Goal: Task Accomplishment & Management: Use online tool/utility

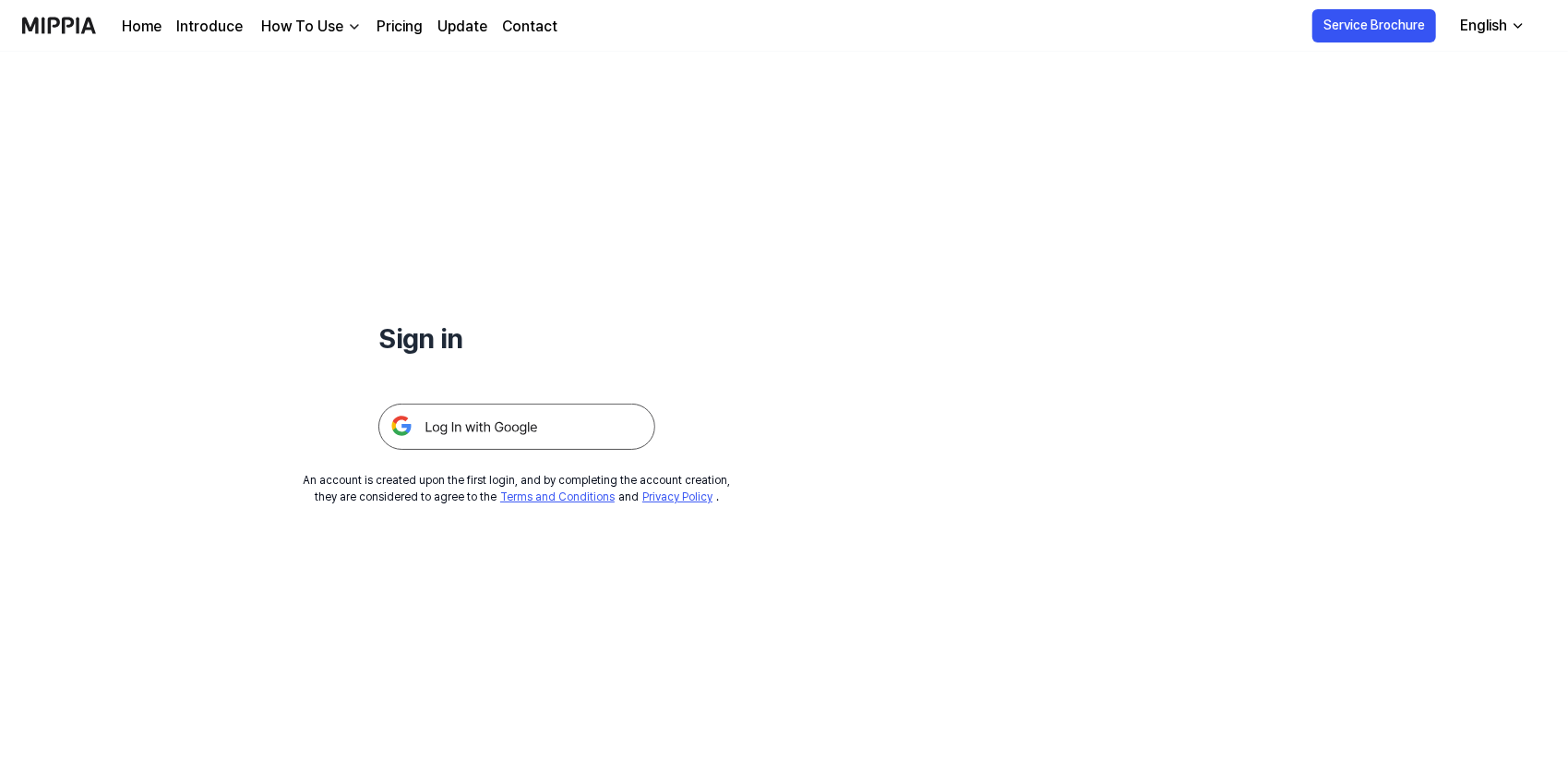
click at [568, 424] on img at bounding box center [517, 426] width 277 height 46
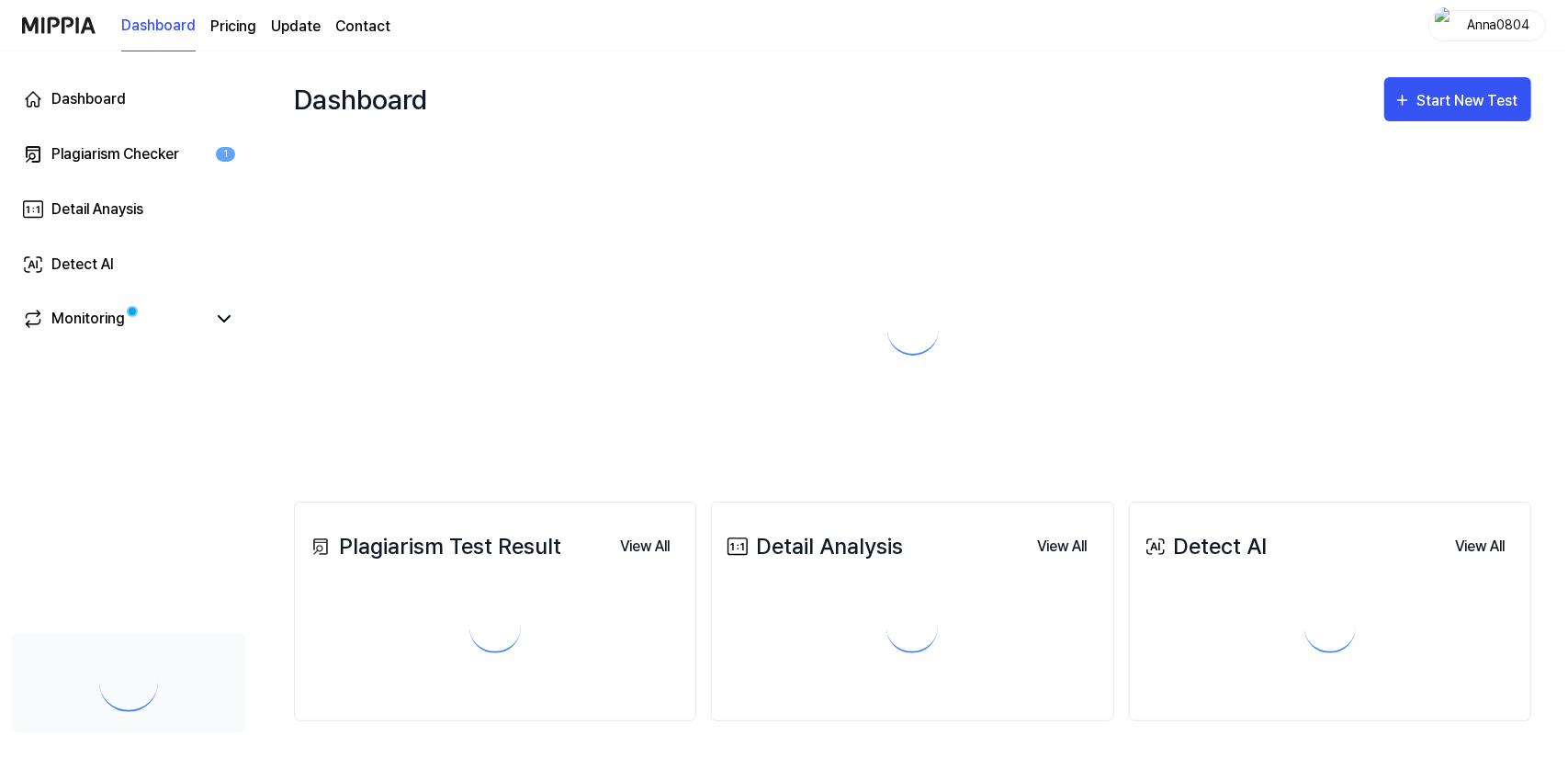
click at [1495, 103] on div "Start New Test" at bounding box center [1469, 101] width 104 height 24
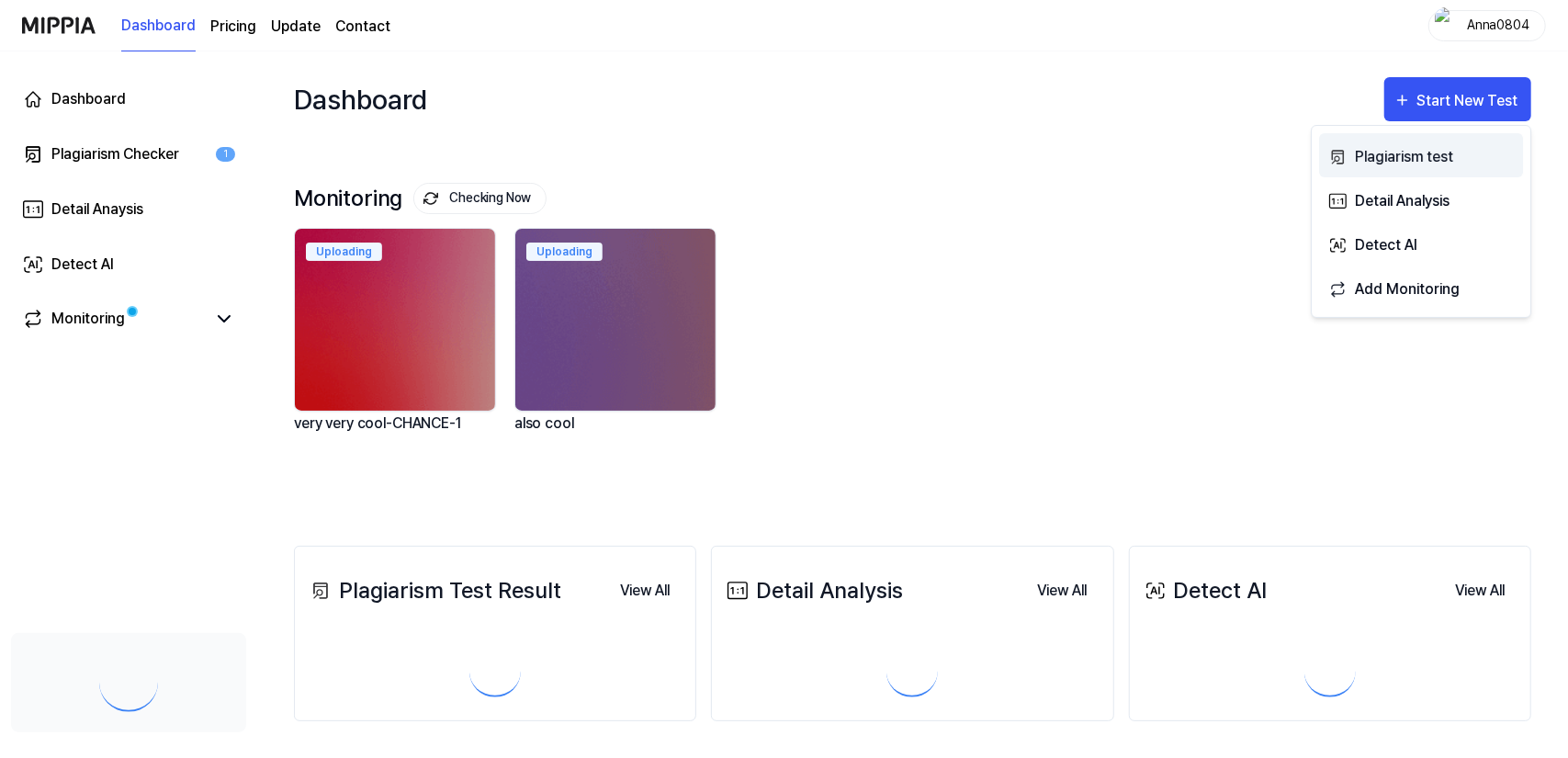
click at [1430, 153] on div "Plagiarism test" at bounding box center [1434, 157] width 160 height 24
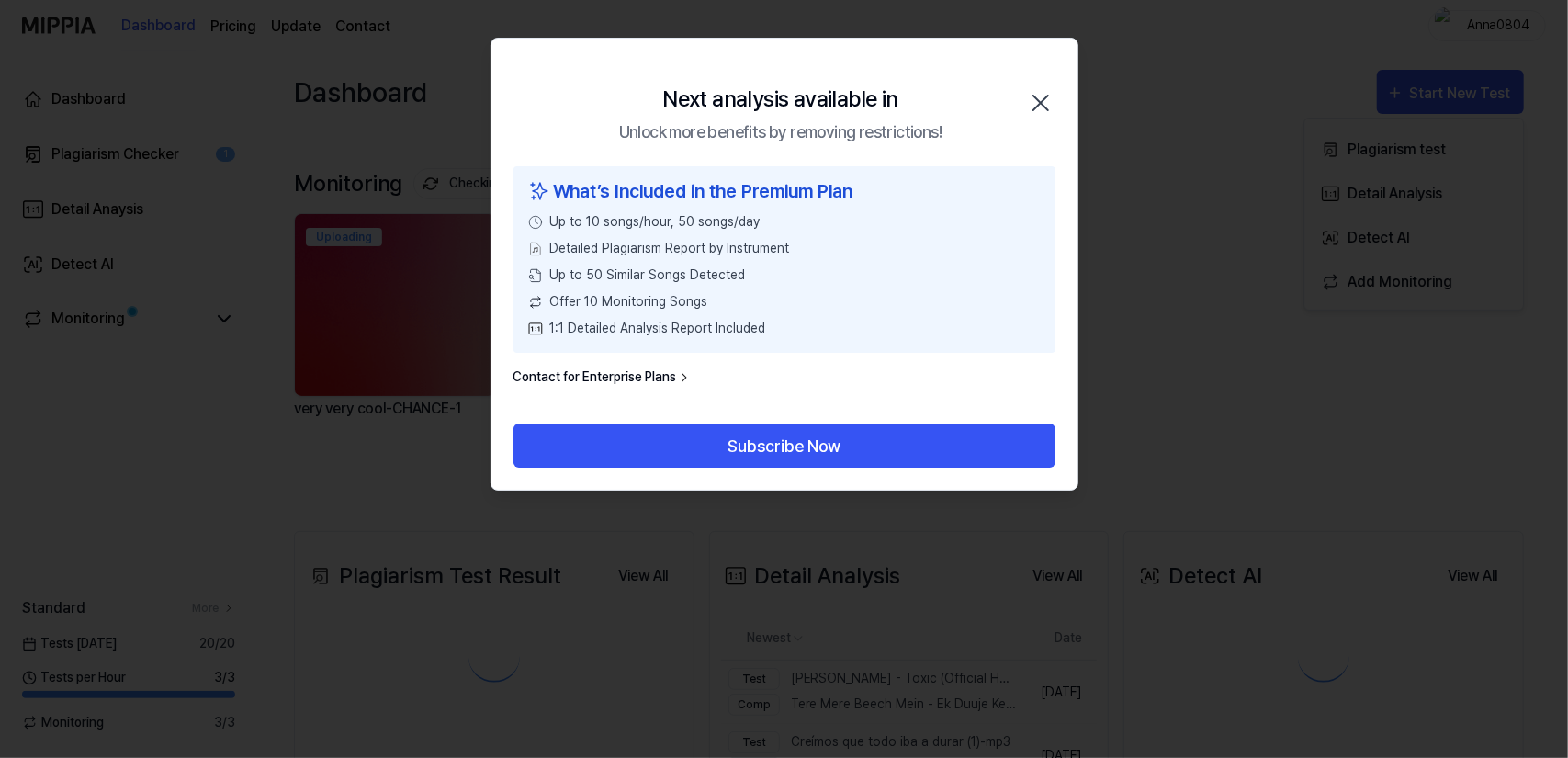
click at [1036, 104] on icon "button" at bounding box center [1041, 102] width 29 height 29
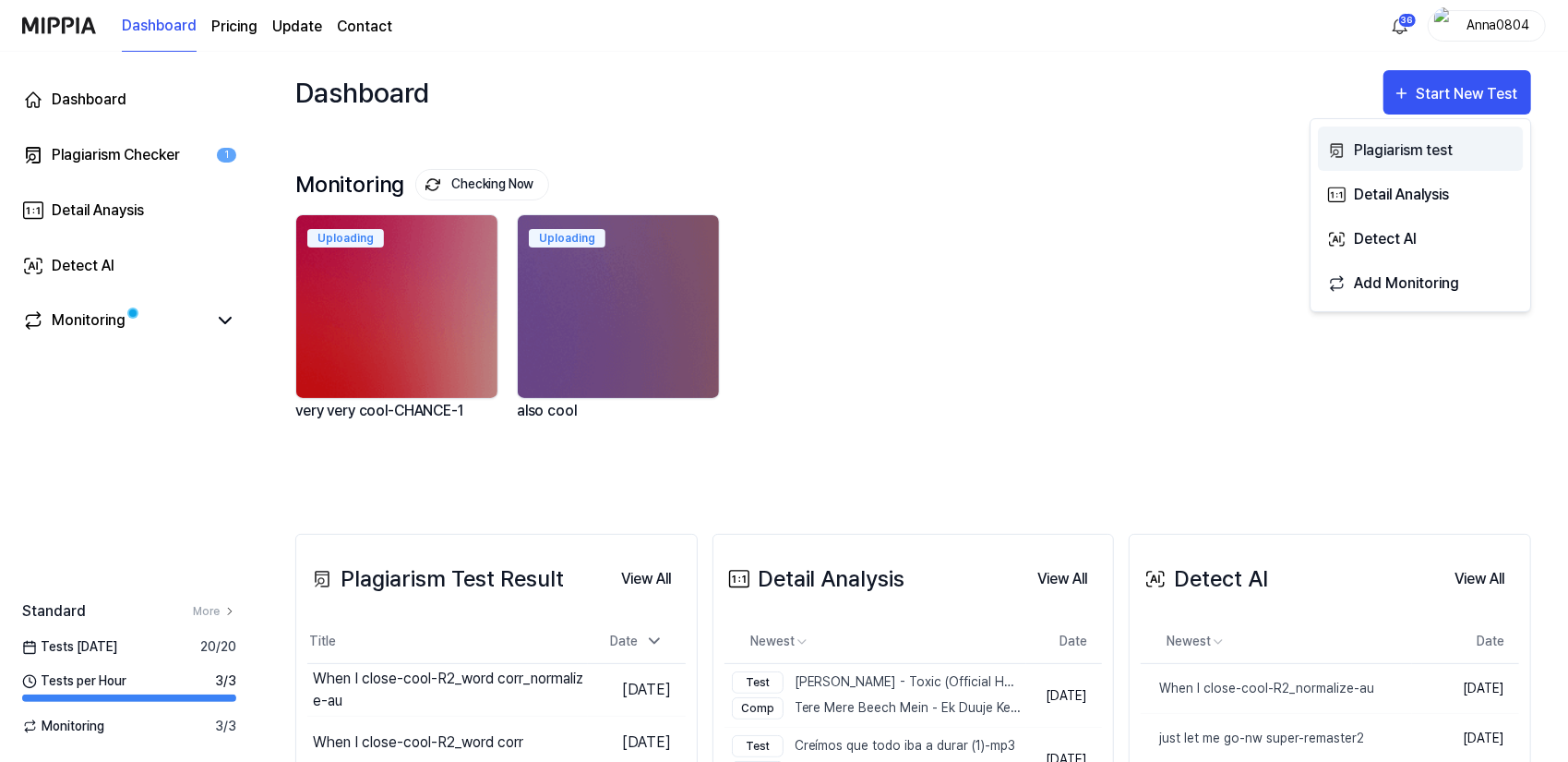
click at [1406, 158] on div "Plagiarism test" at bounding box center [1435, 150] width 161 height 24
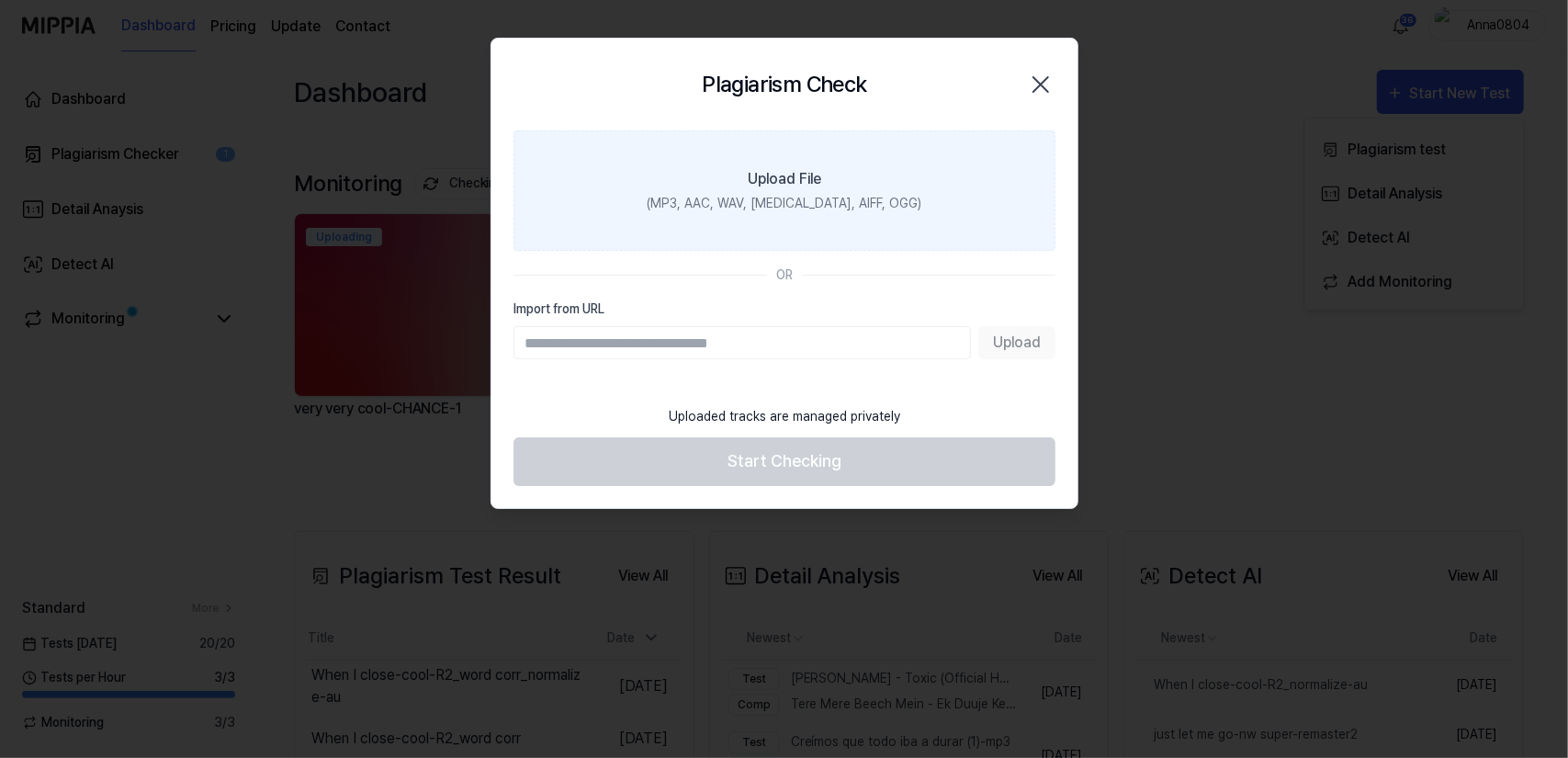
click at [863, 211] on div "(MP3, AAC, WAV, FLAC, AIFF, OGG)" at bounding box center [784, 203] width 275 height 19
click at [0, 0] on input "Upload File (MP3, AAC, WAV, FLAC, AIFF, OGG)" at bounding box center [0, 0] width 0 height 0
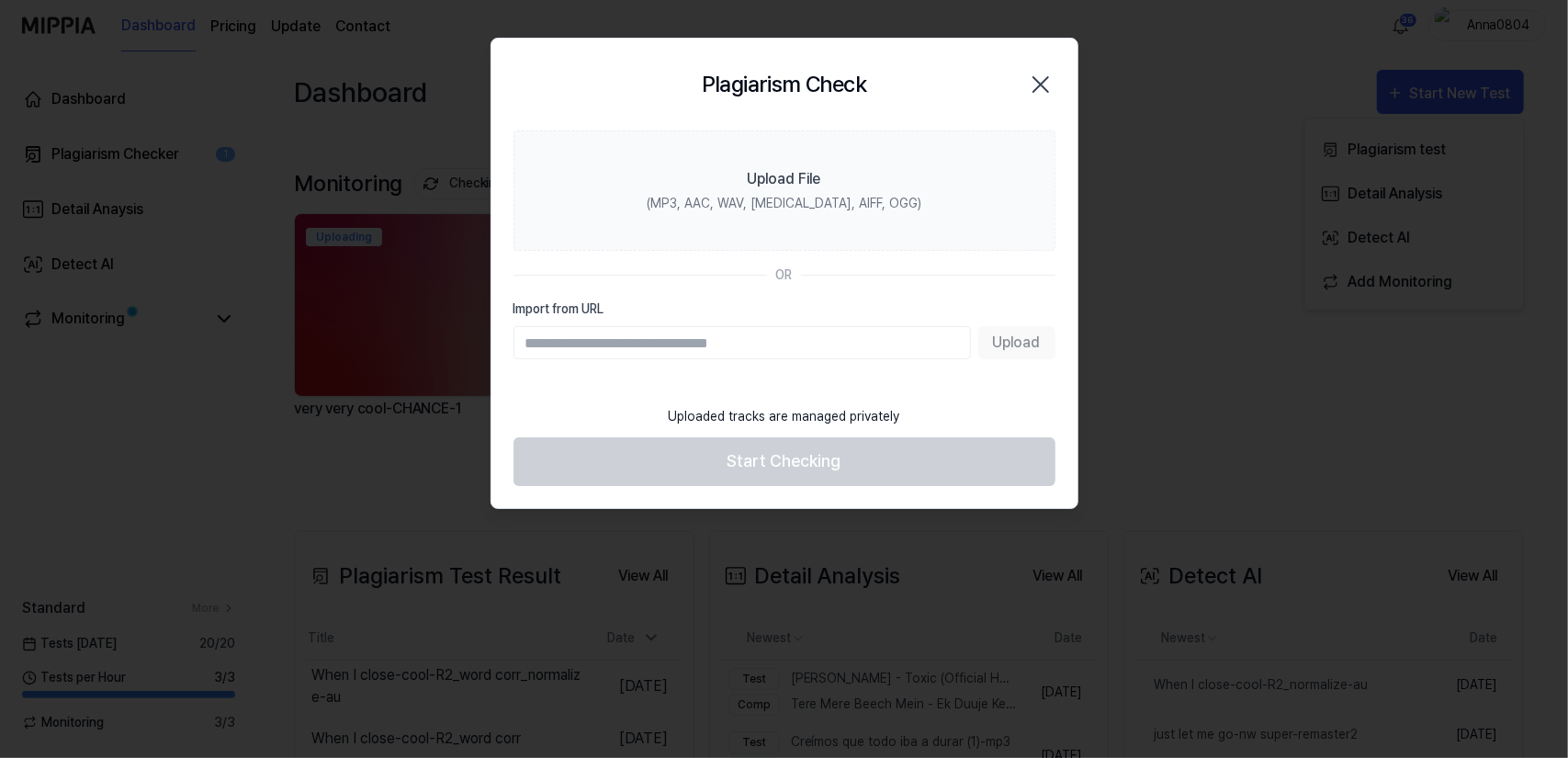
click at [1051, 80] on icon "button" at bounding box center [1041, 84] width 29 height 29
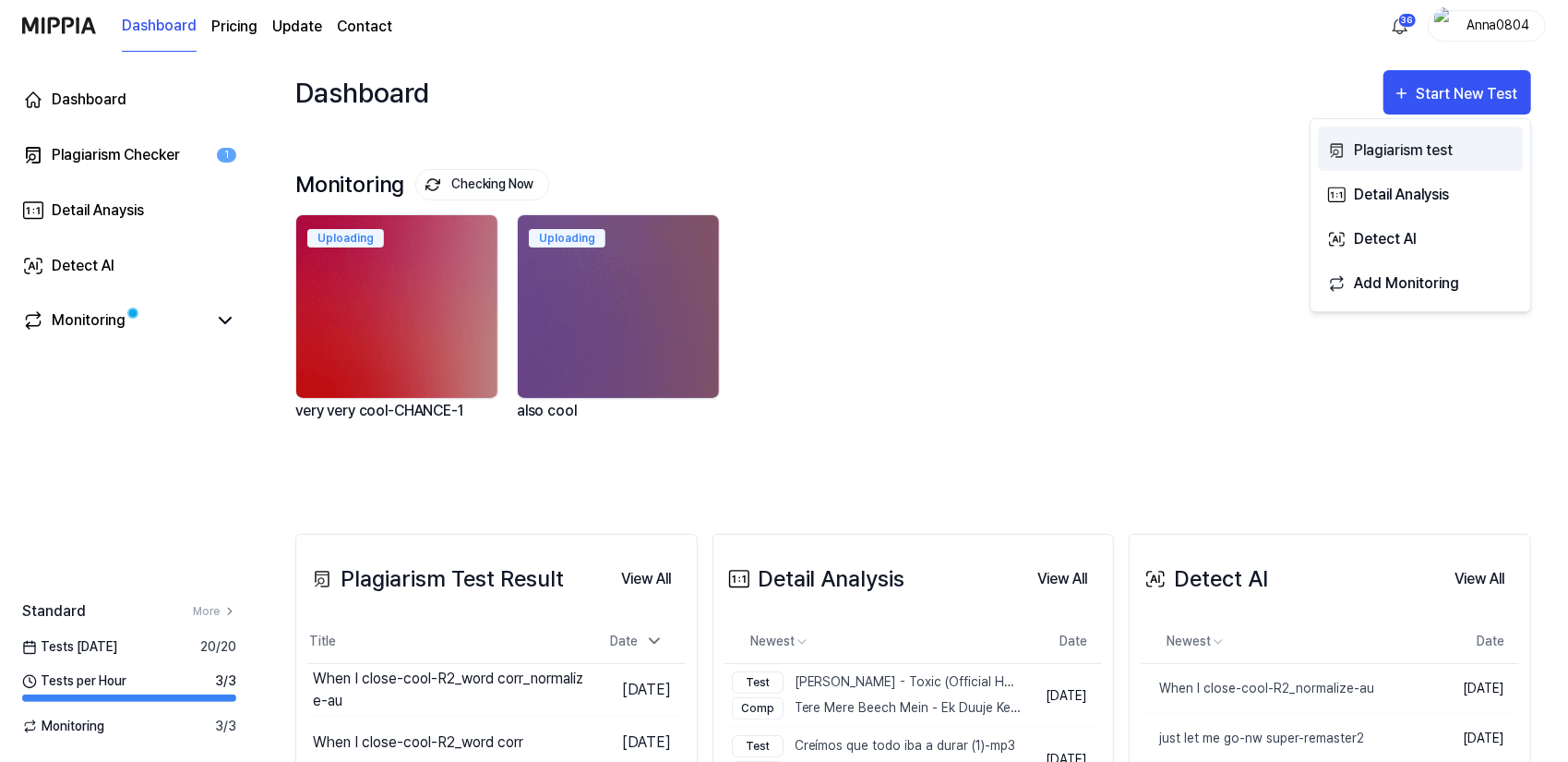
click at [1369, 144] on div "Plagiarism test" at bounding box center [1435, 150] width 161 height 24
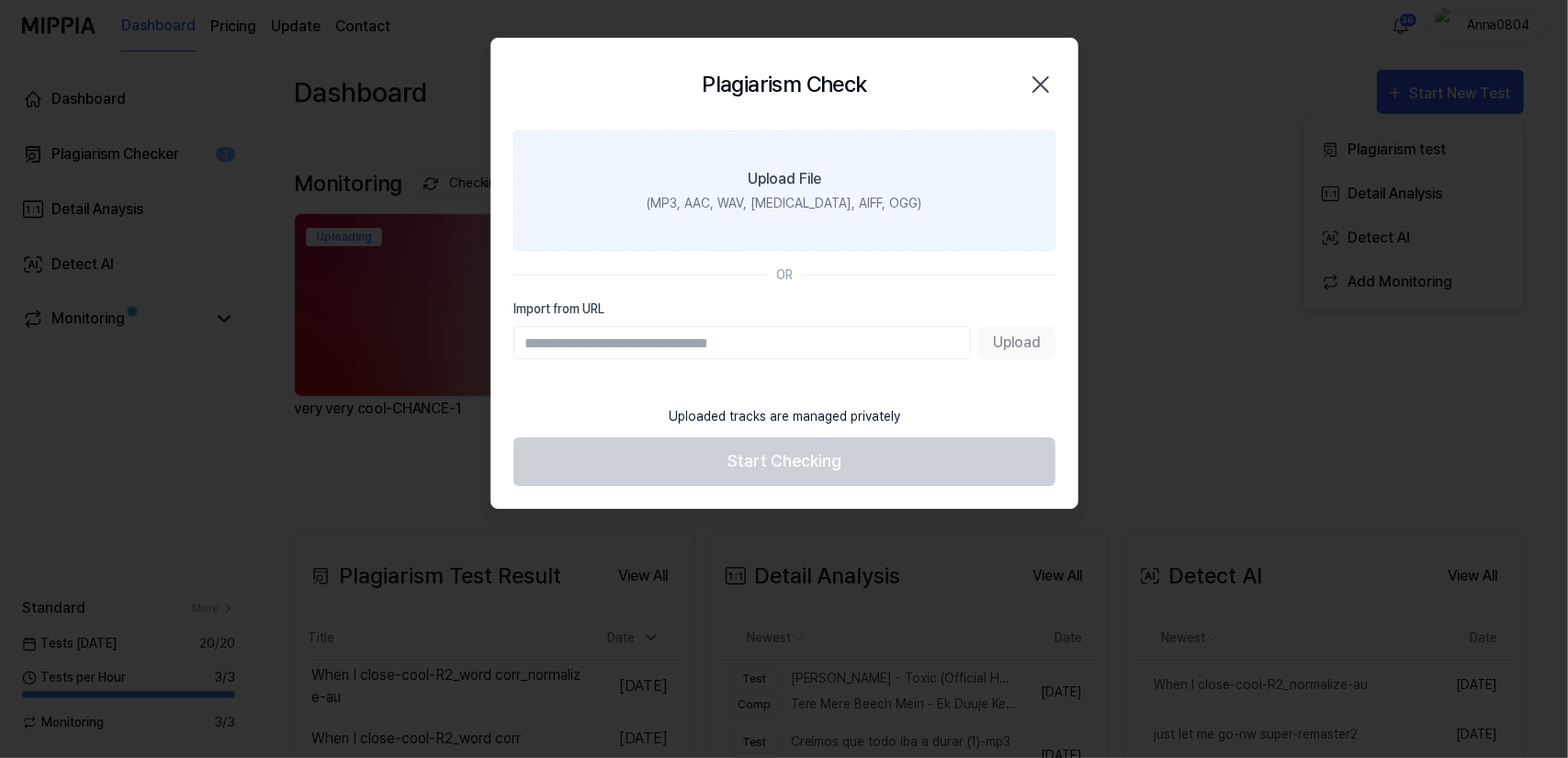
click at [792, 211] on div "(MP3, AAC, WAV, FLAC, AIFF, OGG)" at bounding box center [784, 203] width 275 height 19
click at [0, 0] on input "Upload File (MP3, AAC, WAV, FLAC, AIFF, OGG)" at bounding box center [0, 0] width 0 height 0
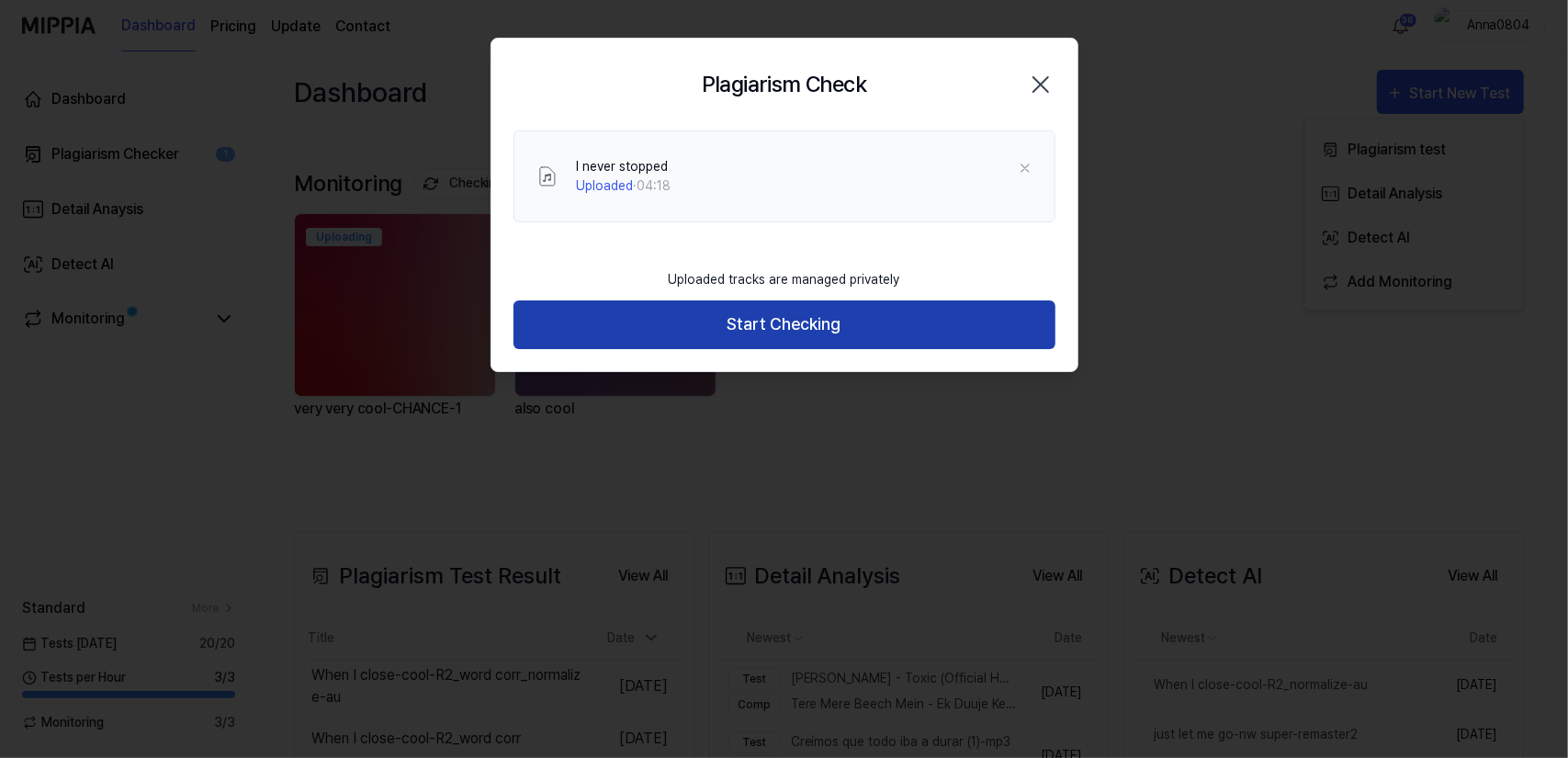
click at [768, 332] on button "Start Checking" at bounding box center [784, 324] width 542 height 48
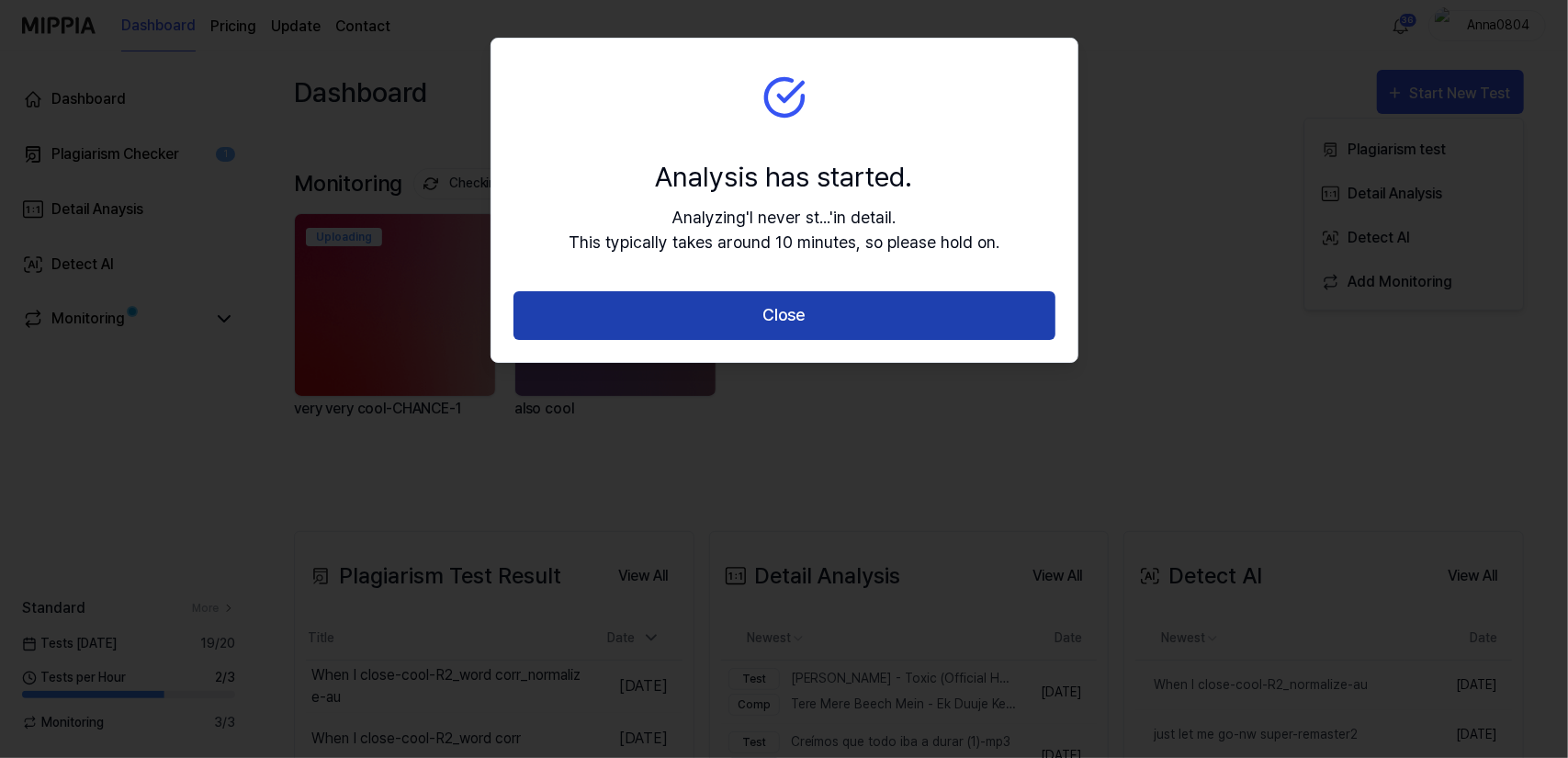
click at [767, 328] on button "Close" at bounding box center [784, 315] width 542 height 48
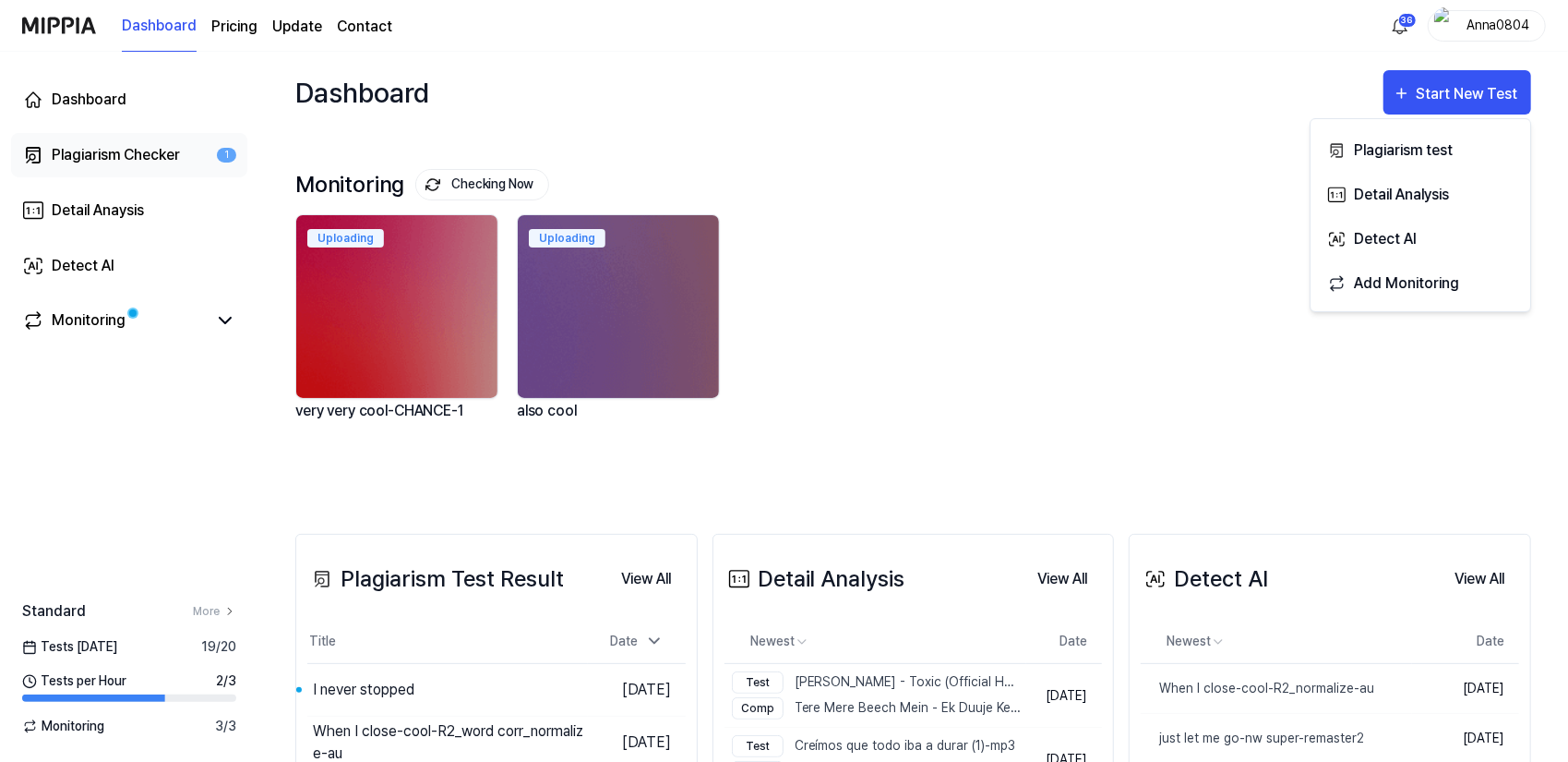
click at [80, 135] on link "Plagiarism Checker 1" at bounding box center [130, 154] width 236 height 44
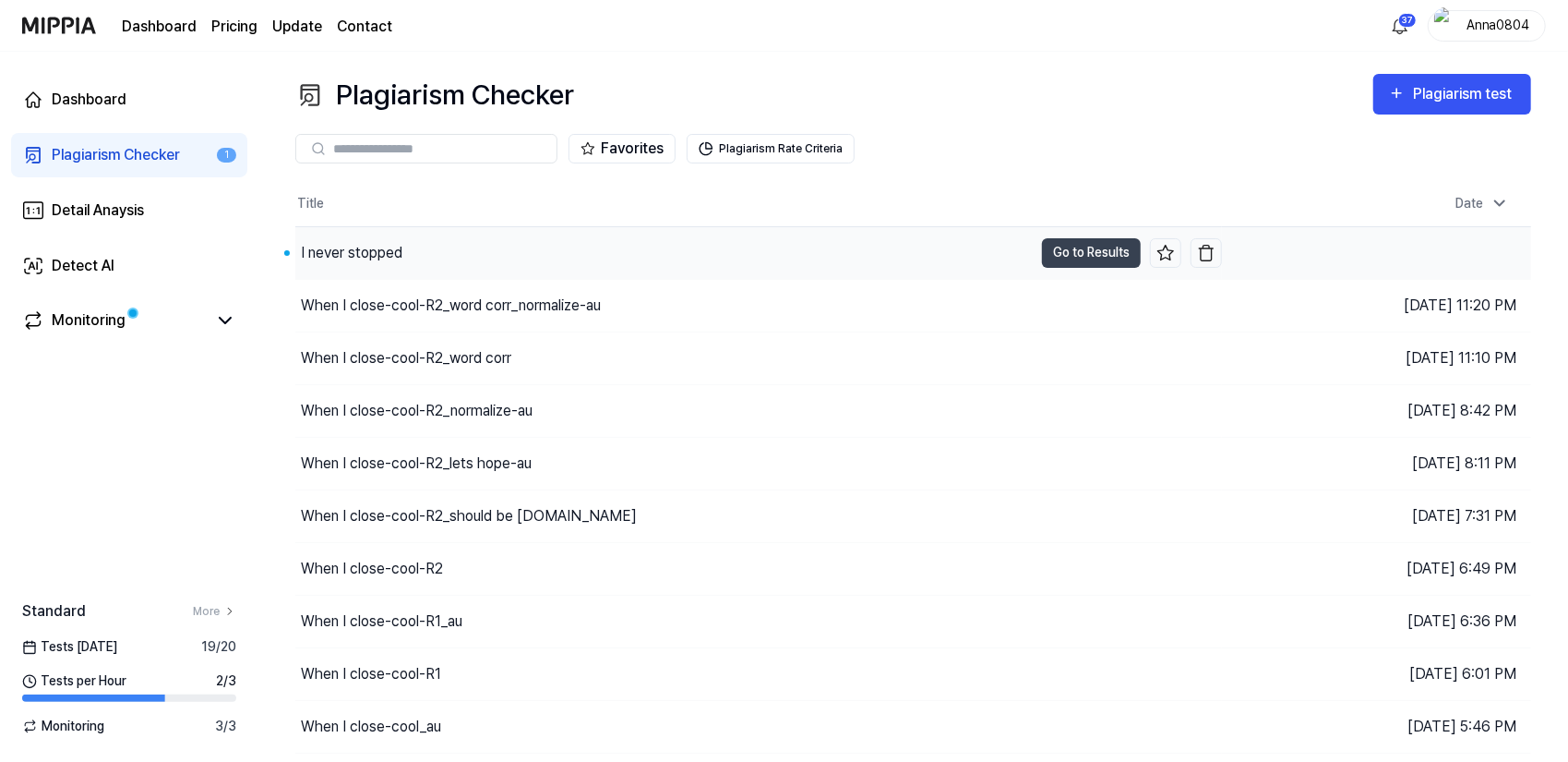
click at [334, 240] on div "I never stopped" at bounding box center [664, 253] width 738 height 51
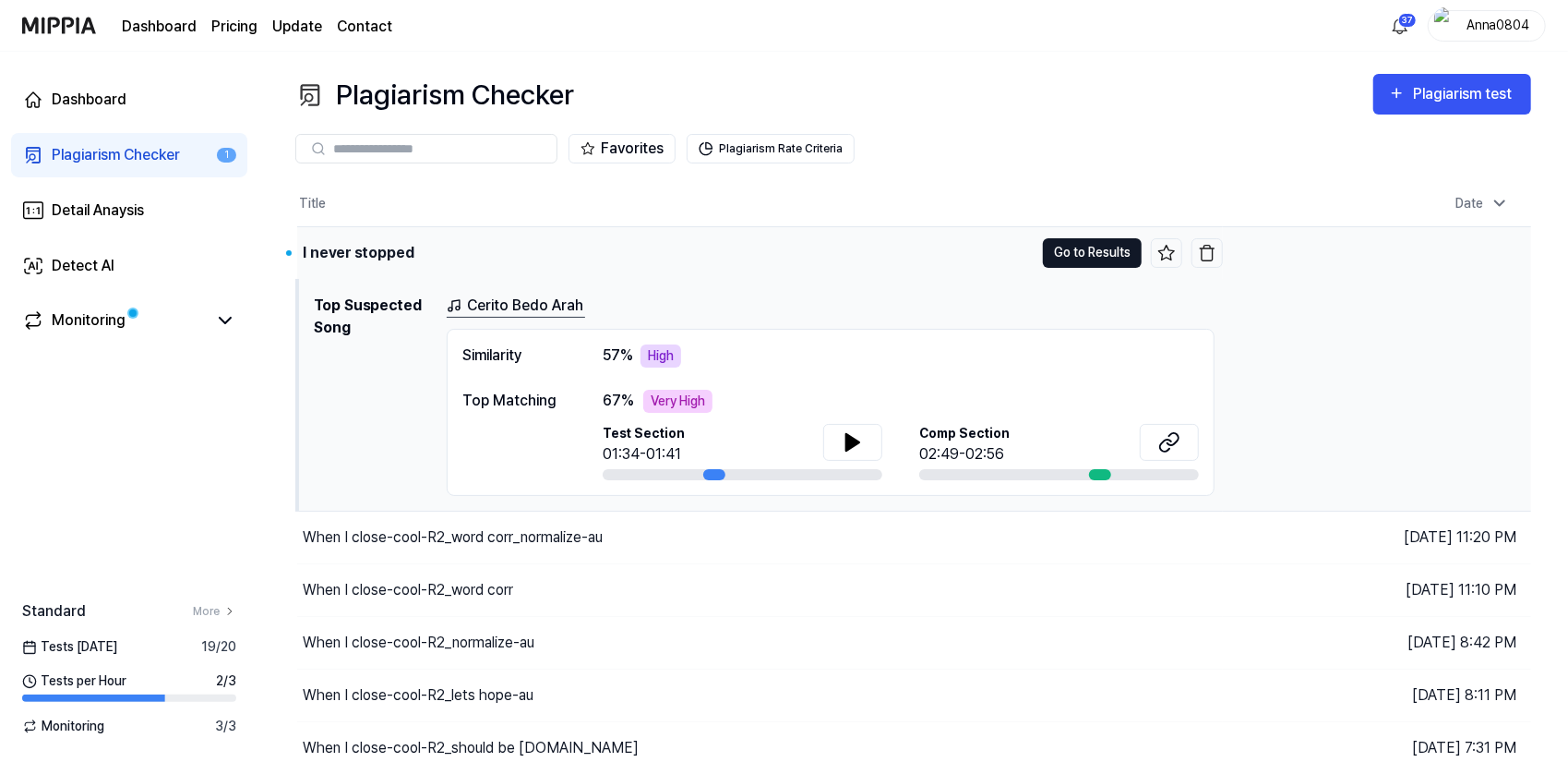
click at [1078, 257] on button "Go to Results" at bounding box center [1092, 253] width 99 height 30
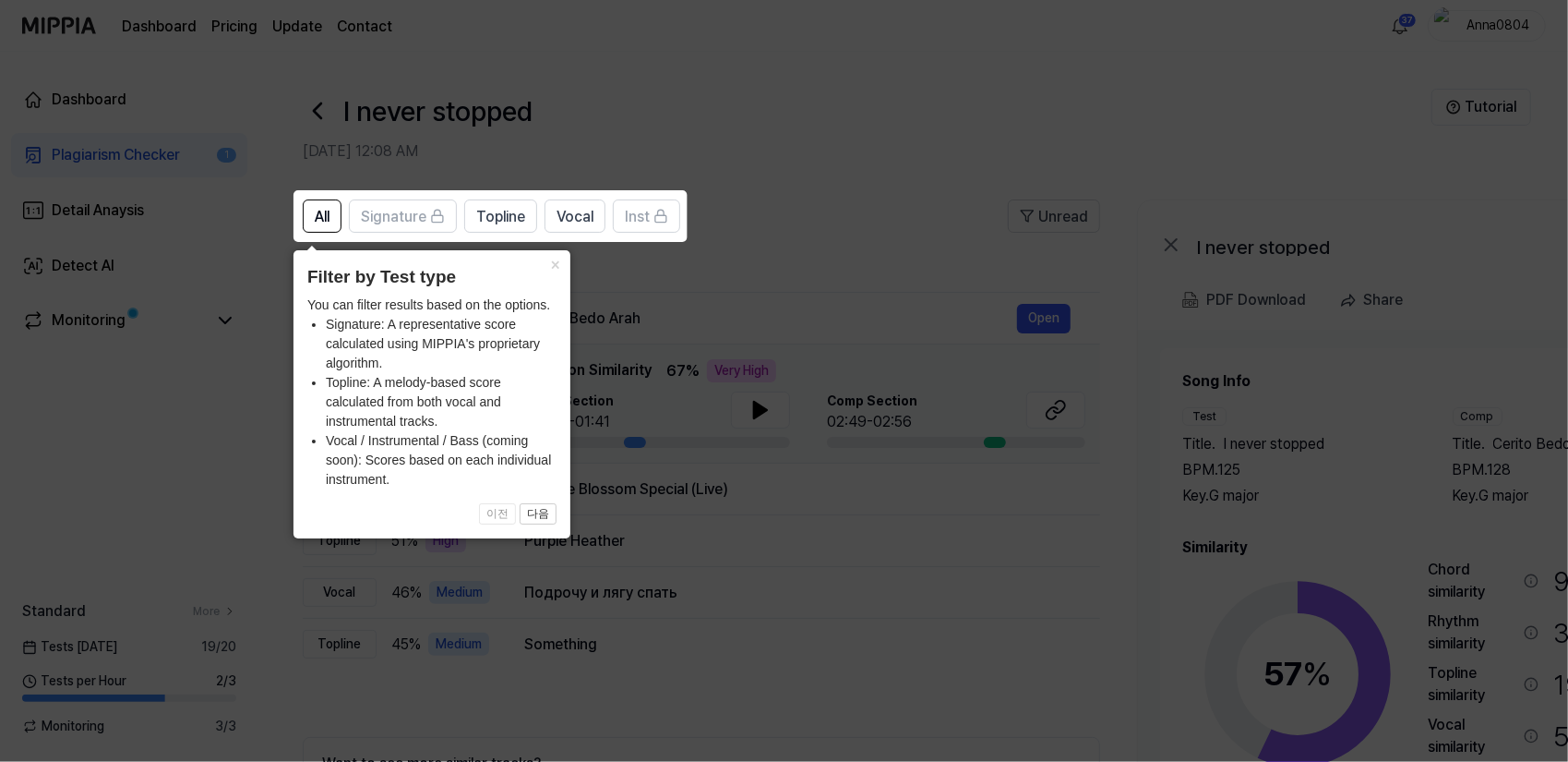
click at [895, 199] on icon at bounding box center [787, 381] width 1576 height 762
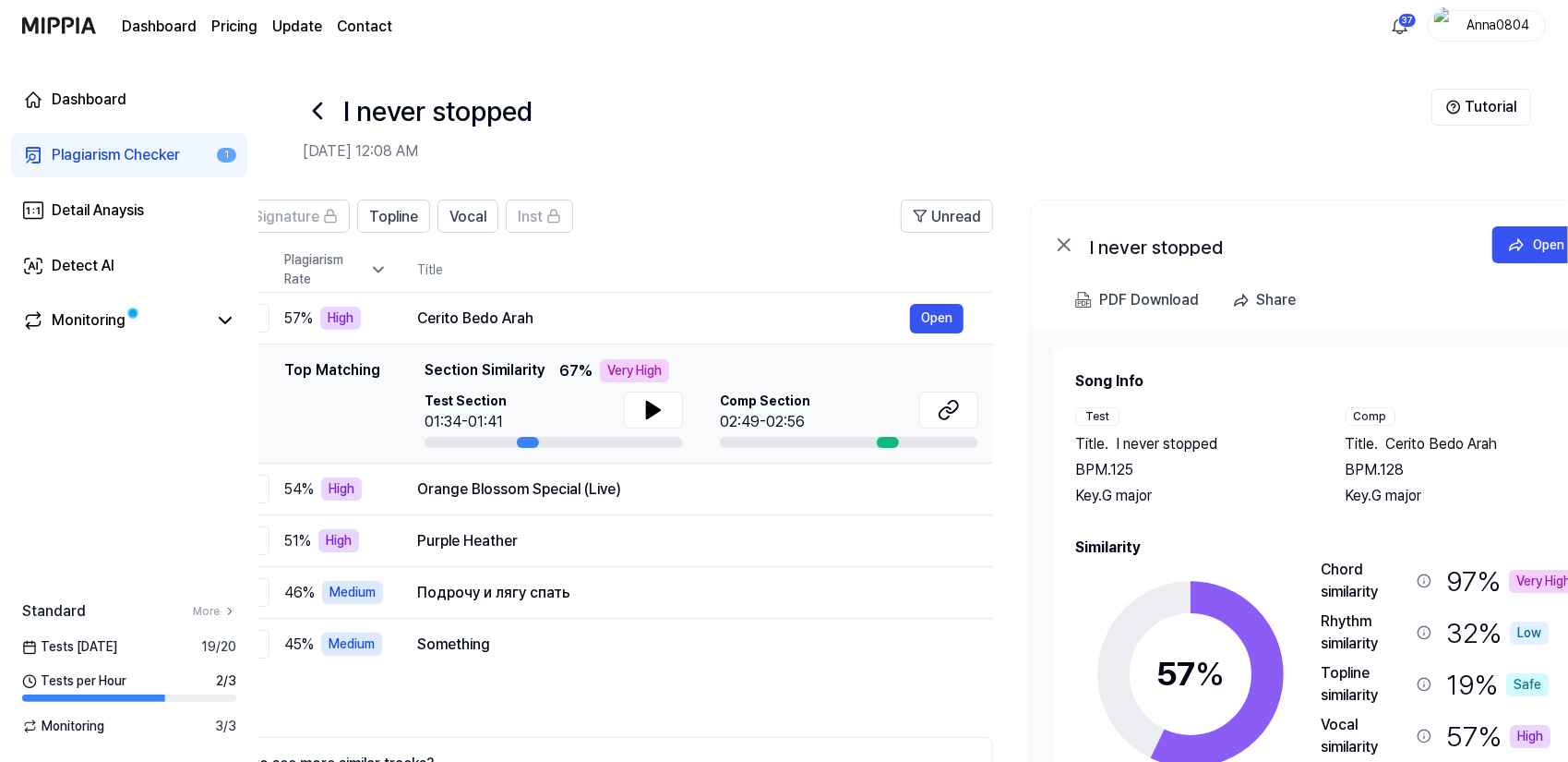
scroll to position [0, 105]
drag, startPoint x: 1281, startPoint y: 573, endPoint x: 1176, endPoint y: 533, distance: 112.4
click at [1176, 533] on div "Song Info Test Title . I never stopped BPM. 125 Key. G major Comp Title . Cerit…" at bounding box center [1329, 624] width 503 height 508
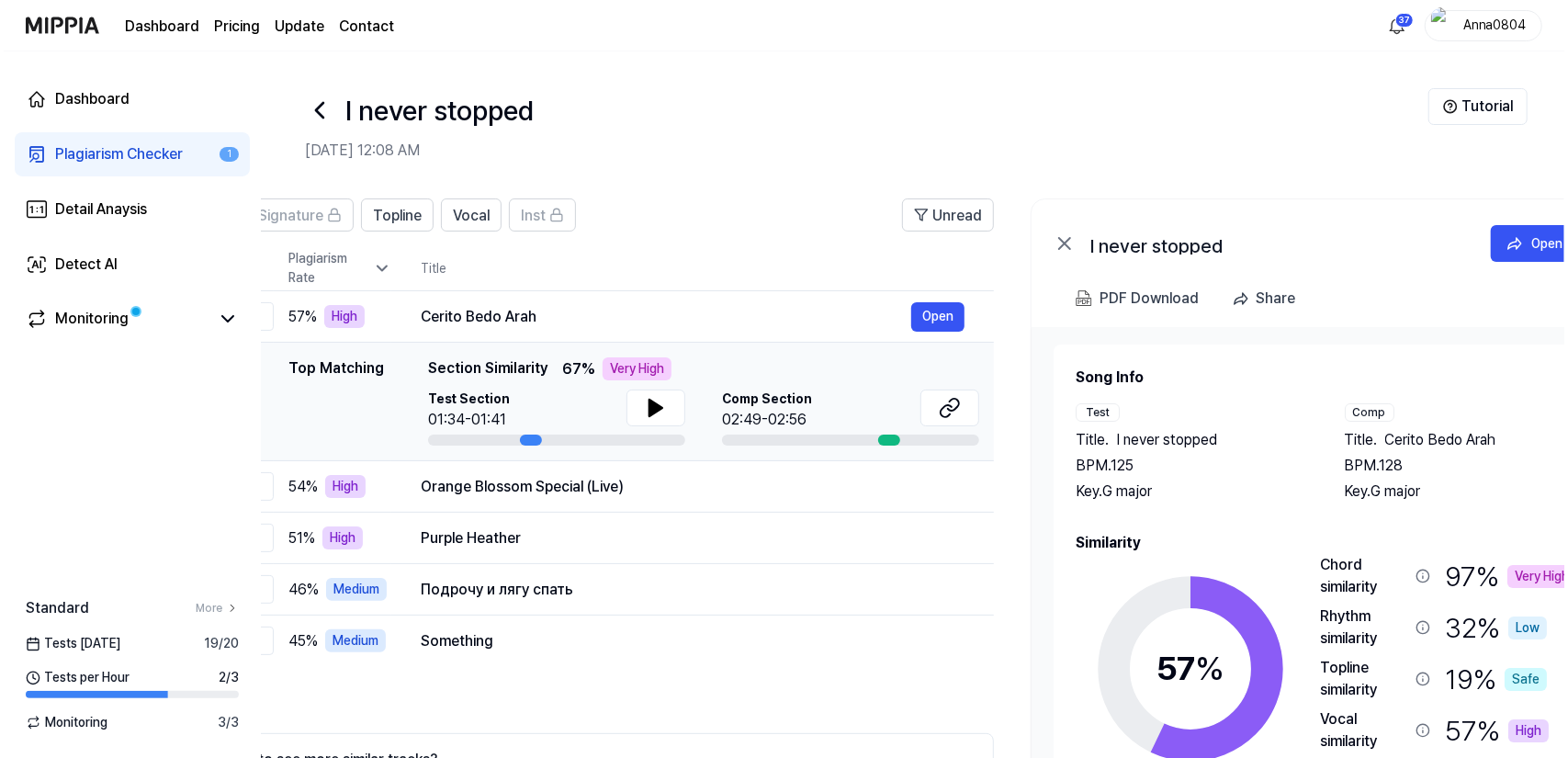
scroll to position [0, 0]
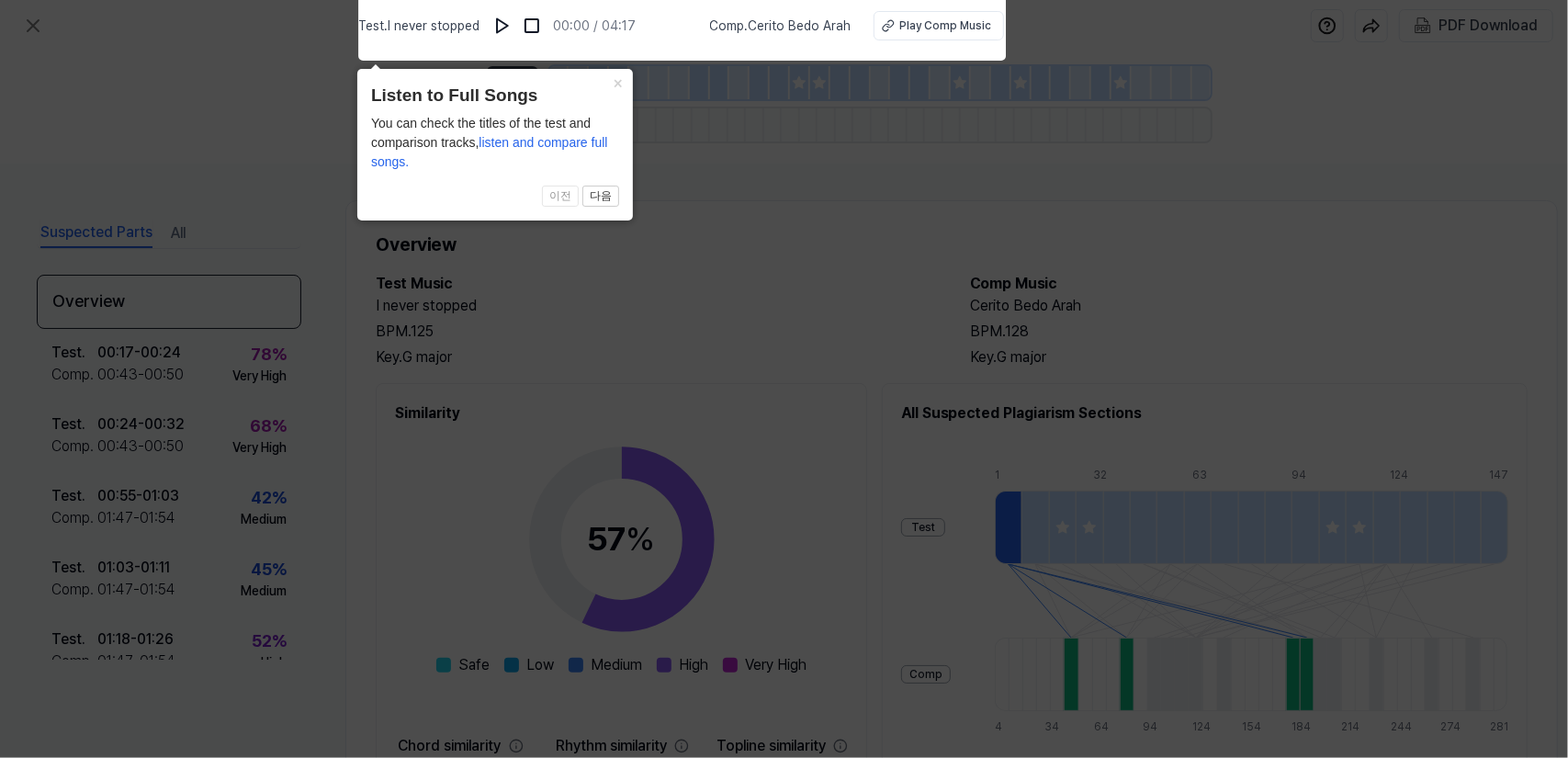
click at [665, 268] on icon at bounding box center [784, 374] width 1568 height 767
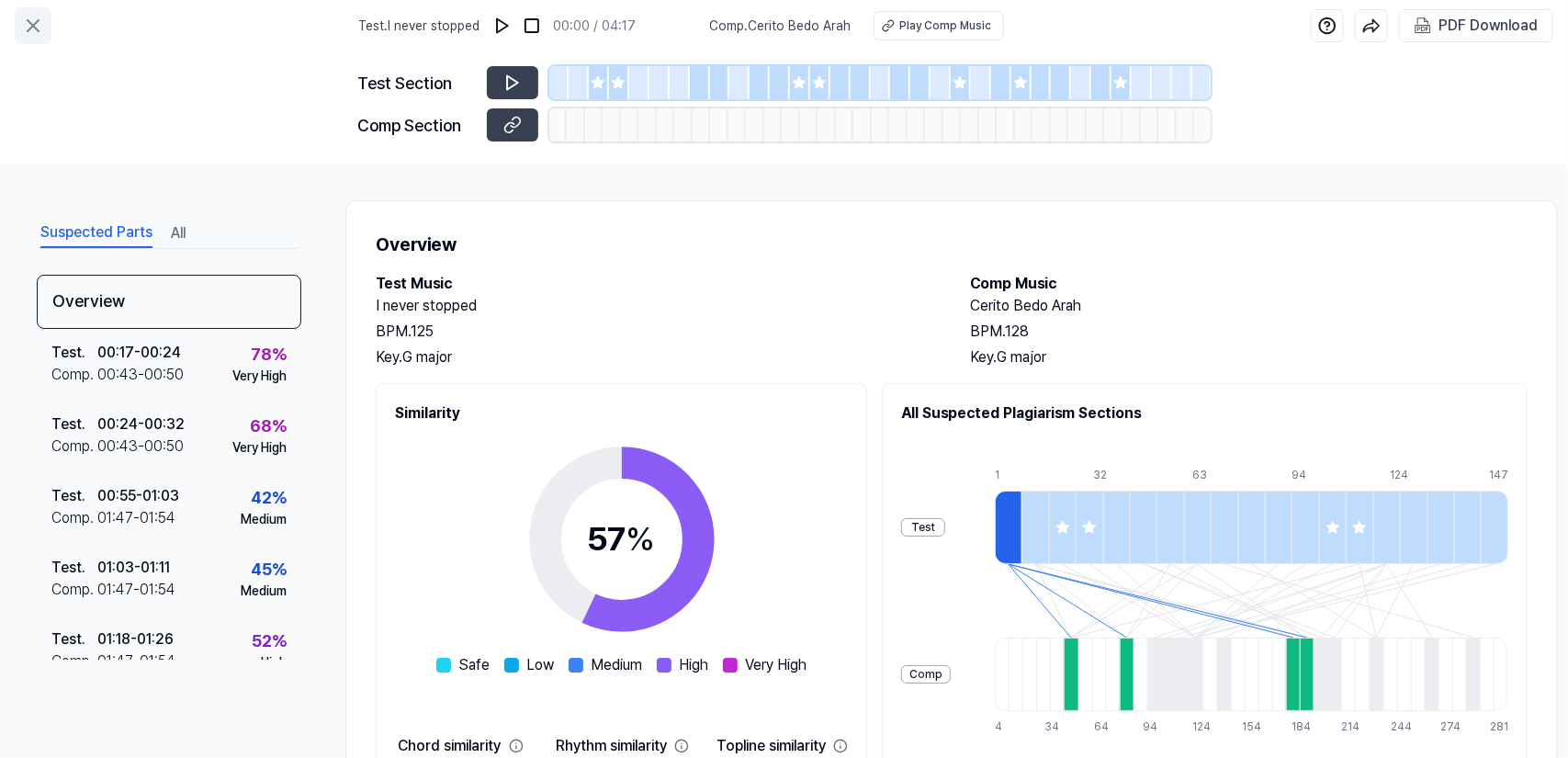
click at [29, 19] on icon at bounding box center [32, 25] width 22 height 22
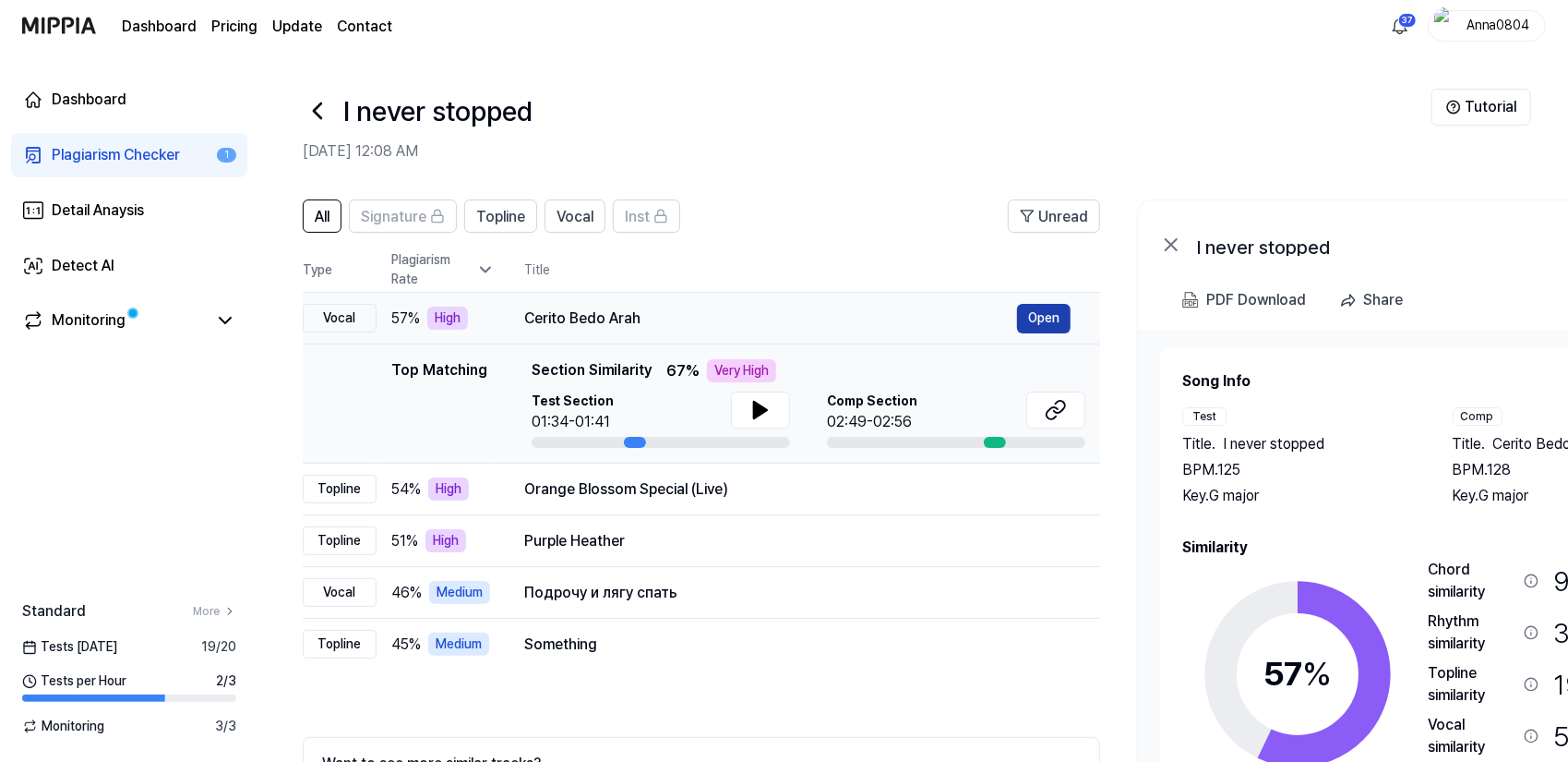
click at [1034, 316] on button "Open" at bounding box center [1044, 319] width 53 height 30
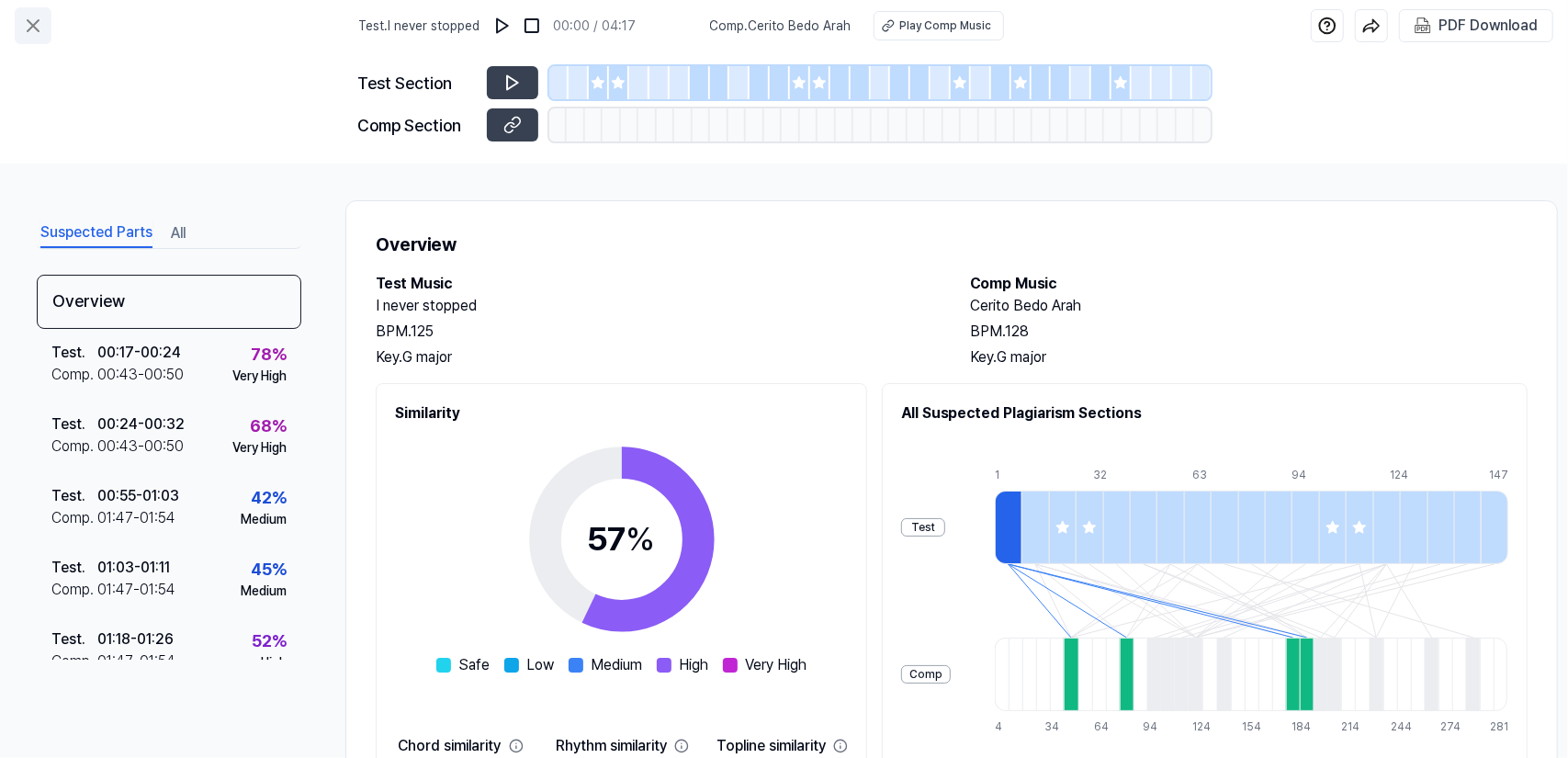
click at [22, 23] on icon at bounding box center [32, 25] width 22 height 22
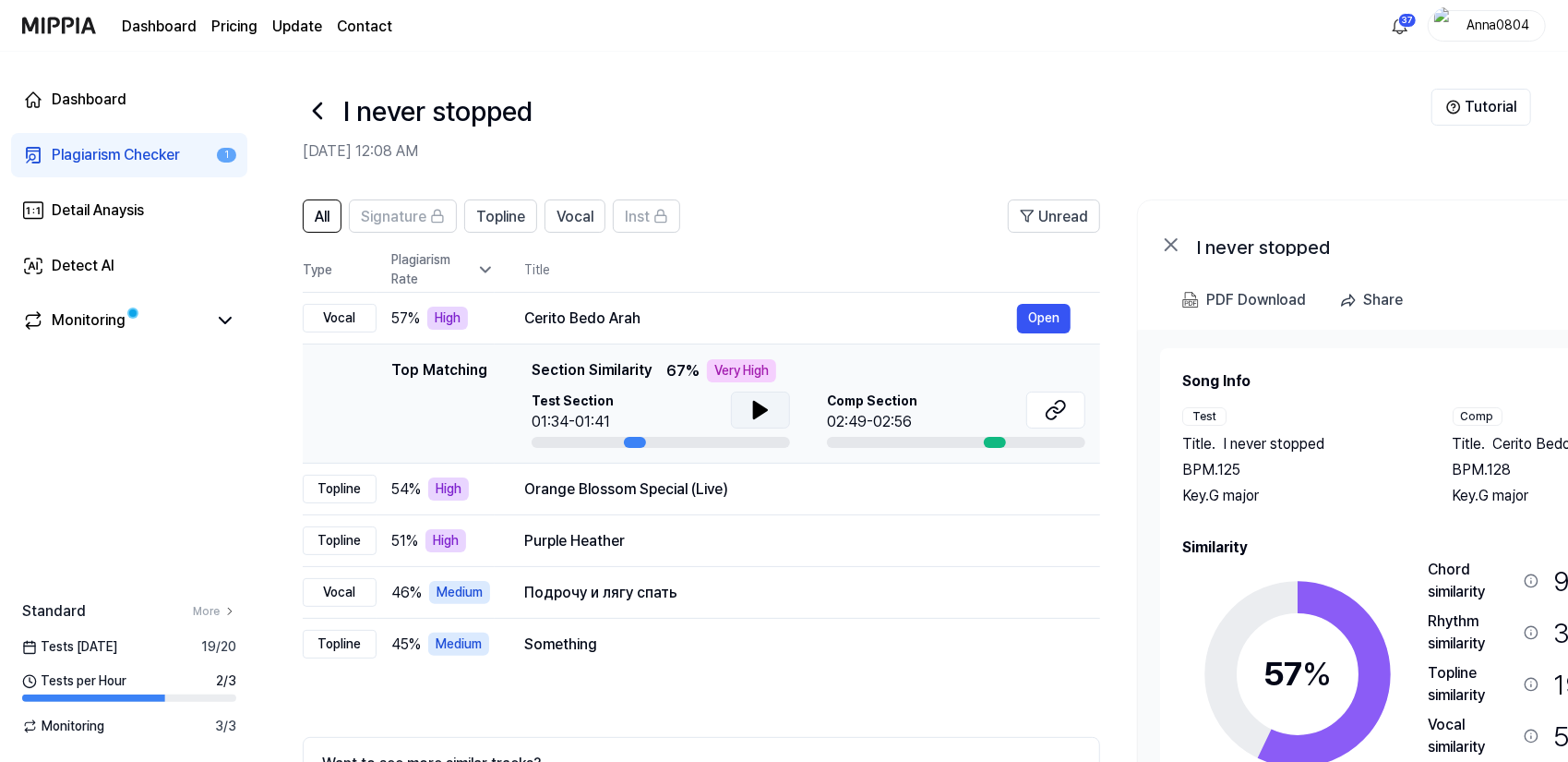
click at [755, 413] on icon at bounding box center [761, 409] width 13 height 16
click at [755, 413] on icon at bounding box center [757, 409] width 4 height 14
click at [1041, 409] on button at bounding box center [1056, 410] width 59 height 37
click at [150, 146] on div "Plagiarism Checker" at bounding box center [115, 154] width 129 height 22
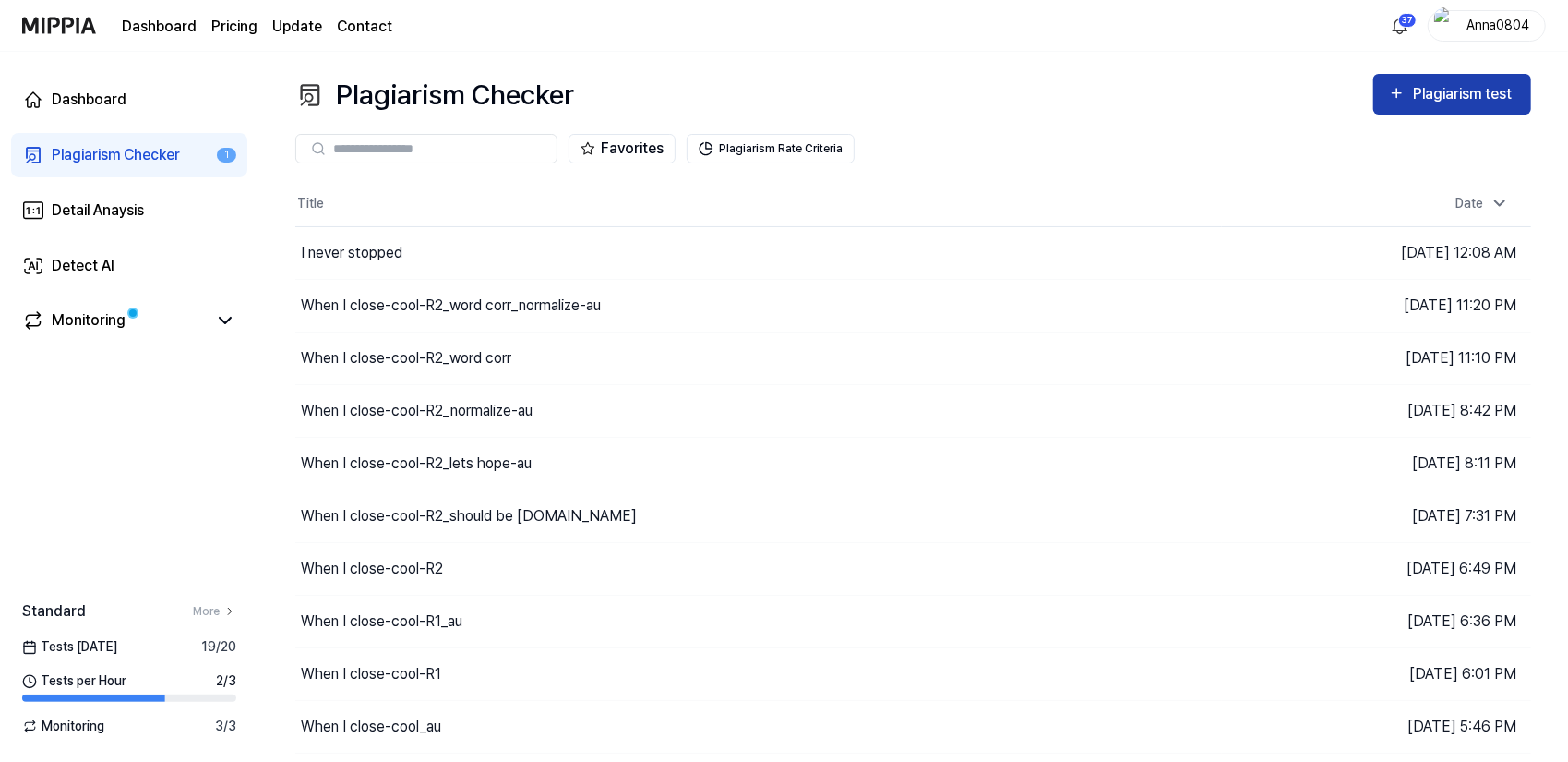
click at [1413, 96] on div "Plagiarism test" at bounding box center [1453, 93] width 129 height 24
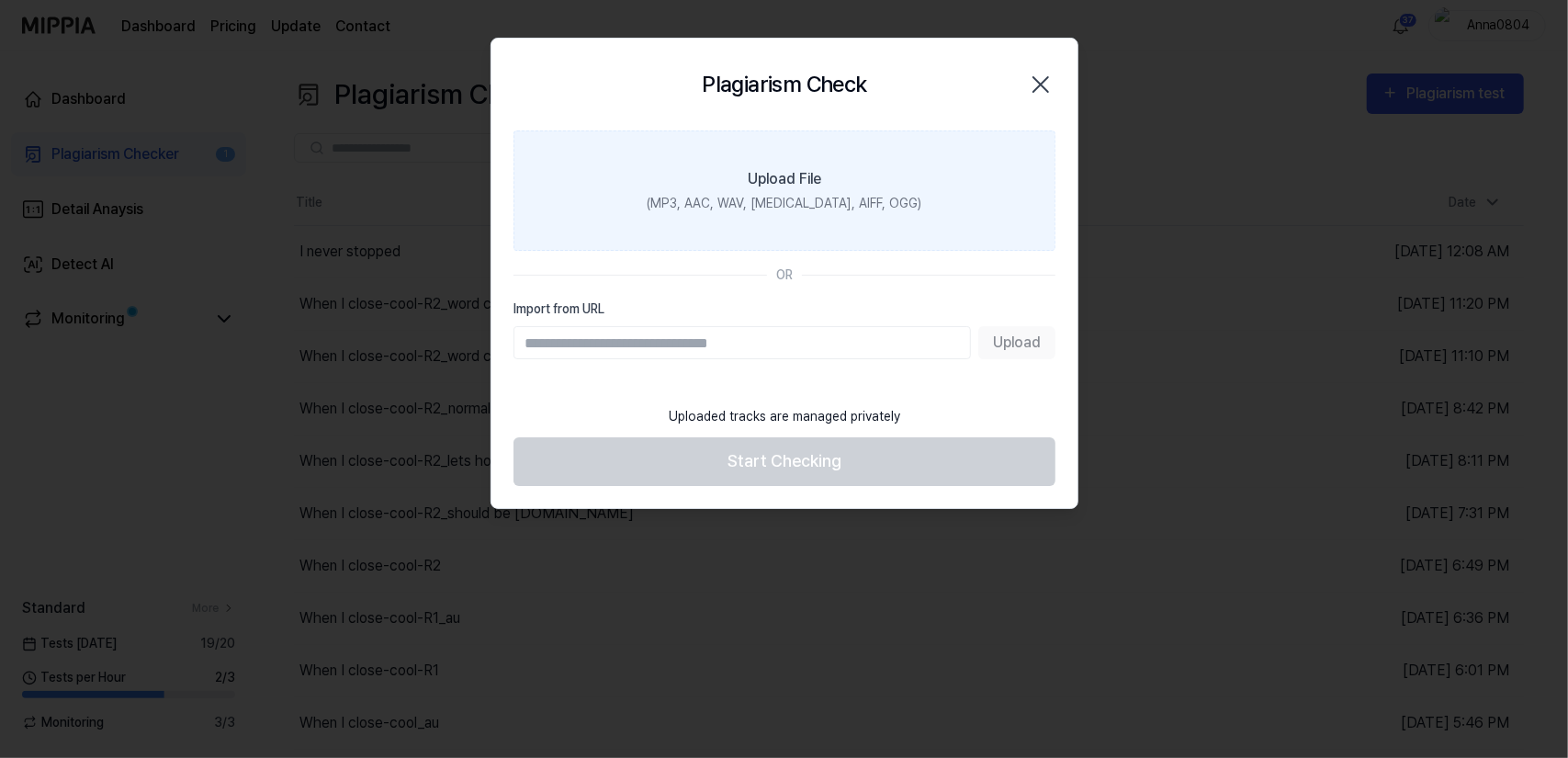
click at [818, 183] on div "Upload File" at bounding box center [784, 178] width 73 height 22
click at [0, 0] on input "Upload File (MP3, AAC, WAV, FLAC, AIFF, OGG)" at bounding box center [0, 0] width 0 height 0
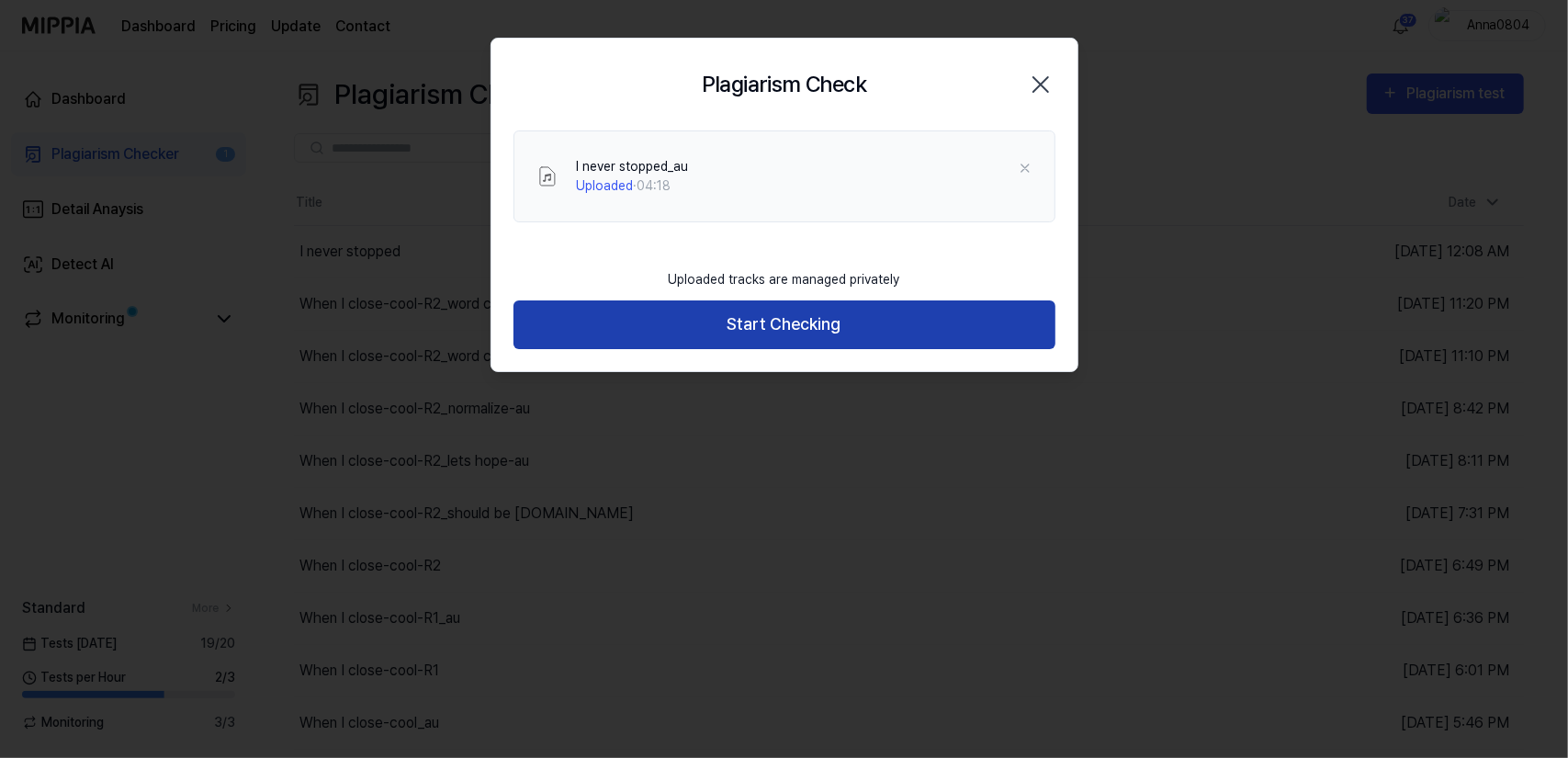
click at [819, 332] on button "Start Checking" at bounding box center [784, 324] width 542 height 48
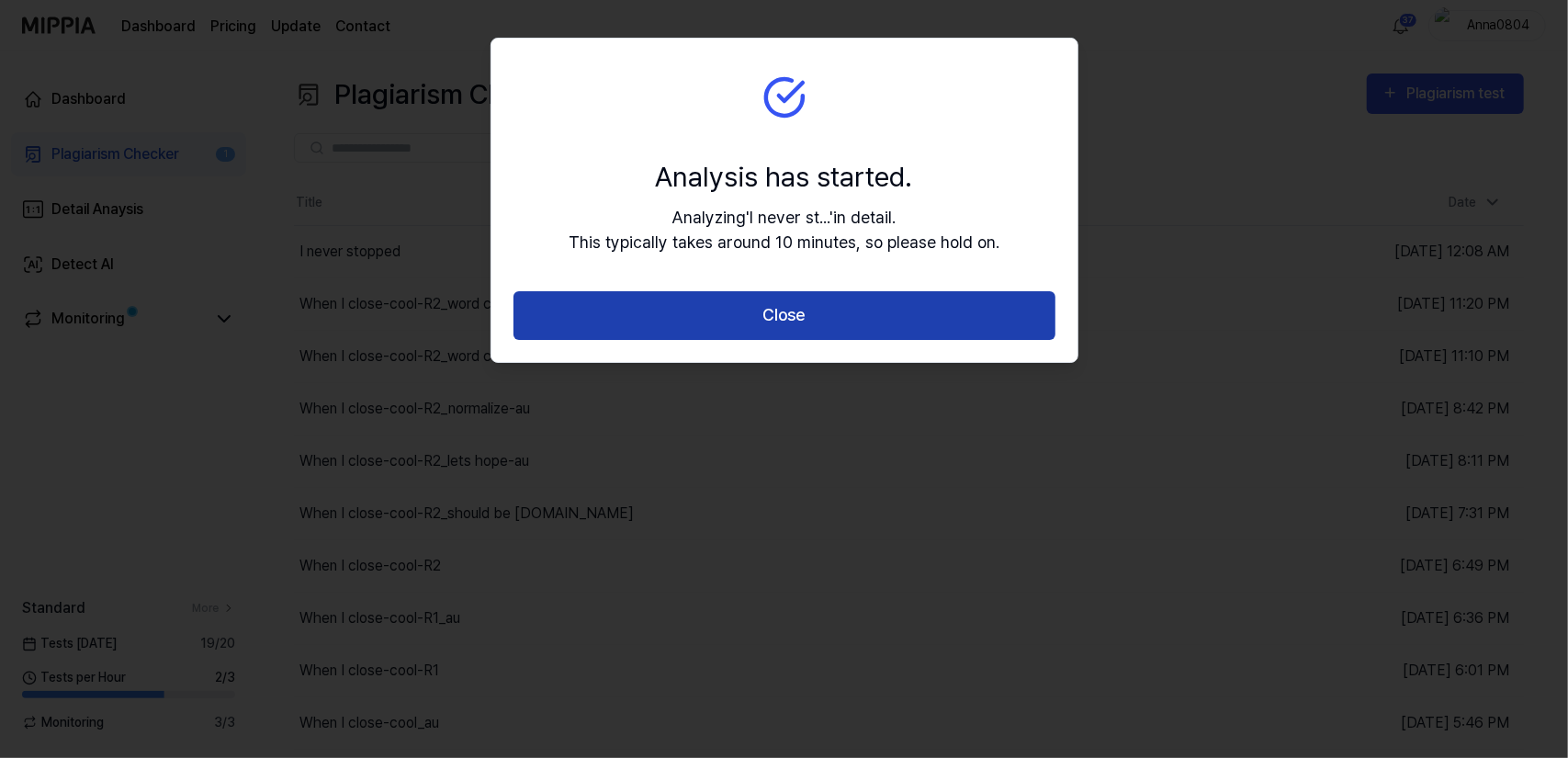
click at [815, 323] on button "Close" at bounding box center [784, 315] width 542 height 48
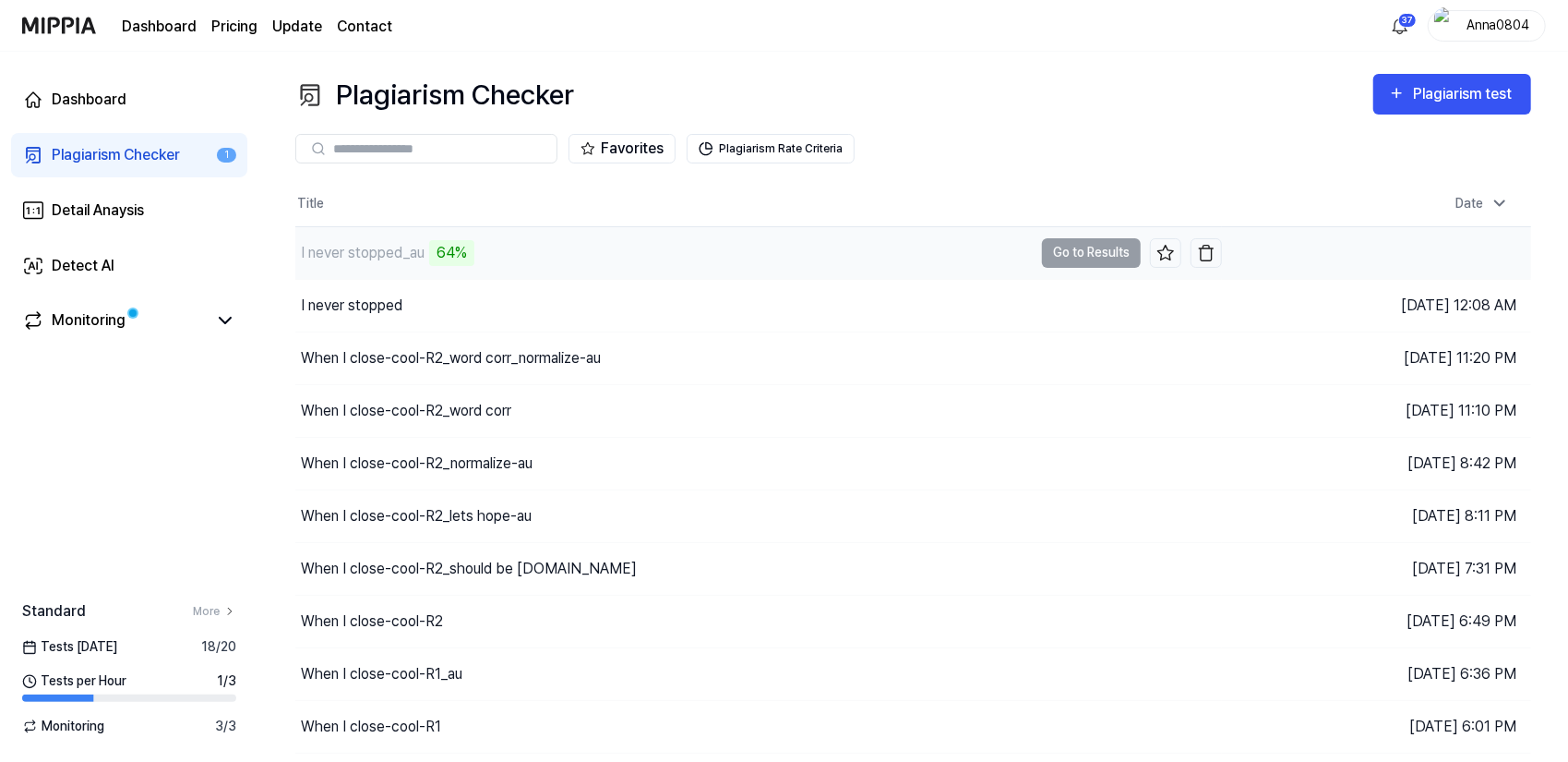
click at [388, 252] on div "I never stopped_au" at bounding box center [363, 253] width 124 height 22
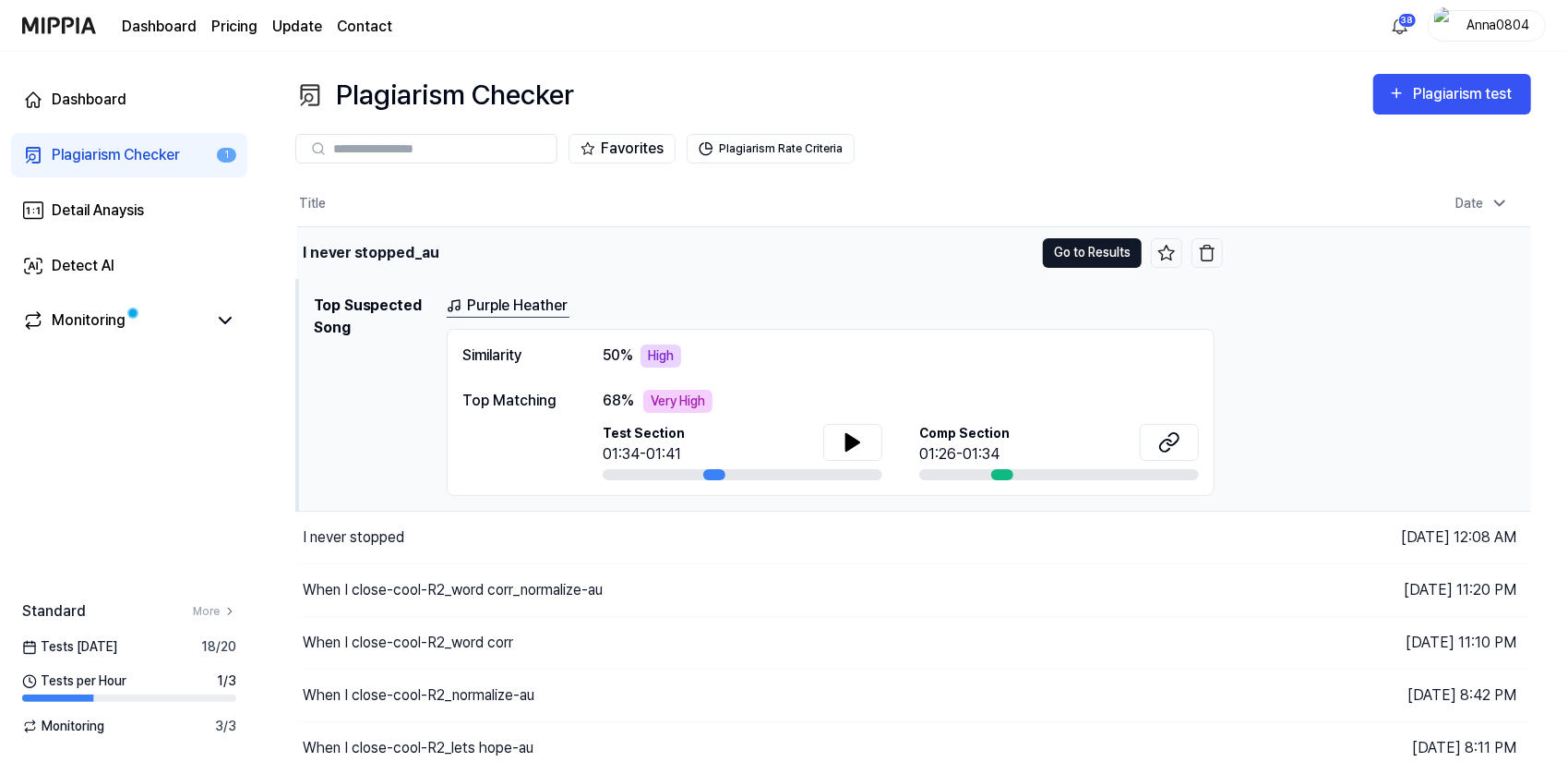
click at [1062, 252] on button "Go to Results" at bounding box center [1092, 253] width 99 height 30
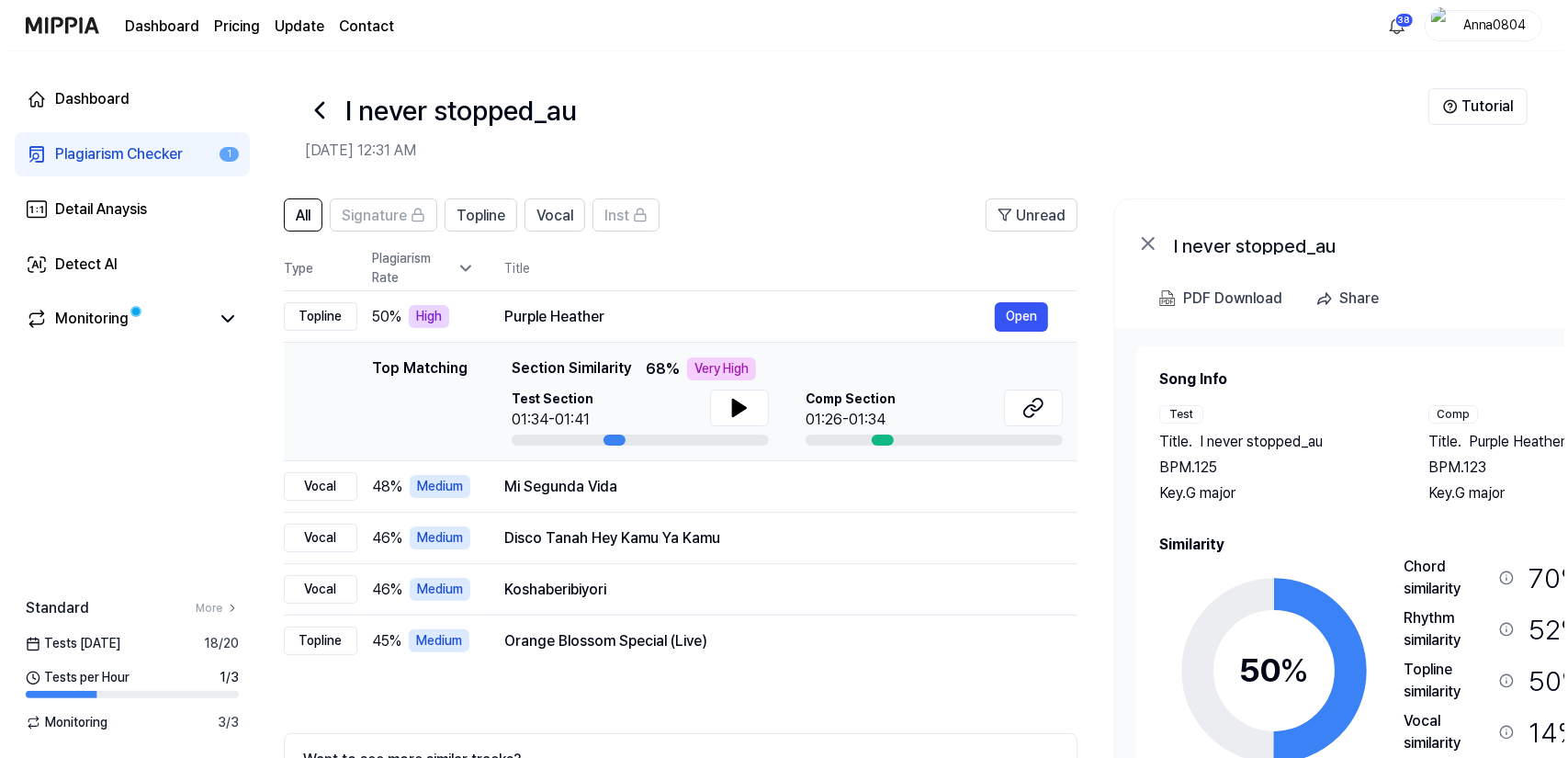
scroll to position [0, 19]
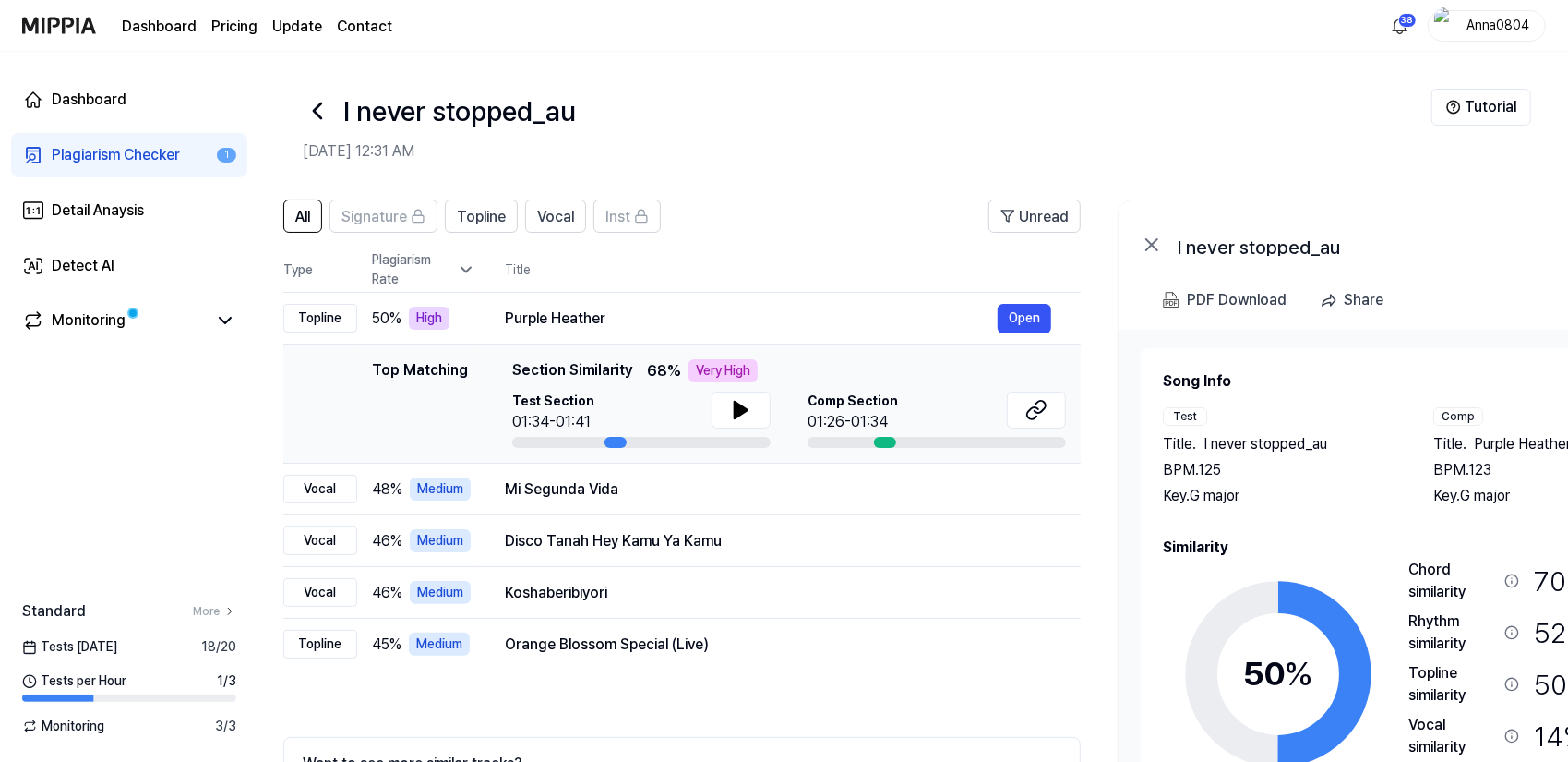
drag, startPoint x: 1318, startPoint y: 521, endPoint x: 1300, endPoint y: 509, distance: 21.6
click at [1300, 509] on div "Song Info Test Title . I never stopped_au BPM. 125 Key. G major Comp Title . Pu…" at bounding box center [1415, 624] width 504 height 508
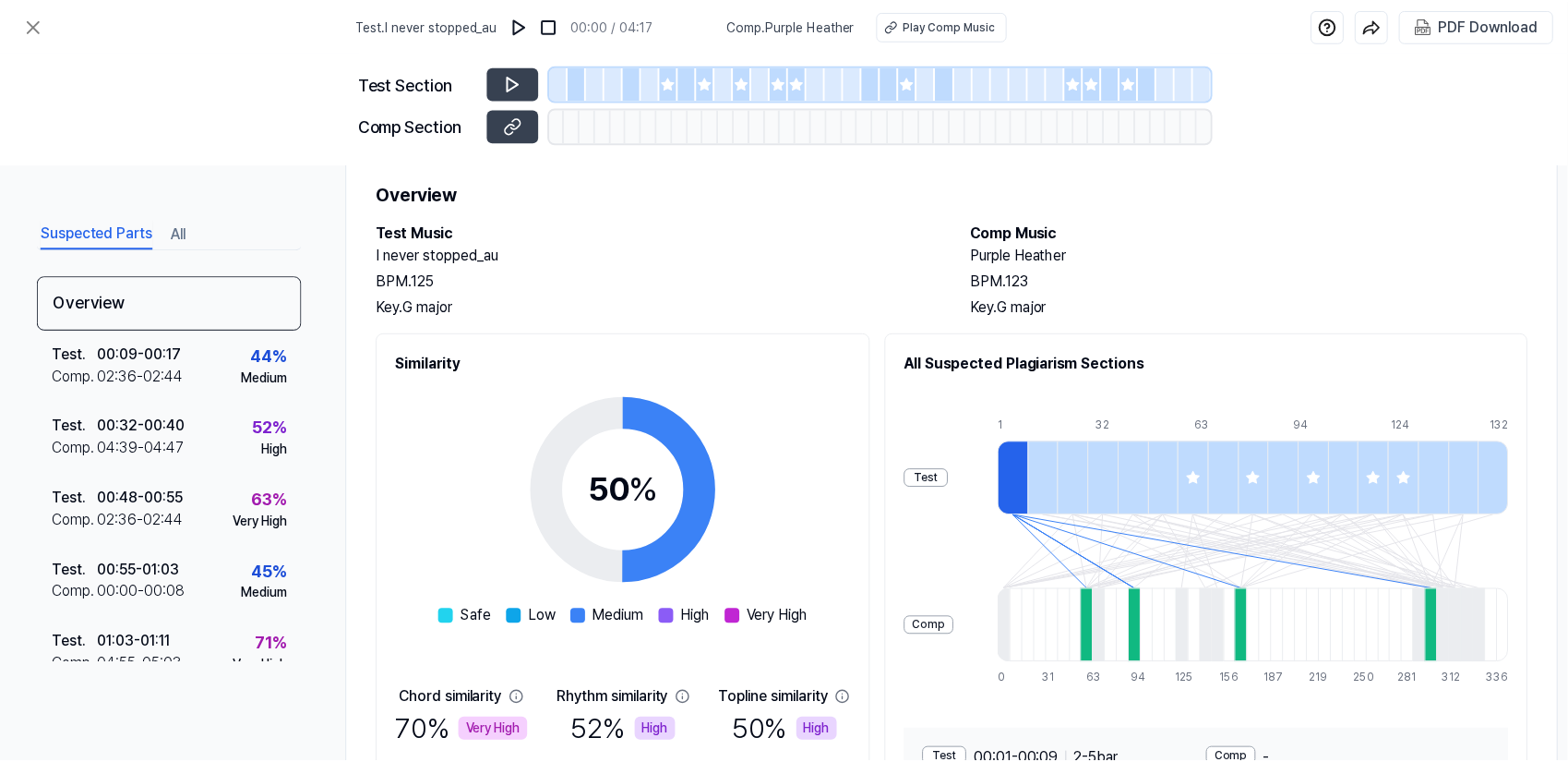
scroll to position [42, 0]
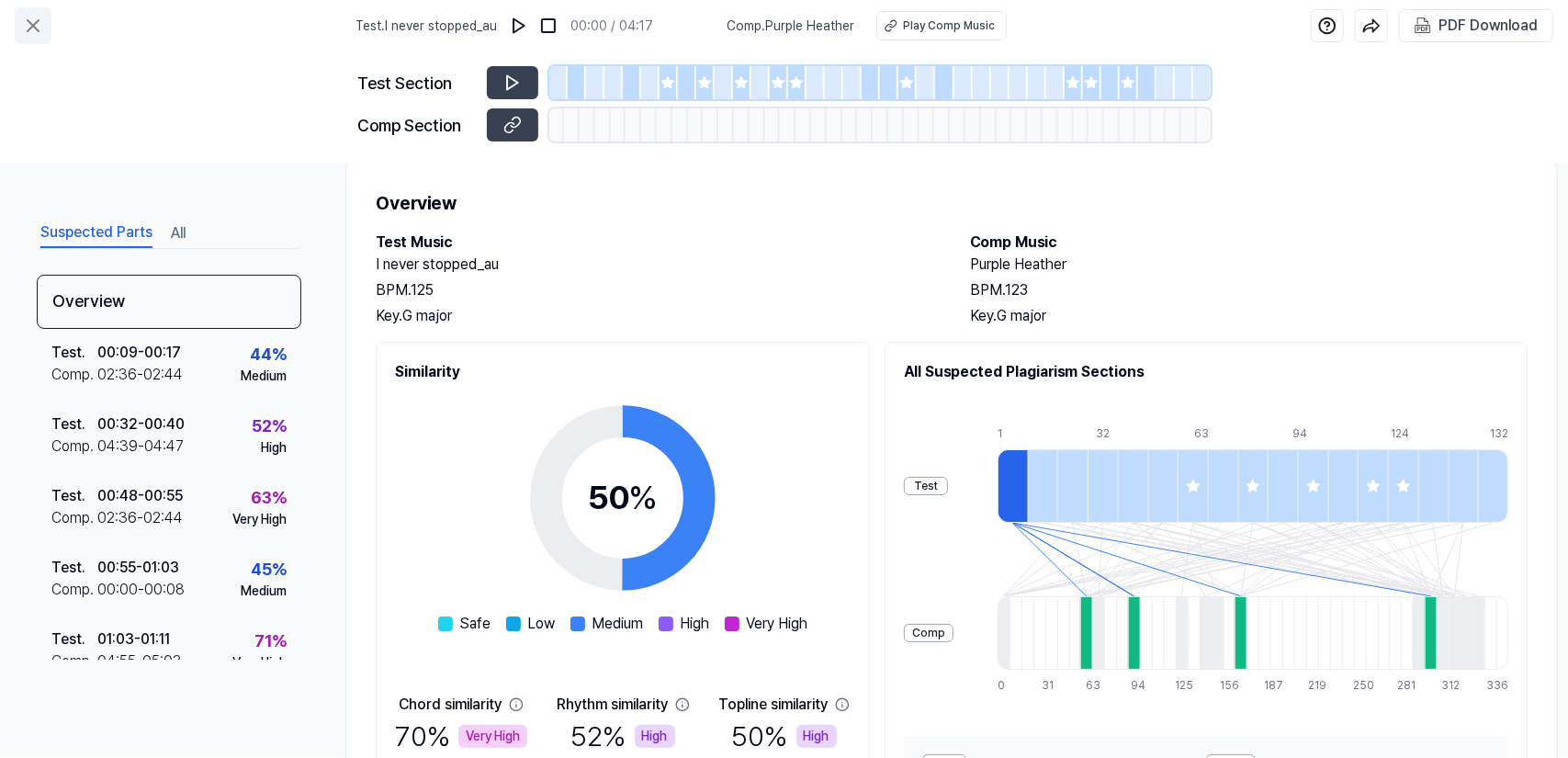
click at [31, 21] on icon at bounding box center [32, 25] width 22 height 22
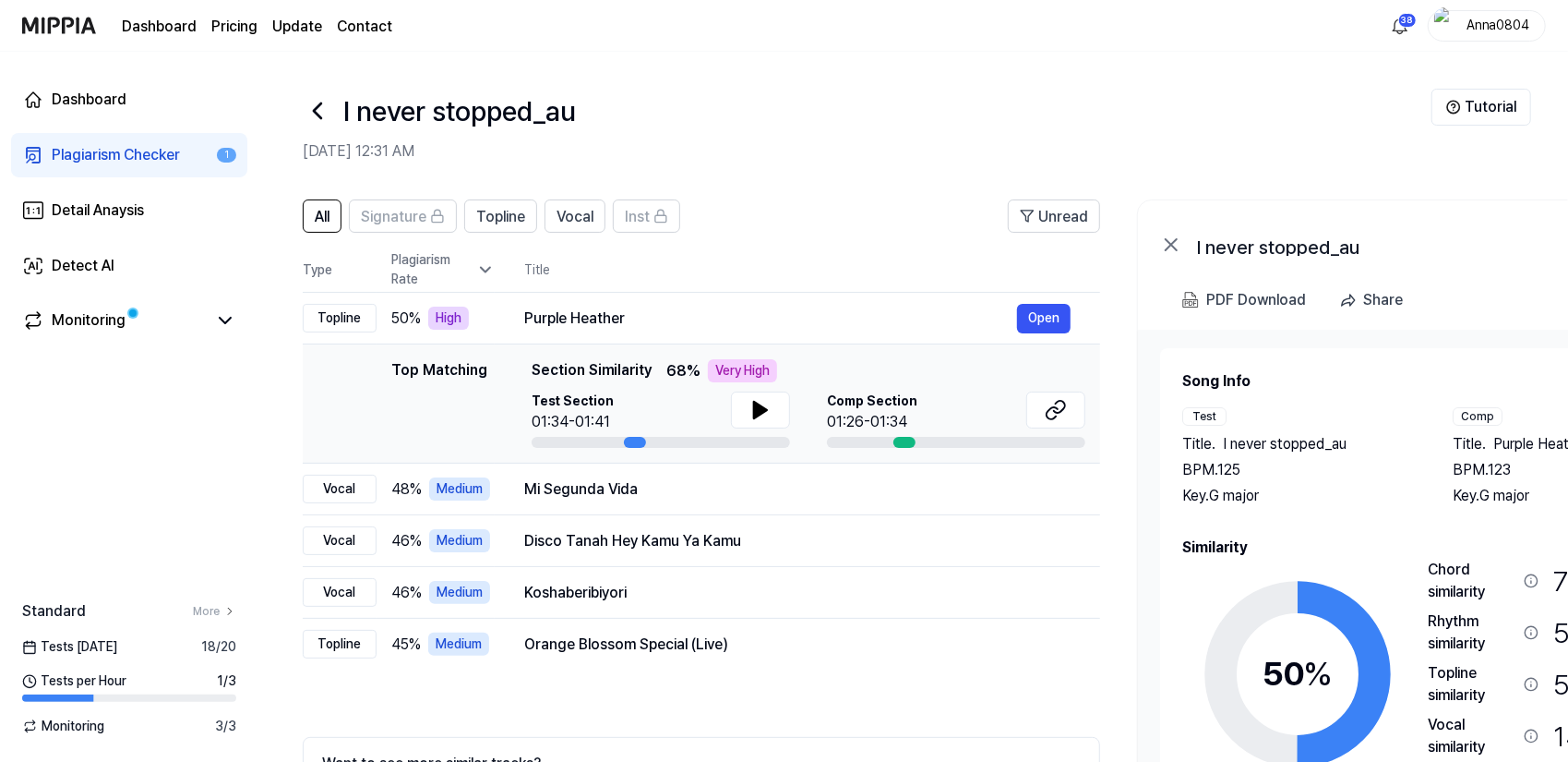
click at [128, 153] on div "Plagiarism Checker" at bounding box center [115, 154] width 129 height 22
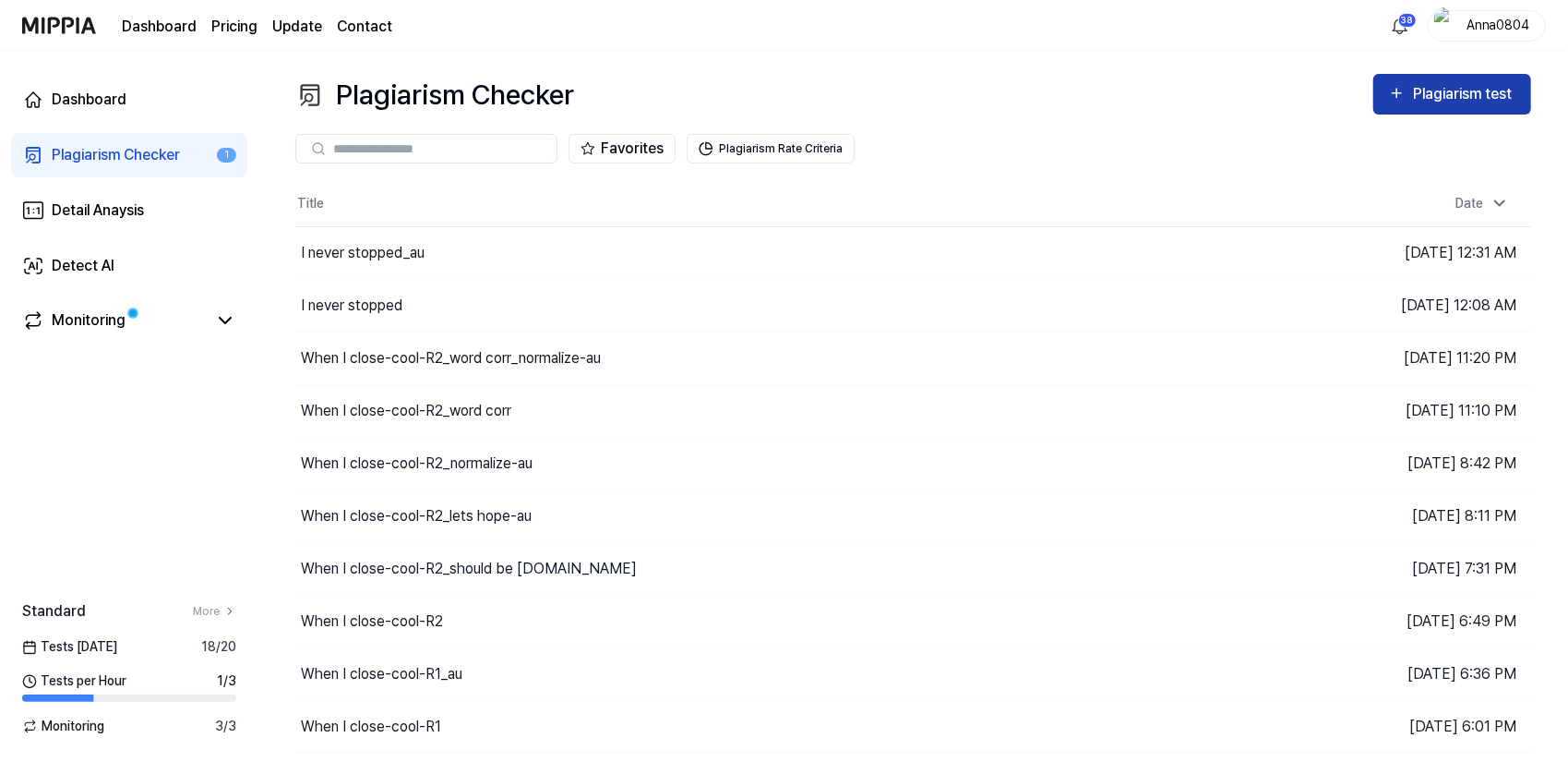
click at [1432, 87] on div "Plagiarism test" at bounding box center [1465, 93] width 103 height 24
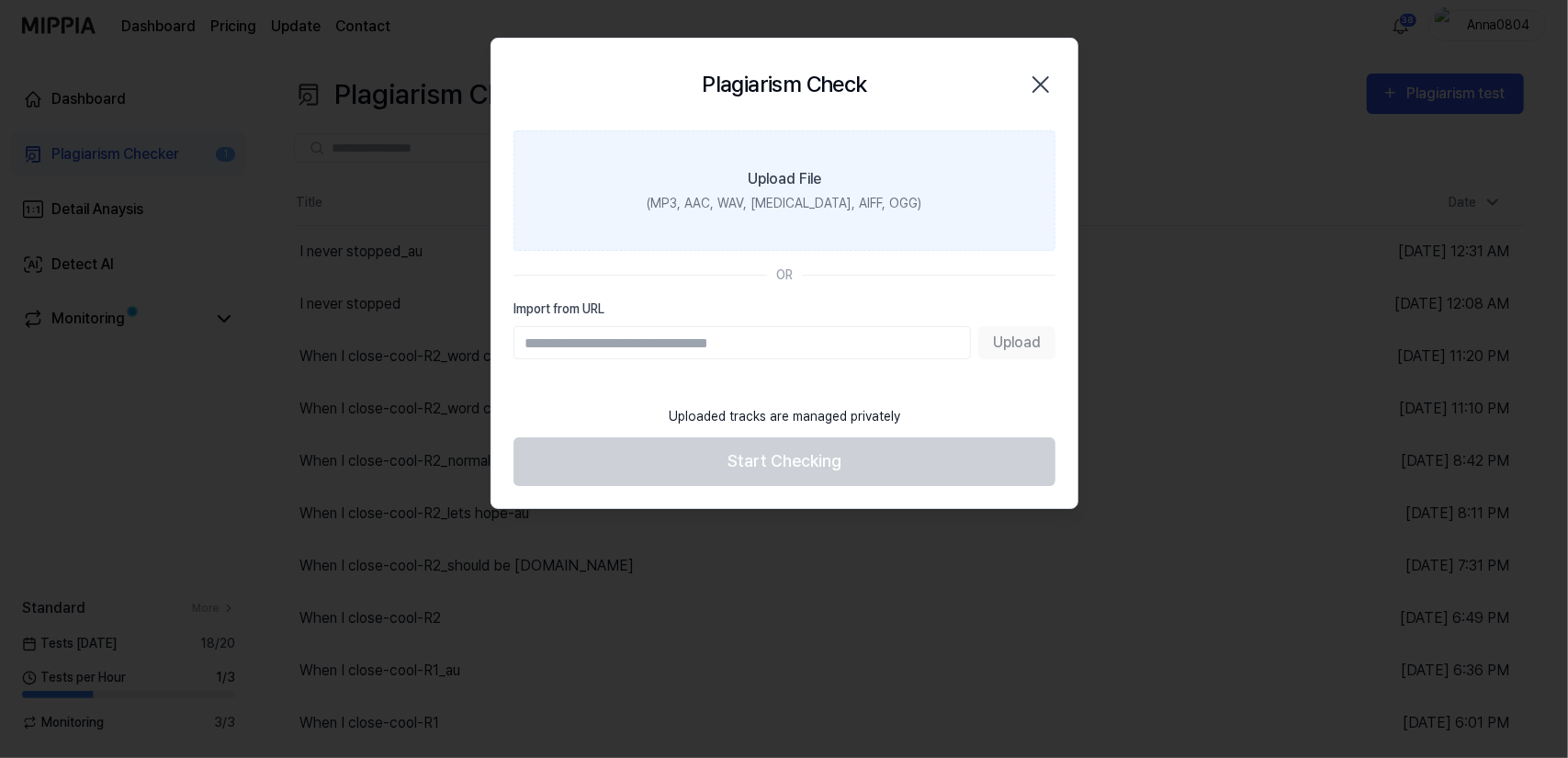
click at [788, 203] on div "(MP3, AAC, WAV, FLAC, AIFF, OGG)" at bounding box center [784, 203] width 275 height 19
click at [0, 0] on input "Upload File (MP3, AAC, WAV, FLAC, AIFF, OGG)" at bounding box center [0, 0] width 0 height 0
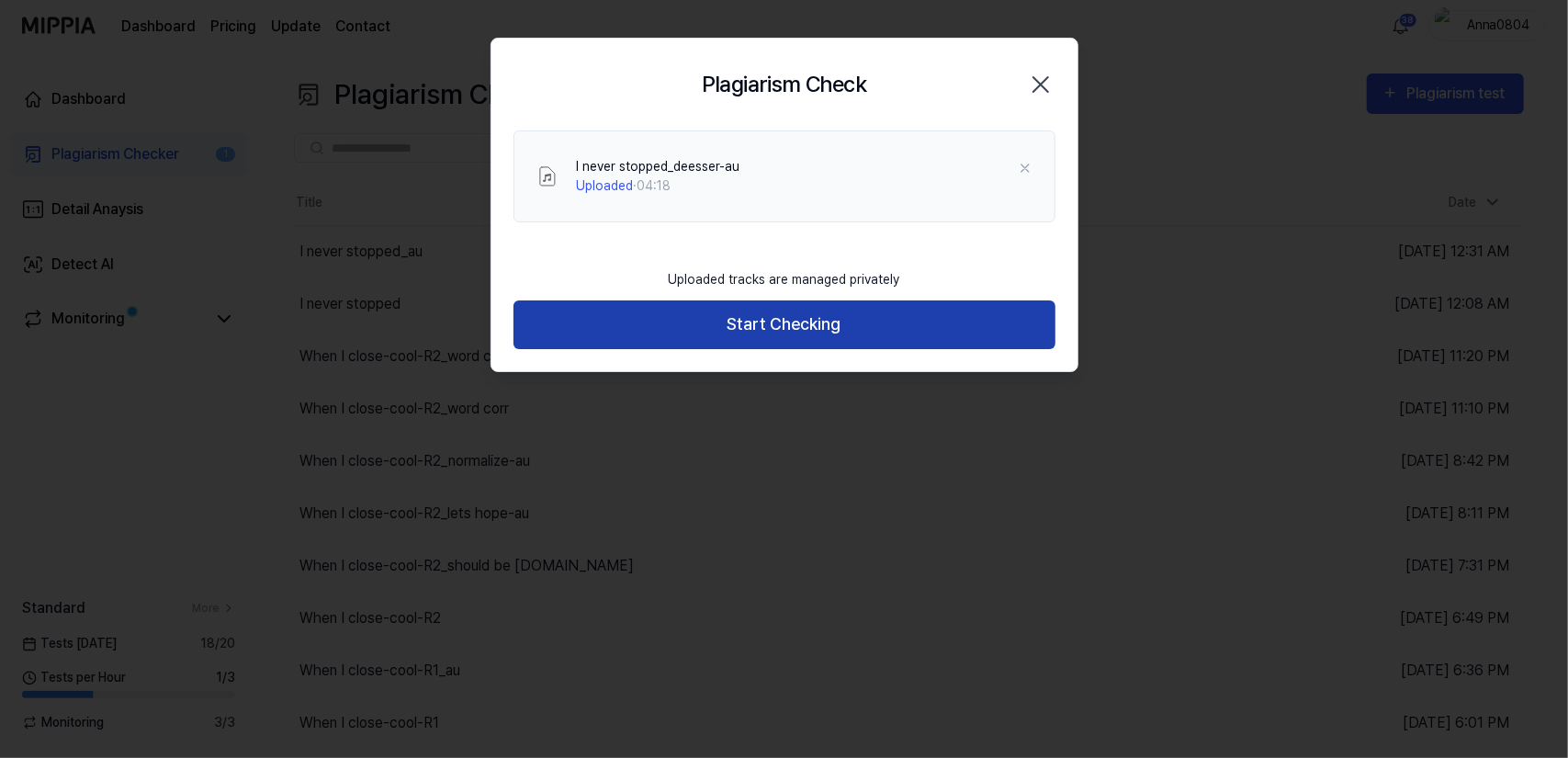
click at [746, 324] on button "Start Checking" at bounding box center [784, 324] width 542 height 48
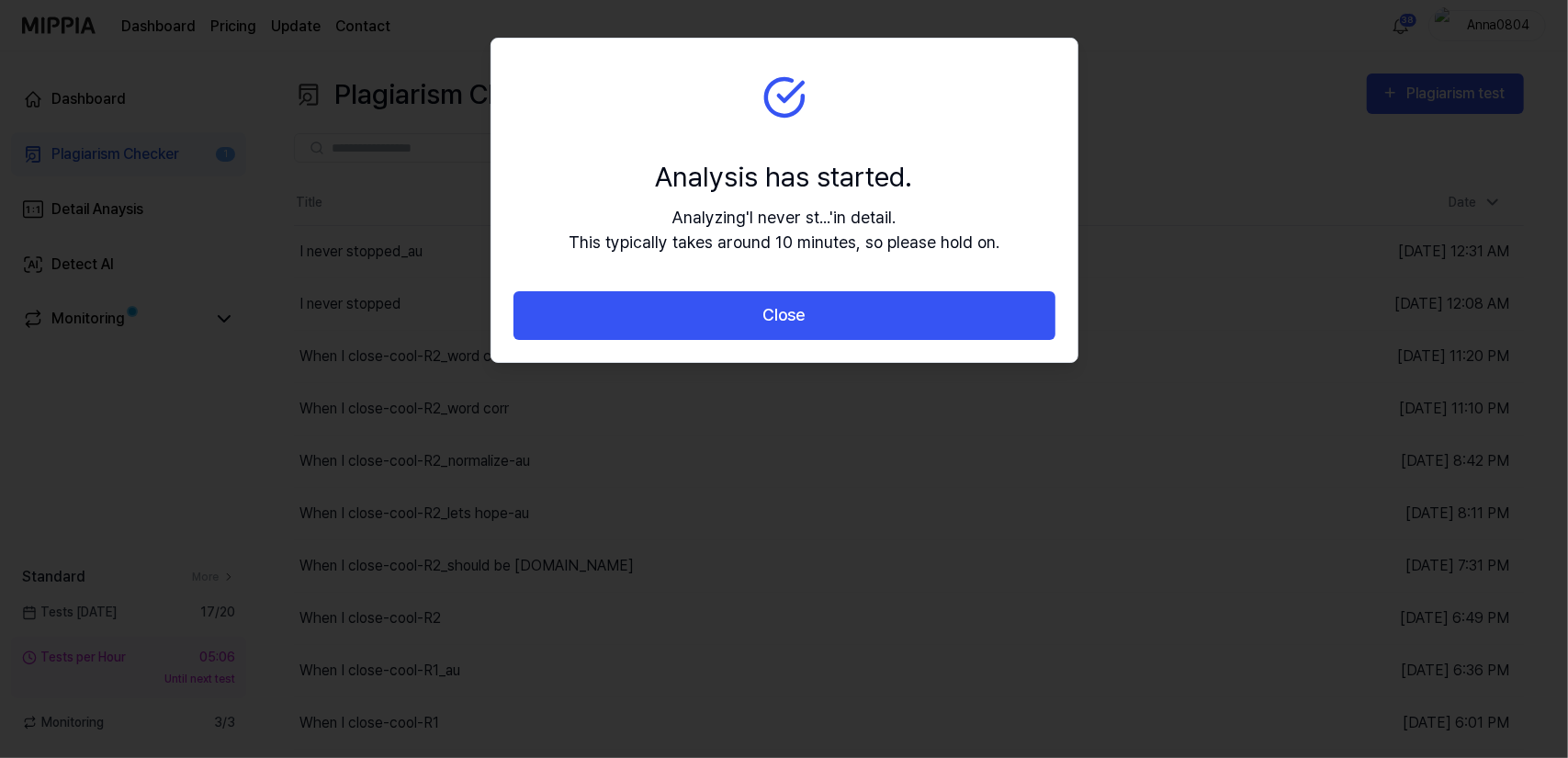
click at [746, 324] on button "Close" at bounding box center [784, 315] width 542 height 48
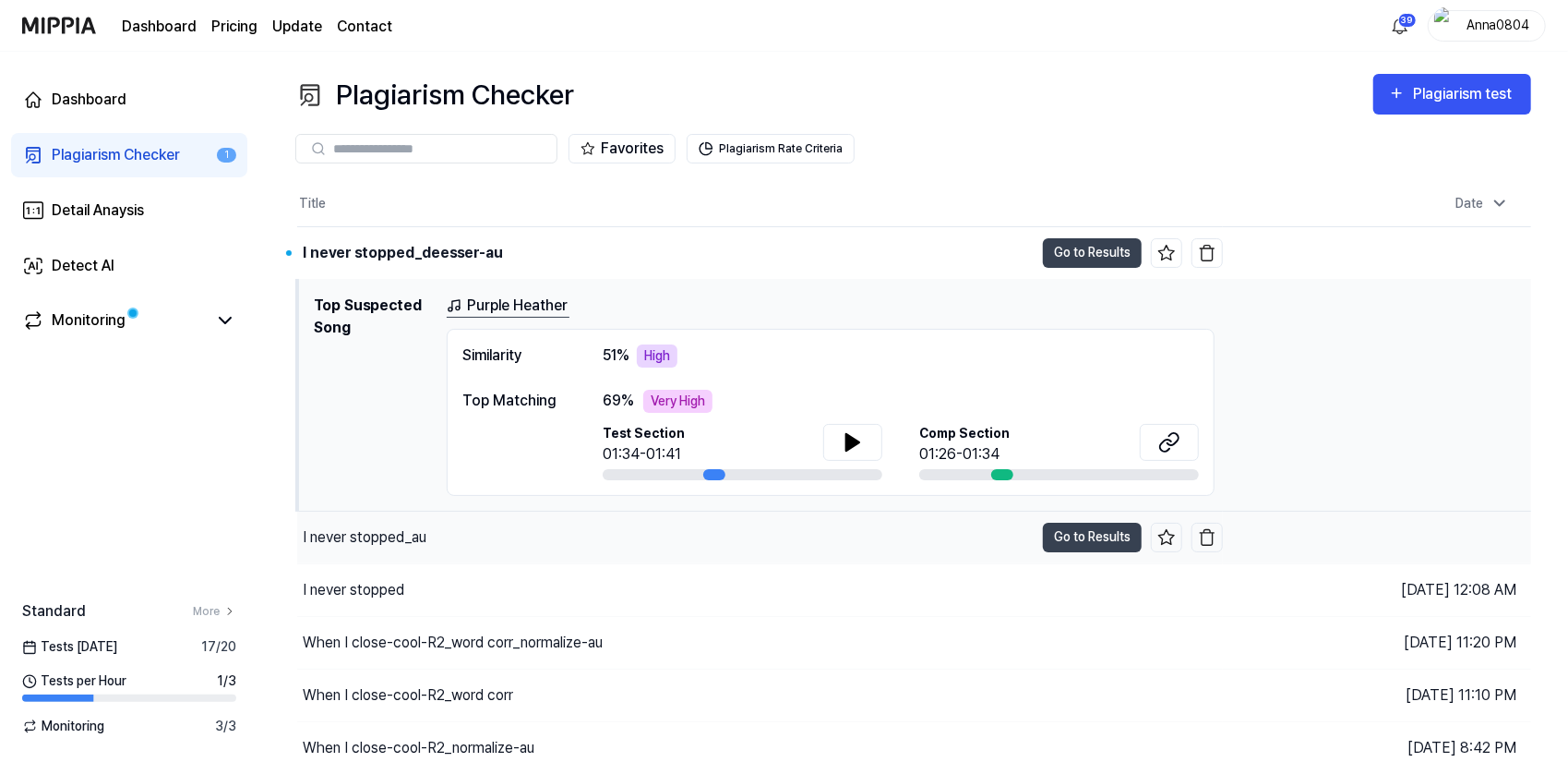
click at [435, 519] on div "I never stopped_au" at bounding box center [665, 538] width 737 height 51
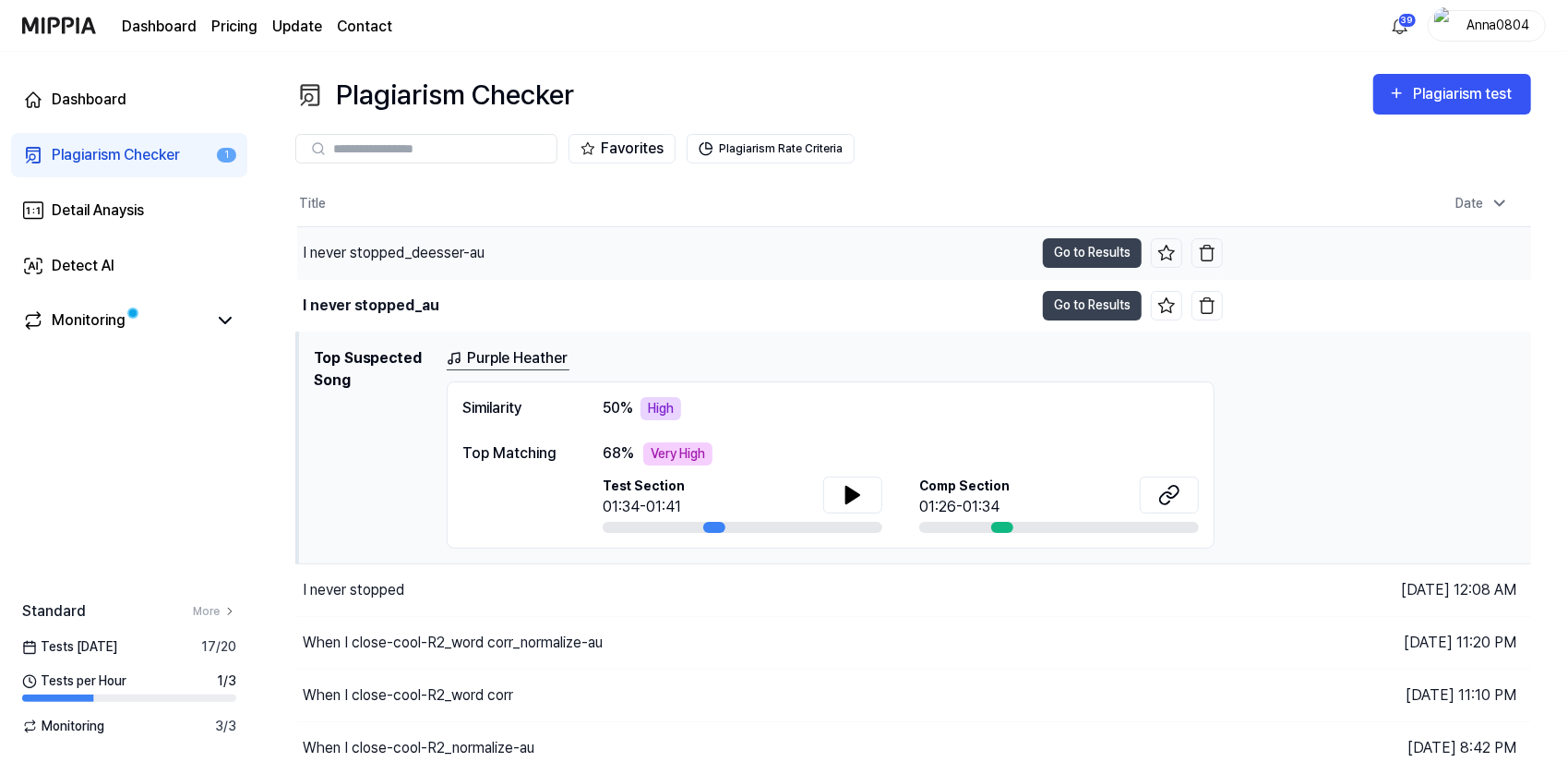
click at [417, 253] on div "I never stopped_deesser-au" at bounding box center [394, 253] width 182 height 22
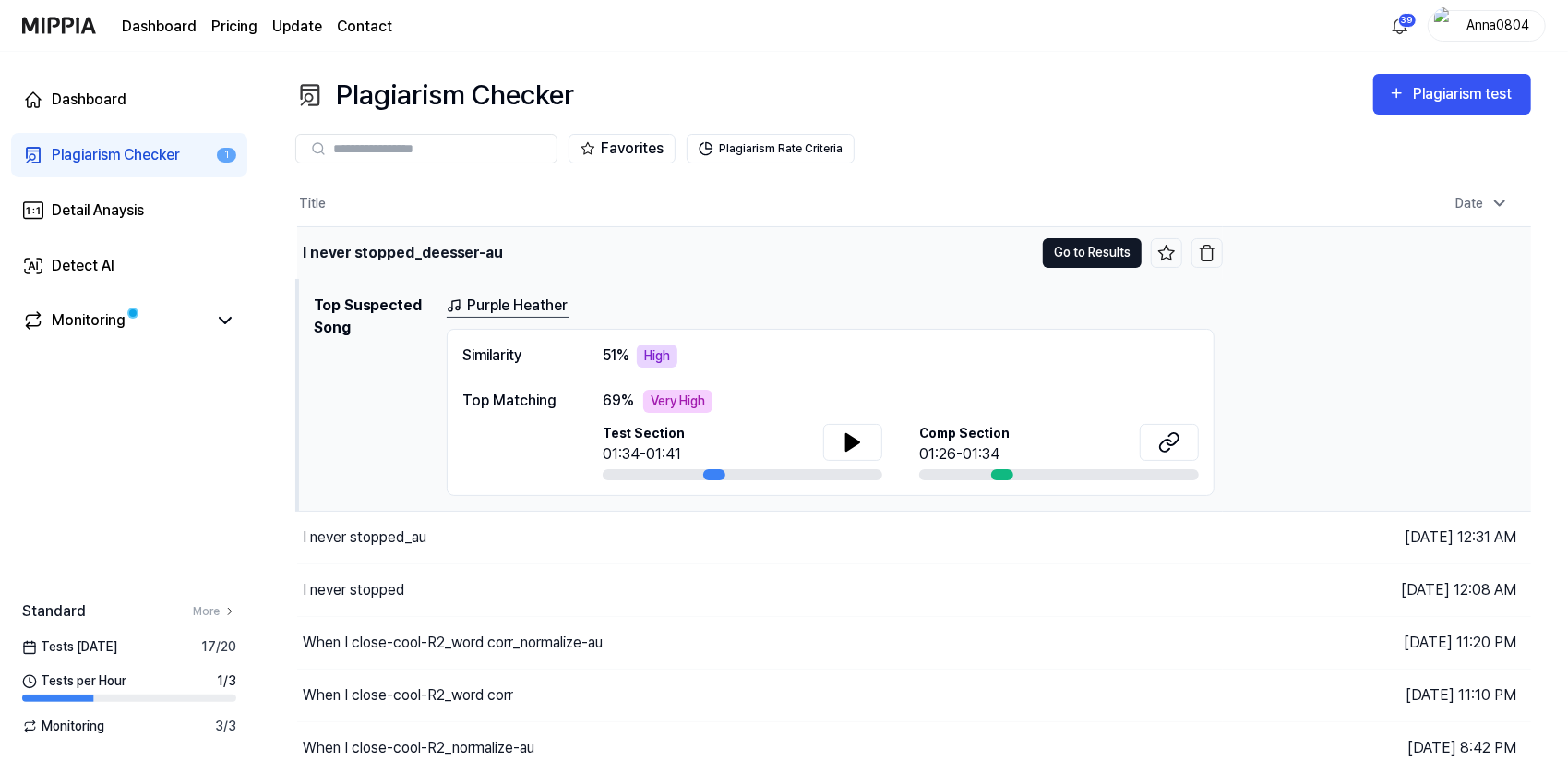
click at [1073, 252] on button "Go to Results" at bounding box center [1092, 253] width 99 height 30
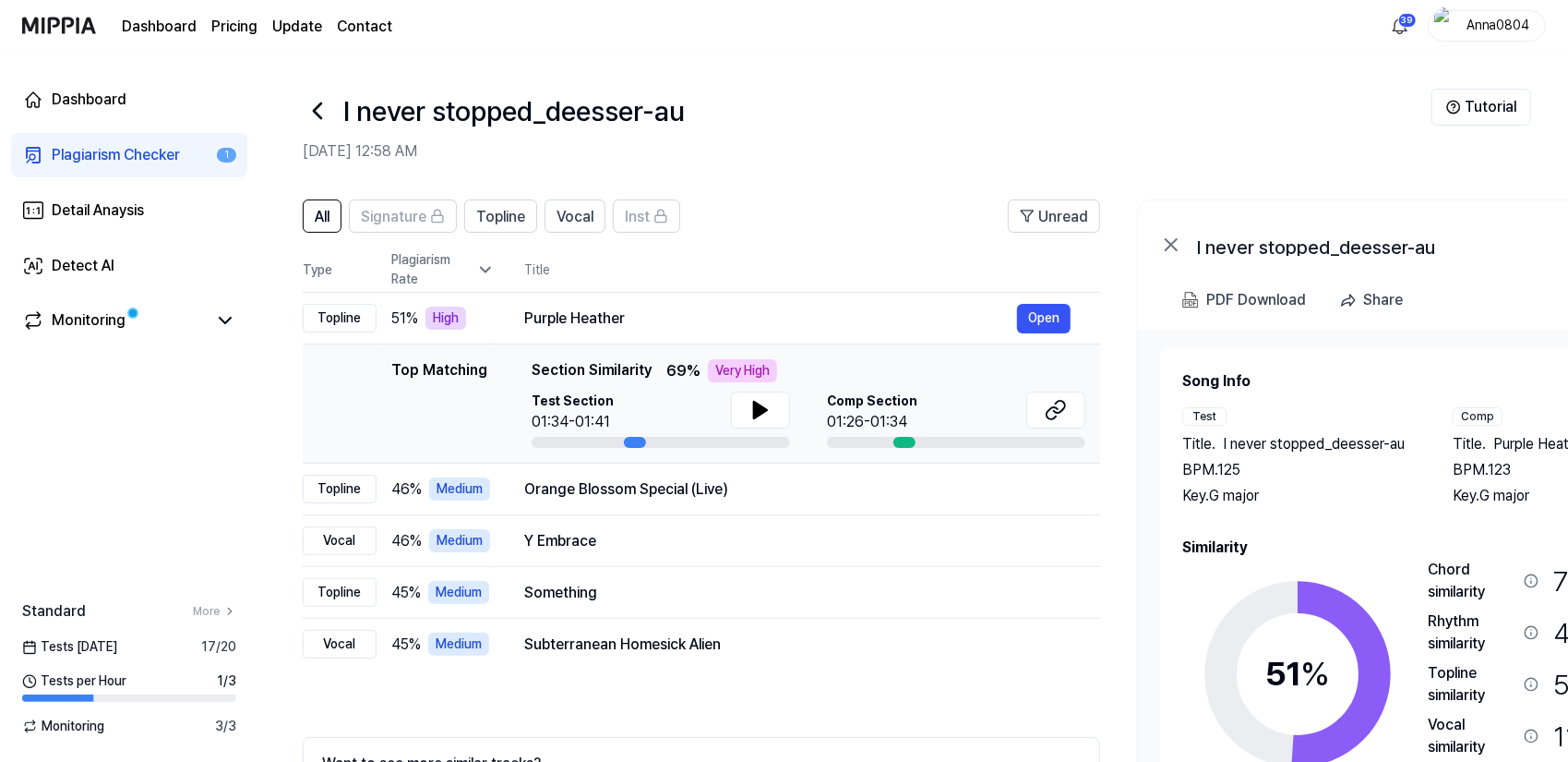
click at [81, 154] on div "Plagiarism Checker" at bounding box center [115, 154] width 129 height 22
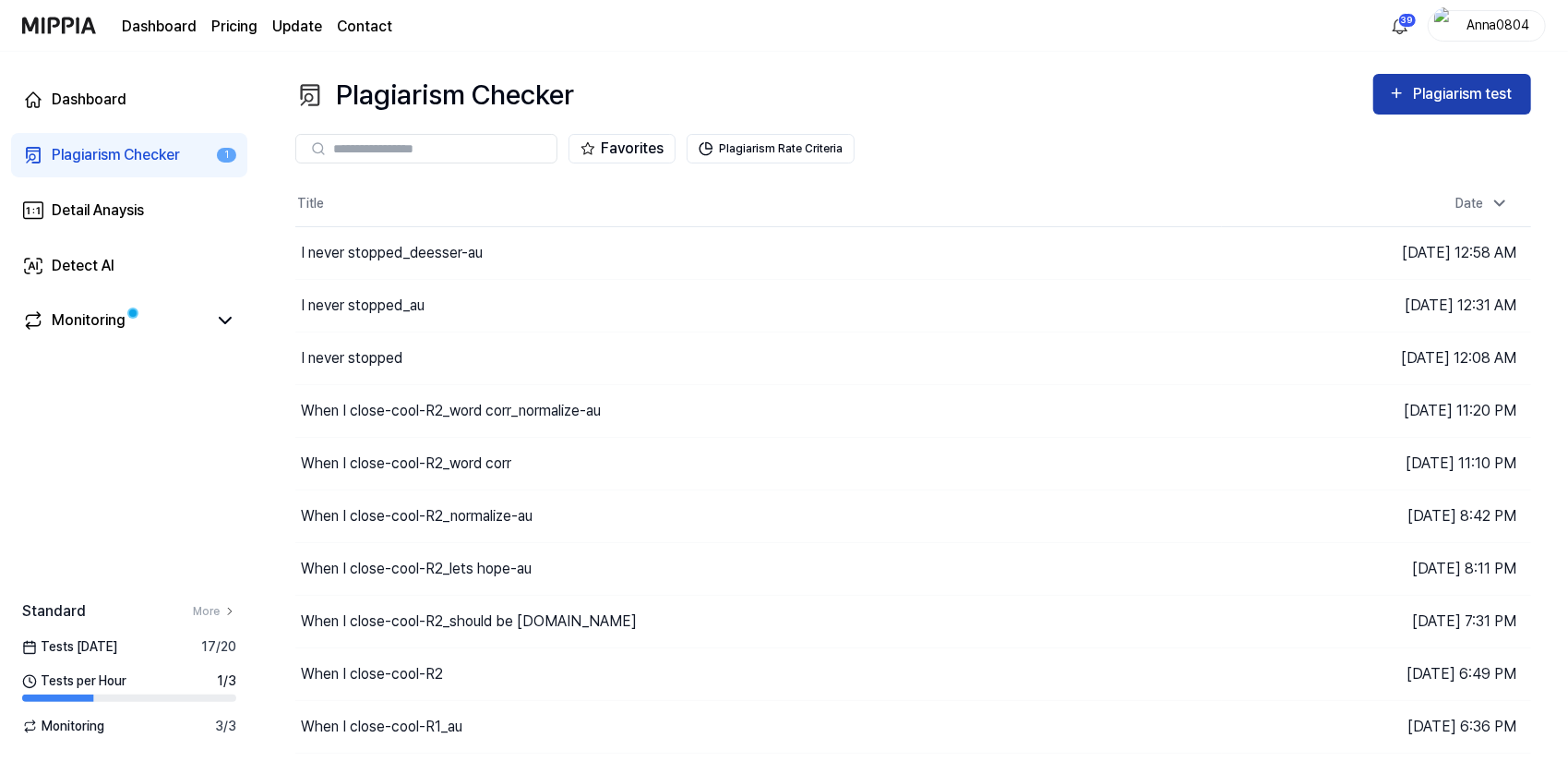
click at [1393, 93] on icon "button" at bounding box center [1397, 93] width 10 height 10
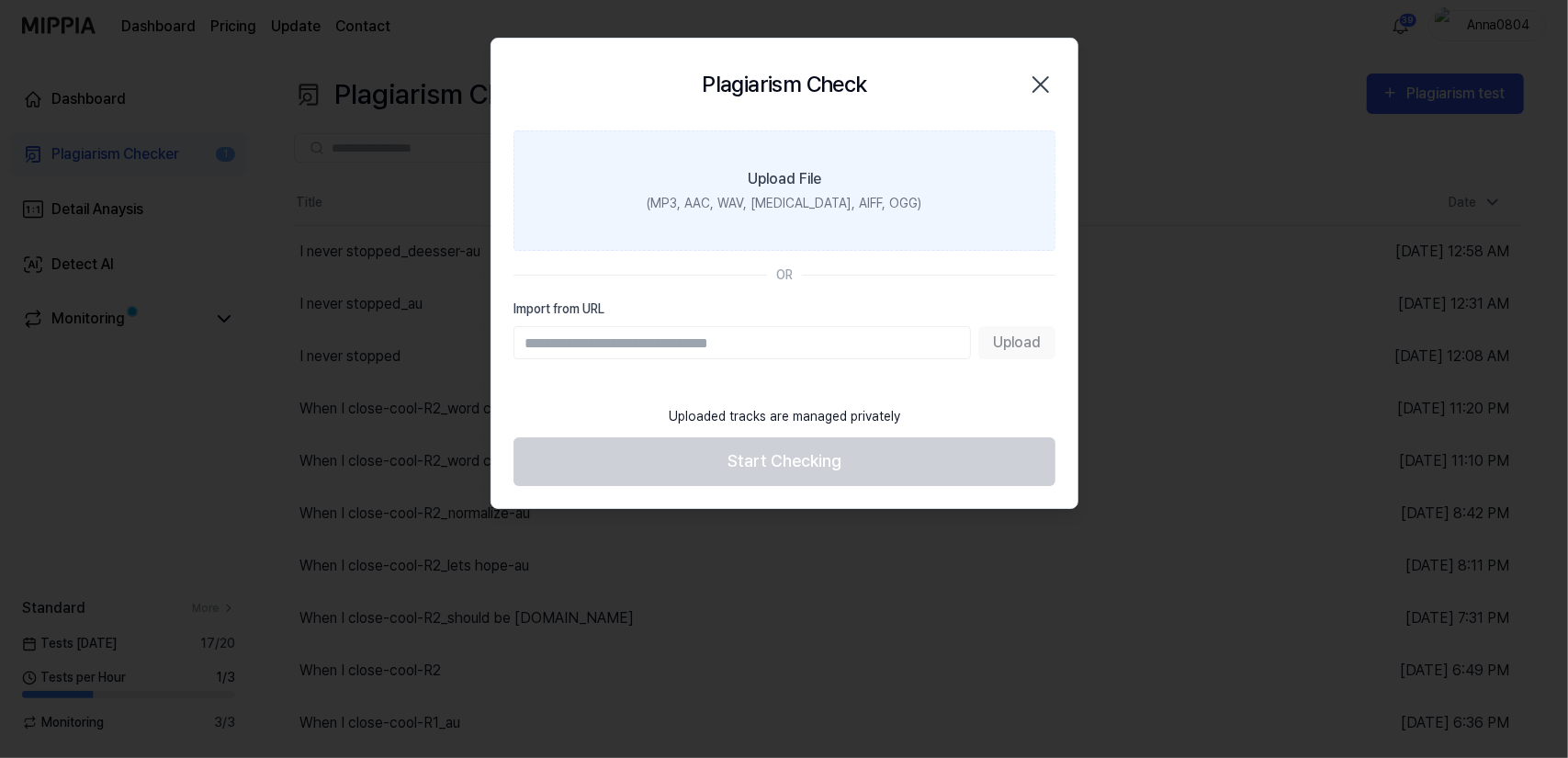
click at [908, 177] on label "Upload File (MP3, AAC, WAV, [MEDICAL_DATA], AIFF, OGG)" at bounding box center [784, 191] width 542 height 120
click at [0, 0] on input "Upload File (MP3, AAC, WAV, [MEDICAL_DATA], AIFF, OGG)" at bounding box center [0, 0] width 0 height 0
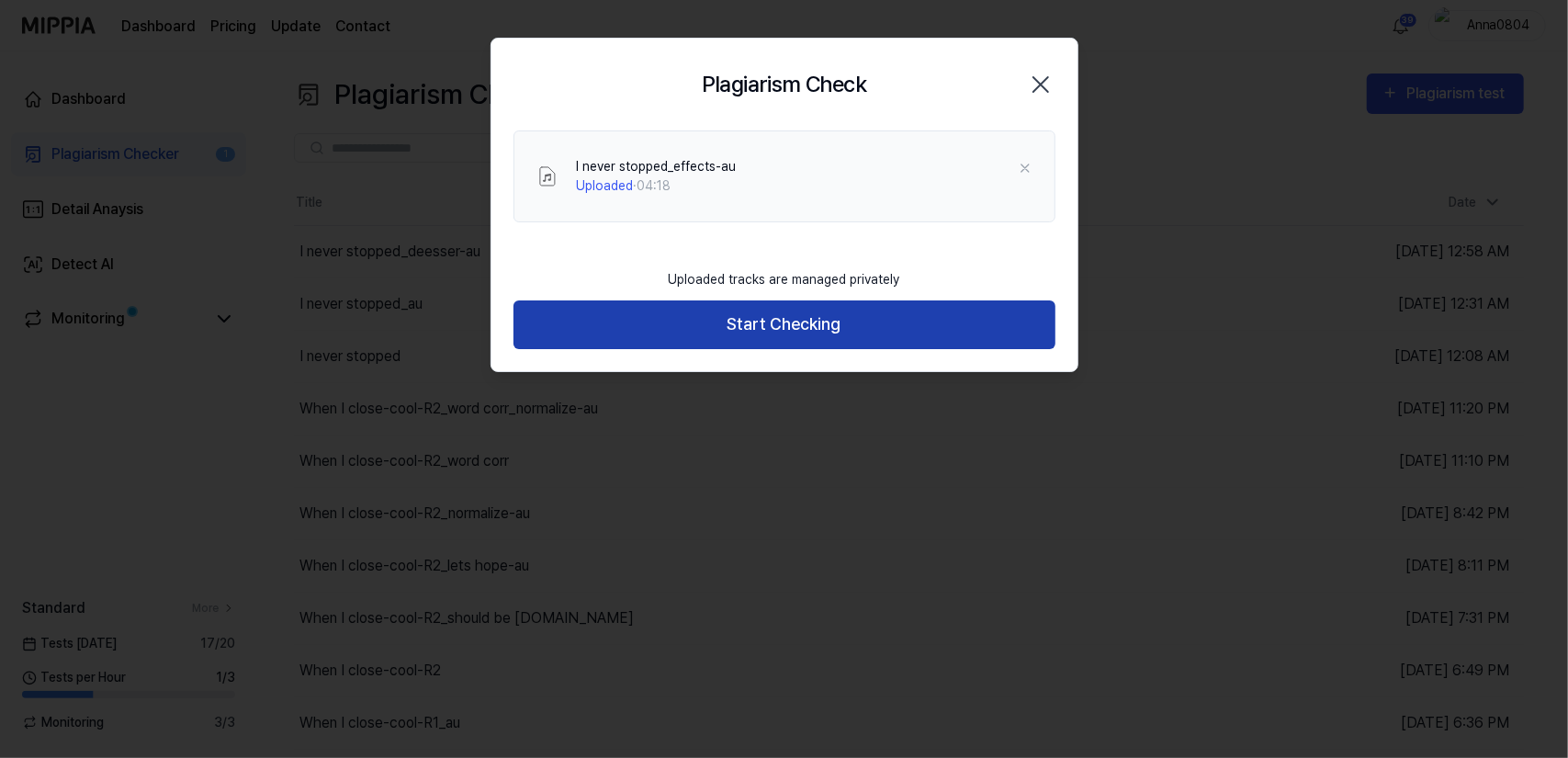
click at [724, 317] on button "Start Checking" at bounding box center [784, 324] width 542 height 48
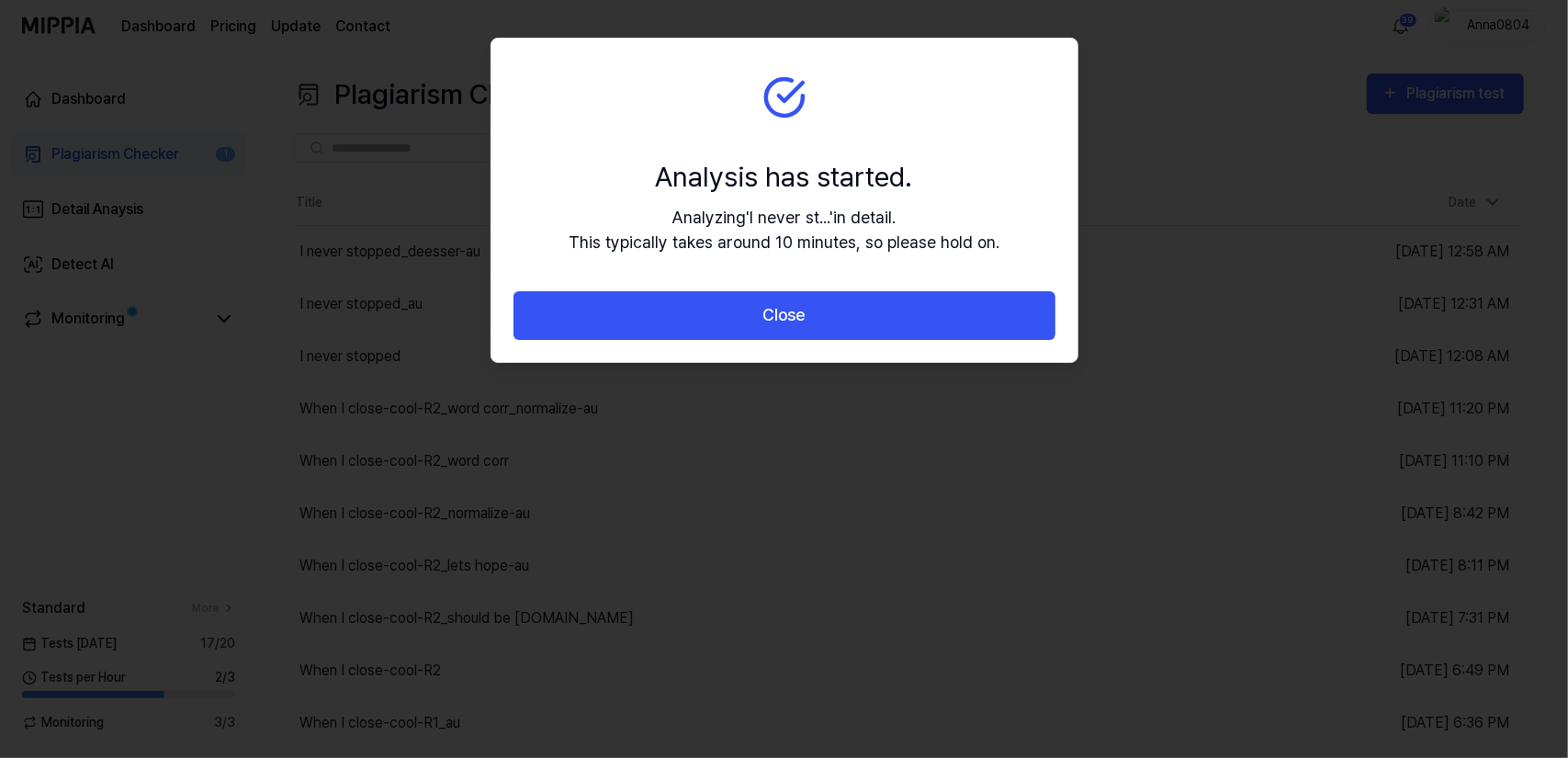
click at [724, 317] on button "Close" at bounding box center [784, 315] width 542 height 48
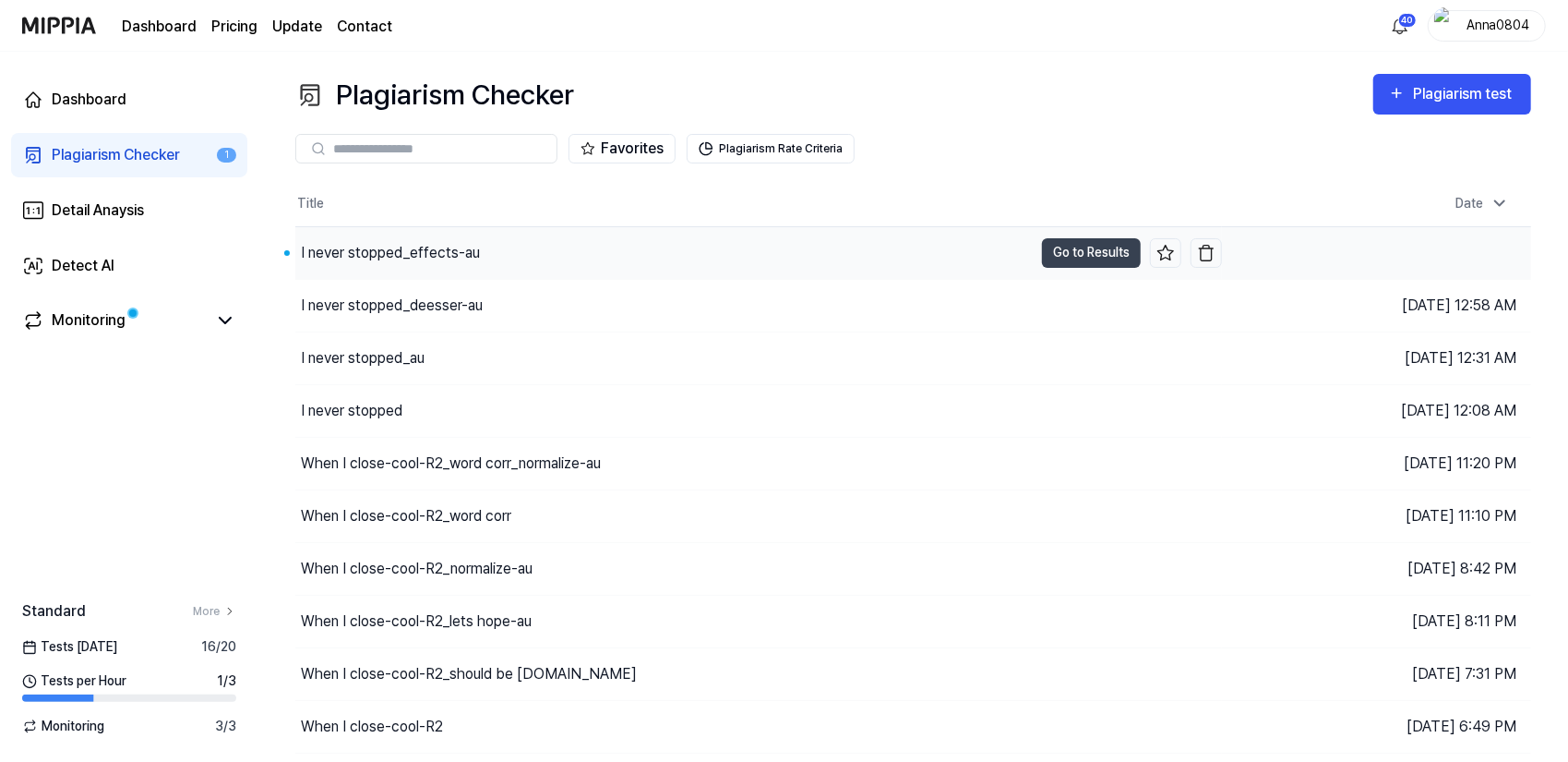
click at [426, 237] on div "I never stopped_effects-au" at bounding box center [664, 253] width 738 height 51
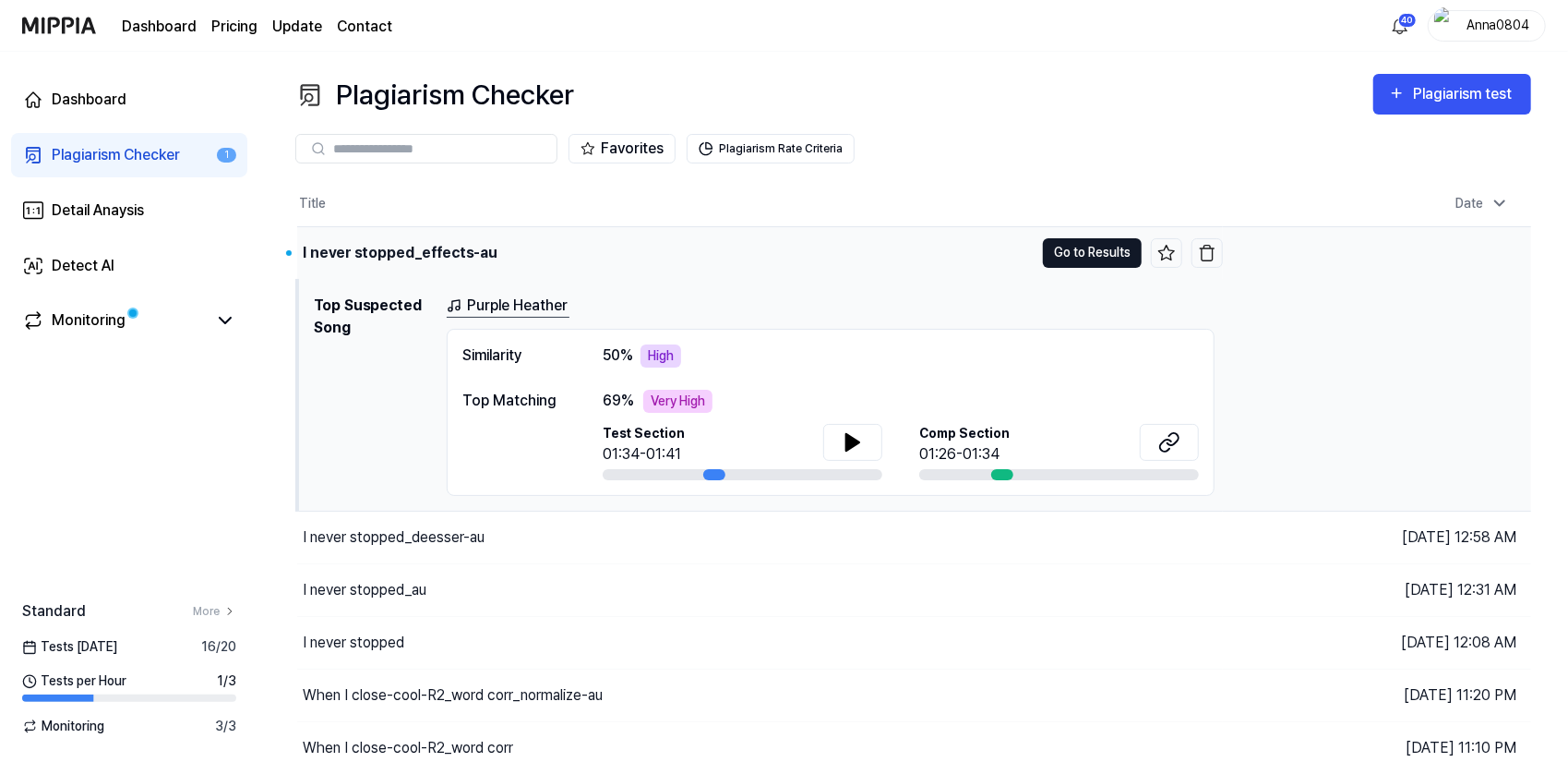
click at [1065, 254] on button "Go to Results" at bounding box center [1092, 253] width 99 height 30
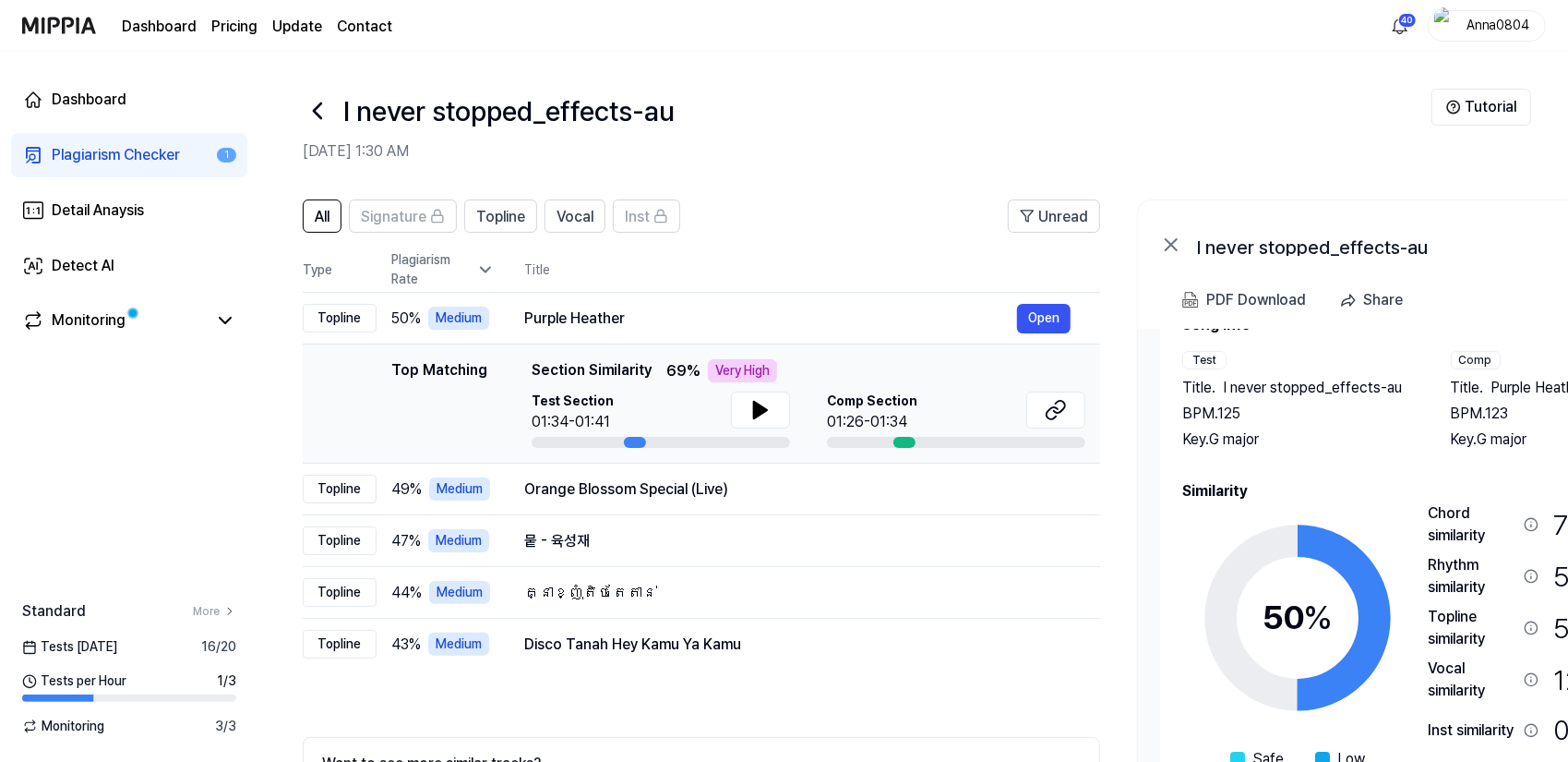
drag, startPoint x: 1282, startPoint y: 472, endPoint x: 1388, endPoint y: 455, distance: 107.4
click at [1388, 455] on div "Song Info Test Title . I never stopped_effects-au BPM. 125 Key. G major Comp Ti…" at bounding box center [1433, 567] width 499 height 508
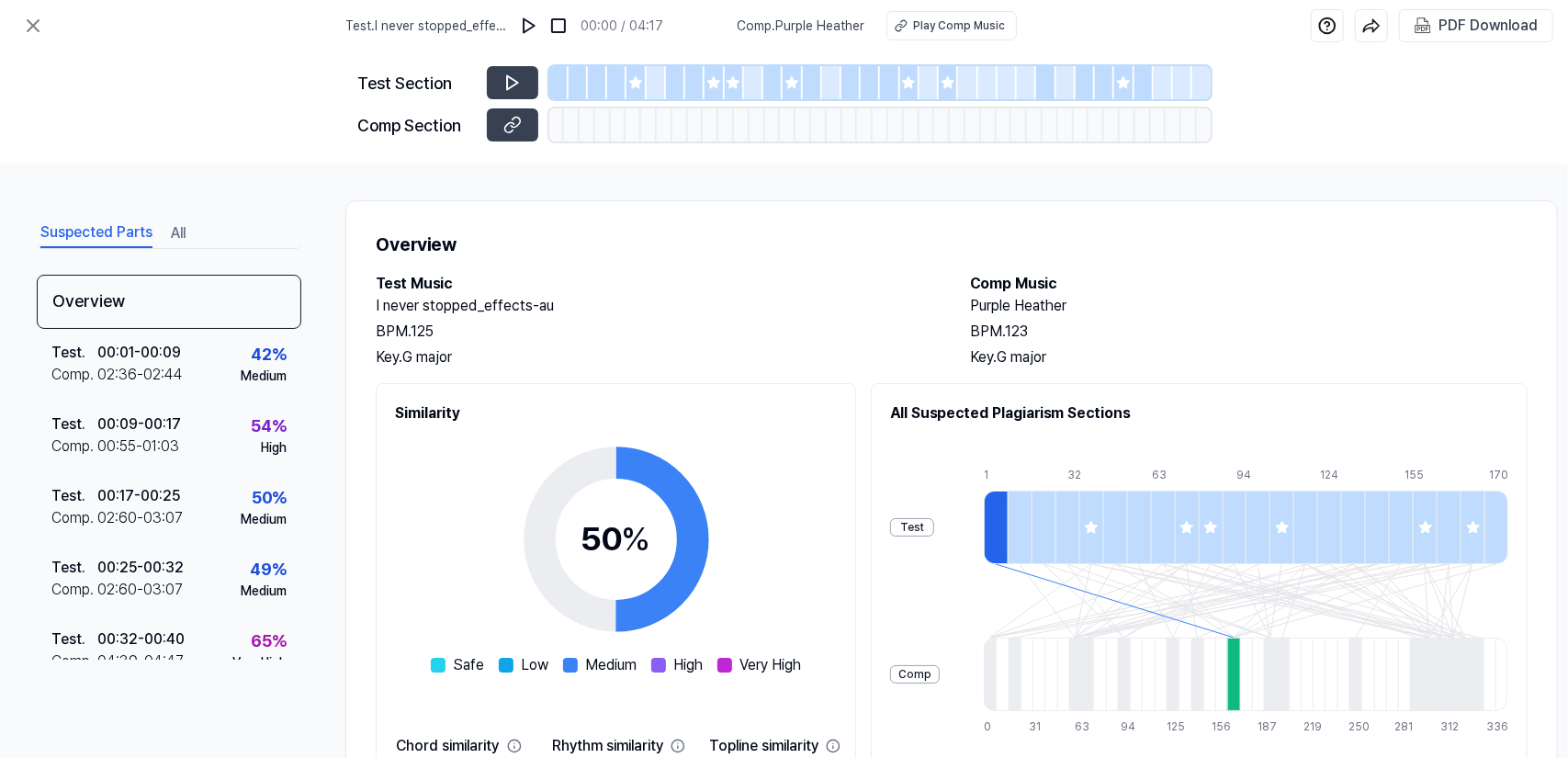
click at [168, 230] on div "Suspected Parts All" at bounding box center [169, 232] width 265 height 34
click at [178, 229] on button "All" at bounding box center [177, 232] width 14 height 29
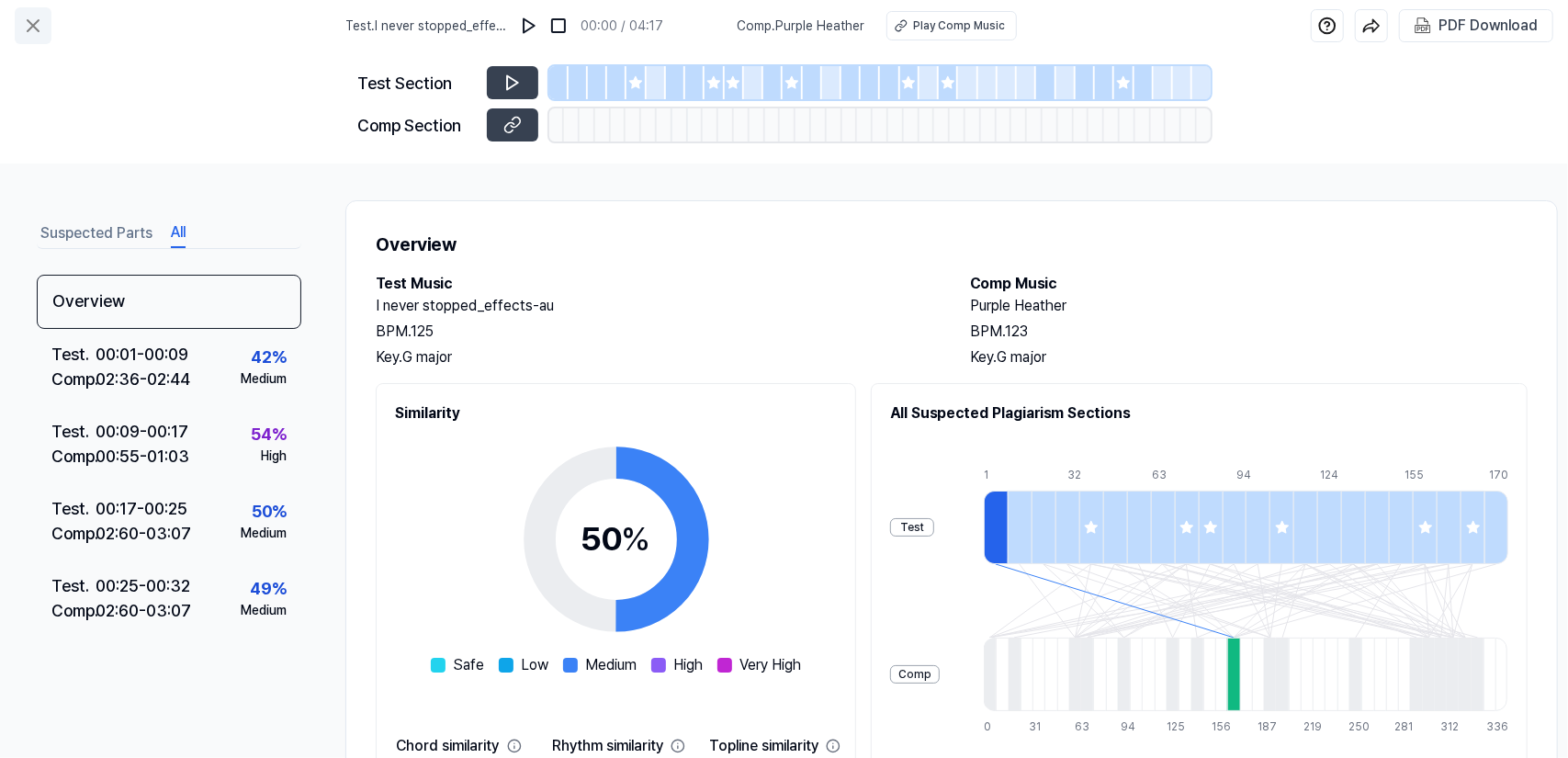
click at [19, 19] on button at bounding box center [32, 26] width 37 height 37
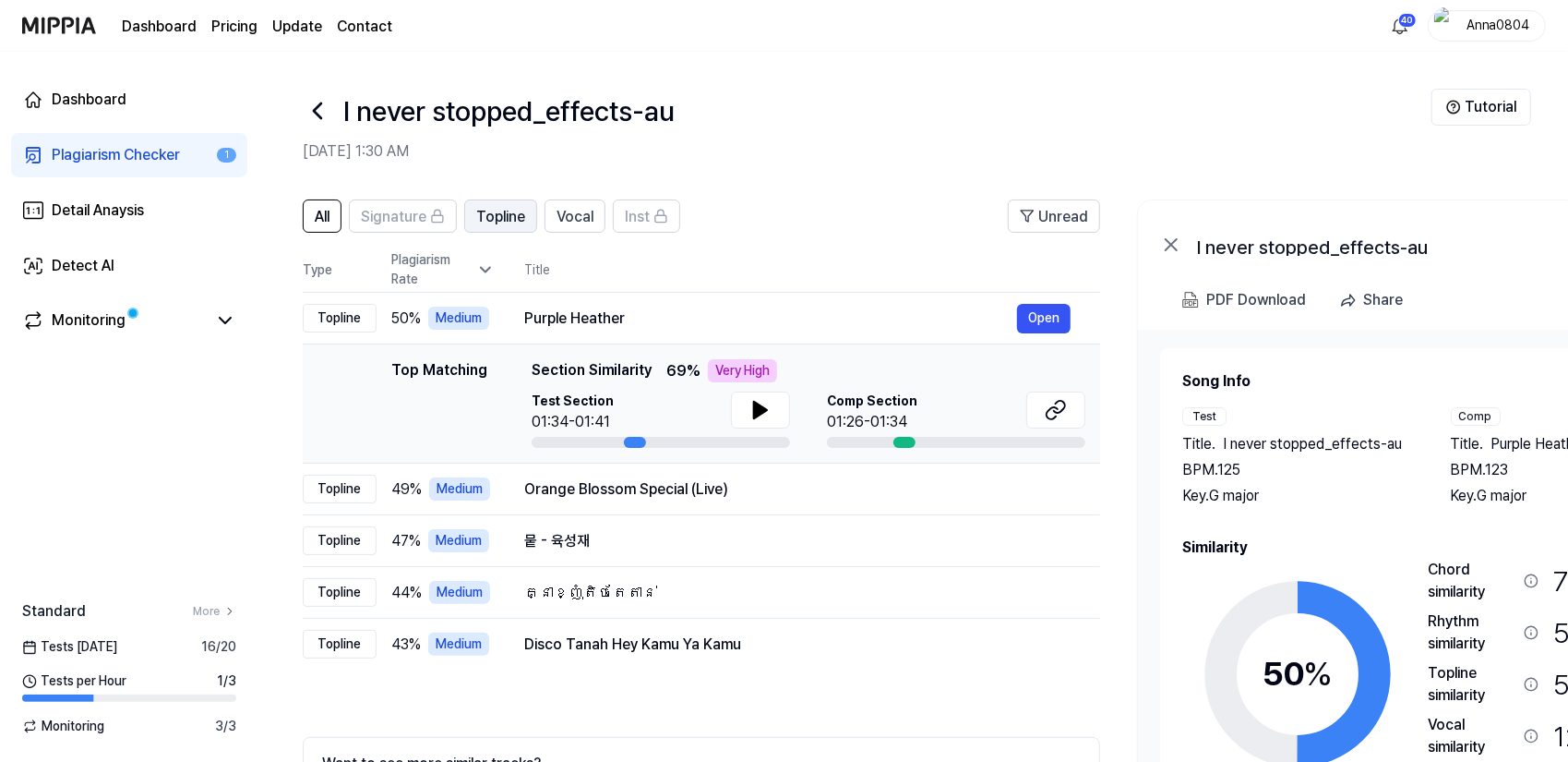
click at [500, 210] on span "Topline" at bounding box center [500, 216] width 49 height 22
click at [570, 213] on span "Vocal" at bounding box center [575, 216] width 37 height 22
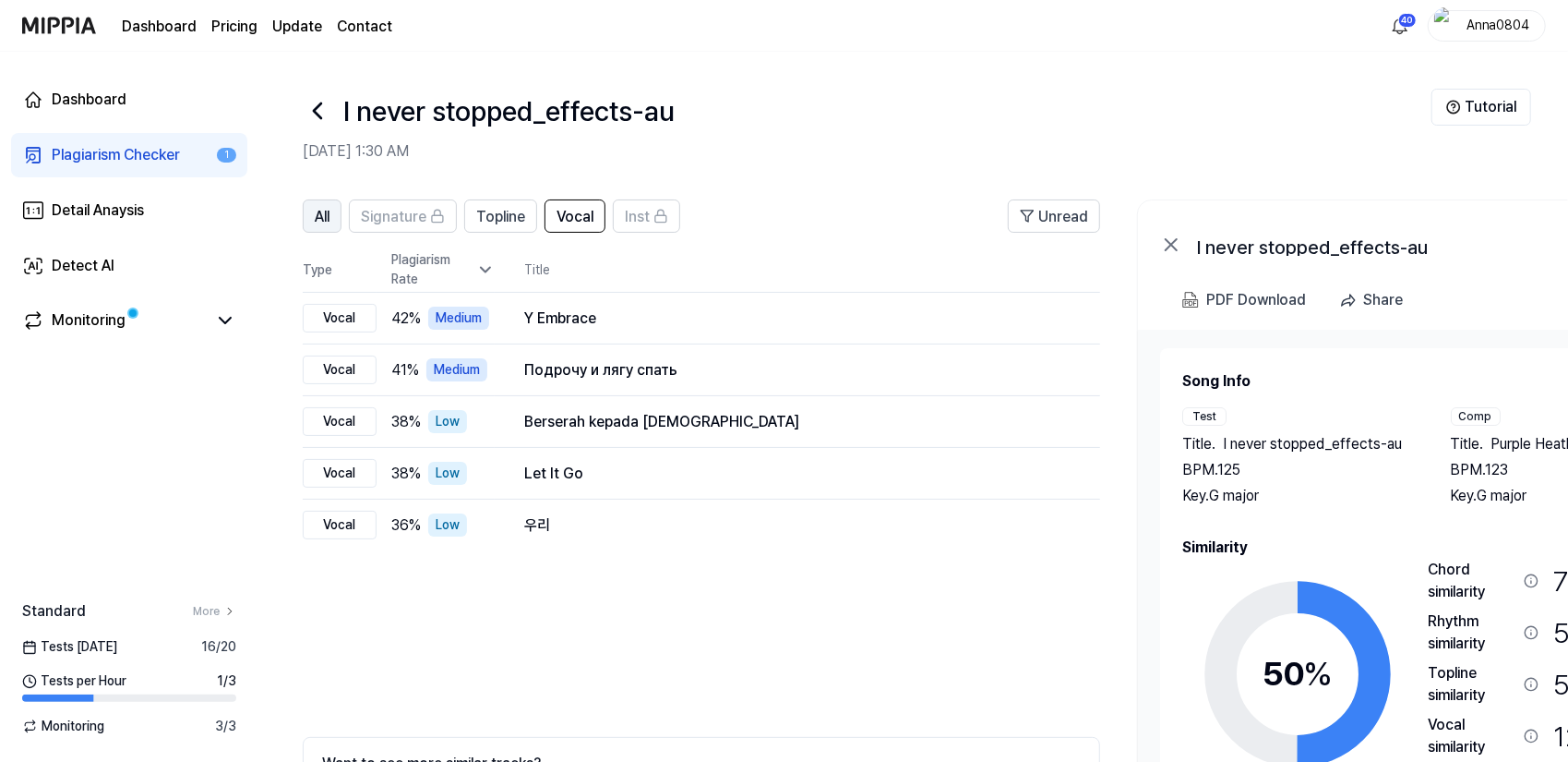
click at [323, 220] on span "All" at bounding box center [321, 216] width 14 height 22
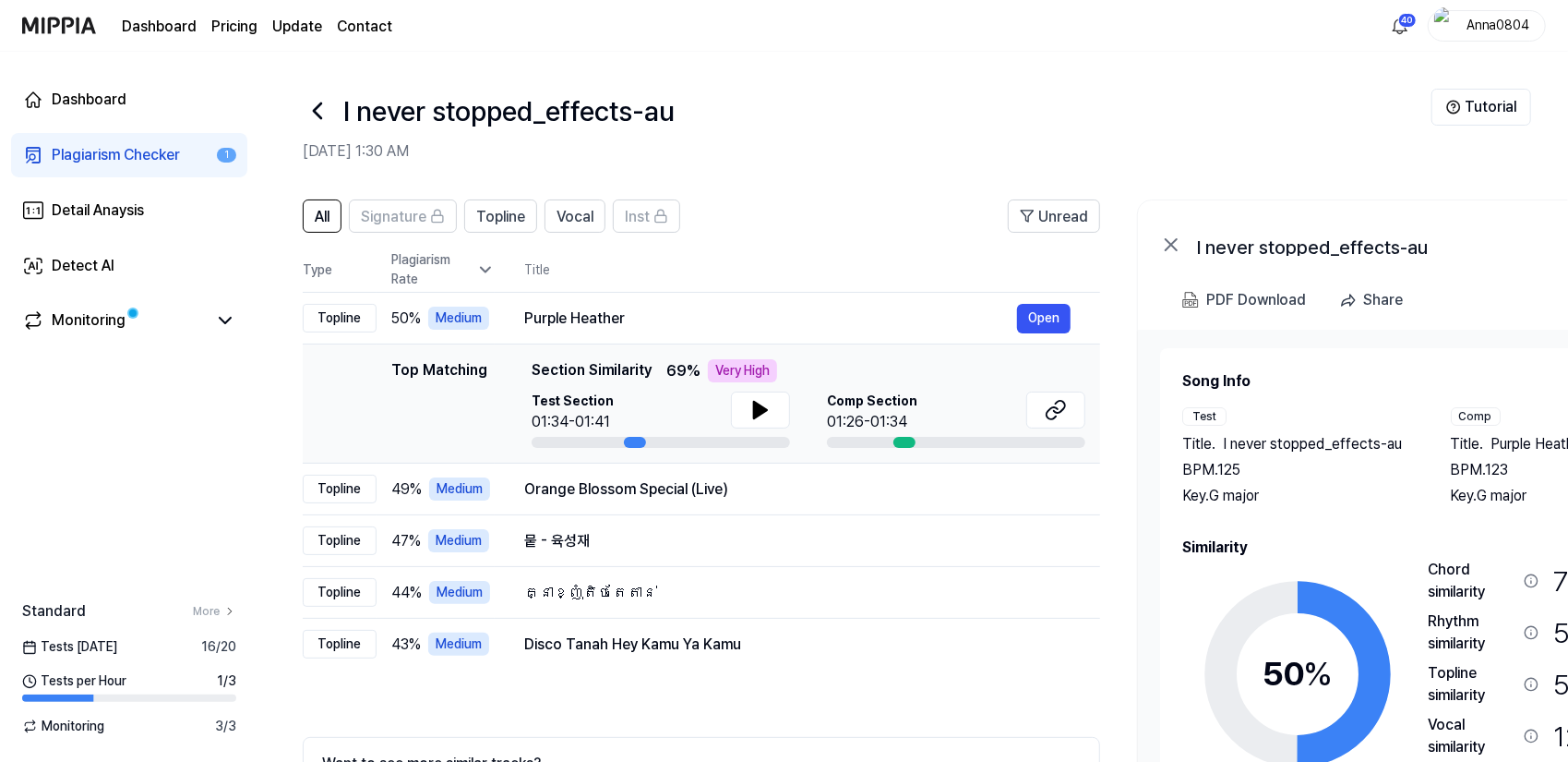
click at [108, 158] on div "Plagiarism Checker" at bounding box center [115, 154] width 129 height 22
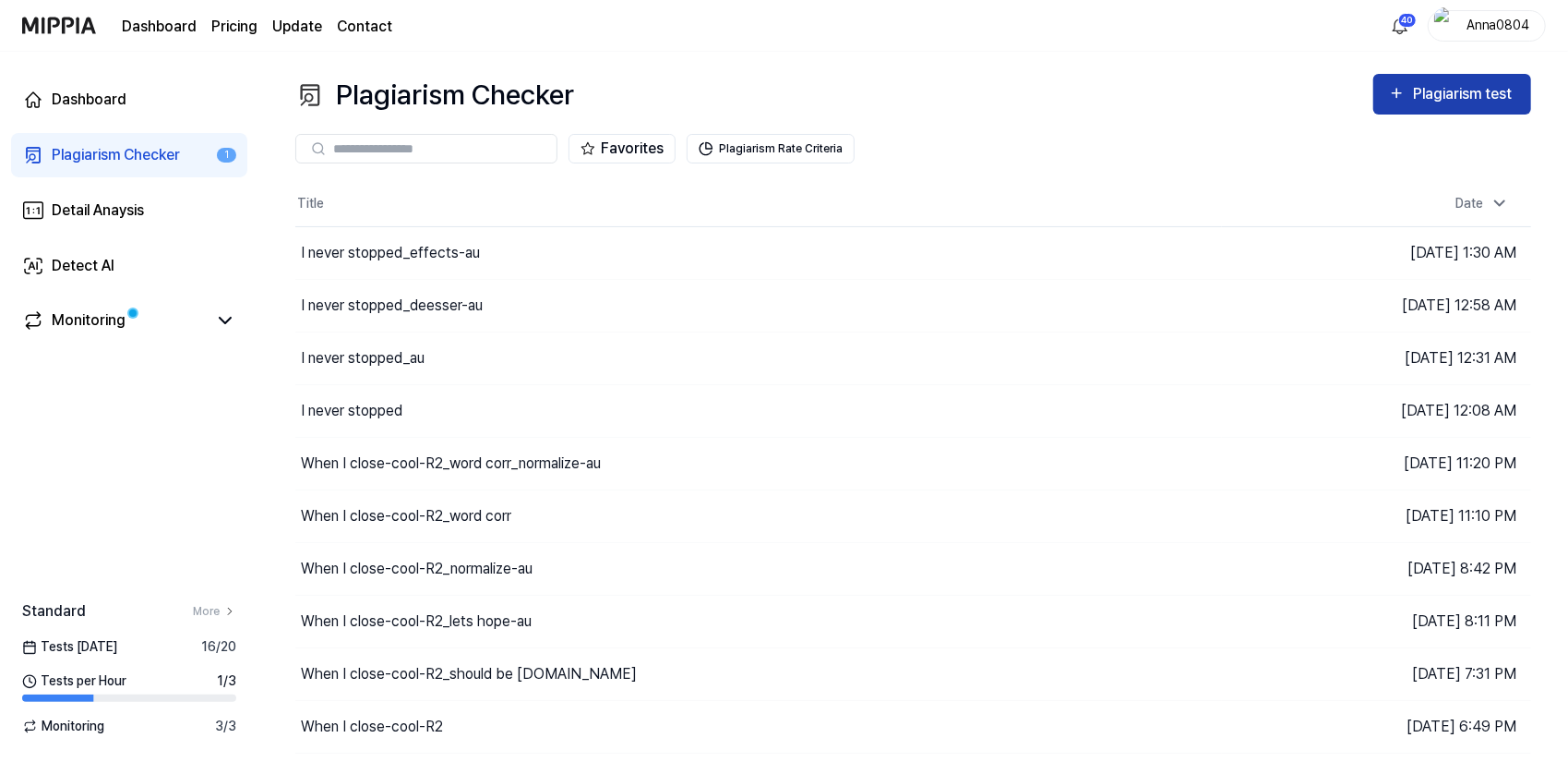
click at [1455, 80] on button "Plagiarism test" at bounding box center [1453, 93] width 158 height 41
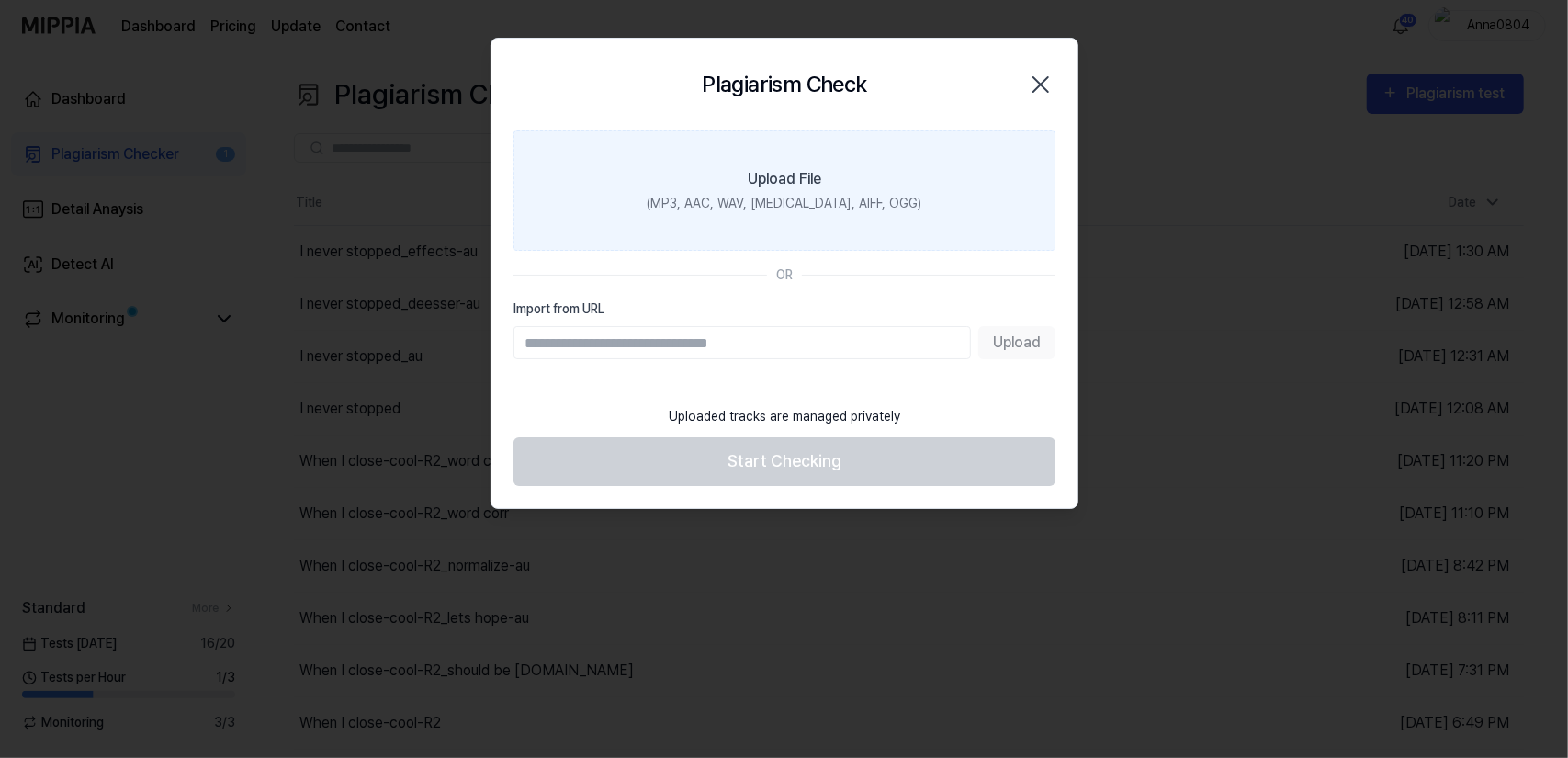
click at [843, 179] on label "Upload File (MP3, AAC, WAV, [MEDICAL_DATA], AIFF, OGG)" at bounding box center [784, 191] width 542 height 120
click at [655, 205] on label "Upload File (MP3, AAC, WAV, [MEDICAL_DATA], AIFF, OGG)" at bounding box center [784, 191] width 542 height 120
click at [0, 0] on input "Upload File (MP3, AAC, WAV, [MEDICAL_DATA], AIFF, OGG)" at bounding box center [0, 0] width 0 height 0
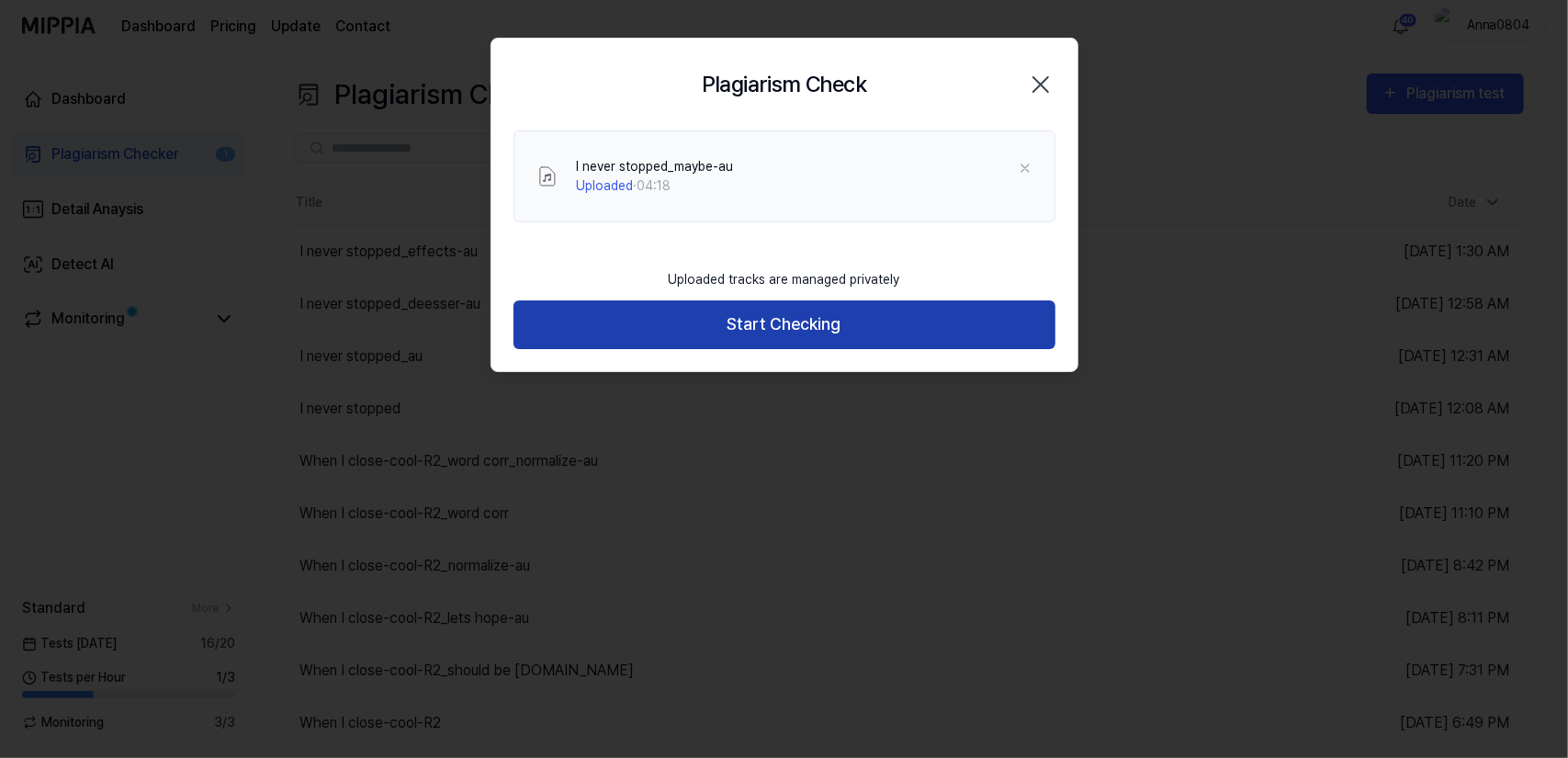
click at [712, 315] on button "Start Checking" at bounding box center [784, 324] width 542 height 48
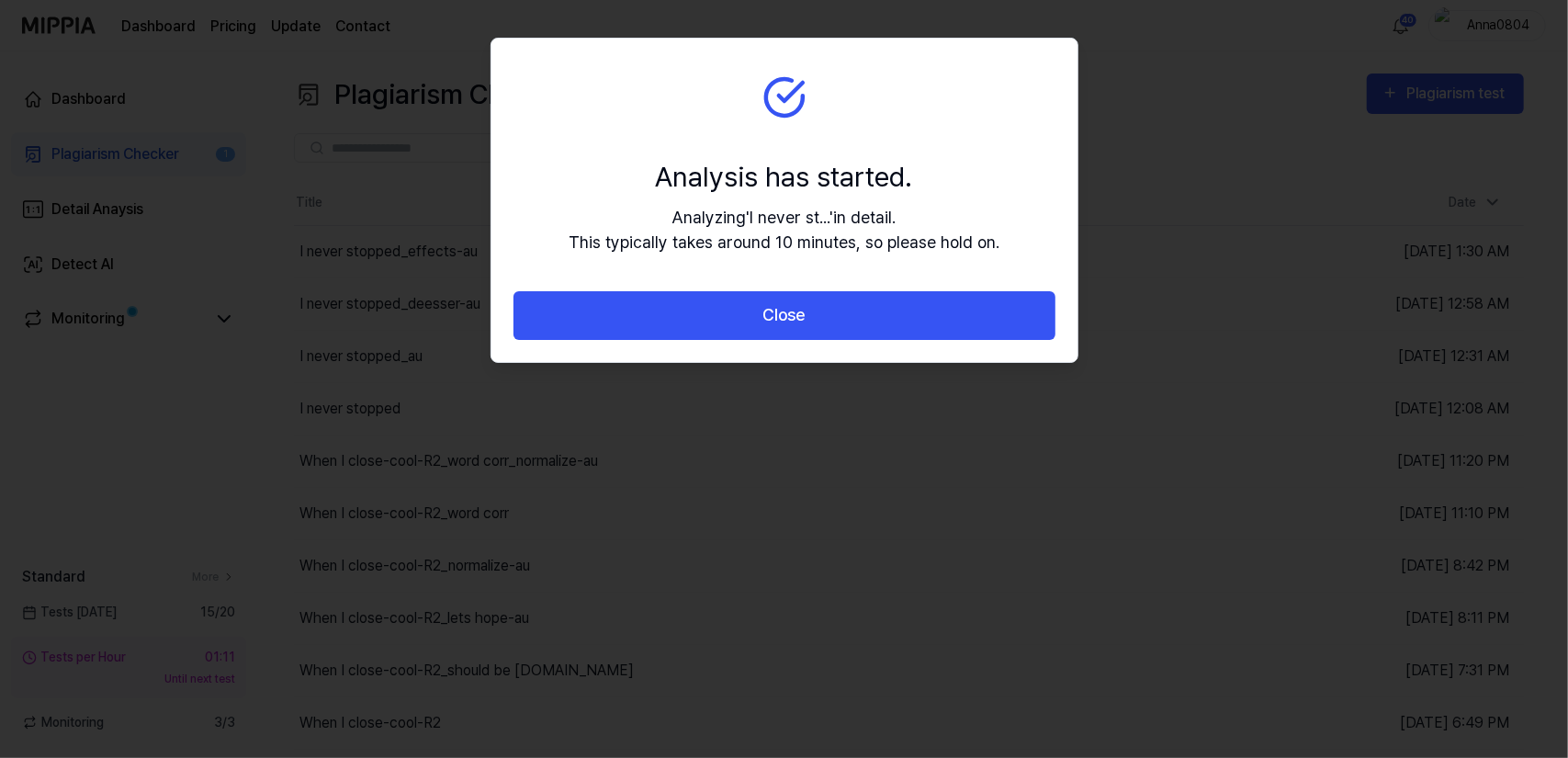
click at [712, 316] on button "Close" at bounding box center [784, 315] width 542 height 48
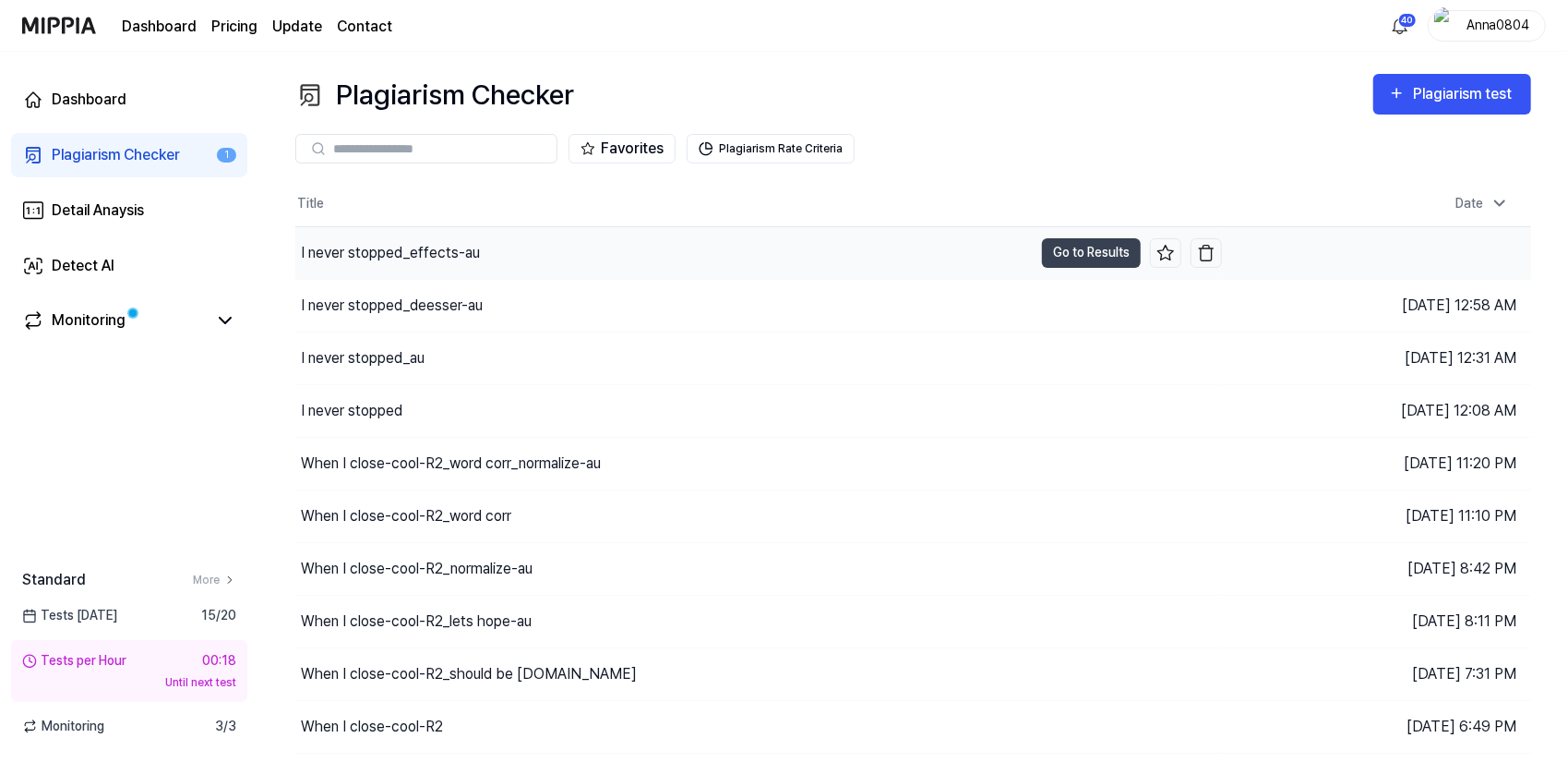
click at [456, 251] on div "I never stopped_effects-au" at bounding box center [391, 253] width 179 height 22
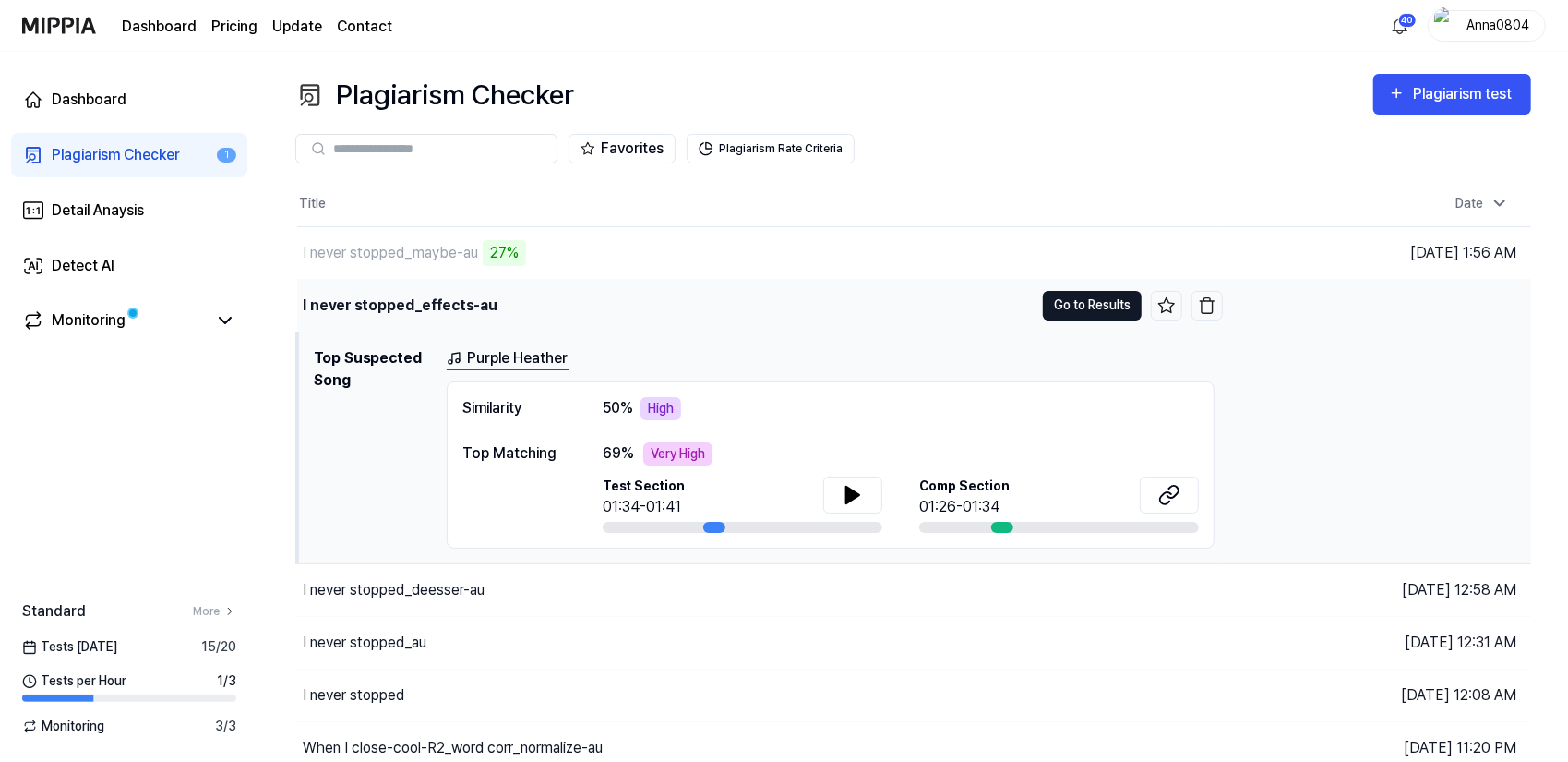
click at [1066, 306] on button "Go to Results" at bounding box center [1092, 305] width 99 height 30
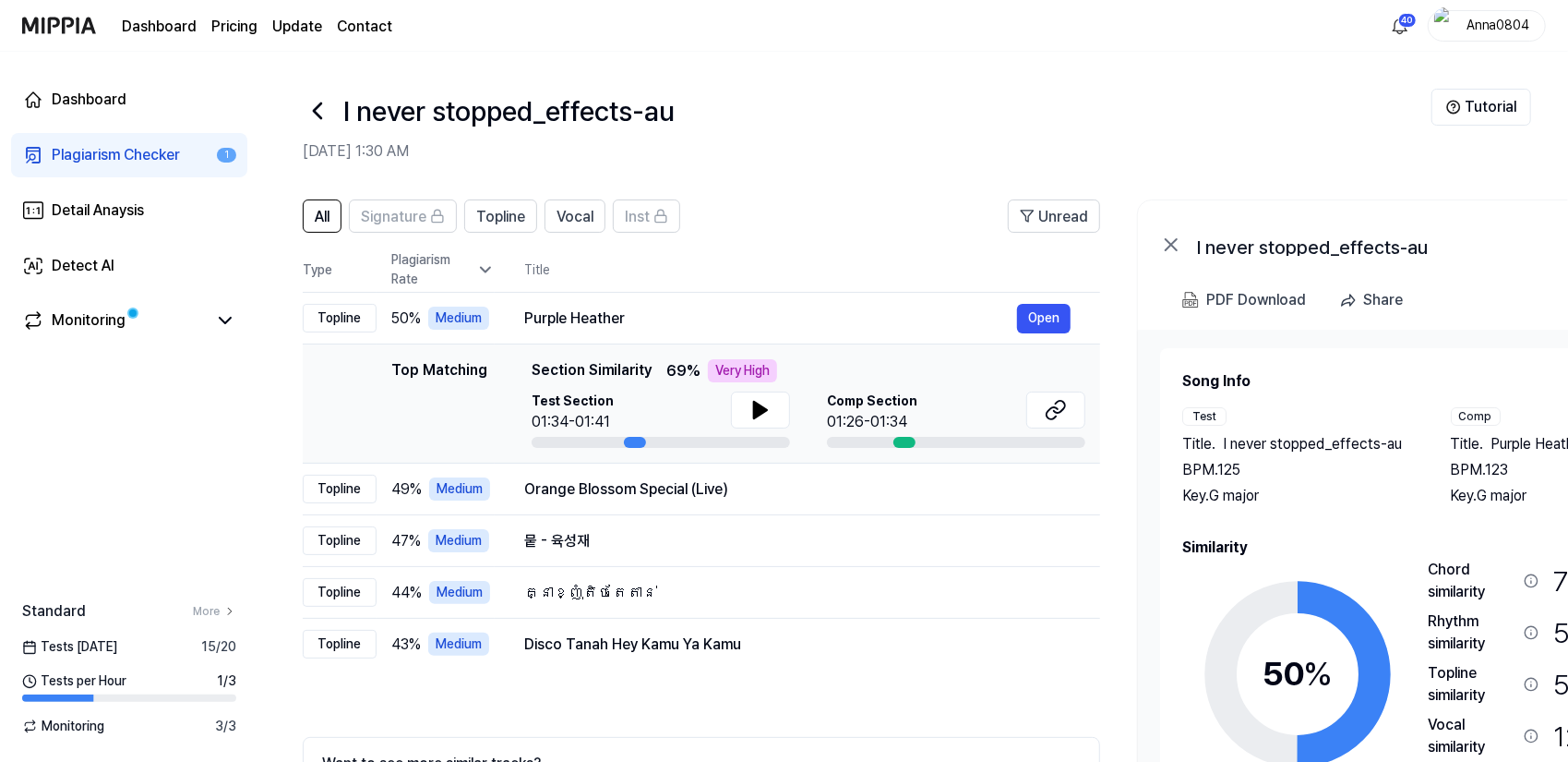
click at [102, 156] on div "Plagiarism Checker" at bounding box center [115, 154] width 129 height 22
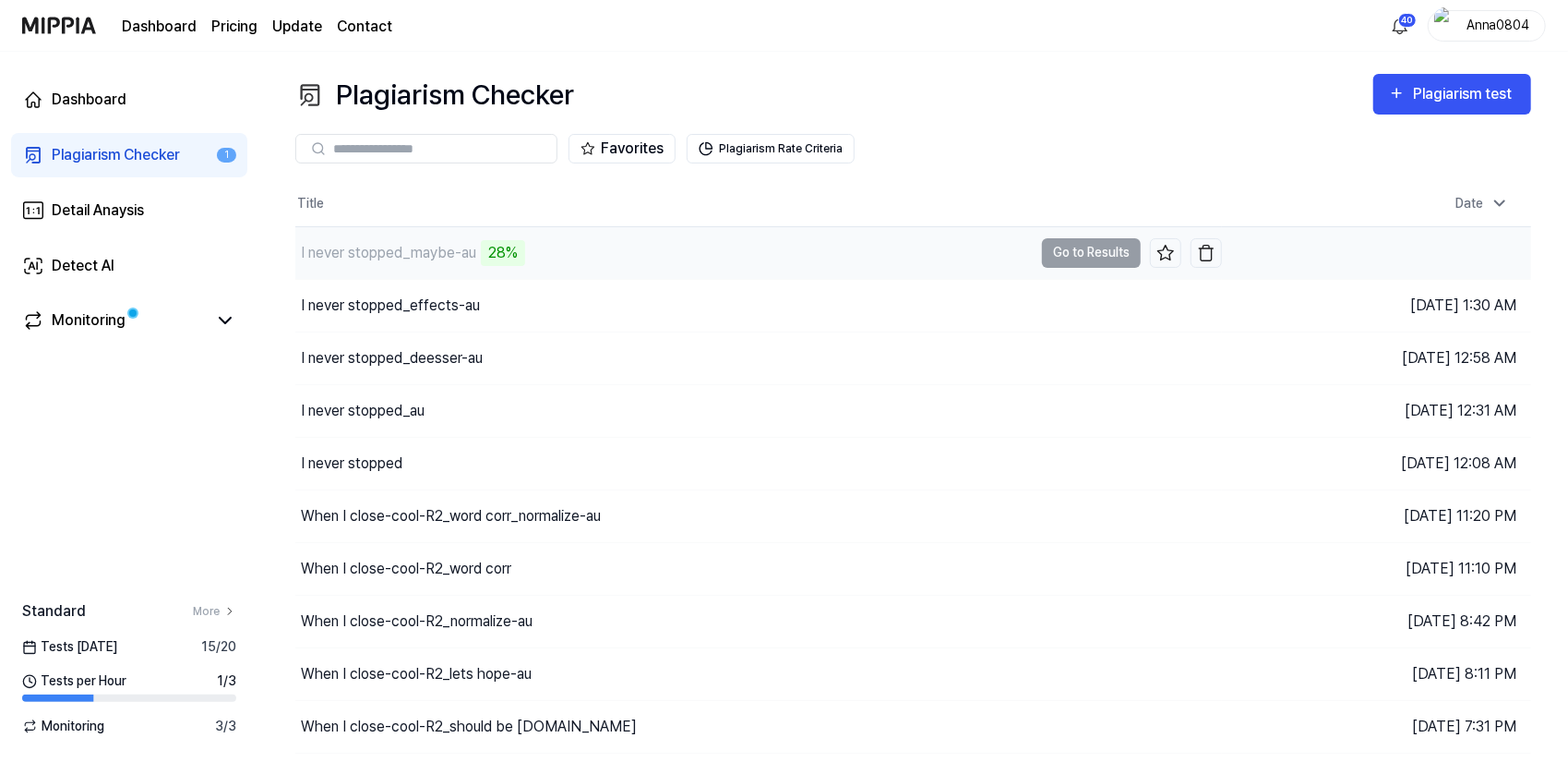
click at [402, 259] on div "I never stopped_maybe-au" at bounding box center [389, 253] width 175 height 22
click at [447, 249] on div "I never stopped_maybe-au" at bounding box center [389, 253] width 175 height 22
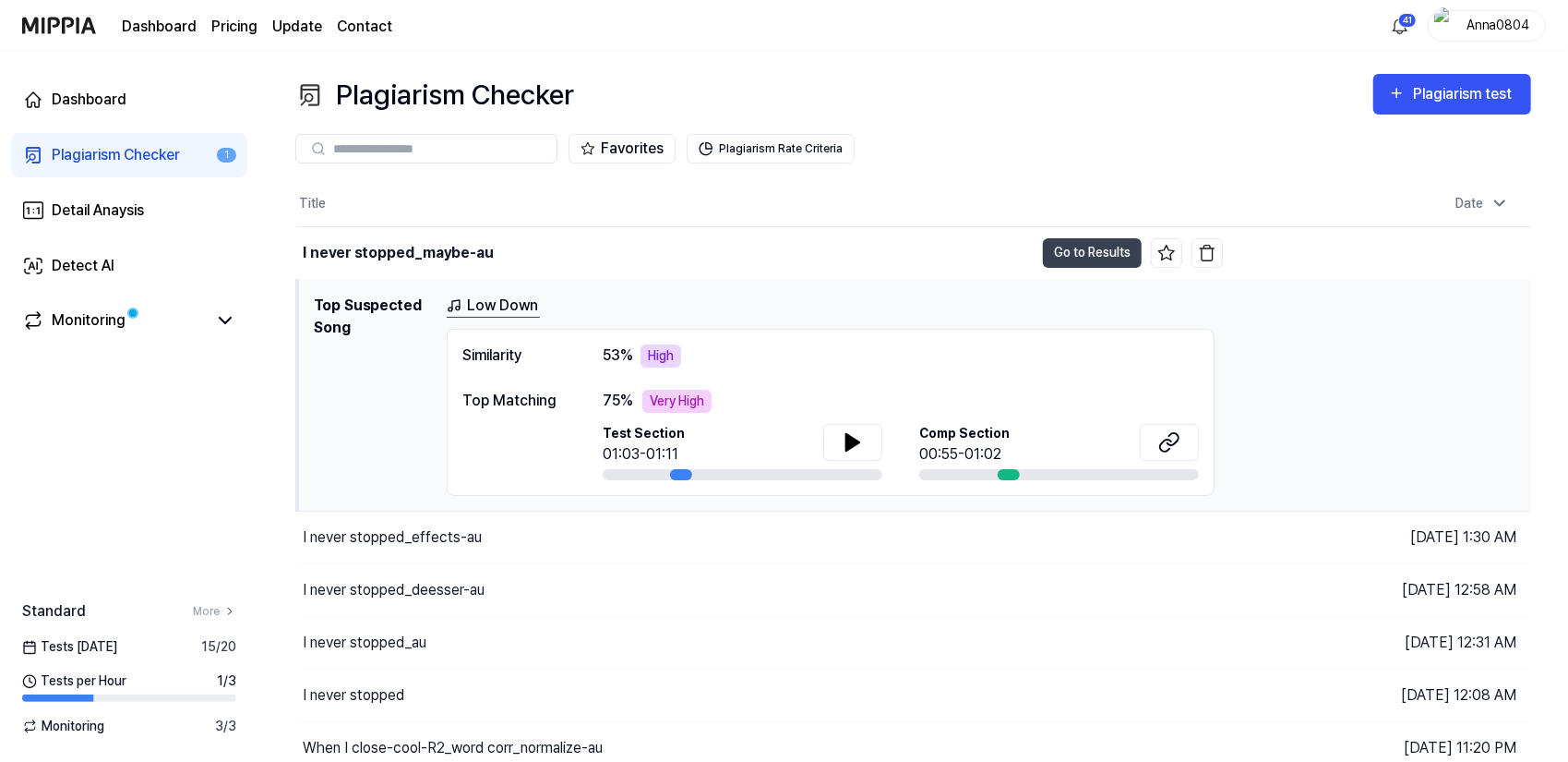
click at [140, 152] on div "Plagiarism Checker" at bounding box center [115, 154] width 129 height 22
click at [482, 542] on div "I never stopped_effects-au" at bounding box center [665, 538] width 737 height 51
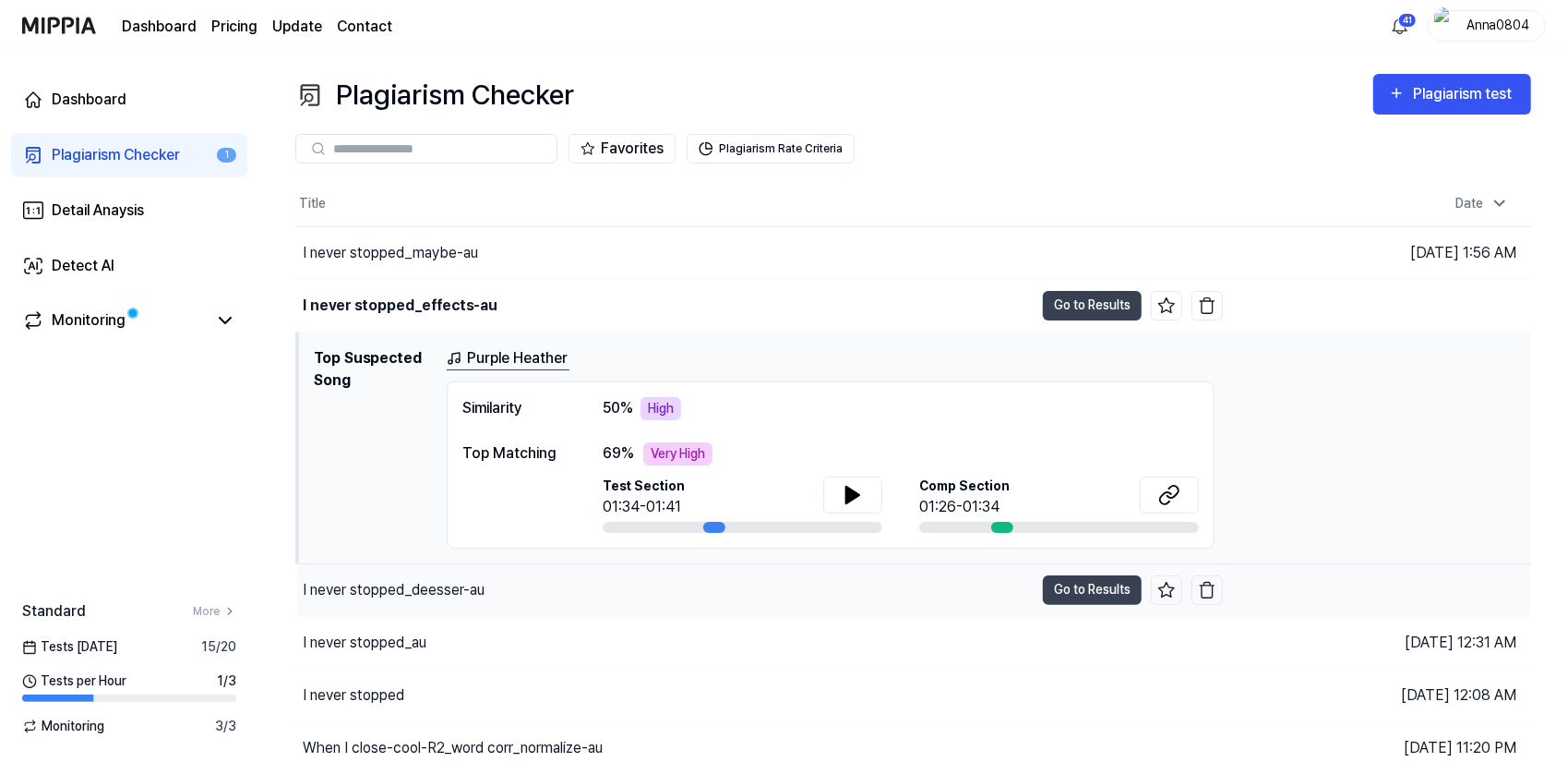
click at [397, 579] on div "I never stopped_deesser-au" at bounding box center [394, 589] width 182 height 22
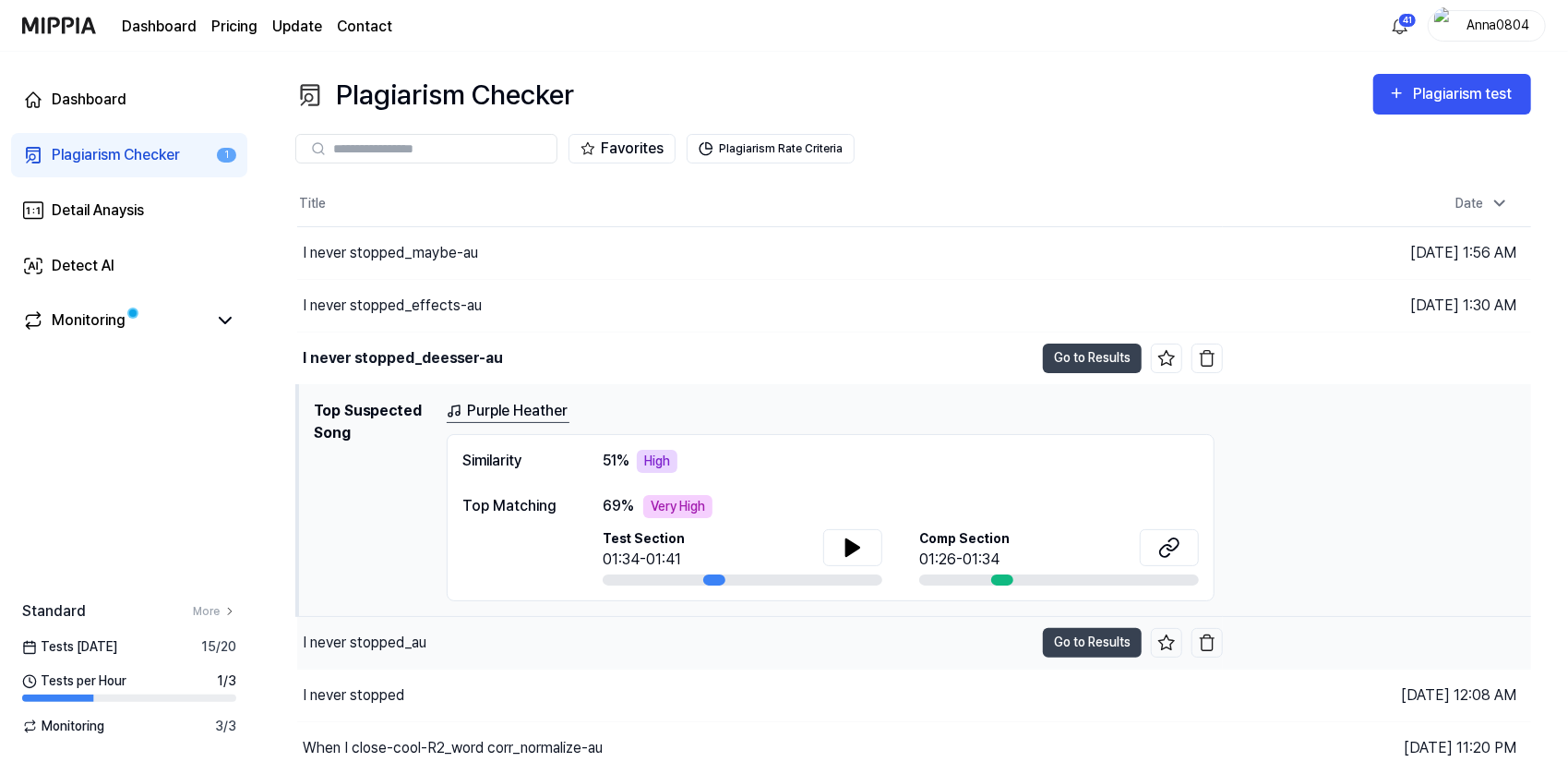
click at [398, 655] on div "I never stopped_au" at bounding box center [665, 643] width 737 height 51
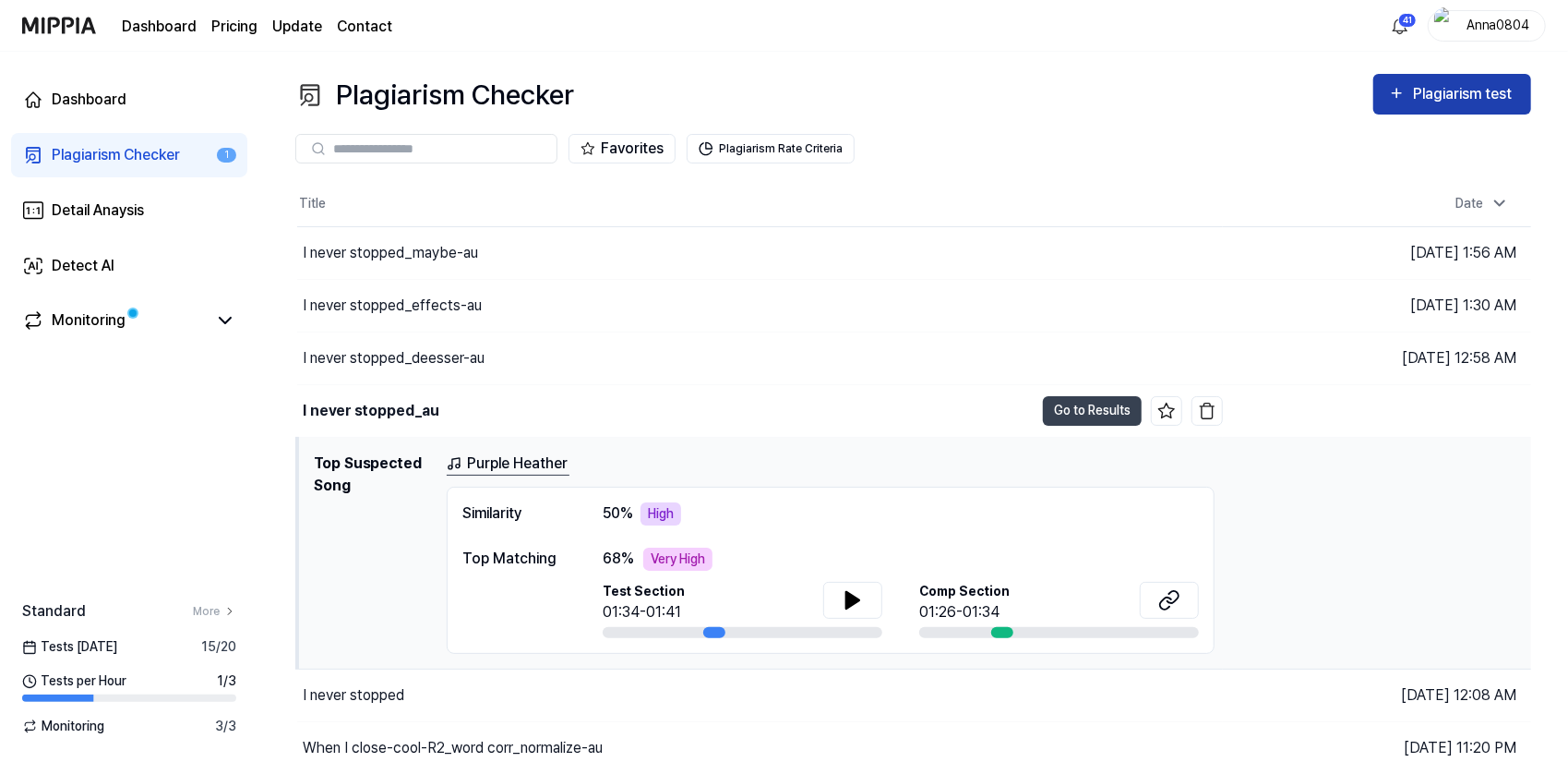
click at [1414, 97] on div "Plagiarism test" at bounding box center [1465, 93] width 103 height 24
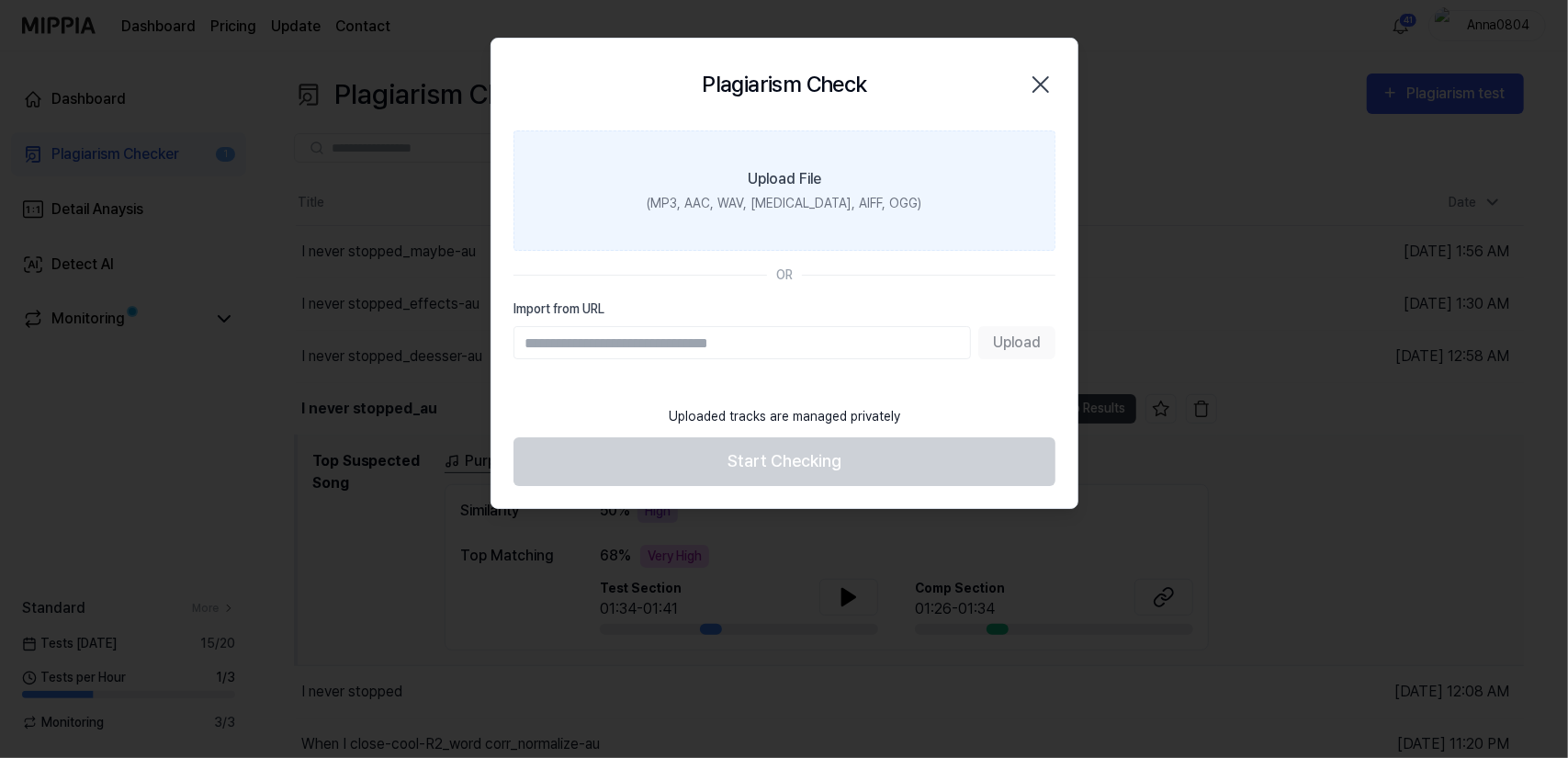
click at [909, 159] on label "Upload File (MP3, AAC, WAV, [MEDICAL_DATA], AIFF, OGG)" at bounding box center [784, 191] width 542 height 120
click at [0, 0] on input "Upload File (MP3, AAC, WAV, [MEDICAL_DATA], AIFF, OGG)" at bounding box center [0, 0] width 0 height 0
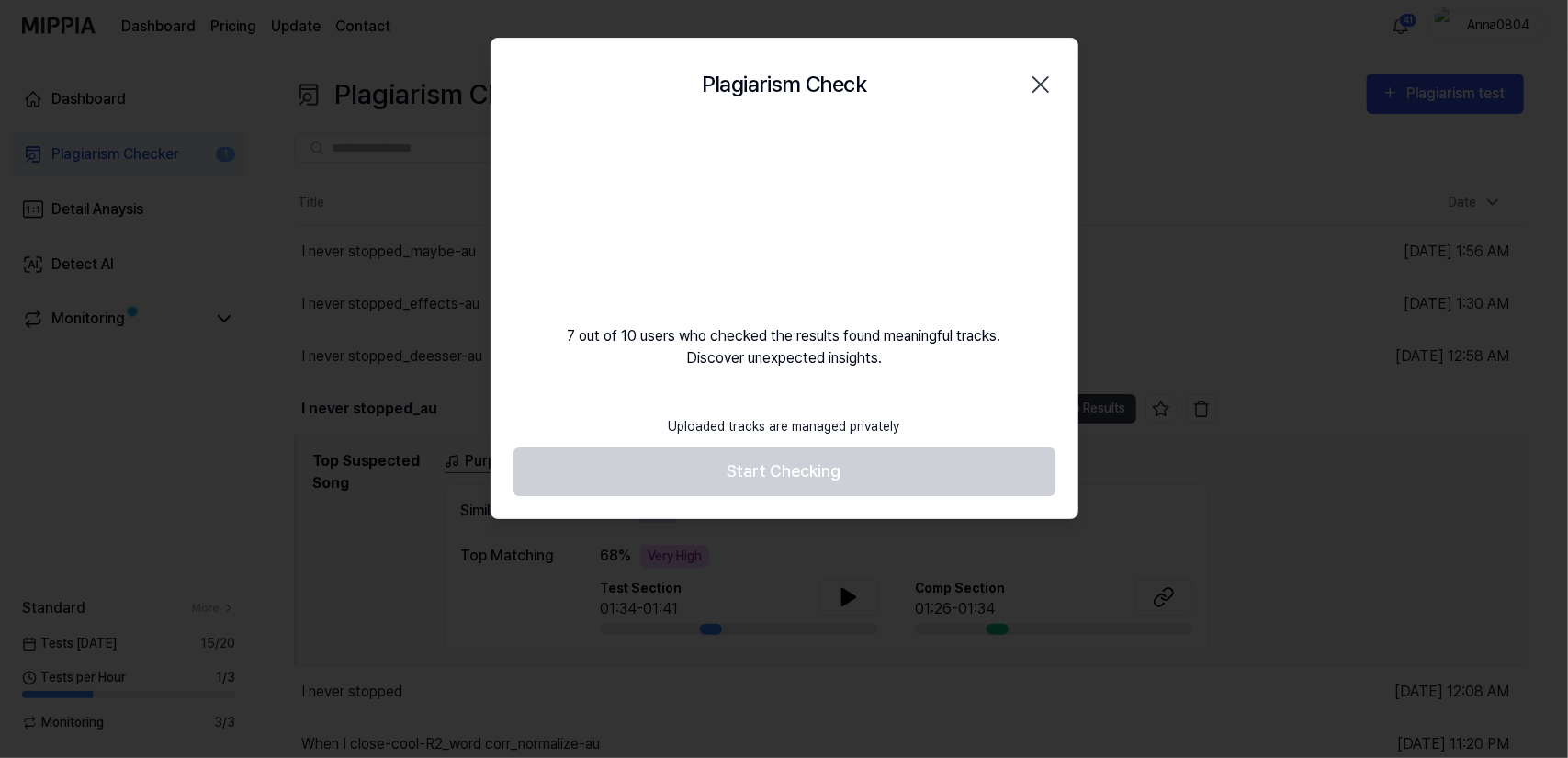
click at [1046, 95] on icon "button" at bounding box center [1041, 84] width 29 height 29
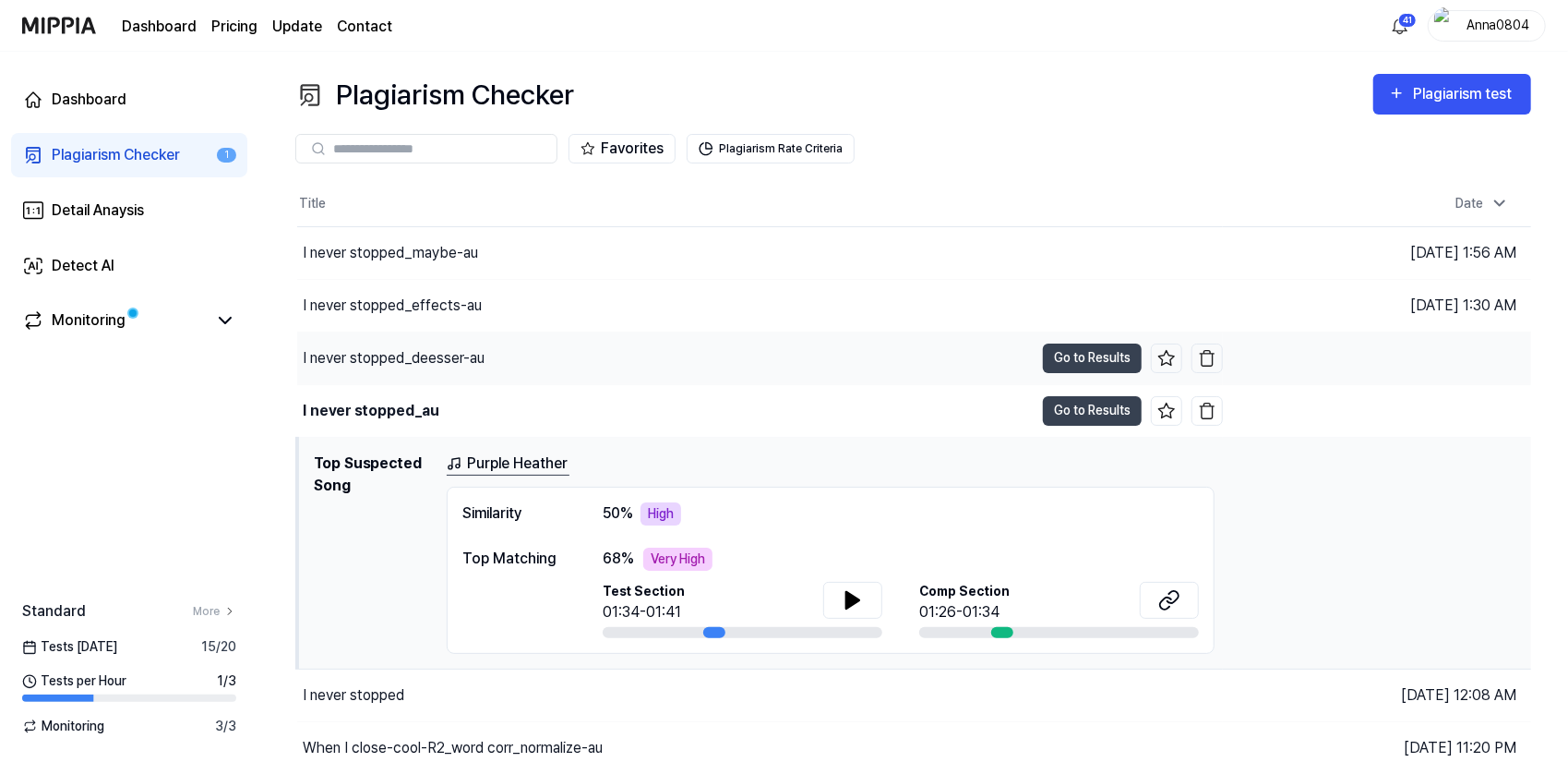
click at [524, 361] on div "I never stopped_deesser-au" at bounding box center [665, 359] width 737 height 51
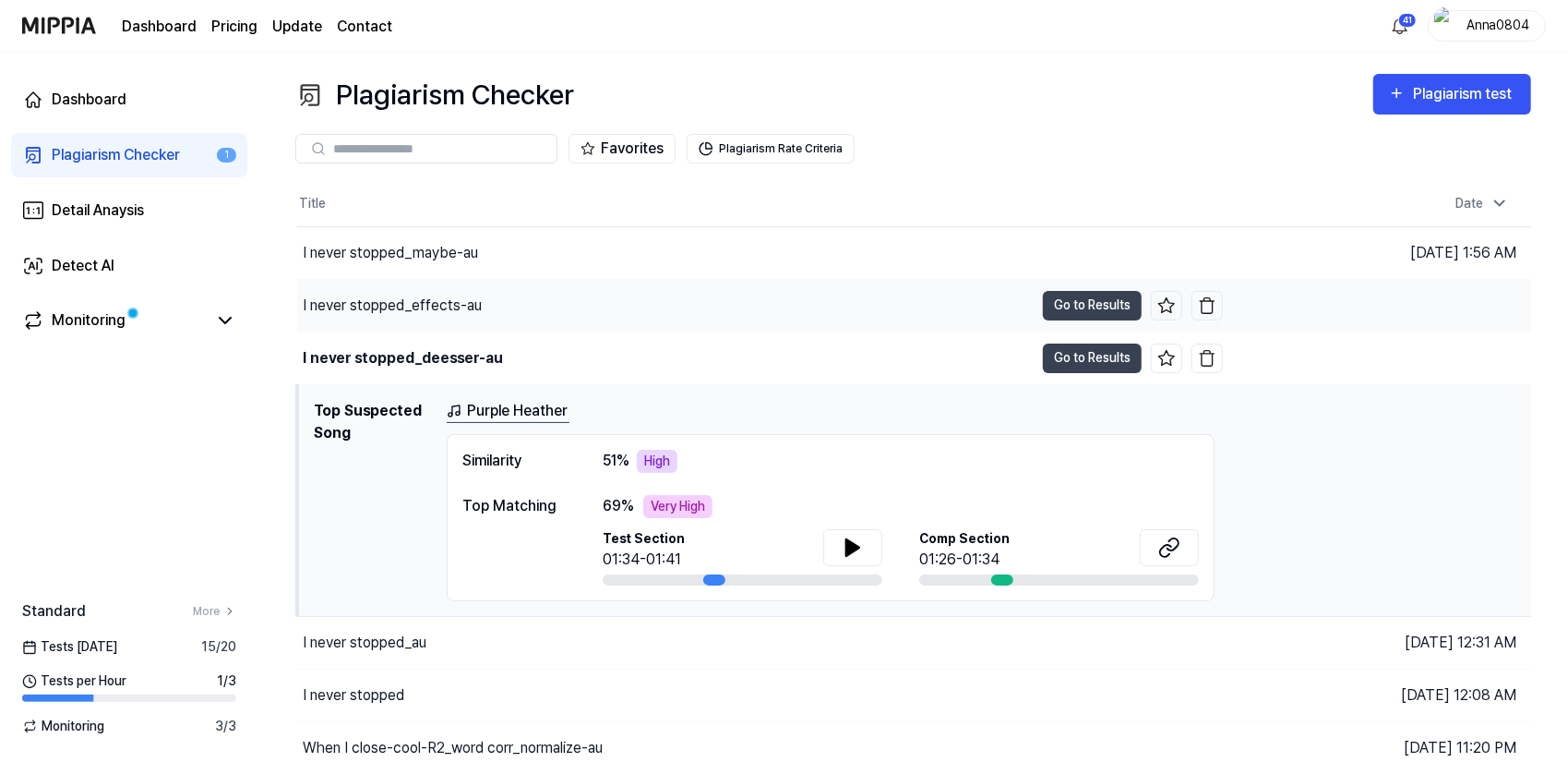
click at [511, 325] on div "I never stopped_effects-au" at bounding box center [665, 305] width 737 height 51
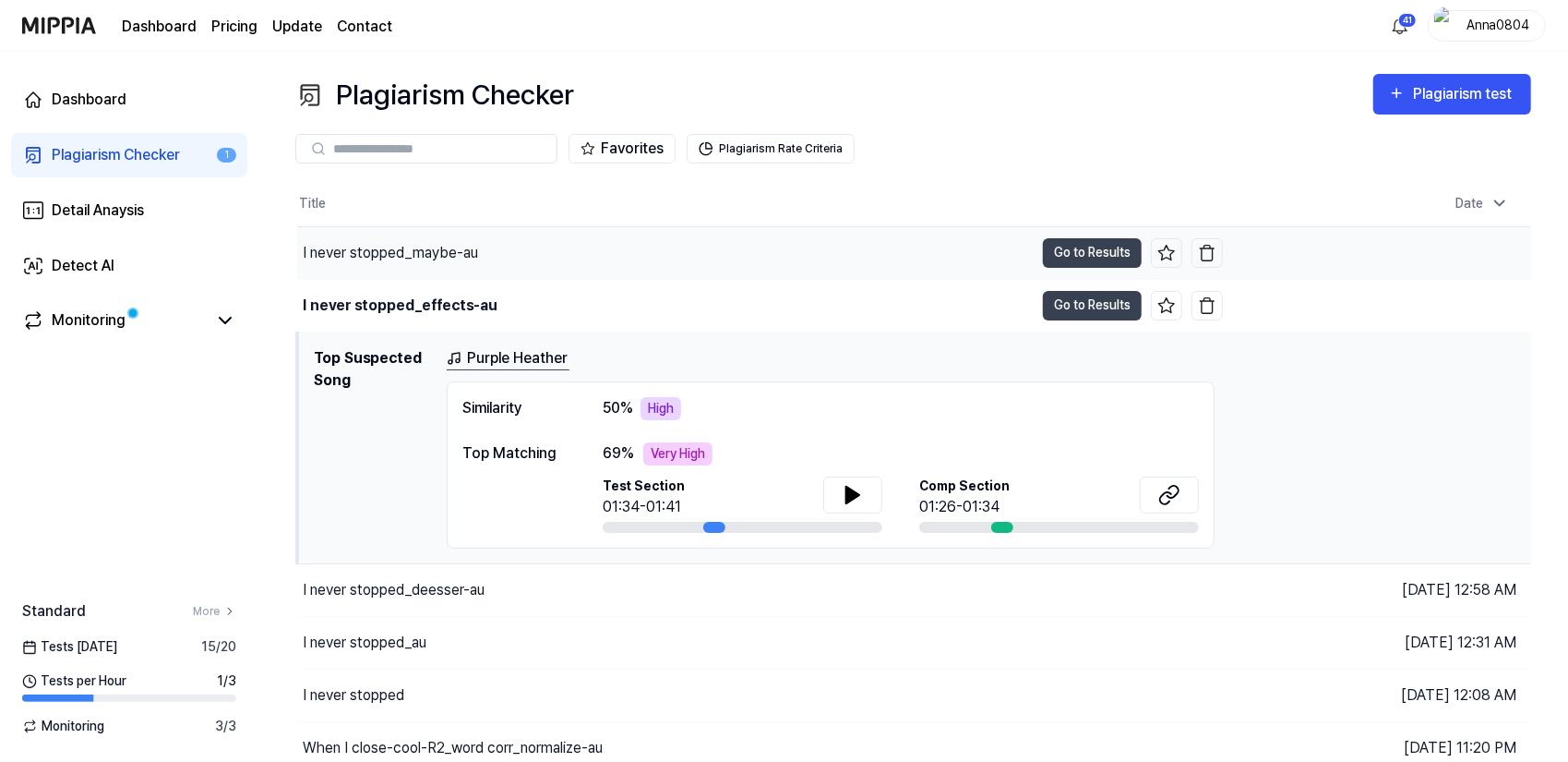
click at [479, 261] on div "I never stopped_maybe-au" at bounding box center [391, 253] width 175 height 22
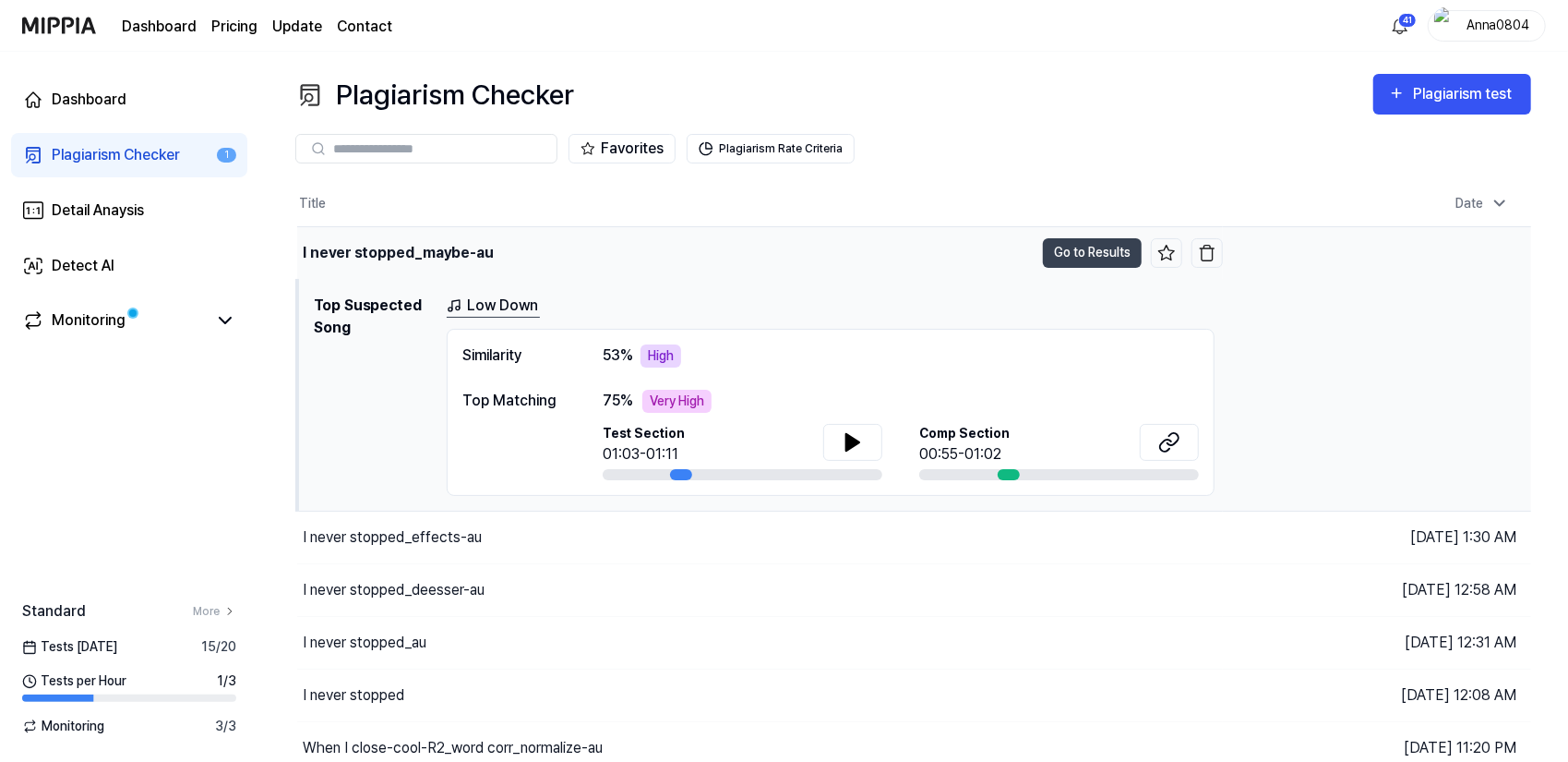
click at [393, 252] on div "I never stopped_maybe-au" at bounding box center [398, 253] width 191 height 22
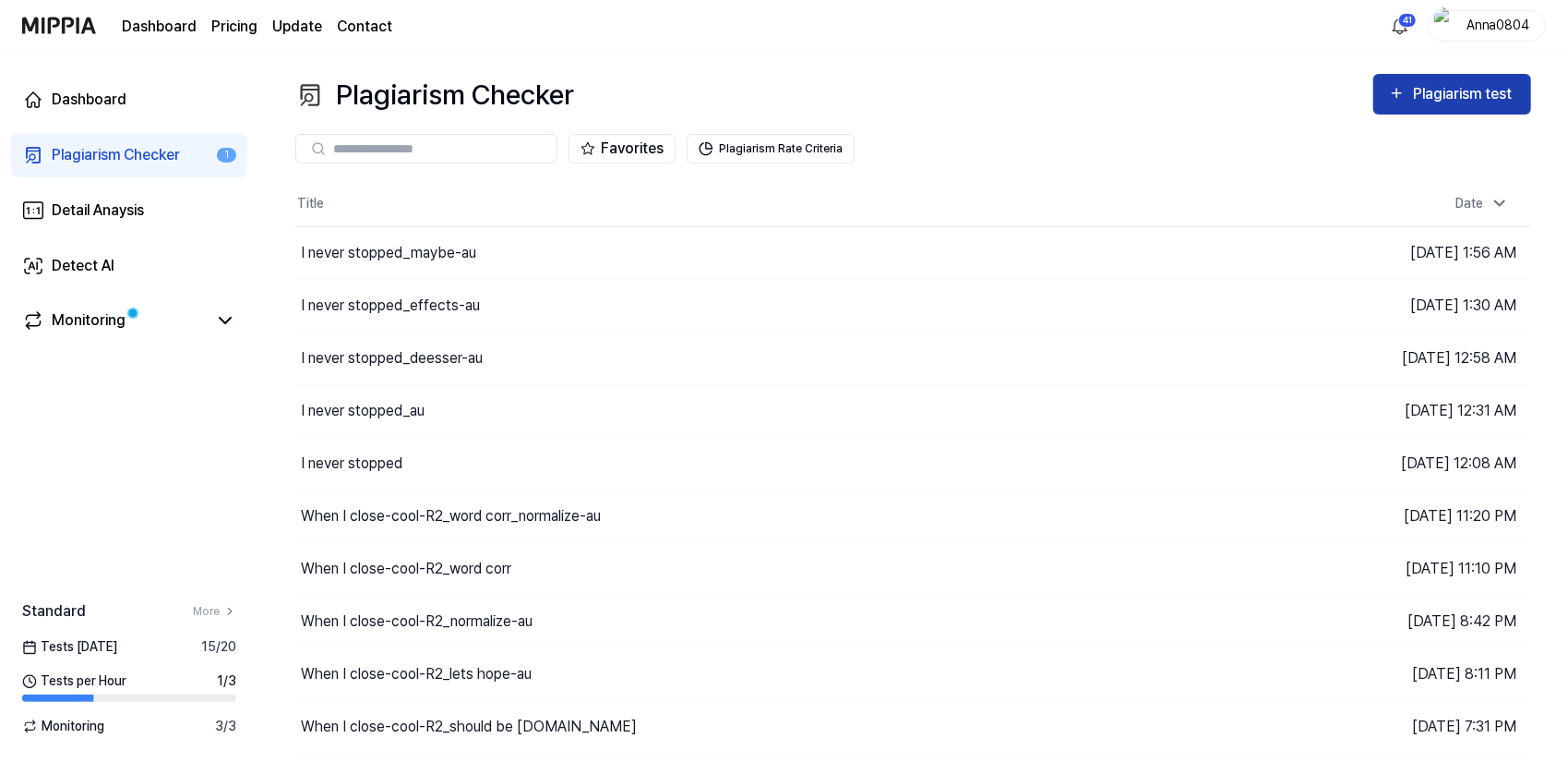
click at [1478, 95] on div "Plagiarism test" at bounding box center [1465, 93] width 103 height 24
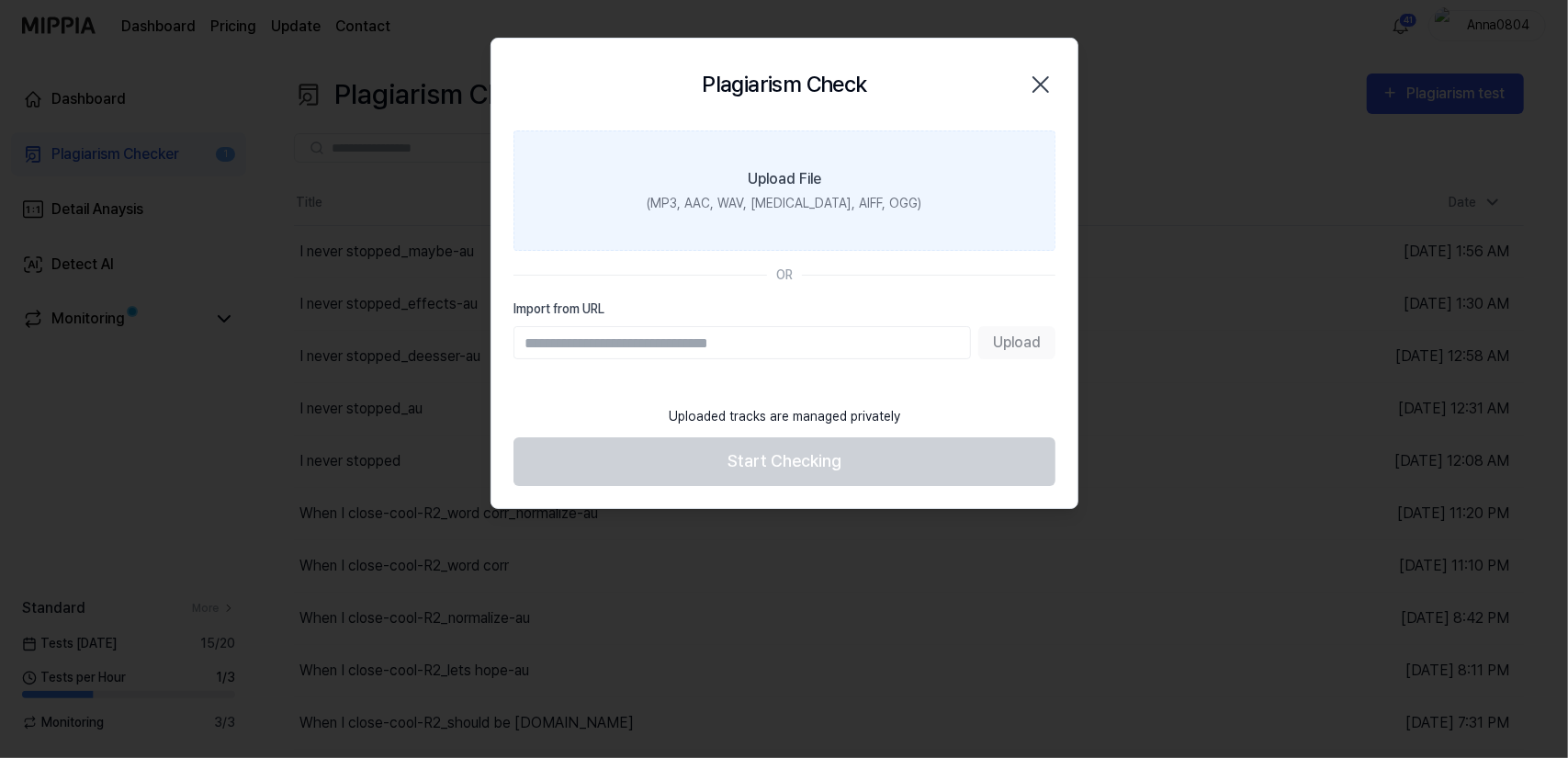
click at [868, 186] on label "Upload File (MP3, AAC, WAV, [MEDICAL_DATA], AIFF, OGG)" at bounding box center [784, 191] width 542 height 120
click at [0, 0] on input "Upload File (MP3, AAC, WAV, [MEDICAL_DATA], AIFF, OGG)" at bounding box center [0, 0] width 0 height 0
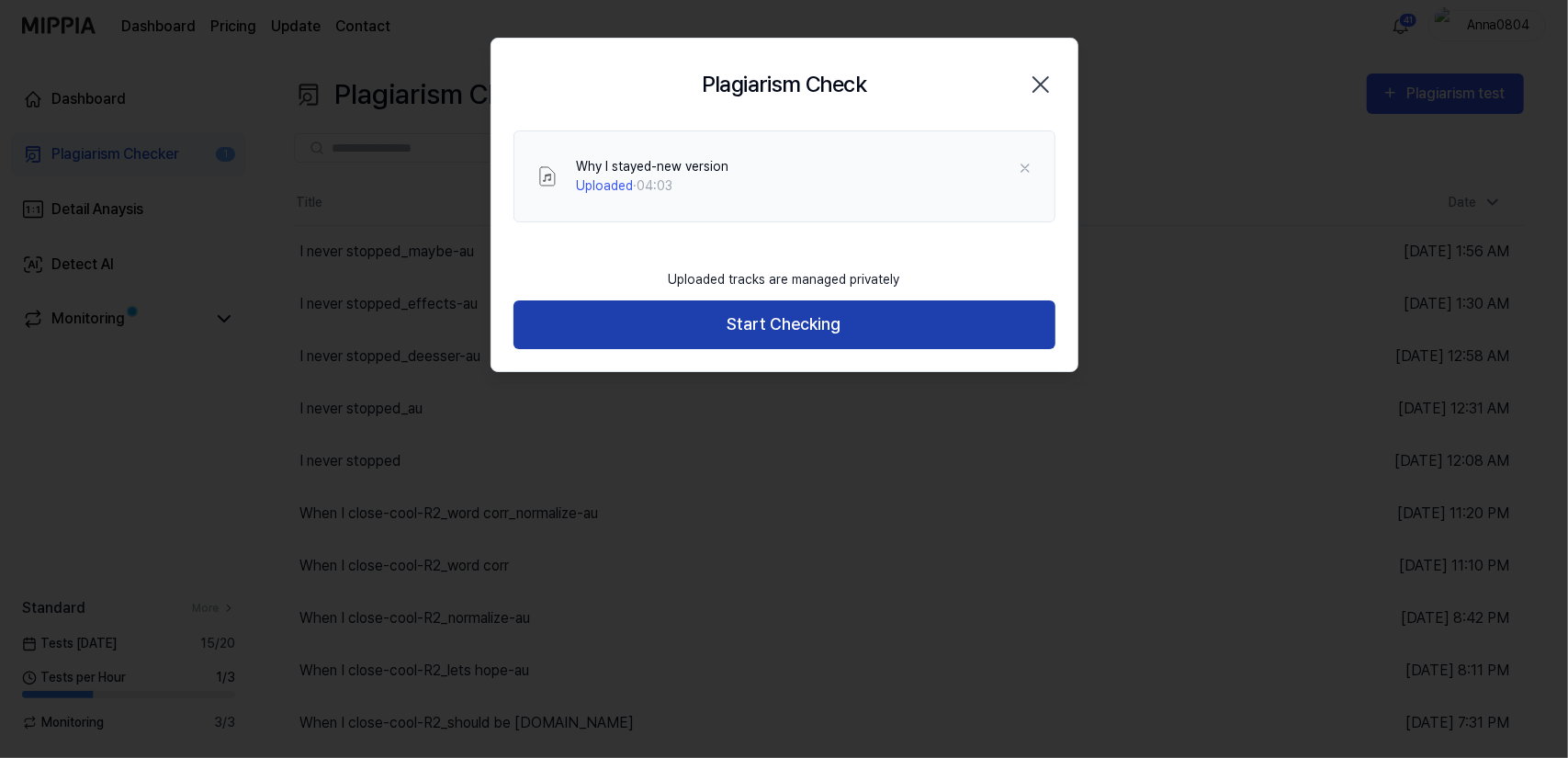
click at [754, 324] on button "Start Checking" at bounding box center [784, 324] width 542 height 48
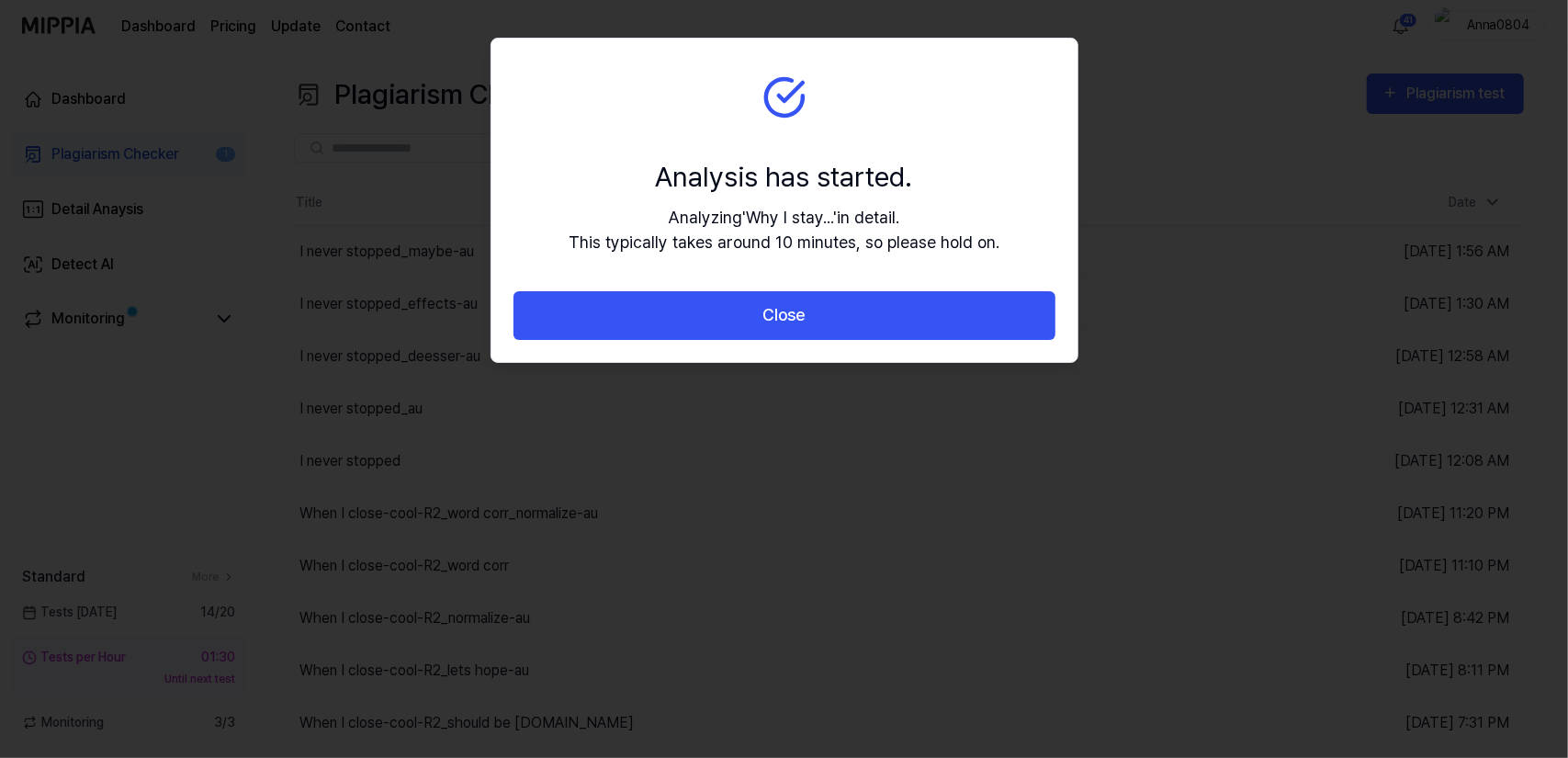
click at [753, 324] on button "Close" at bounding box center [784, 315] width 542 height 48
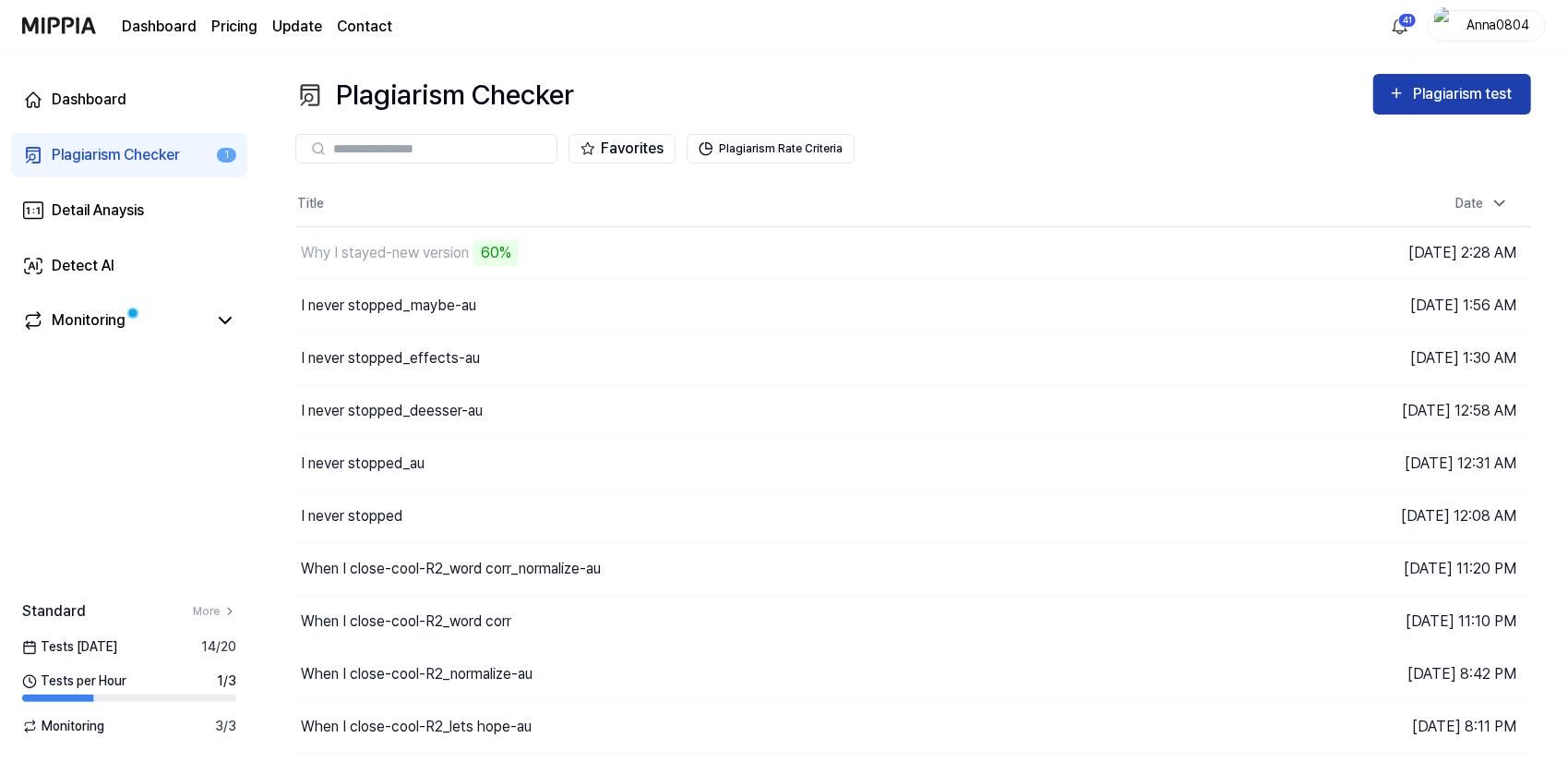
click at [1418, 95] on div "Plagiarism test" at bounding box center [1465, 93] width 103 height 24
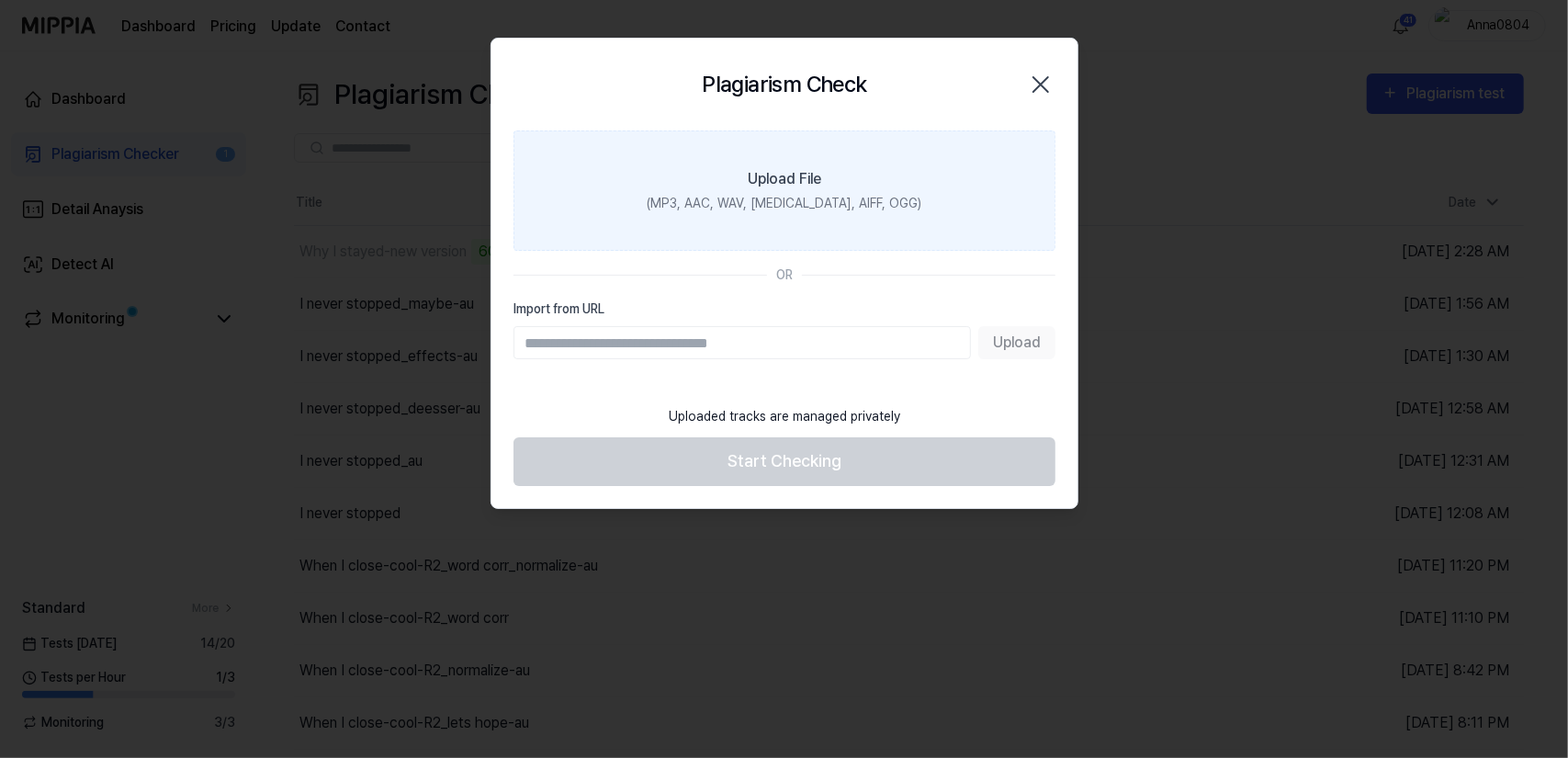
click at [832, 183] on label "Upload File (MP3, AAC, WAV, [MEDICAL_DATA], AIFF, OGG)" at bounding box center [784, 191] width 542 height 120
click at [0, 0] on input "Upload File (MP3, AAC, WAV, [MEDICAL_DATA], AIFF, OGG)" at bounding box center [0, 0] width 0 height 0
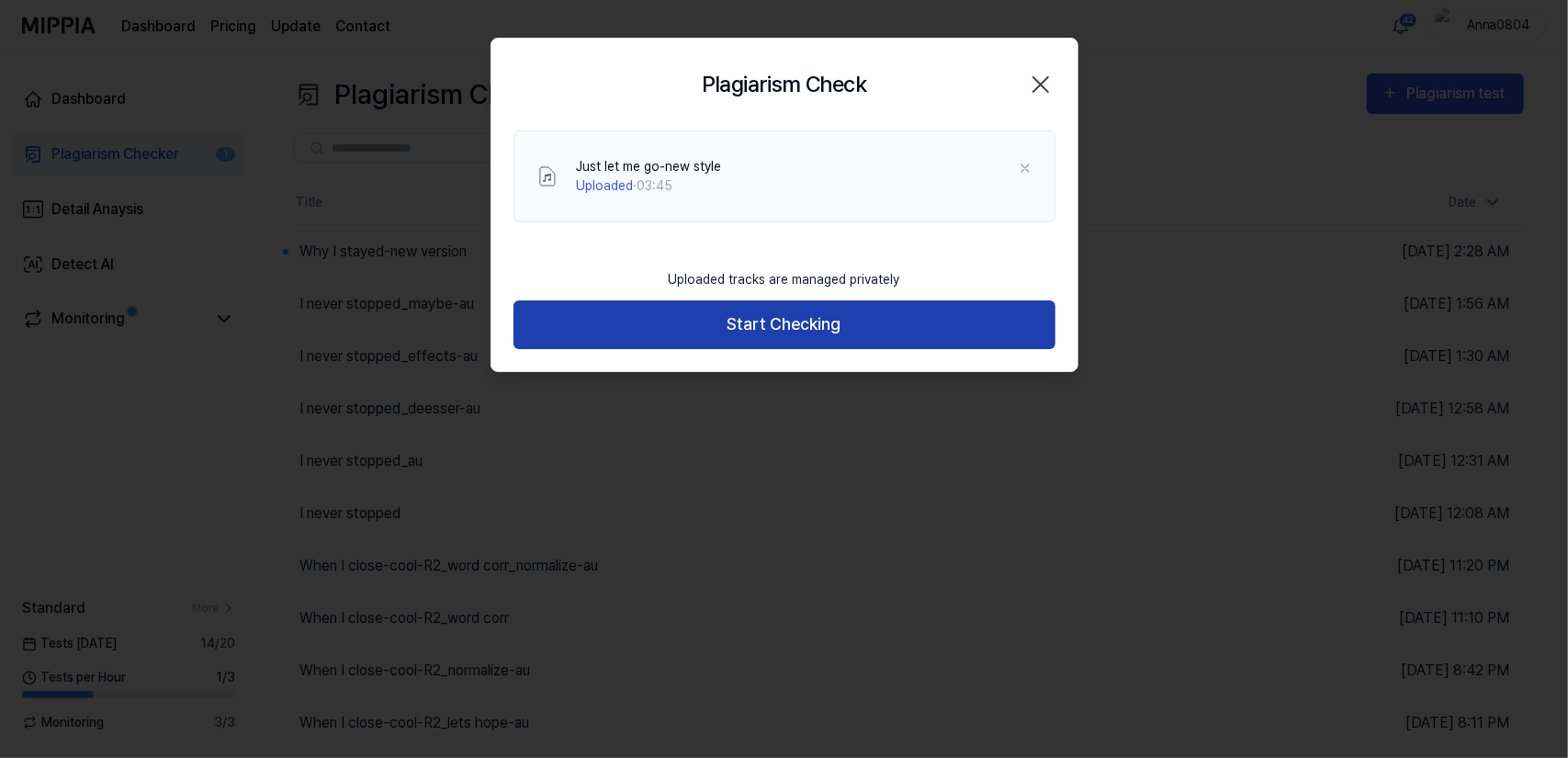
click at [762, 330] on button "Start Checking" at bounding box center [784, 324] width 542 height 48
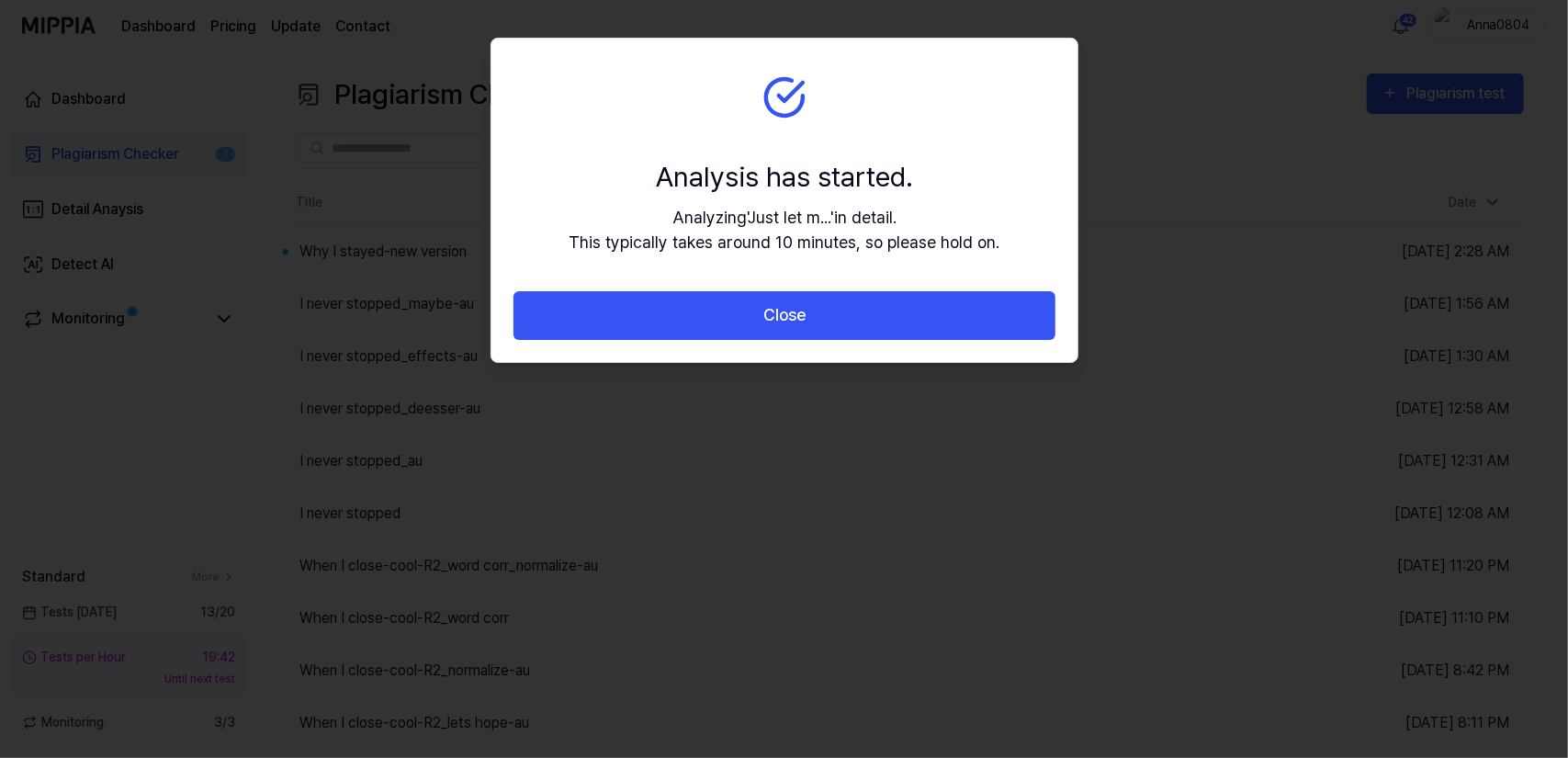
click at [806, 326] on button "Close" at bounding box center [784, 315] width 542 height 48
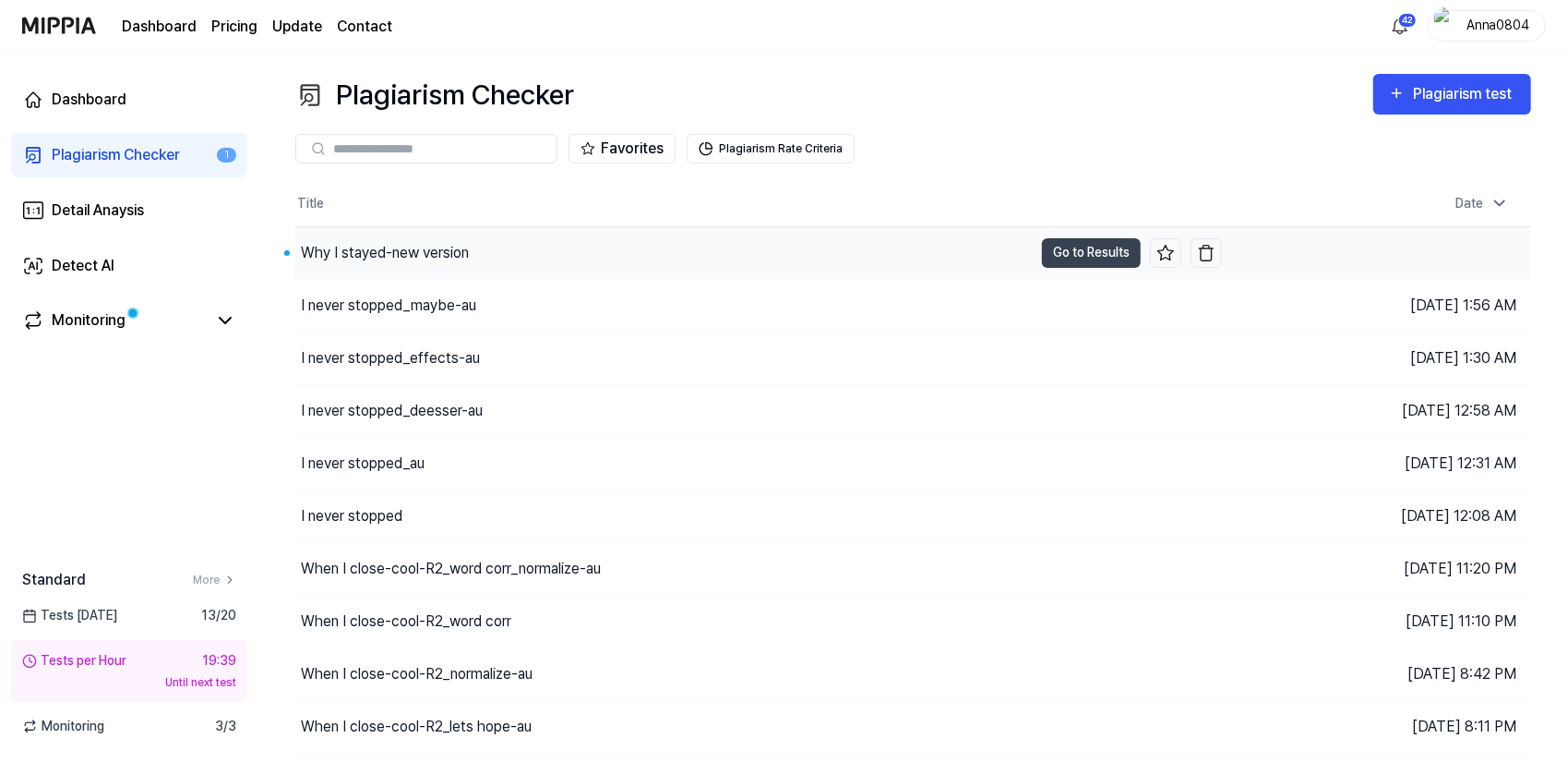
click at [406, 256] on div "Why I stayed-new version" at bounding box center [385, 253] width 168 height 22
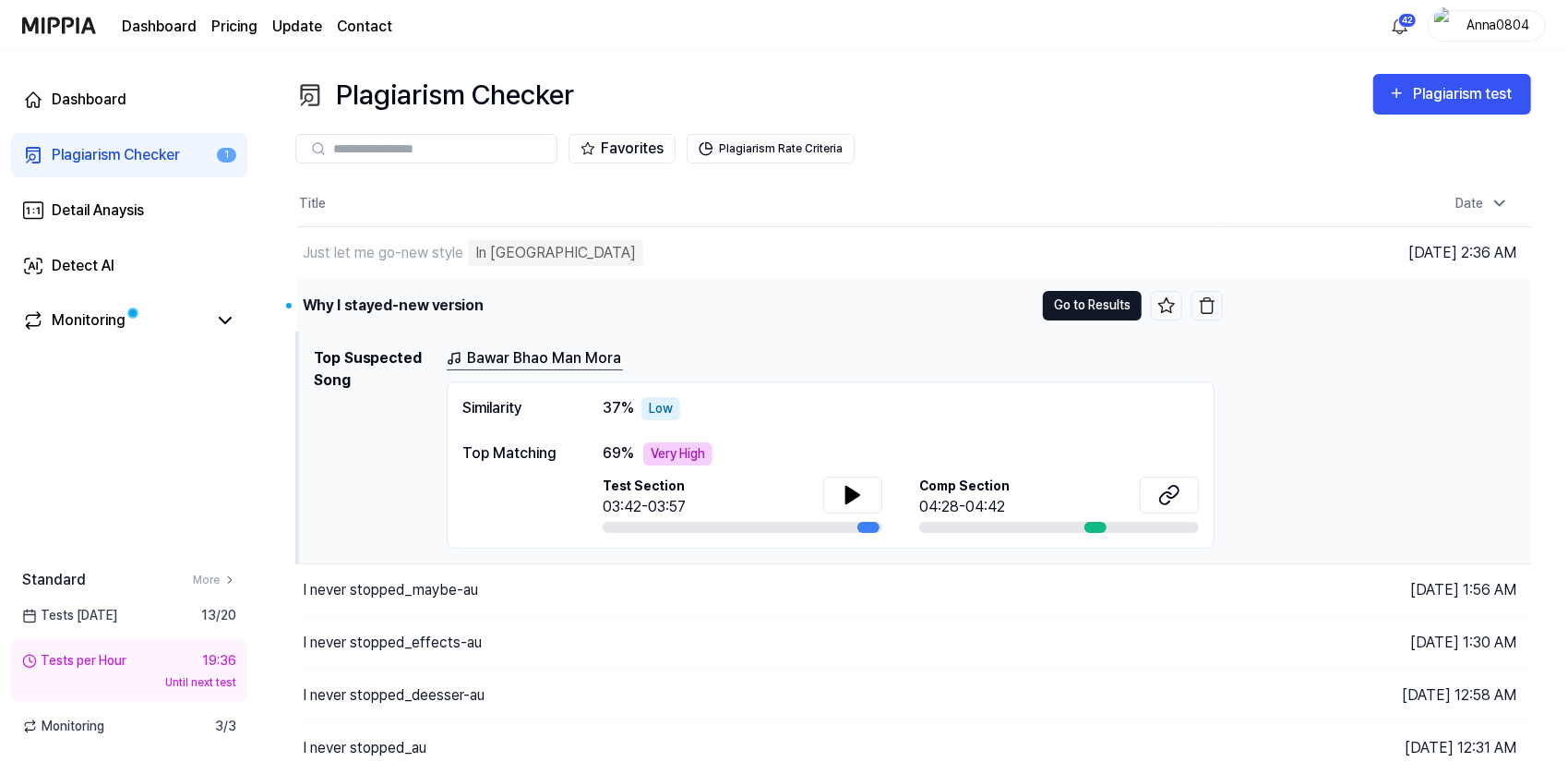
click at [1063, 307] on button "Go to Results" at bounding box center [1092, 305] width 99 height 30
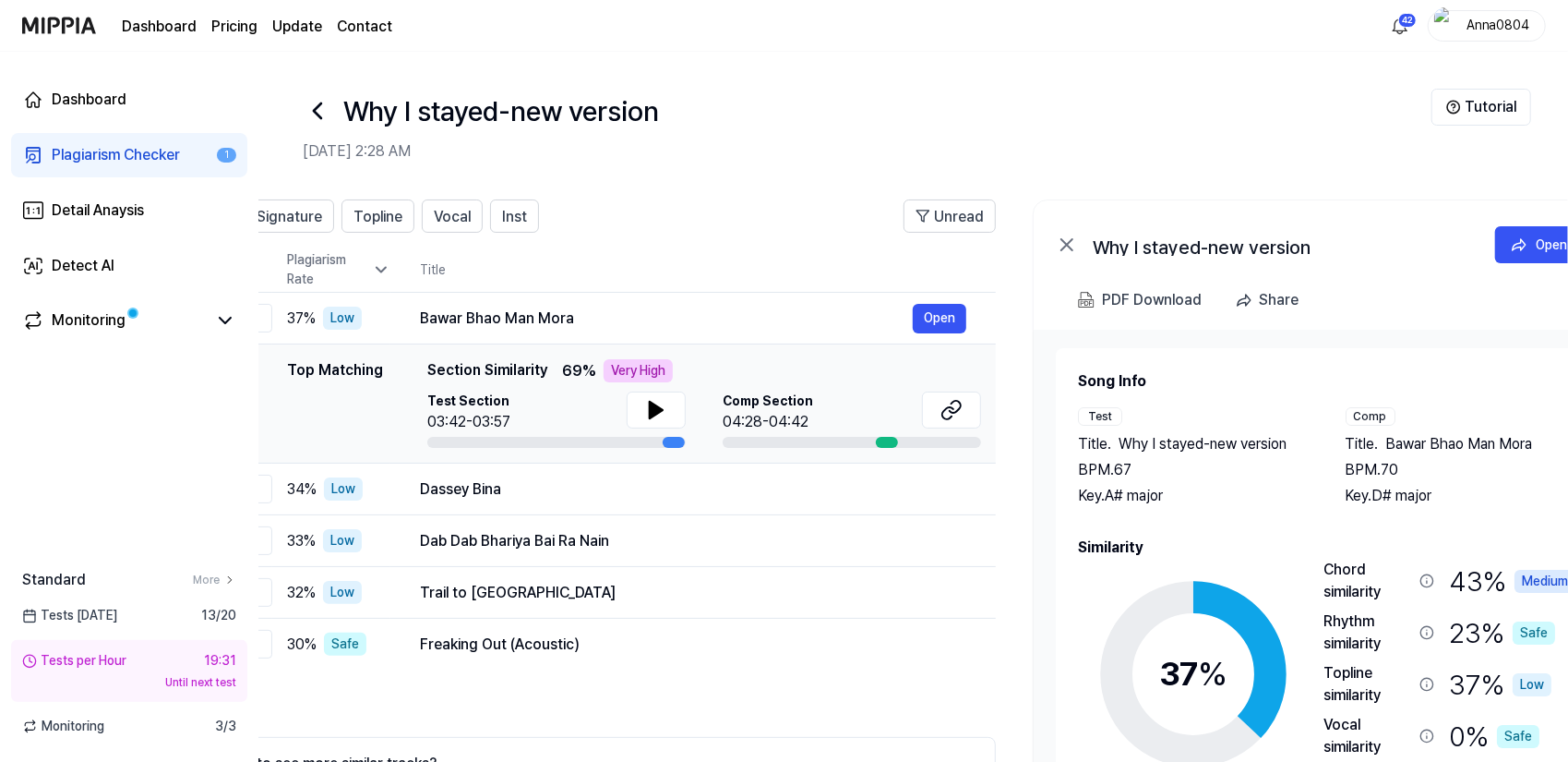
scroll to position [0, 102]
drag, startPoint x: 1425, startPoint y: 476, endPoint x: 1339, endPoint y: 458, distance: 87.9
click at [1339, 458] on div "Test Title . Why I stayed-new version BPM. 67 Key. A# major Comp Title . Bawar …" at bounding box center [1330, 457] width 498 height 100
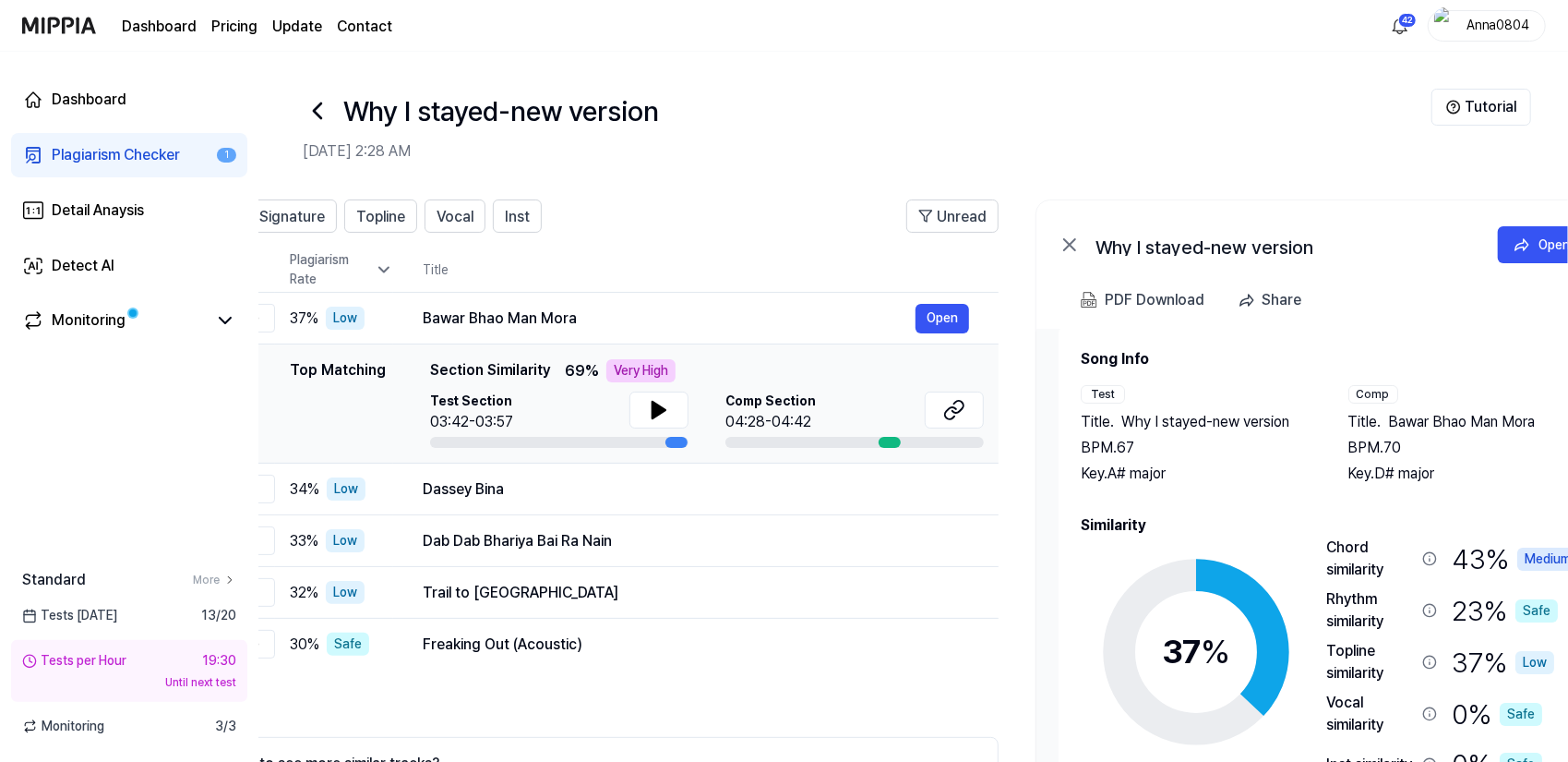
scroll to position [56, 0]
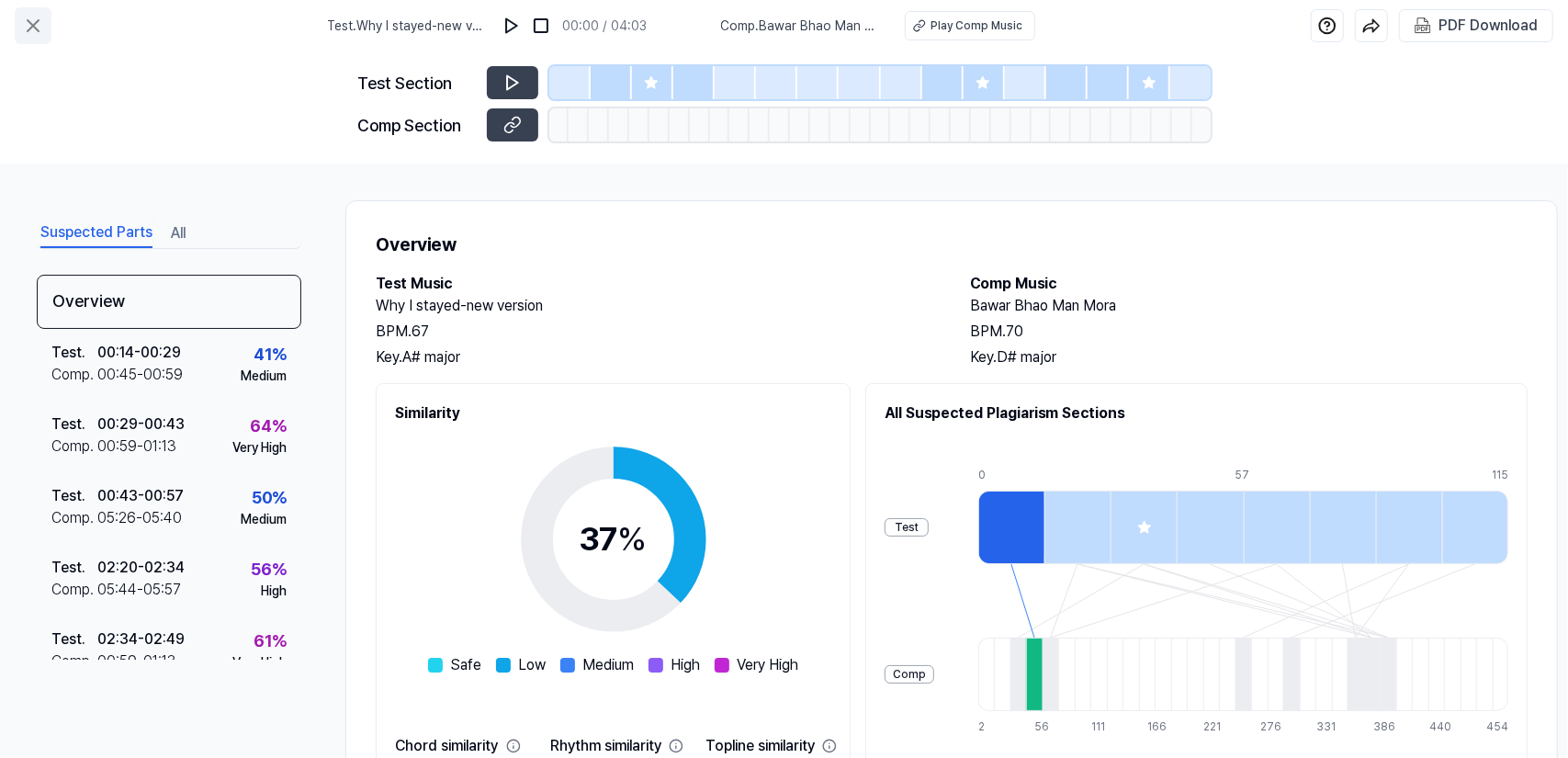
click at [39, 28] on icon at bounding box center [32, 25] width 22 height 22
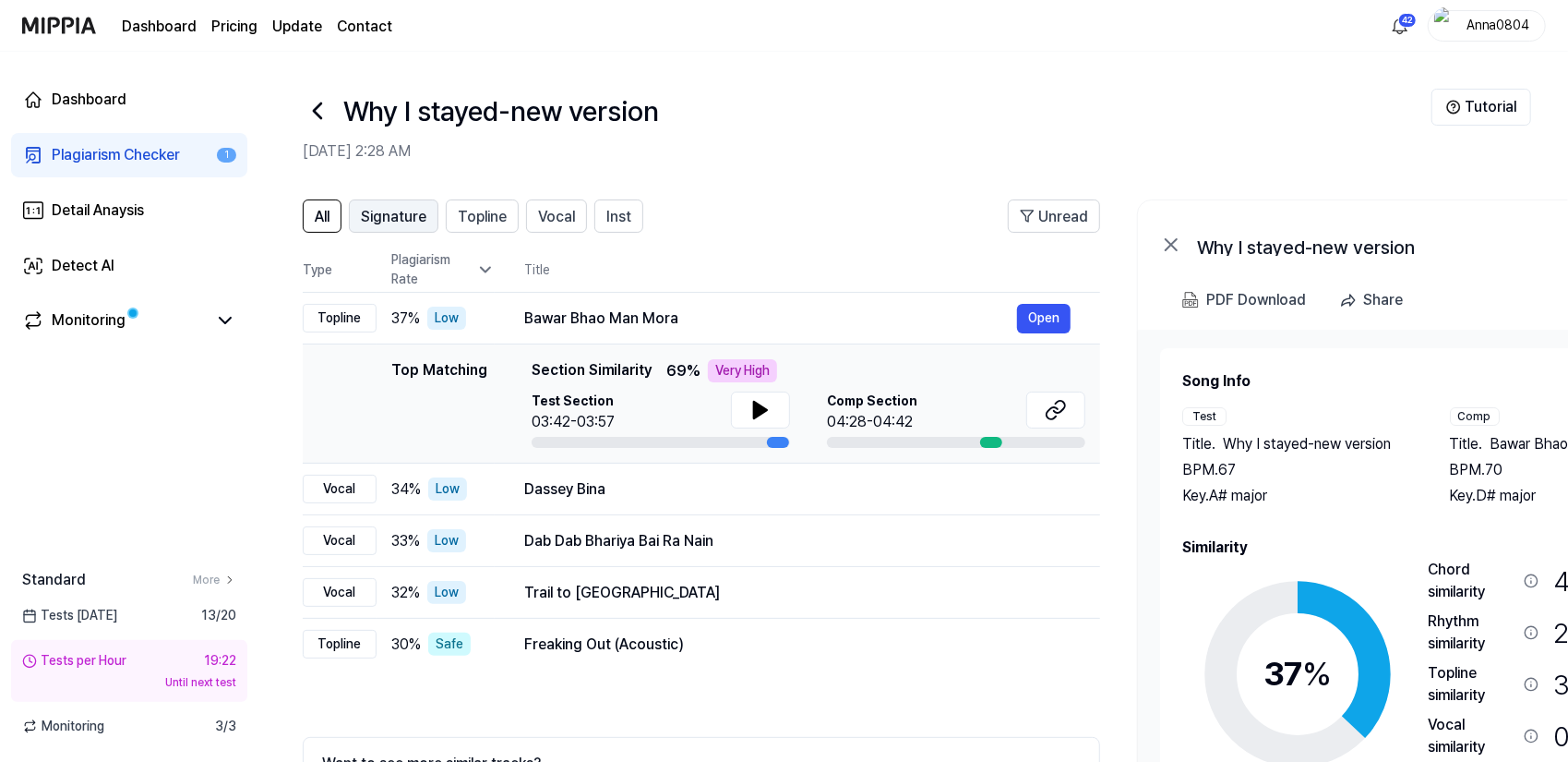
click at [419, 220] on span "Signature" at bounding box center [394, 216] width 66 height 22
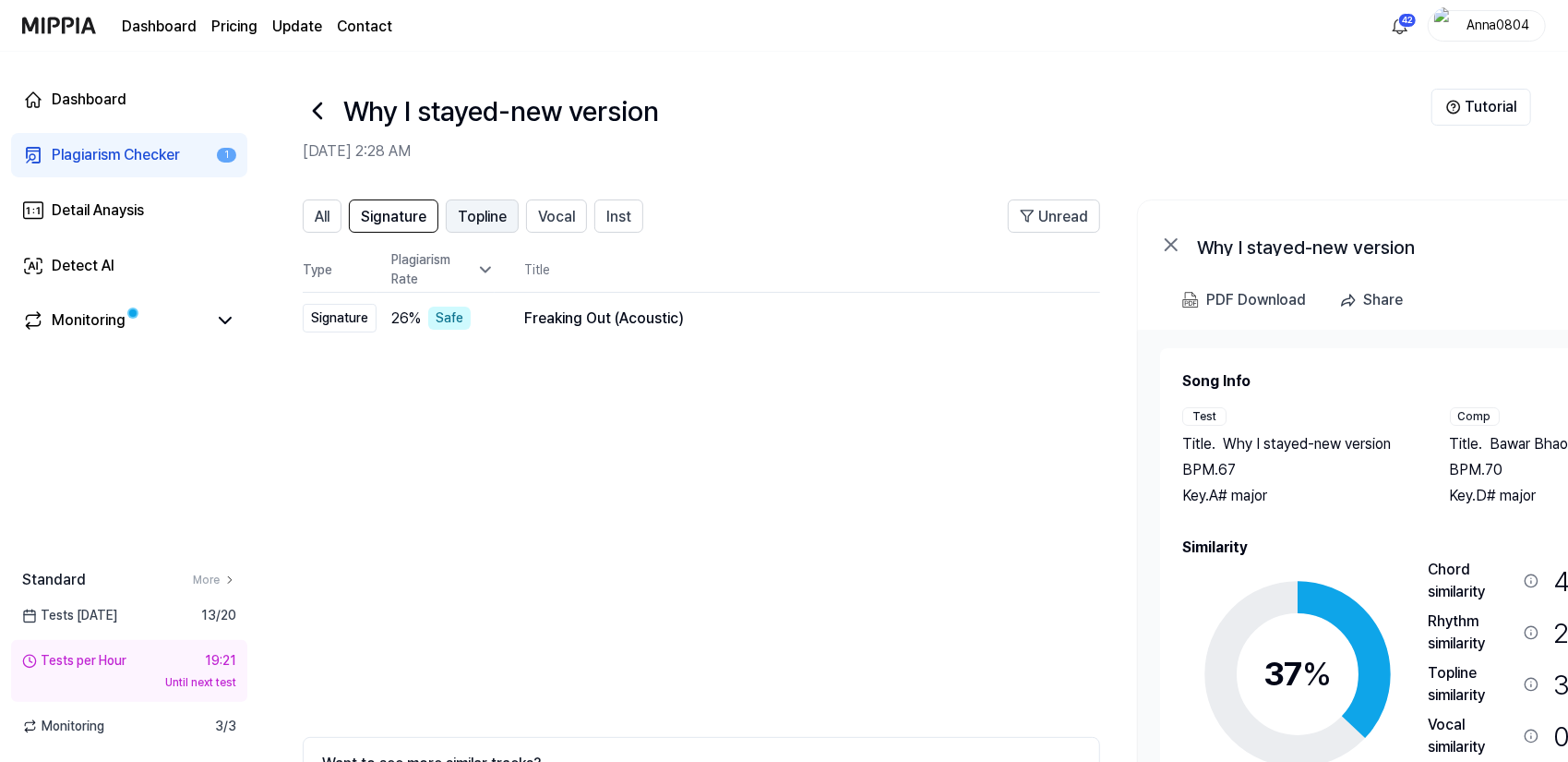
click at [475, 216] on span "Topline" at bounding box center [481, 216] width 49 height 22
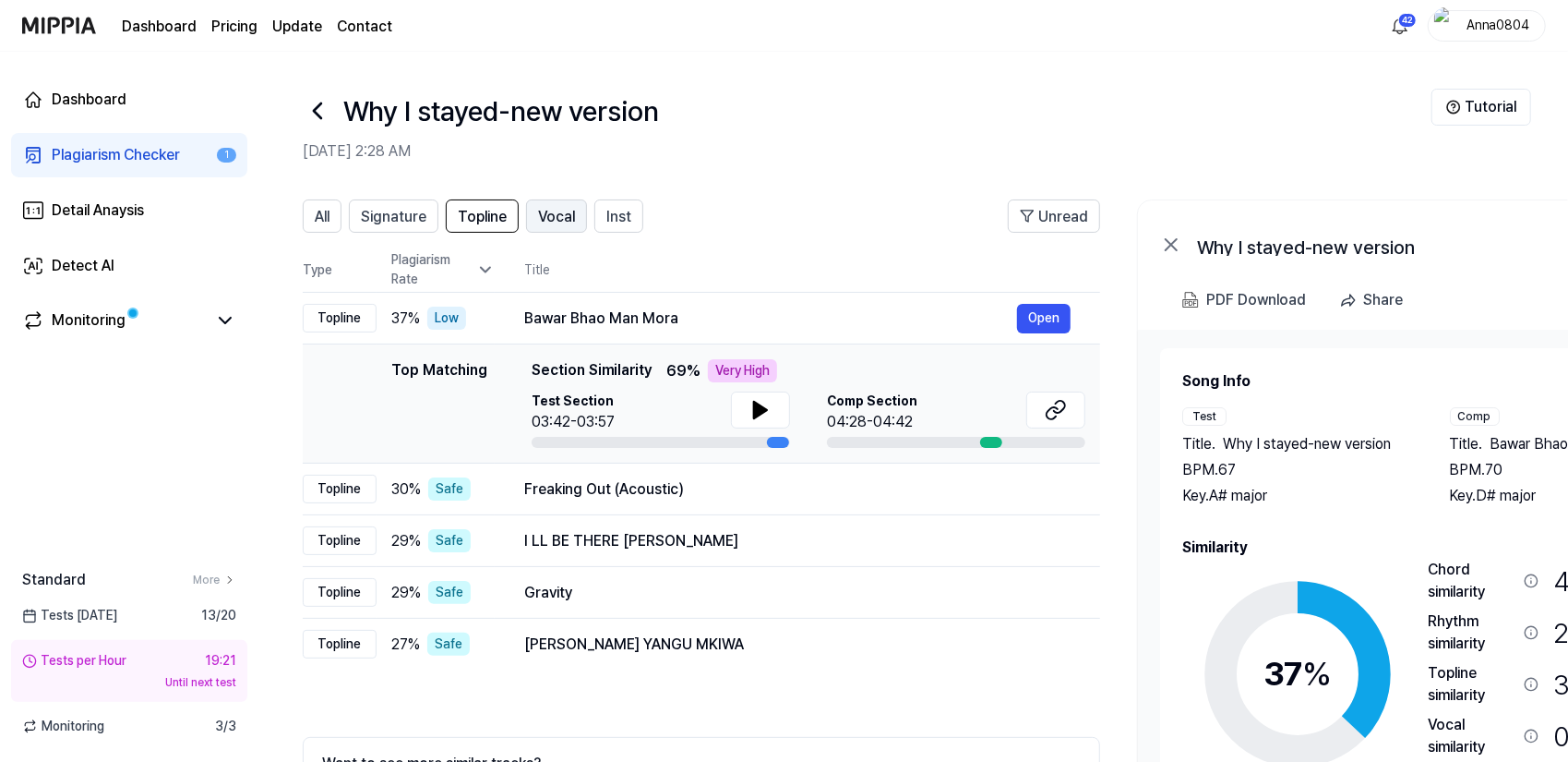
click at [553, 213] on span "Vocal" at bounding box center [557, 216] width 37 height 22
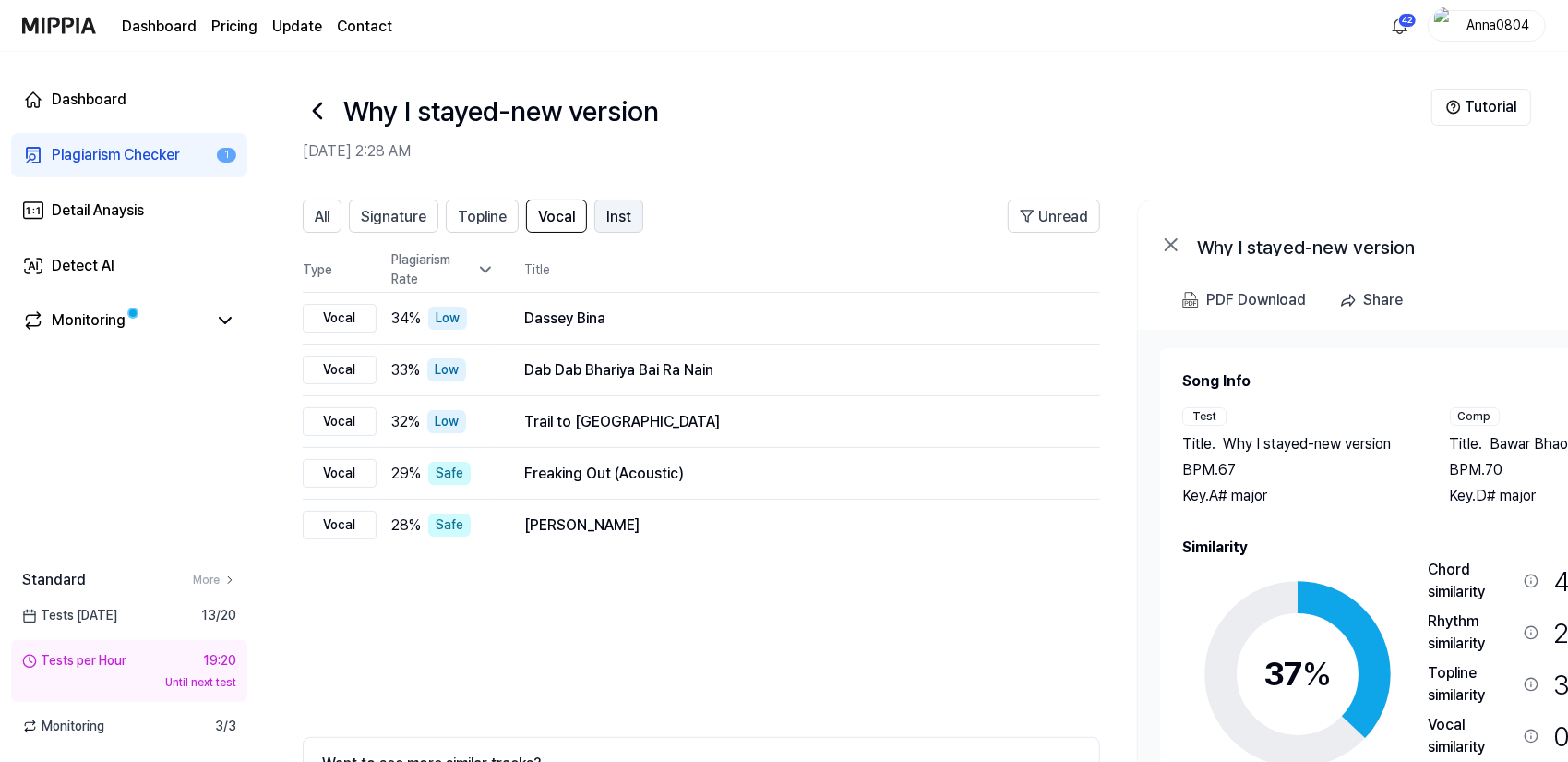
click at [607, 210] on span "Inst" at bounding box center [619, 216] width 25 height 22
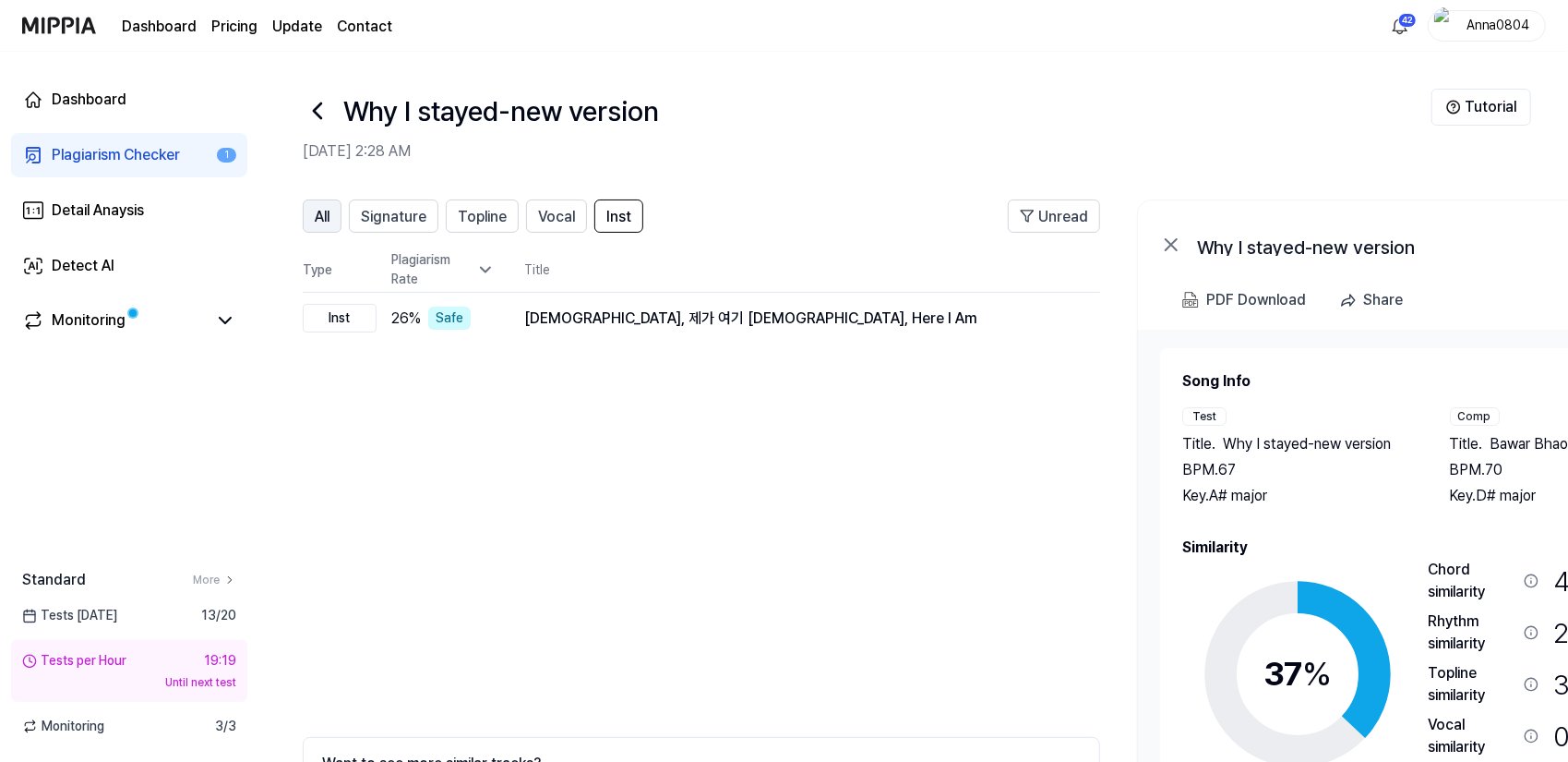
click at [316, 219] on span "All" at bounding box center [321, 216] width 14 height 22
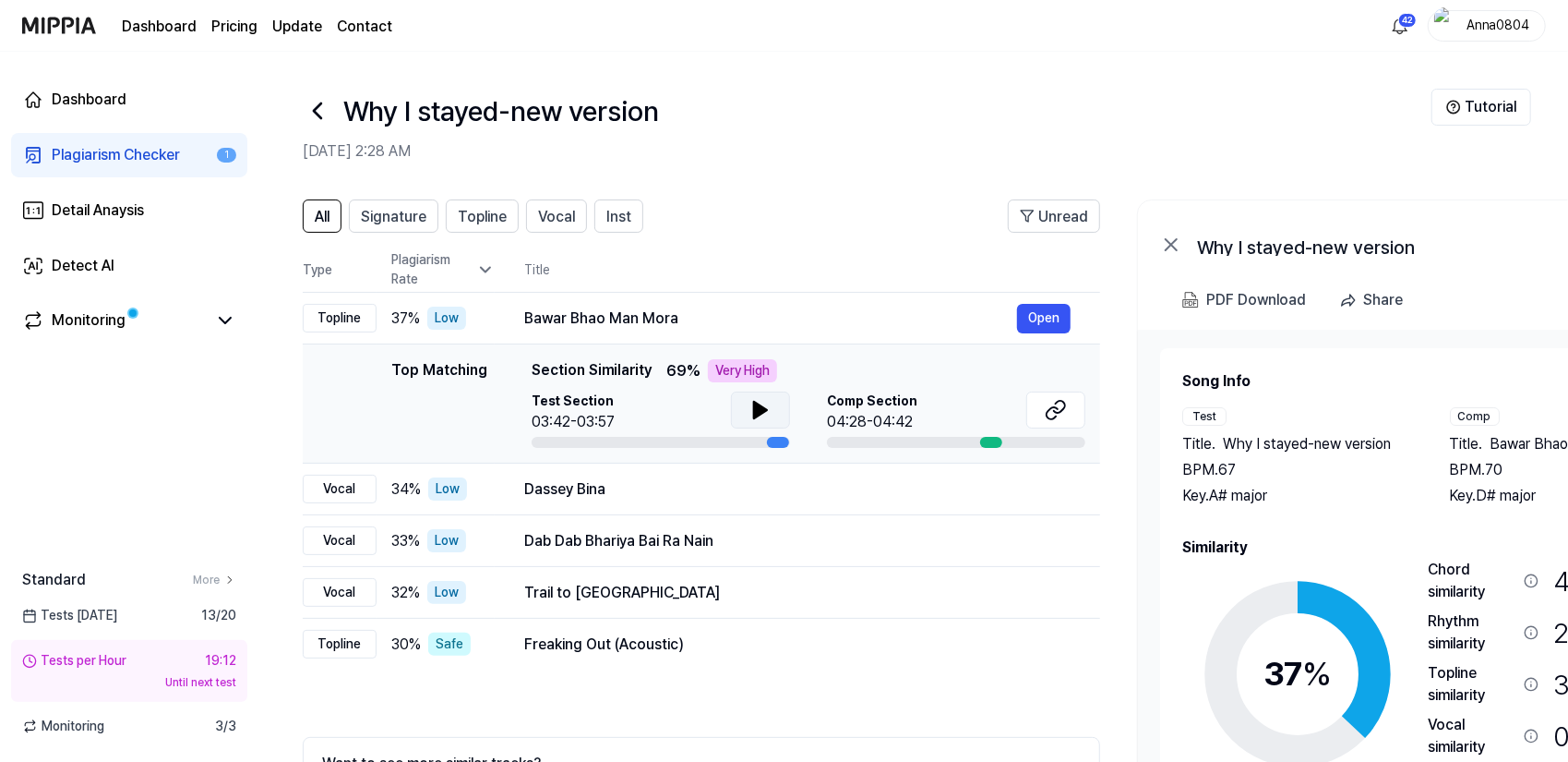
click at [756, 413] on icon at bounding box center [761, 409] width 13 height 16
click at [756, 413] on icon at bounding box center [757, 409] width 4 height 14
click at [80, 157] on div "Plagiarism Checker" at bounding box center [115, 154] width 129 height 22
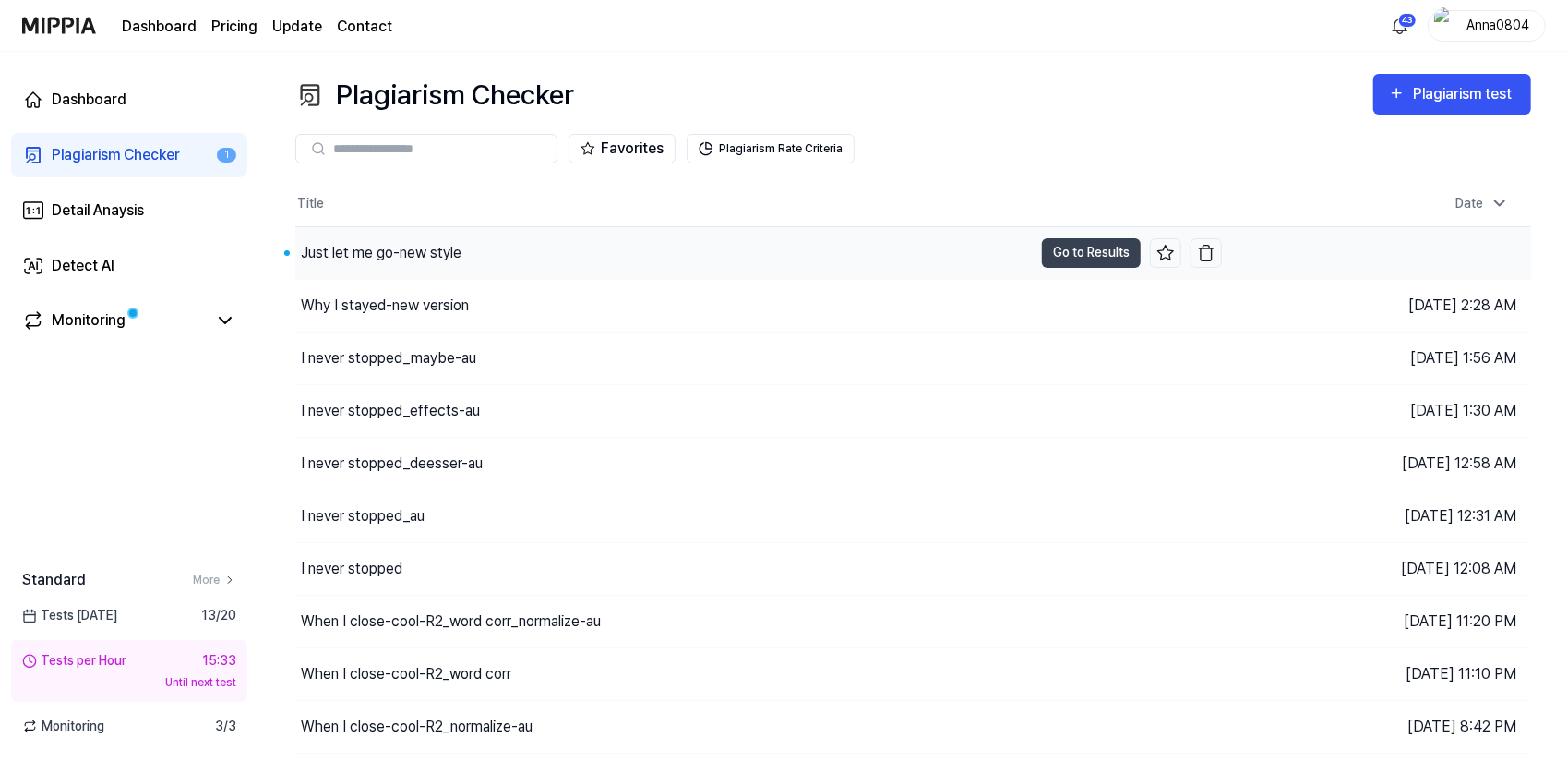
click at [405, 246] on div "Just let me go-new style" at bounding box center [381, 253] width 161 height 22
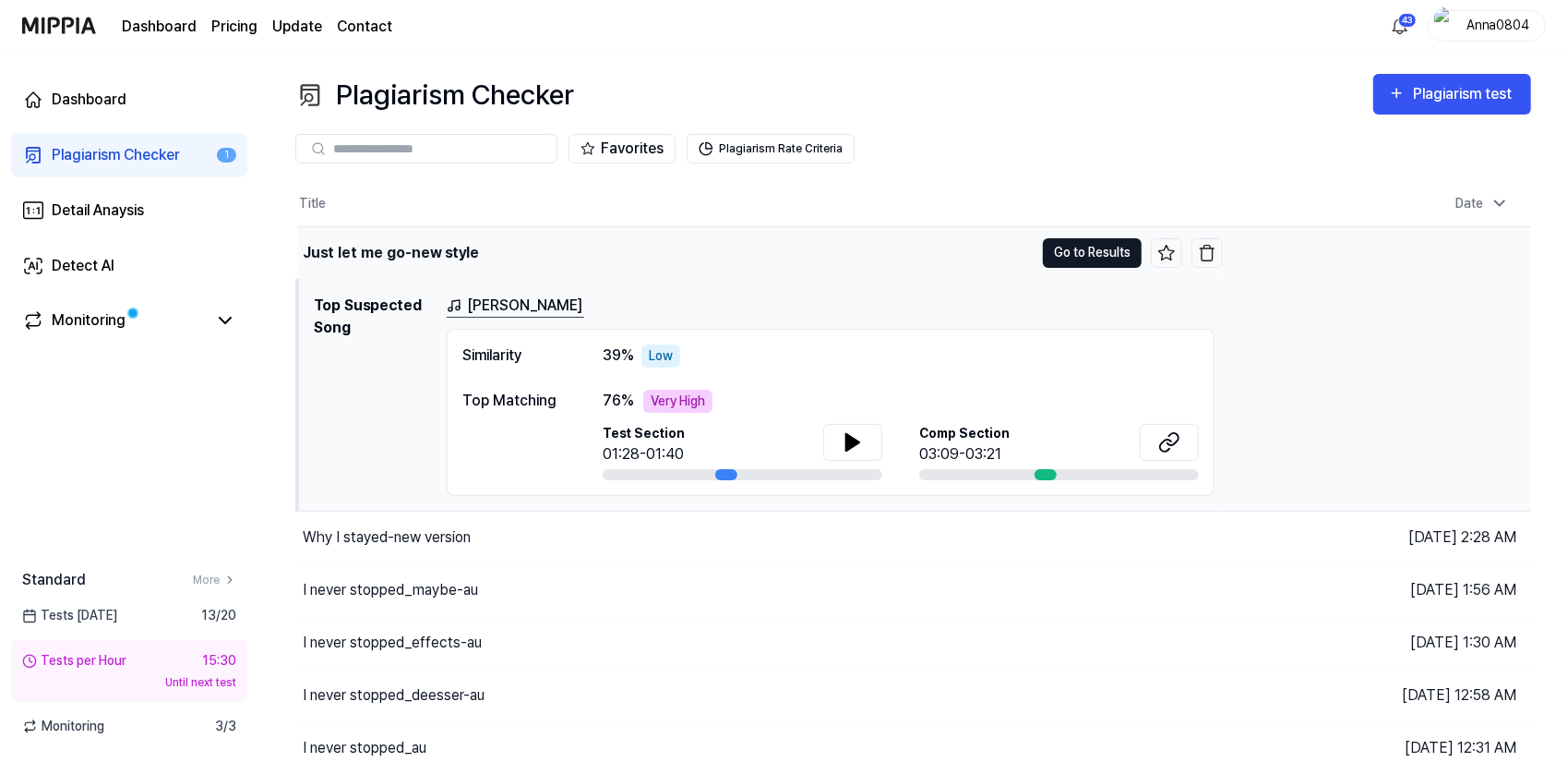
click at [1090, 257] on button "Go to Results" at bounding box center [1092, 253] width 99 height 30
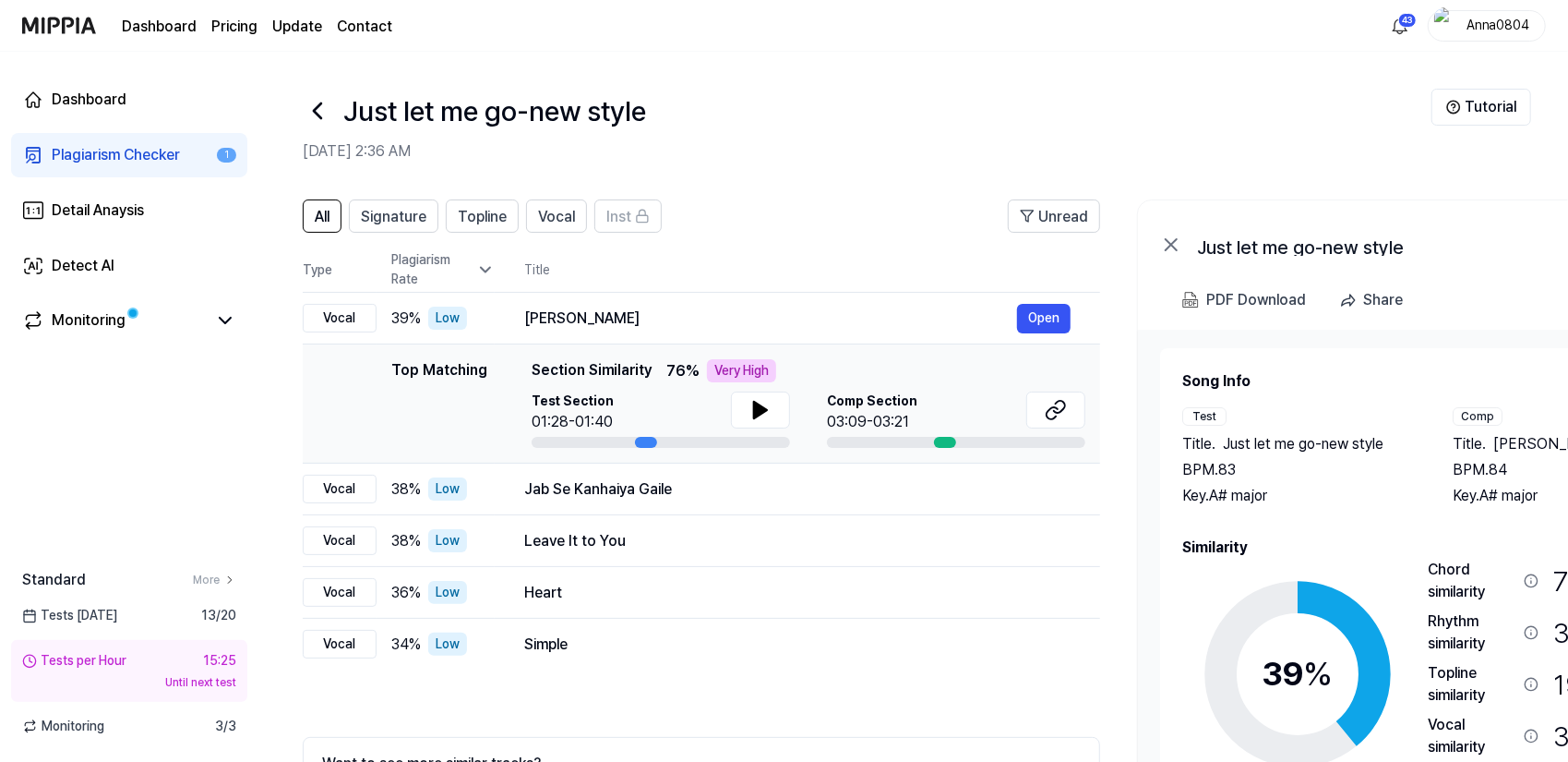
drag, startPoint x: 1310, startPoint y: 535, endPoint x: 1343, endPoint y: 514, distance: 39.1
click at [1343, 514] on div "Song Info Test Title . Just let me go-new style BPM. 83 Key. A# major Comp Titl…" at bounding box center [1435, 624] width 504 height 508
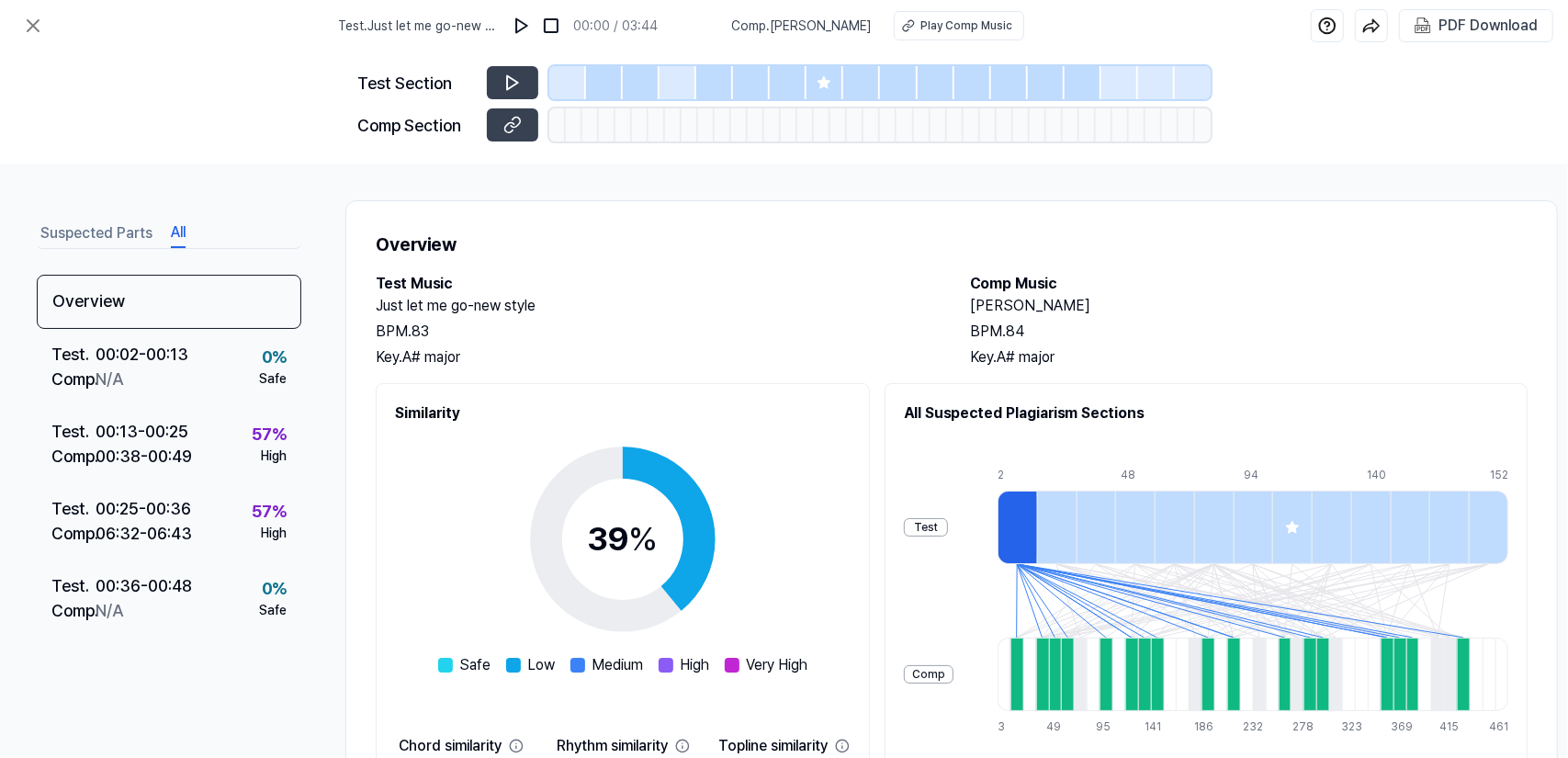
click at [182, 229] on button "All" at bounding box center [177, 232] width 14 height 29
click at [28, 23] on icon at bounding box center [32, 25] width 22 height 22
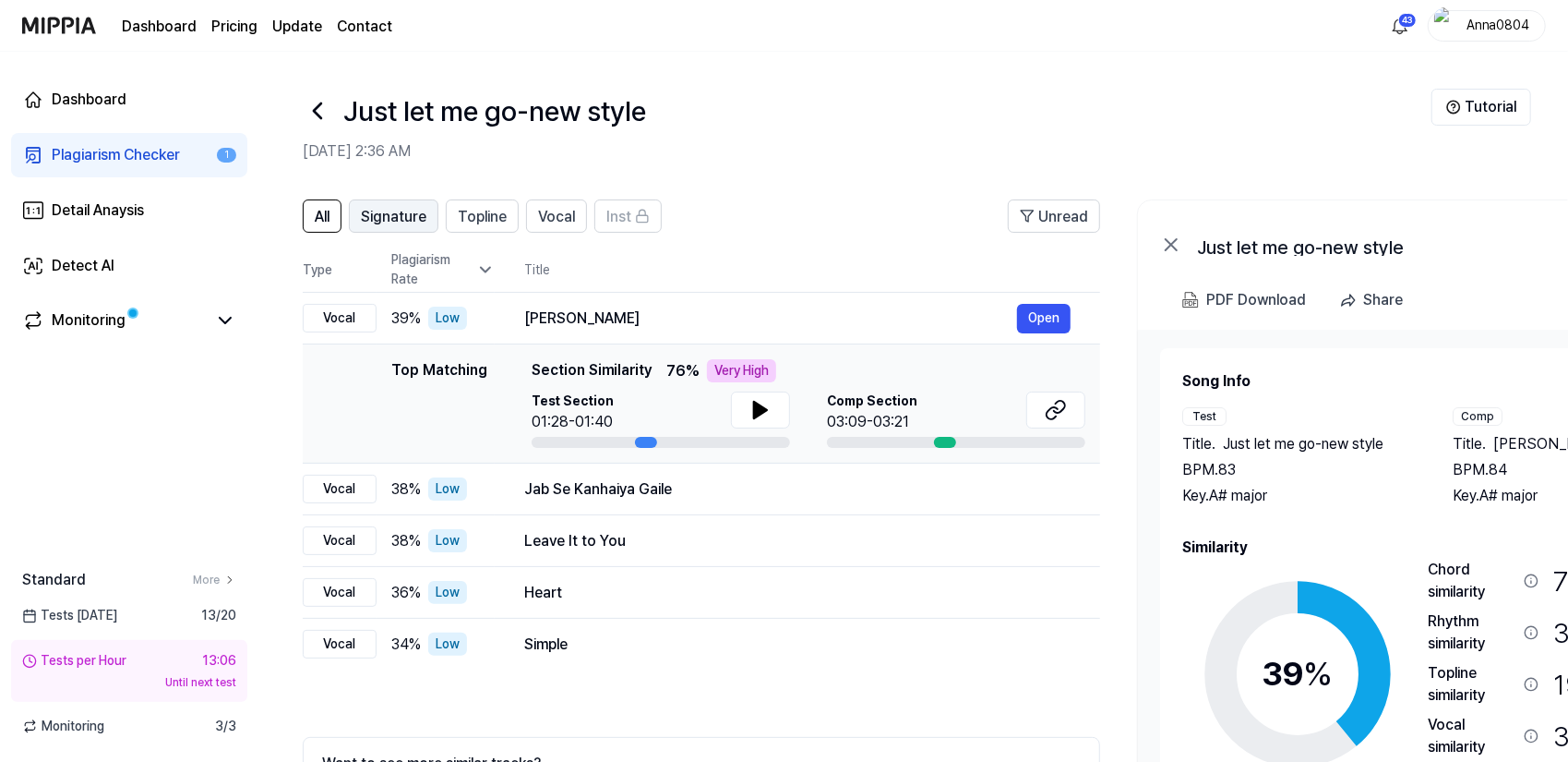
click at [387, 216] on span "Signature" at bounding box center [394, 216] width 66 height 22
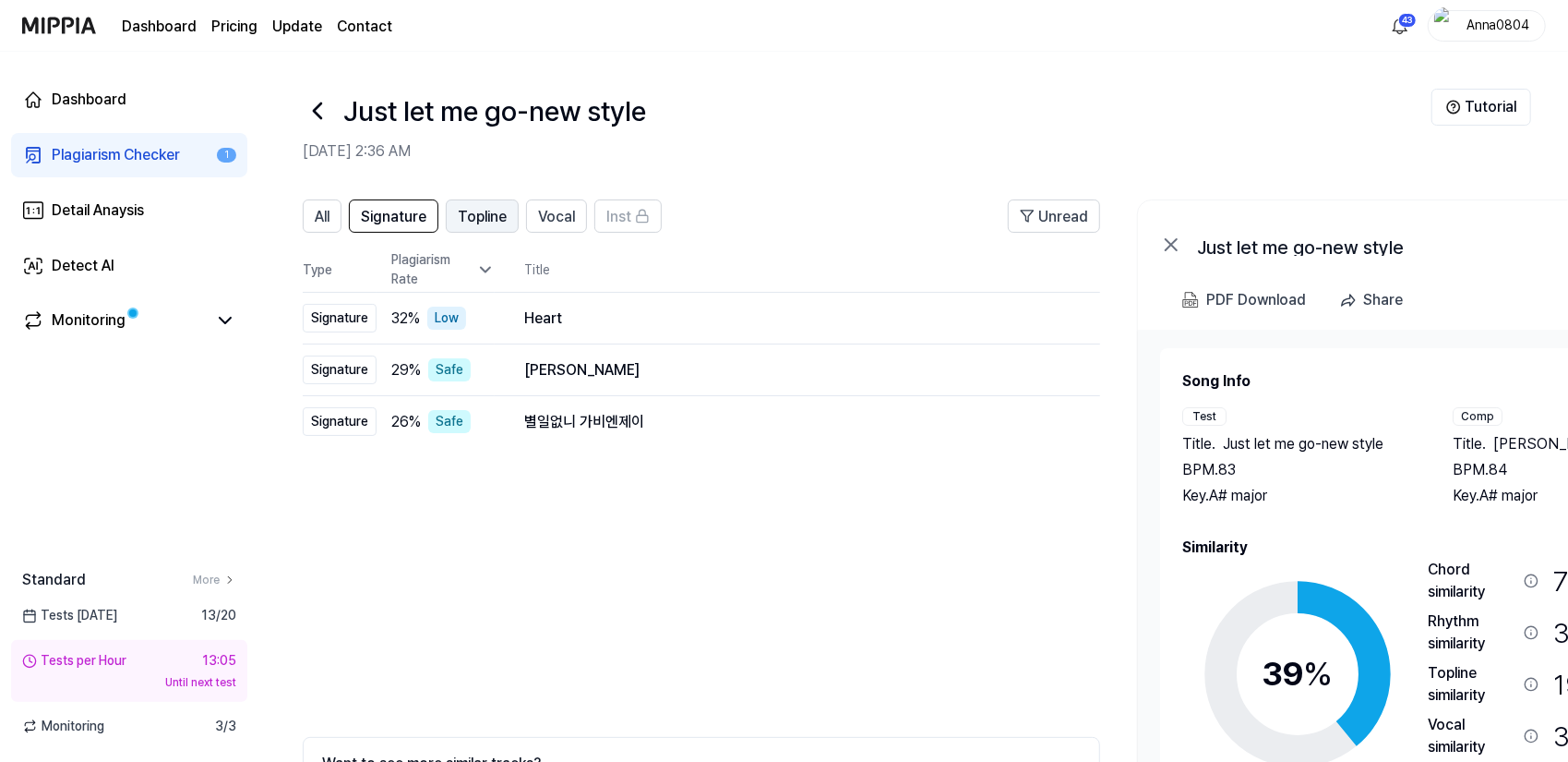
click at [482, 220] on span "Topline" at bounding box center [481, 216] width 49 height 22
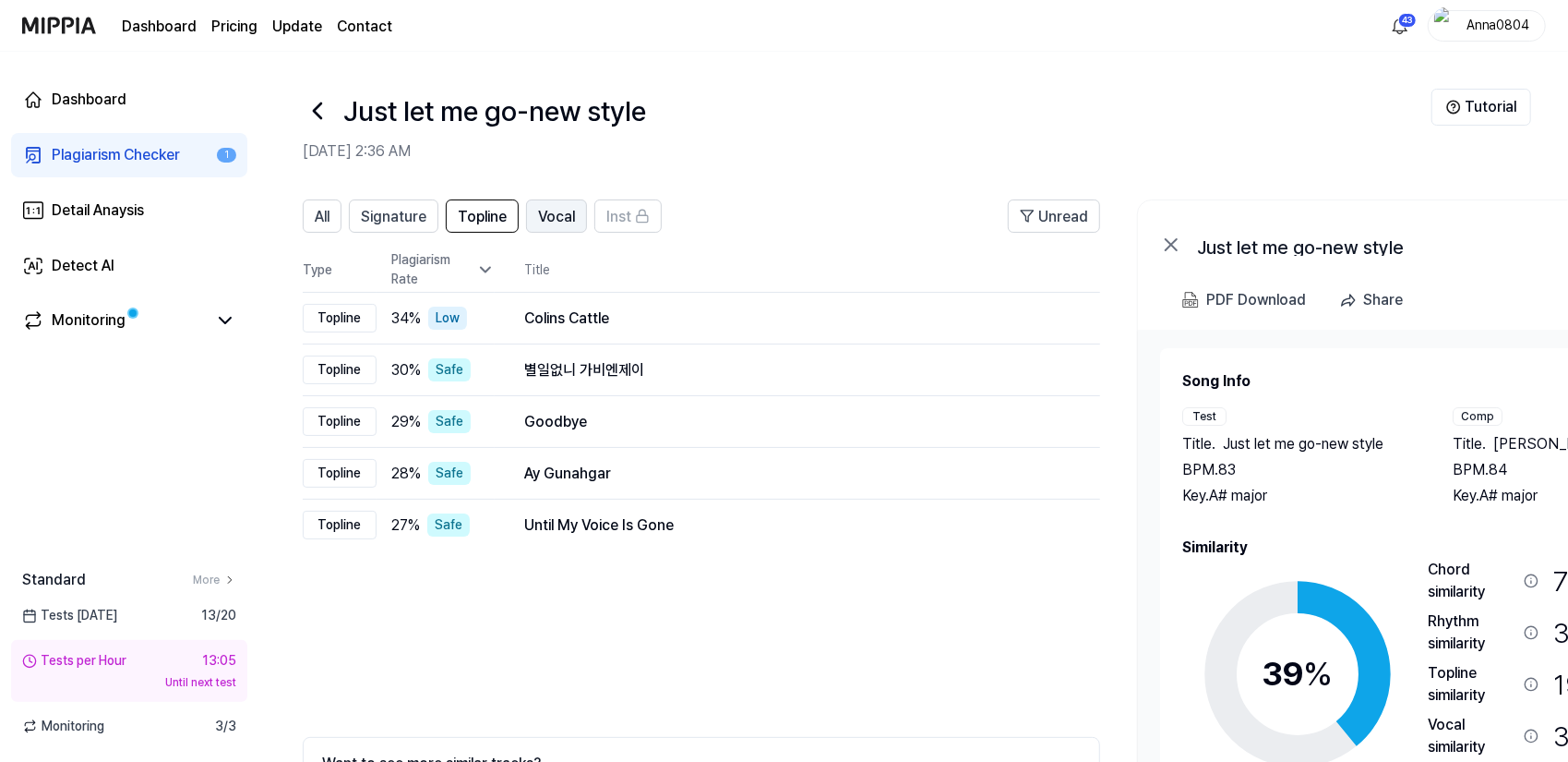
click at [547, 217] on span "Vocal" at bounding box center [557, 216] width 37 height 22
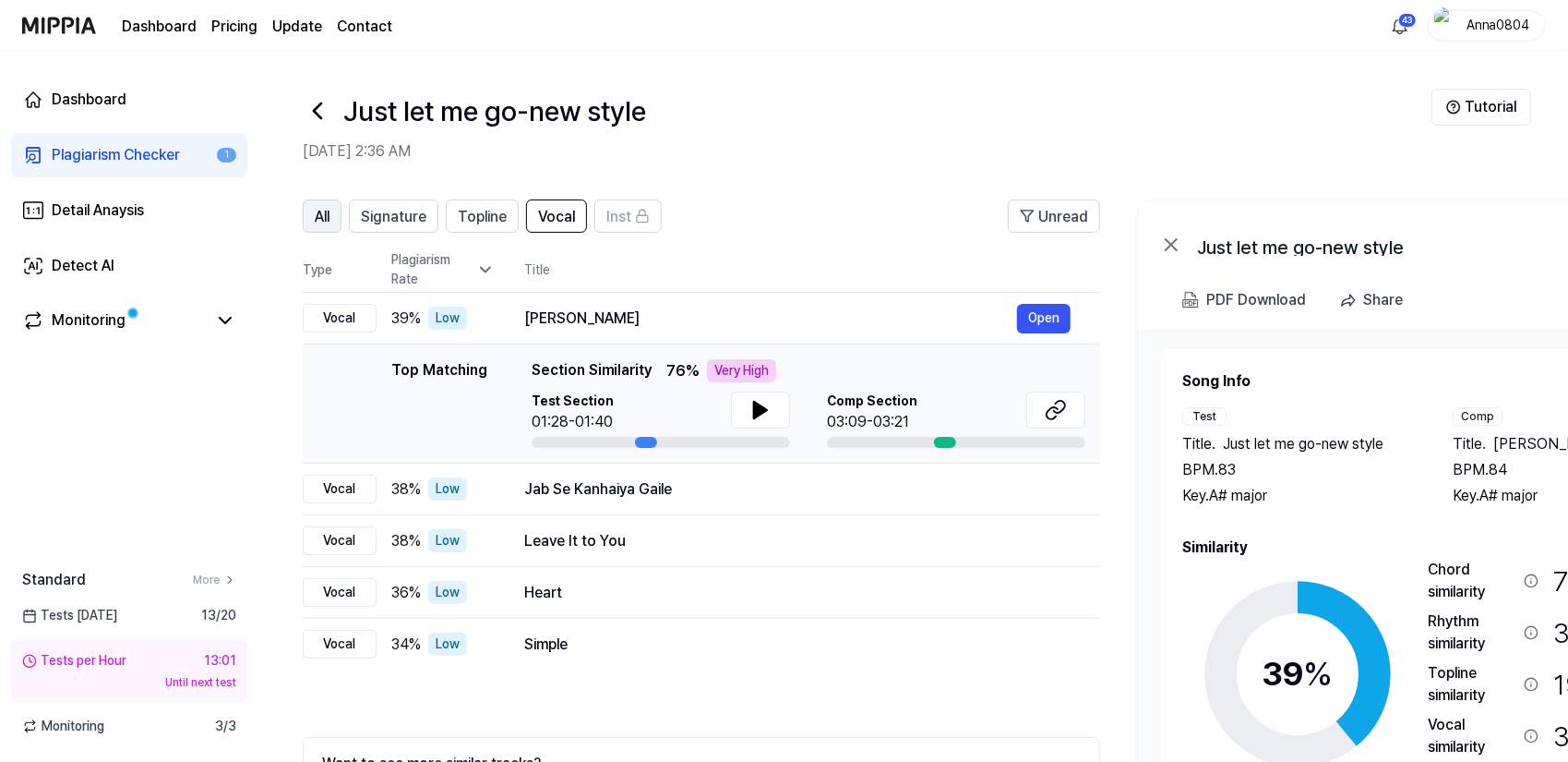
click at [328, 213] on span "All" at bounding box center [321, 216] width 14 height 22
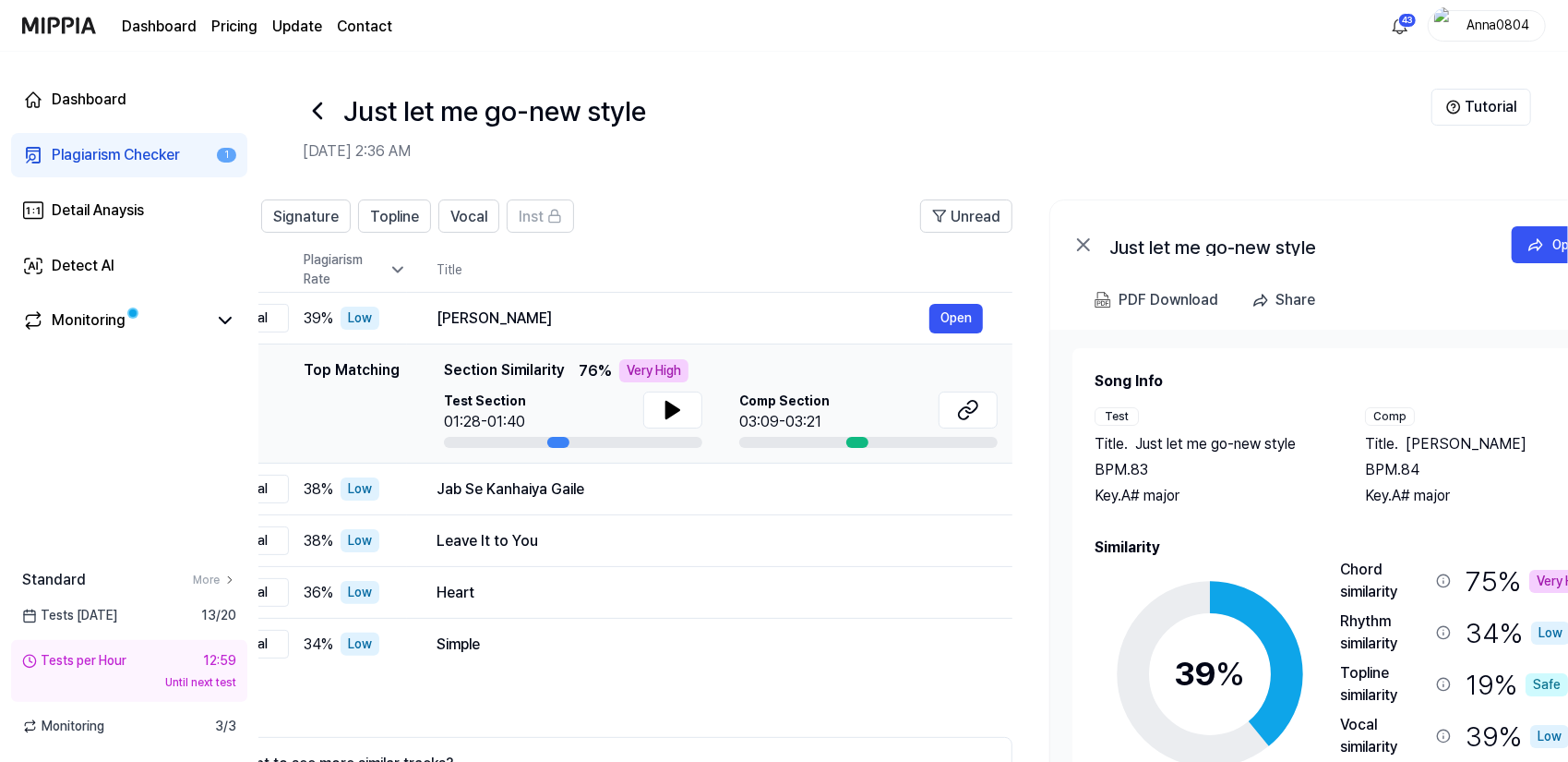
scroll to position [0, 68]
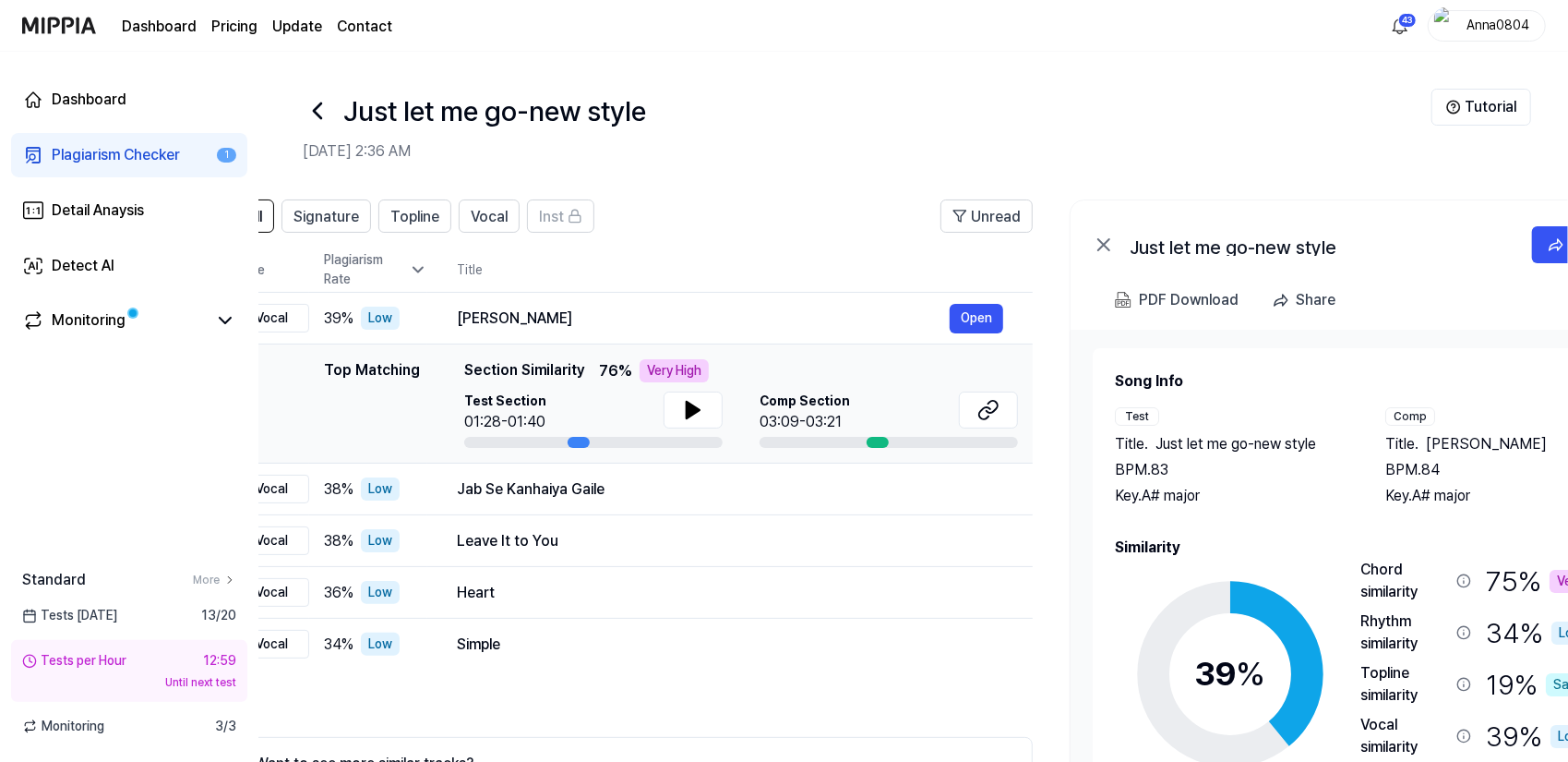
drag, startPoint x: 1322, startPoint y: 522, endPoint x: 1273, endPoint y: 499, distance: 54.1
click at [1273, 499] on div "Song Info Test Title . Just let me go-new style BPM. 83 Key. A# major Comp Titl…" at bounding box center [1367, 624] width 504 height 508
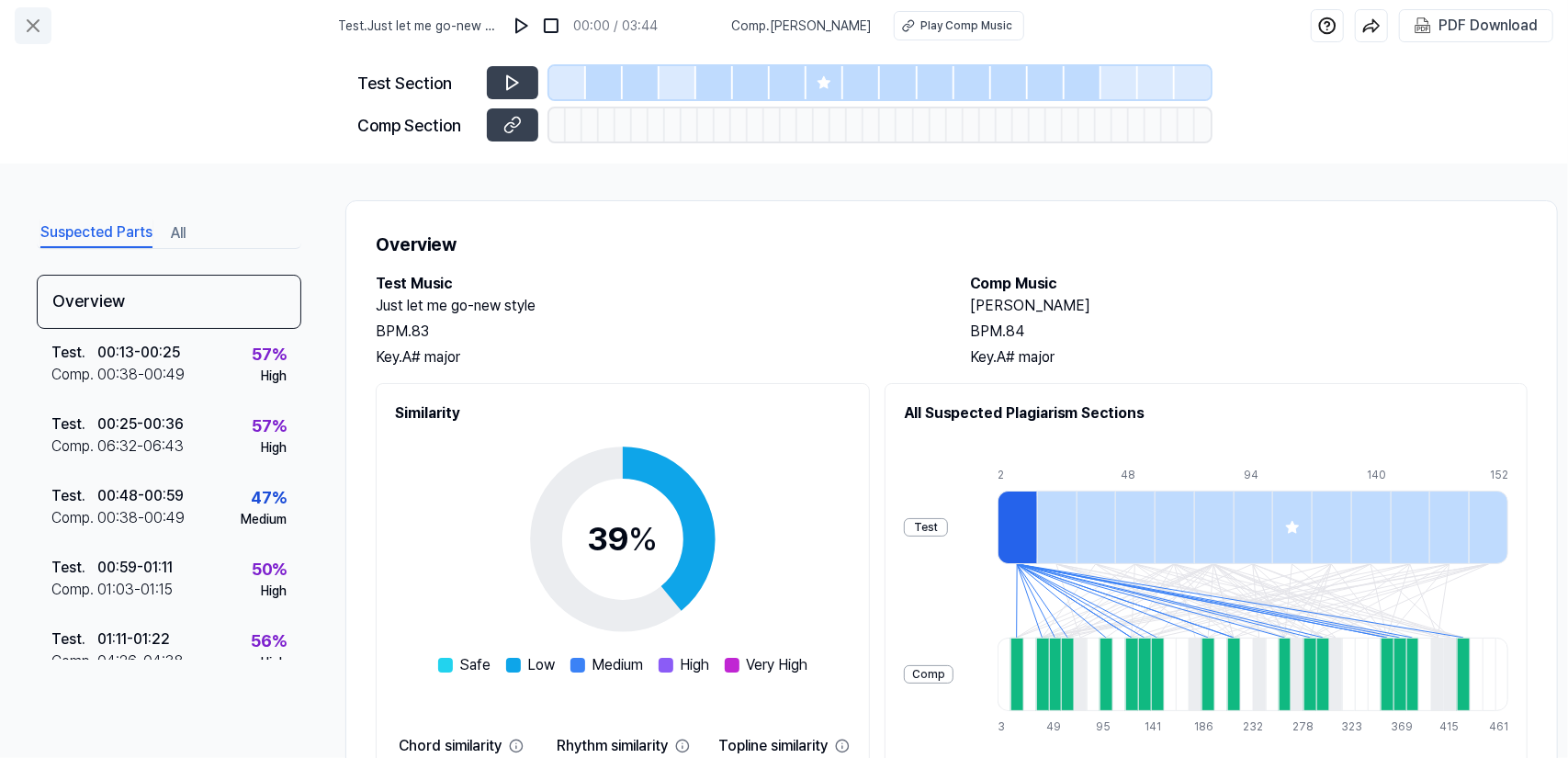
click at [35, 36] on icon at bounding box center [32, 25] width 22 height 22
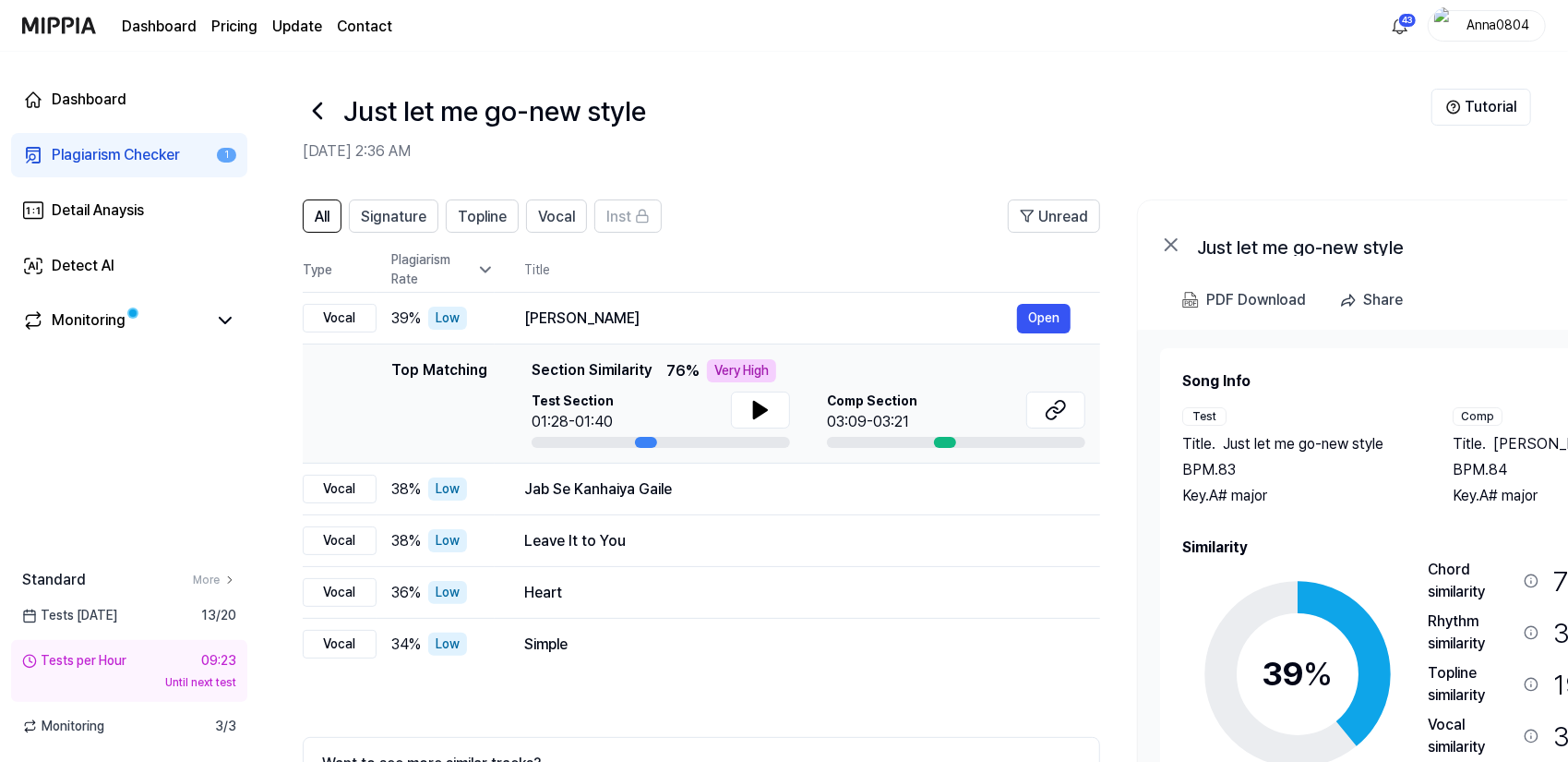
click at [84, 142] on link "Plagiarism Checker 1" at bounding box center [130, 154] width 236 height 44
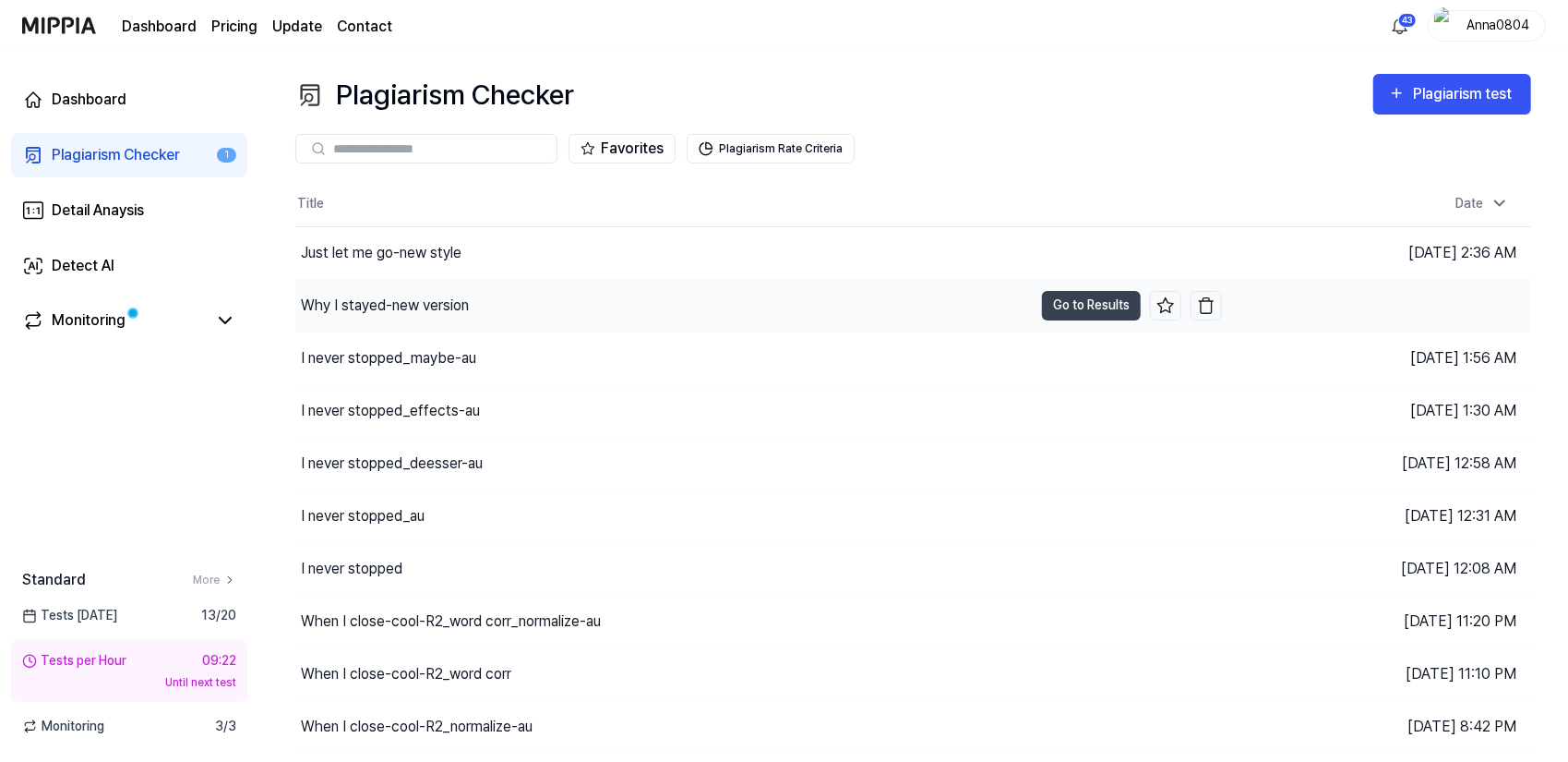
click at [355, 291] on div "Why I stayed-new version" at bounding box center [664, 305] width 738 height 51
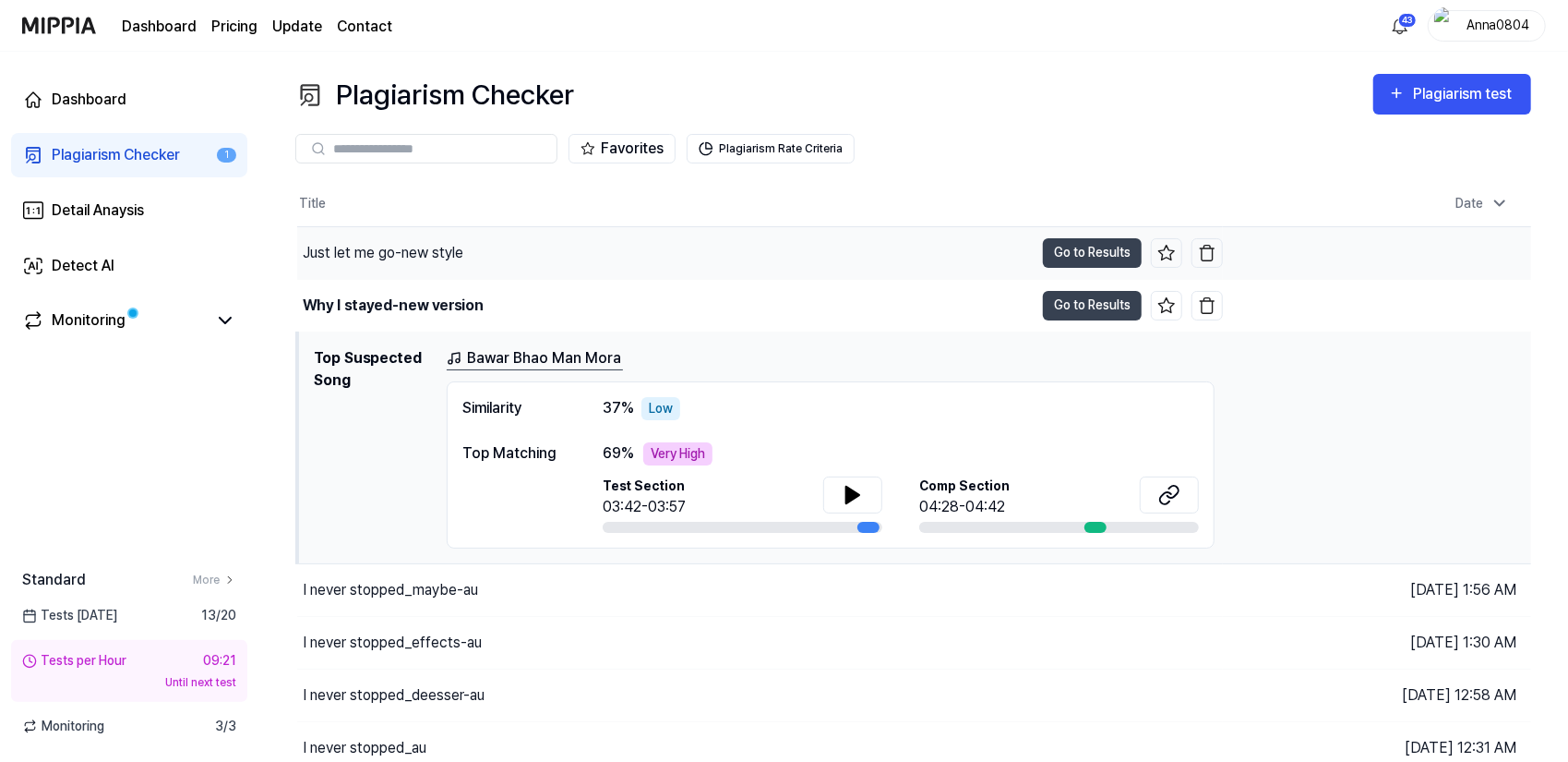
click at [378, 255] on div "Just let me go-new style" at bounding box center [383, 253] width 161 height 22
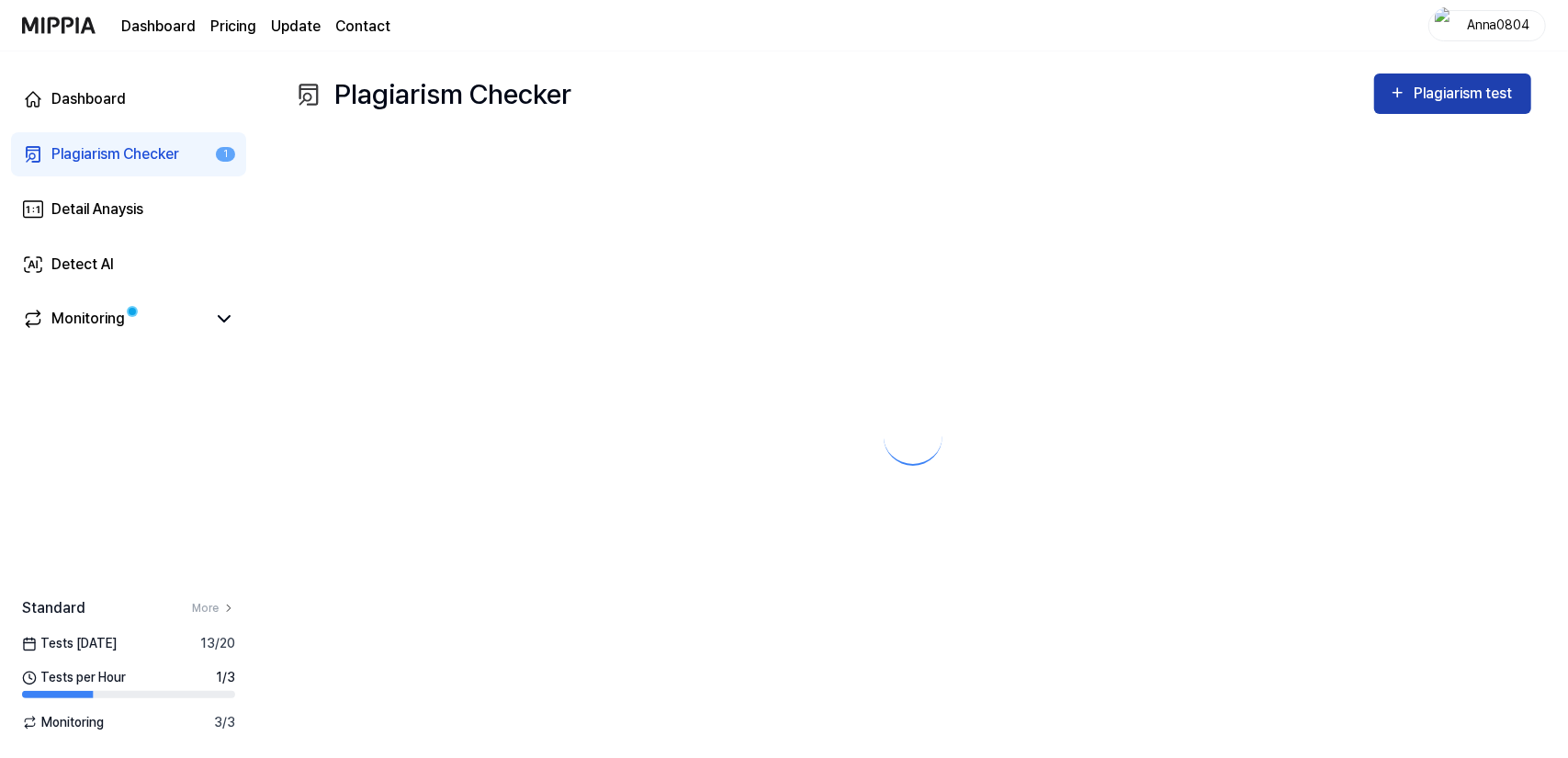
click at [1408, 102] on div "Plagiarism test" at bounding box center [1452, 93] width 128 height 24
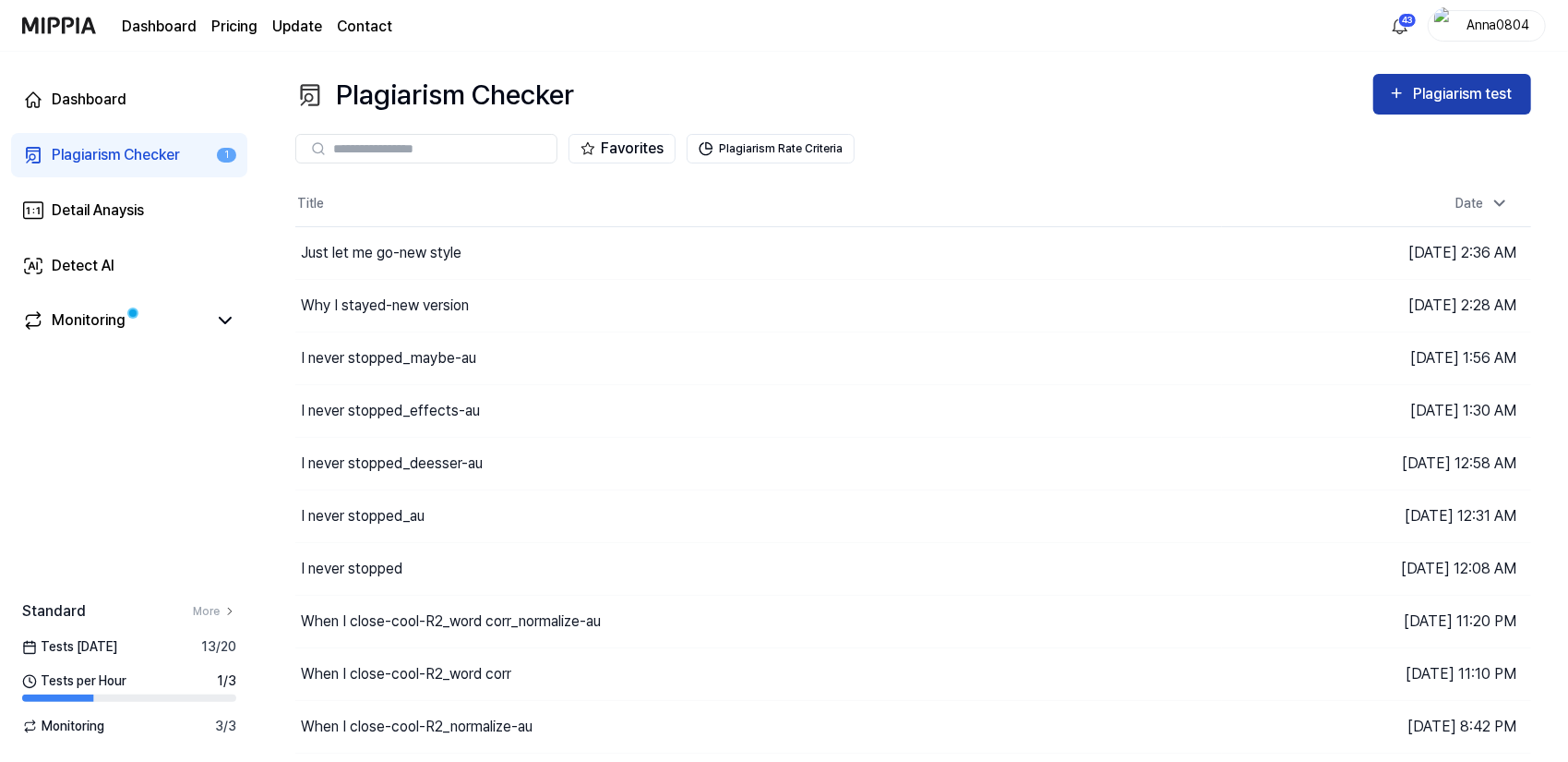
click at [1460, 84] on div "Plagiarism test" at bounding box center [1465, 93] width 103 height 24
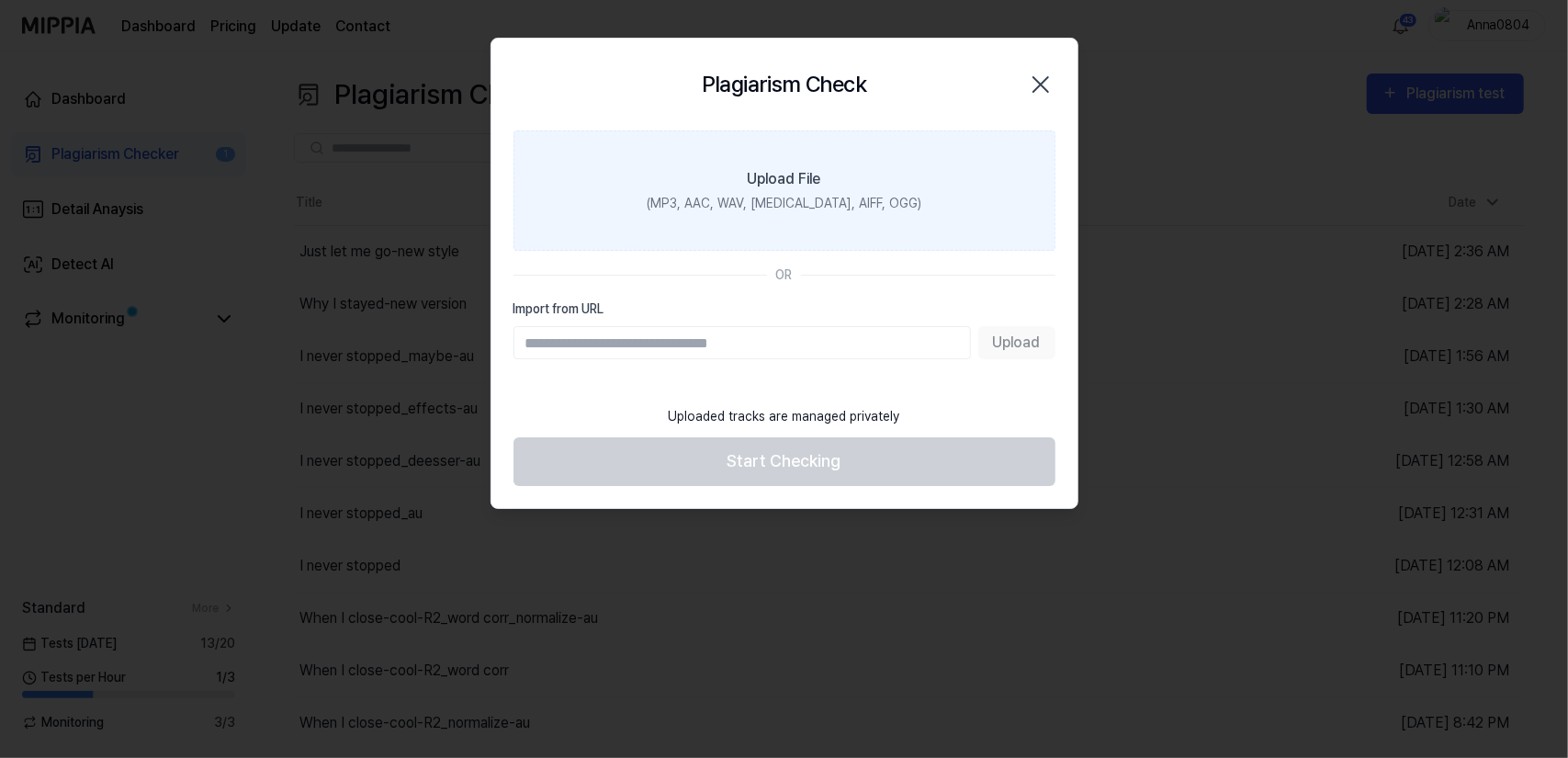
click at [822, 159] on label "Upload File (MP3, AAC, WAV, FLAC, AIFF, OGG)" at bounding box center [784, 191] width 542 height 120
click at [0, 0] on input "Upload File (MP3, AAC, WAV, FLAC, AIFF, OGG)" at bounding box center [0, 0] width 0 height 0
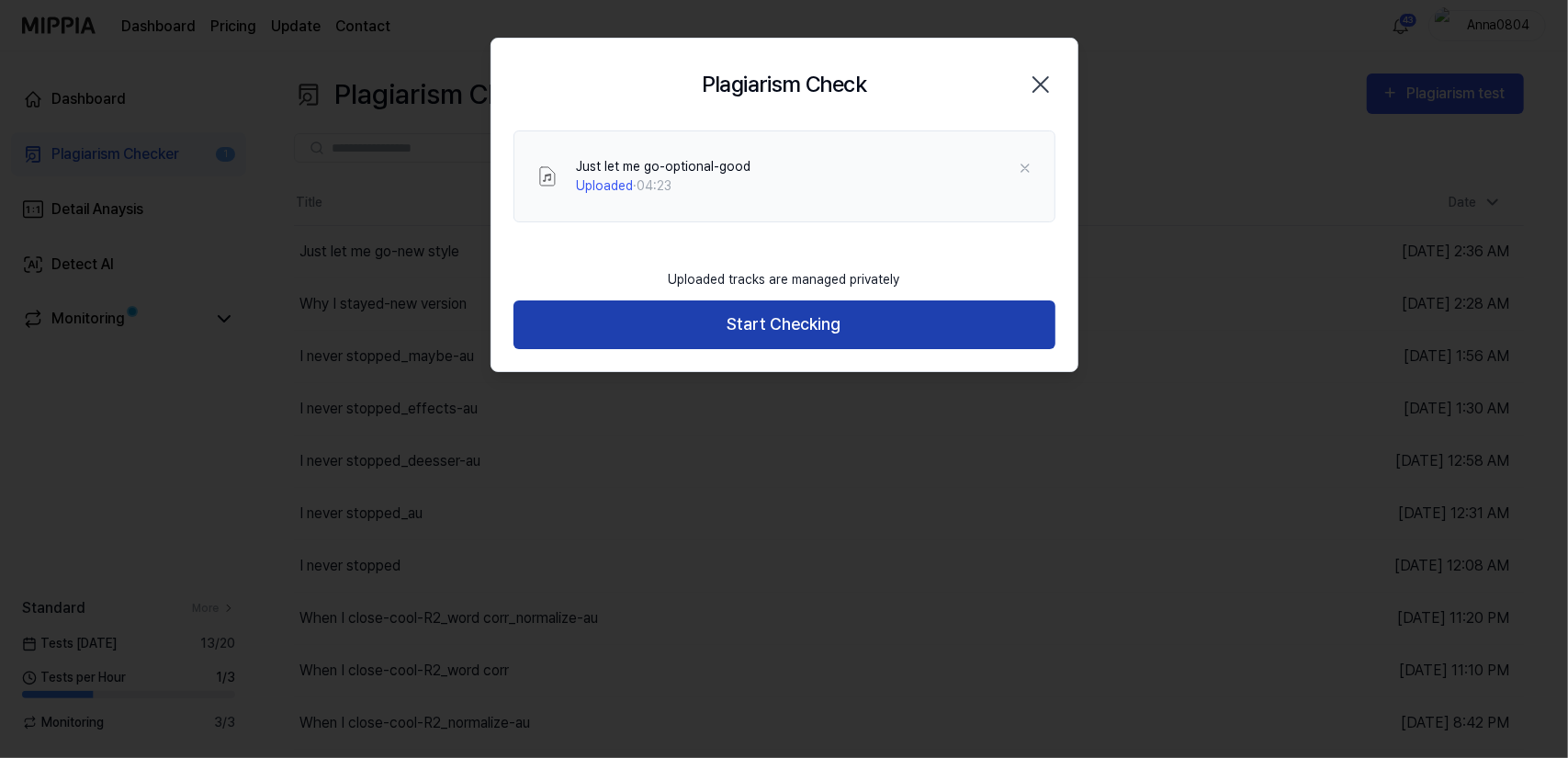
click at [645, 317] on button "Start Checking" at bounding box center [784, 324] width 542 height 48
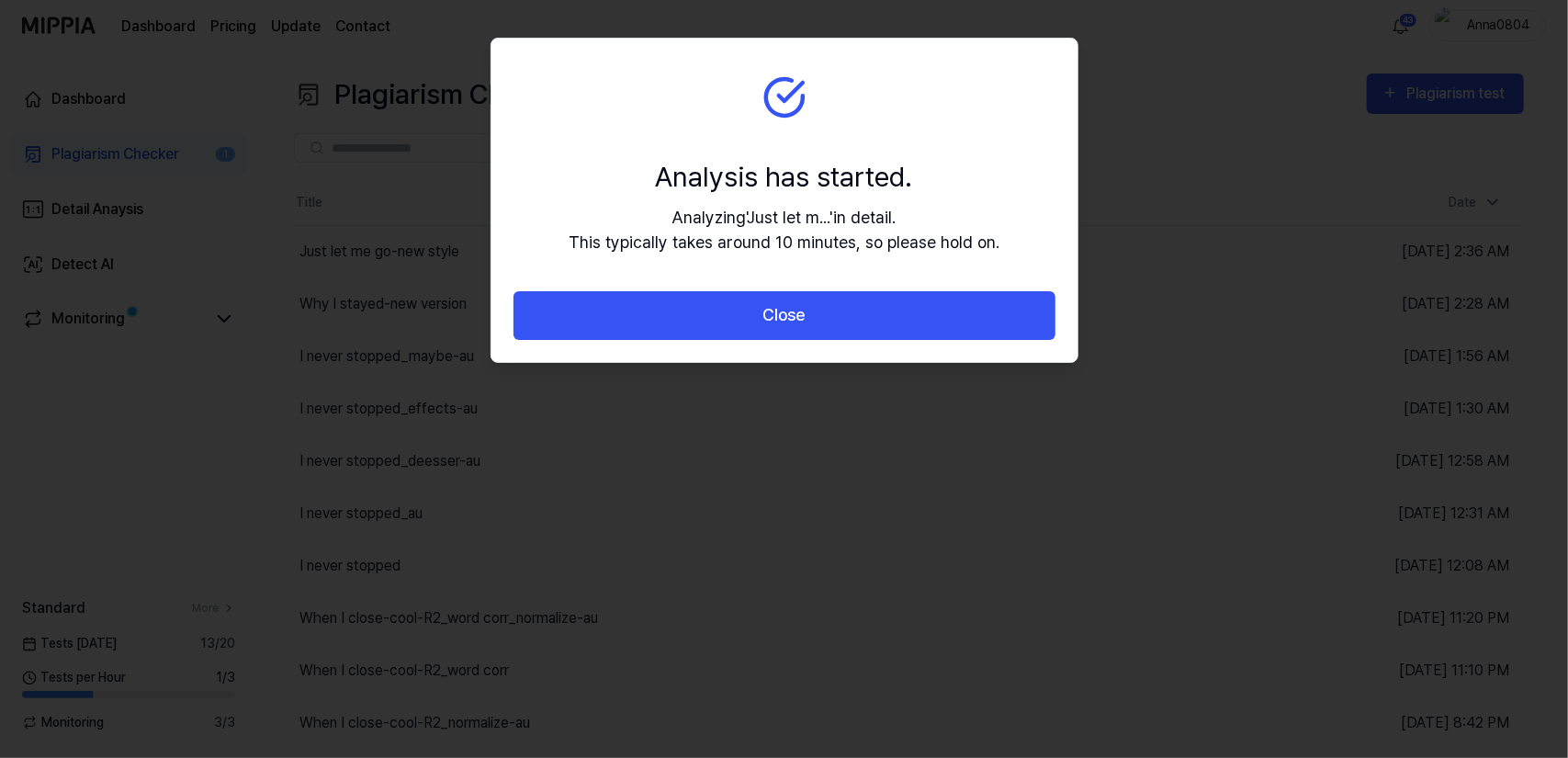
click at [645, 317] on button "Close" at bounding box center [784, 315] width 542 height 48
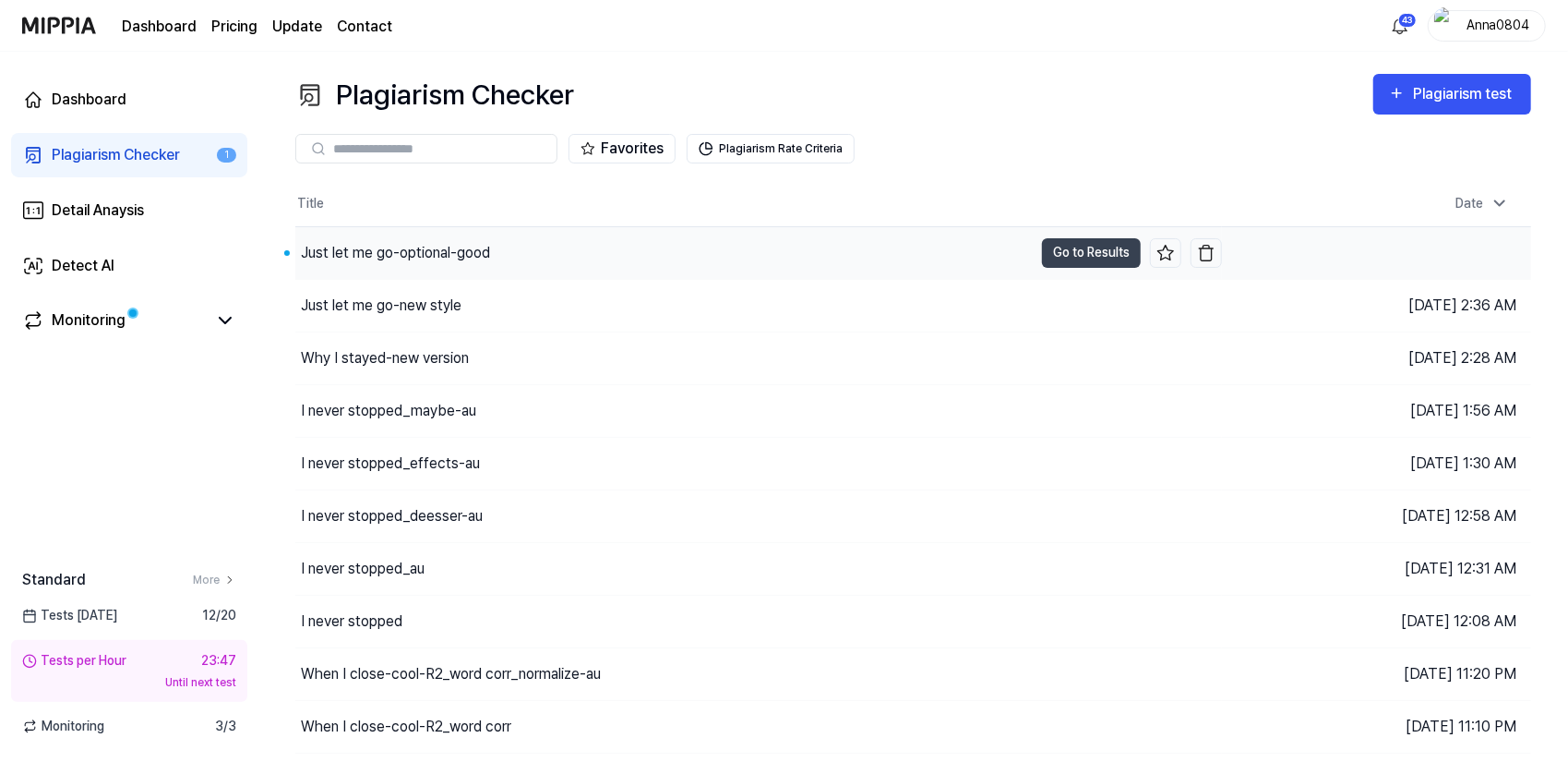
click at [432, 258] on div "Just let me go-optional-good" at bounding box center [396, 253] width 190 height 22
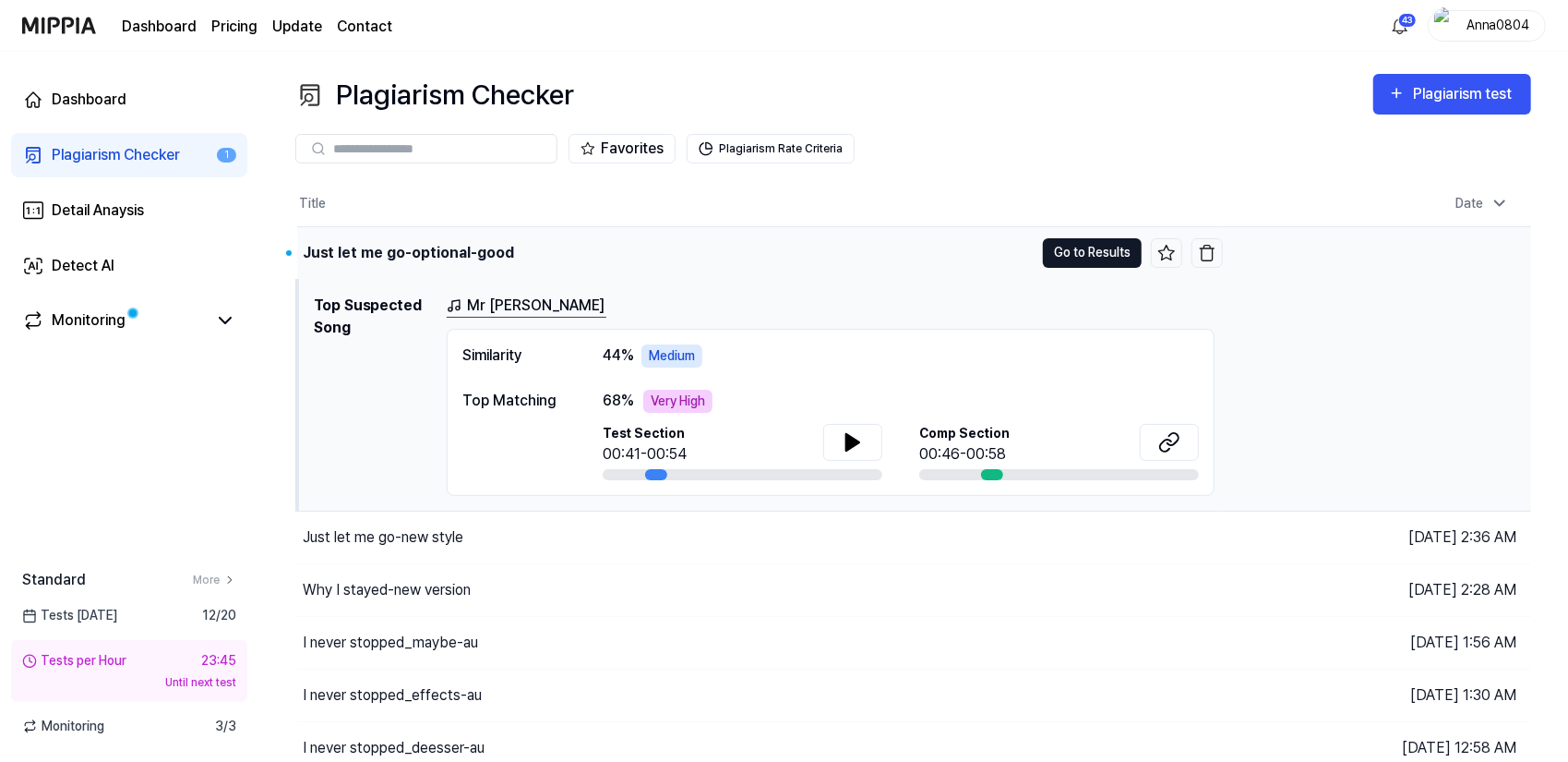
click at [1058, 249] on button "Go to Results" at bounding box center [1092, 253] width 99 height 30
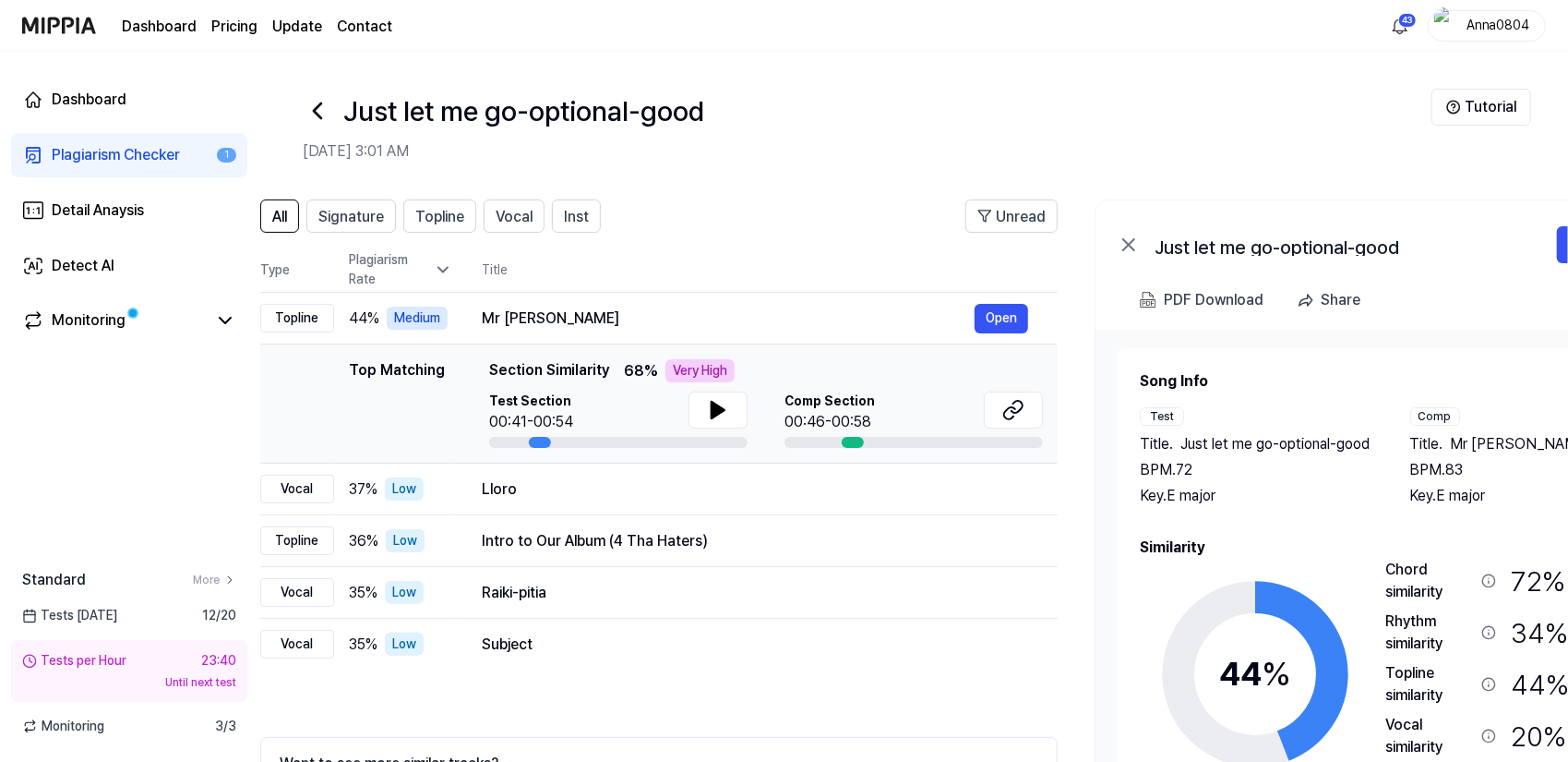
scroll to position [0, 35]
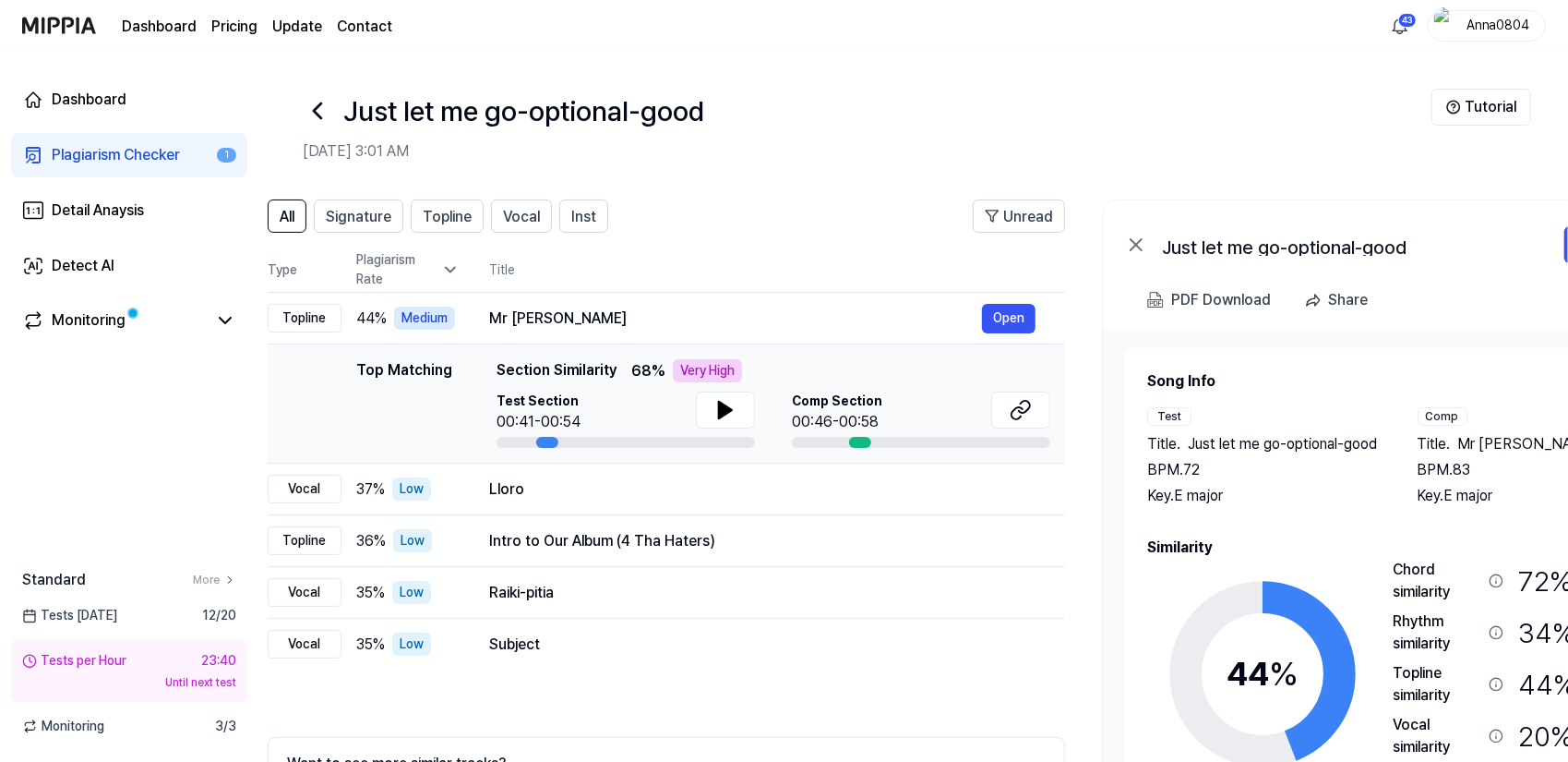
drag, startPoint x: 1418, startPoint y: 558, endPoint x: 1383, endPoint y: 525, distance: 48.1
click at [1383, 525] on div "Song Info Test Title . Just let me go-optional-good BPM. 72 Key. E major Comp T…" at bounding box center [1399, 624] width 503 height 508
click at [356, 220] on span "Signature" at bounding box center [358, 216] width 66 height 22
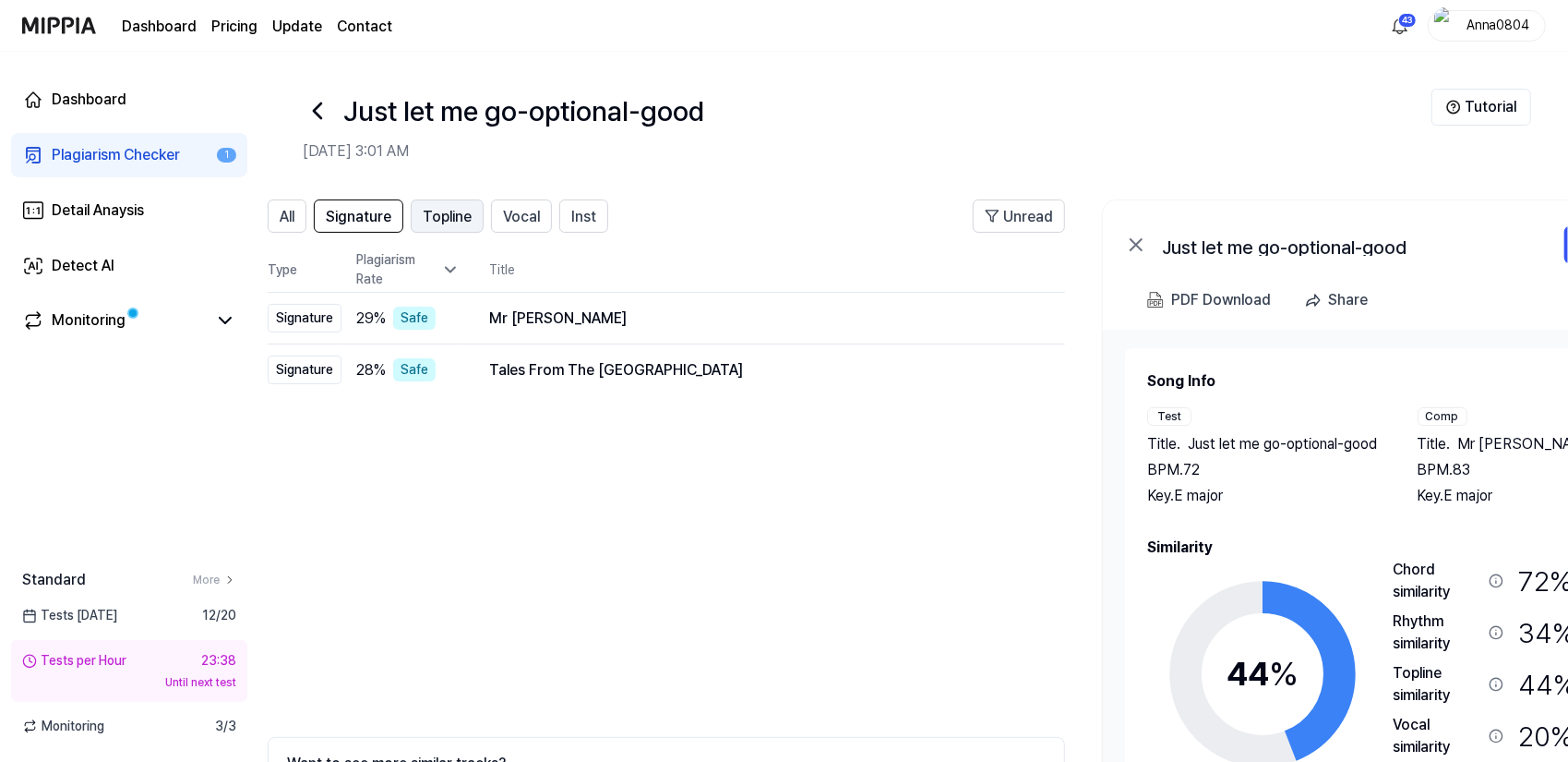
click at [451, 219] on span "Topline" at bounding box center [447, 216] width 49 height 22
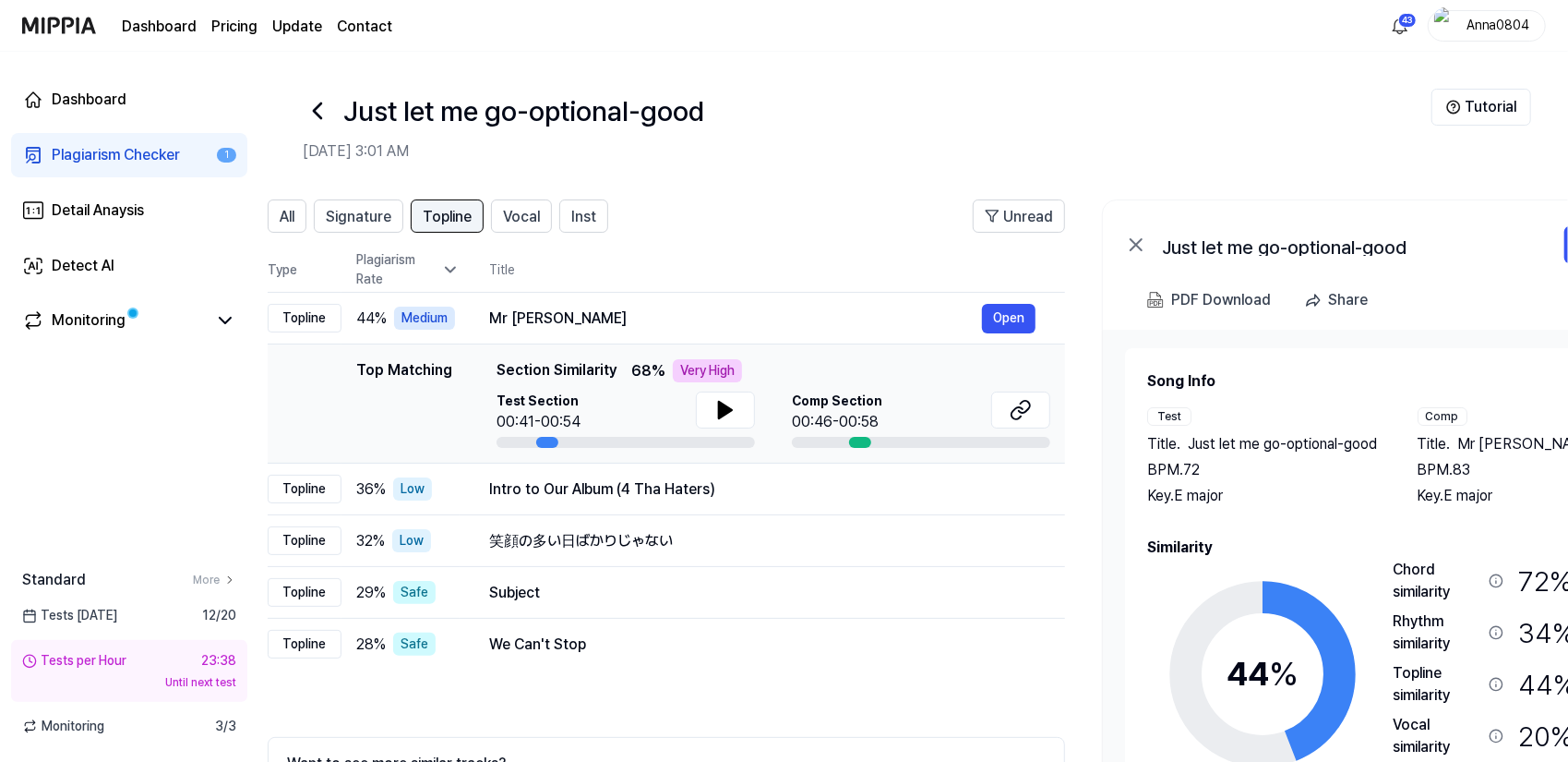
scroll to position [0, 38]
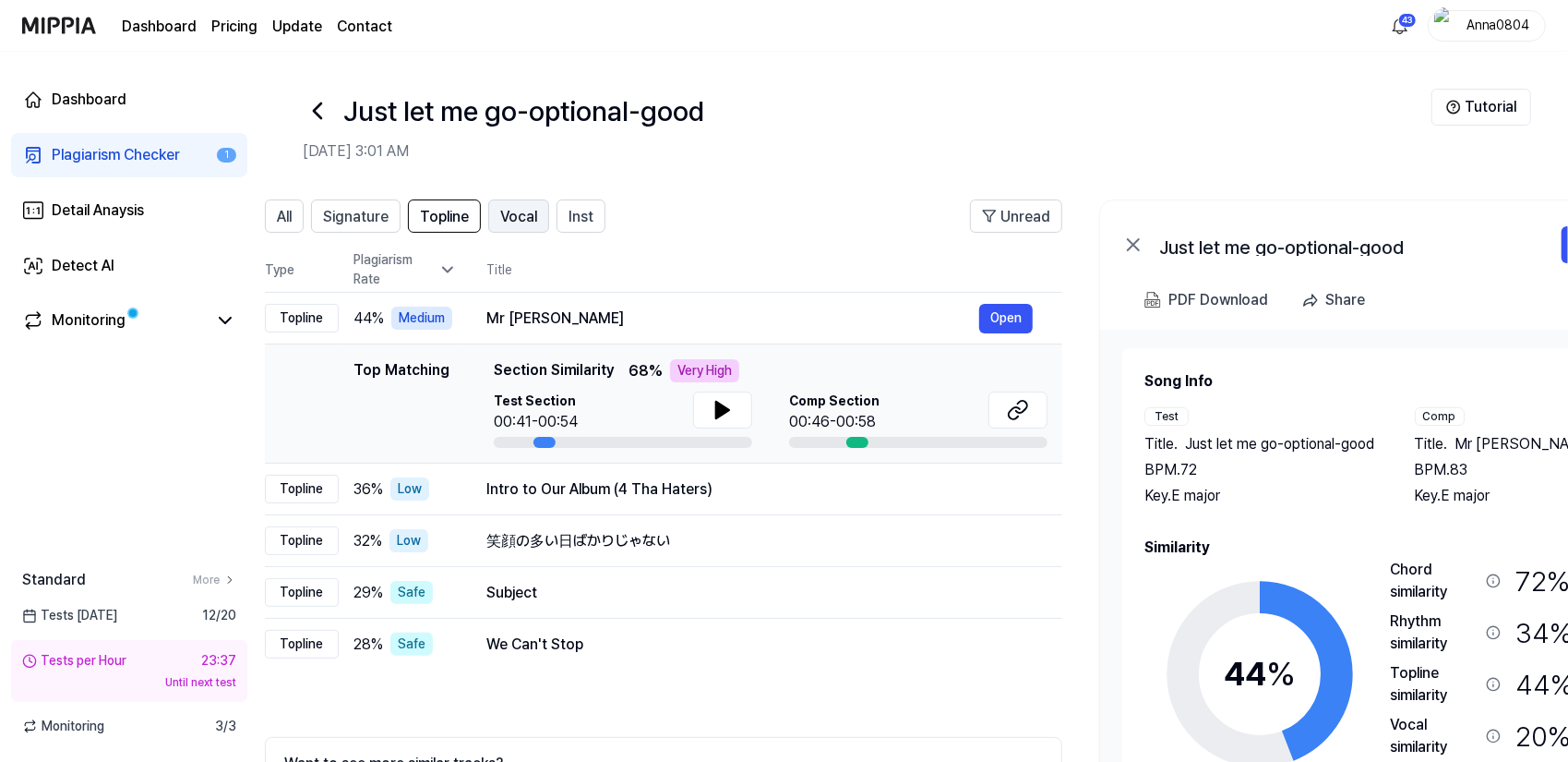
click at [523, 214] on span "Vocal" at bounding box center [519, 216] width 37 height 22
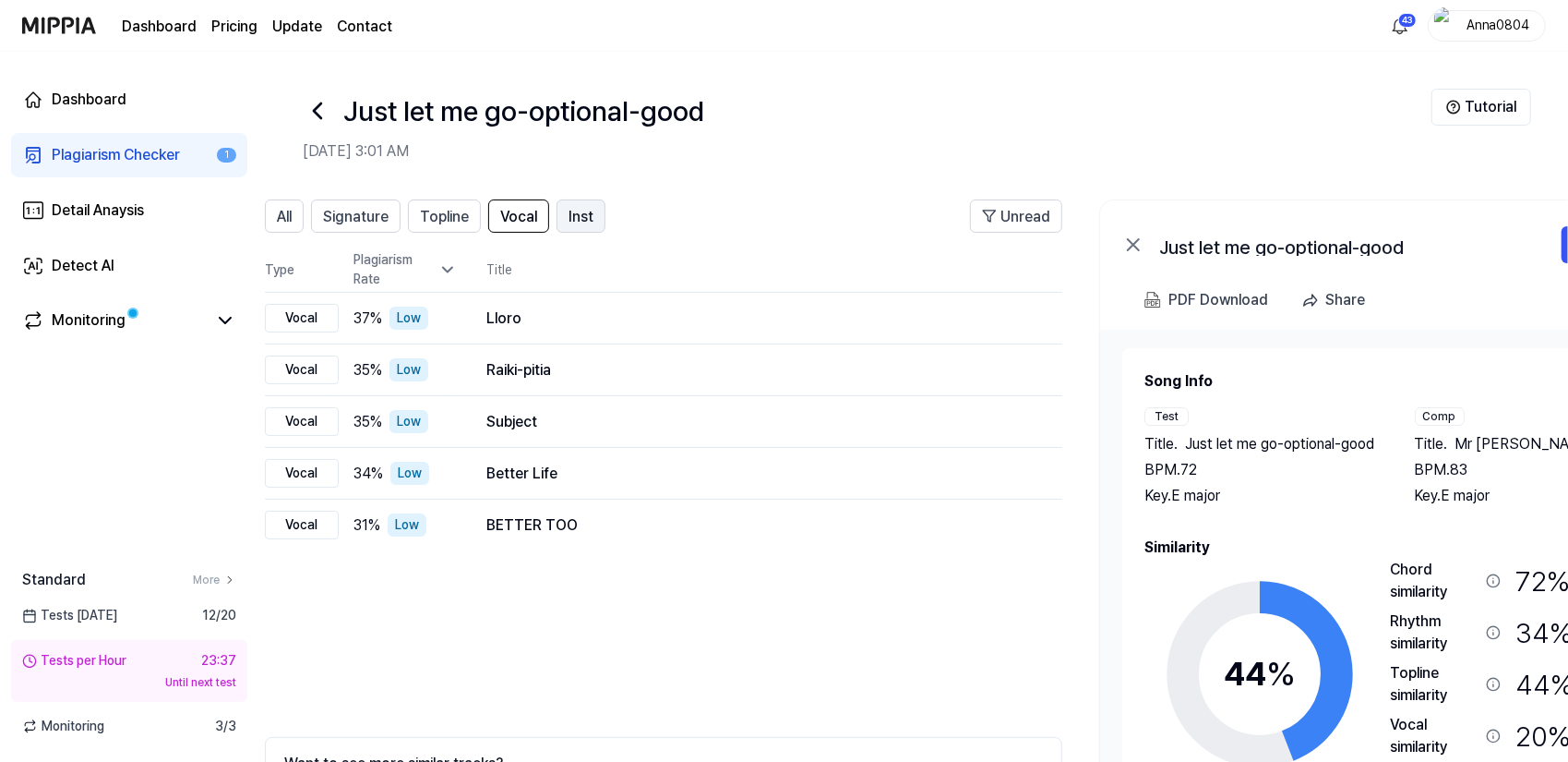
click at [575, 212] on span "Inst" at bounding box center [581, 216] width 25 height 22
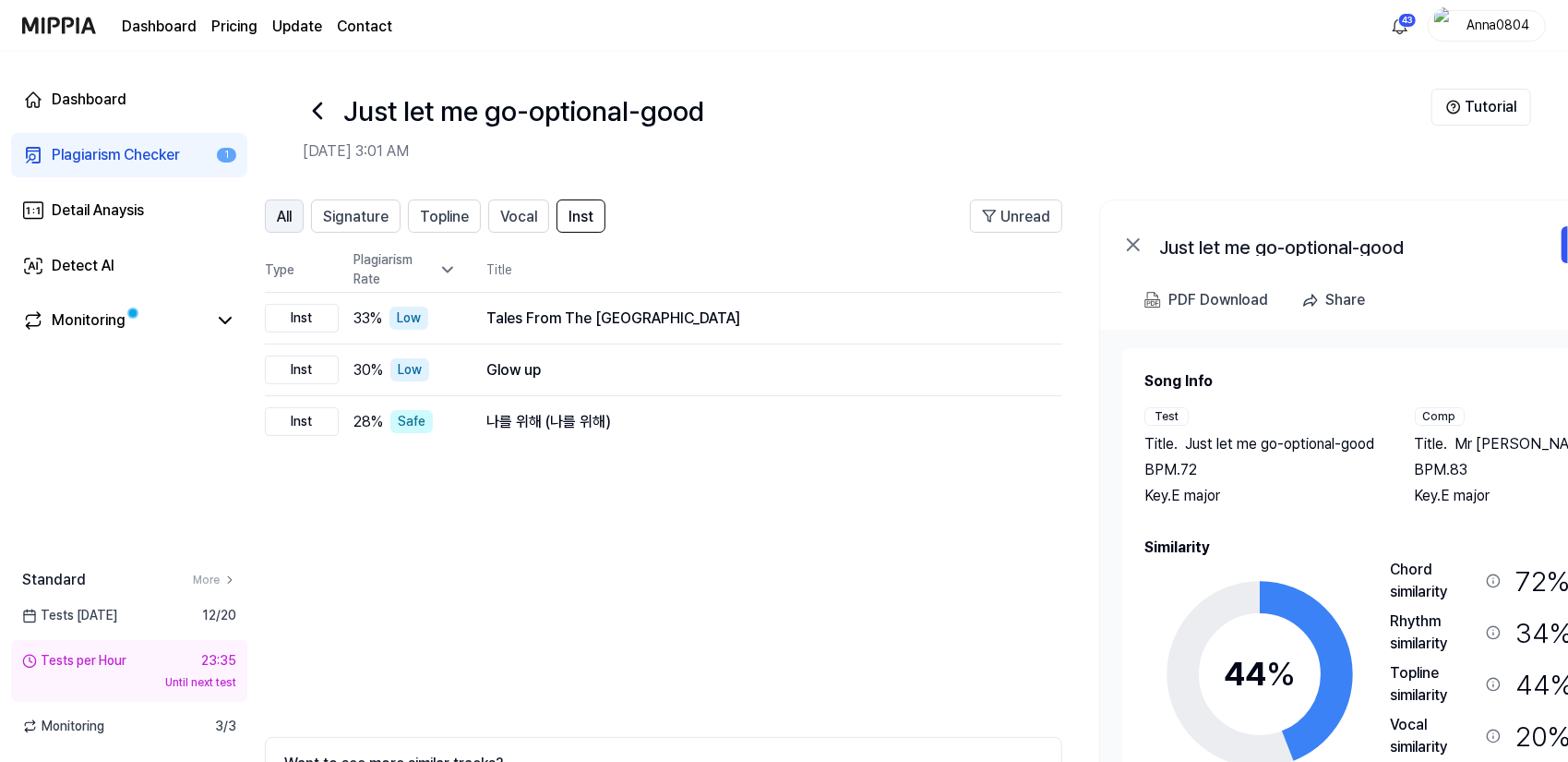
click at [277, 216] on span "All" at bounding box center [284, 216] width 14 height 22
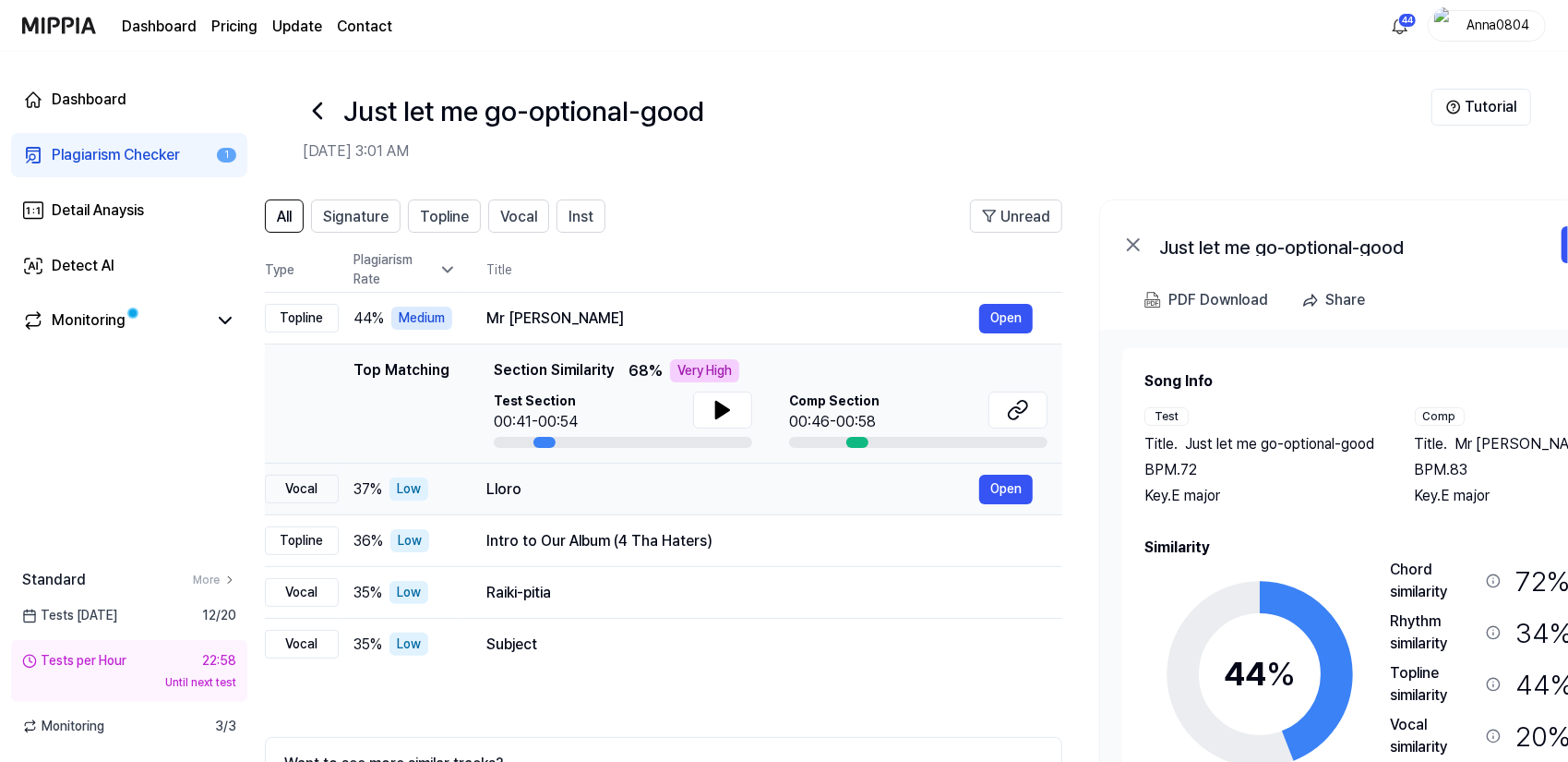
click at [491, 497] on div "Lloro" at bounding box center [732, 489] width 493 height 22
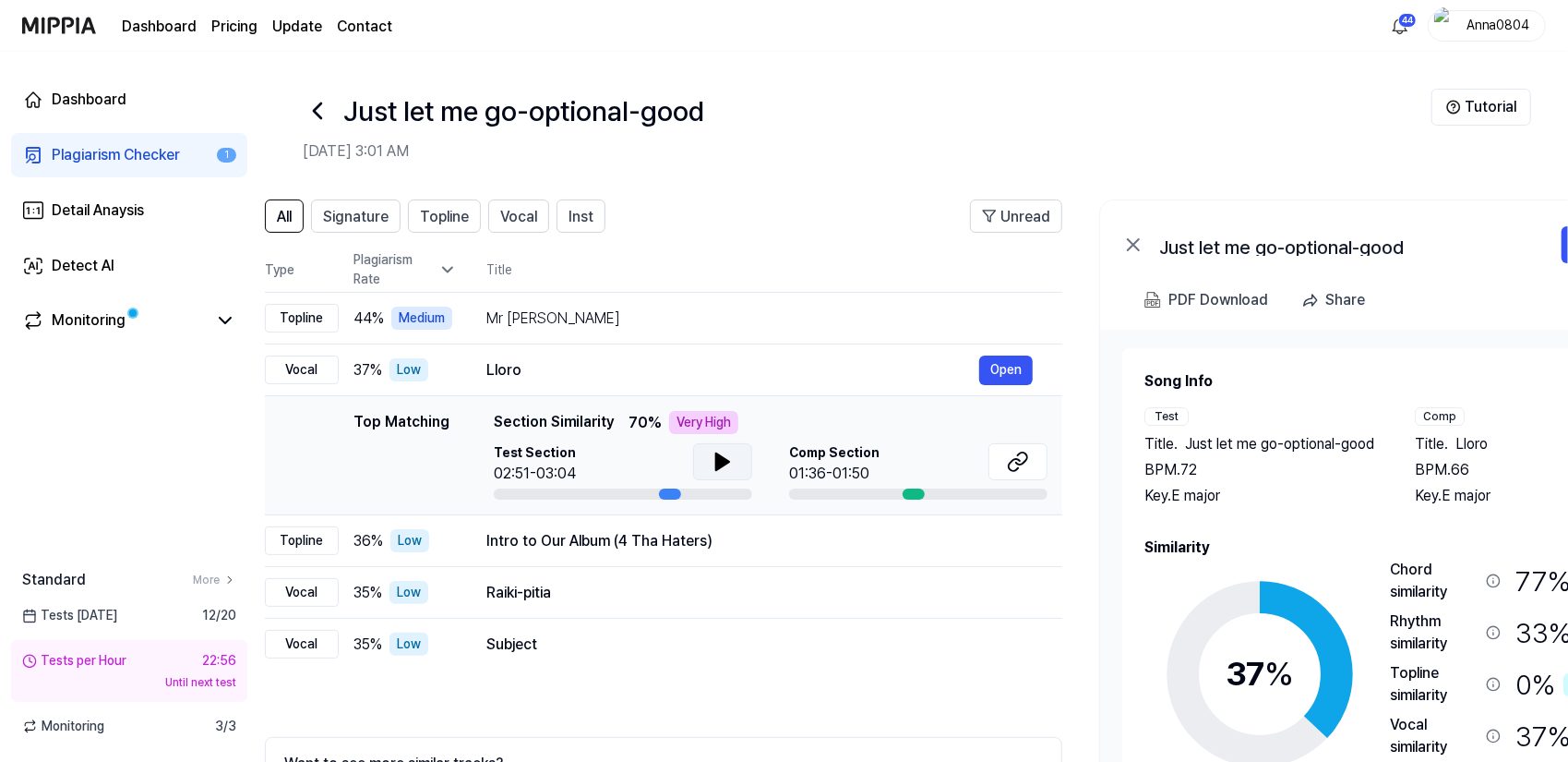
click at [722, 468] on icon at bounding box center [723, 462] width 22 height 22
click at [724, 468] on icon at bounding box center [726, 461] width 4 height 14
click at [1008, 481] on link at bounding box center [1018, 464] width 59 height 42
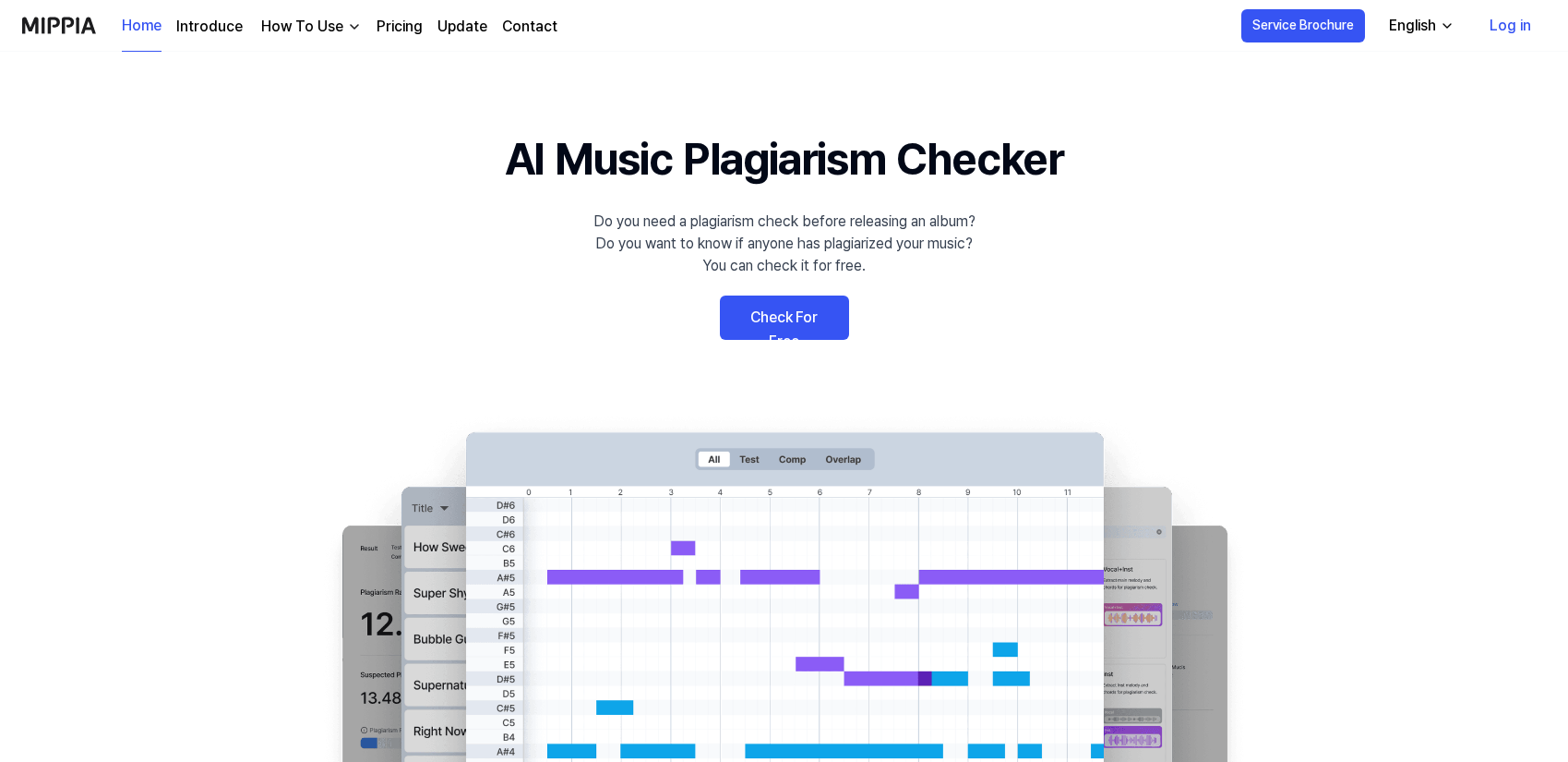
click at [1509, 20] on link "Log in" at bounding box center [1511, 26] width 71 height 51
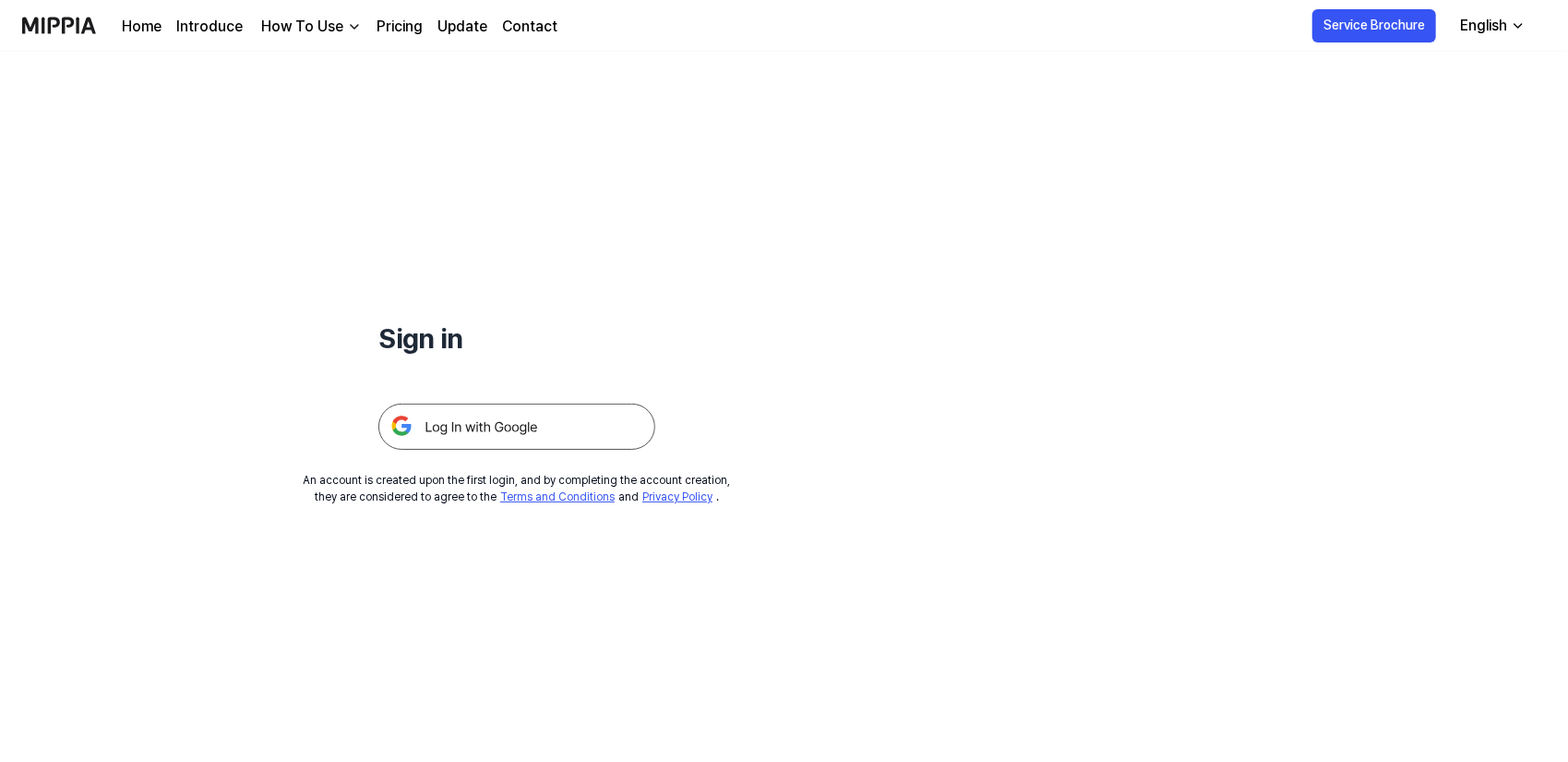
click at [577, 437] on img at bounding box center [517, 426] width 277 height 46
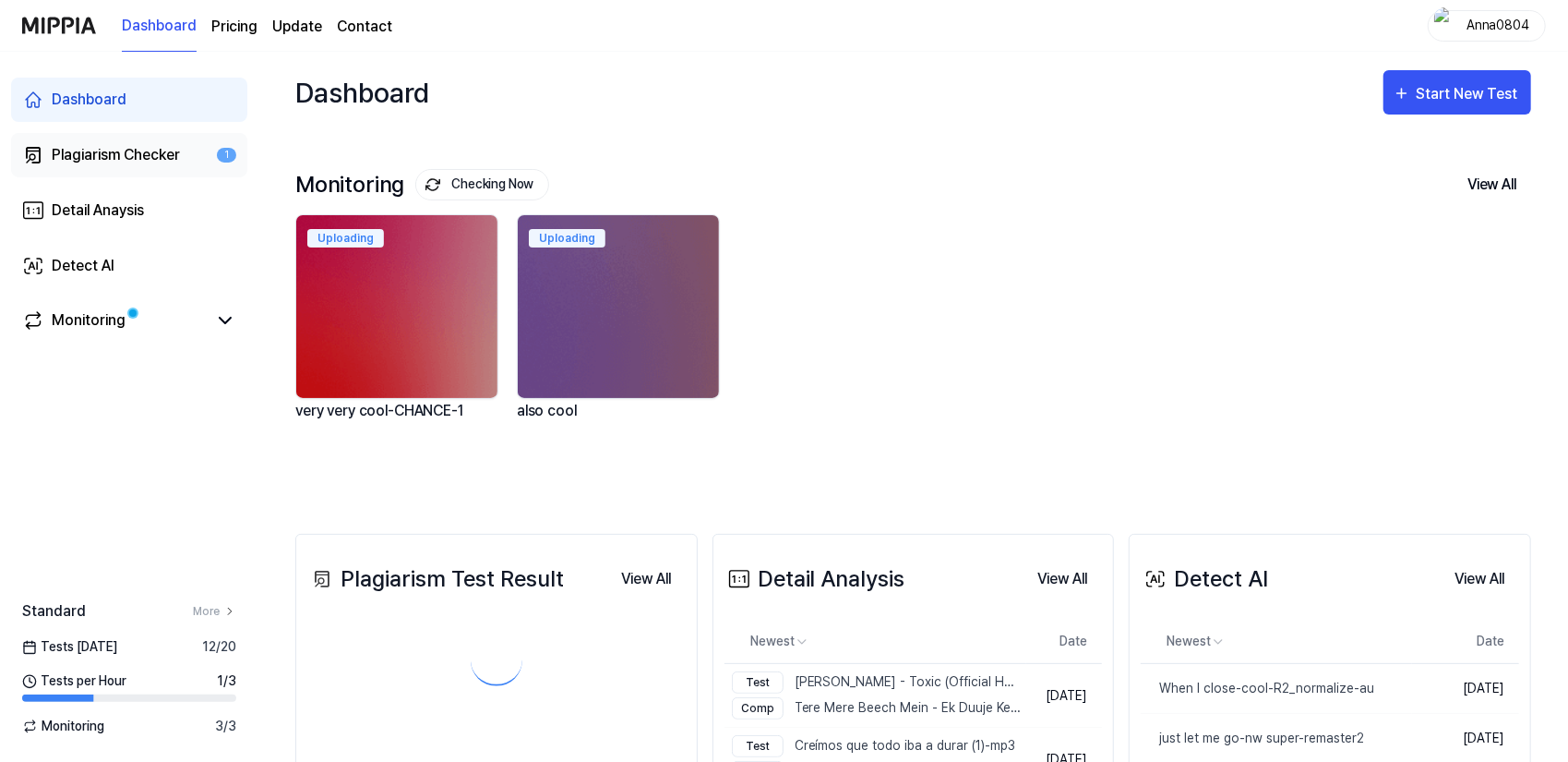
click at [103, 154] on div "Plagiarism Checker" at bounding box center [115, 154] width 129 height 22
click at [87, 158] on div "Plagiarism Checker" at bounding box center [115, 154] width 129 height 22
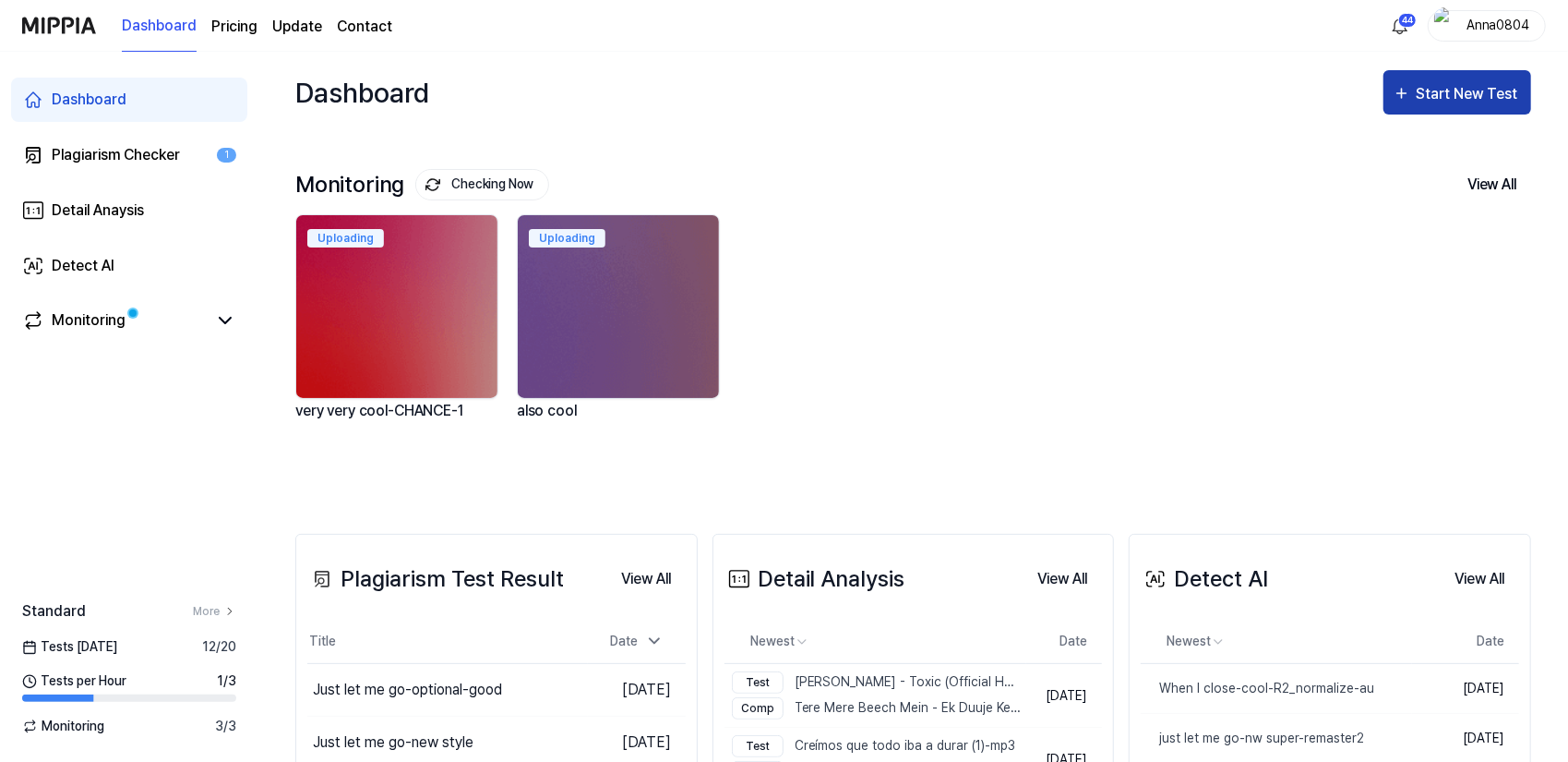
click at [1427, 84] on div "Start New Test" at bounding box center [1470, 93] width 105 height 24
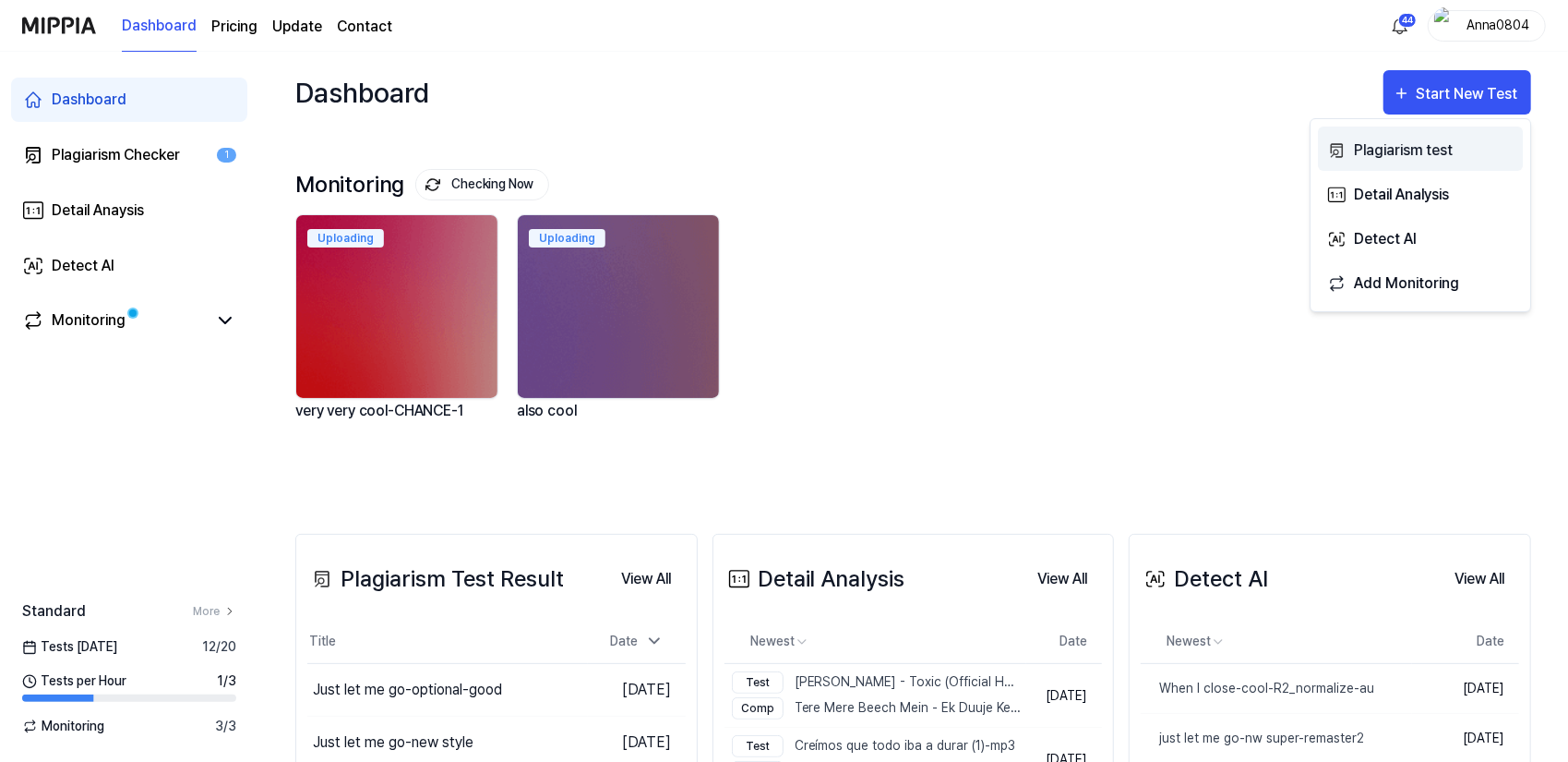
click at [1416, 147] on div "Plagiarism test" at bounding box center [1435, 150] width 161 height 24
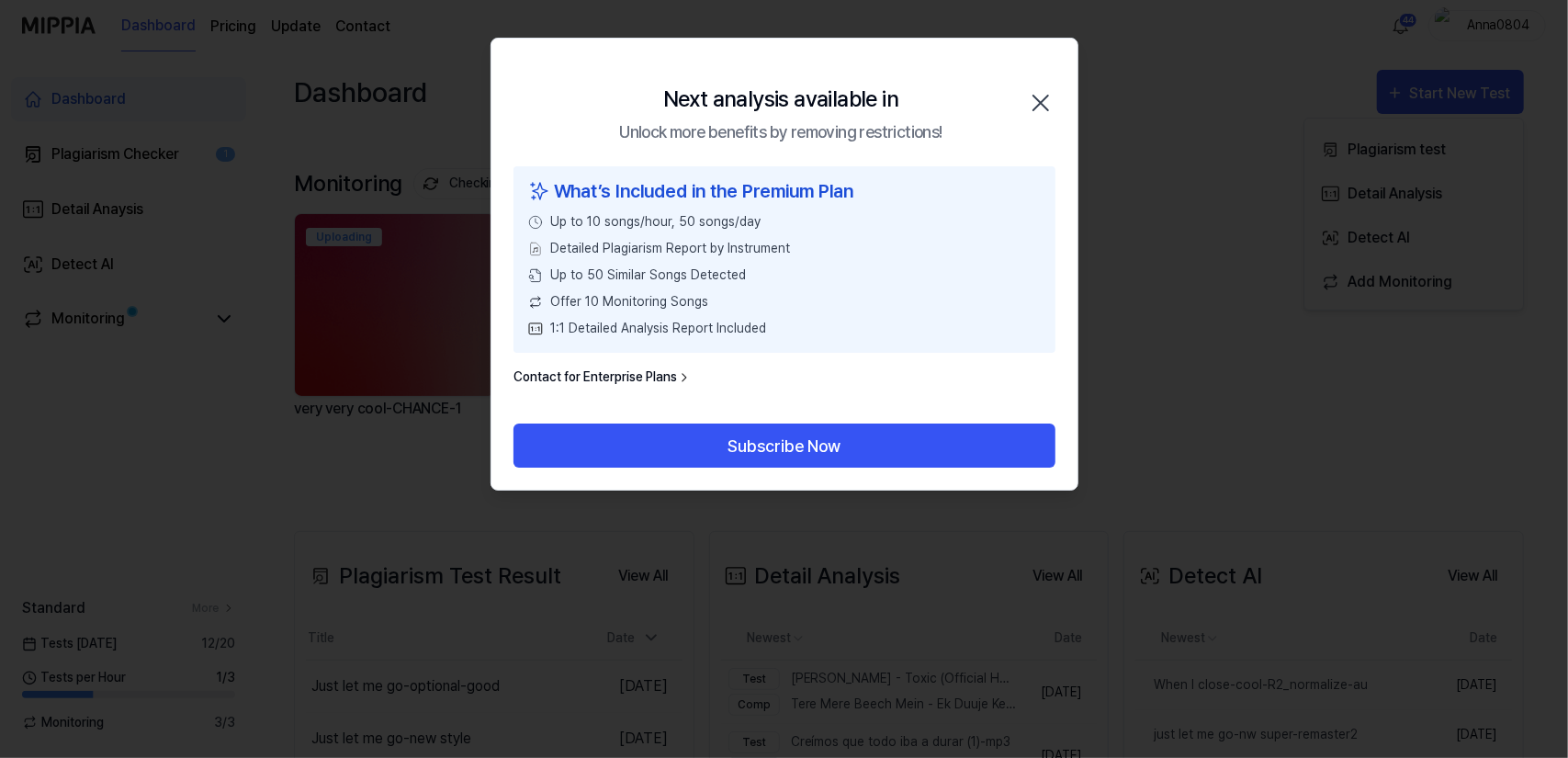
click at [1040, 106] on icon "button" at bounding box center [1041, 102] width 29 height 29
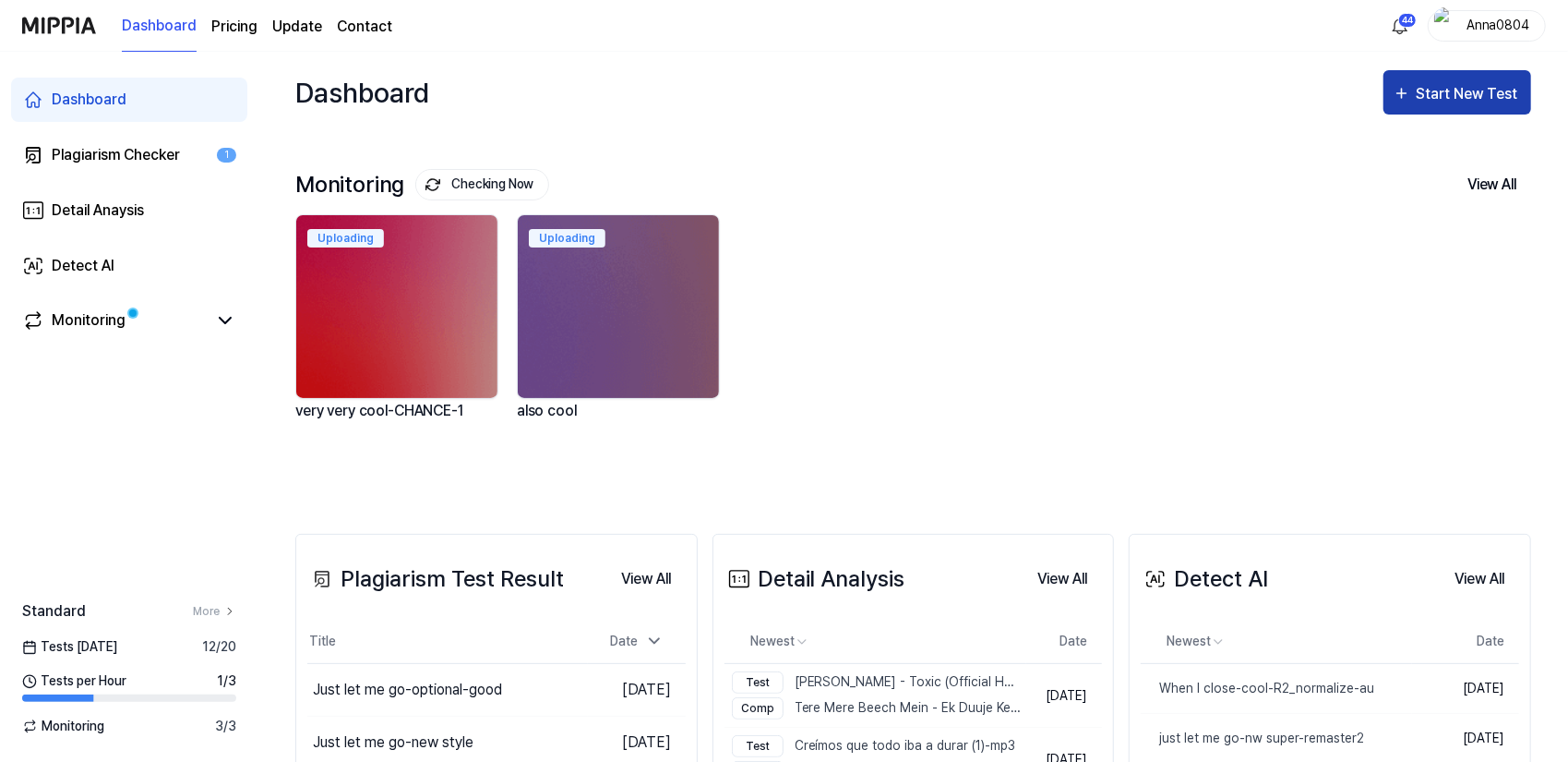
click at [1425, 90] on div "Start New Test" at bounding box center [1470, 93] width 105 height 24
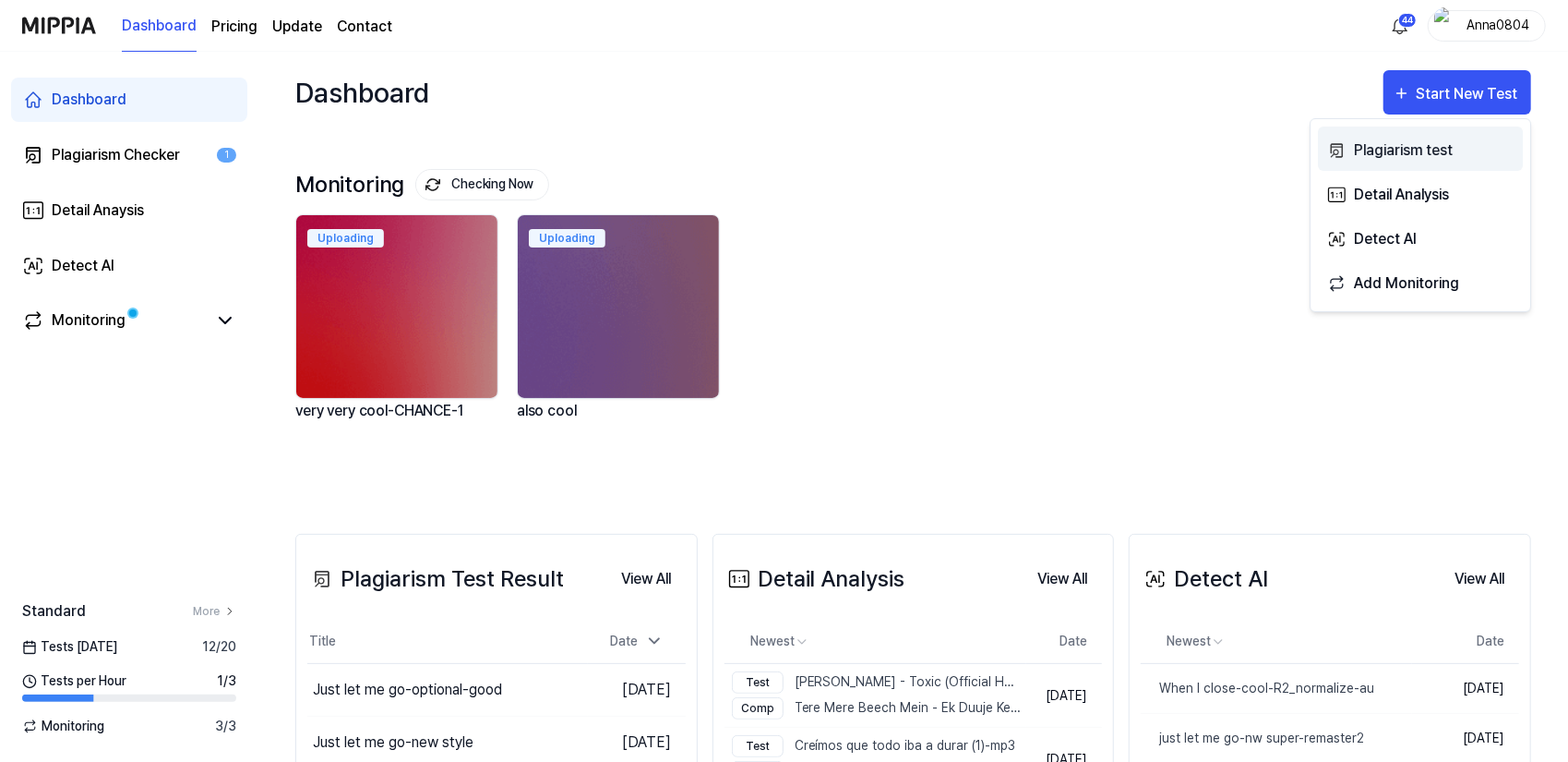
click at [1404, 141] on div "Plagiarism test" at bounding box center [1435, 150] width 161 height 24
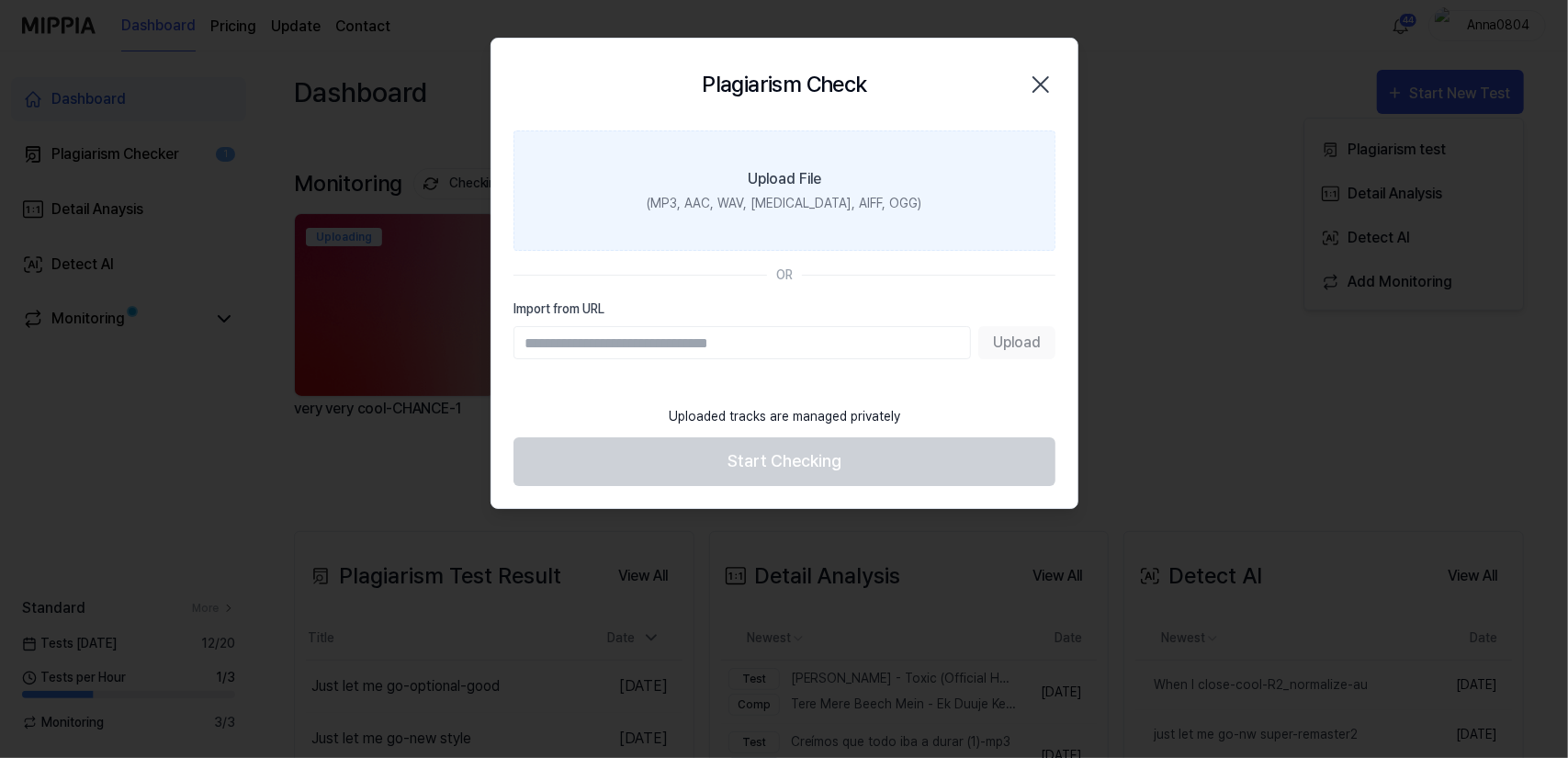
click at [671, 217] on label "Upload File (MP3, AAC, WAV, [MEDICAL_DATA], AIFF, OGG)" at bounding box center [784, 191] width 542 height 120
click at [0, 0] on input "Upload File (MP3, AAC, WAV, [MEDICAL_DATA], AIFF, OGG)" at bounding box center [0, 0] width 0 height 0
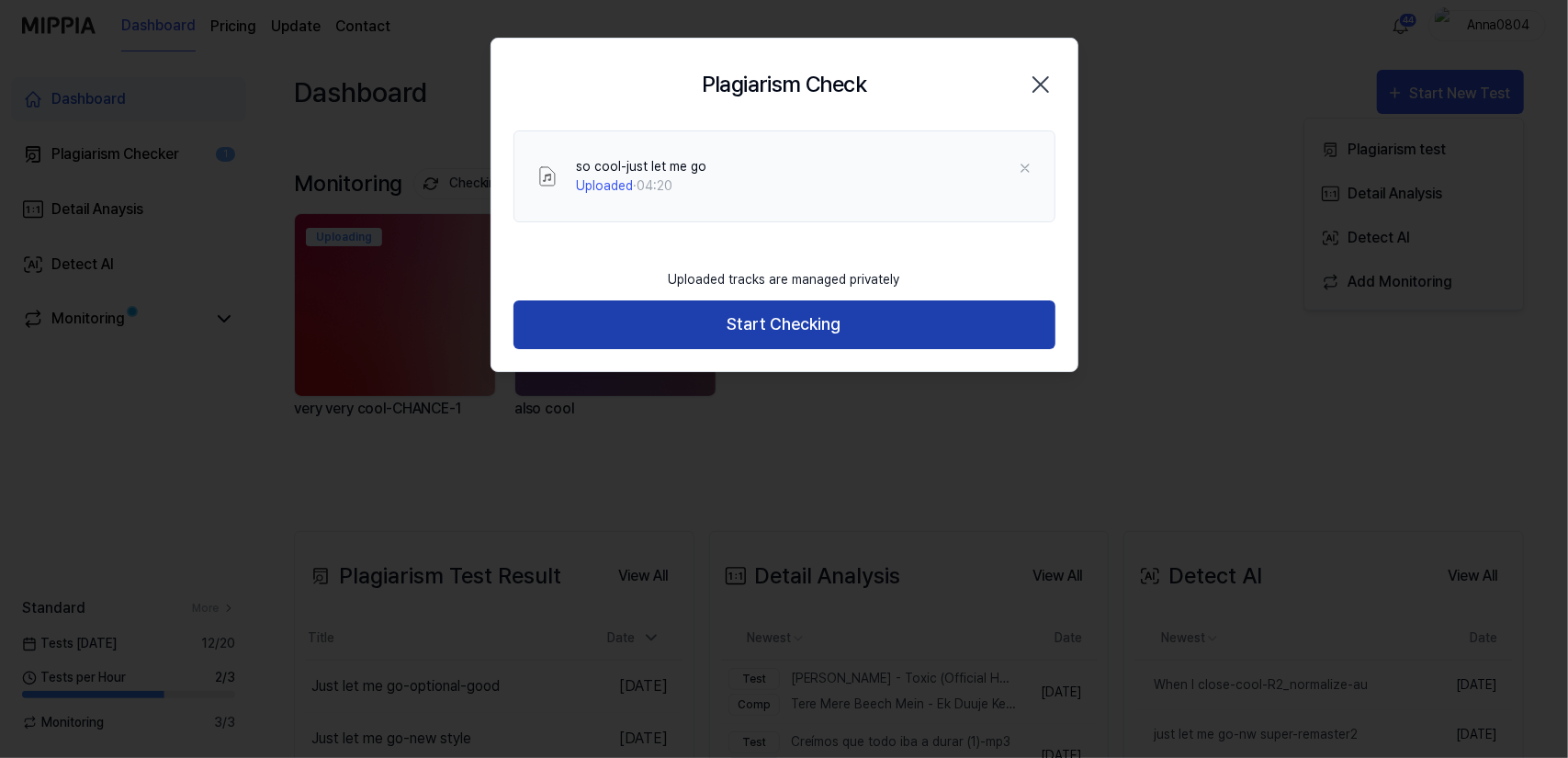
click at [790, 315] on button "Start Checking" at bounding box center [784, 324] width 542 height 48
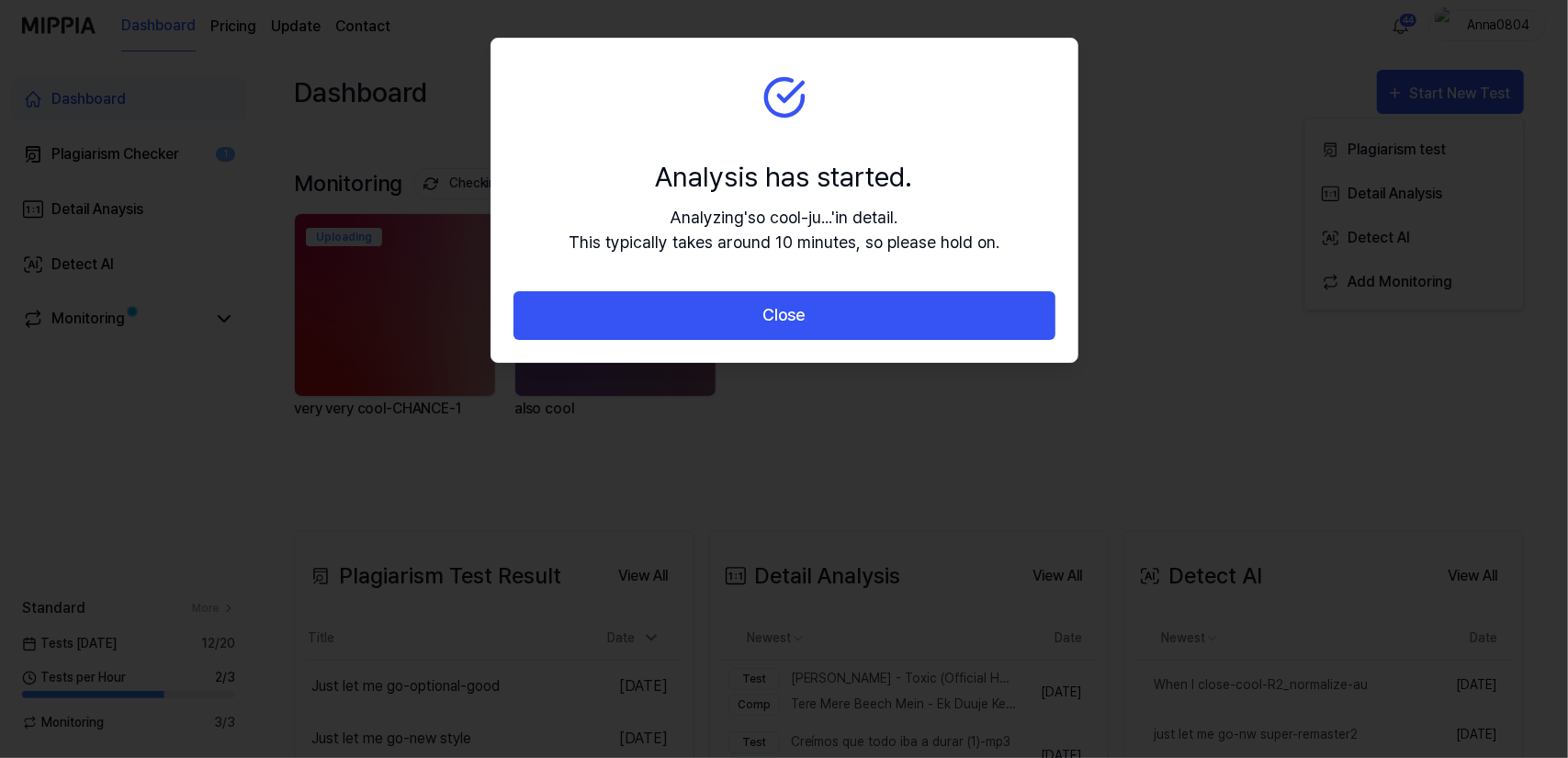
click at [790, 315] on button "Close" at bounding box center [784, 315] width 542 height 48
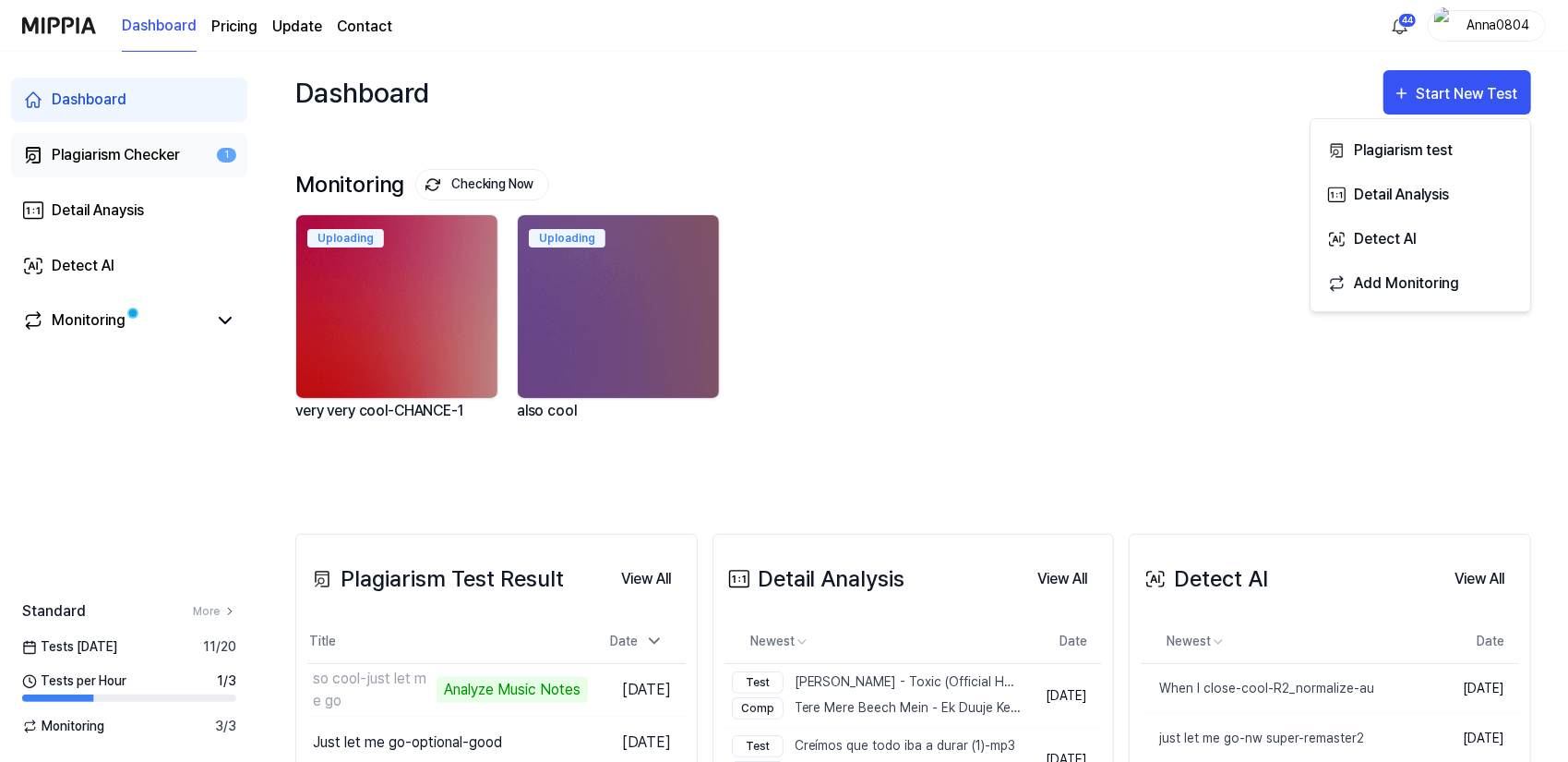
click at [168, 152] on div "Plagiarism Checker" at bounding box center [115, 154] width 129 height 22
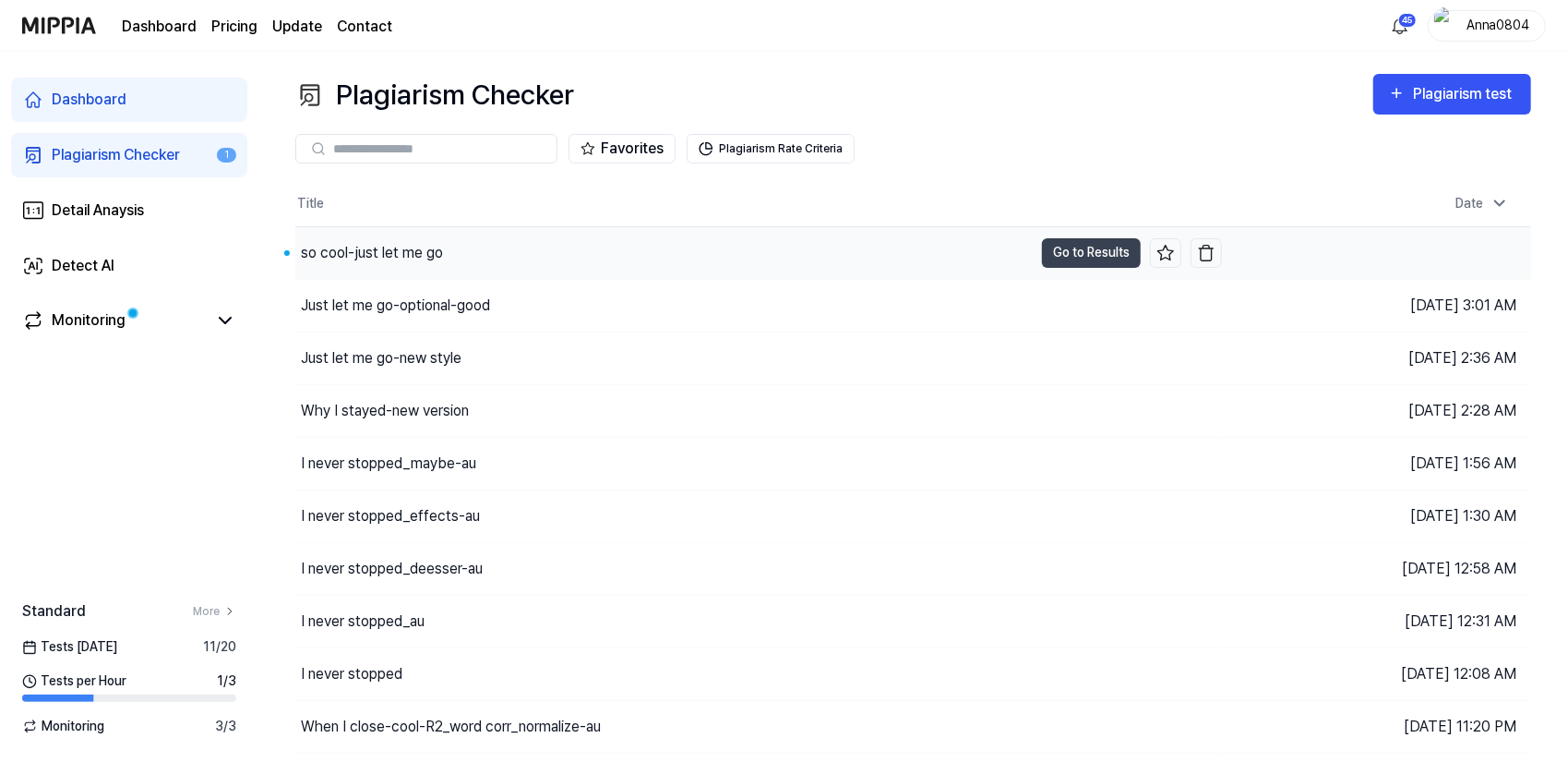
click at [456, 250] on div "so cool-just let me go" at bounding box center [664, 253] width 738 height 51
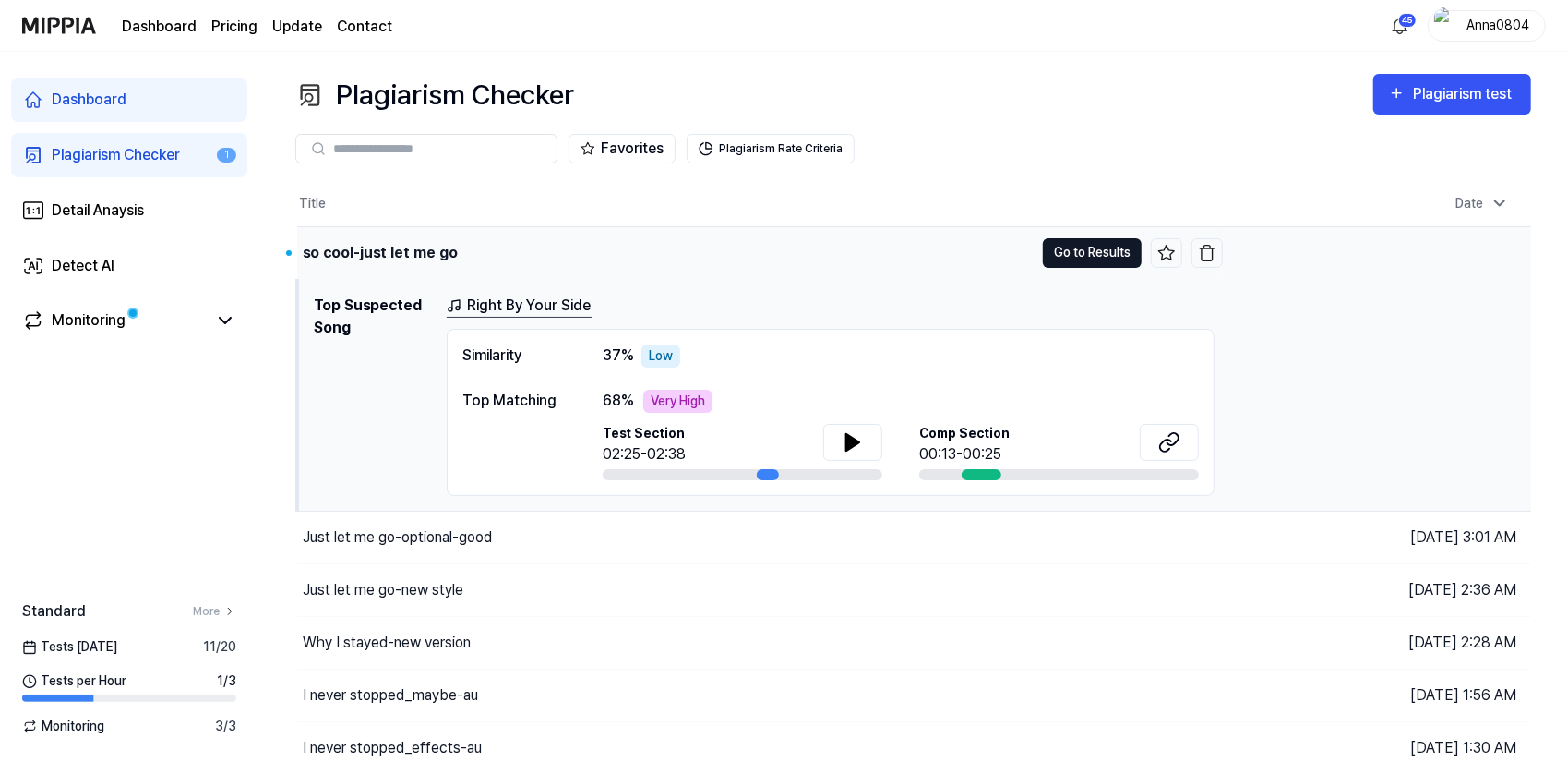
click at [1059, 253] on button "Go to Results" at bounding box center [1092, 253] width 99 height 30
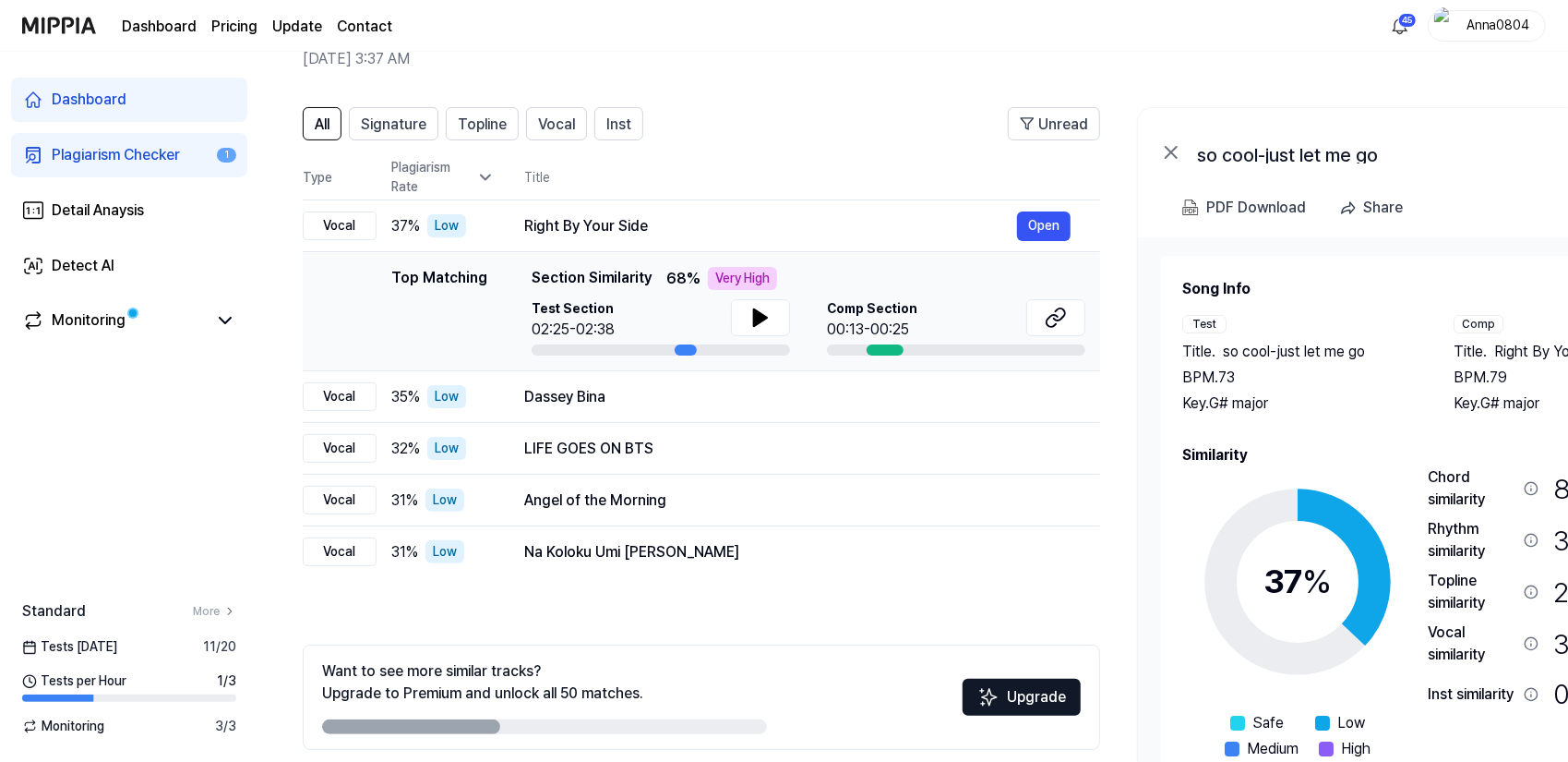
drag, startPoint x: 1416, startPoint y: 417, endPoint x: 1453, endPoint y: 427, distance: 38.3
click at [1453, 427] on div "Song Info Test Title . so cool-just let me go BPM. 73 Key. G# major Comp Title …" at bounding box center [1436, 532] width 506 height 508
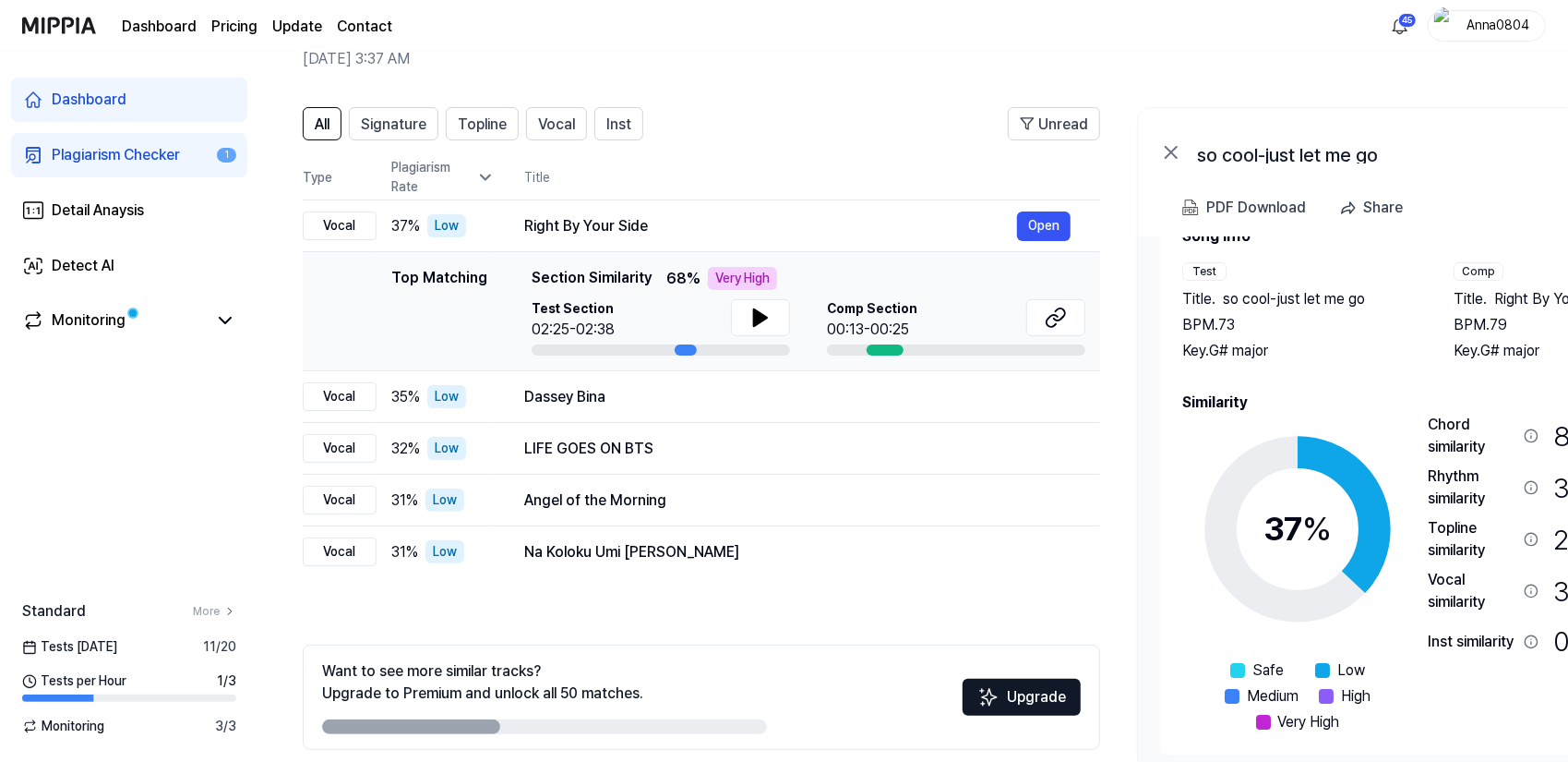
scroll to position [56, 0]
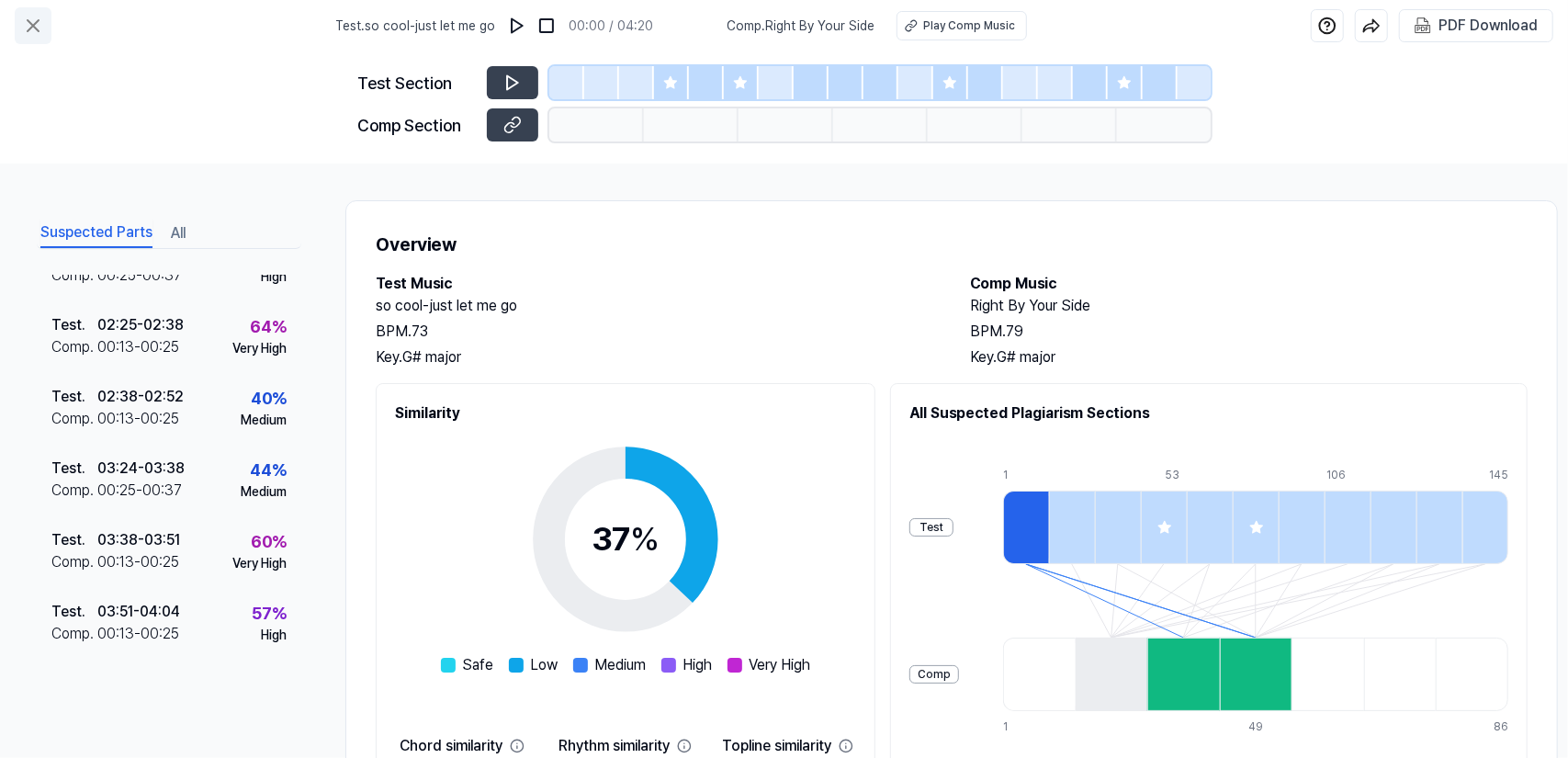
click at [26, 17] on icon at bounding box center [32, 25] width 22 height 22
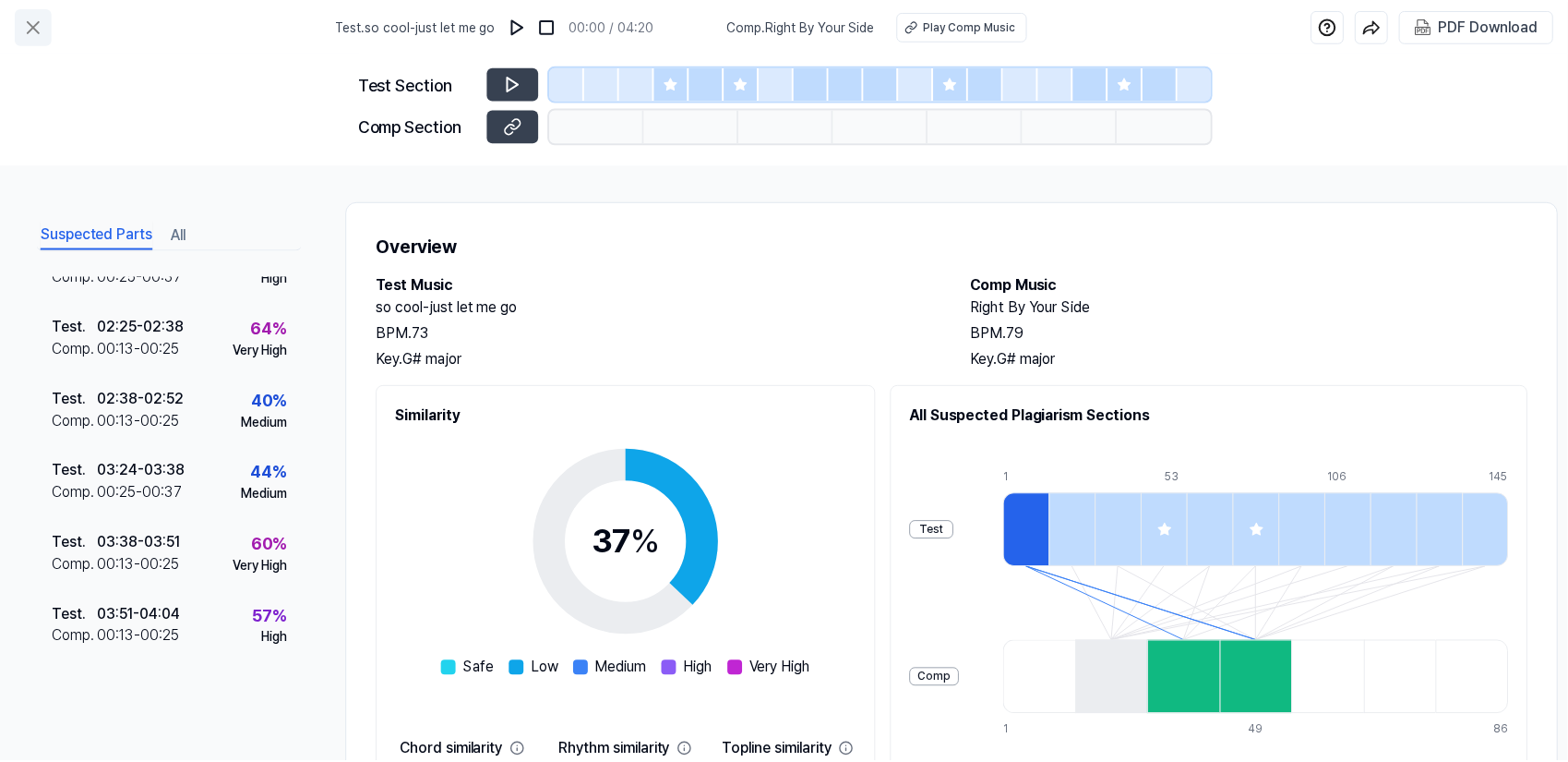
scroll to position [93, 0]
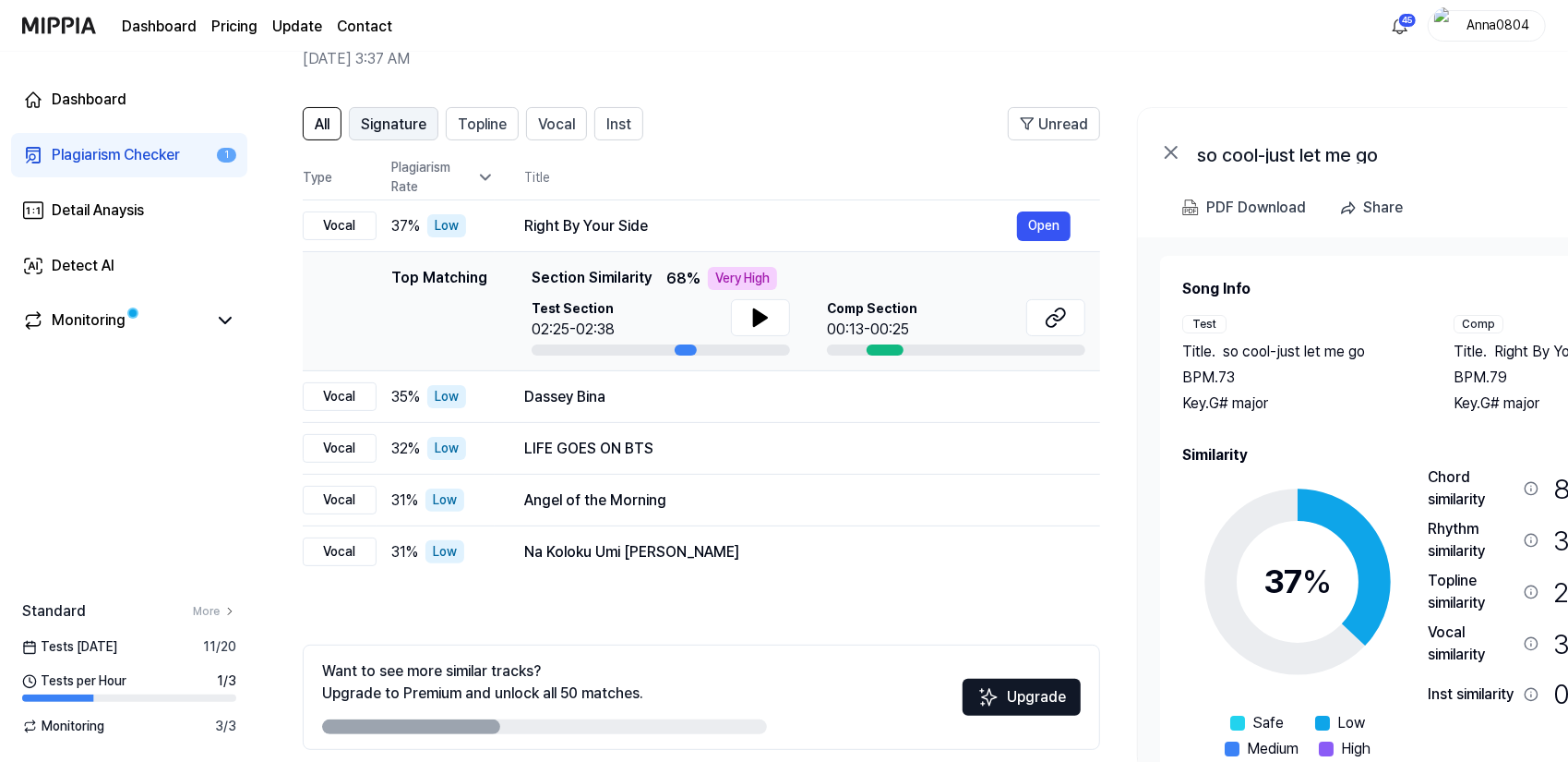
click at [406, 125] on span "Signature" at bounding box center [394, 124] width 66 height 22
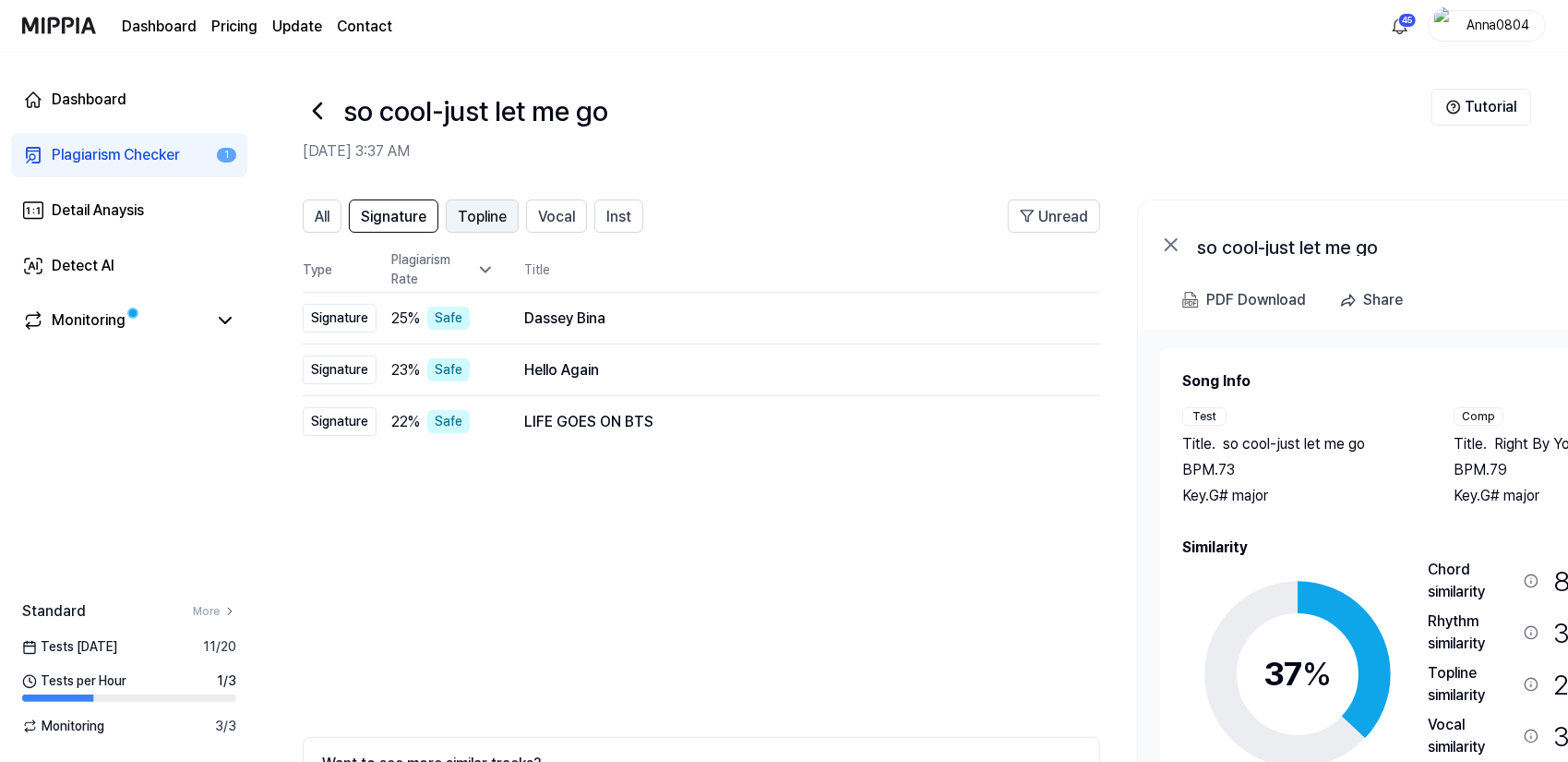
click at [477, 212] on span "Topline" at bounding box center [481, 216] width 49 height 22
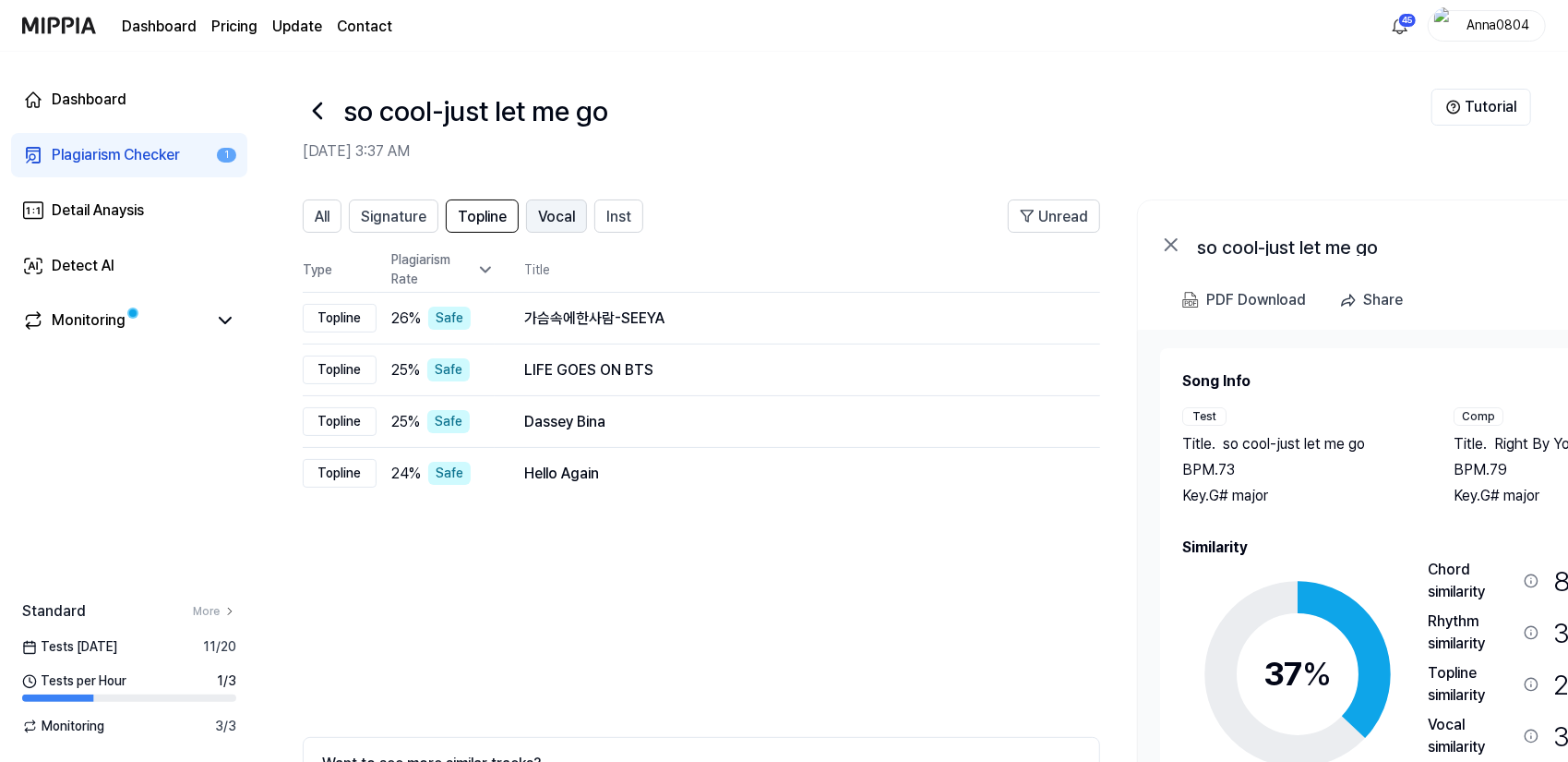
click at [540, 224] on span "Vocal" at bounding box center [557, 216] width 37 height 22
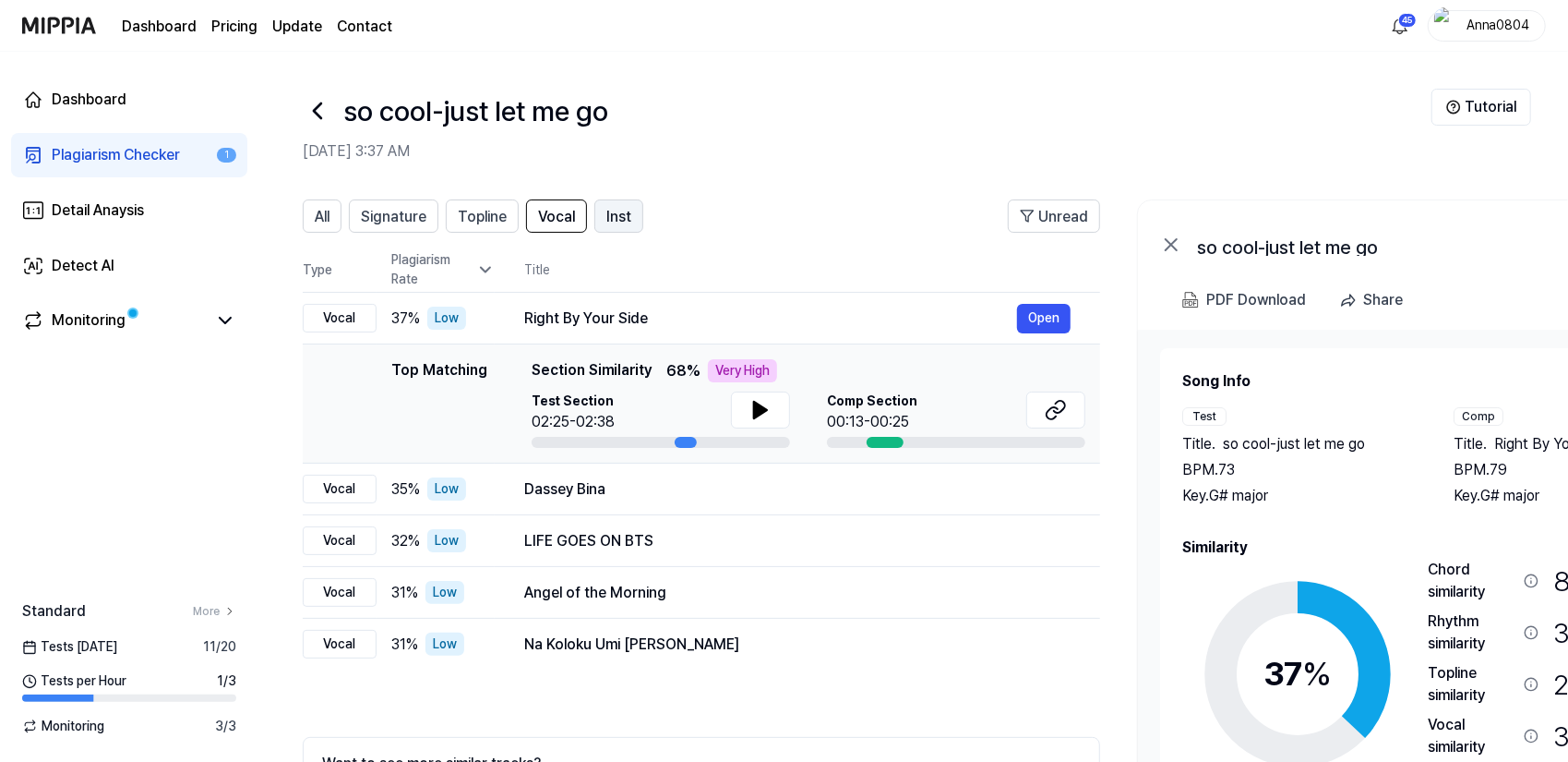
click at [626, 216] on span "Inst" at bounding box center [619, 216] width 25 height 22
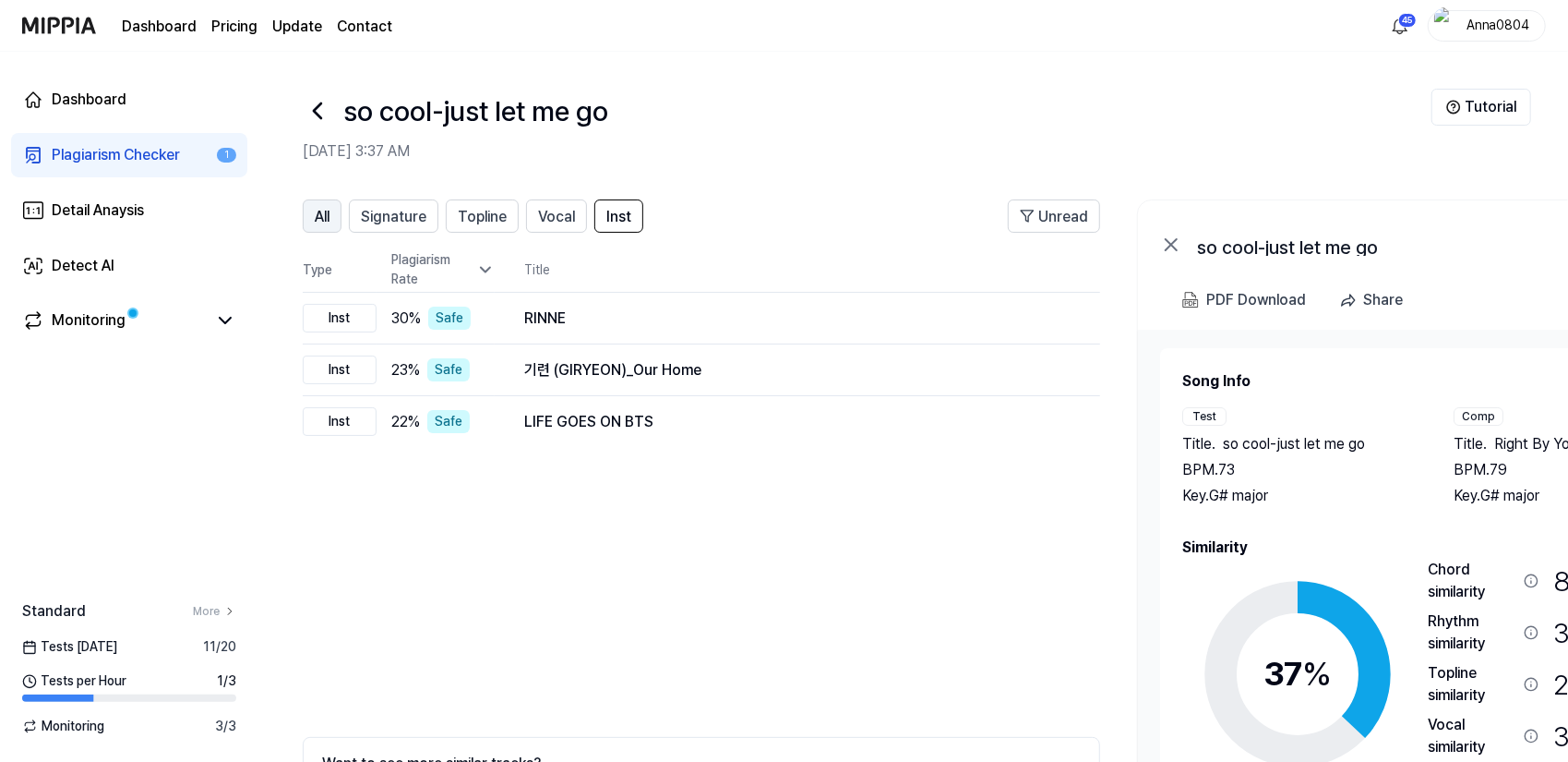
click at [319, 210] on span "All" at bounding box center [321, 216] width 14 height 22
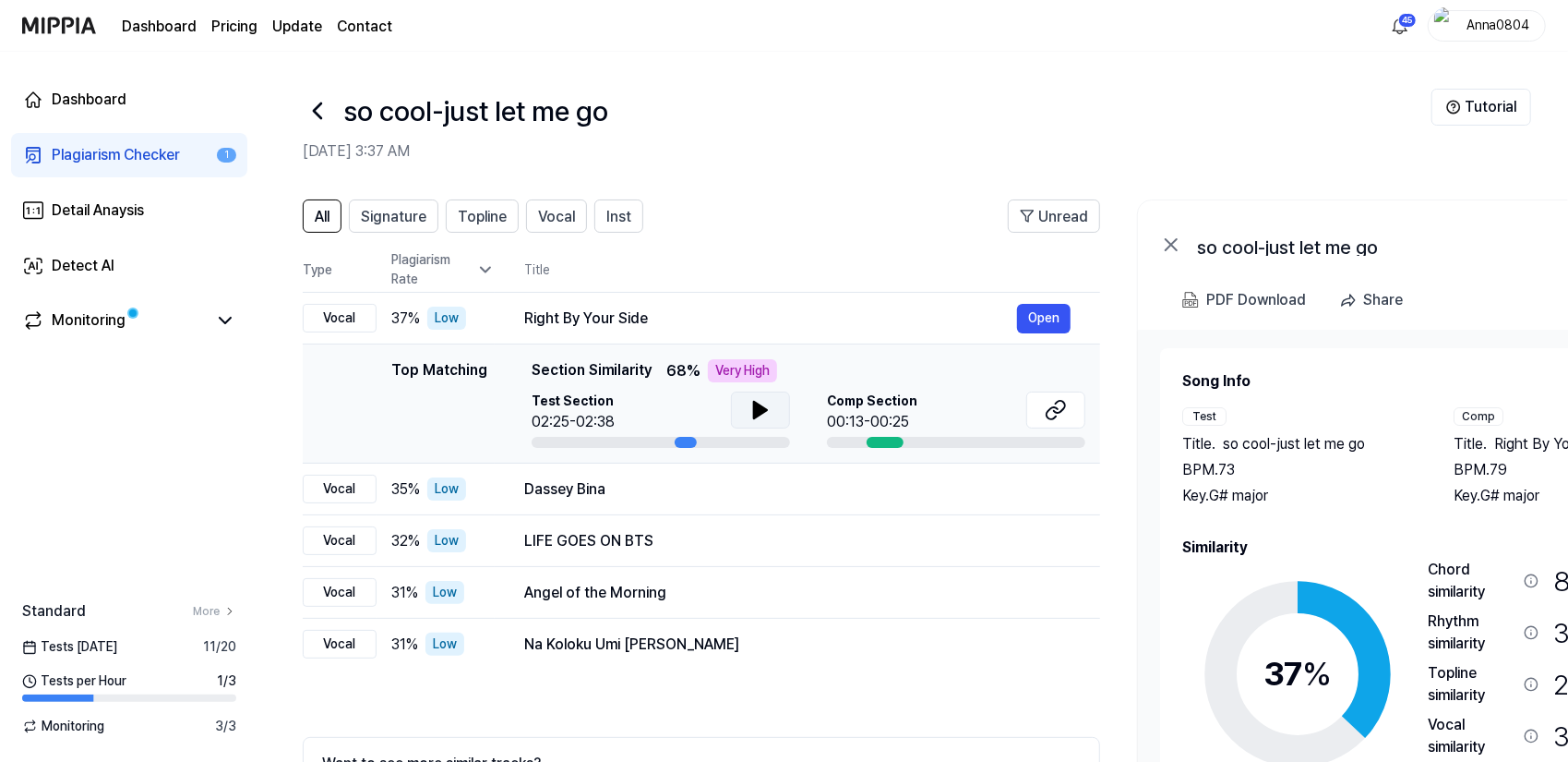
click at [757, 409] on icon at bounding box center [761, 409] width 13 height 16
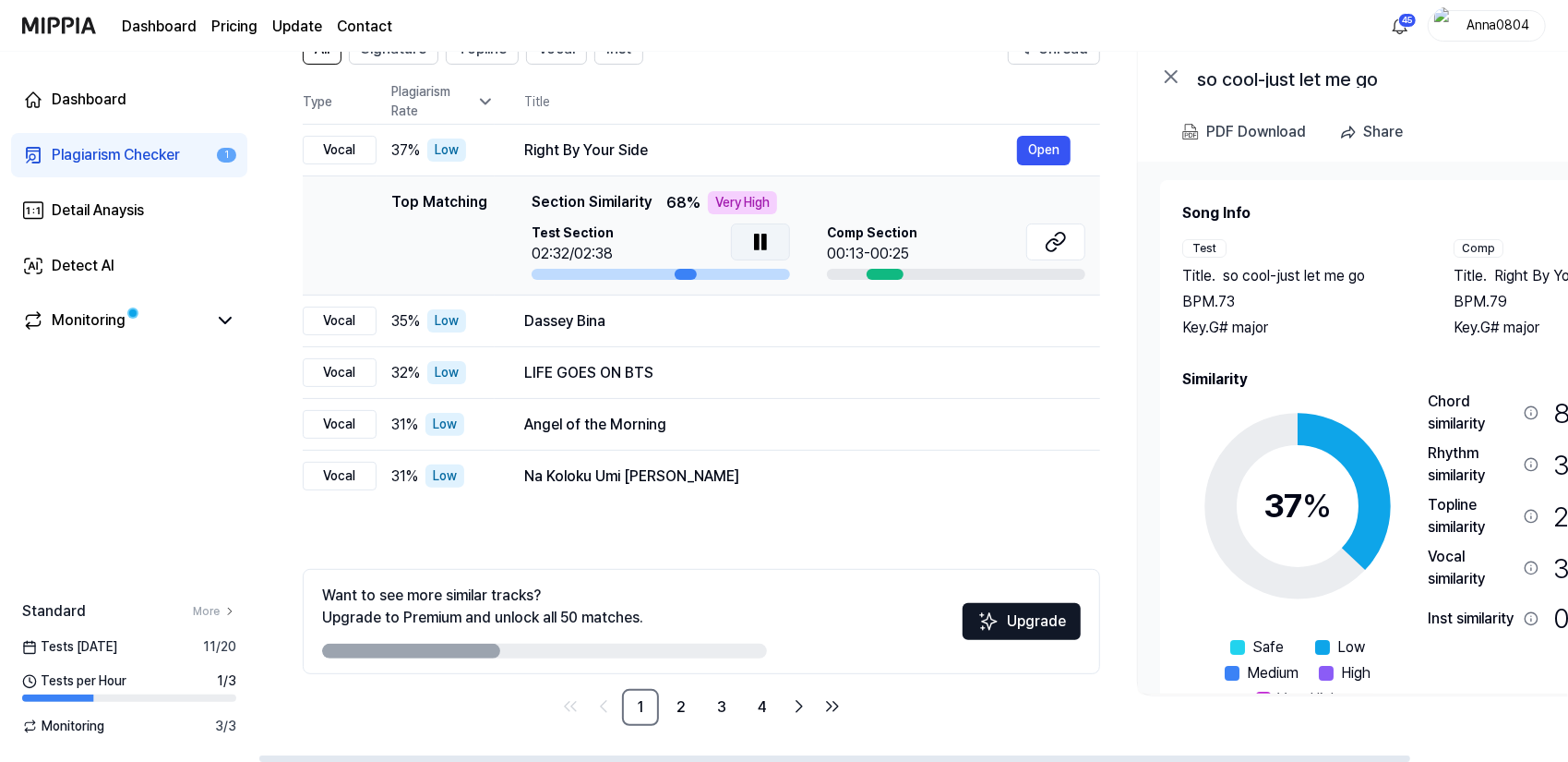
click at [755, 242] on icon at bounding box center [757, 241] width 4 height 14
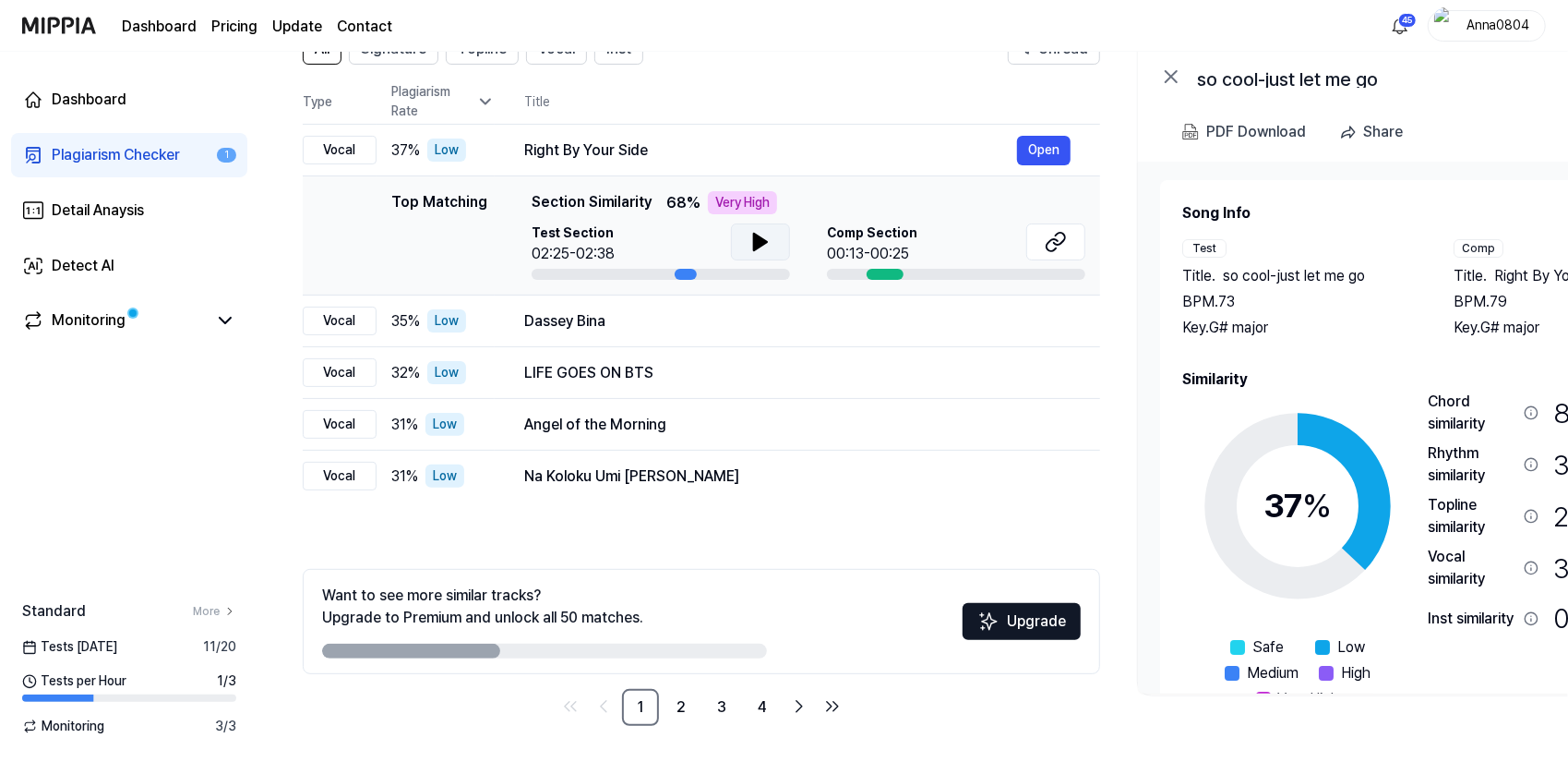
click at [132, 156] on div "Plagiarism Checker" at bounding box center [115, 154] width 129 height 22
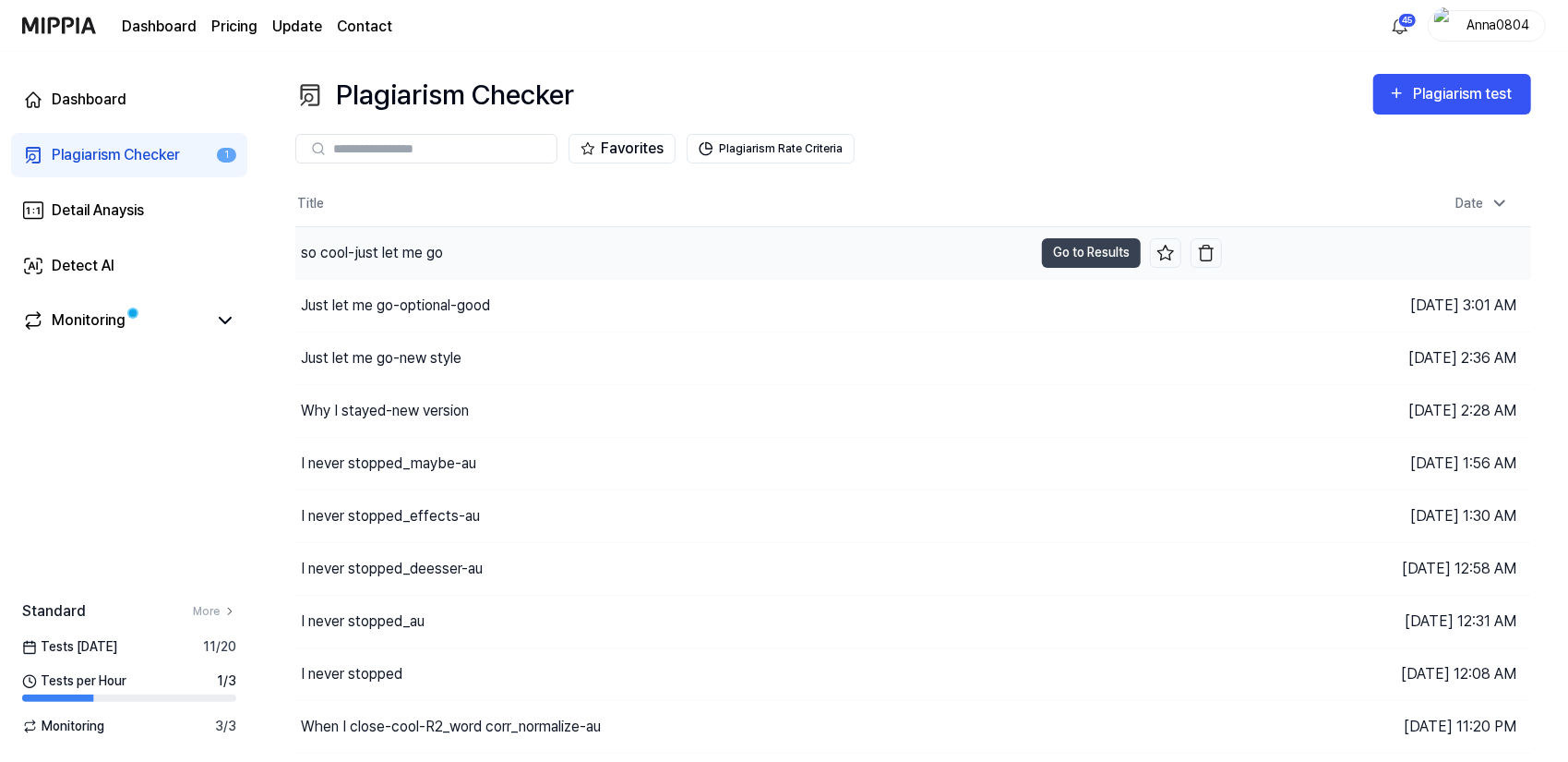
click at [600, 257] on div "so cool-just let me go" at bounding box center [664, 253] width 738 height 51
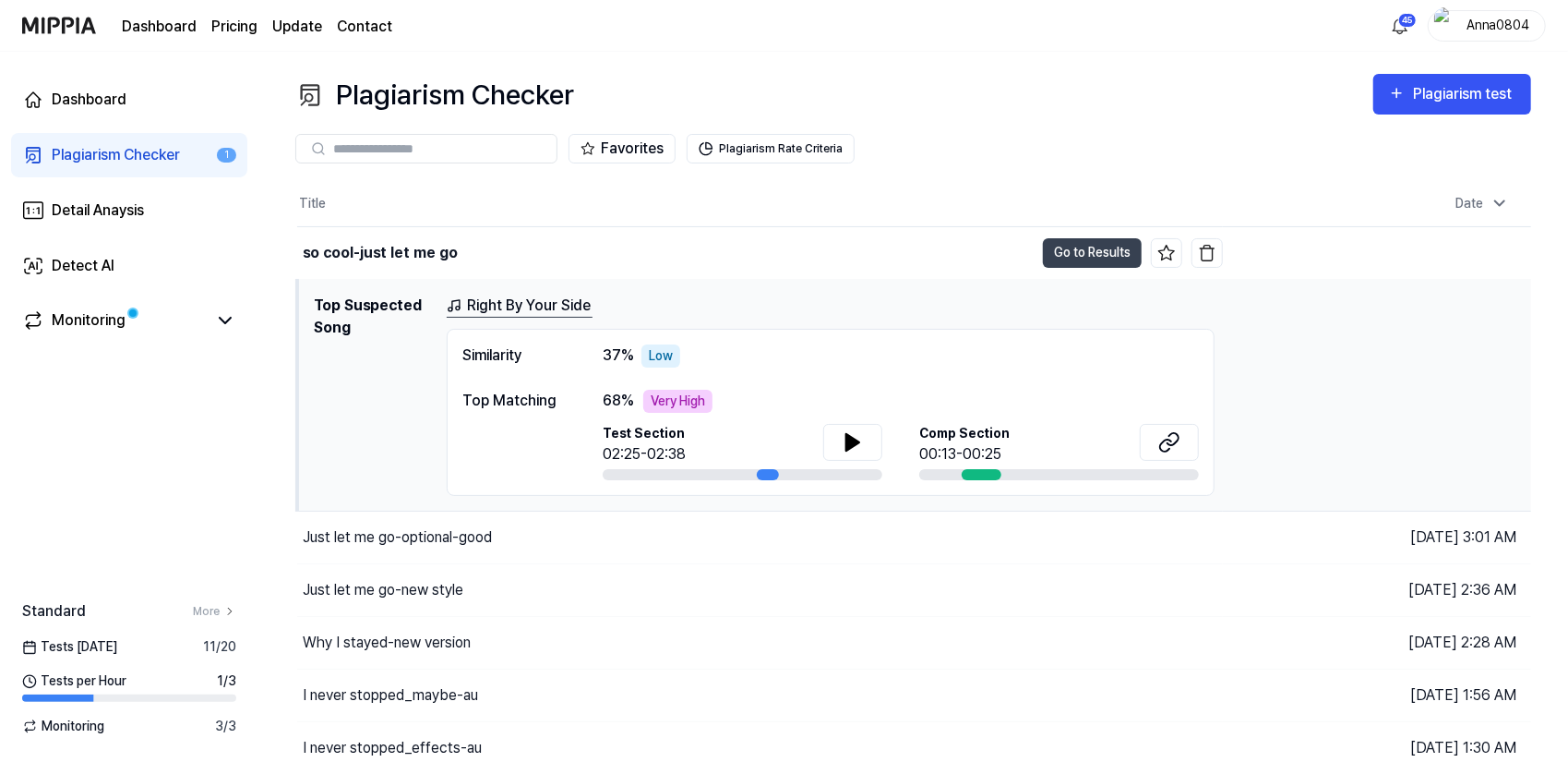
click at [131, 151] on div "Plagiarism Checker" at bounding box center [115, 154] width 129 height 22
click at [132, 157] on div "Plagiarism Checker" at bounding box center [115, 154] width 129 height 22
click at [1083, 244] on button "Go to Results" at bounding box center [1092, 253] width 99 height 30
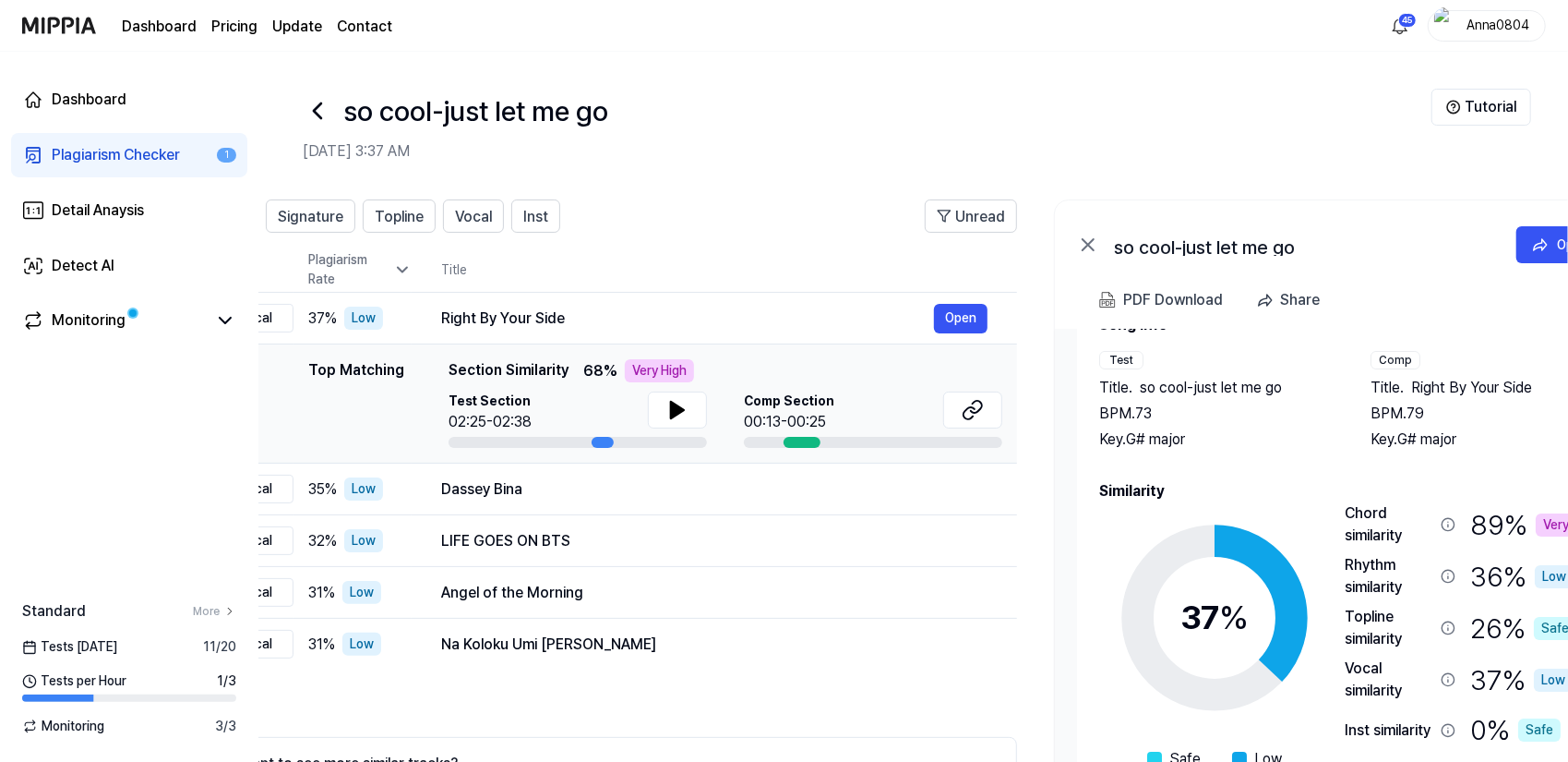
scroll to position [0, 80]
drag, startPoint x: 1429, startPoint y: 512, endPoint x: 1390, endPoint y: 513, distance: 39.0
click at [1390, 513] on div "Chord similarity" at bounding box center [1392, 525] width 89 height 44
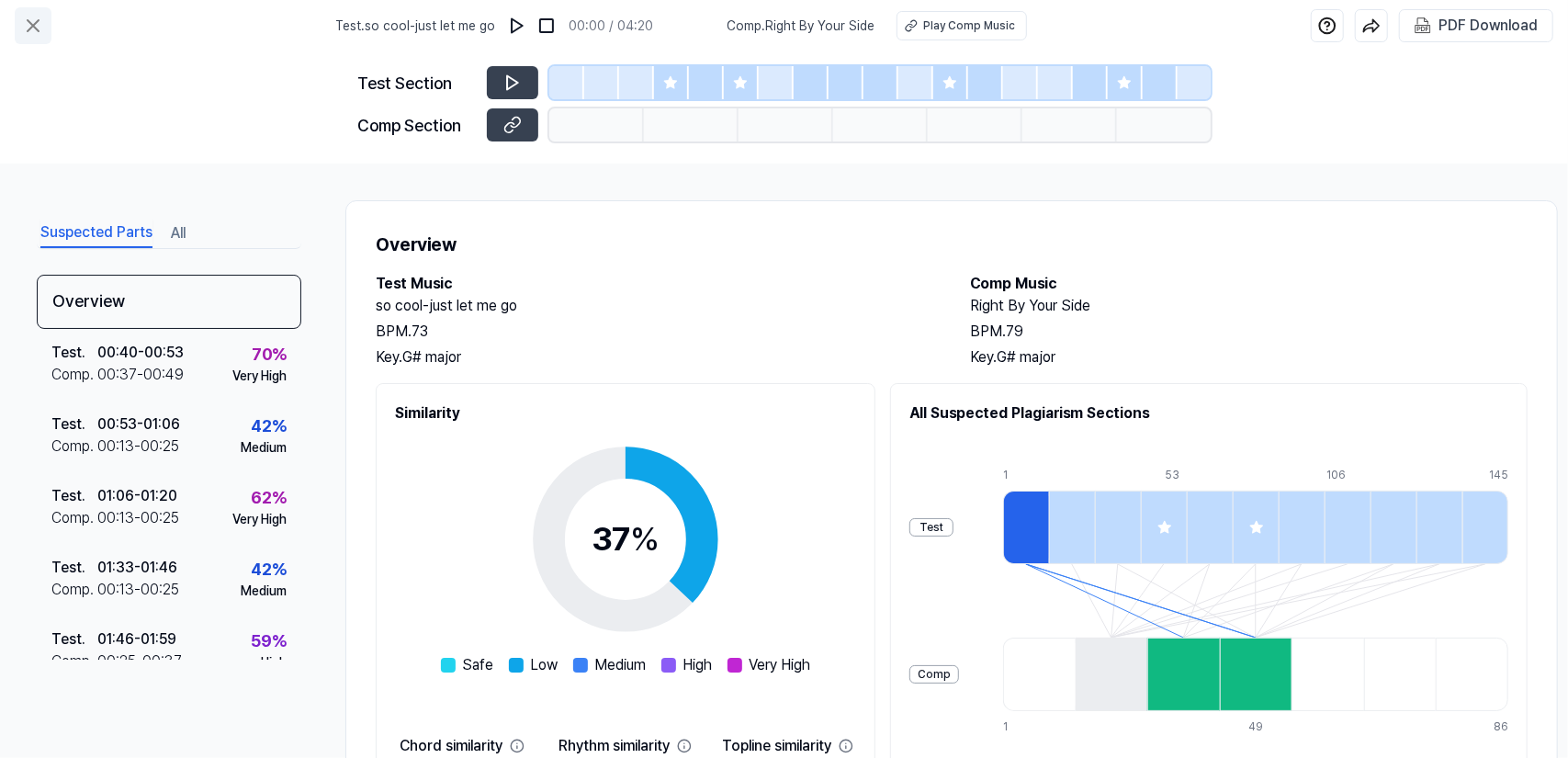
click at [29, 28] on icon at bounding box center [33, 26] width 11 height 11
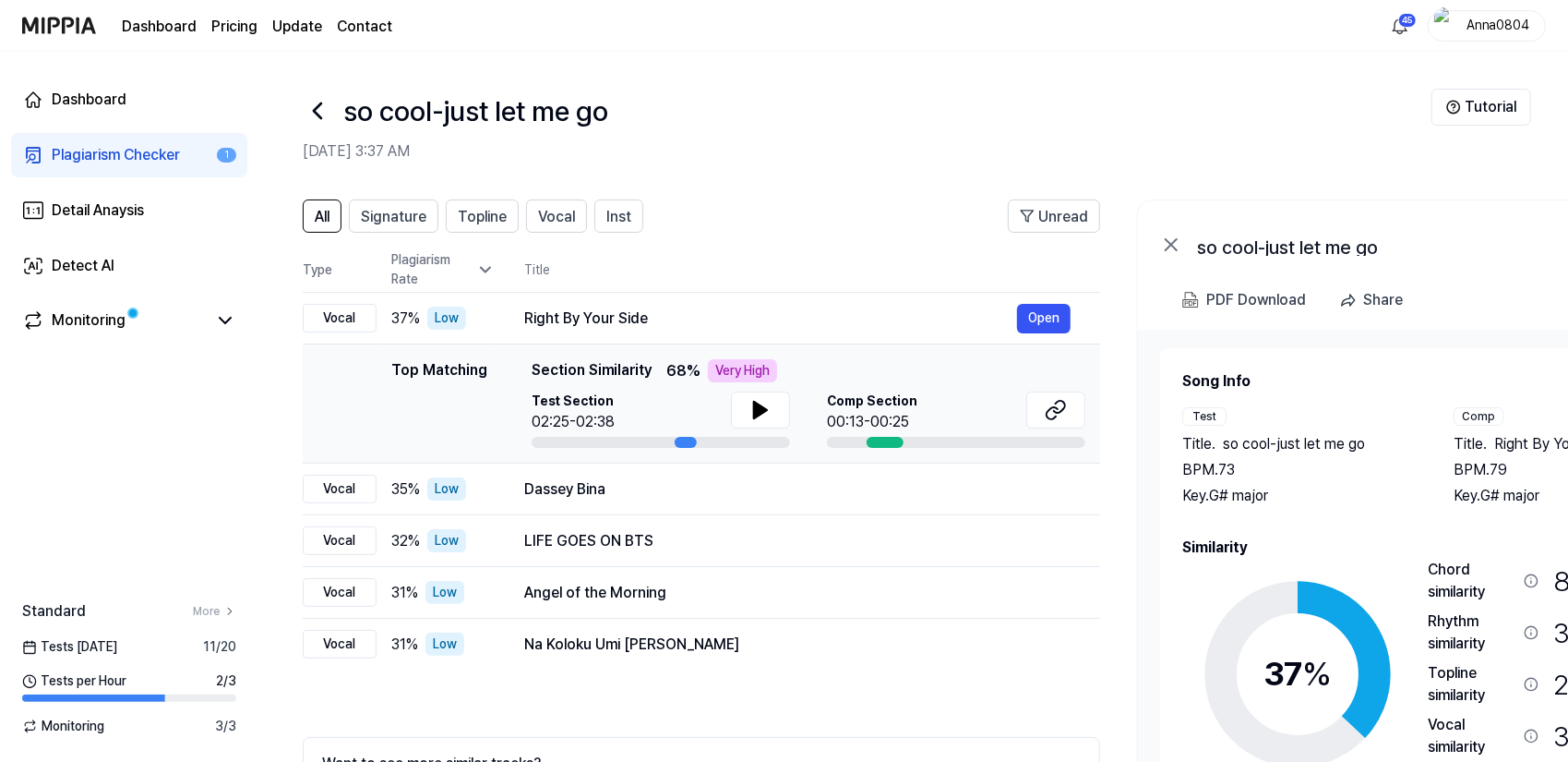
click at [111, 158] on div "Plagiarism Checker" at bounding box center [115, 154] width 129 height 22
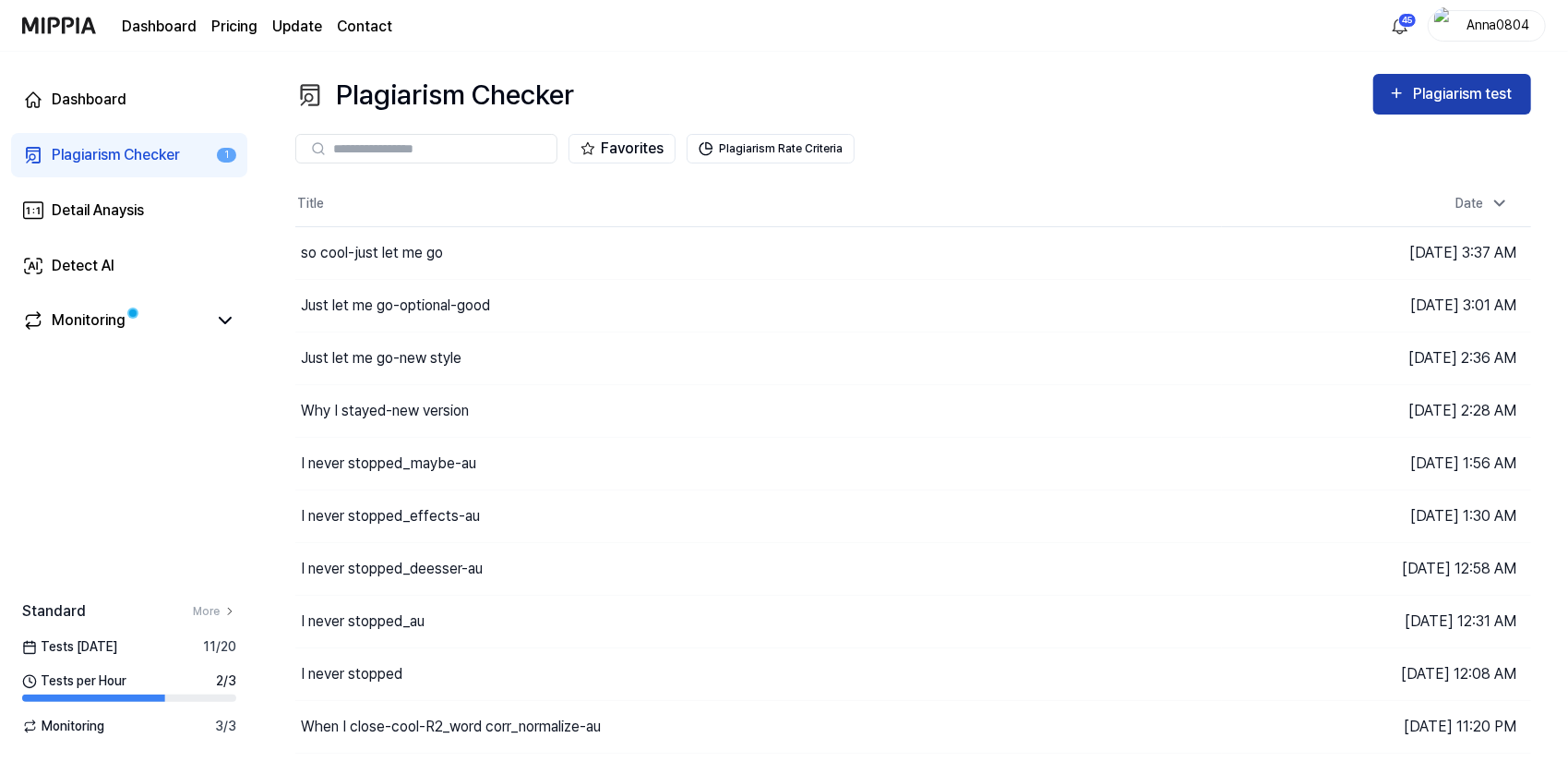
click at [1419, 83] on div "Plagiarism test" at bounding box center [1465, 93] width 103 height 24
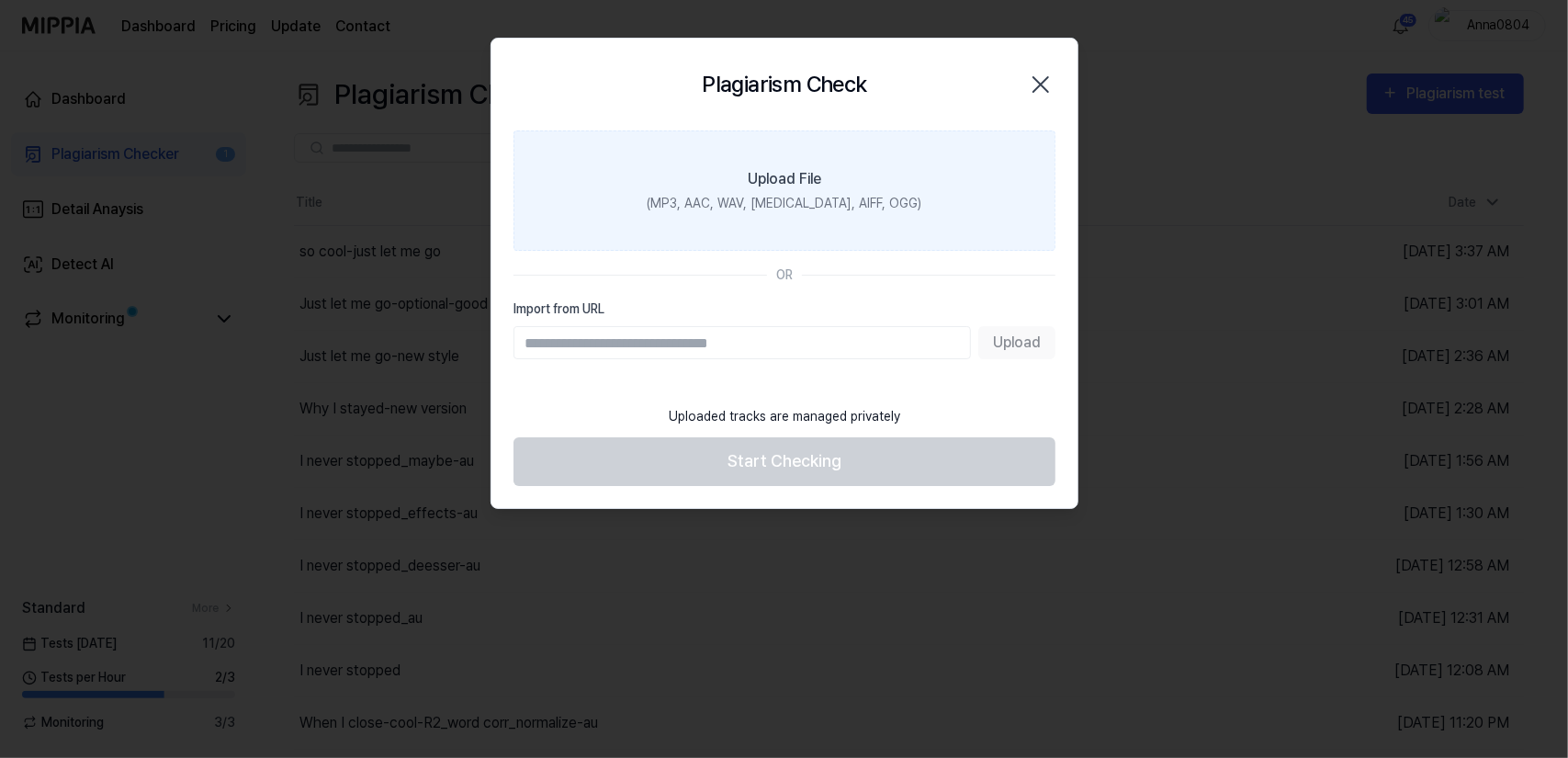
click at [912, 179] on label "Upload File (MP3, AAC, WAV, [MEDICAL_DATA], AIFF, OGG)" at bounding box center [784, 191] width 542 height 120
click at [0, 0] on input "Upload File (MP3, AAC, WAV, [MEDICAL_DATA], AIFF, OGG)" at bounding box center [0, 0] width 0 height 0
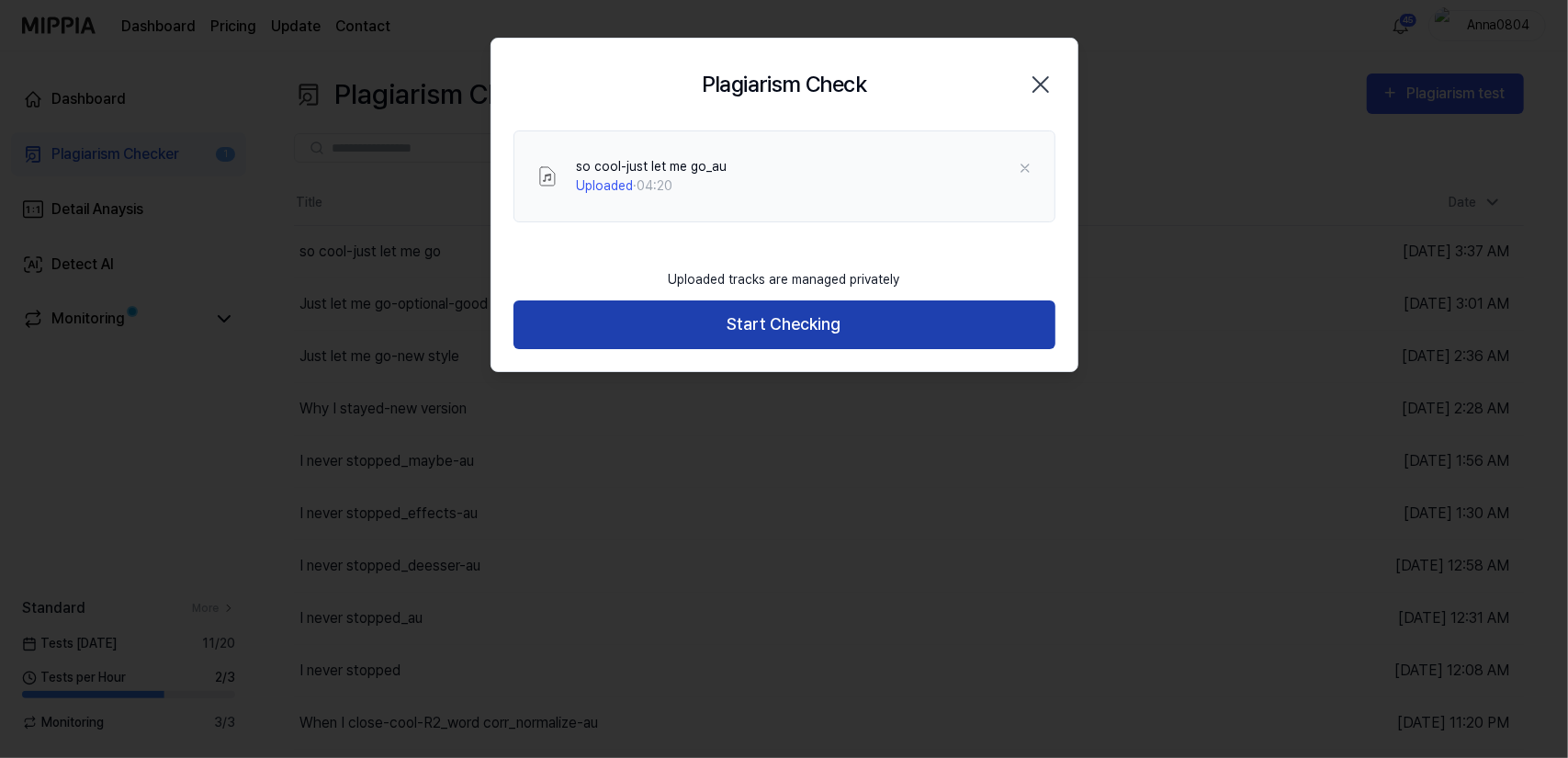
click at [810, 333] on button "Start Checking" at bounding box center [784, 324] width 542 height 48
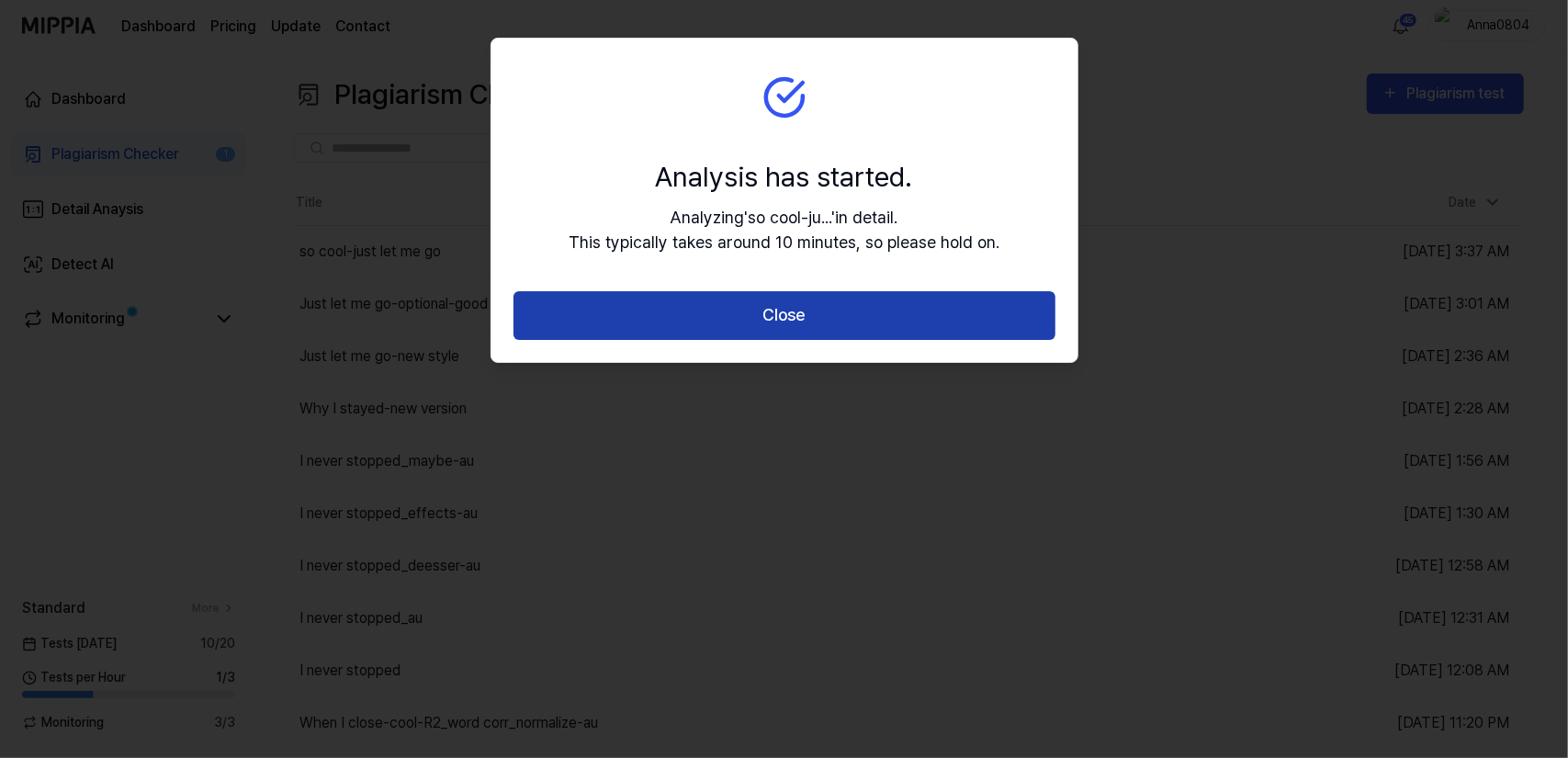
click at [806, 317] on button "Close" at bounding box center [784, 315] width 542 height 48
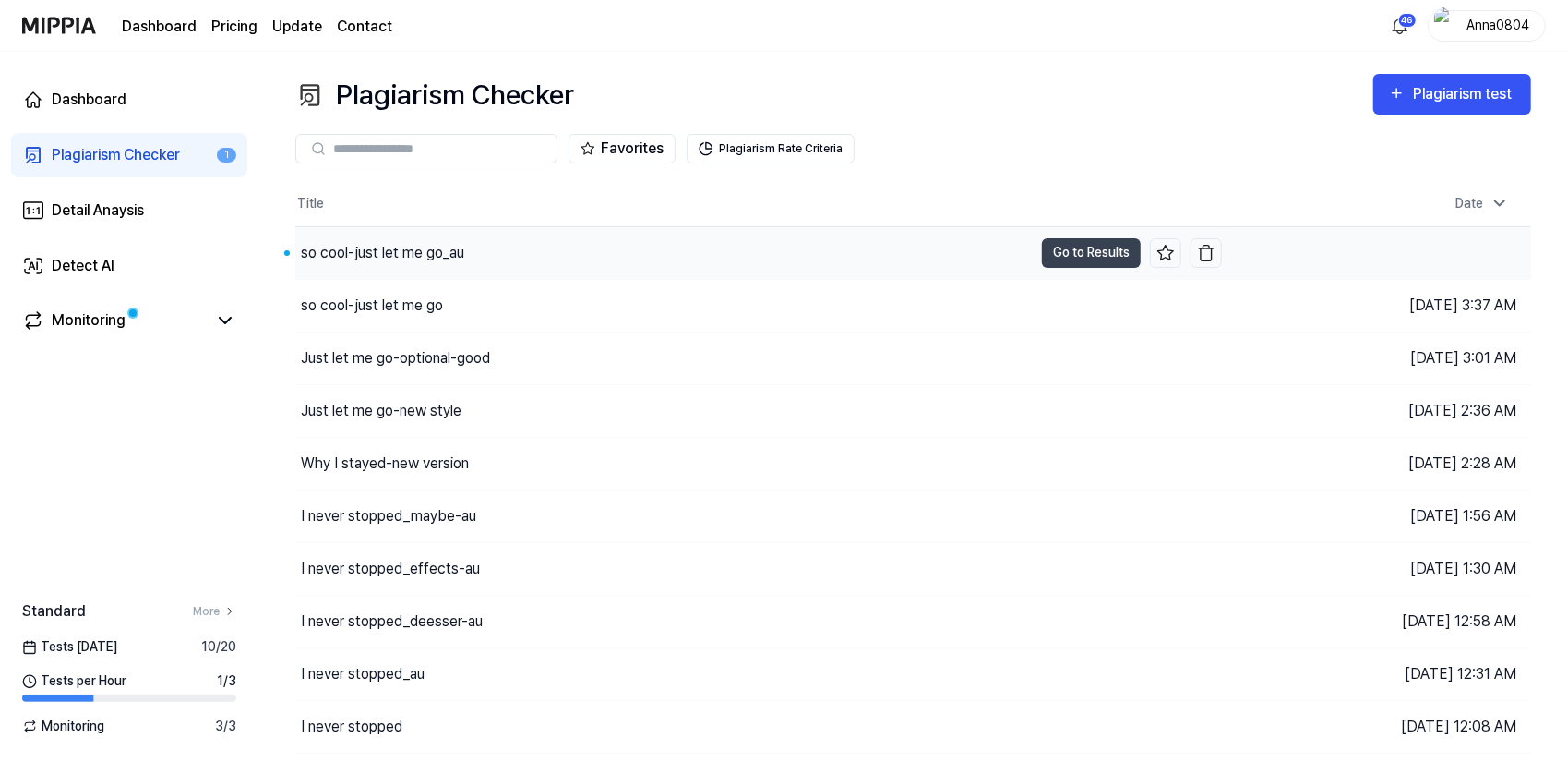
click at [490, 259] on div "so cool-just let me go_au" at bounding box center [664, 253] width 738 height 51
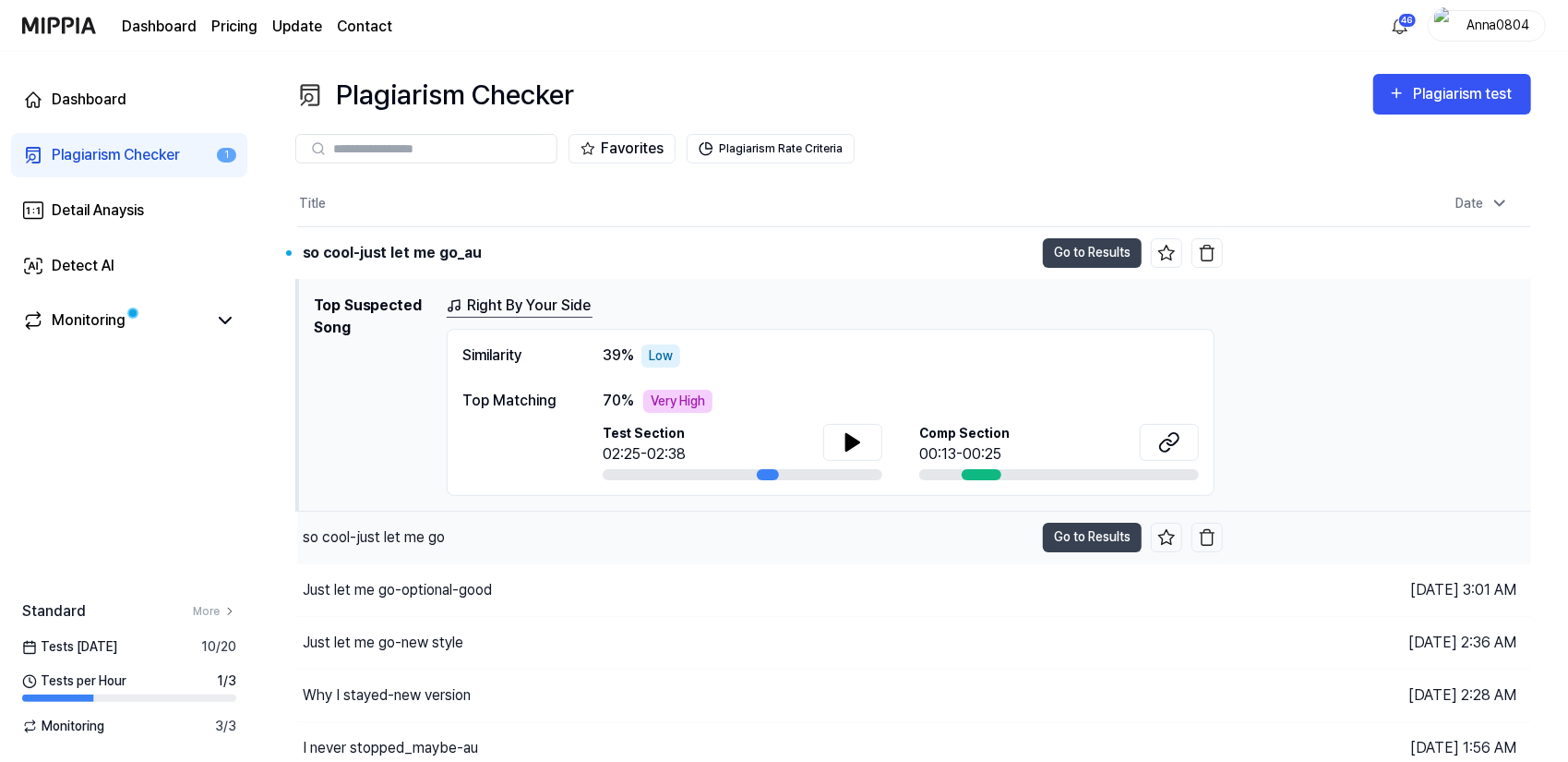
click at [426, 539] on div "so cool-just let me go" at bounding box center [374, 537] width 142 height 22
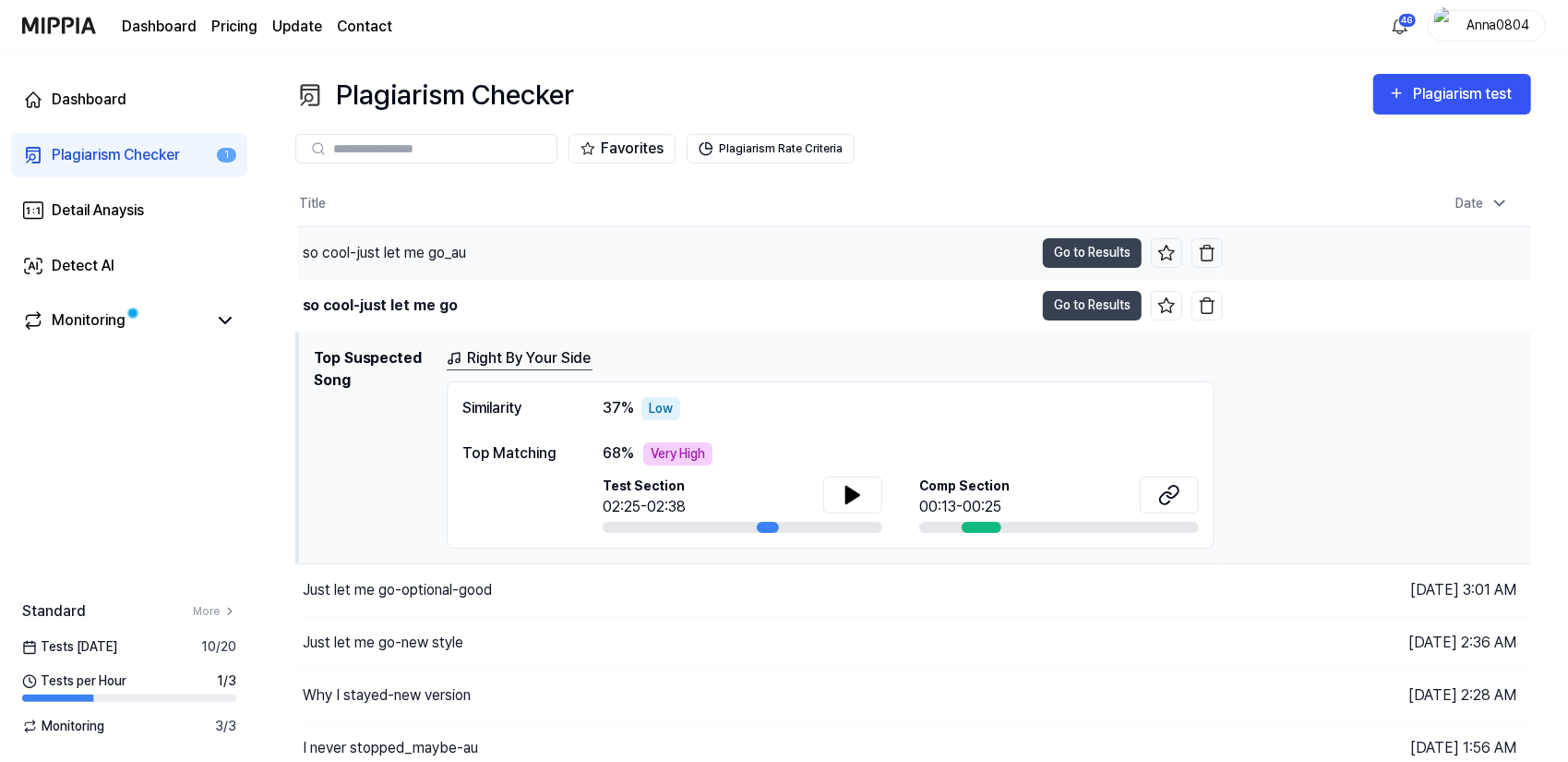
click at [461, 255] on div "so cool-just let me go_au" at bounding box center [384, 253] width 163 height 22
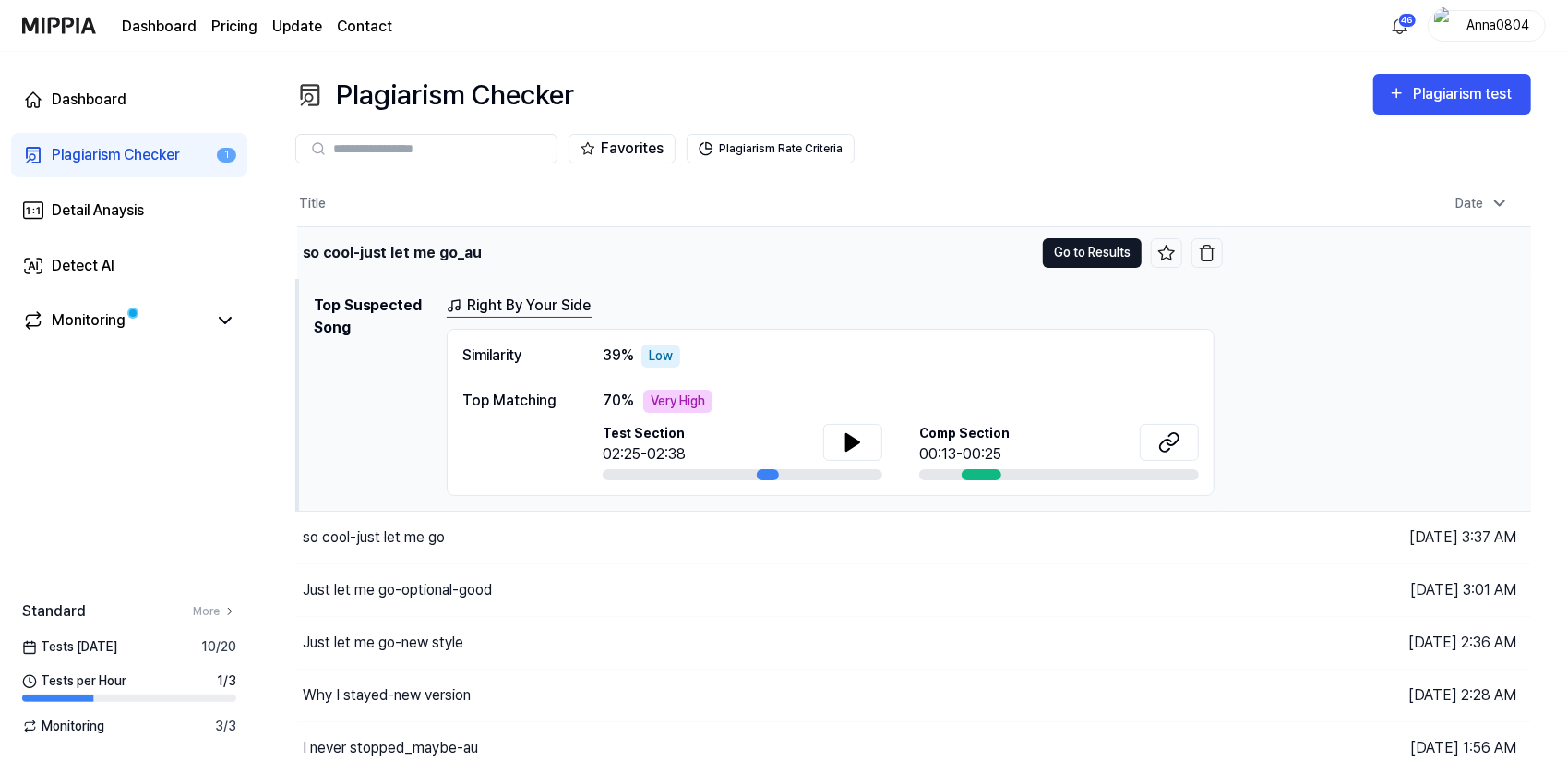
click at [1095, 255] on button "Go to Results" at bounding box center [1092, 253] width 99 height 30
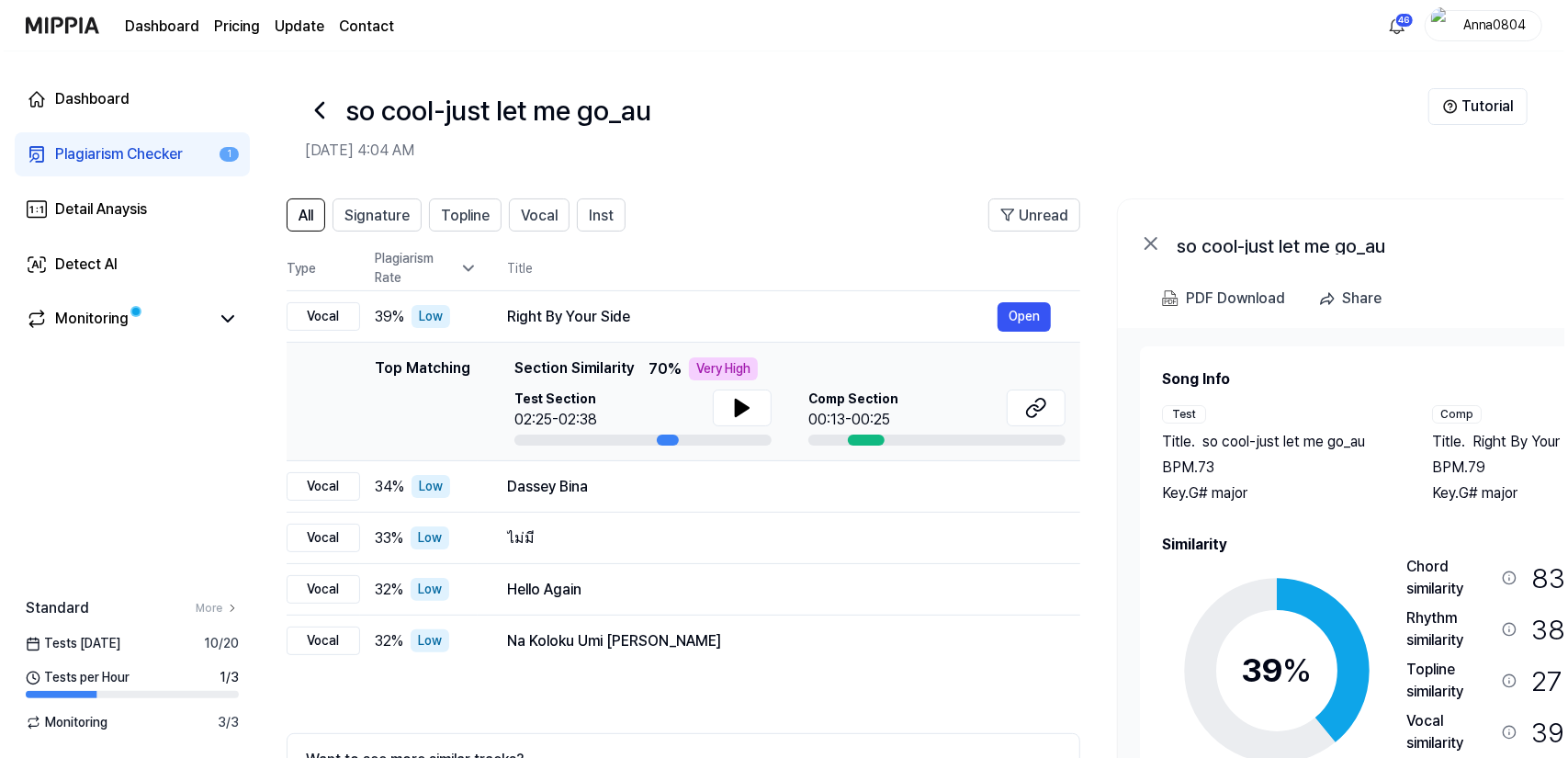
scroll to position [0, 13]
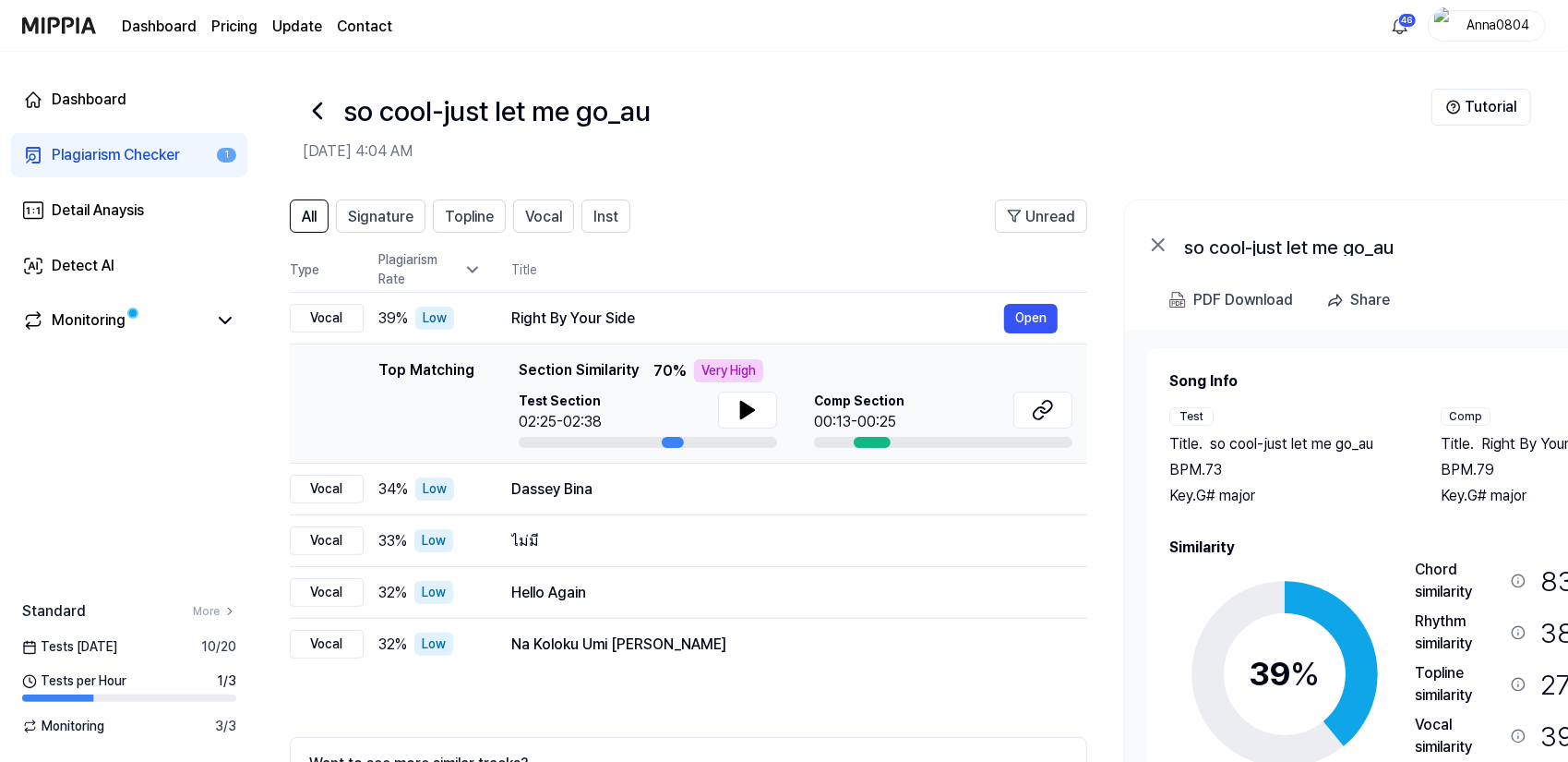
drag, startPoint x: 1362, startPoint y: 479, endPoint x: 1350, endPoint y: 472, distance: 13.9
click at [1350, 472] on div "BPM. 73" at bounding box center [1287, 469] width 234 height 22
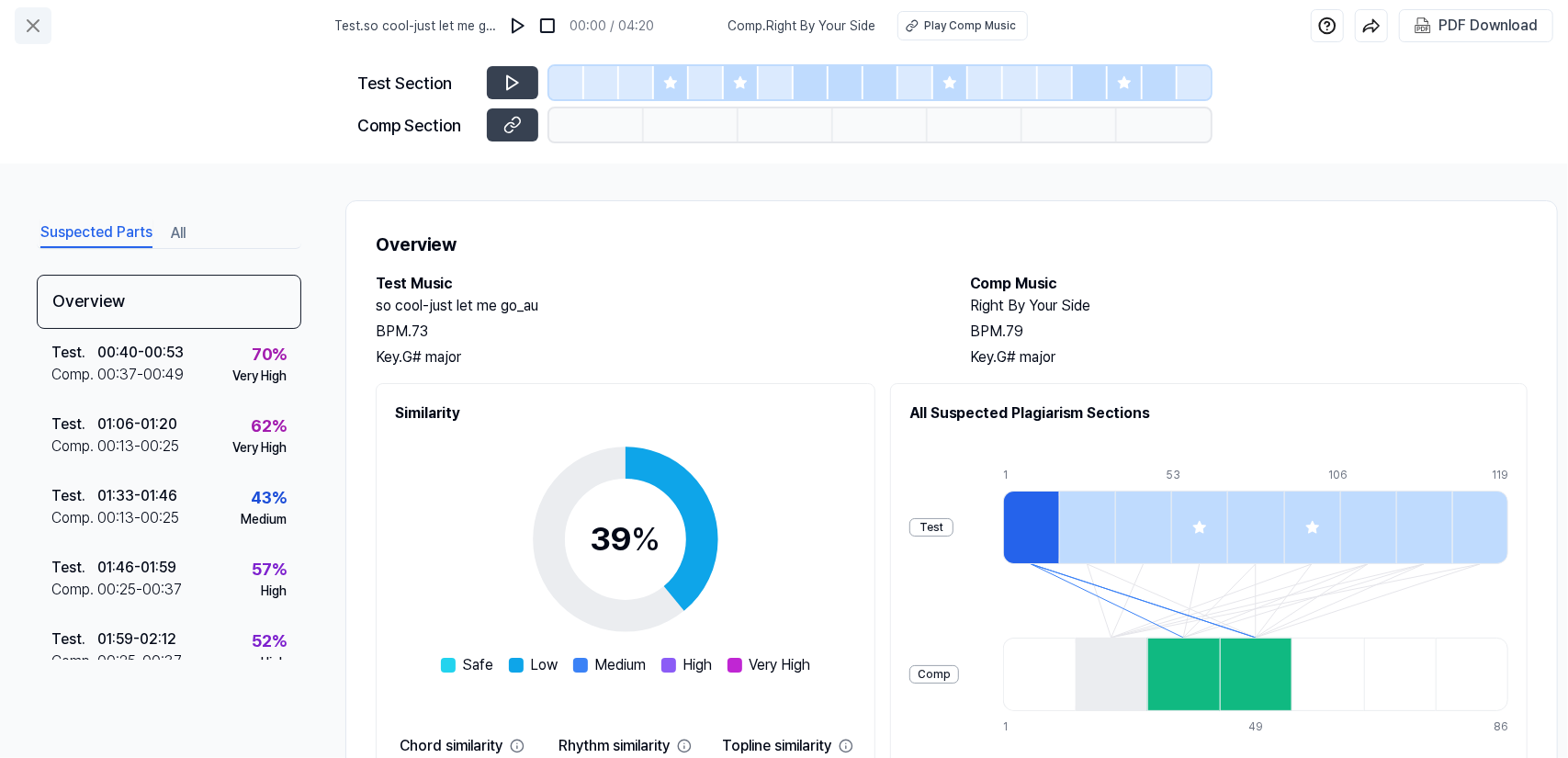
click at [31, 24] on icon at bounding box center [33, 26] width 11 height 11
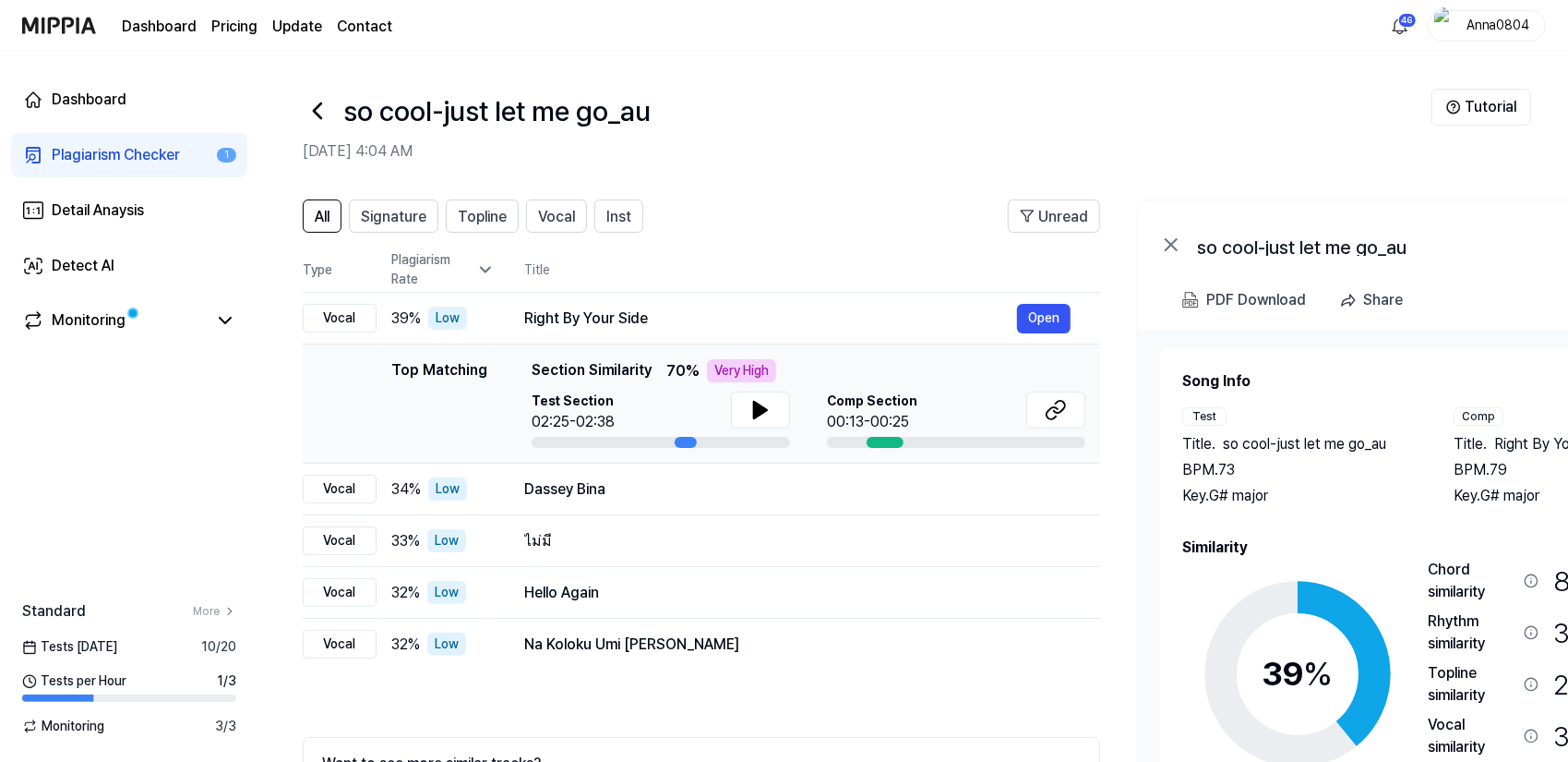
click at [119, 151] on div "Plagiarism Checker" at bounding box center [115, 154] width 129 height 22
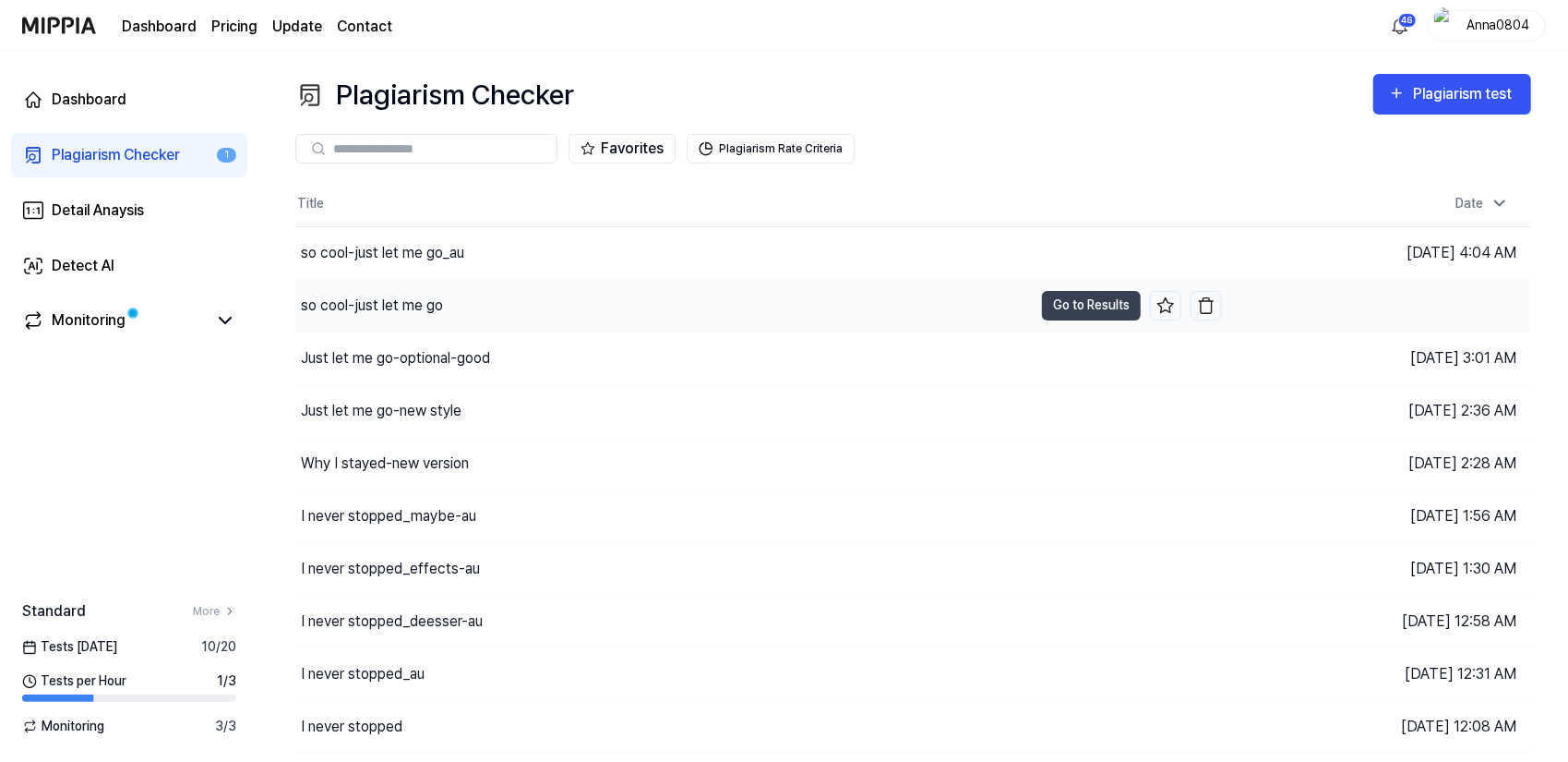
click at [394, 306] on div "so cool-just let me go" at bounding box center [372, 305] width 142 height 22
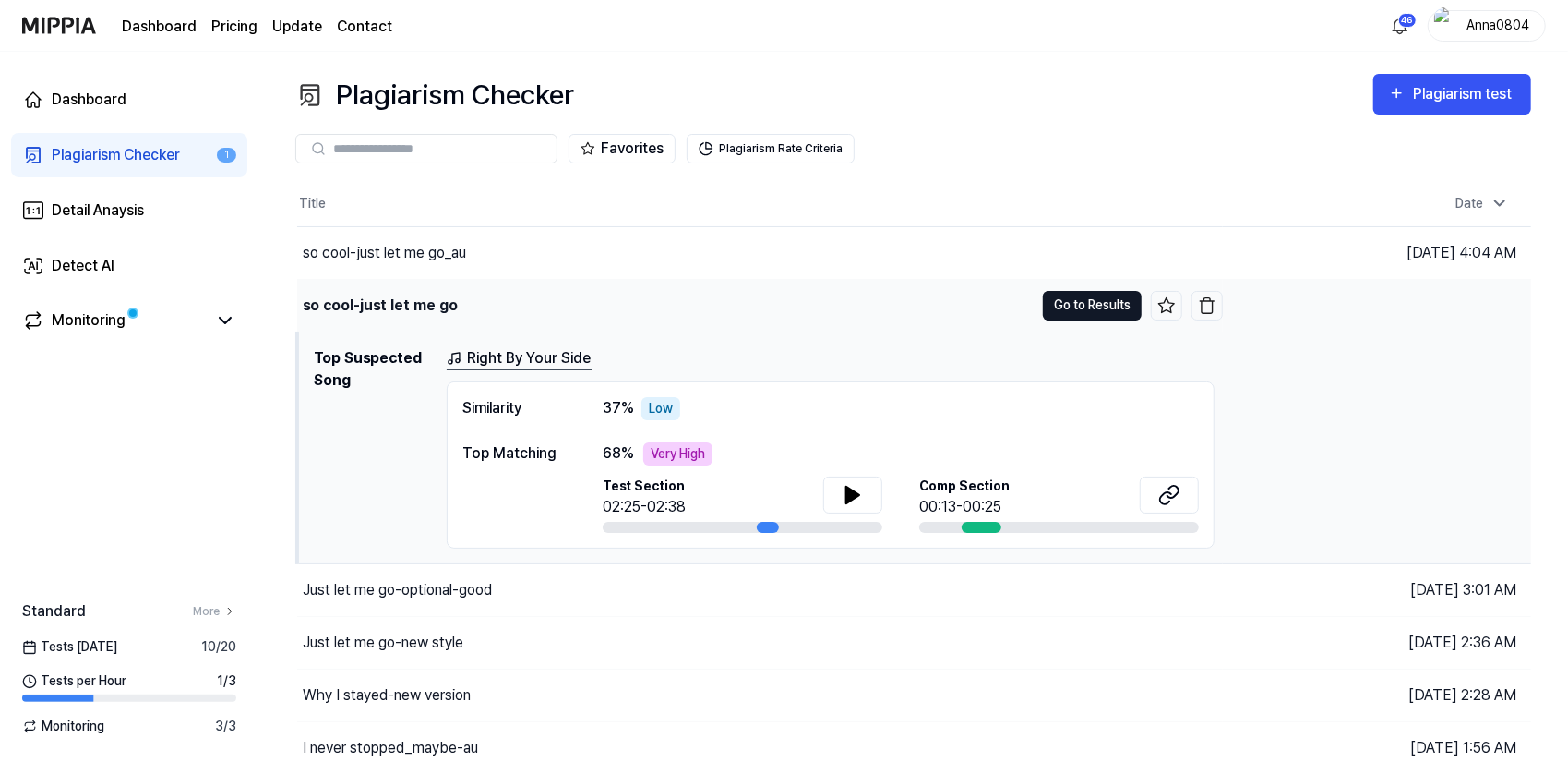
click at [1074, 301] on button "Go to Results" at bounding box center [1092, 305] width 99 height 30
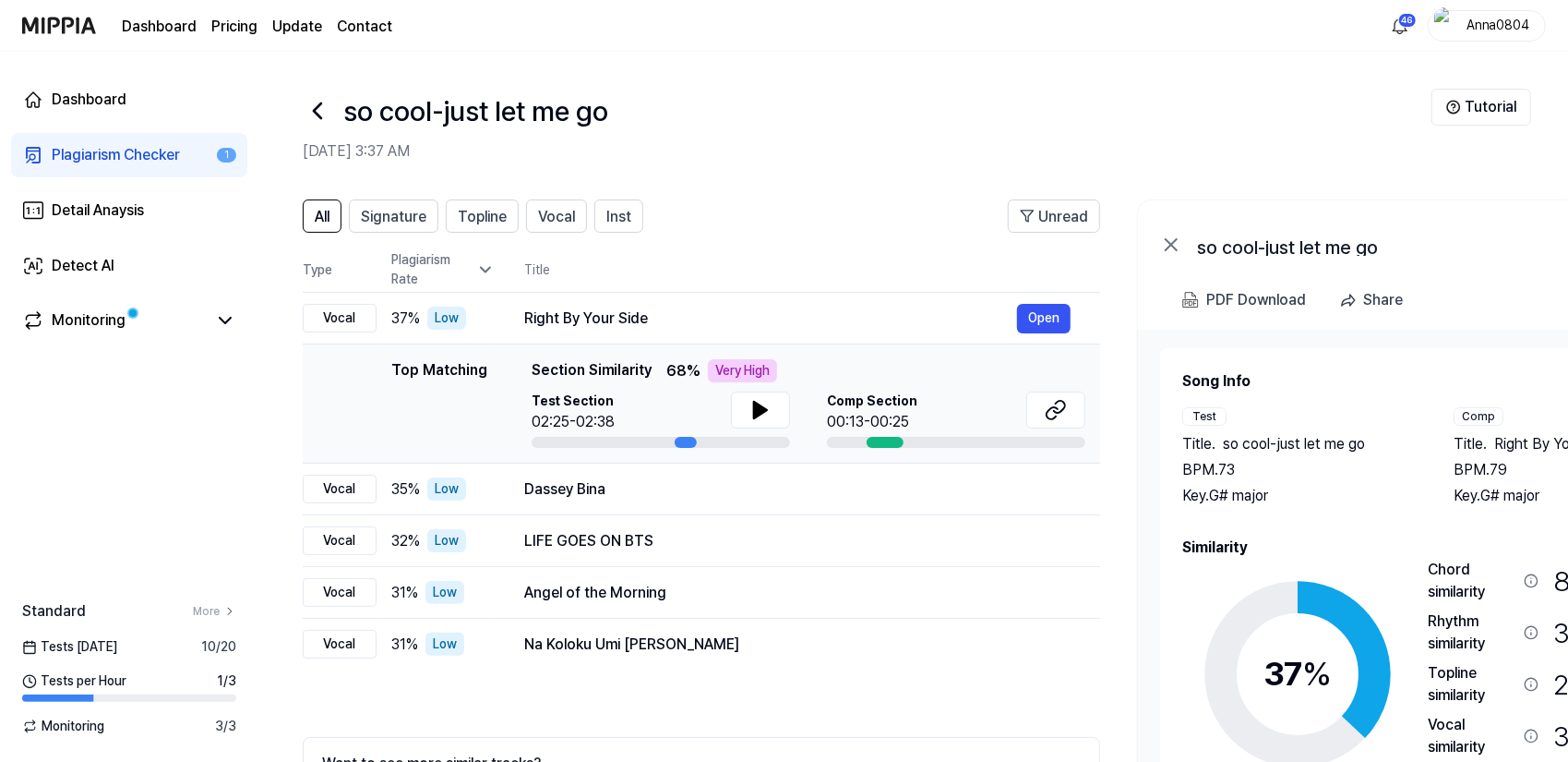
drag, startPoint x: 1338, startPoint y: 441, endPoint x: 1389, endPoint y: 429, distance: 52.4
click at [1389, 429] on div "Test Title . so cool-just let me go BPM. 73 Key. G# major" at bounding box center [1300, 457] width 234 height 100
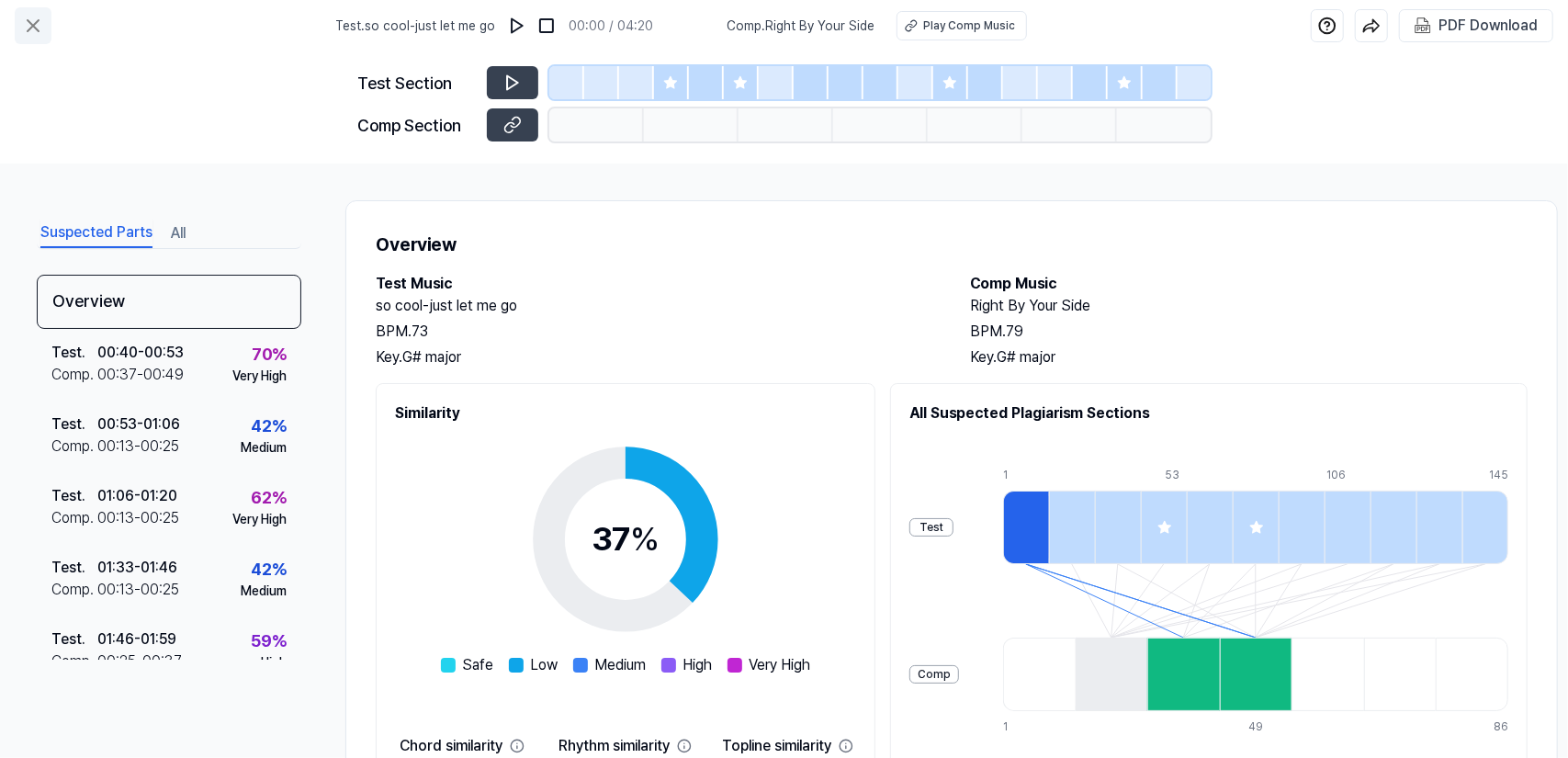
click at [30, 25] on icon at bounding box center [32, 25] width 22 height 22
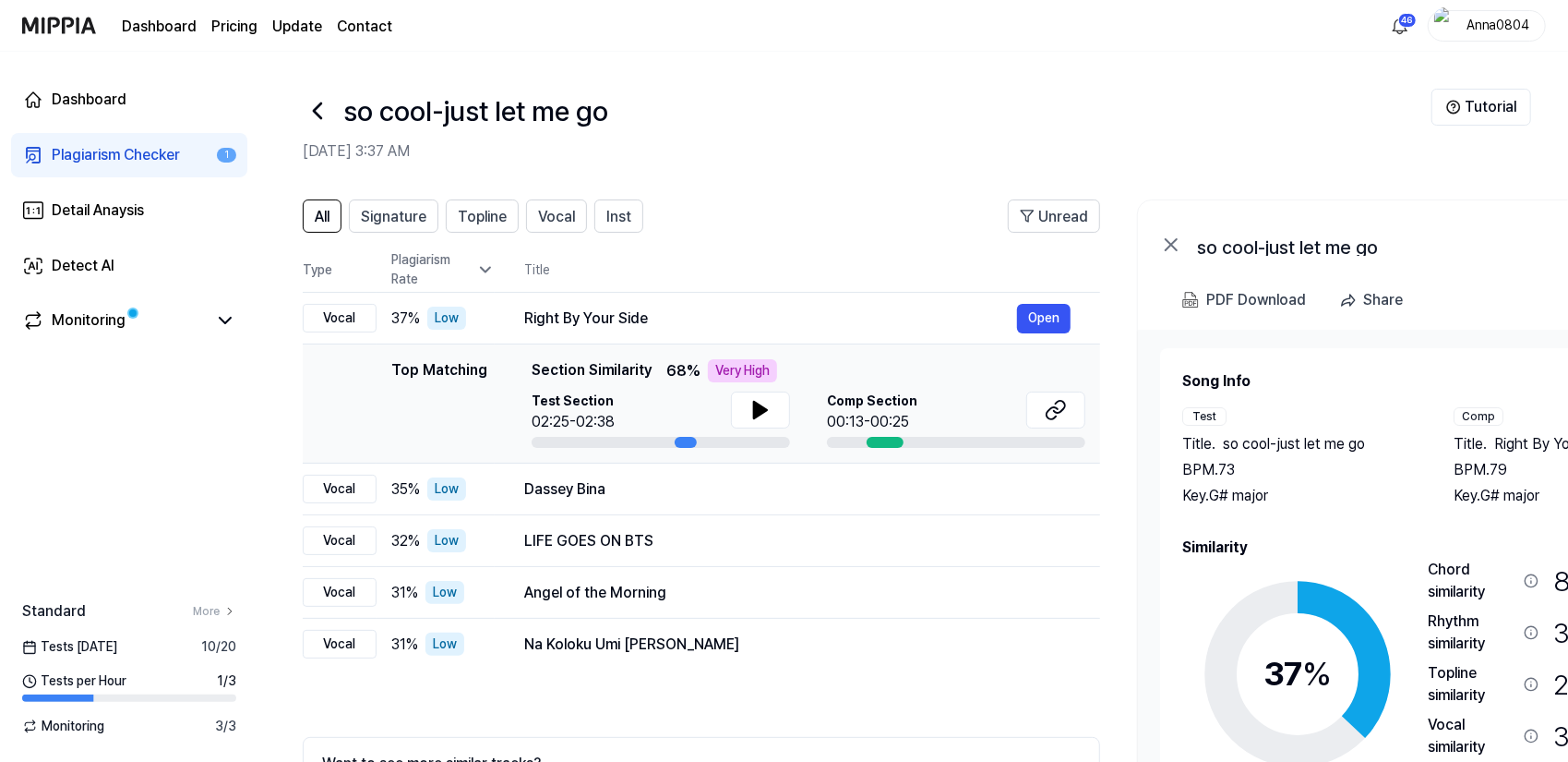
click at [111, 147] on div "Plagiarism Checker" at bounding box center [115, 154] width 129 height 22
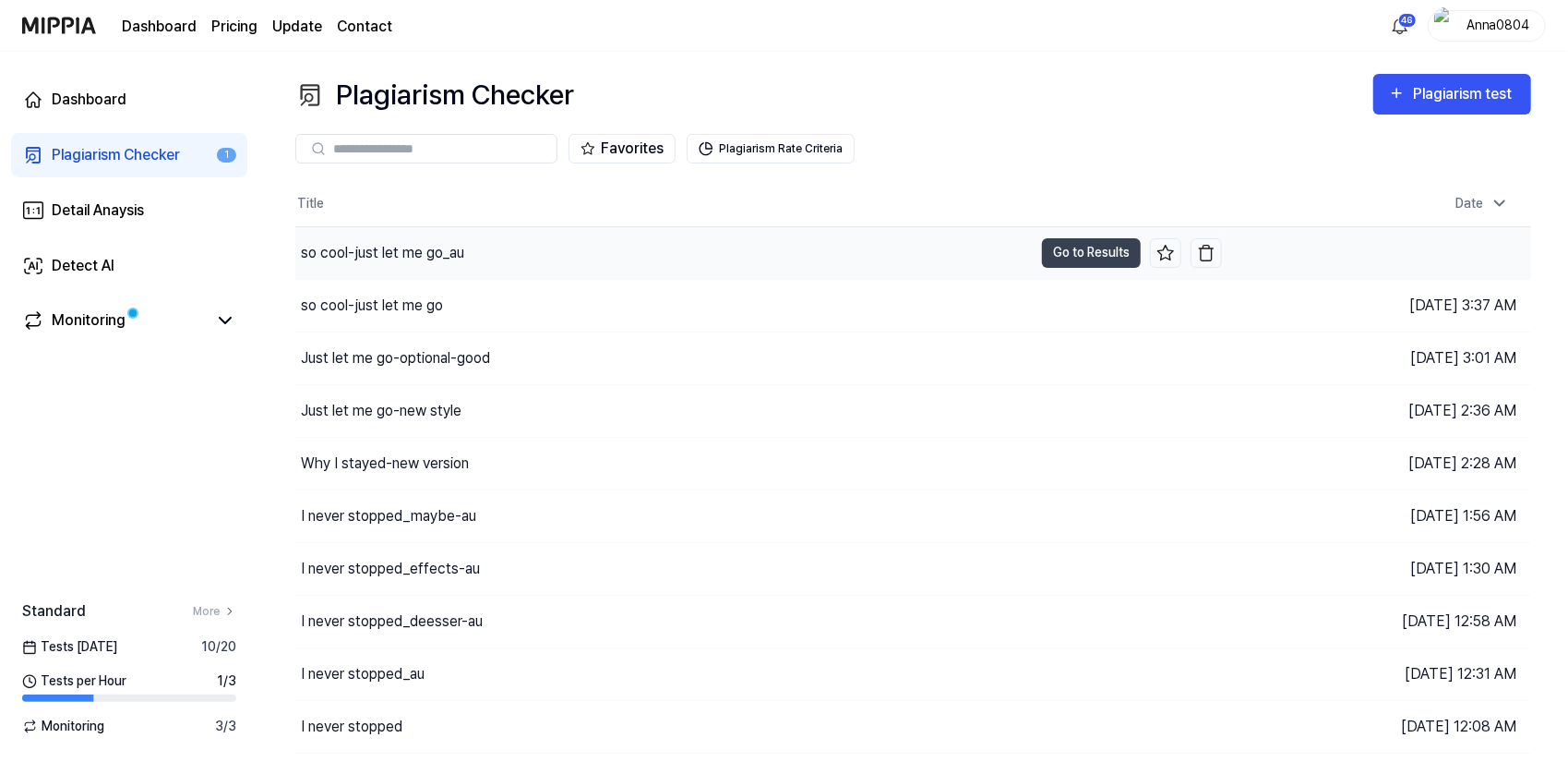
click at [413, 253] on div "so cool-just let me go_au" at bounding box center [382, 253] width 163 height 22
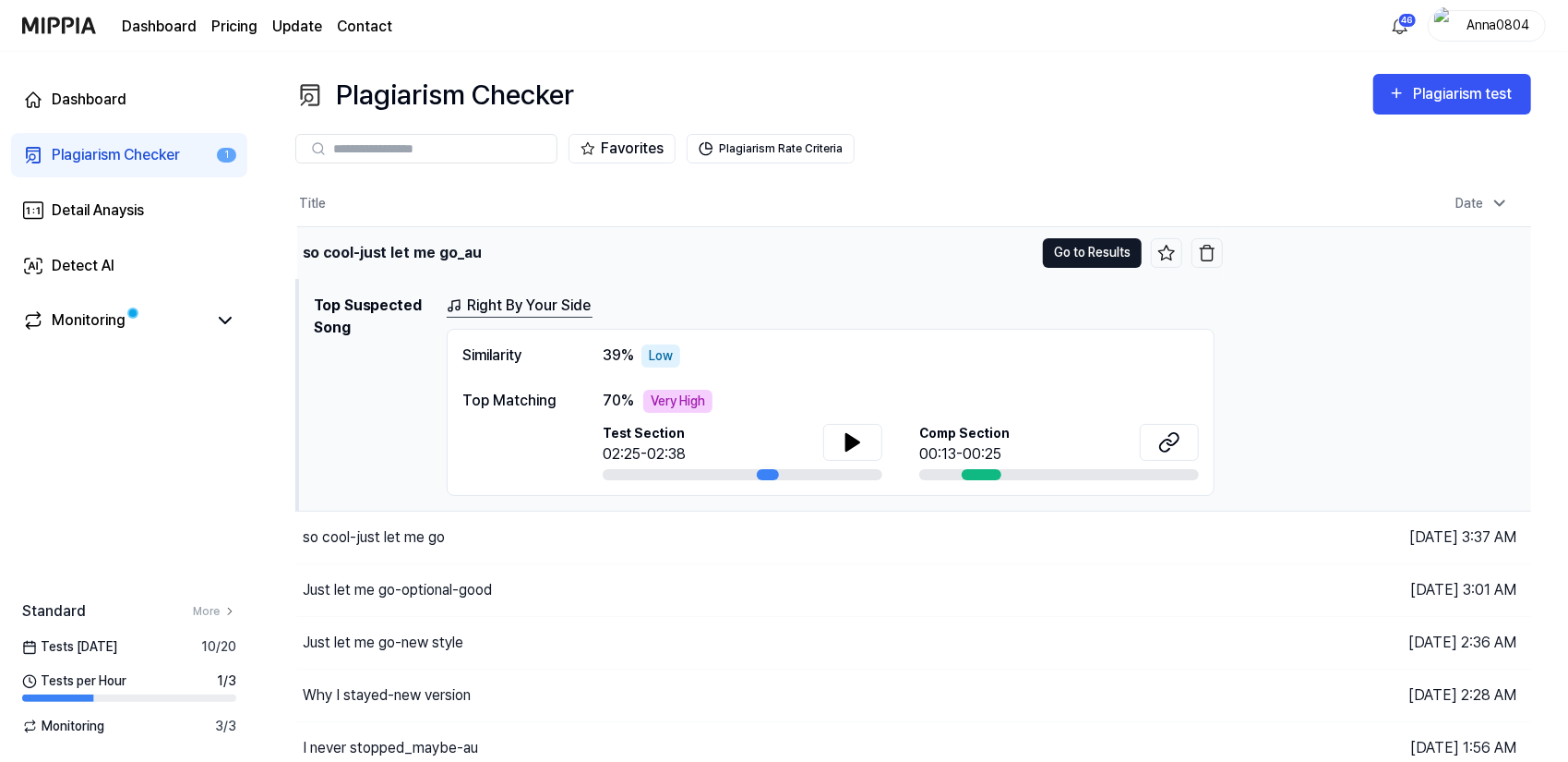
click at [1097, 246] on button "Go to Results" at bounding box center [1092, 253] width 99 height 30
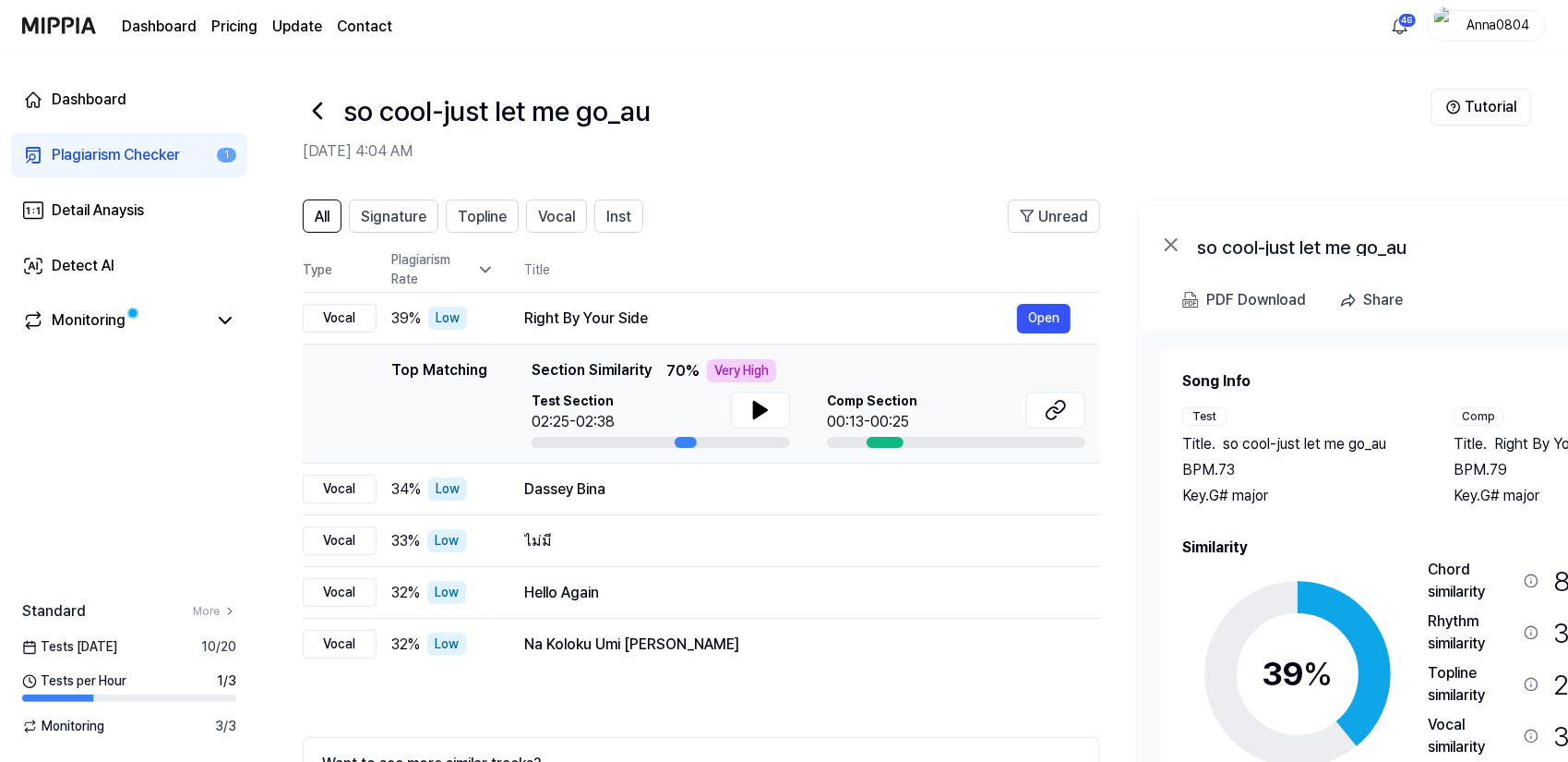
click at [1088, 248] on th "Title" at bounding box center [812, 270] width 576 height 44
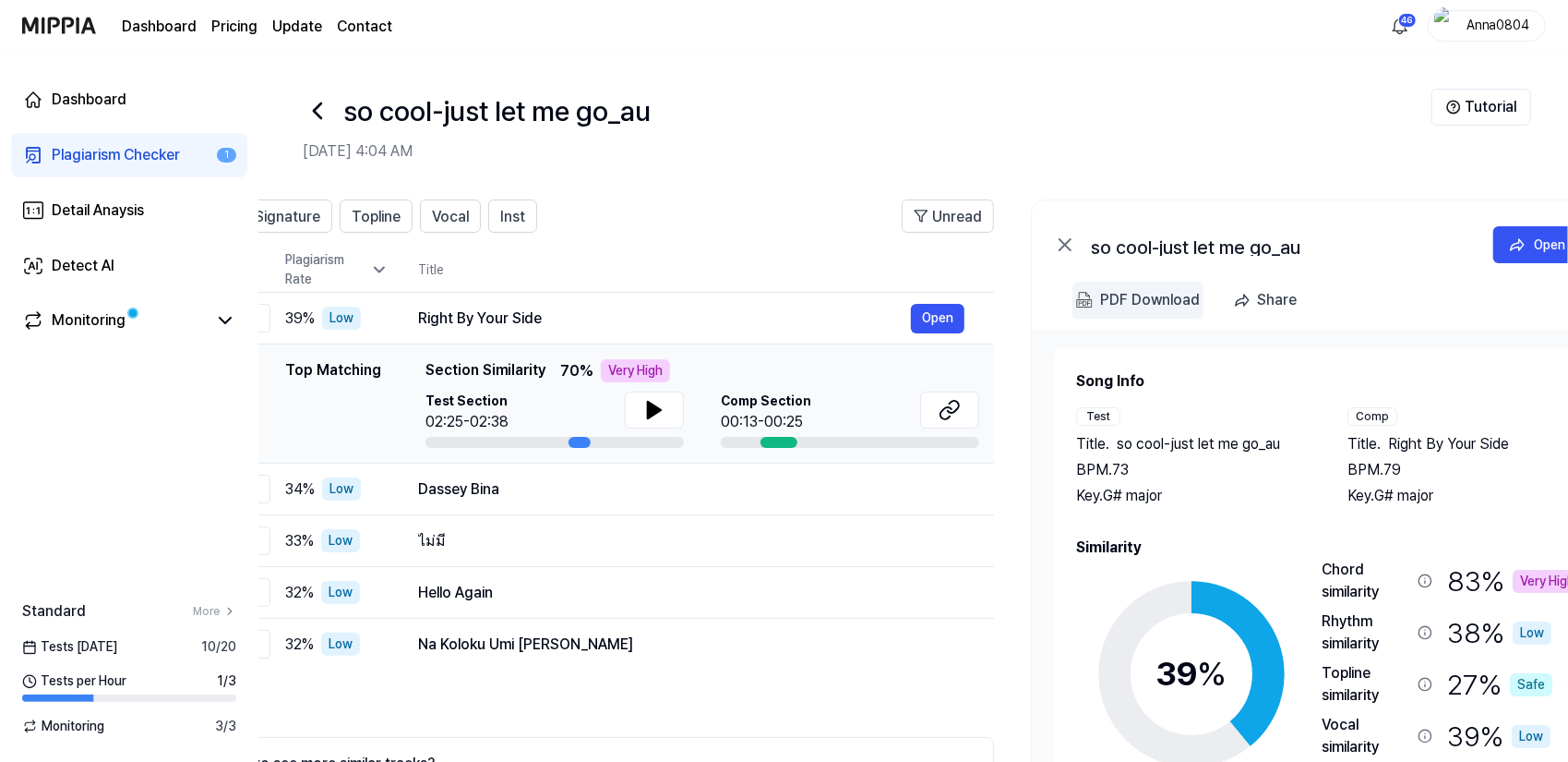
scroll to position [0, 107]
drag, startPoint x: 1292, startPoint y: 293, endPoint x: 1185, endPoint y: 290, distance: 107.0
click at [1185, 290] on div "PDF Download" at bounding box center [1149, 299] width 100 height 24
click at [98, 141] on link "Plagiarism Checker 1" at bounding box center [130, 154] width 236 height 44
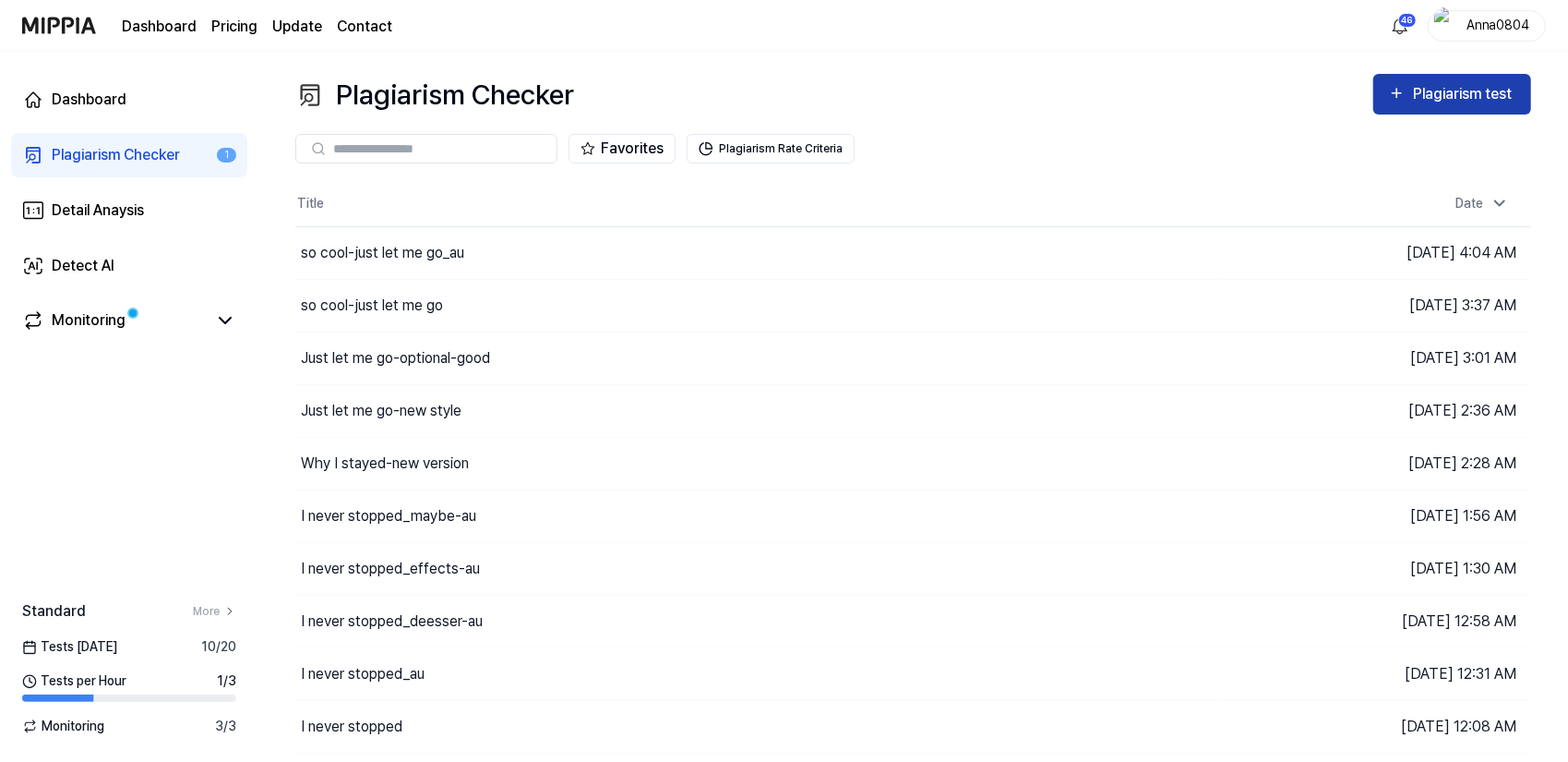
click at [1450, 91] on div "Plagiarism test" at bounding box center [1465, 93] width 103 height 24
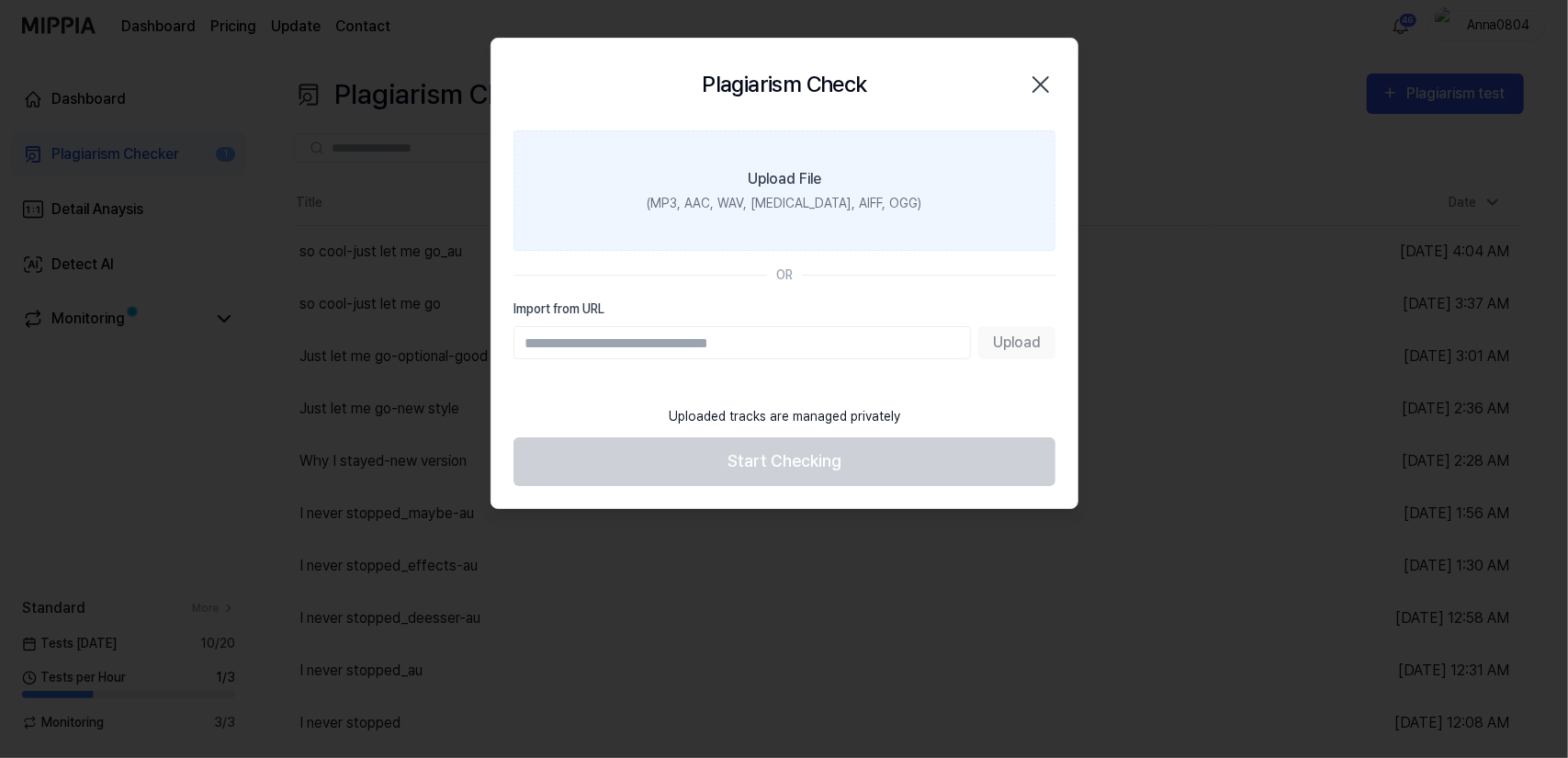
click at [841, 167] on label "Upload File (MP3, AAC, WAV, [MEDICAL_DATA], AIFF, OGG)" at bounding box center [784, 191] width 542 height 120
click at [0, 0] on input "Upload File (MP3, AAC, WAV, [MEDICAL_DATA], AIFF, OGG)" at bounding box center [0, 0] width 0 height 0
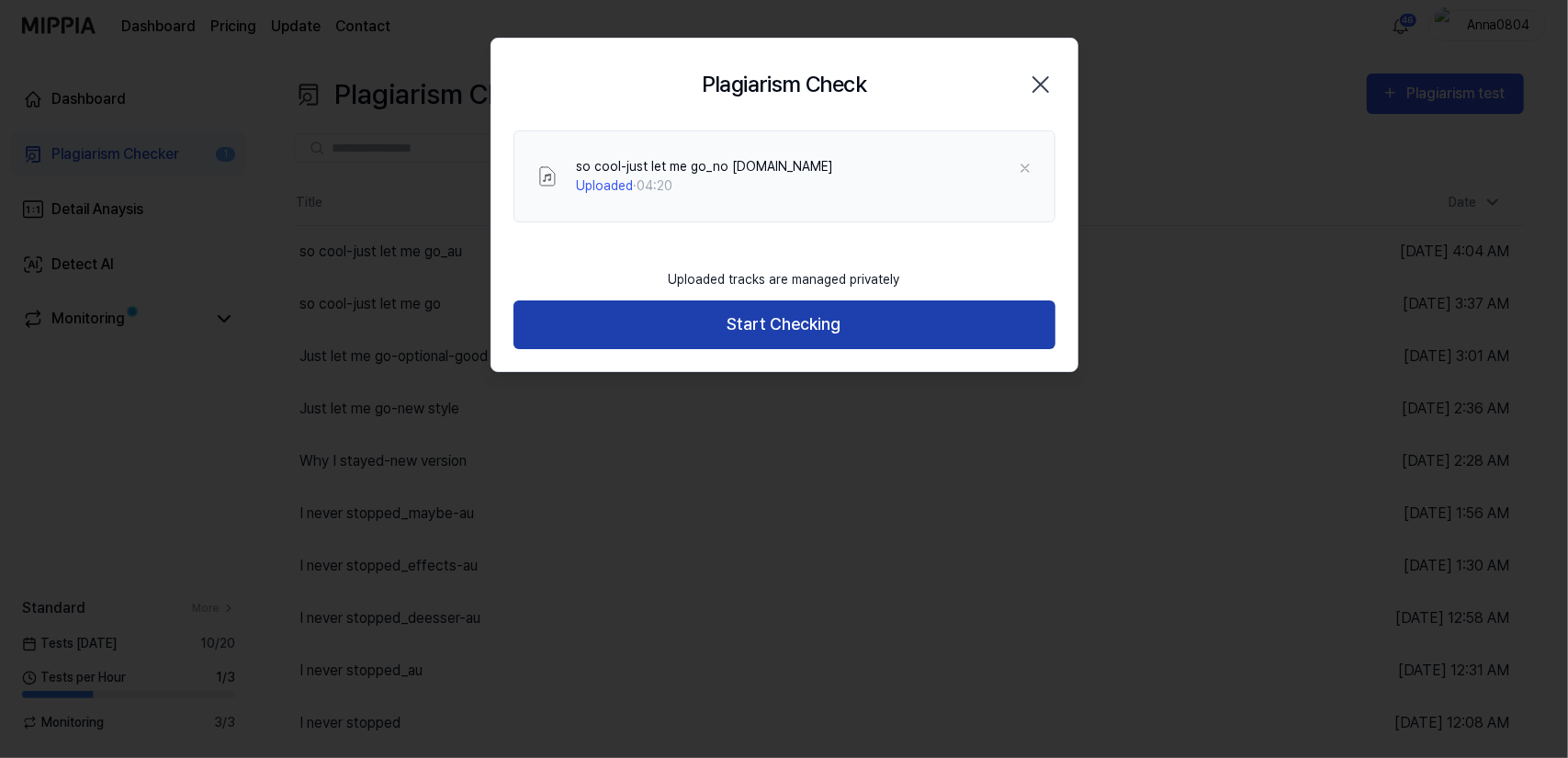
click at [816, 329] on button "Start Checking" at bounding box center [784, 324] width 542 height 48
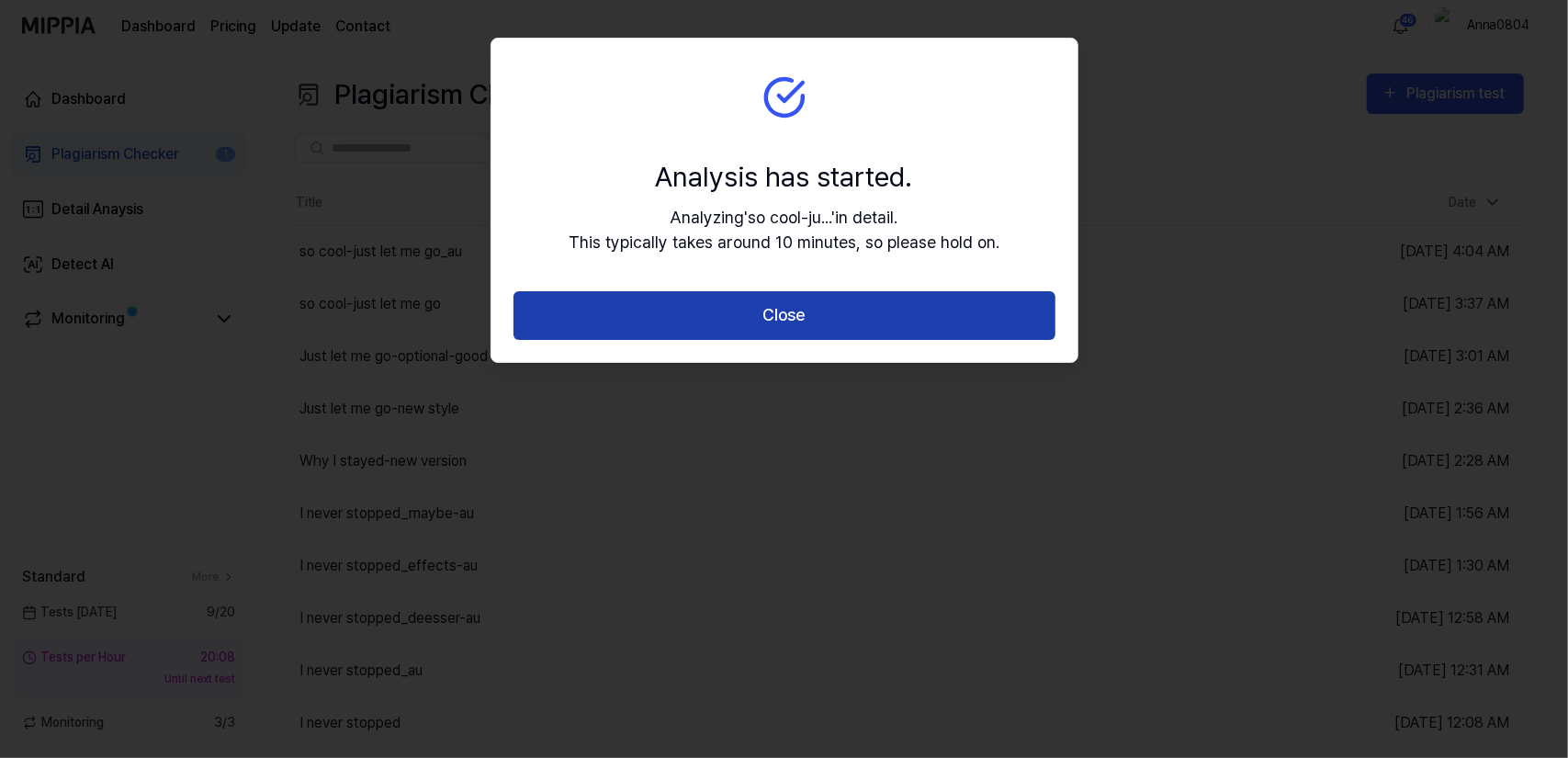
click at [813, 315] on button "Close" at bounding box center [784, 315] width 542 height 48
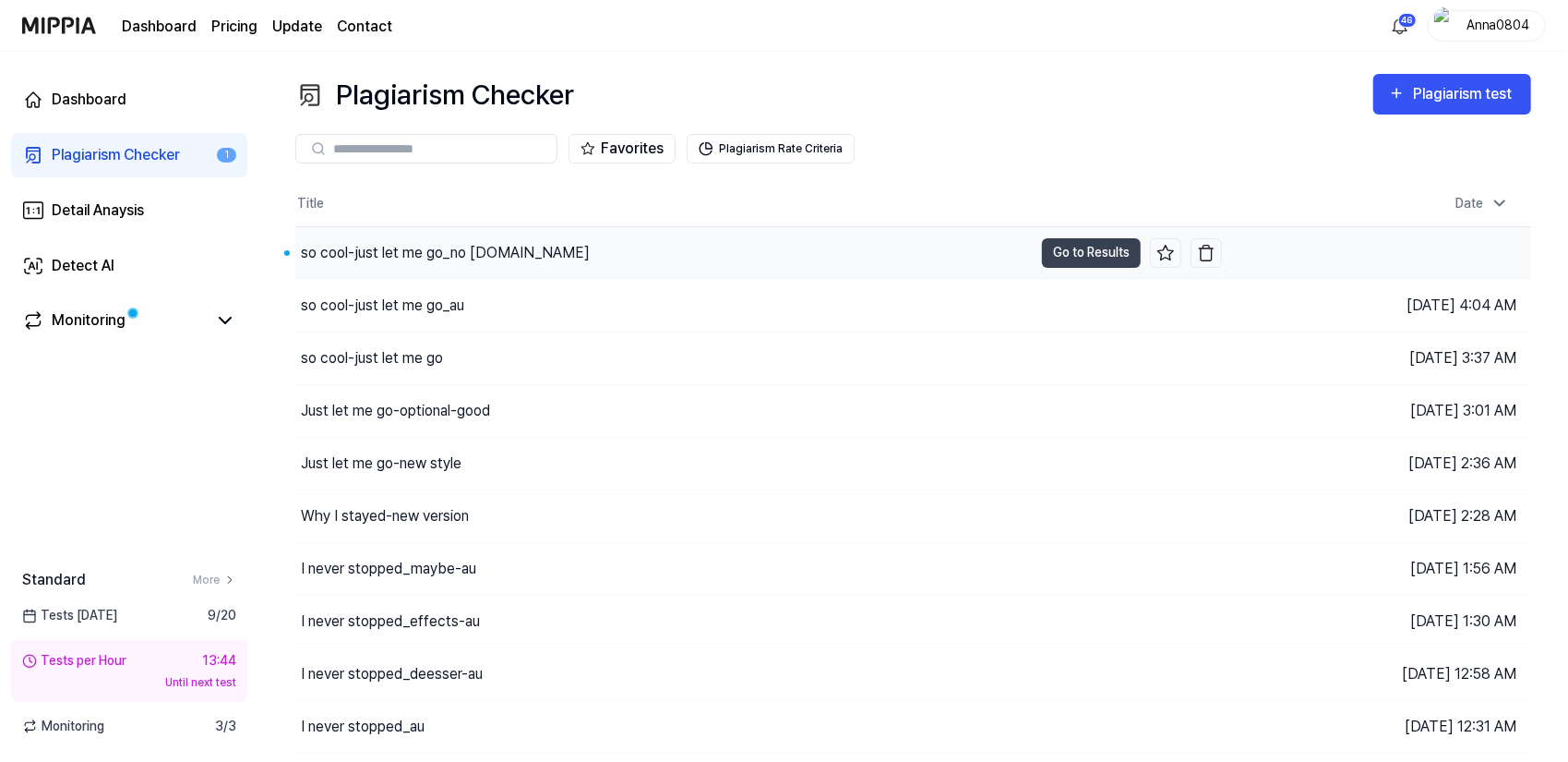
click at [500, 254] on div "so cool-just let me go_no [DOMAIN_NAME]" at bounding box center [445, 253] width 289 height 22
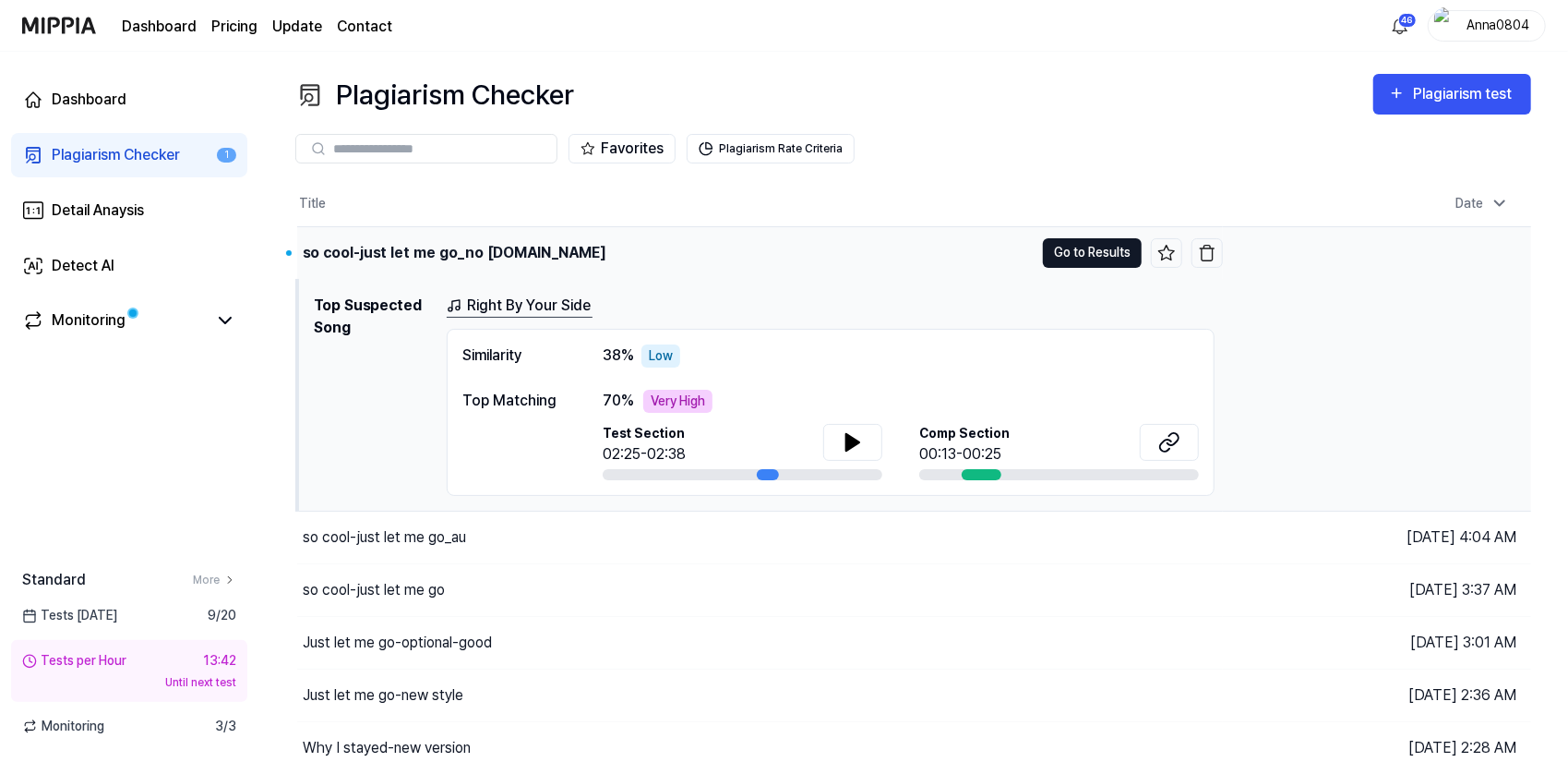
click at [1106, 254] on button "Go to Results" at bounding box center [1092, 253] width 99 height 30
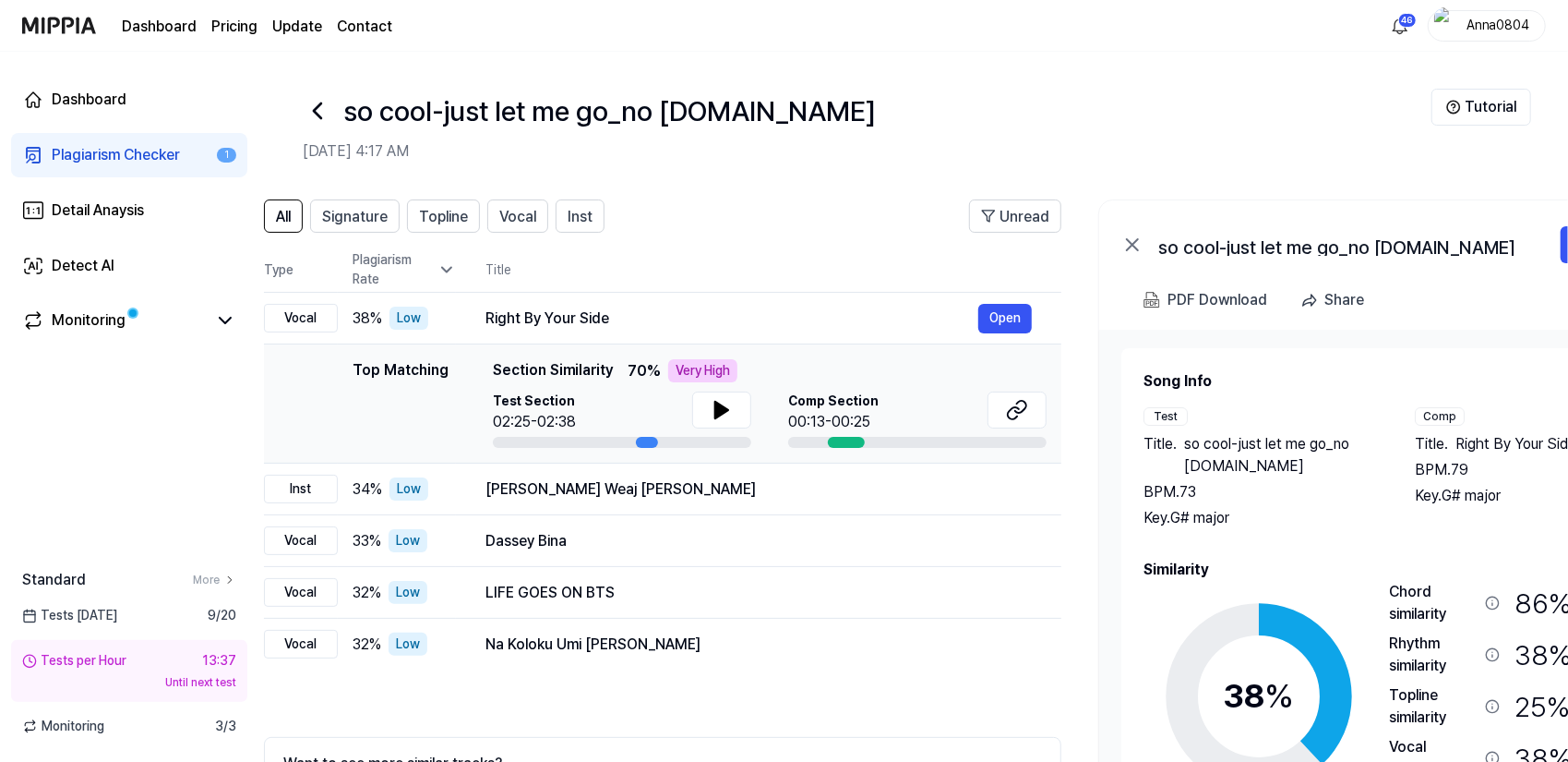
scroll to position [0, 28]
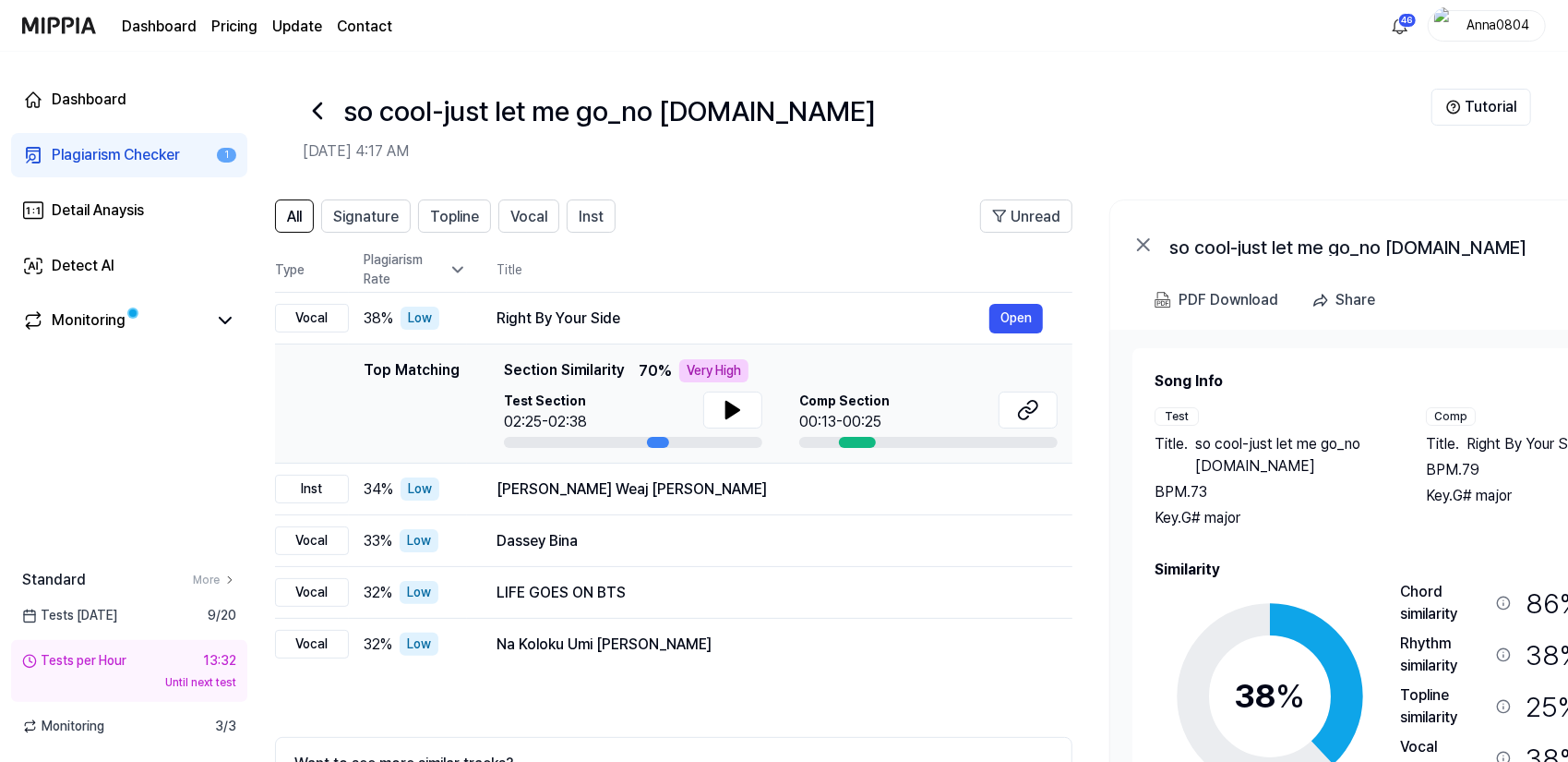
drag, startPoint x: 1322, startPoint y: 467, endPoint x: 1178, endPoint y: 470, distance: 144.0
click at [1294, 467] on span "so cool-just let me go_no [DOMAIN_NAME]" at bounding box center [1292, 455] width 193 height 44
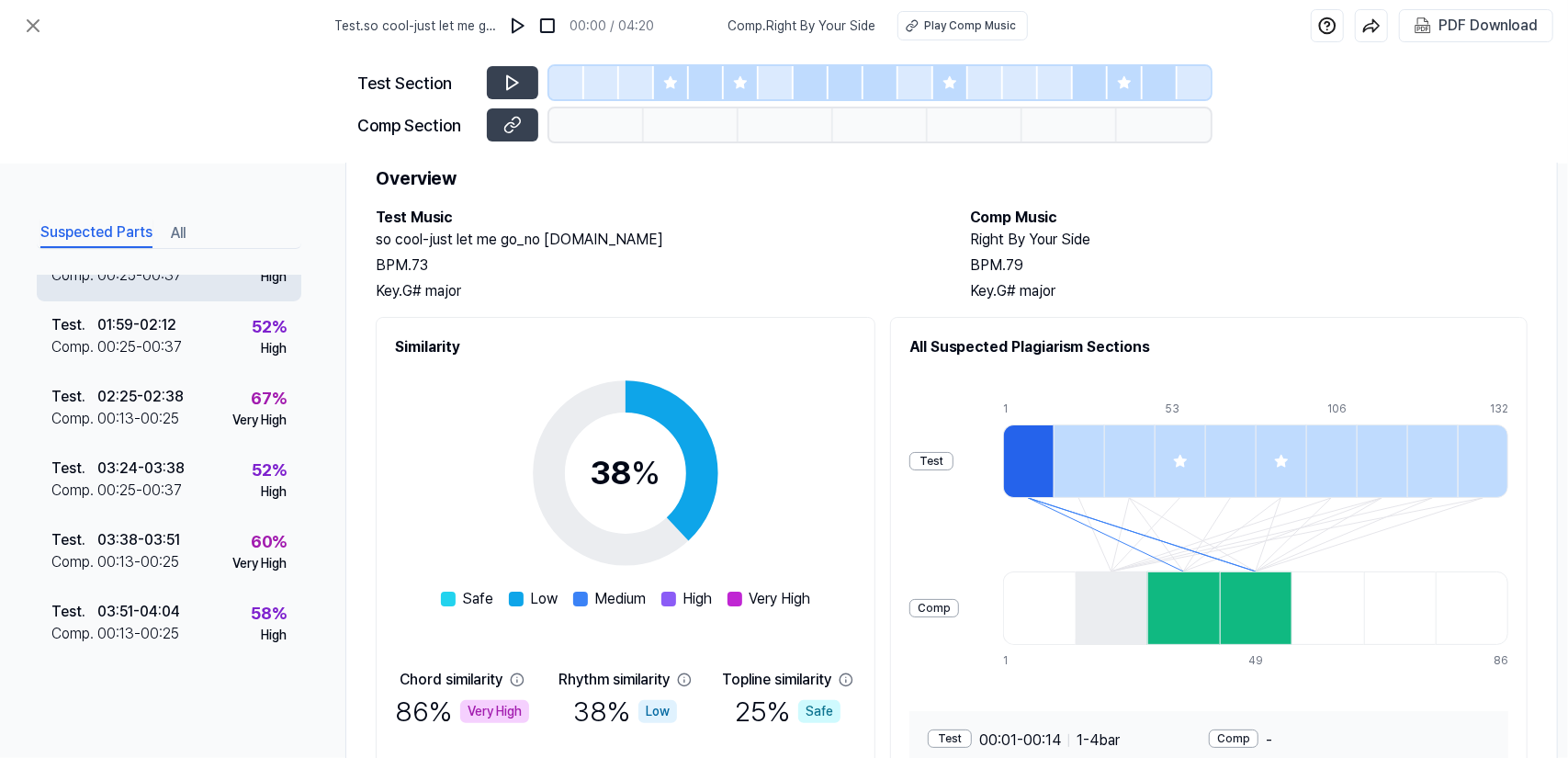
scroll to position [0, 0]
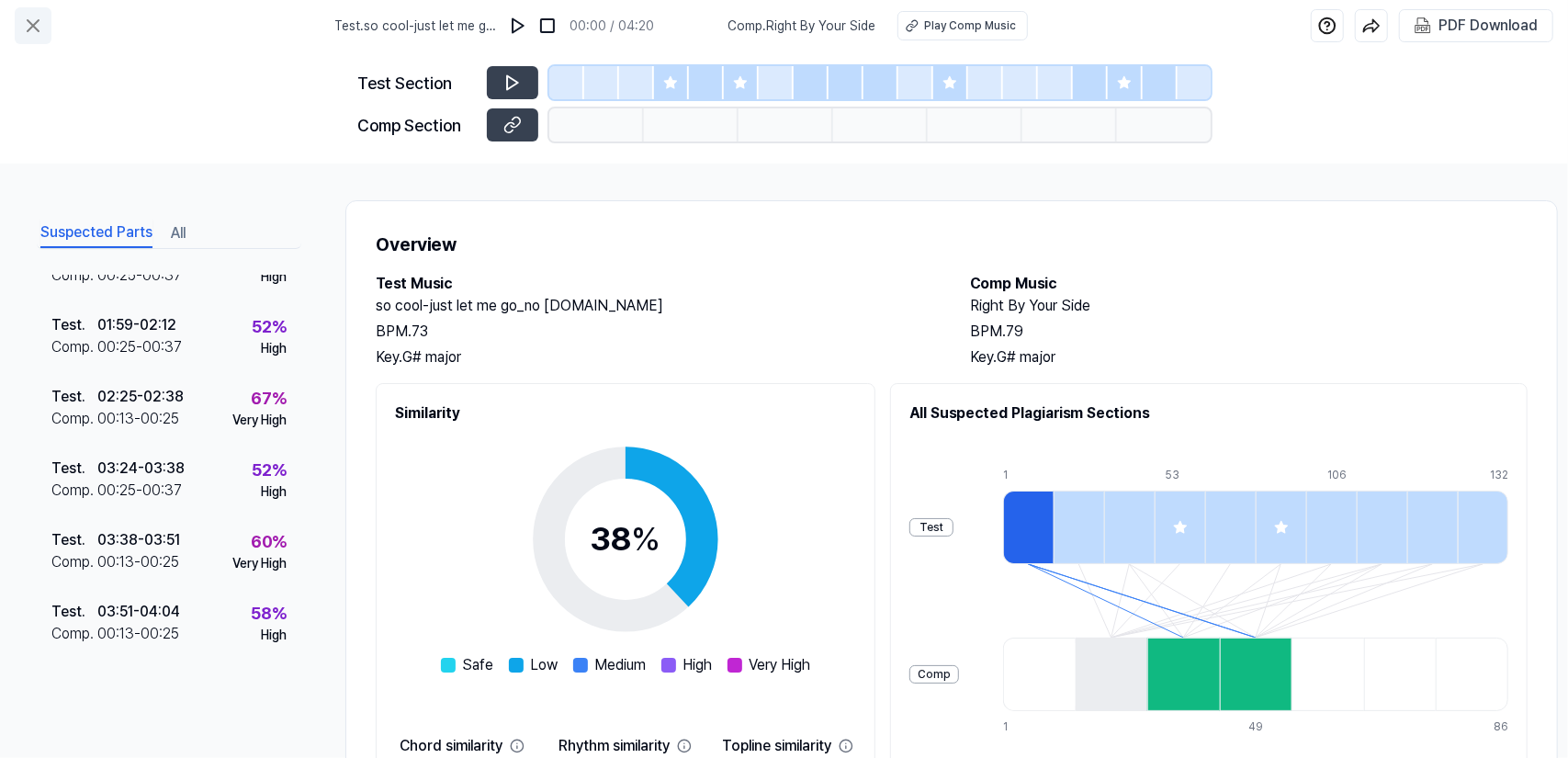
click at [32, 19] on icon at bounding box center [32, 25] width 22 height 22
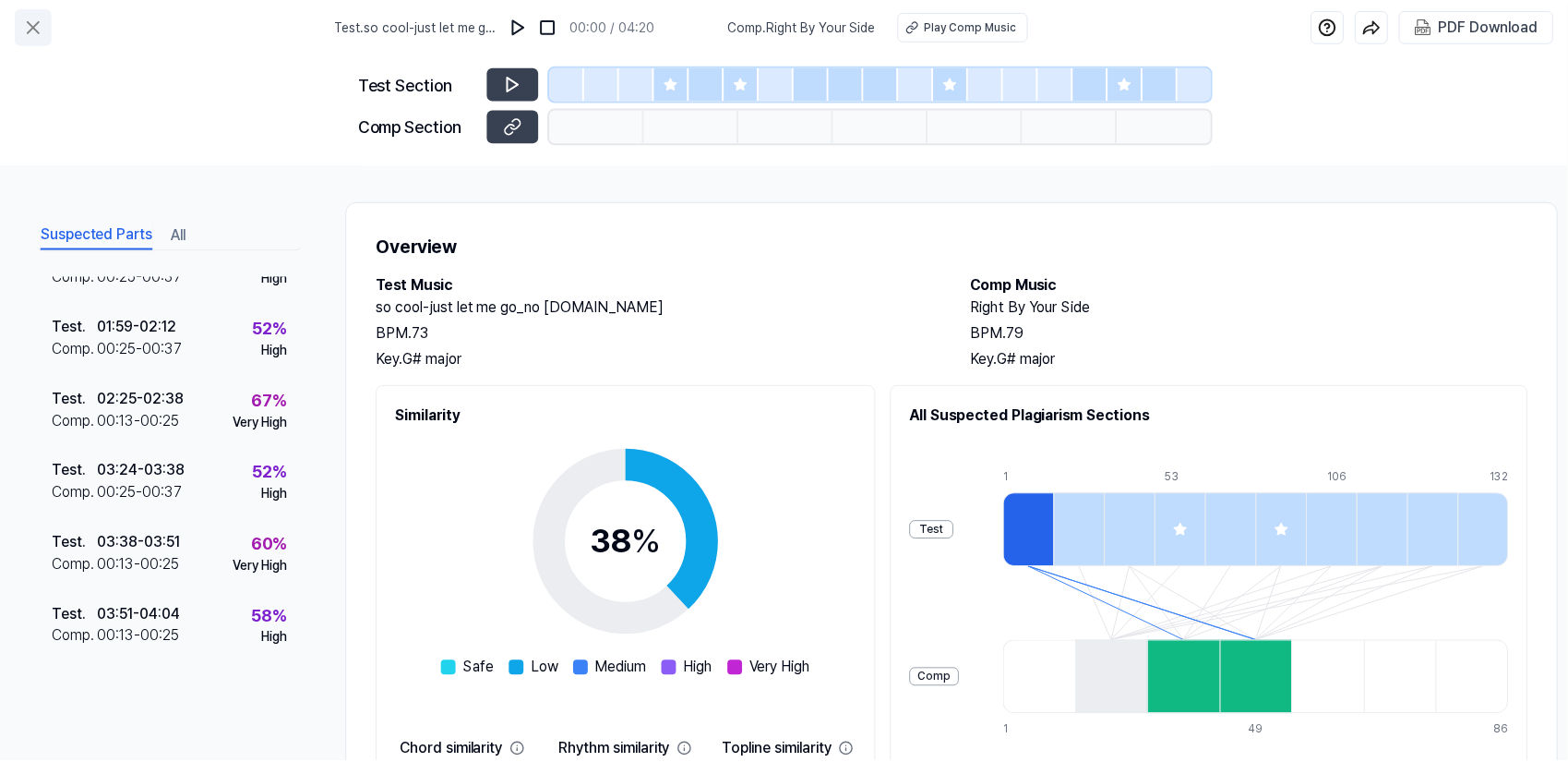
scroll to position [107, 0]
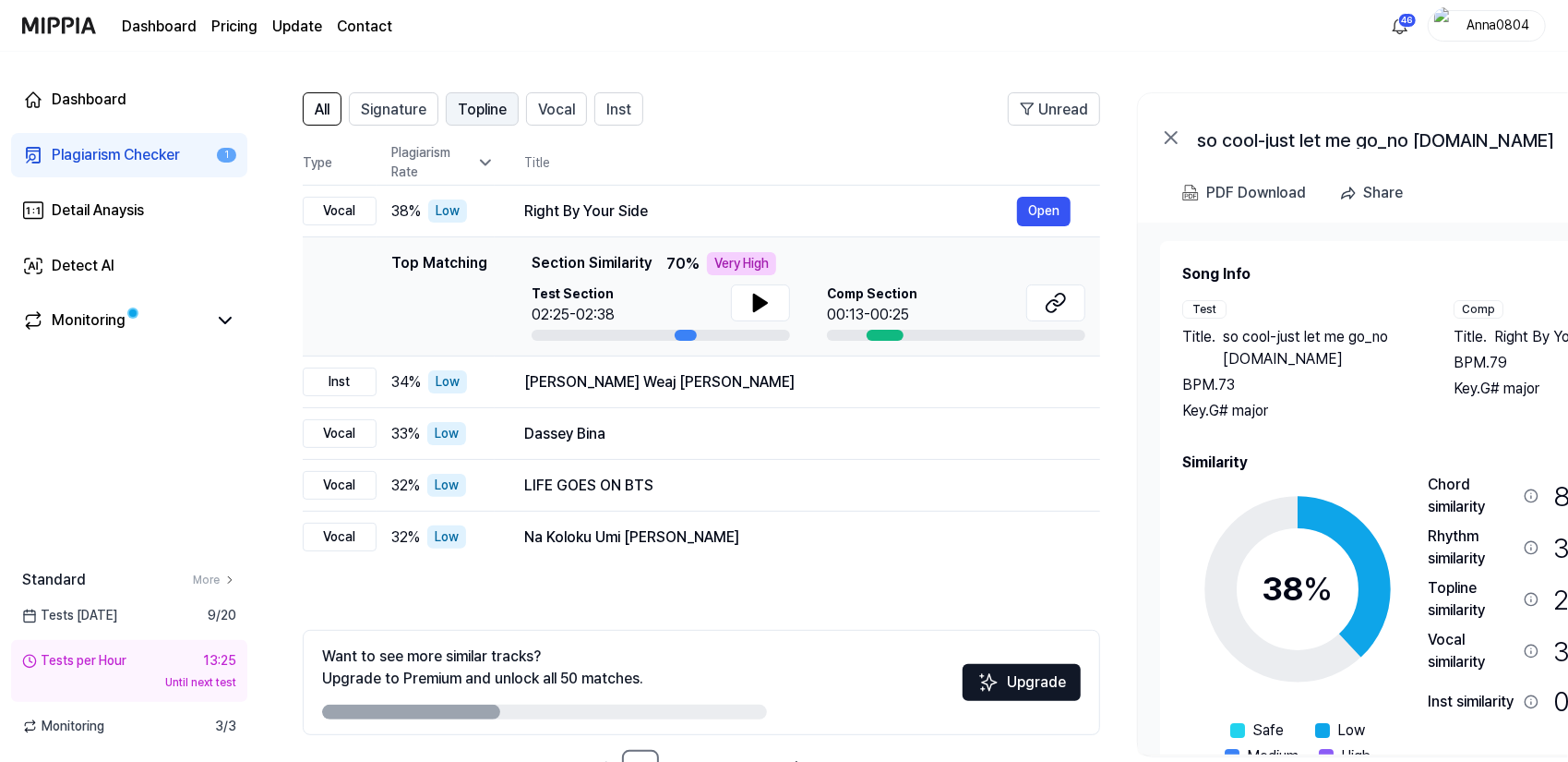
click at [472, 104] on span "Topline" at bounding box center [481, 110] width 49 height 22
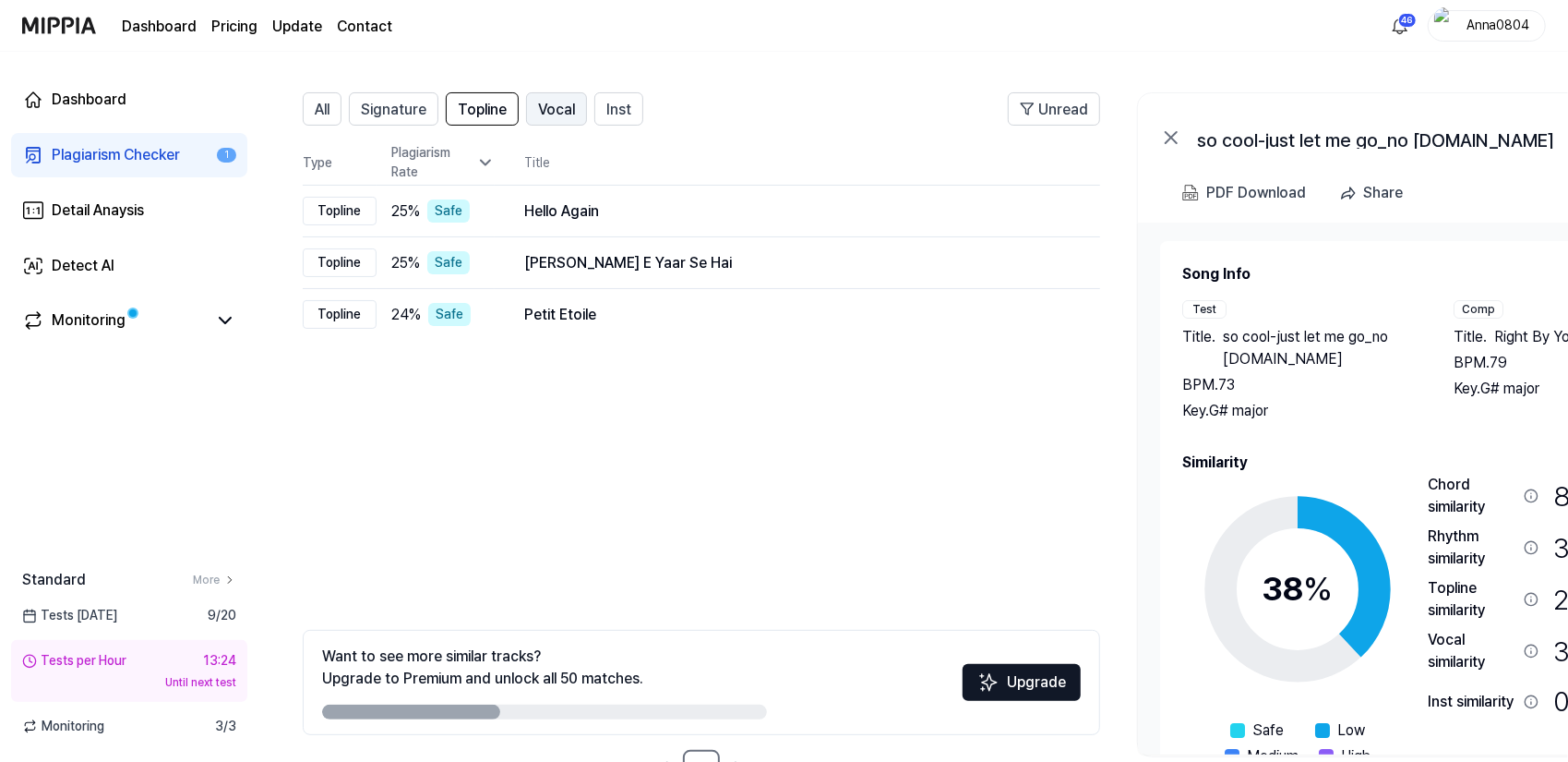
click at [550, 110] on span "Vocal" at bounding box center [557, 110] width 37 height 22
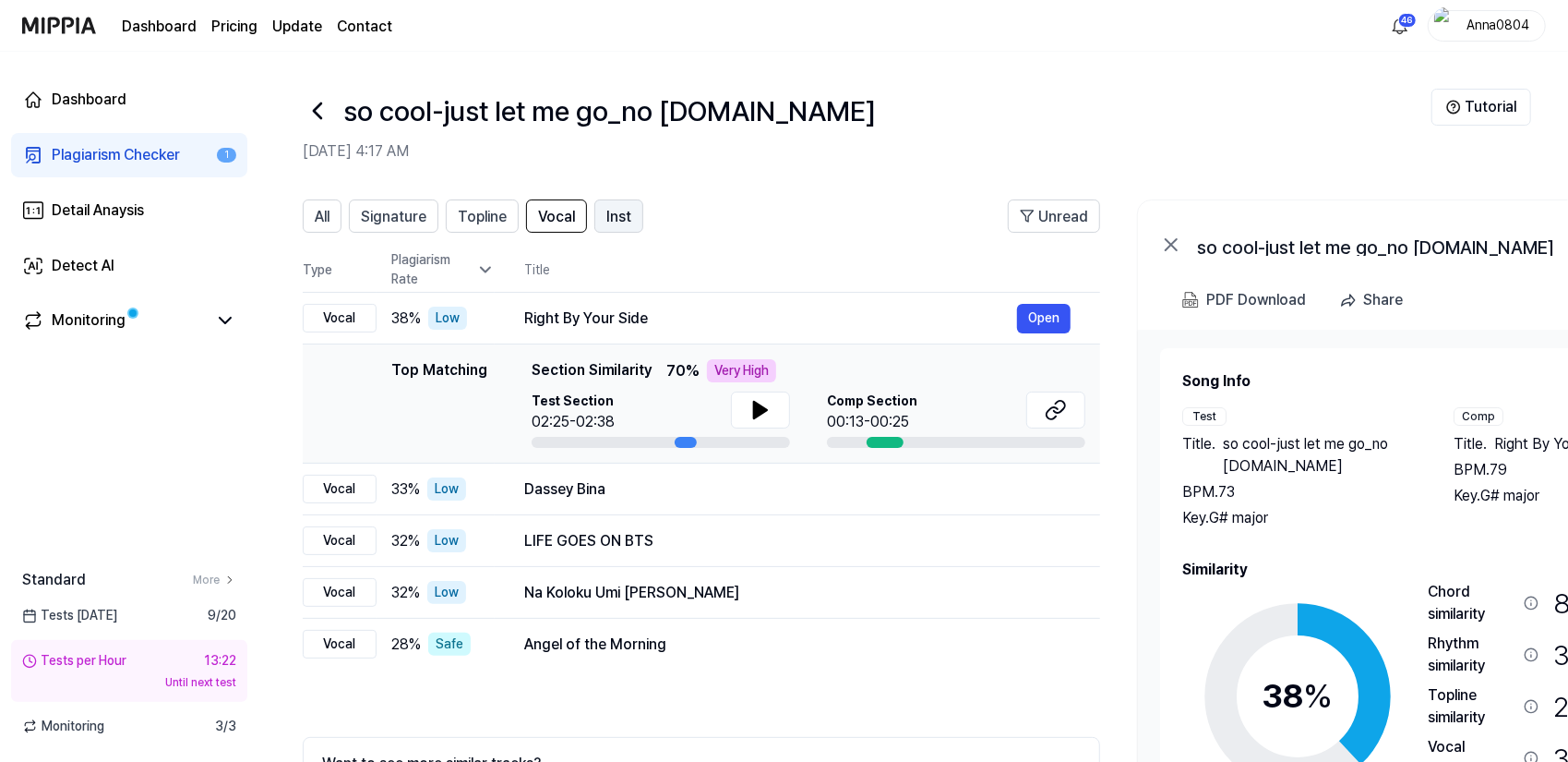
click at [607, 220] on span "Inst" at bounding box center [619, 216] width 25 height 22
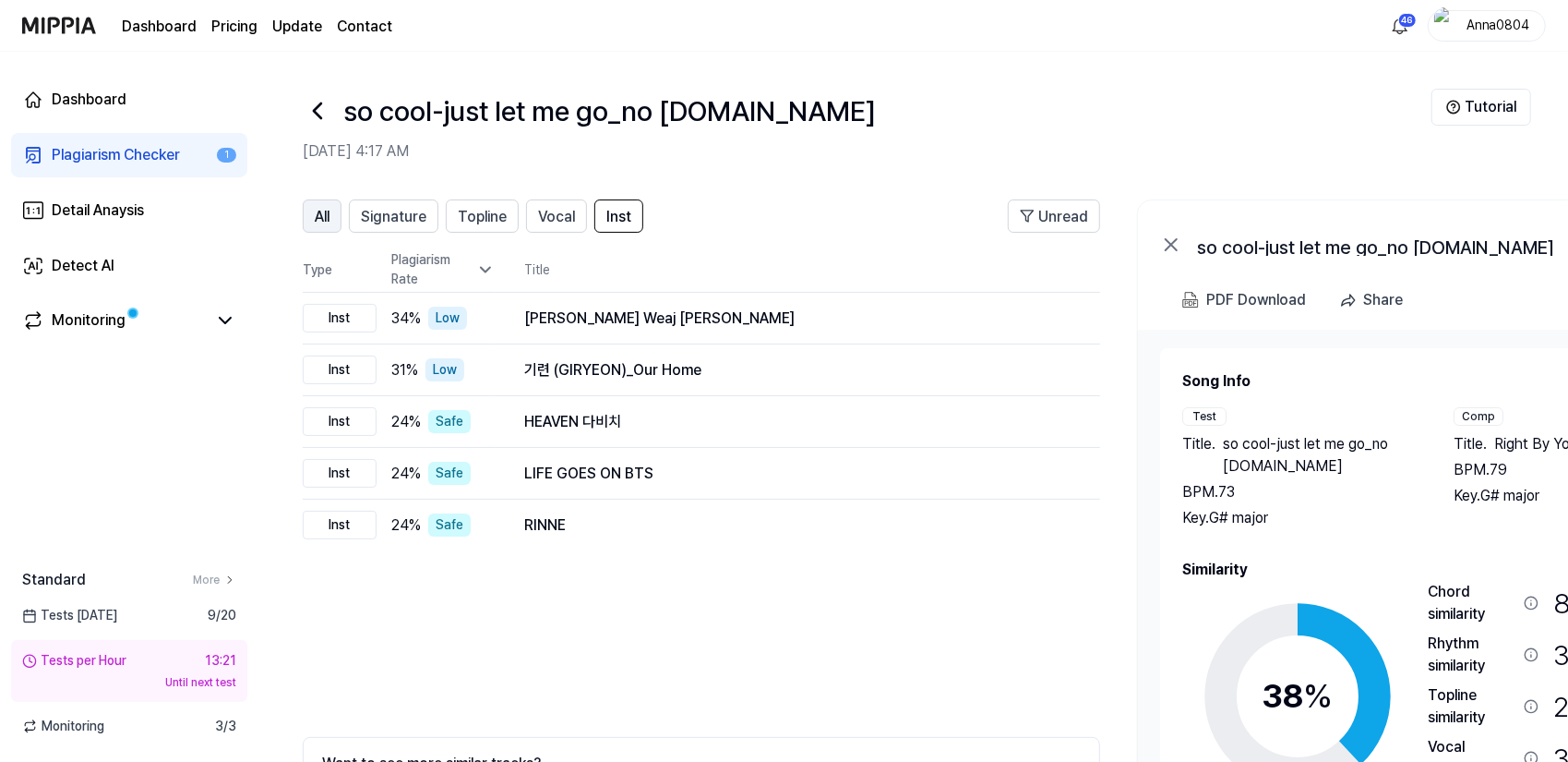
click at [327, 208] on span "All" at bounding box center [321, 216] width 14 height 22
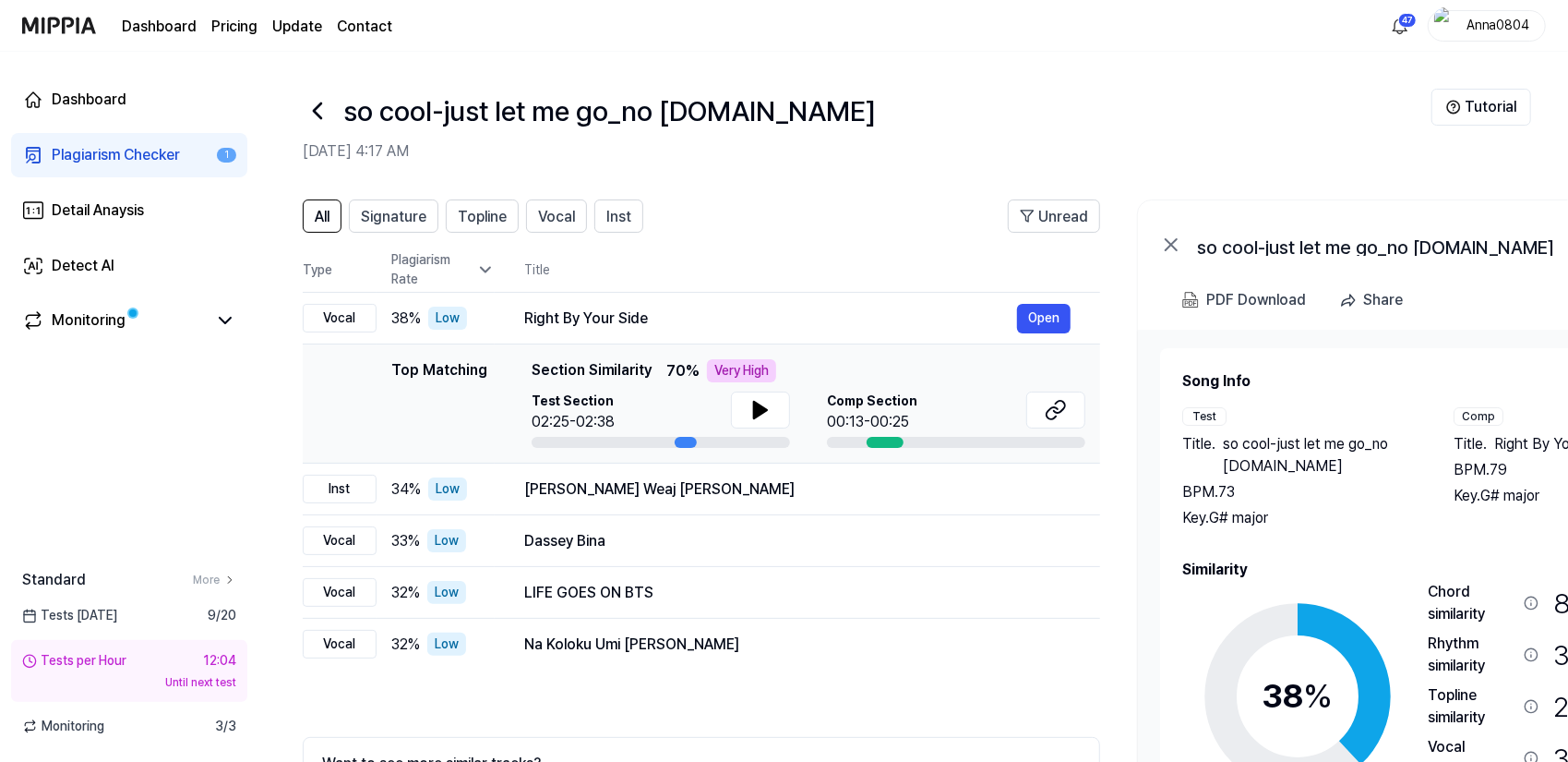
click at [74, 157] on div "Plagiarism Checker" at bounding box center [115, 154] width 129 height 22
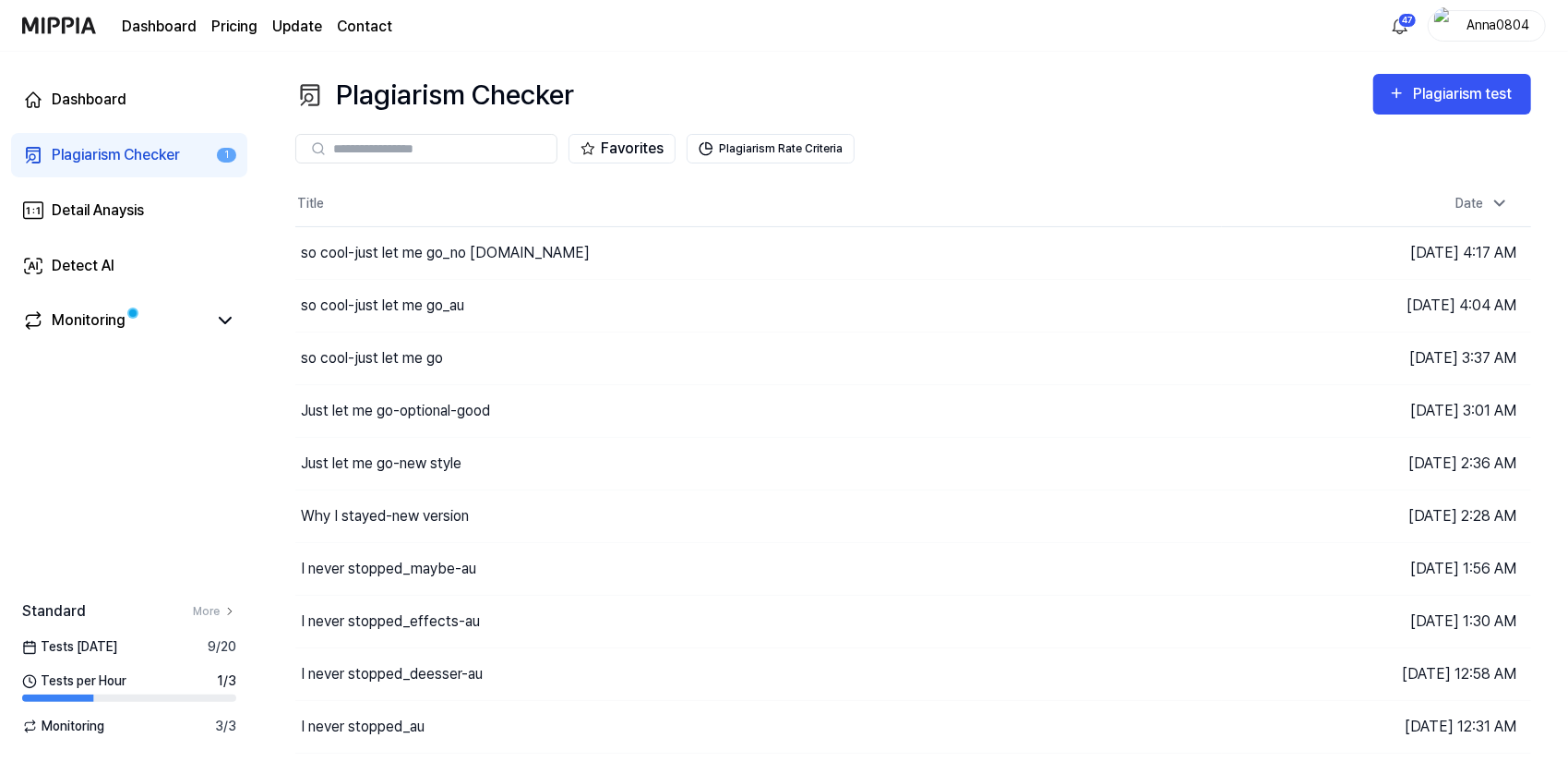
click at [1415, 99] on div "Plagiarism test" at bounding box center [1465, 93] width 103 height 24
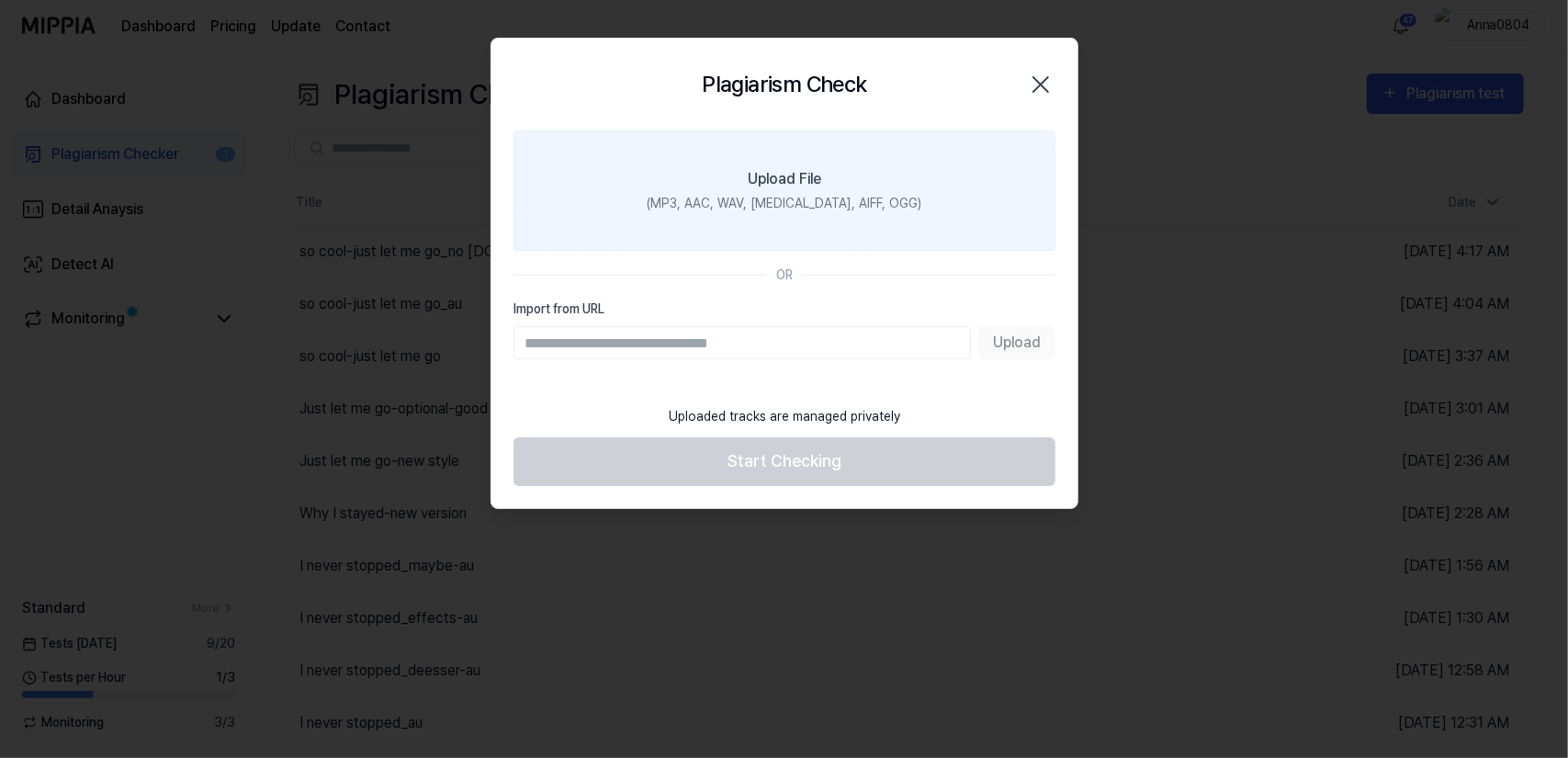
click at [829, 201] on div "(MP3, AAC, WAV, [MEDICAL_DATA], AIFF, OGG)" at bounding box center [784, 203] width 275 height 19
click at [0, 0] on input "Upload File (MP3, AAC, WAV, [MEDICAL_DATA], AIFF, OGG)" at bounding box center [0, 0] width 0 height 0
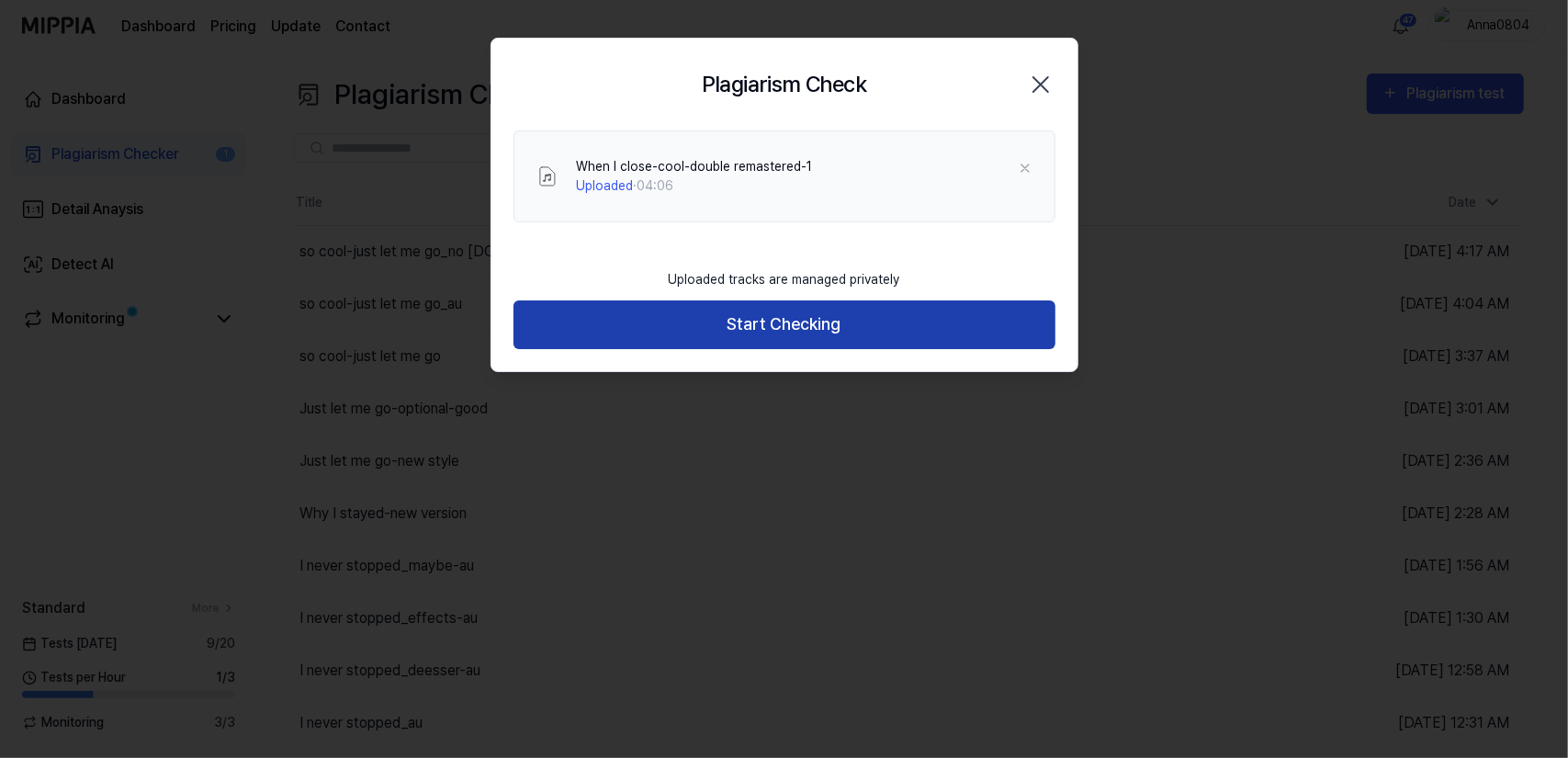
click at [737, 324] on button "Start Checking" at bounding box center [784, 324] width 542 height 48
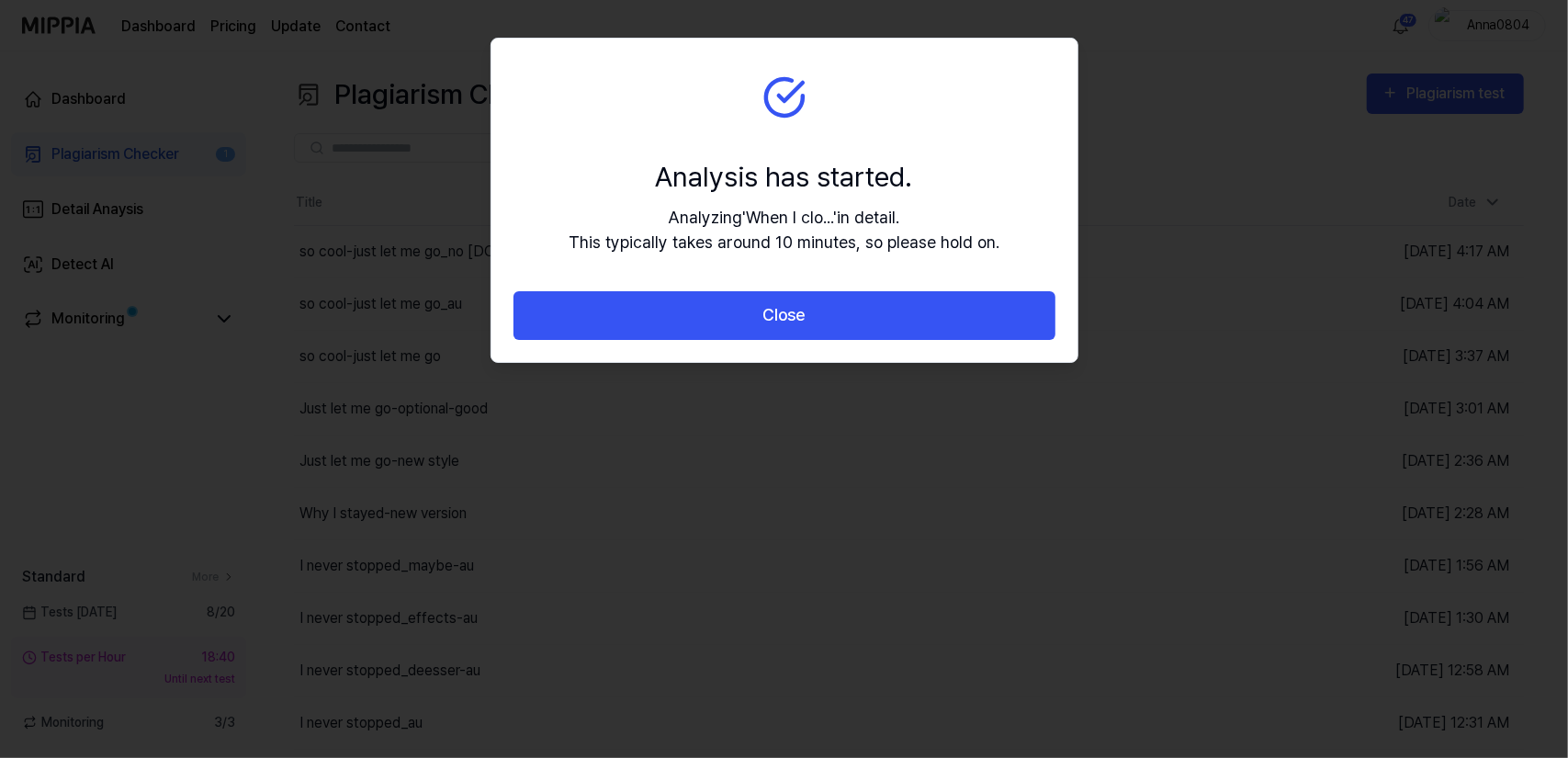
click at [737, 324] on button "Close" at bounding box center [784, 315] width 542 height 48
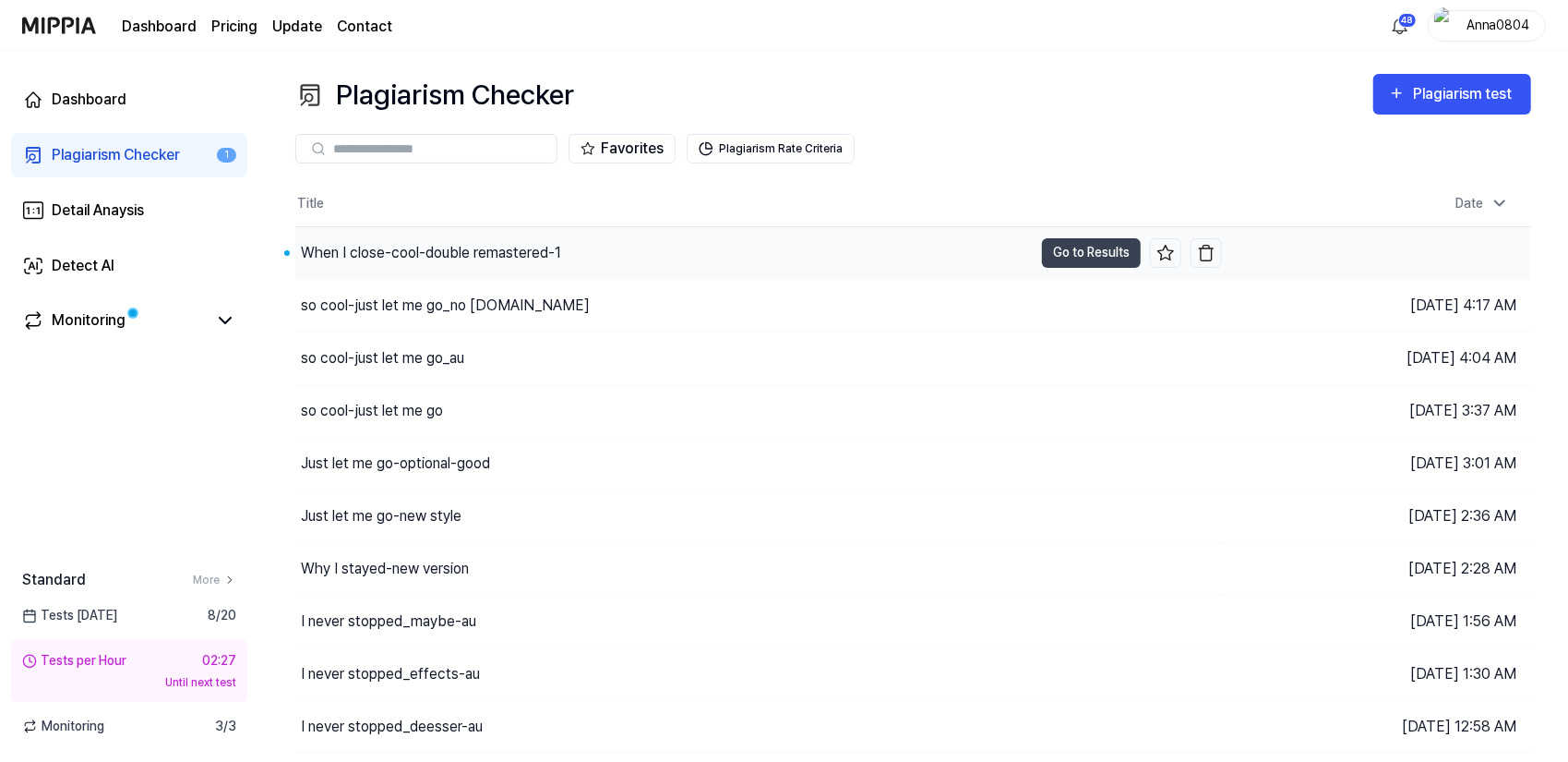
click at [467, 247] on div "When I close-cool-double remastered-1" at bounding box center [431, 253] width 260 height 22
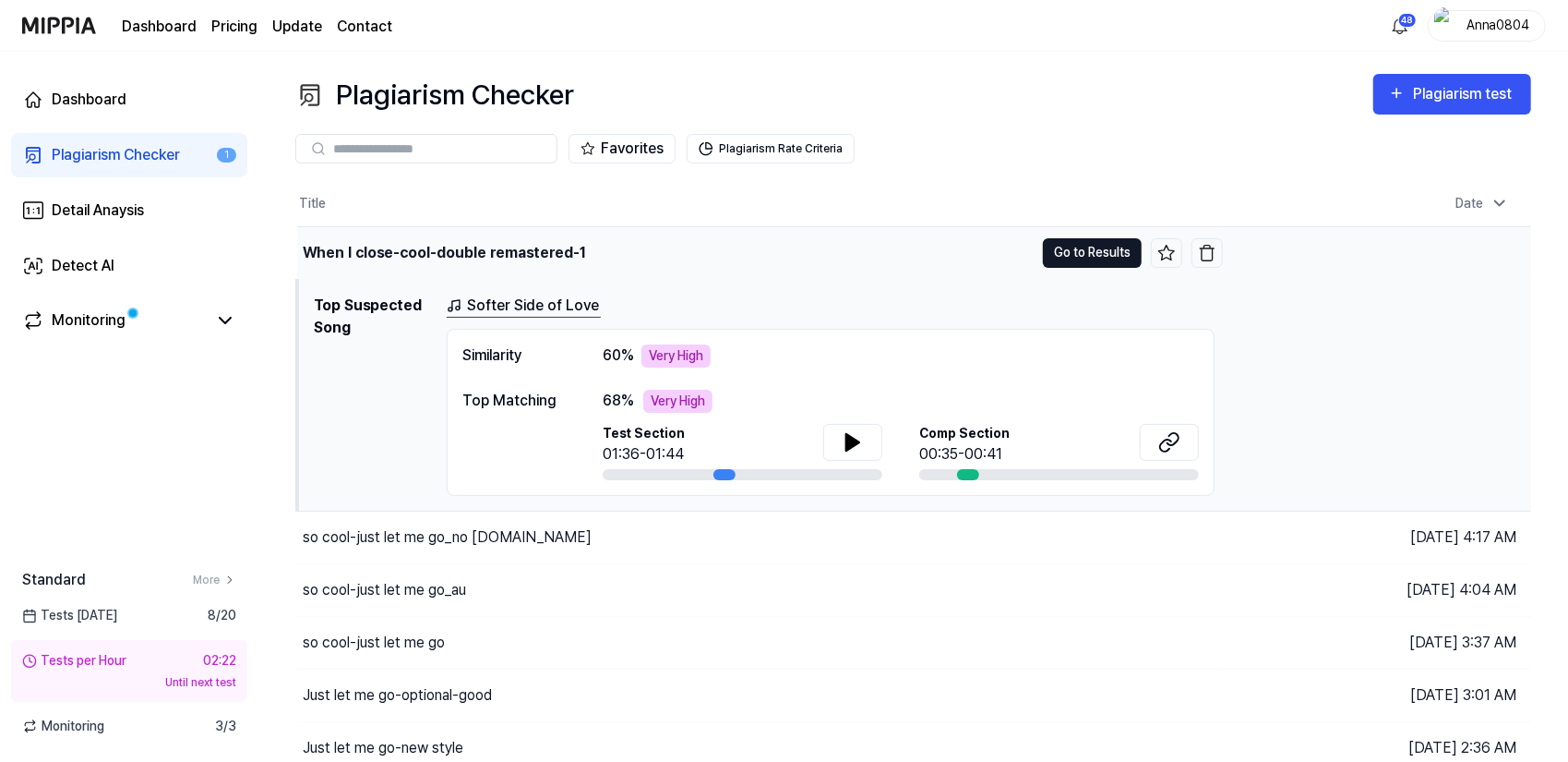
click at [1069, 254] on button "Go to Results" at bounding box center [1092, 253] width 99 height 30
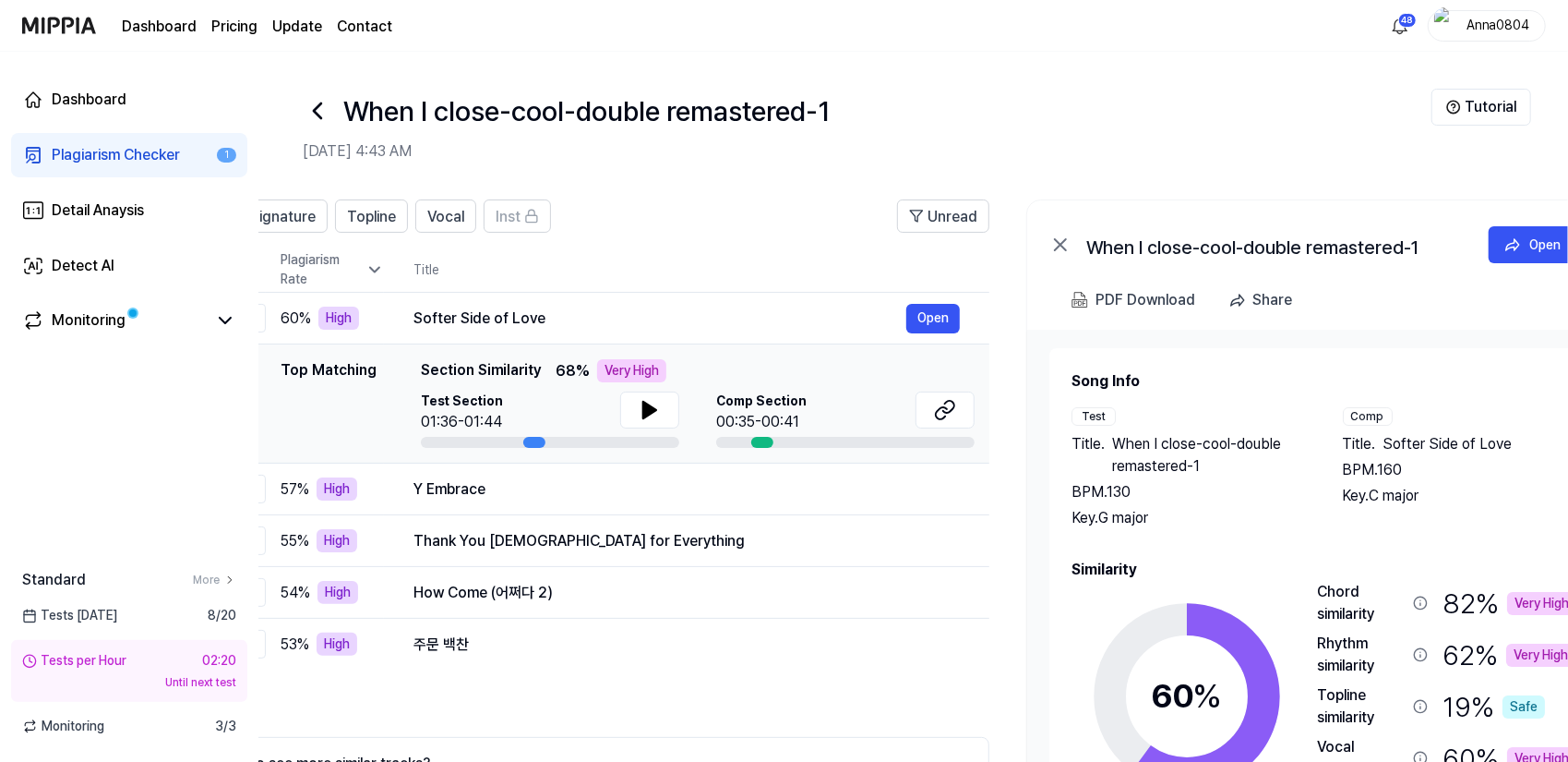
scroll to position [0, 120]
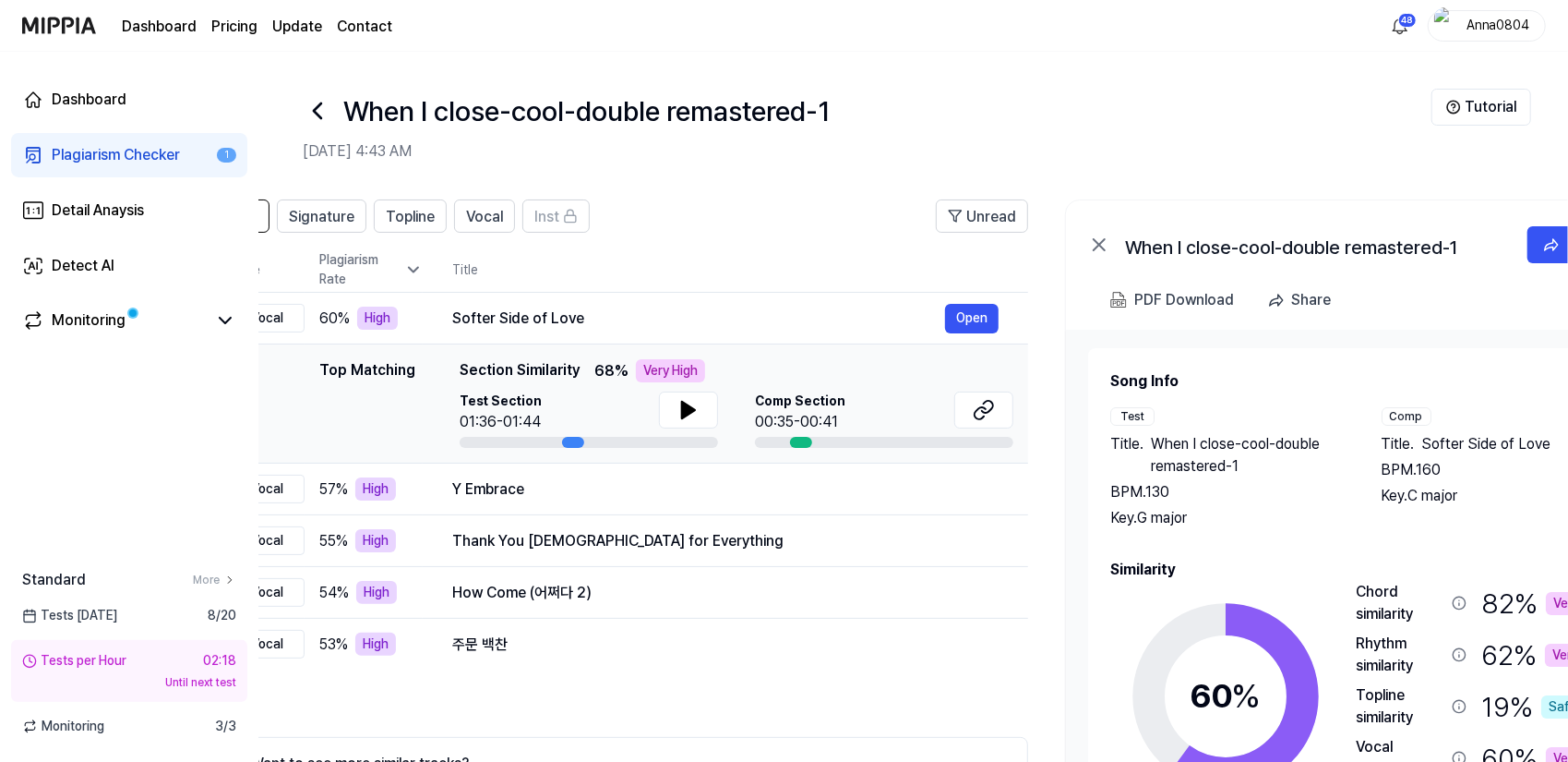
drag, startPoint x: 1357, startPoint y: 550, endPoint x: 1288, endPoint y: 531, distance: 71.6
click at [1286, 531] on div "Song Info Test Title . When I close-cool-double remastered-1 BPM. 130 Key. G ma…" at bounding box center [1363, 635] width 505 height 530
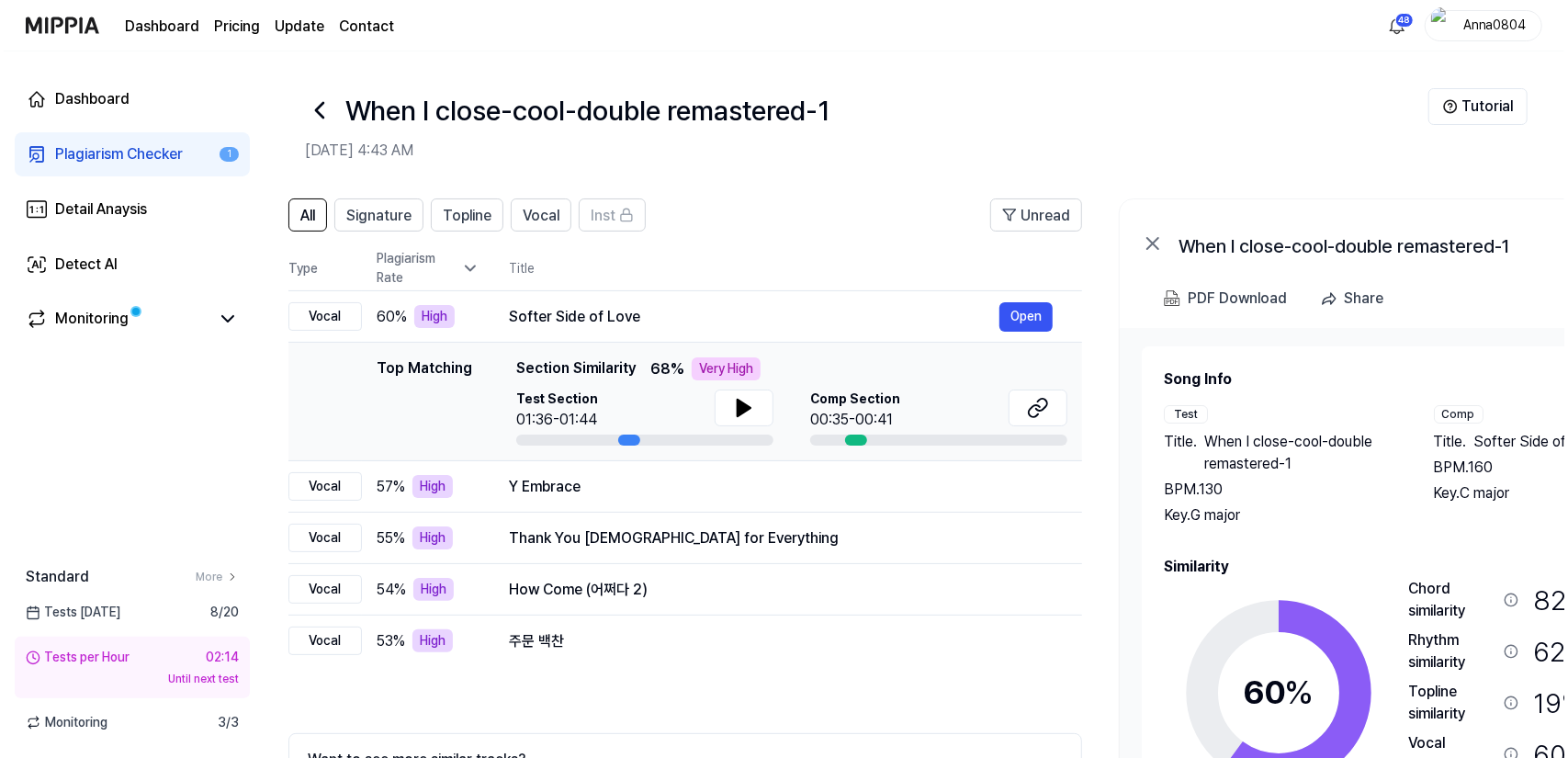
scroll to position [0, 0]
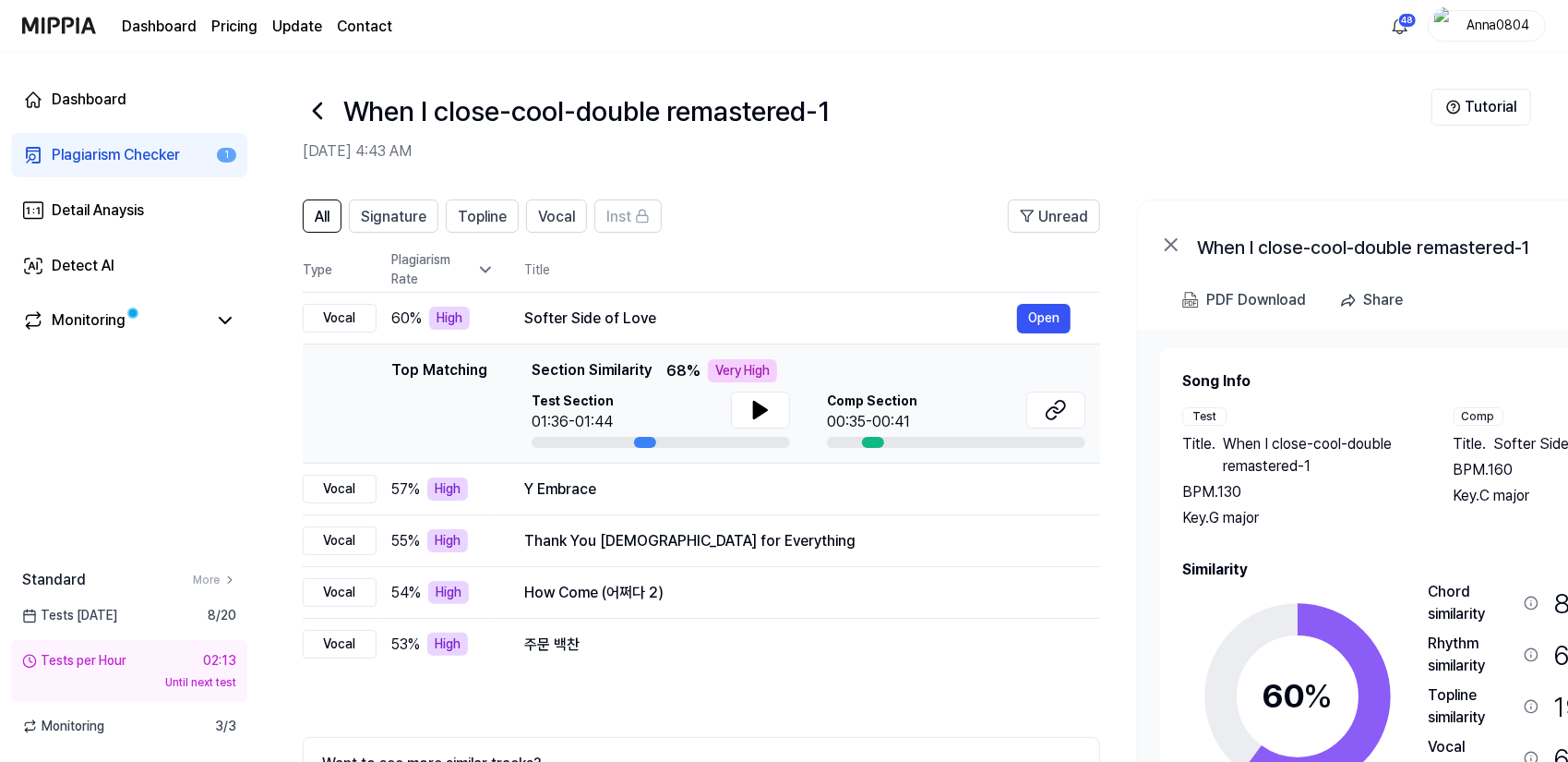
drag, startPoint x: 723, startPoint y: 227, endPoint x: 844, endPoint y: 222, distance: 121.1
click at [844, 222] on header "All Signature Topline Vocal Inst Unread" at bounding box center [702, 223] width 798 height 48
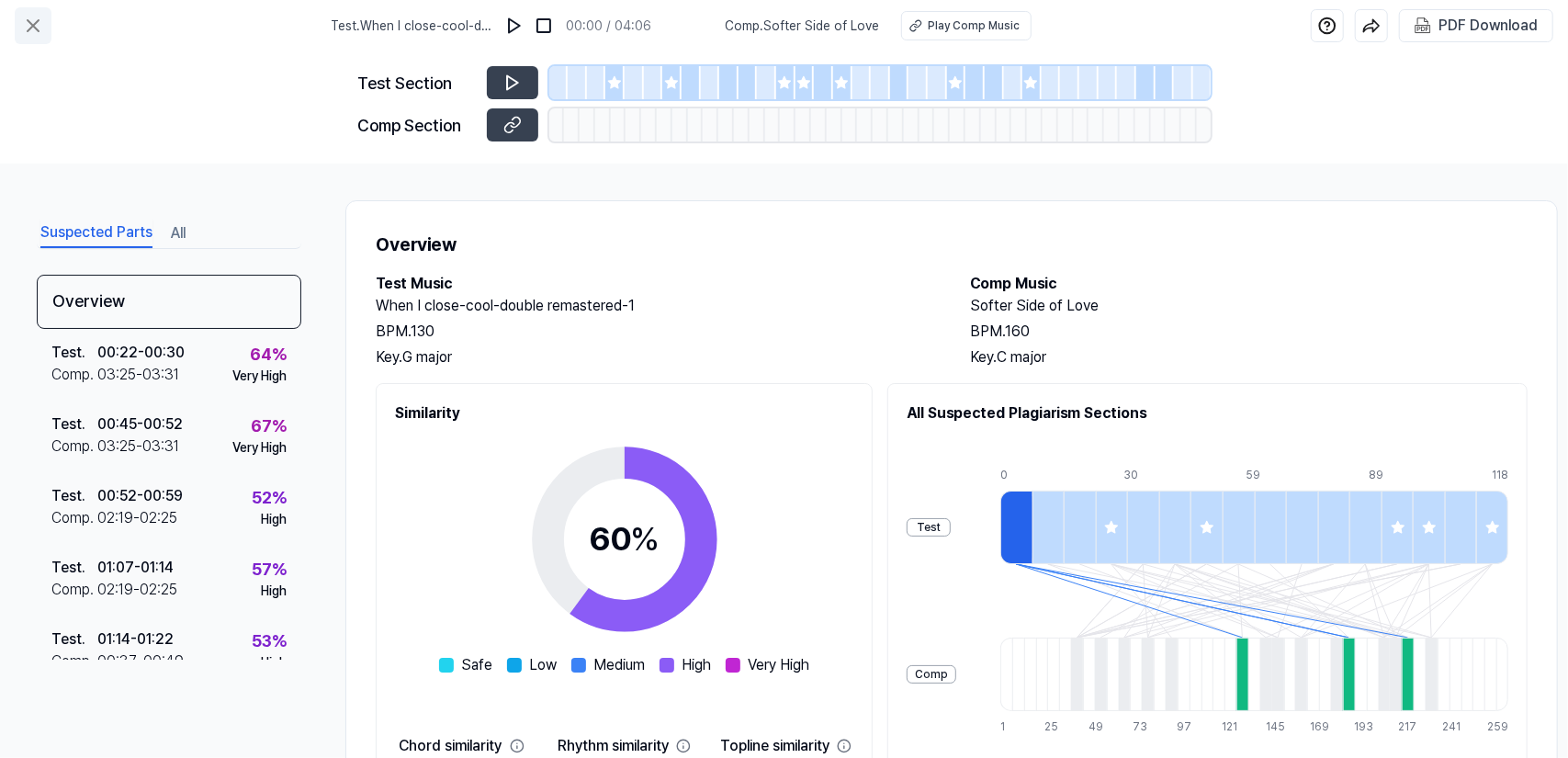
click at [37, 23] on icon at bounding box center [32, 25] width 22 height 22
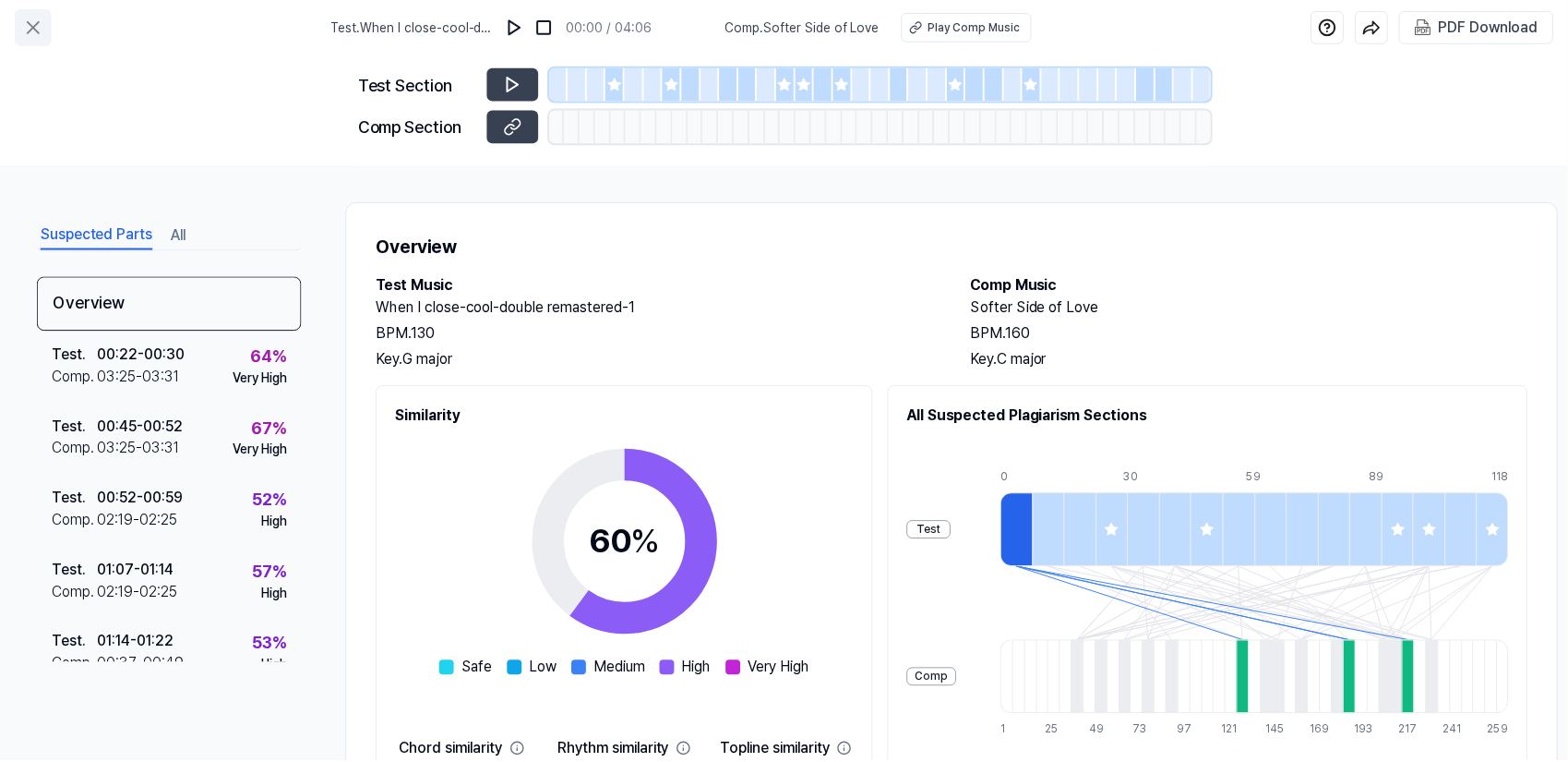
scroll to position [107, 0]
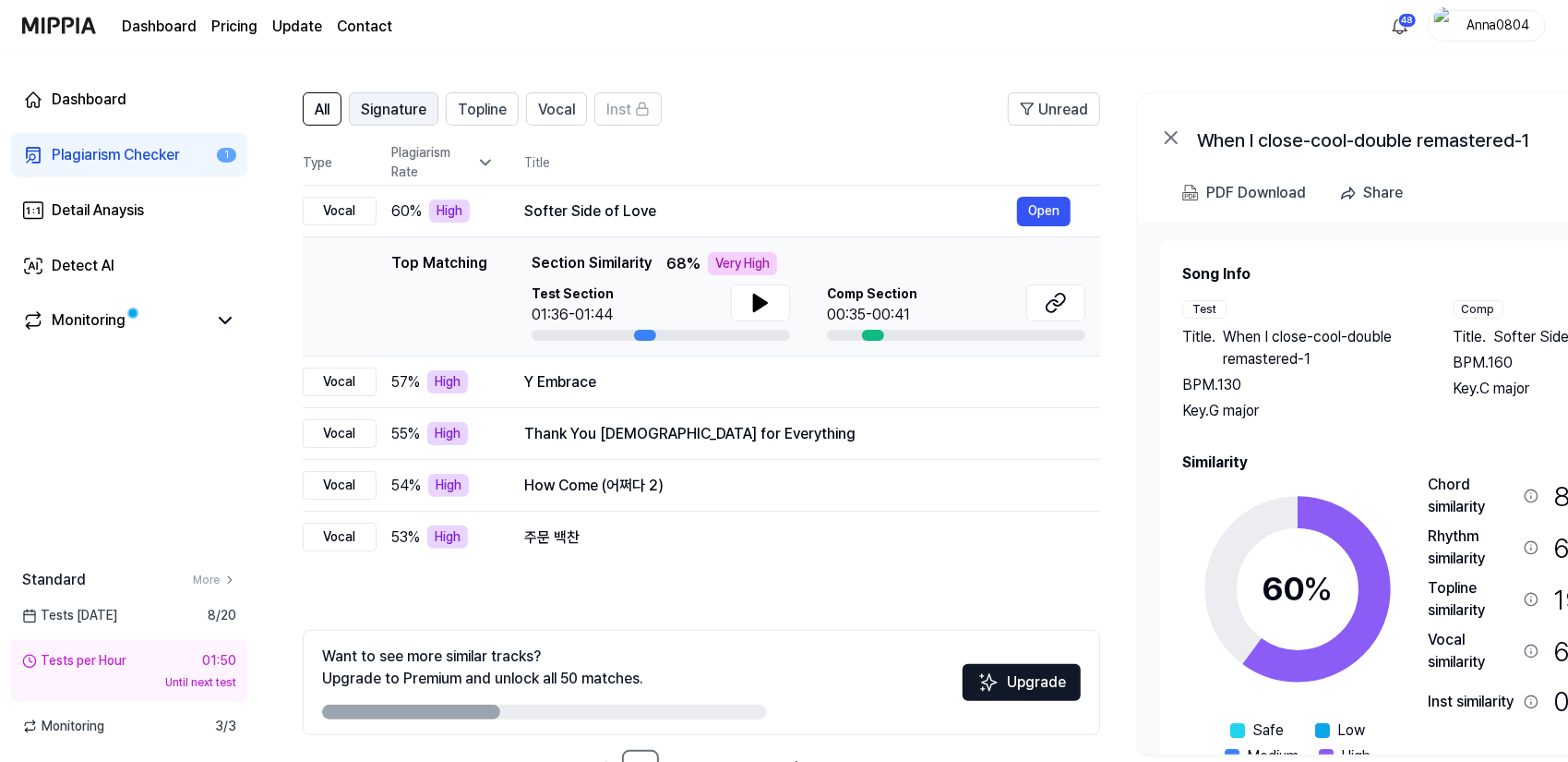
click at [406, 98] on div "Signature" at bounding box center [394, 109] width 66 height 24
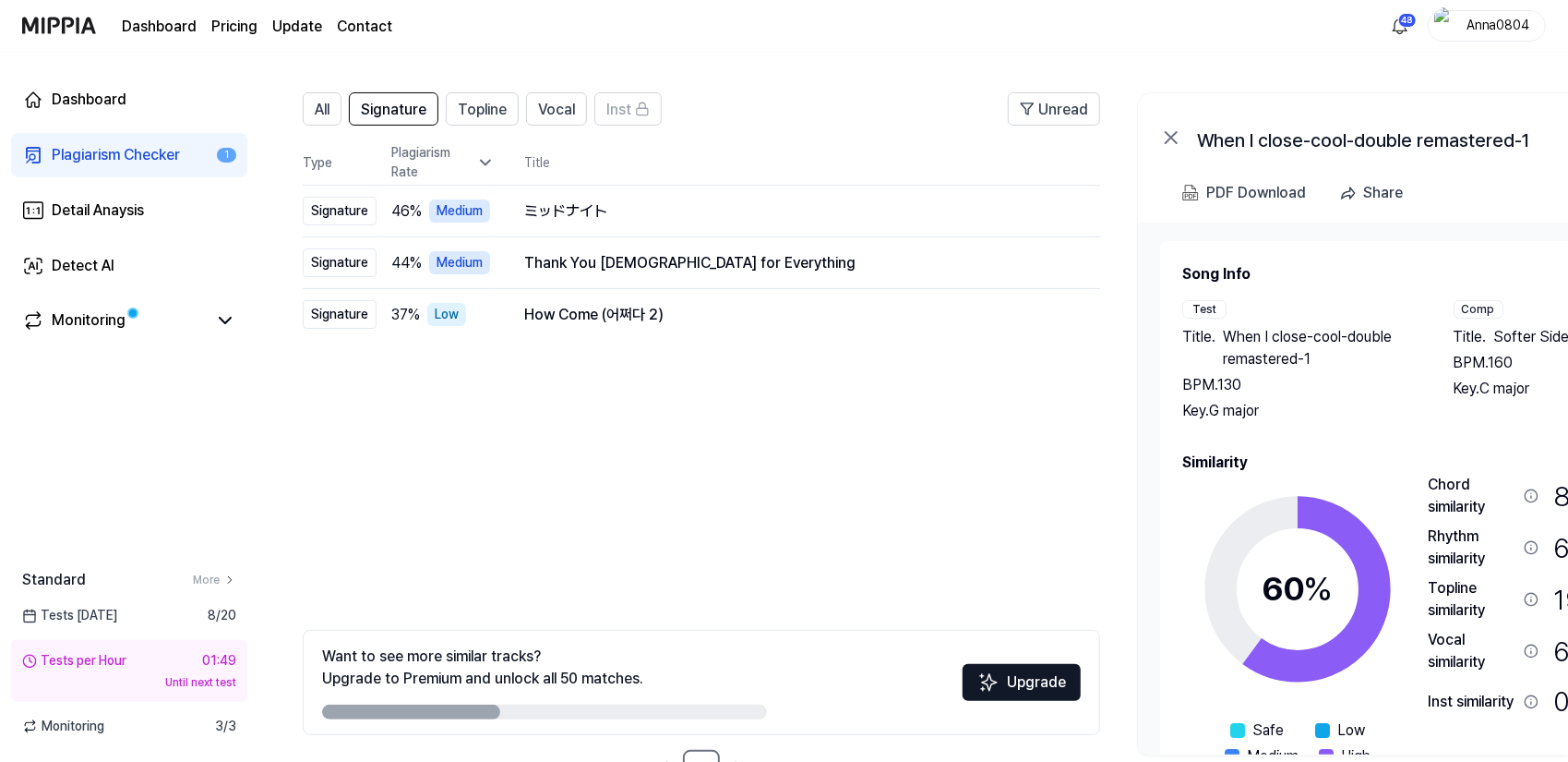
scroll to position [0, 0]
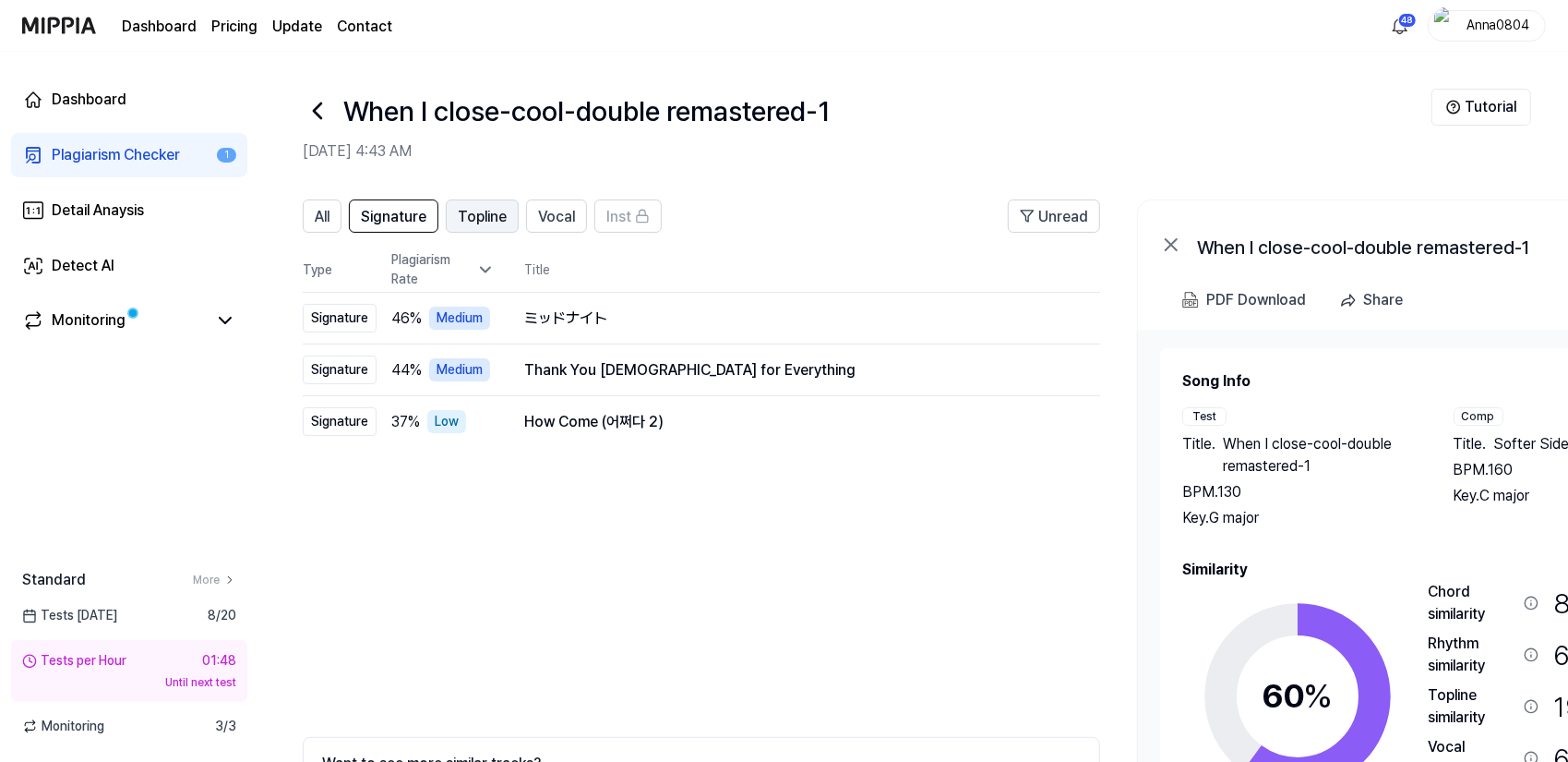
click at [508, 225] on button "Topline" at bounding box center [482, 216] width 73 height 33
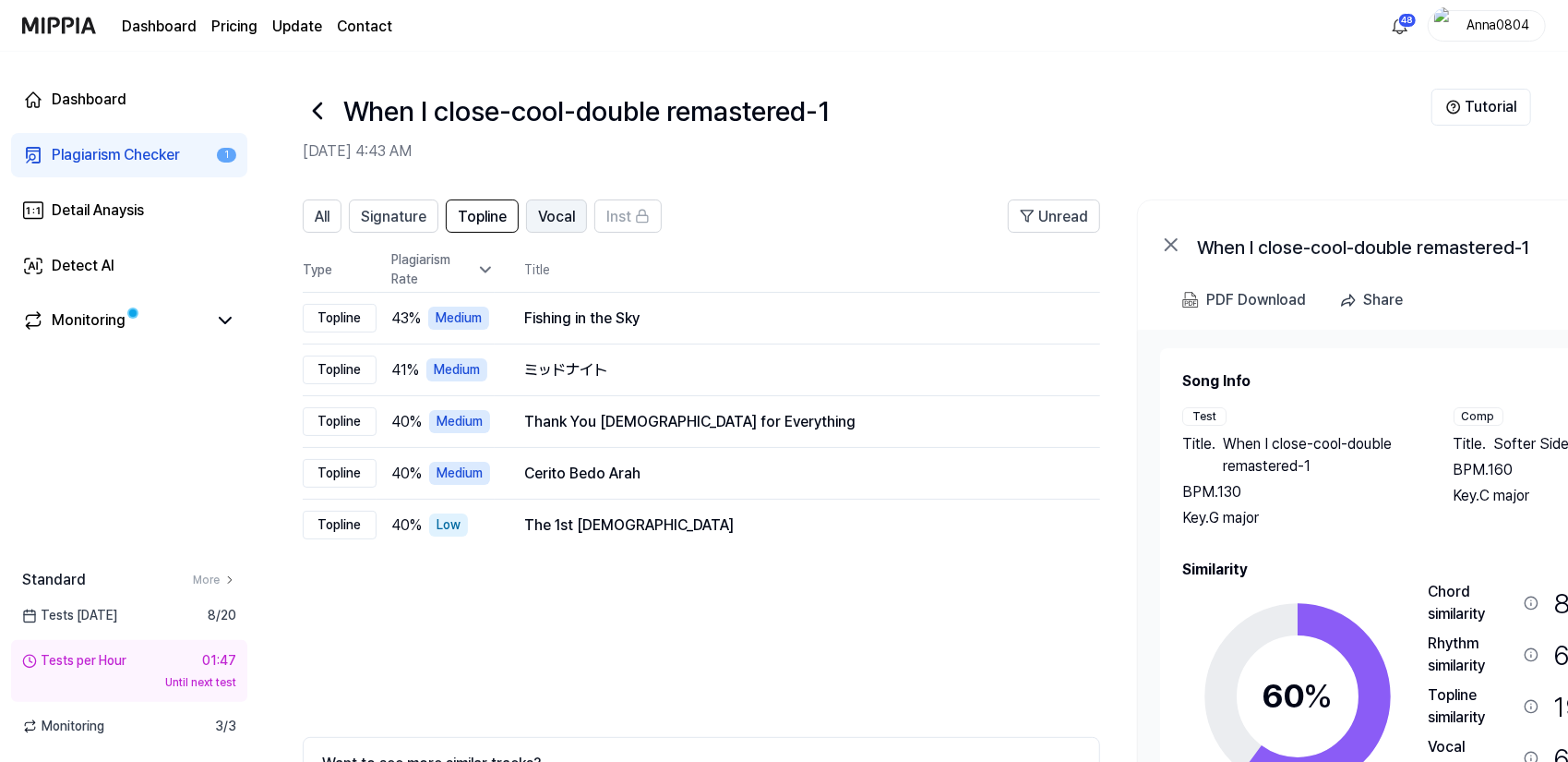
click at [546, 217] on span "Vocal" at bounding box center [557, 216] width 37 height 22
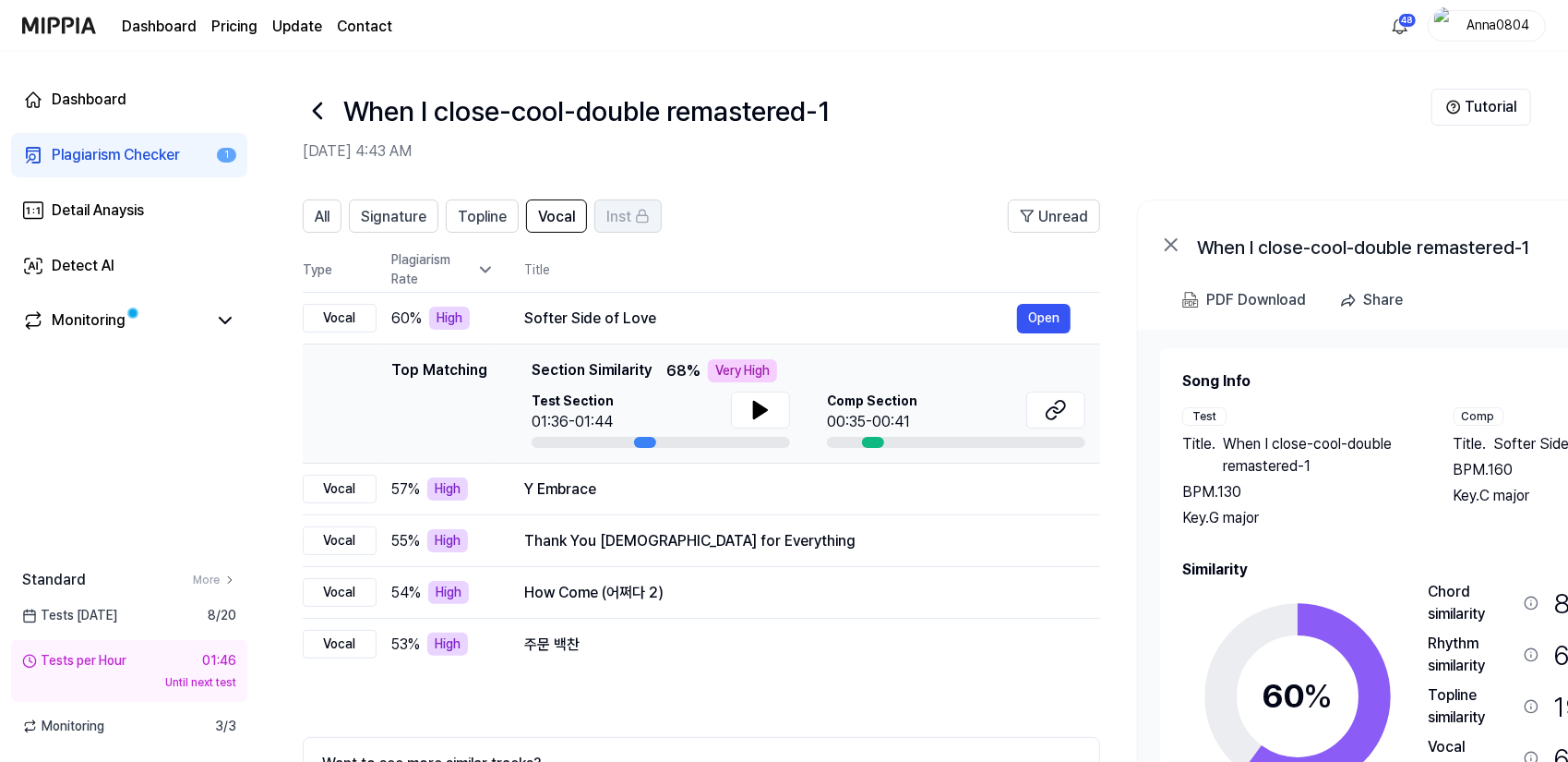
click at [613, 219] on span "Inst" at bounding box center [619, 216] width 25 height 22
click at [321, 215] on span "All" at bounding box center [321, 216] width 14 height 22
click at [116, 156] on div "Plagiarism Checker" at bounding box center [115, 154] width 129 height 22
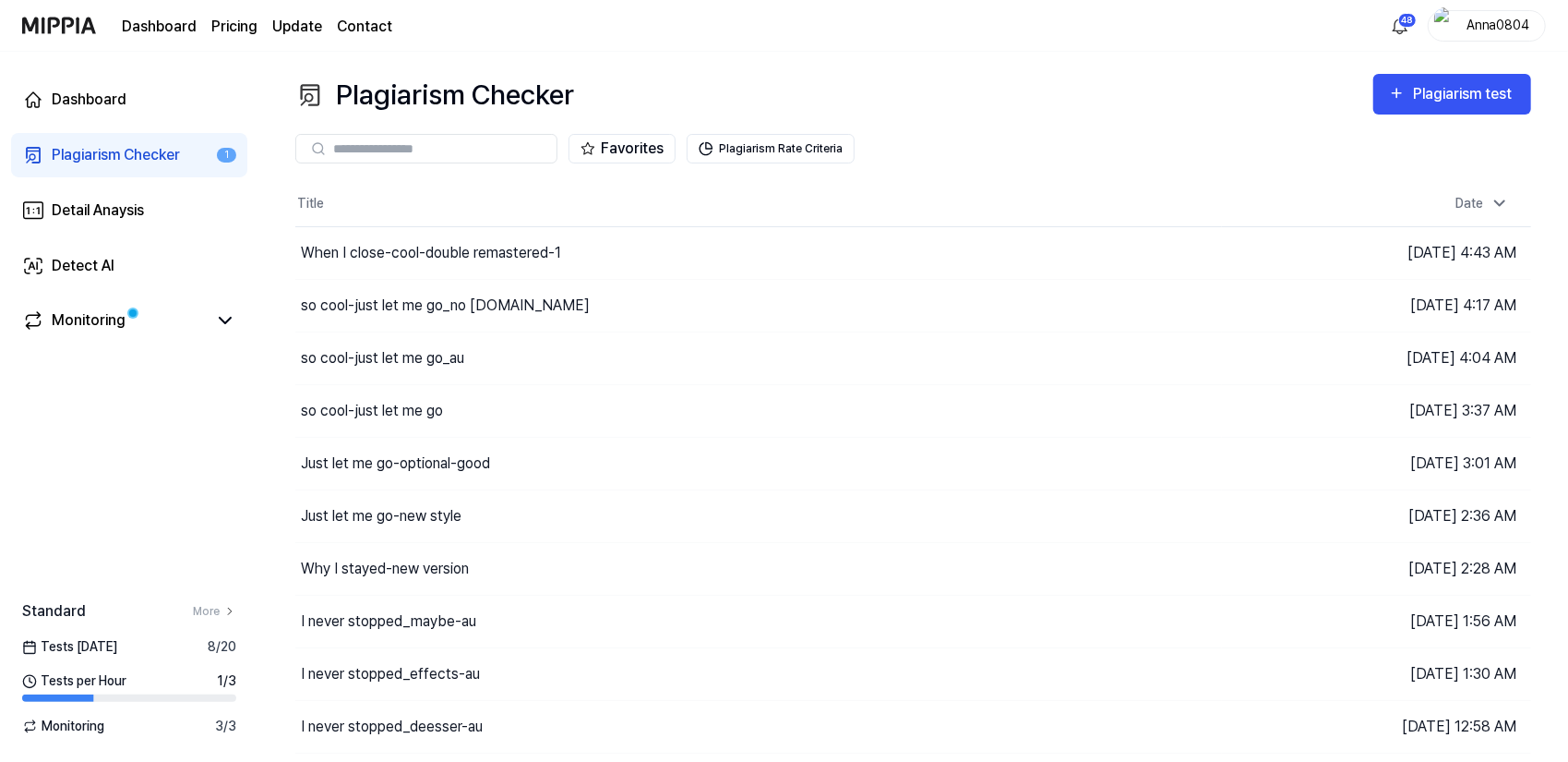
click at [1416, 92] on div "Plagiarism test" at bounding box center [1465, 93] width 103 height 24
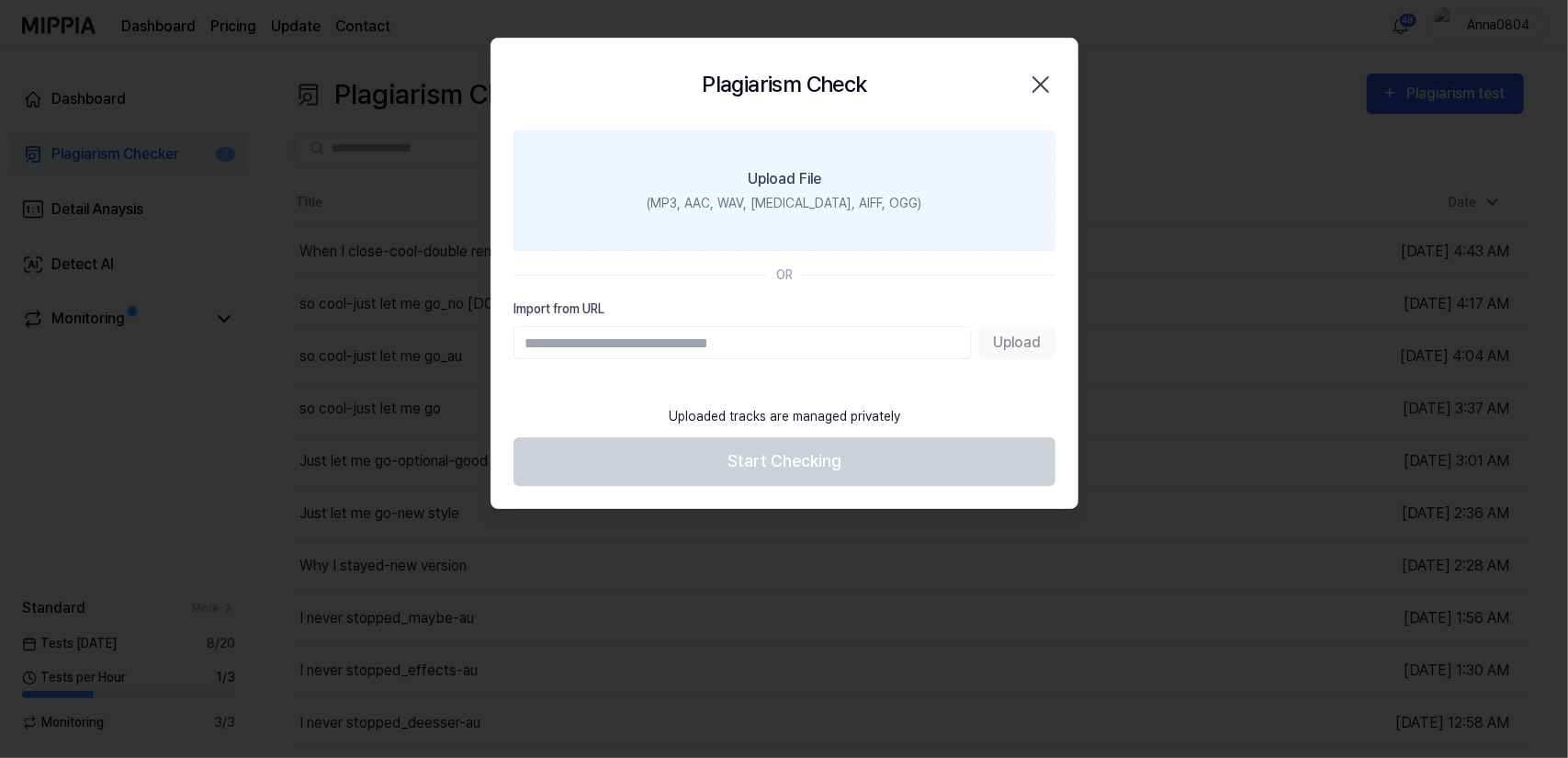
click at [893, 222] on label "Upload File (MP3, AAC, WAV, [MEDICAL_DATA], AIFF, OGG)" at bounding box center [784, 191] width 542 height 120
click at [0, 0] on input "Upload File (MP3, AAC, WAV, [MEDICAL_DATA], AIFF, OGG)" at bounding box center [0, 0] width 0 height 0
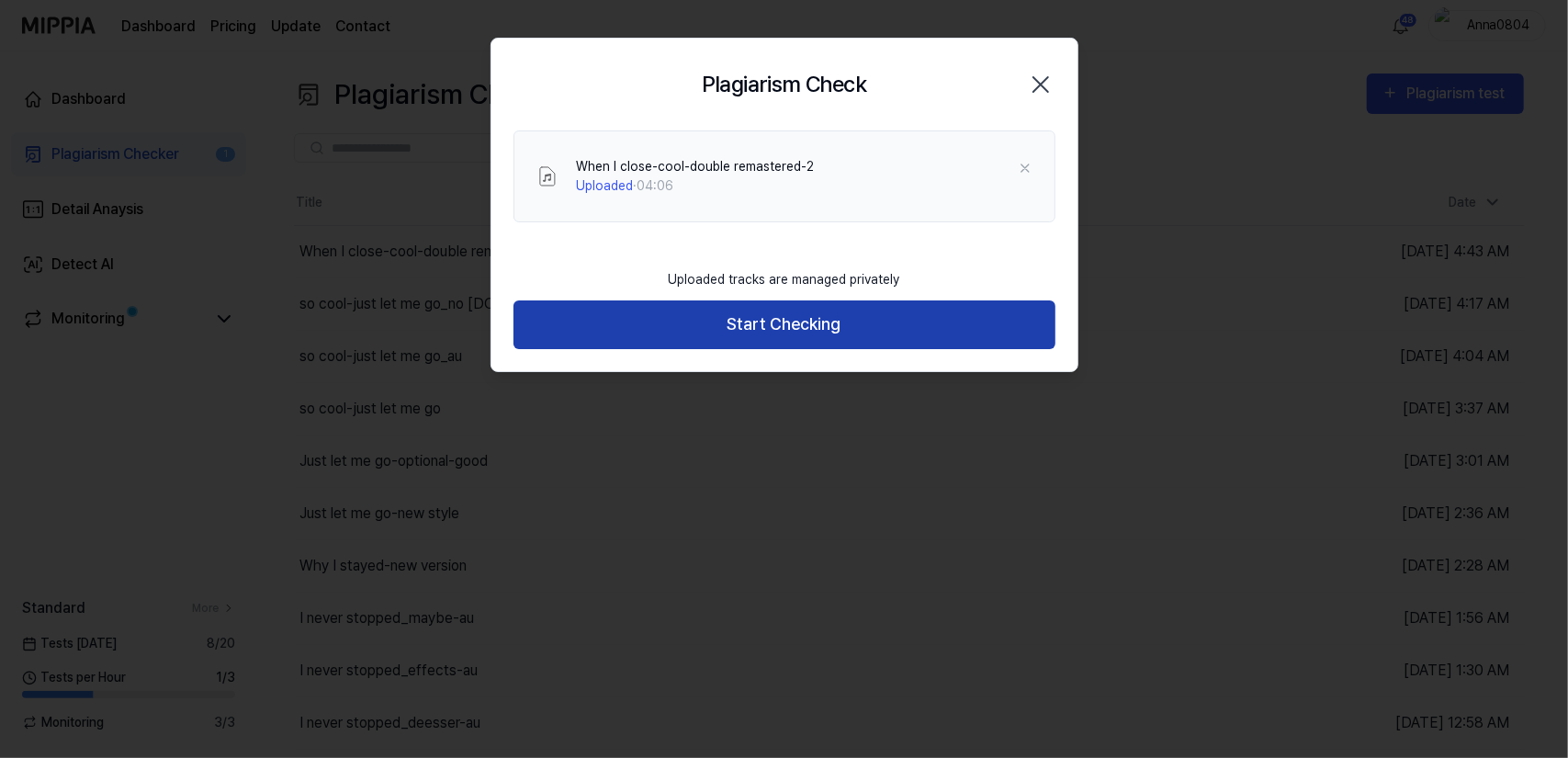
click at [710, 316] on button "Start Checking" at bounding box center [784, 324] width 542 height 48
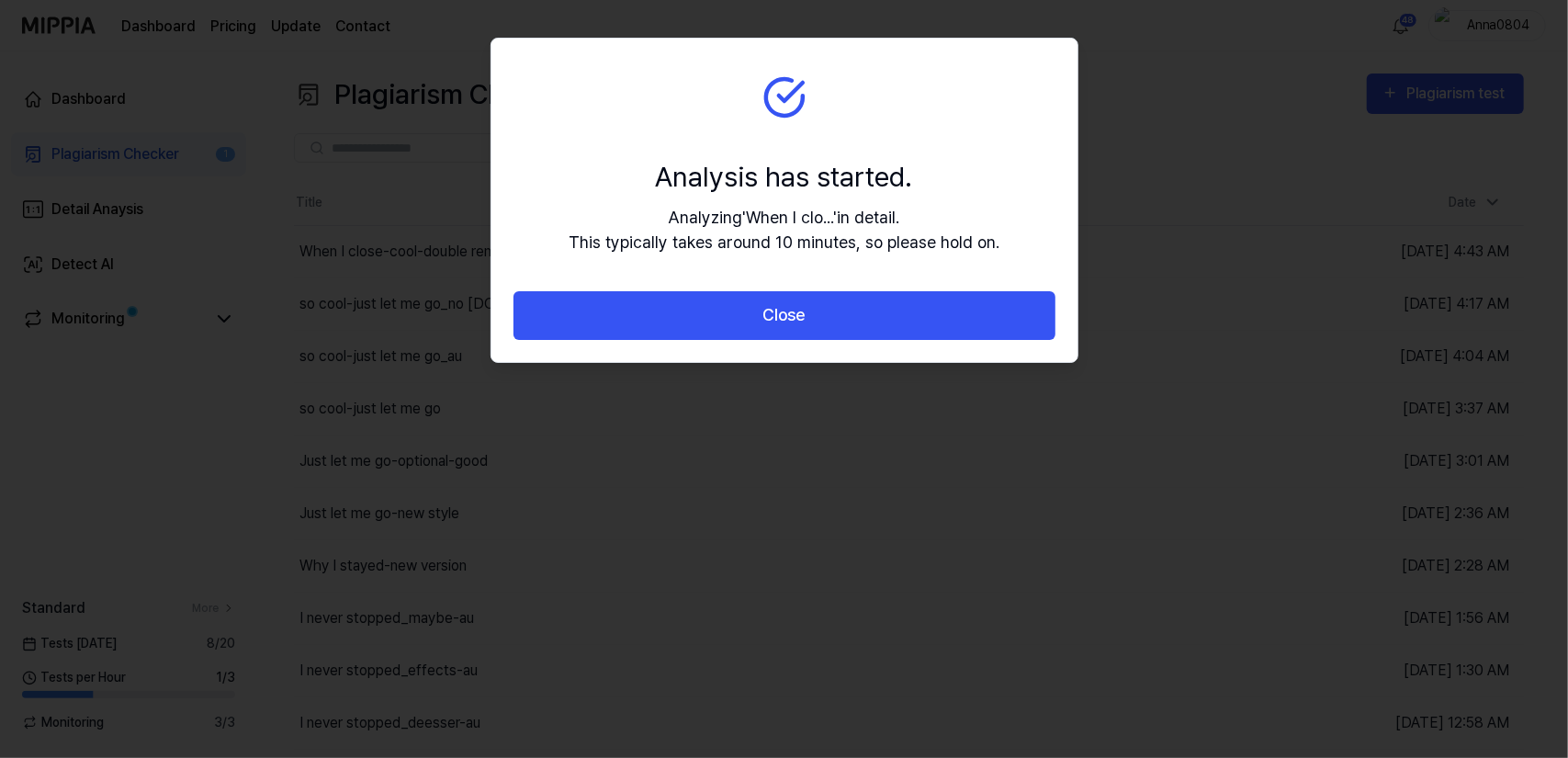
click at [710, 316] on button "Close" at bounding box center [784, 315] width 542 height 48
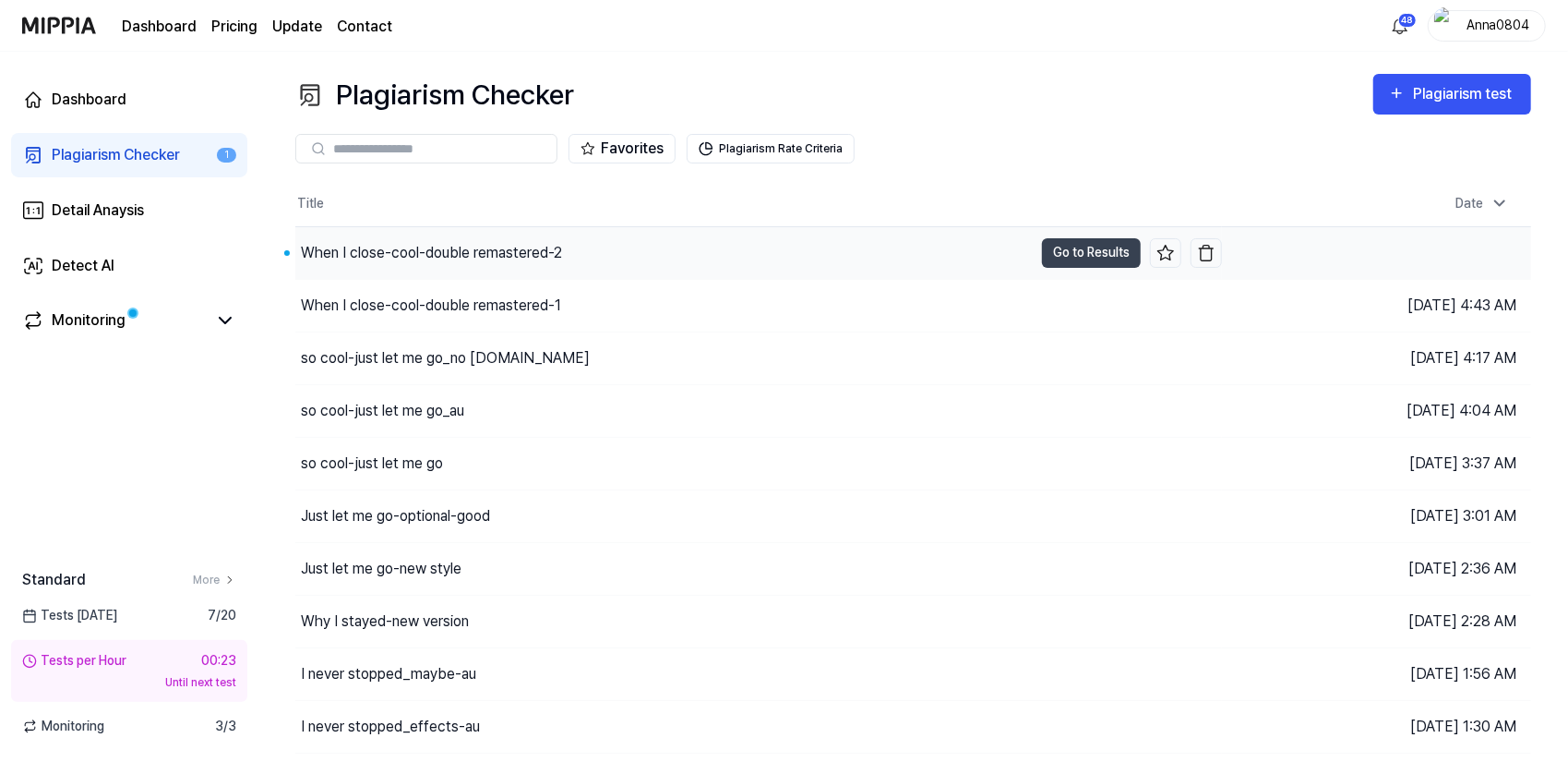
click at [482, 243] on div "When I close-cool-double remastered-2" at bounding box center [432, 253] width 261 height 22
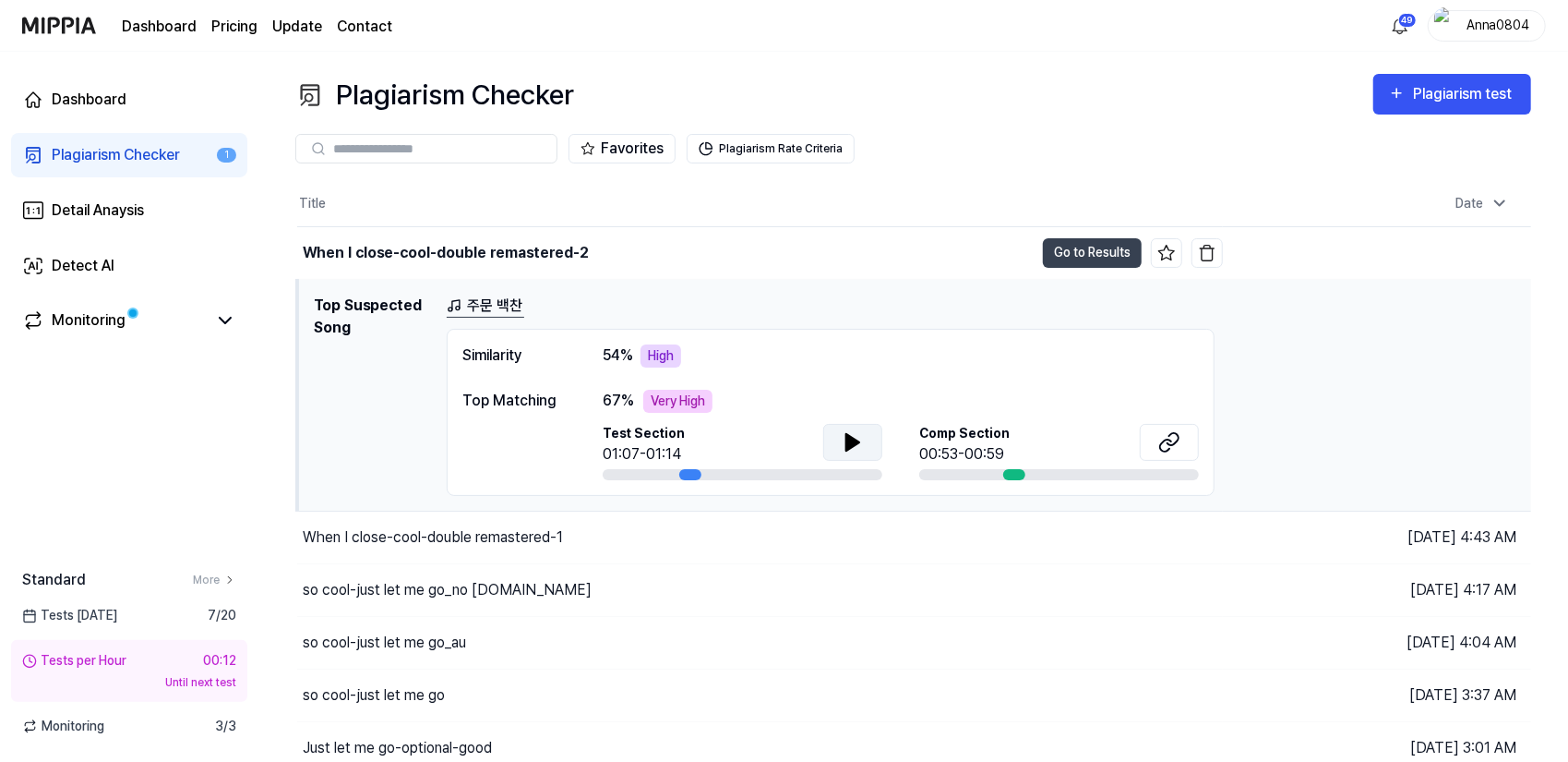
click at [849, 443] on icon at bounding box center [853, 442] width 13 height 16
click at [1102, 248] on button "Go to Results" at bounding box center [1092, 253] width 99 height 30
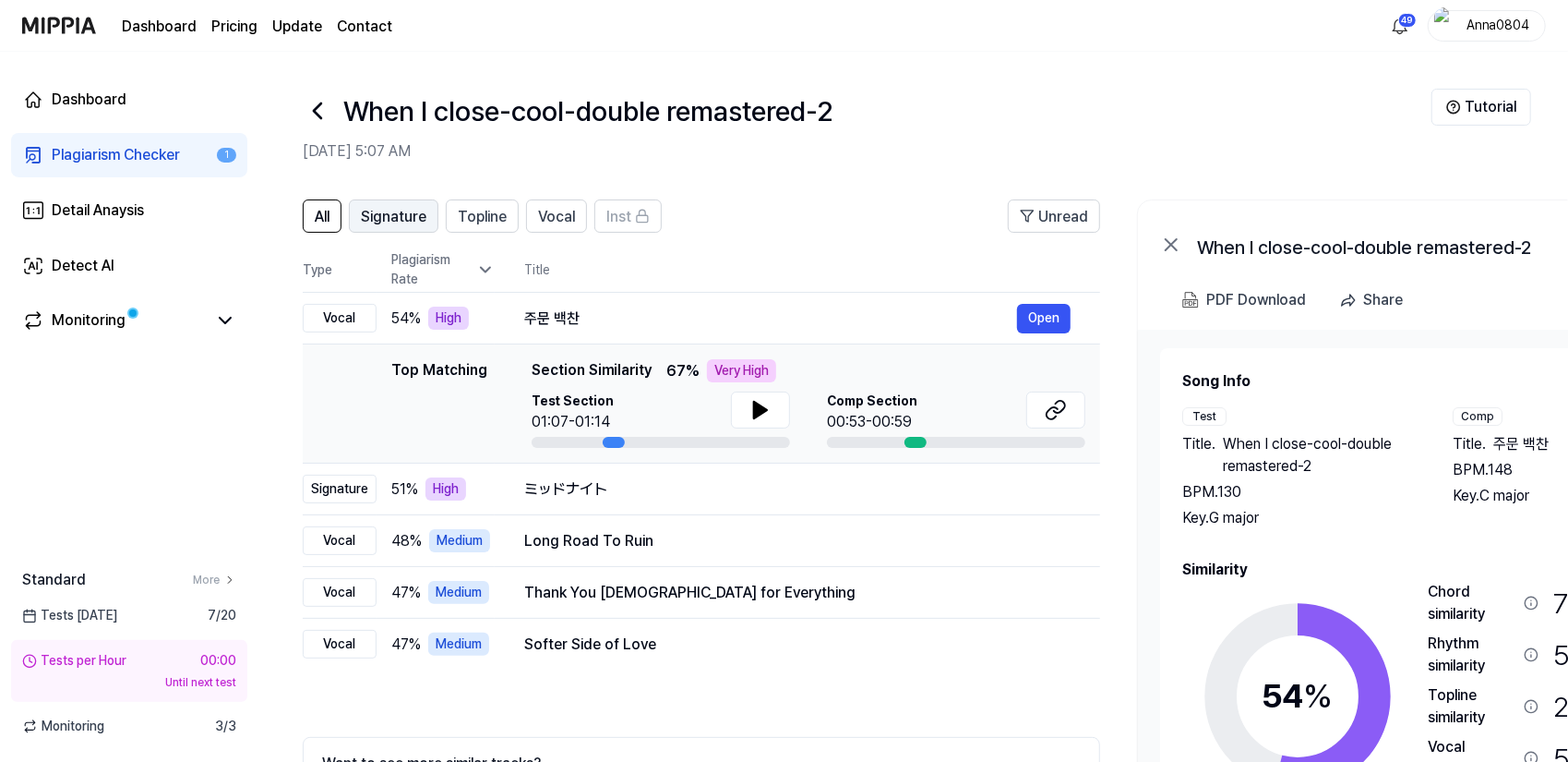
click at [408, 222] on span "Signature" at bounding box center [394, 216] width 66 height 22
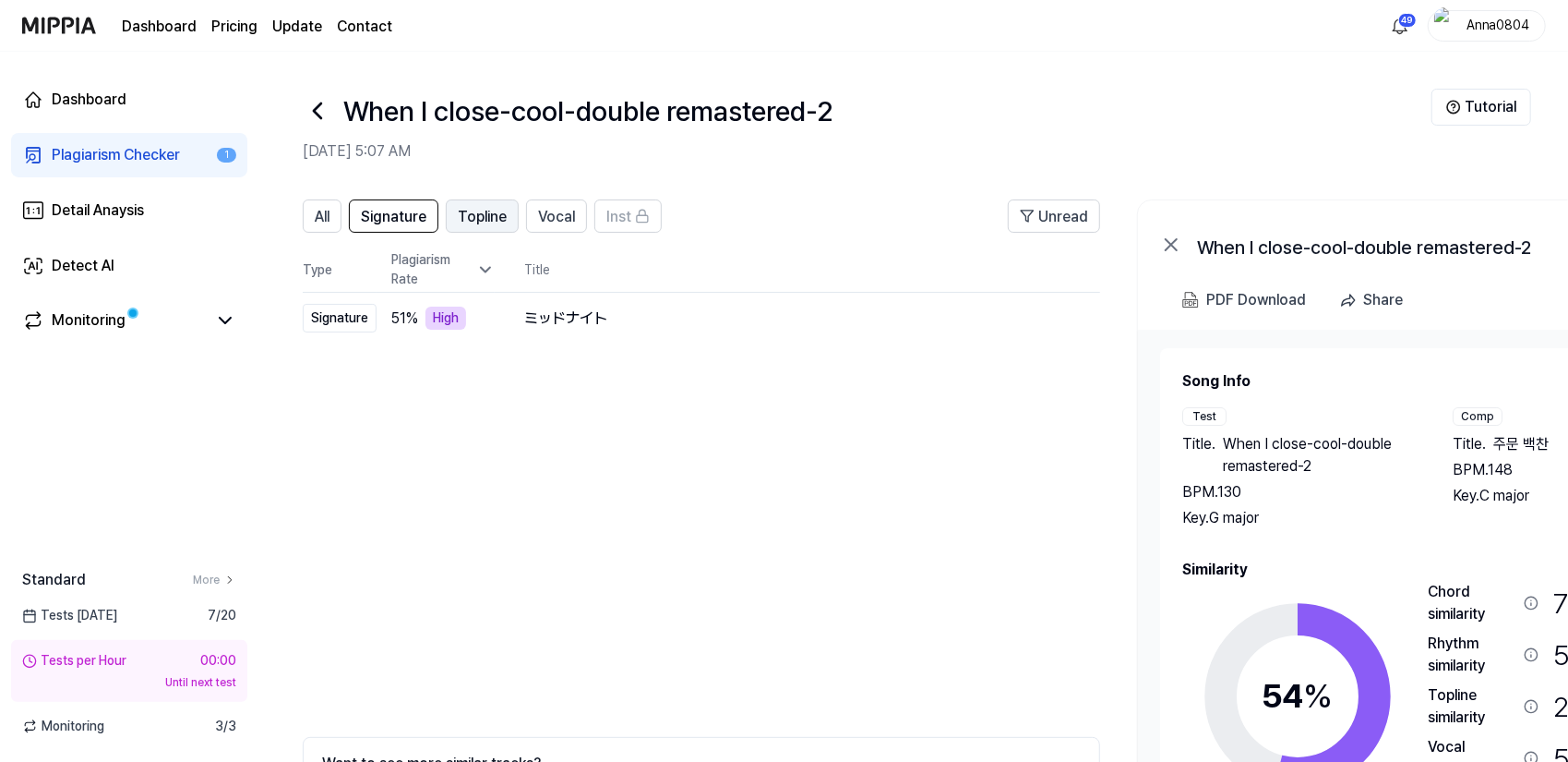
click at [485, 216] on span "Topline" at bounding box center [481, 216] width 49 height 22
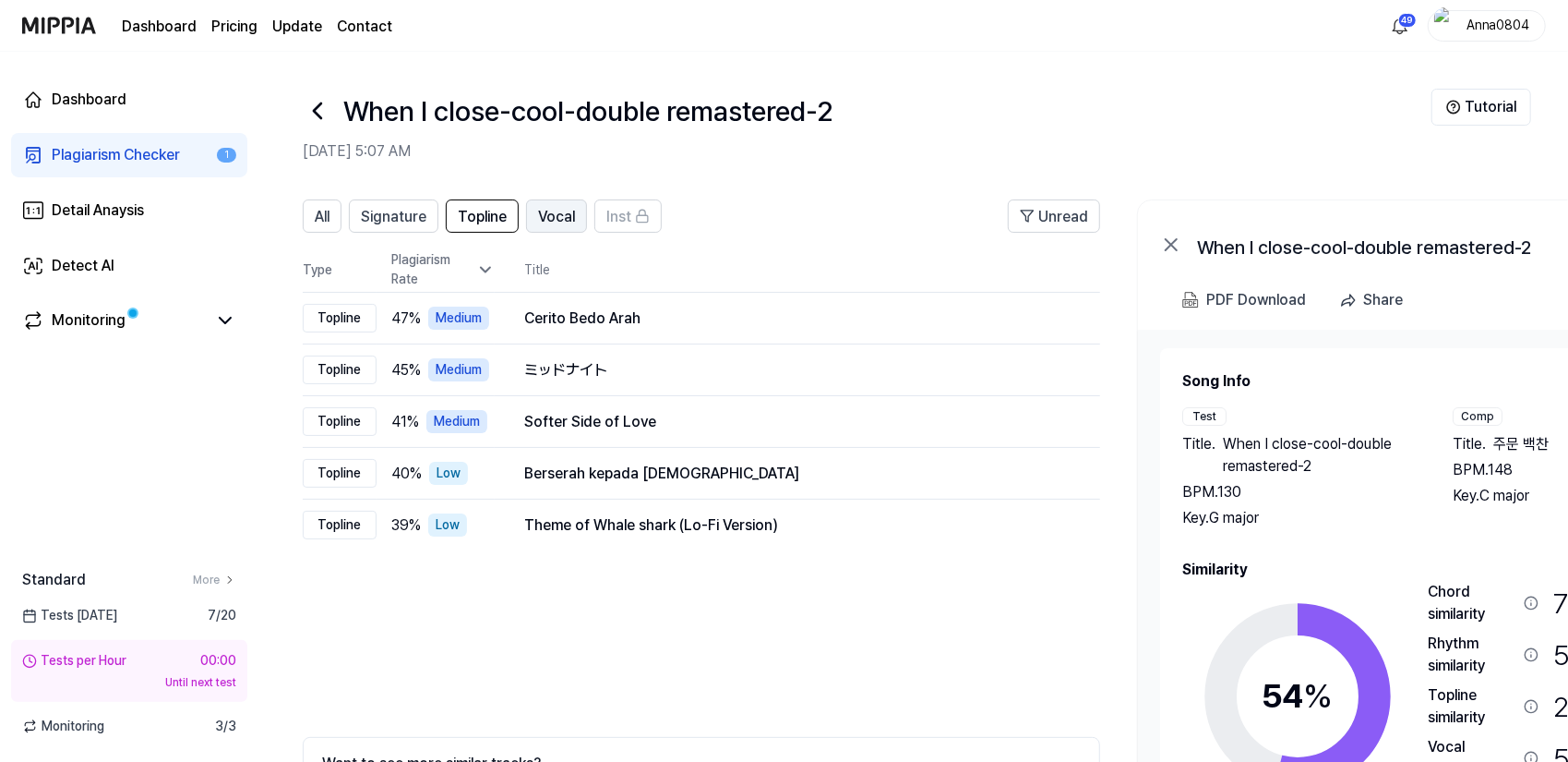
click at [552, 210] on span "Vocal" at bounding box center [557, 216] width 37 height 22
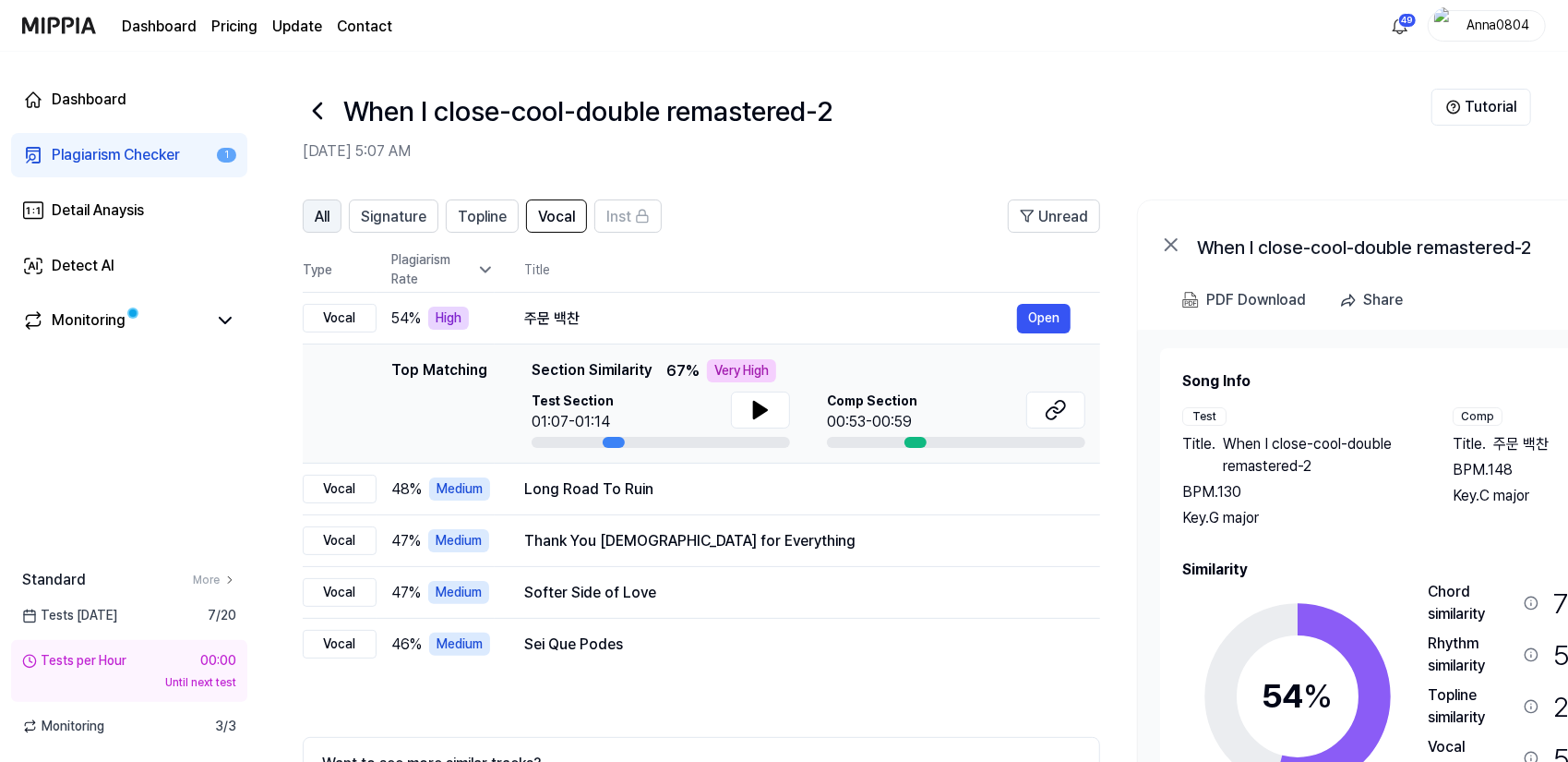
click at [333, 216] on button "All" at bounding box center [322, 216] width 39 height 33
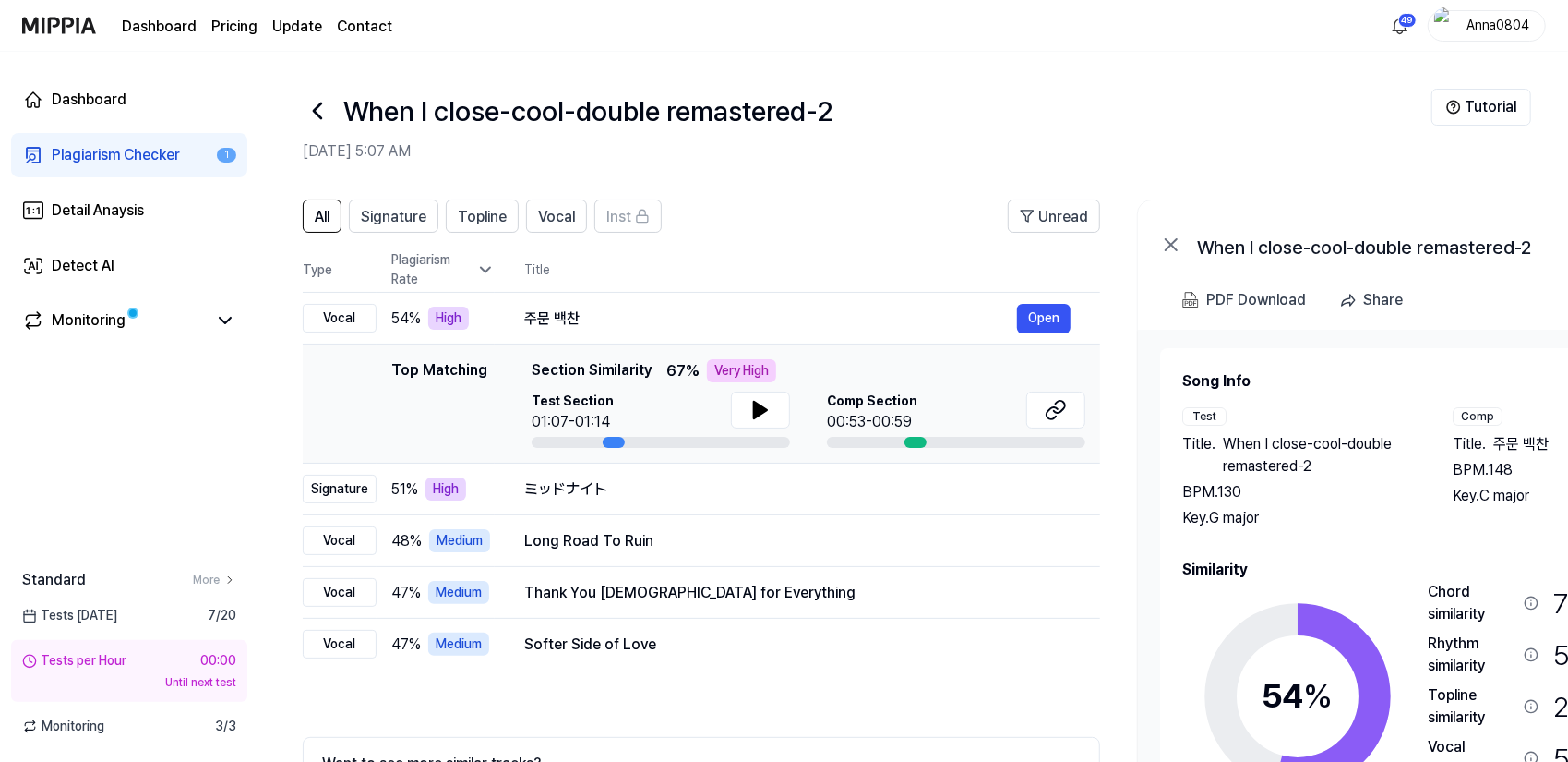
drag, startPoint x: 1391, startPoint y: 525, endPoint x: 1425, endPoint y: 494, distance: 46.0
click at [1425, 494] on div "Test Title . When I close-cool-double remastered-2 BPM. 130 Key. G major Comp T…" at bounding box center [1435, 468] width 504 height 122
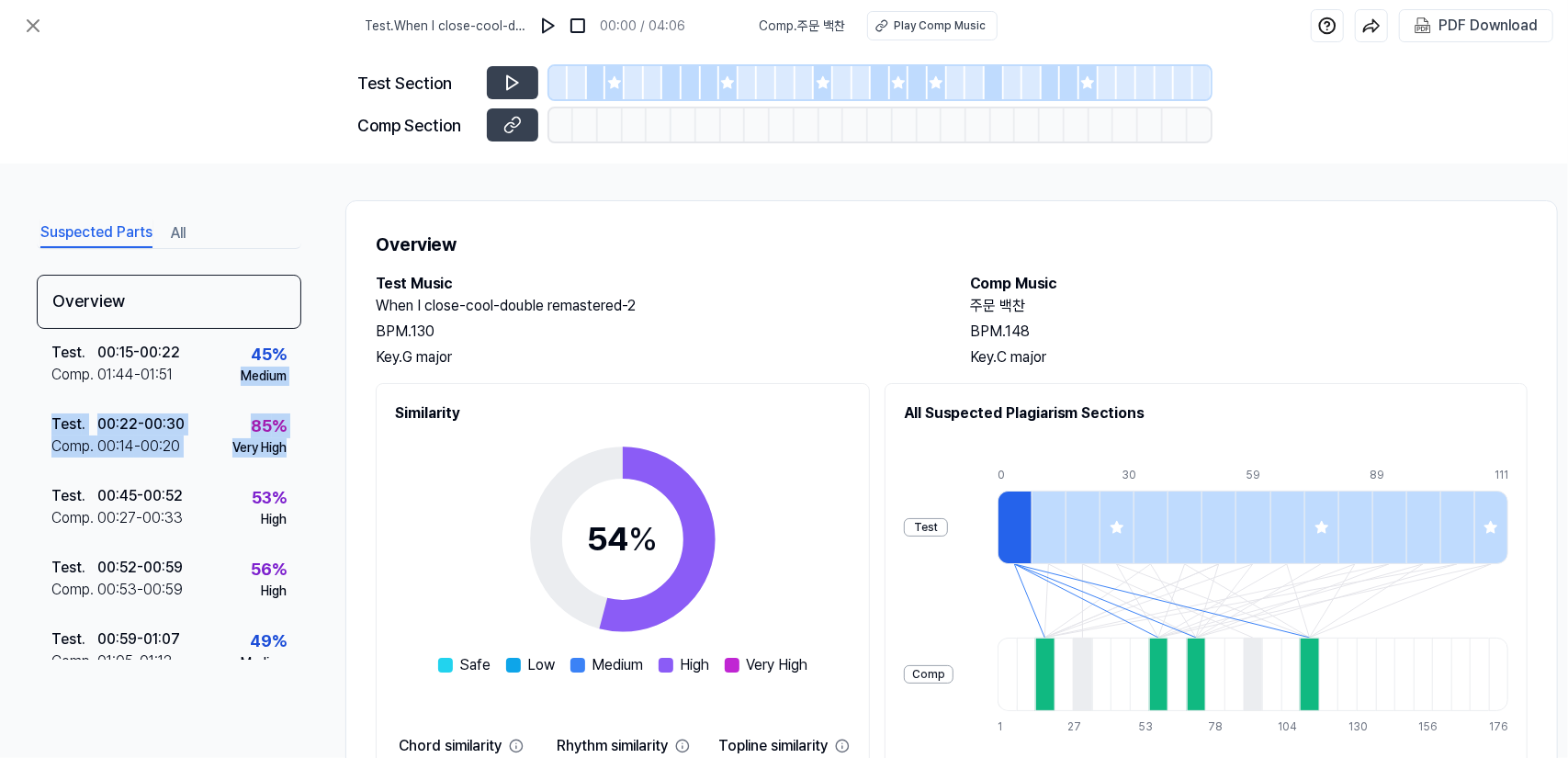
drag, startPoint x: 293, startPoint y: 363, endPoint x: 311, endPoint y: 440, distance: 79.1
click at [311, 440] on div "Suspected Parts All Overview Test . 00:15 - 00:22 Comp . 01:44 - 01:51 45 % Med…" at bounding box center [784, 460] width 1568 height 595
click at [30, 23] on icon at bounding box center [33, 26] width 11 height 11
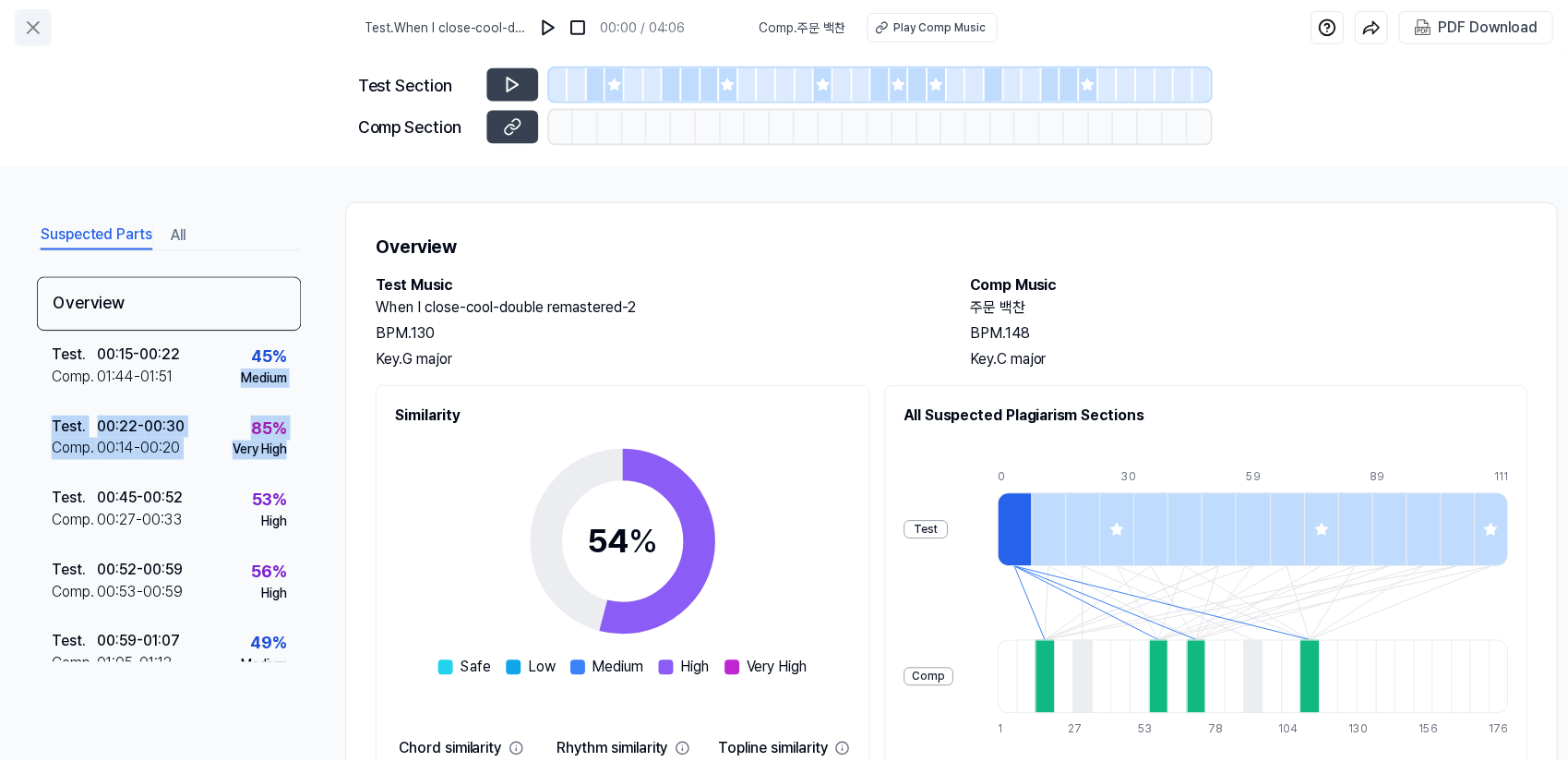
scroll to position [107, 0]
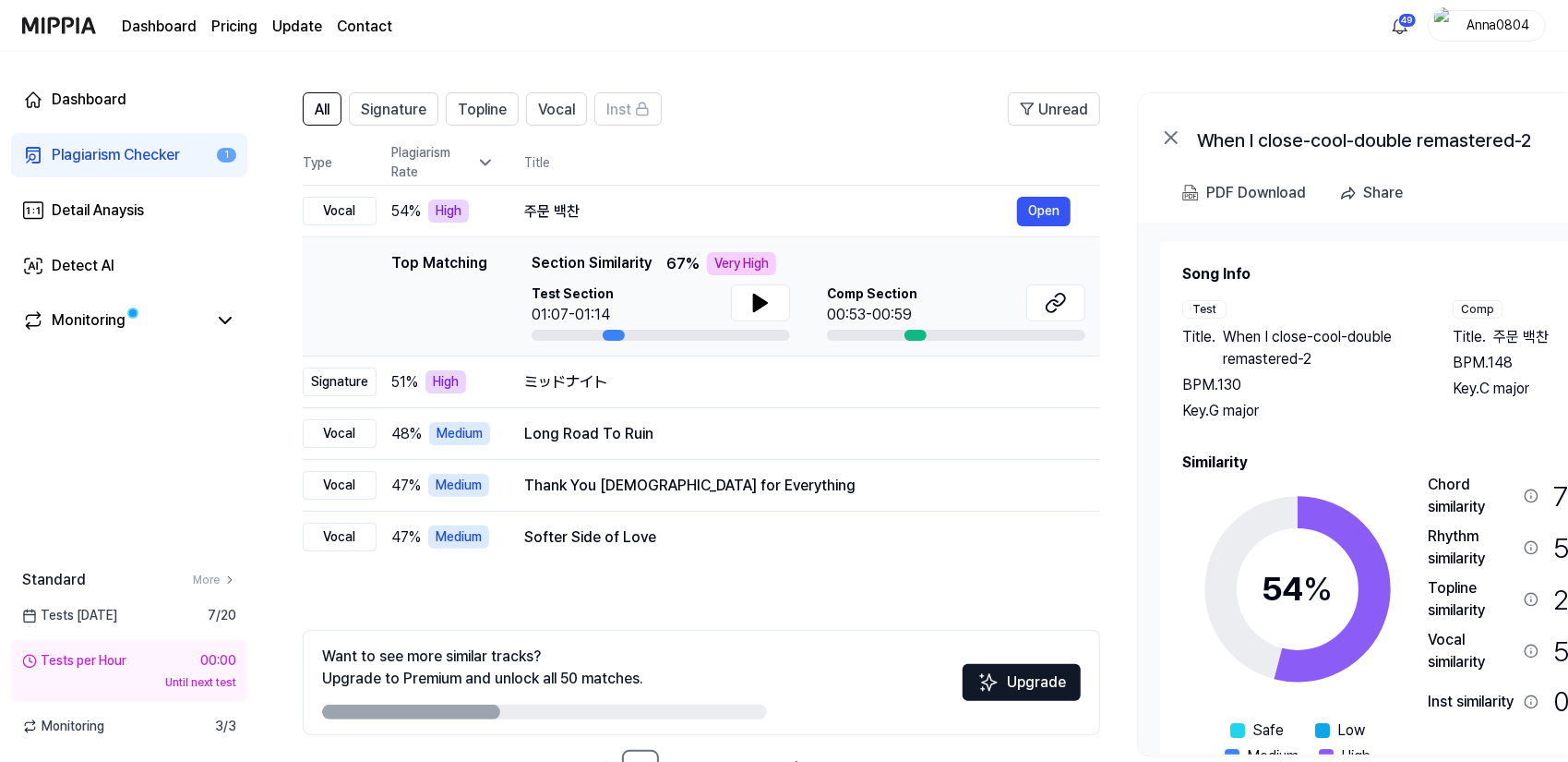
click at [73, 155] on div "Plagiarism Checker" at bounding box center [115, 154] width 129 height 22
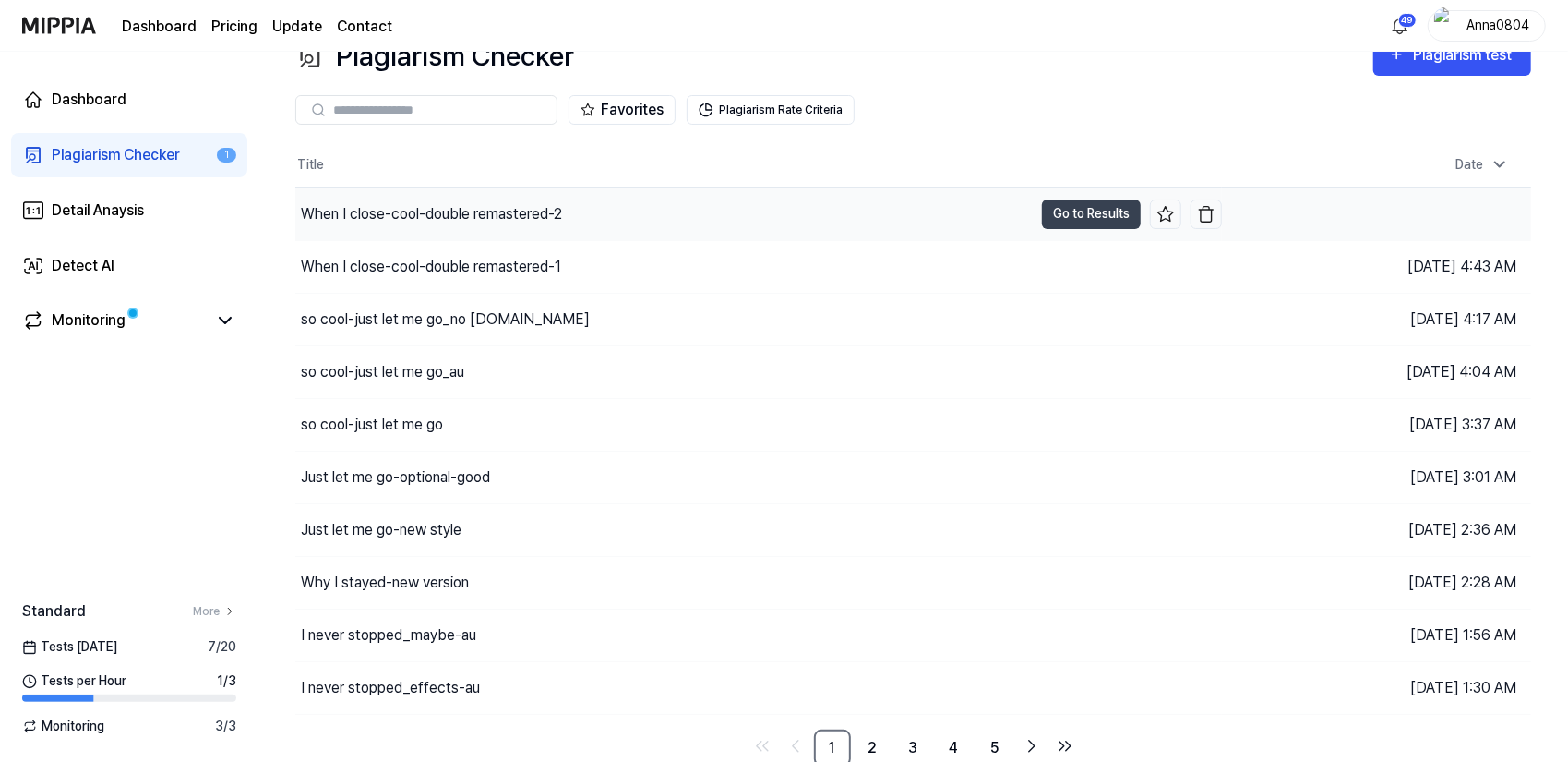
click at [493, 232] on div "When I close-cool-double remastered-2" at bounding box center [664, 215] width 738 height 51
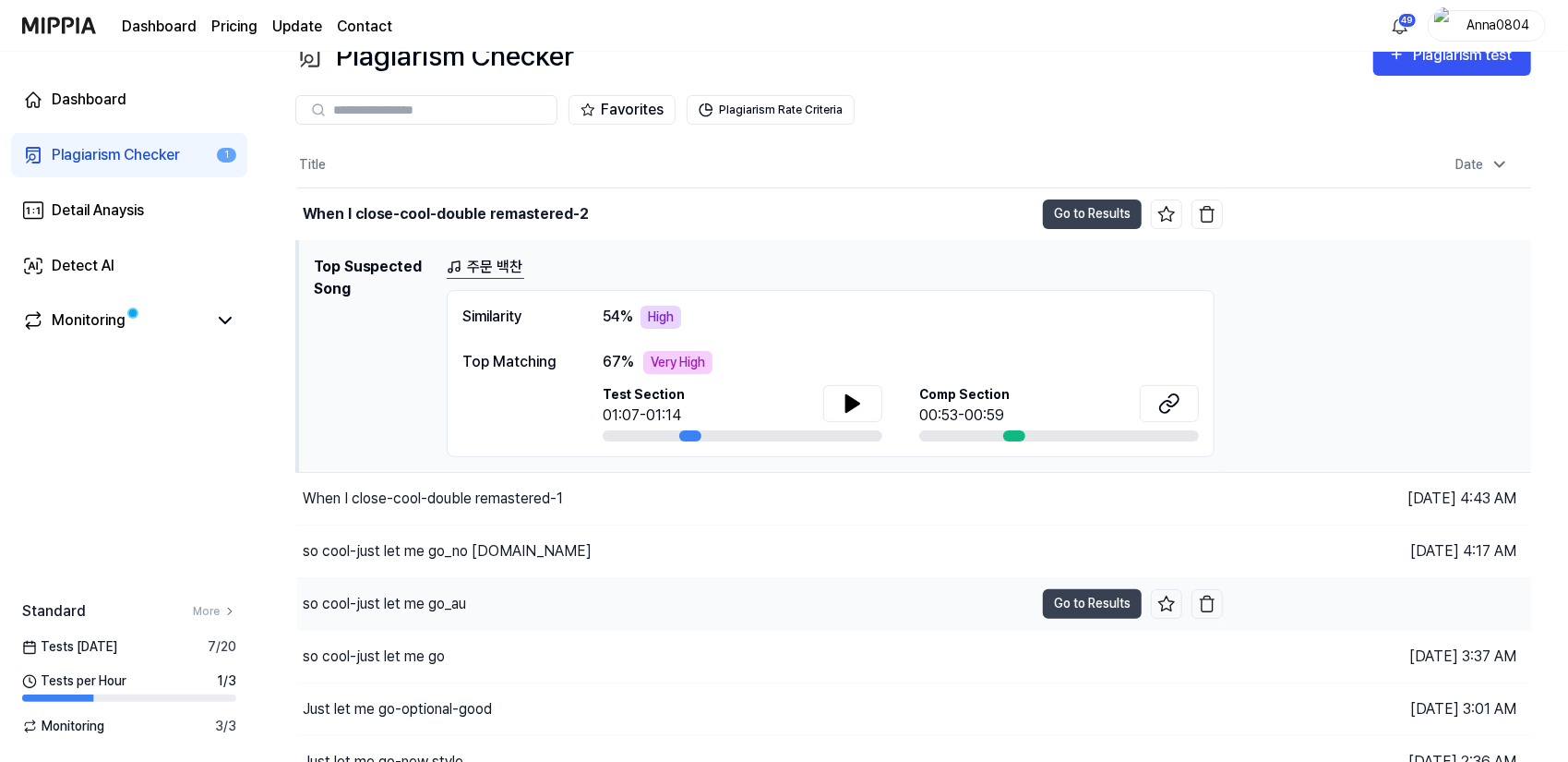
click at [454, 483] on div "When I close-cool-double remastered-1" at bounding box center [760, 499] width 926 height 51
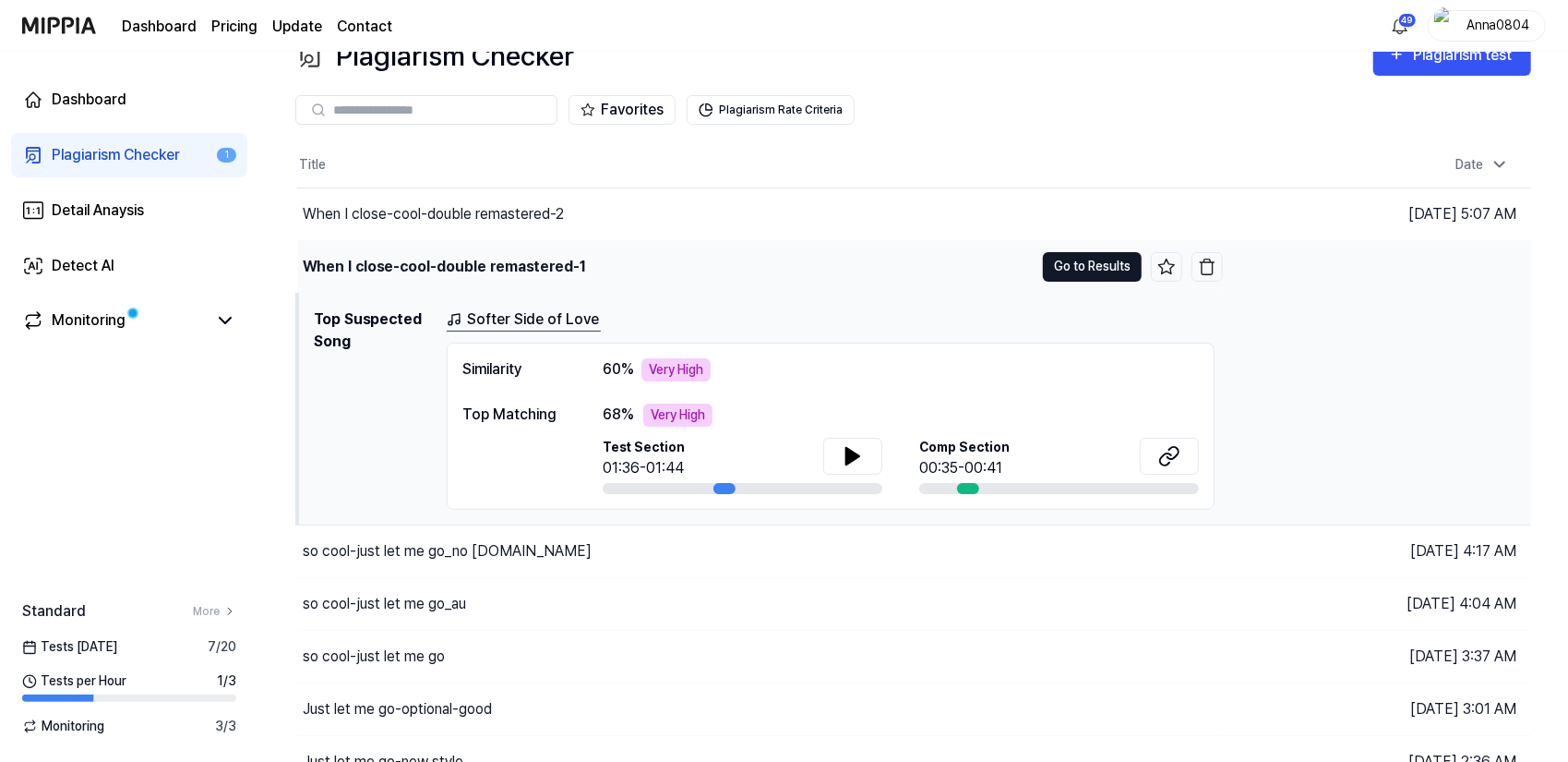
click at [1066, 263] on button "Go to Results" at bounding box center [1092, 266] width 99 height 30
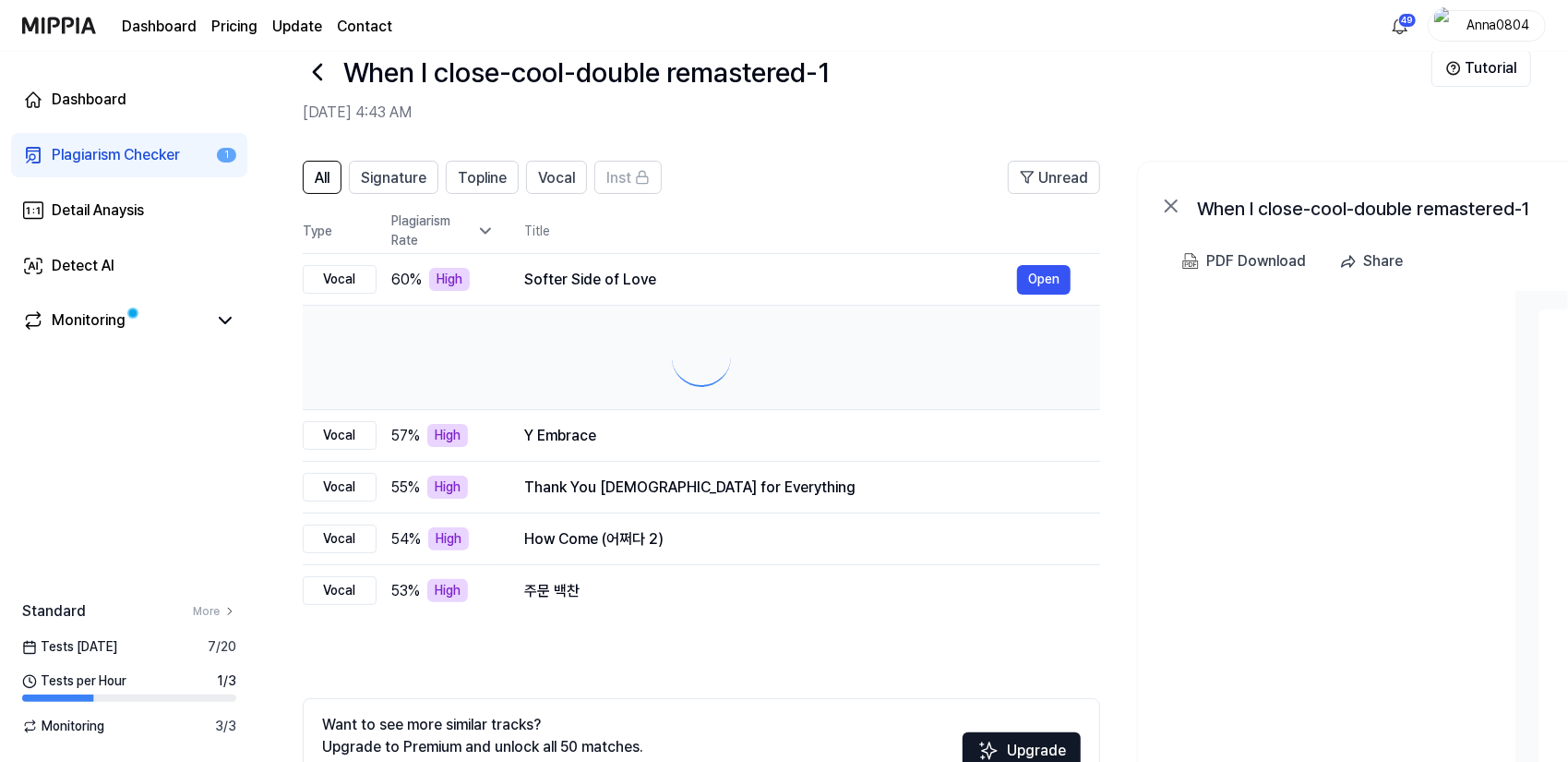
click at [1060, 265] on button "Open" at bounding box center [1044, 279] width 53 height 30
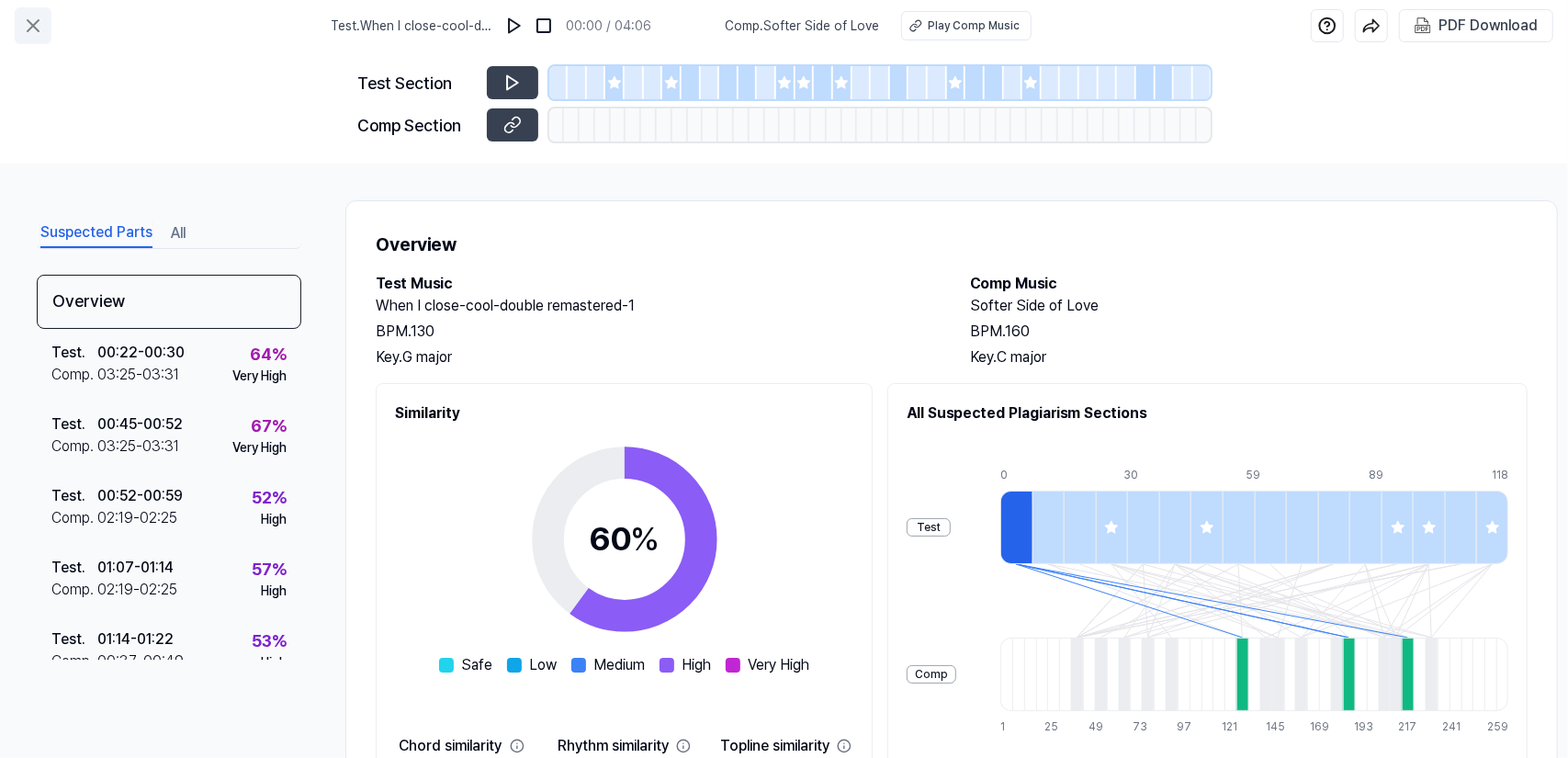
click at [33, 25] on icon at bounding box center [33, 26] width 11 height 11
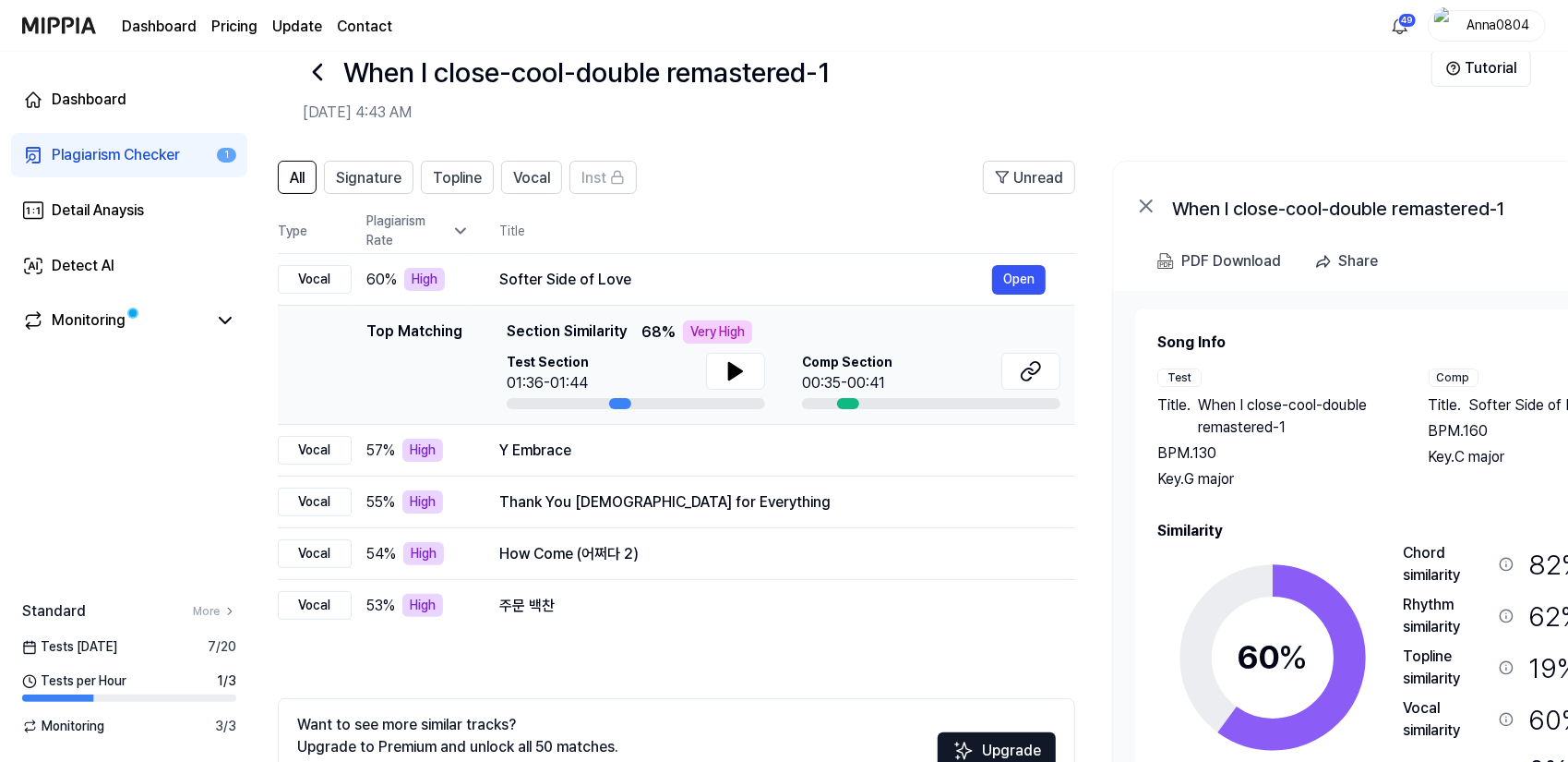
scroll to position [0, 17]
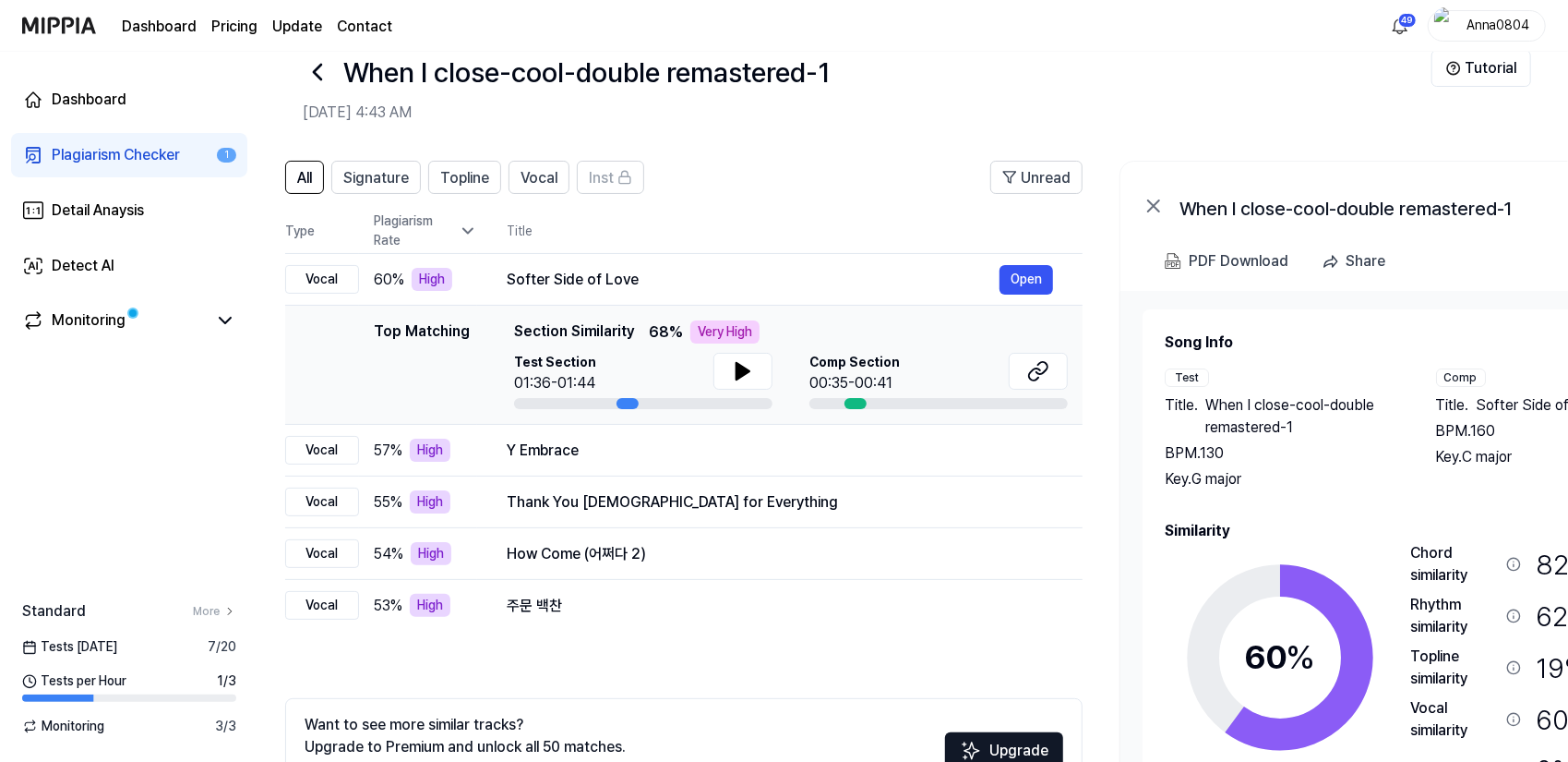
drag, startPoint x: 1347, startPoint y: 476, endPoint x: 1330, endPoint y: 455, distance: 27.0
click at [1330, 455] on div "Title . When I close-cool-double remastered-1 BPM. 130 Key. G major" at bounding box center [1282, 443] width 234 height 96
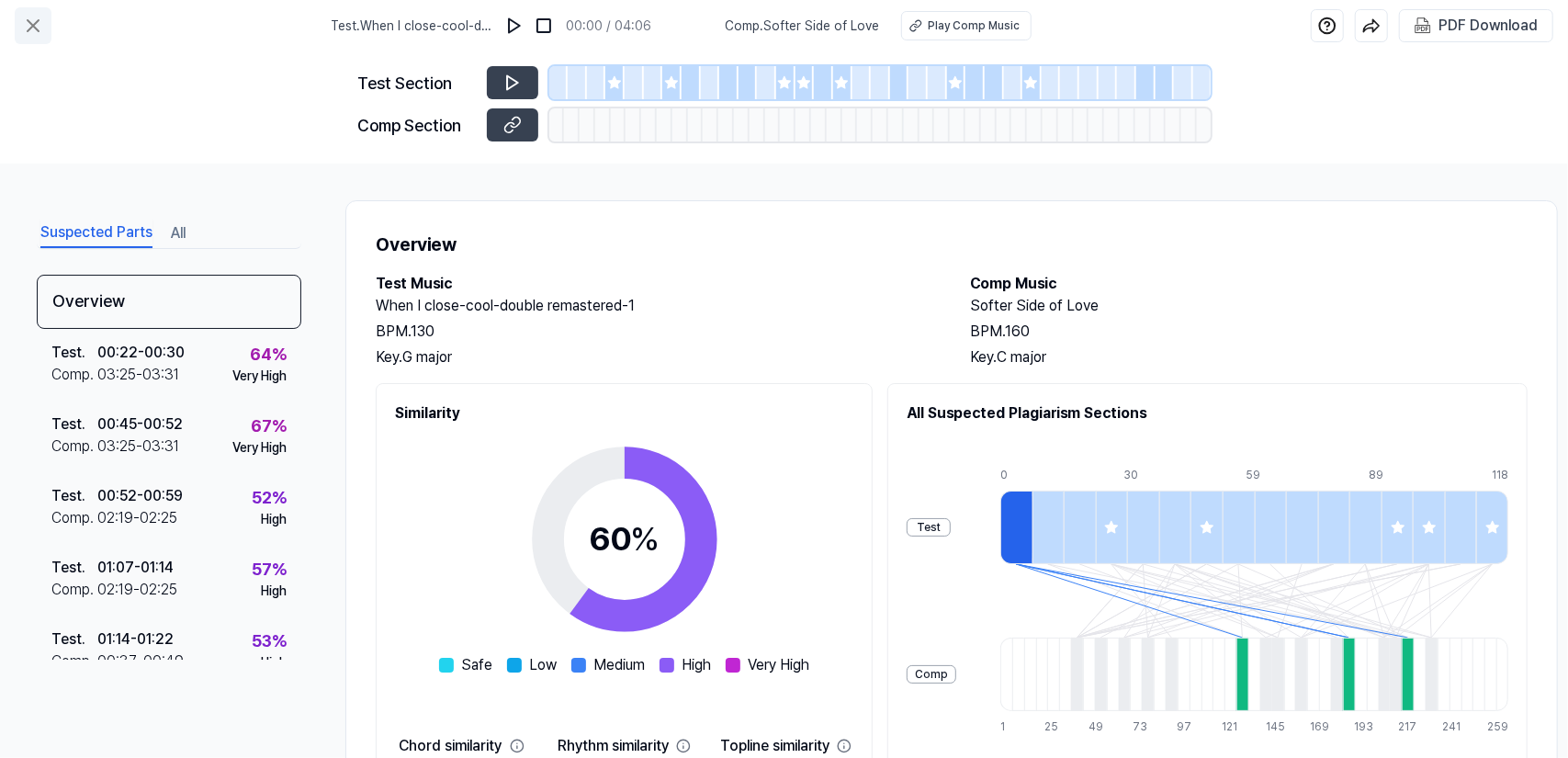
click at [38, 27] on icon at bounding box center [32, 25] width 22 height 22
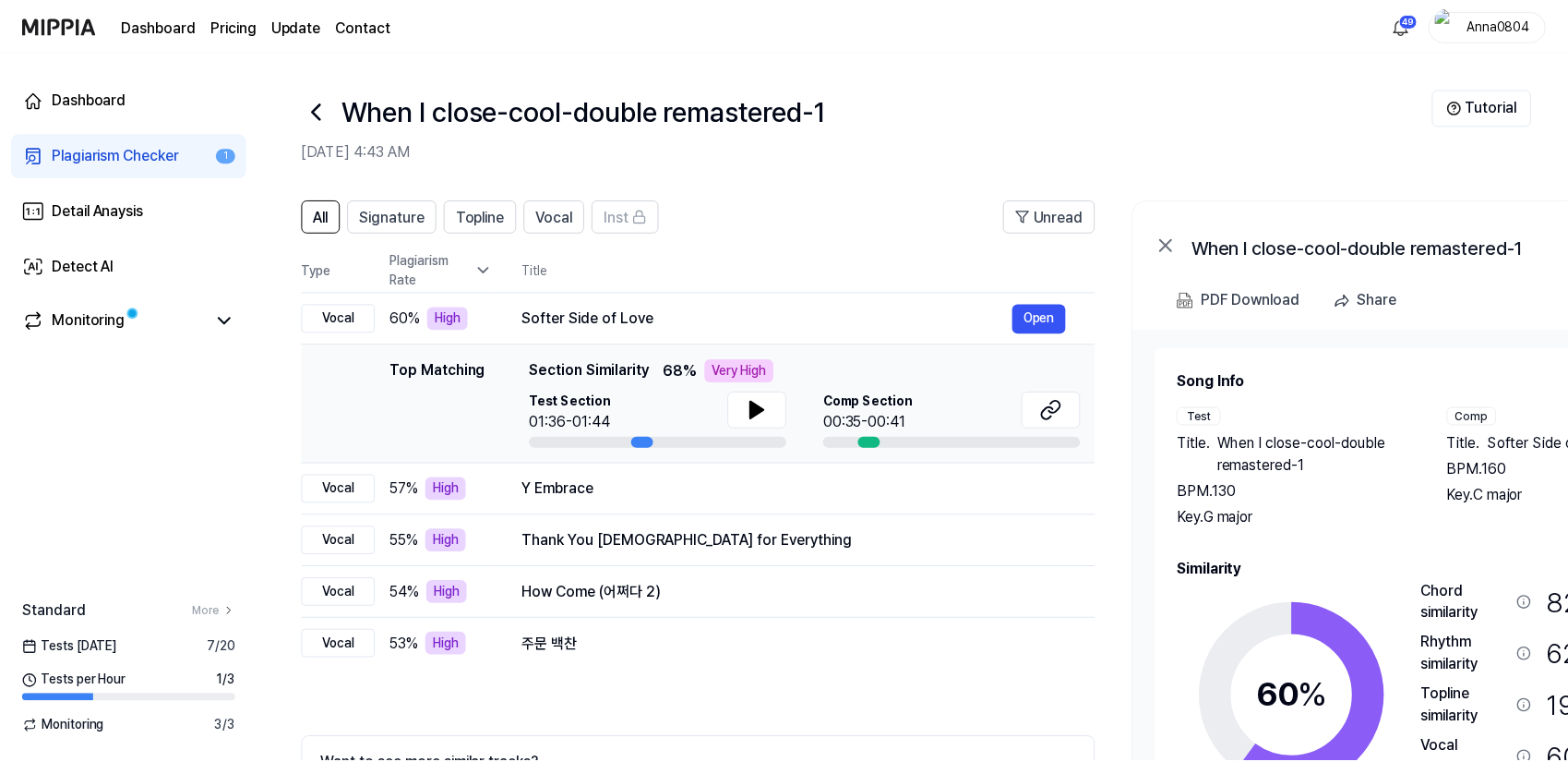
scroll to position [39, 0]
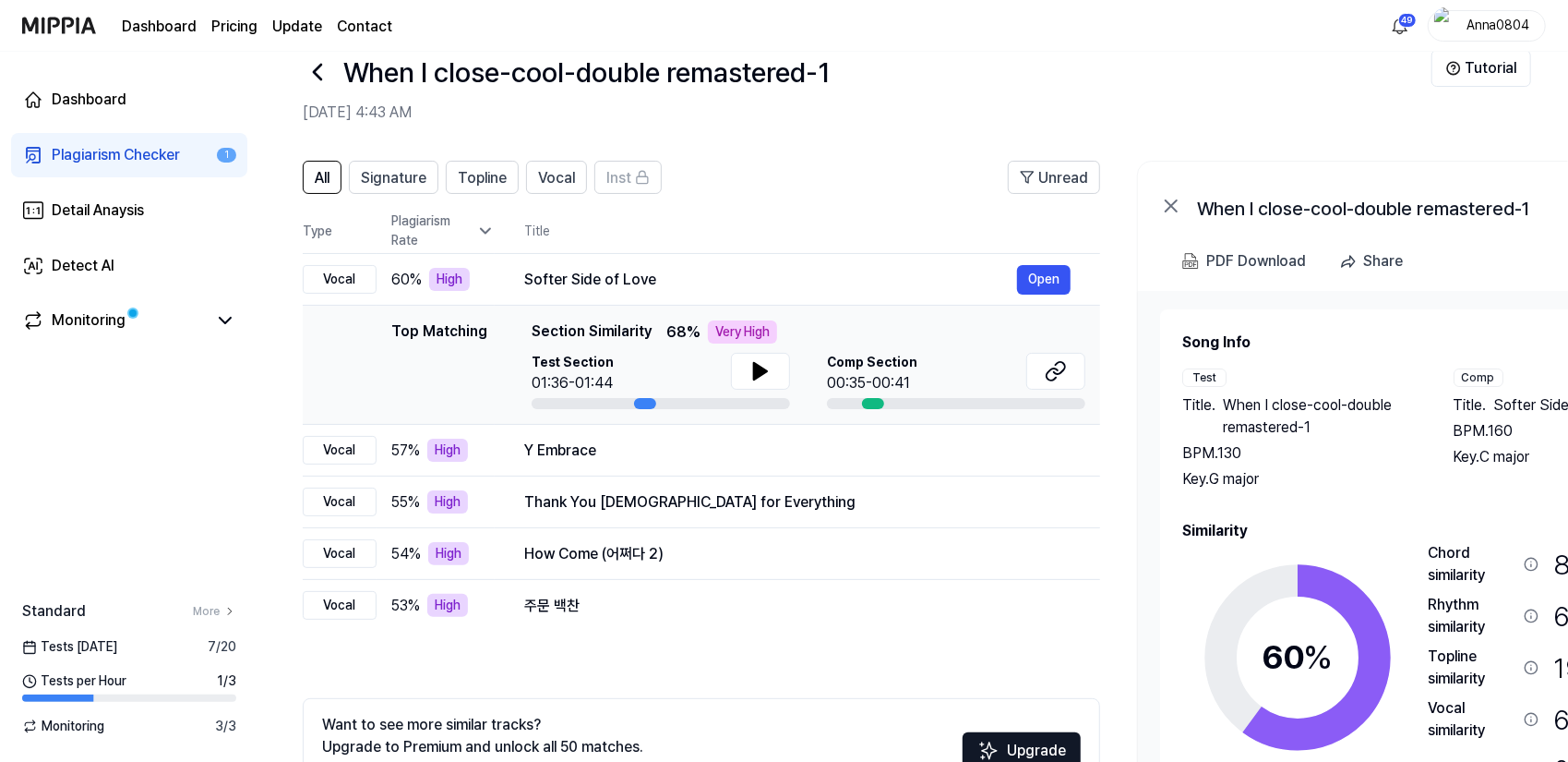
click at [121, 147] on div "Plagiarism Checker" at bounding box center [115, 154] width 129 height 22
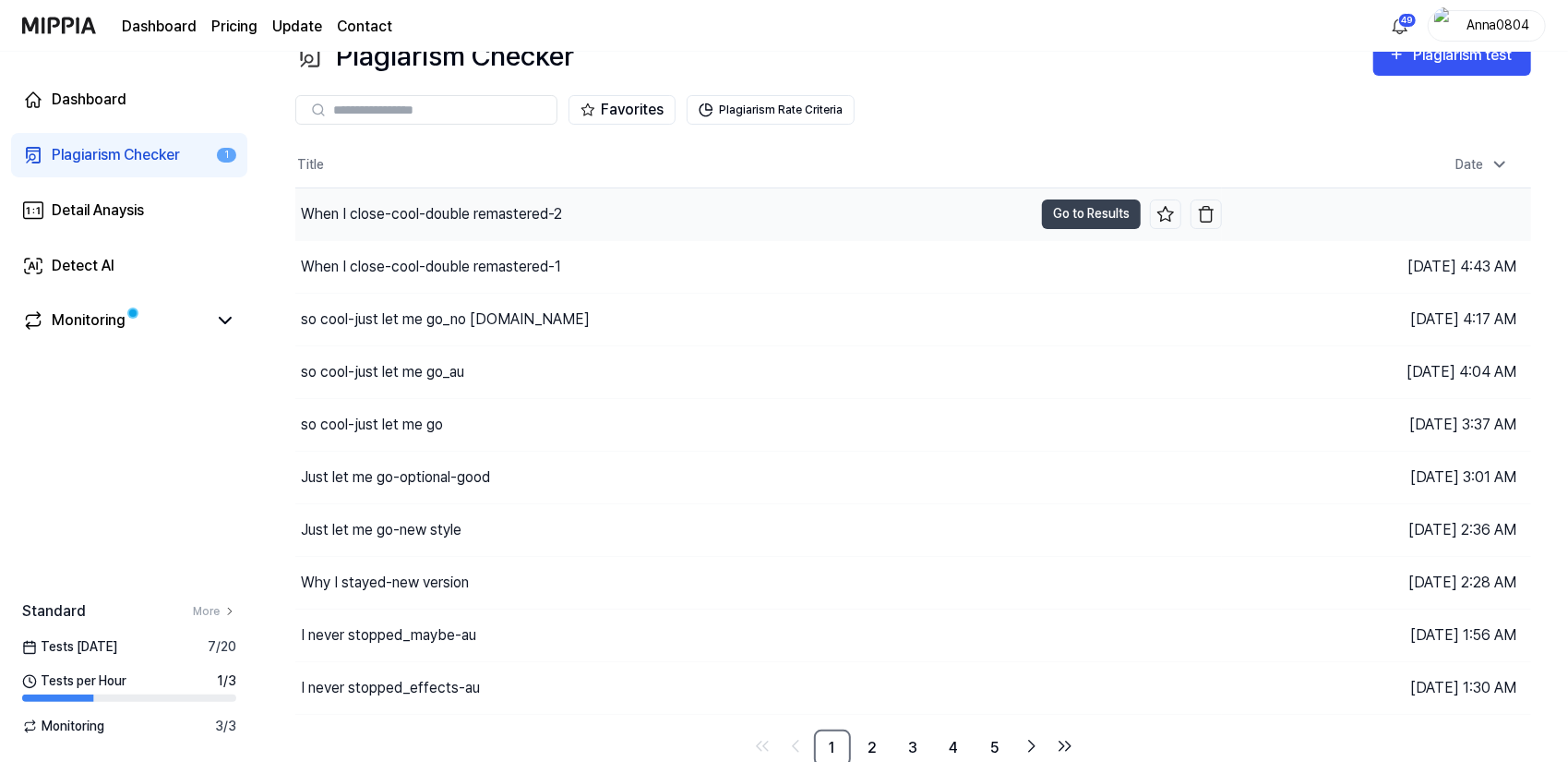
click at [575, 210] on div "When I close-cool-double remastered-2" at bounding box center [664, 215] width 738 height 51
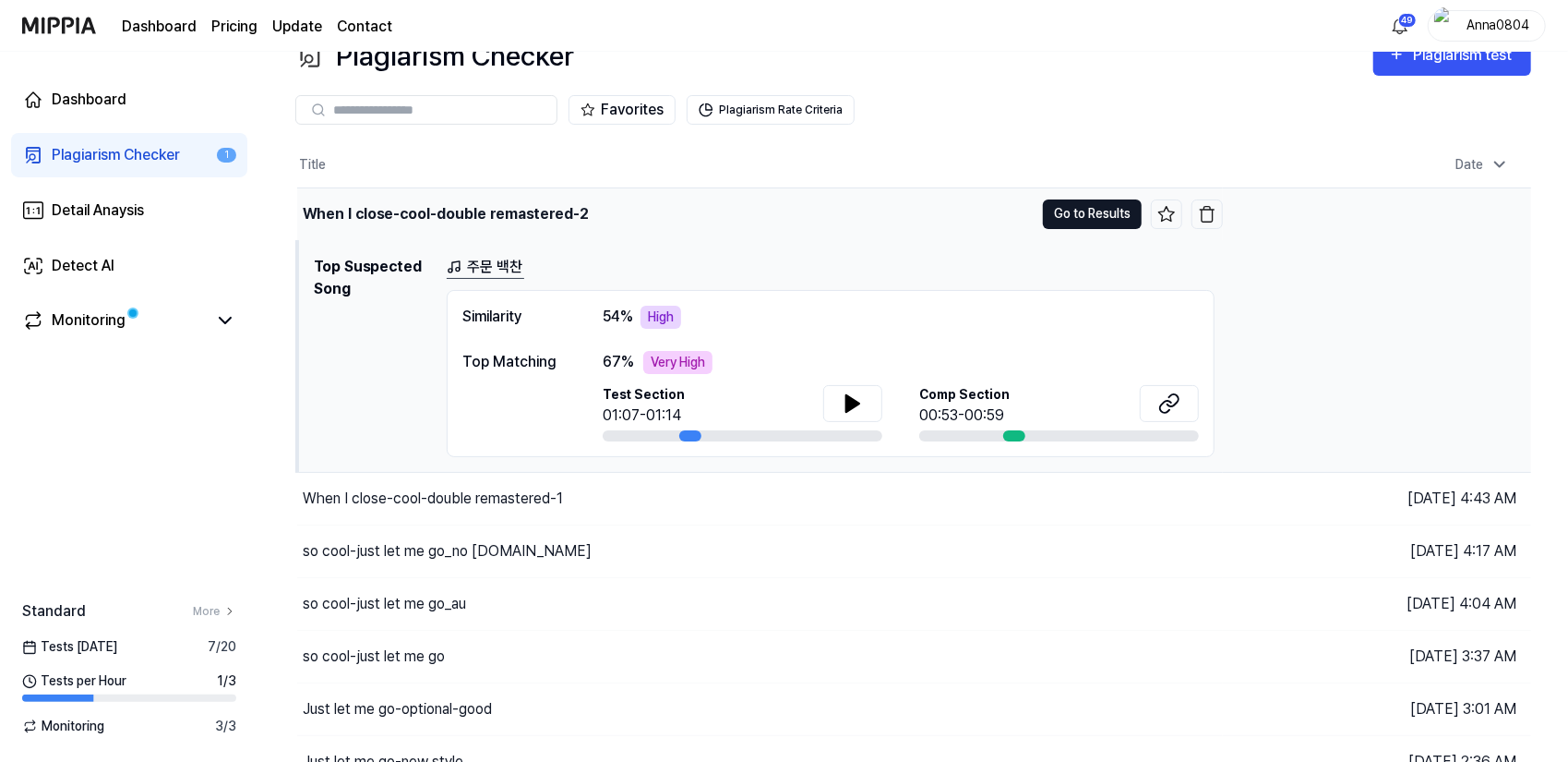
click at [1052, 217] on button "Go to Results" at bounding box center [1092, 214] width 99 height 30
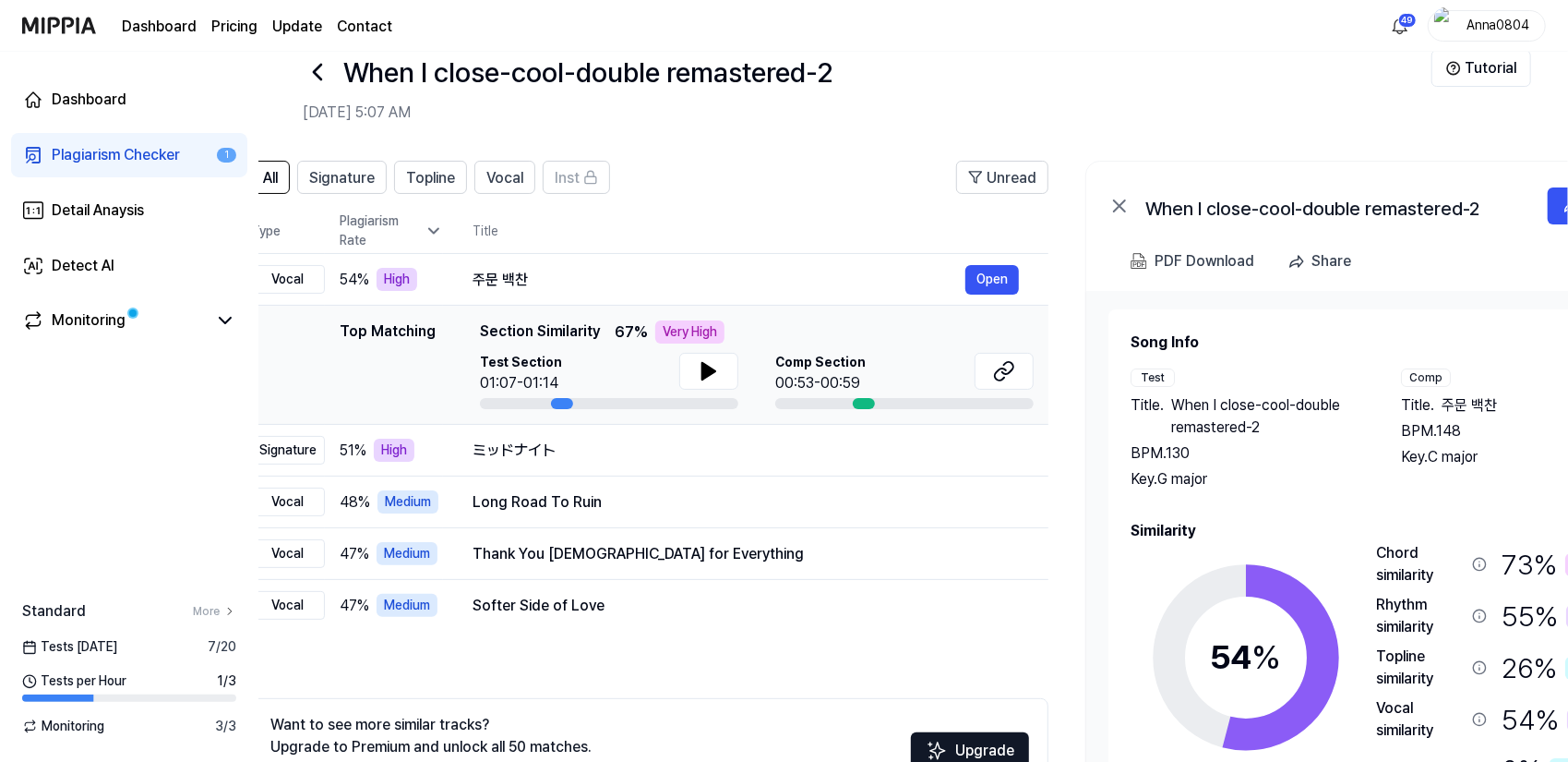
scroll to position [0, 50]
drag, startPoint x: 1335, startPoint y: 482, endPoint x: 1286, endPoint y: 482, distance: 49.0
click at [1286, 482] on div "Key. G major" at bounding box center [1249, 479] width 234 height 22
click at [98, 142] on link "Plagiarism Checker 1" at bounding box center [130, 154] width 236 height 44
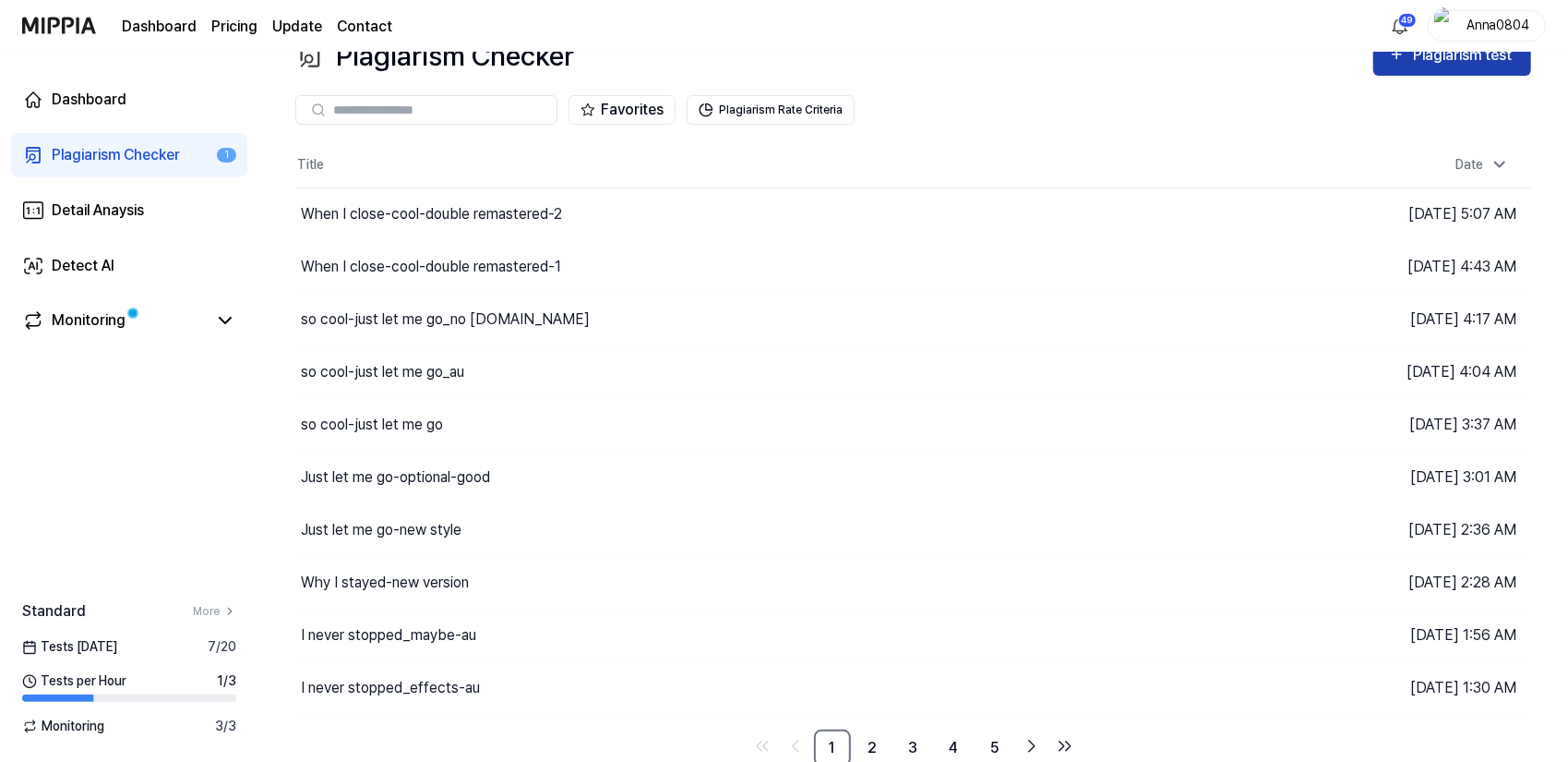
click at [1467, 63] on div "Plagiarism test" at bounding box center [1465, 55] width 103 height 24
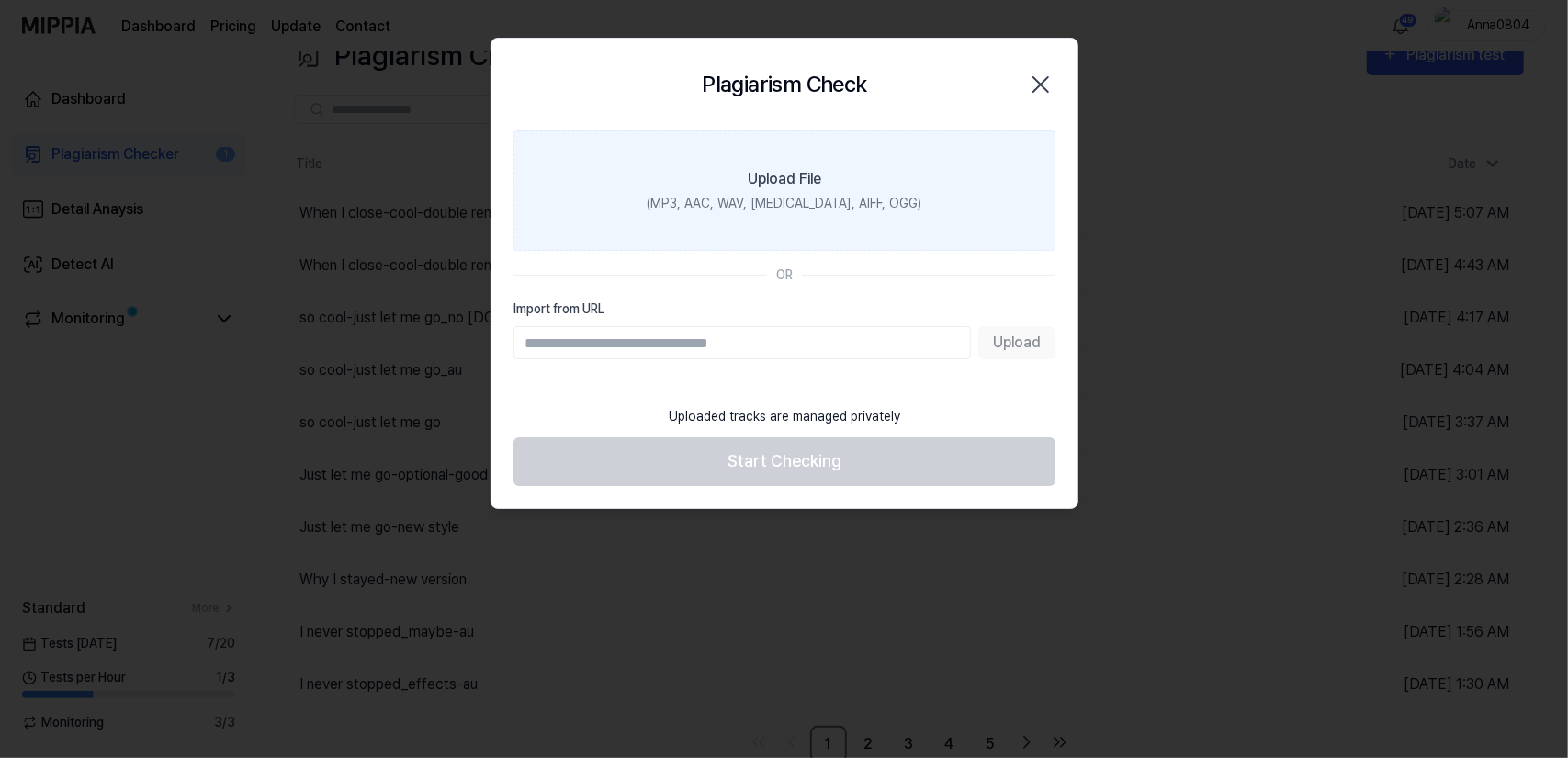
click at [875, 180] on label "Upload File (MP3, AAC, WAV, [MEDICAL_DATA], AIFF, OGG)" at bounding box center [784, 191] width 542 height 120
click at [0, 0] on input "Upload File (MP3, AAC, WAV, [MEDICAL_DATA], AIFF, OGG)" at bounding box center [0, 0] width 0 height 0
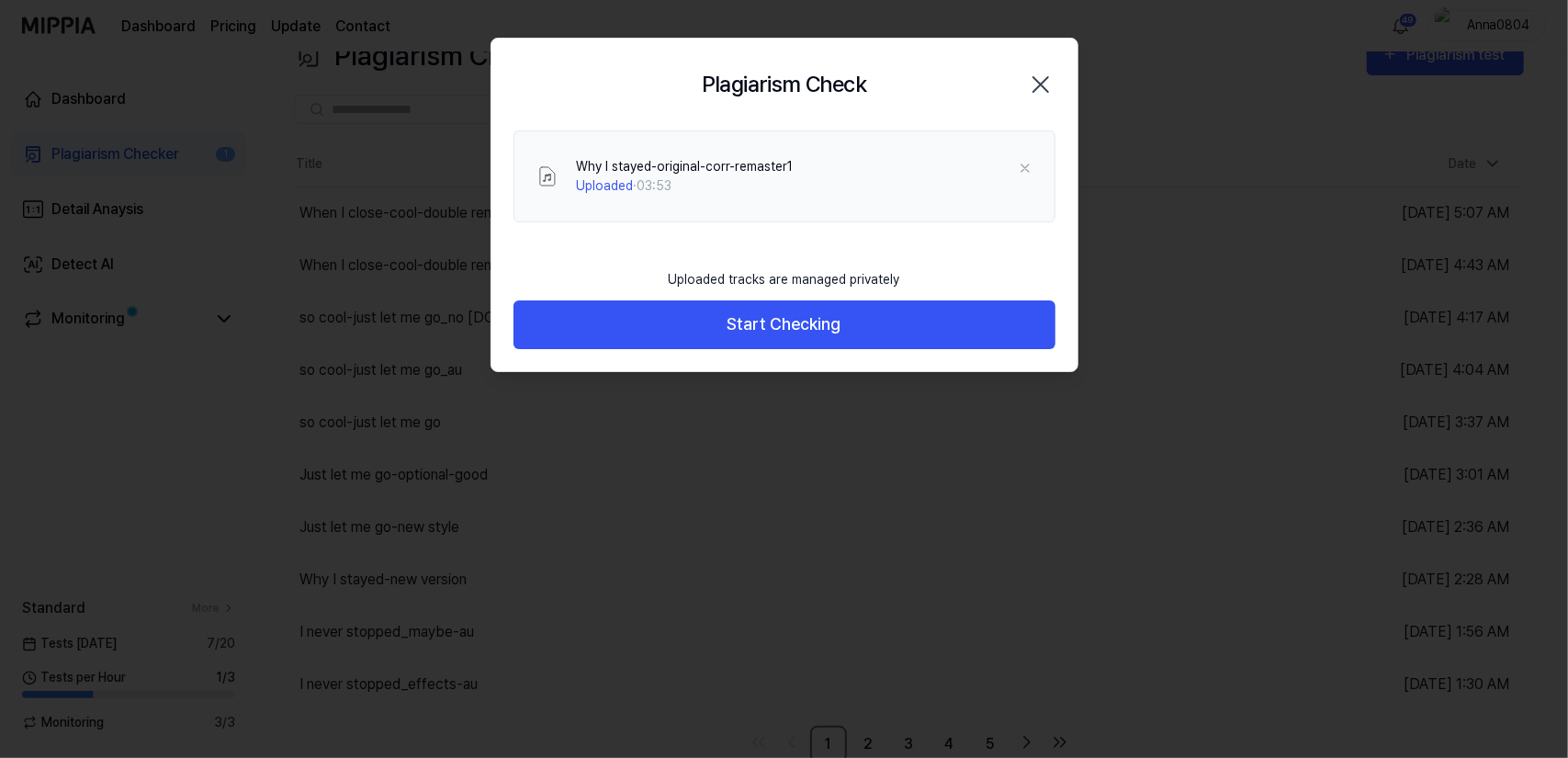
click at [1038, 75] on icon "button" at bounding box center [1041, 84] width 29 height 29
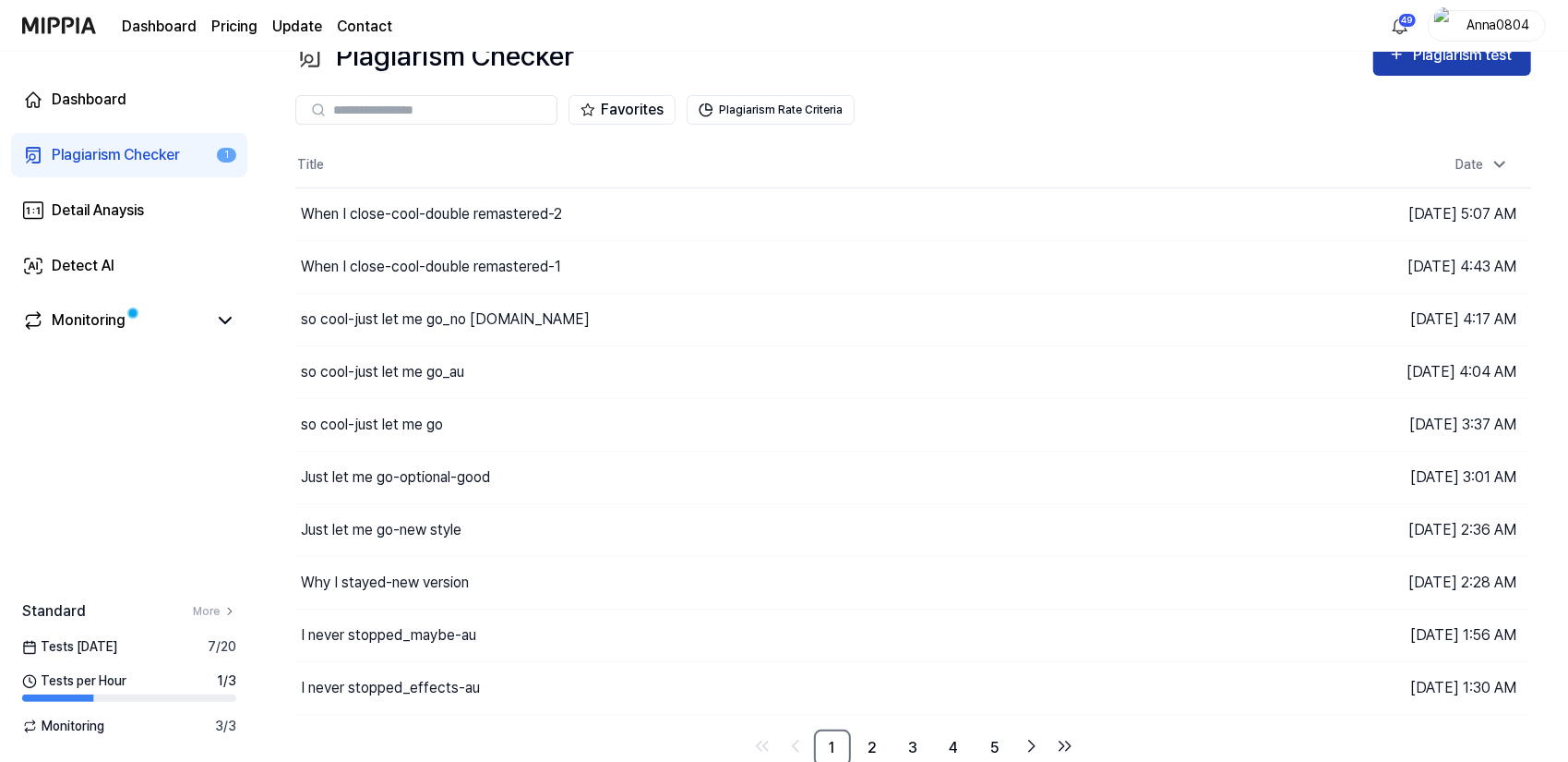
click at [1415, 70] on button "Plagiarism test" at bounding box center [1453, 55] width 158 height 41
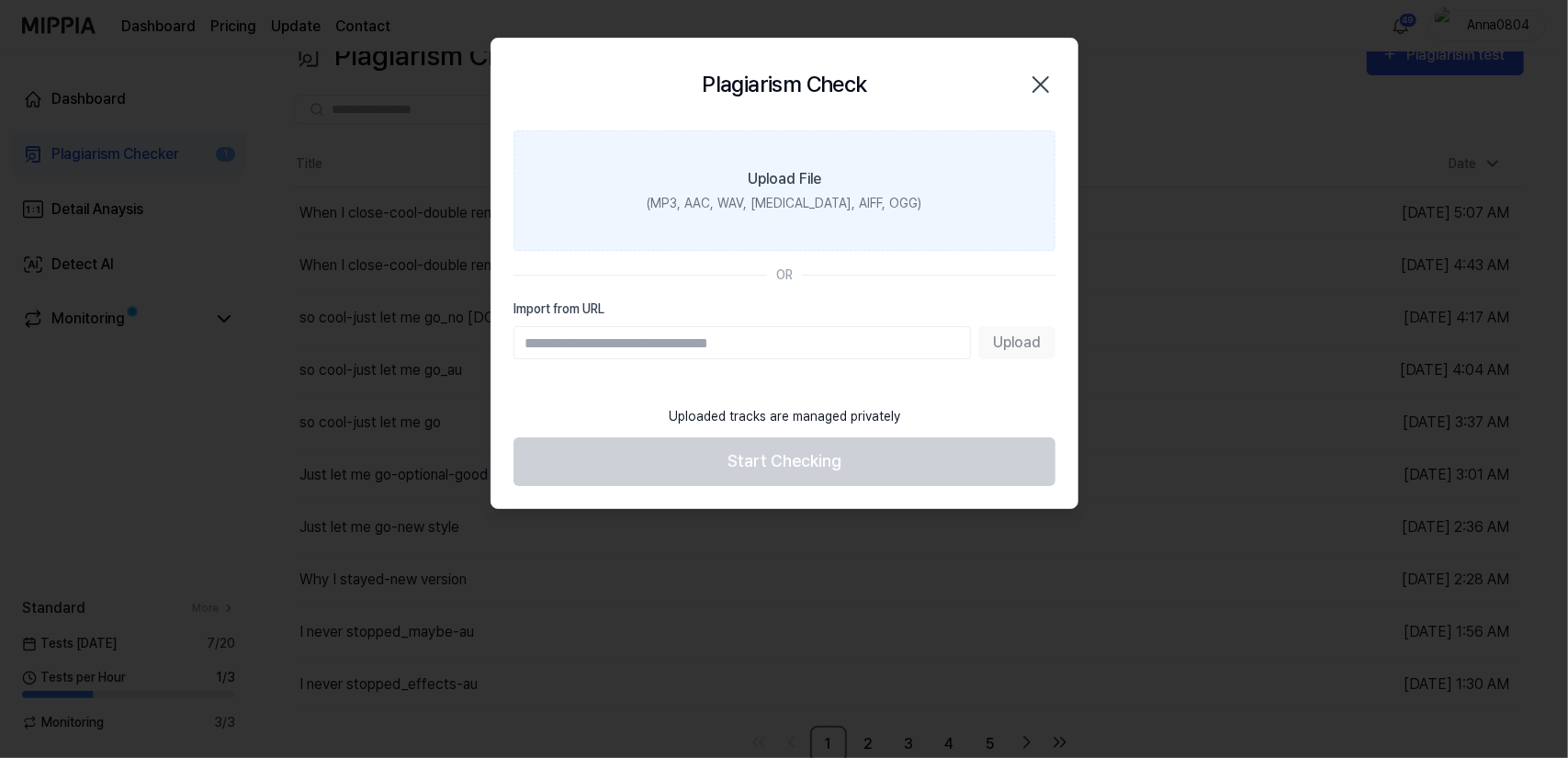
click at [834, 190] on label "Upload File (MP3, AAC, WAV, [MEDICAL_DATA], AIFF, OGG)" at bounding box center [784, 191] width 542 height 120
click at [0, 0] on input "Upload File (MP3, AAC, WAV, [MEDICAL_DATA], AIFF, OGG)" at bounding box center [0, 0] width 0 height 0
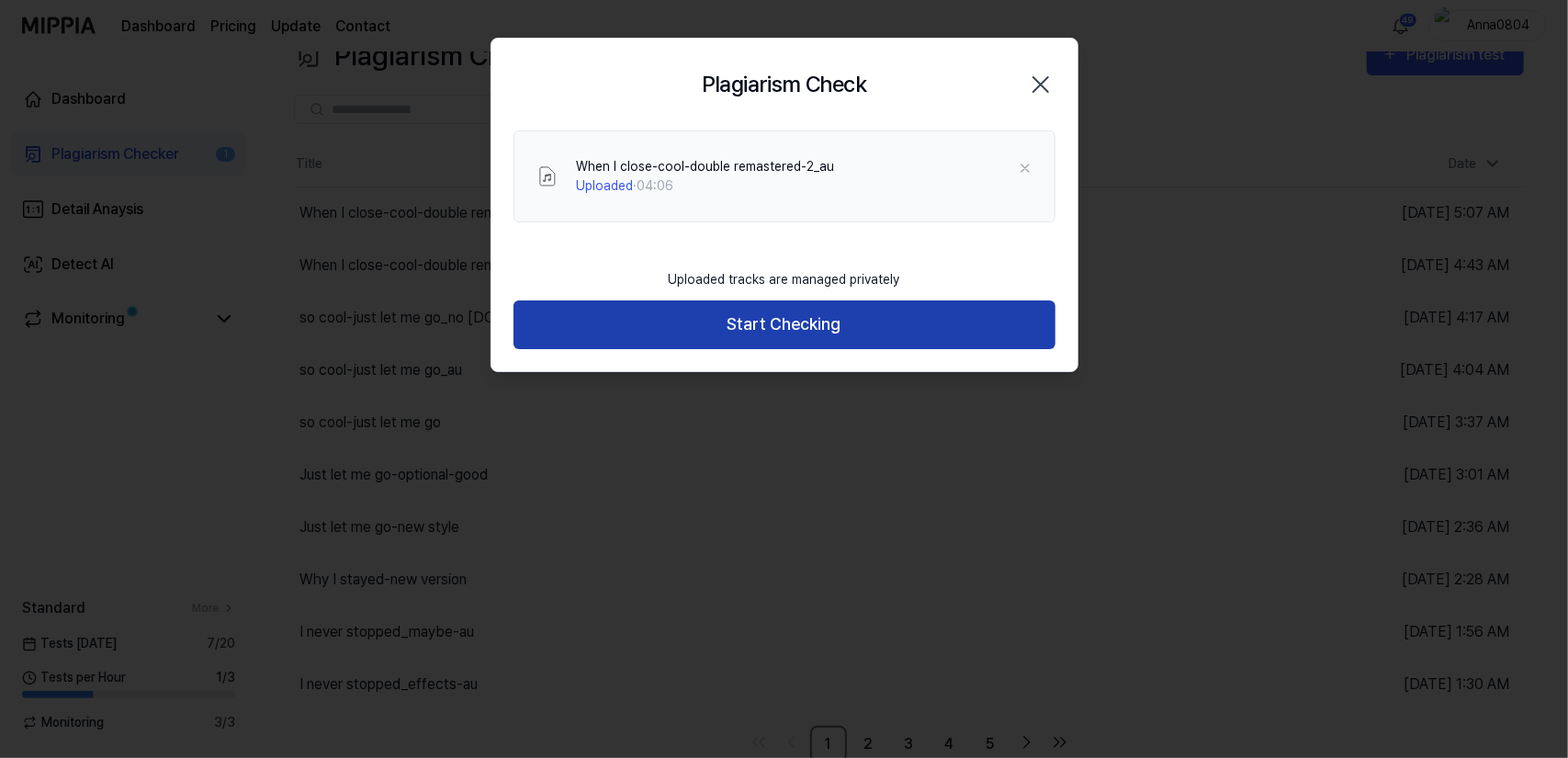
click at [731, 333] on button "Start Checking" at bounding box center [784, 324] width 542 height 48
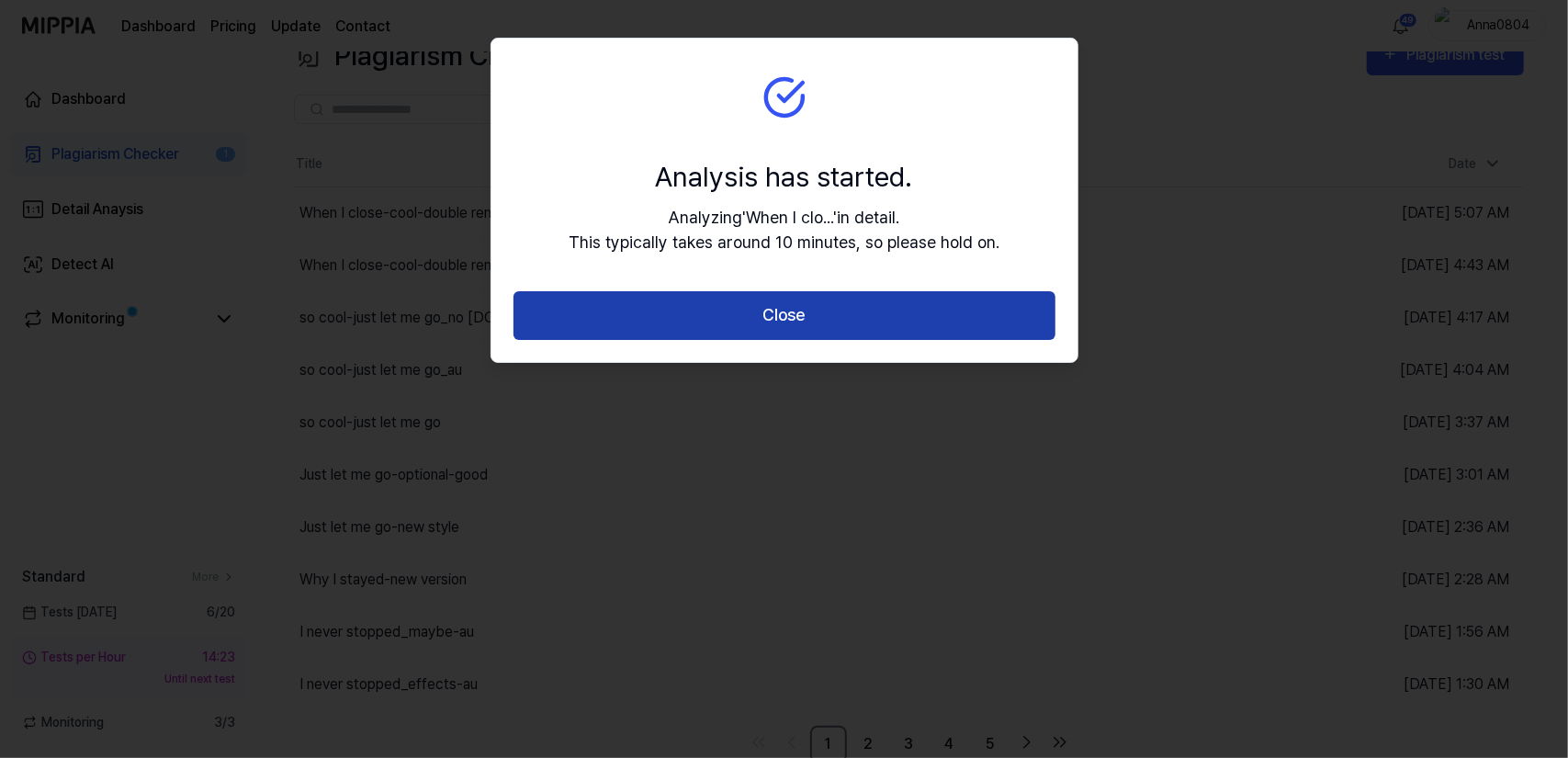
click at [731, 321] on button "Close" at bounding box center [784, 315] width 542 height 48
